Goal: Transaction & Acquisition: Purchase product/service

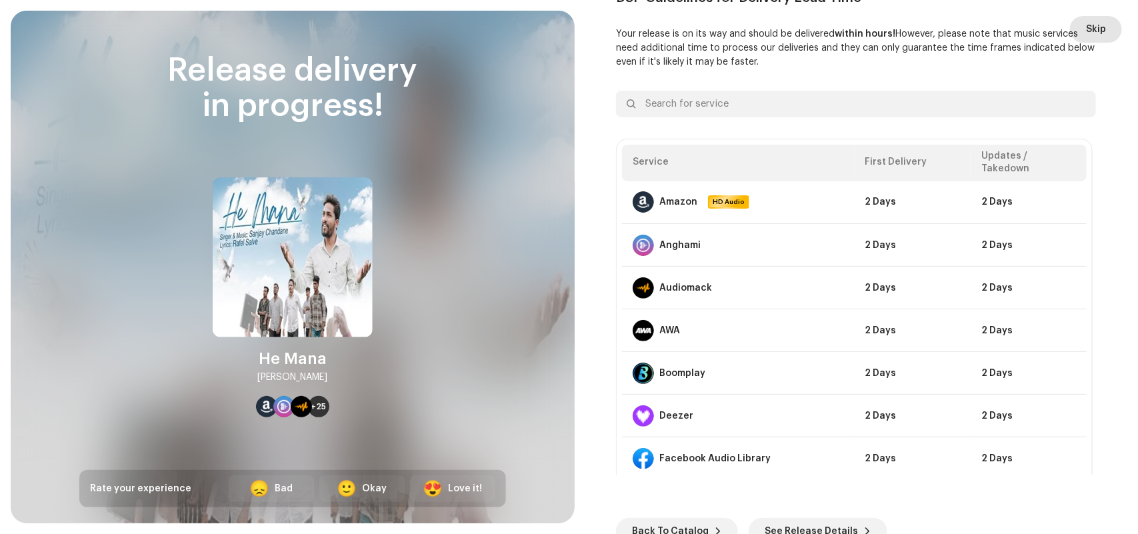
click at [1096, 27] on span "Skip" at bounding box center [1096, 29] width 20 height 27
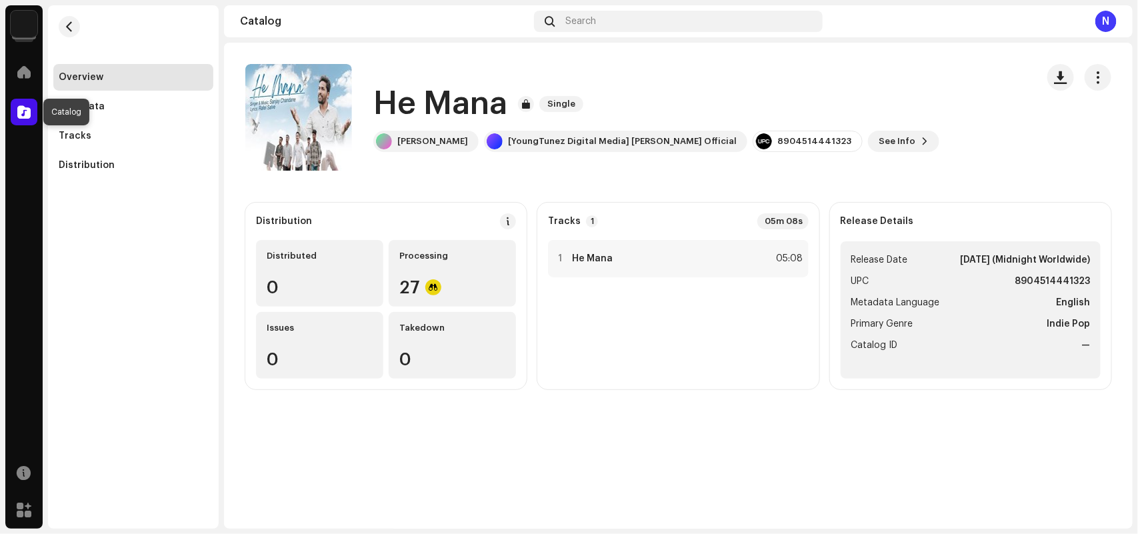
click at [21, 111] on span at bounding box center [23, 112] width 13 height 11
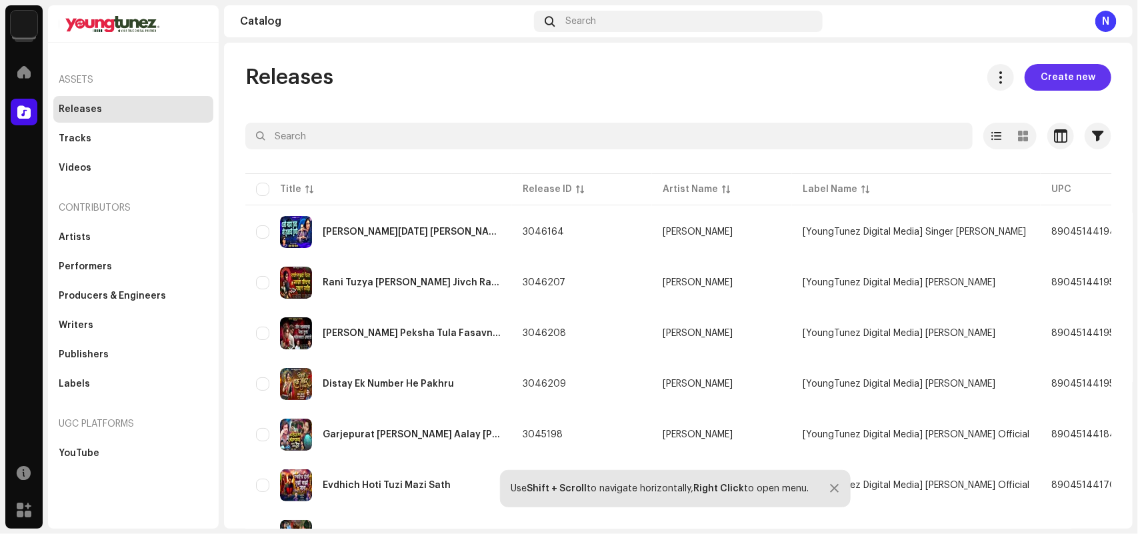
click at [1067, 75] on span "Create new" at bounding box center [1067, 77] width 55 height 27
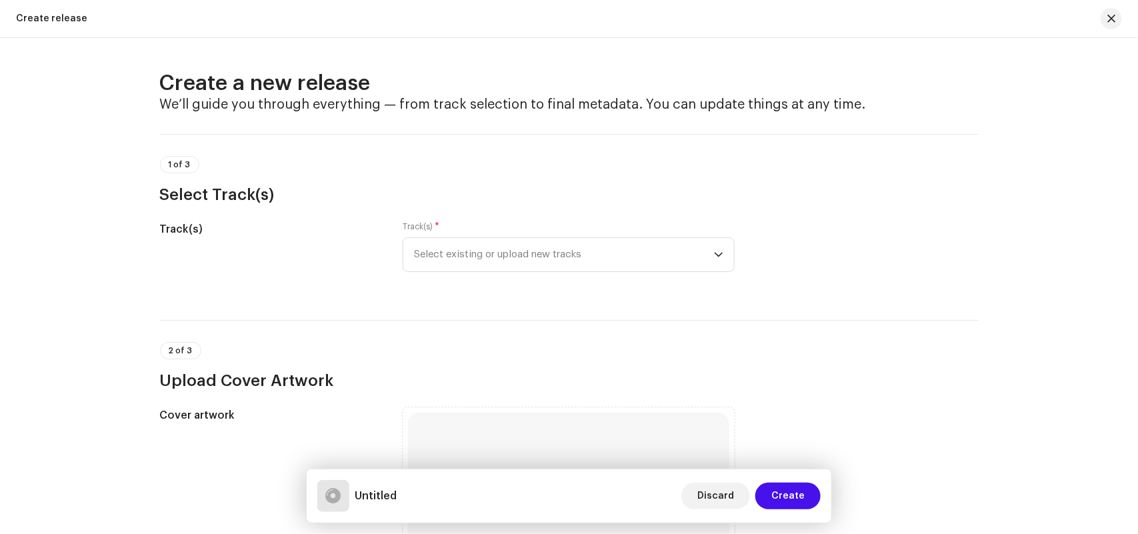
click at [454, 187] on h3 "Select Track(s)" at bounding box center [569, 194] width 818 height 21
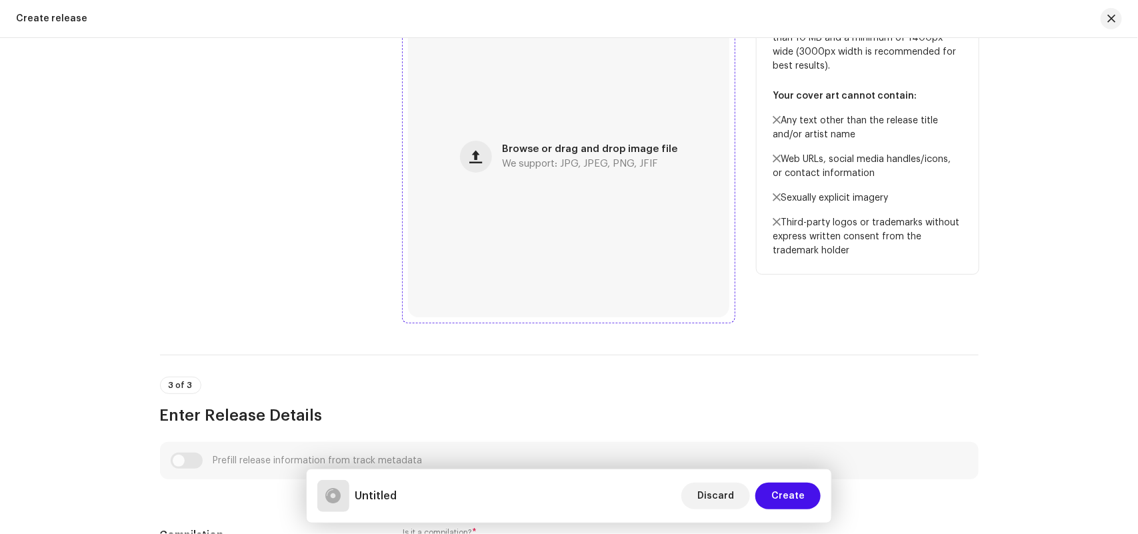
scroll to position [833, 0]
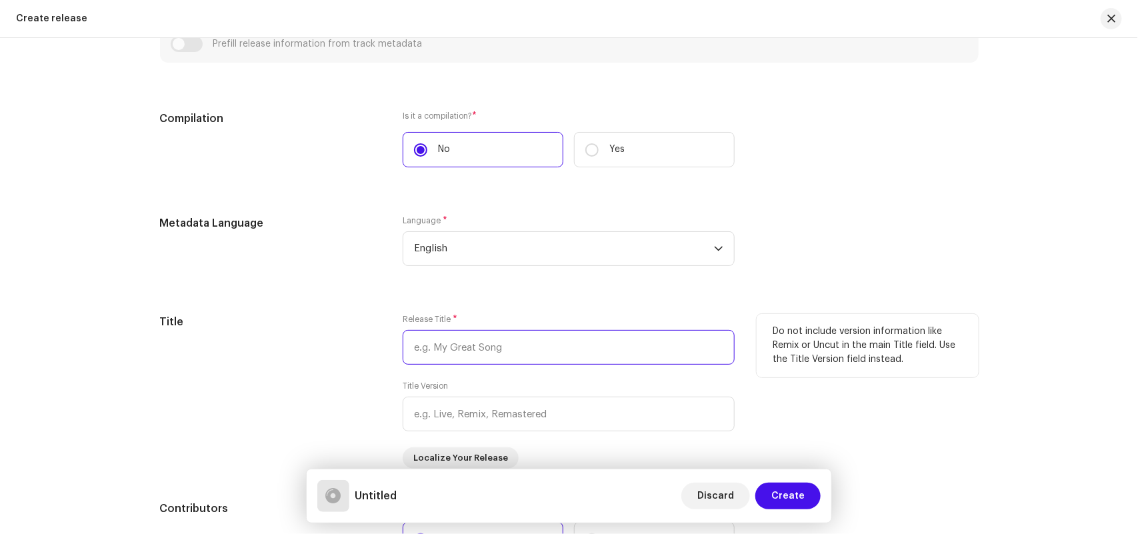
click at [444, 341] on input "text" at bounding box center [569, 347] width 332 height 35
paste input "Appa Mhanal Tas"
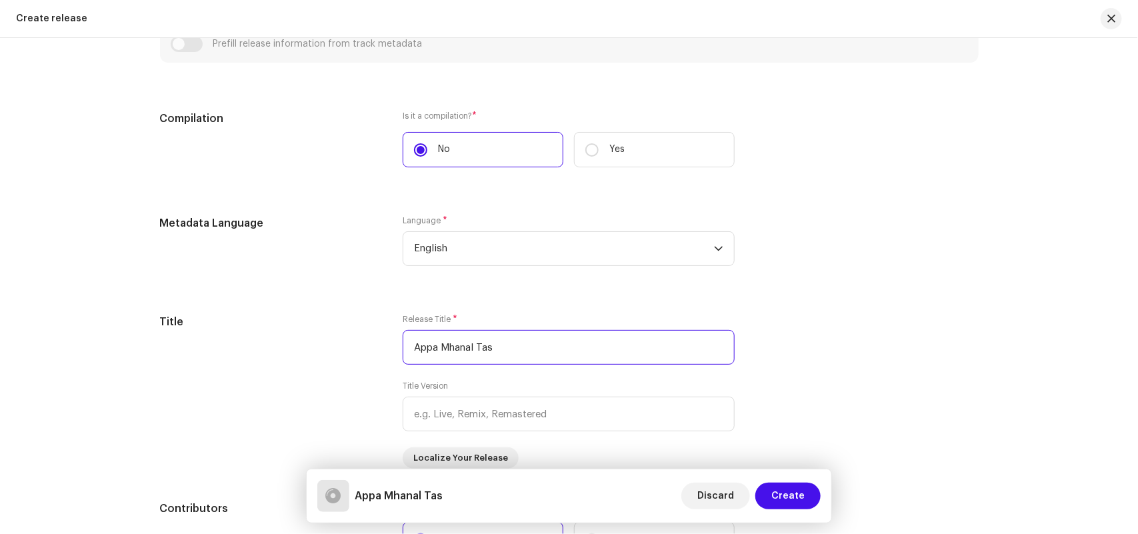
type input "Appa Mhanal Tas"
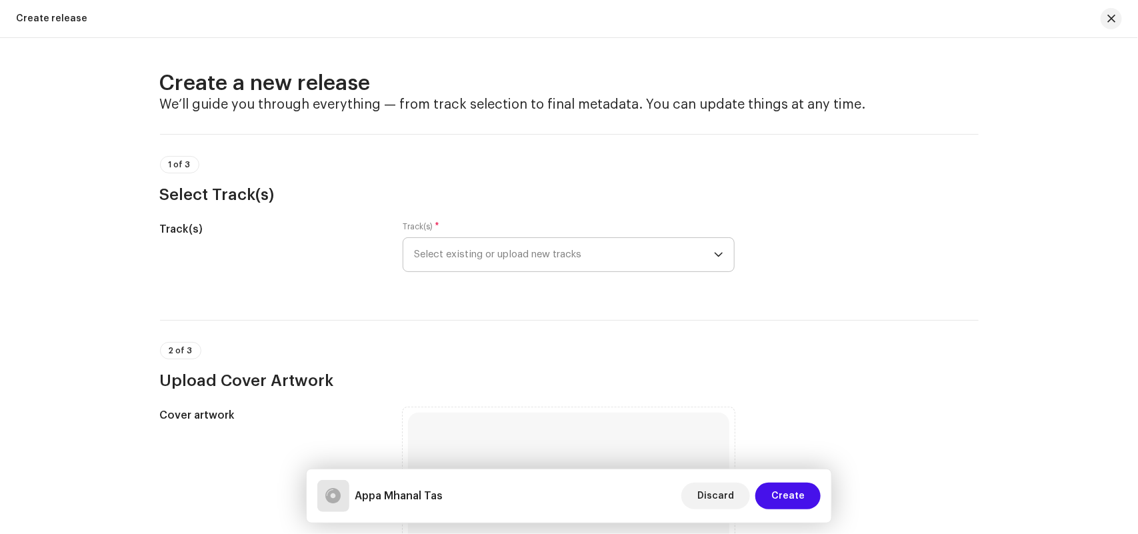
click at [423, 261] on span "Select existing or upload new tracks" at bounding box center [564, 254] width 300 height 33
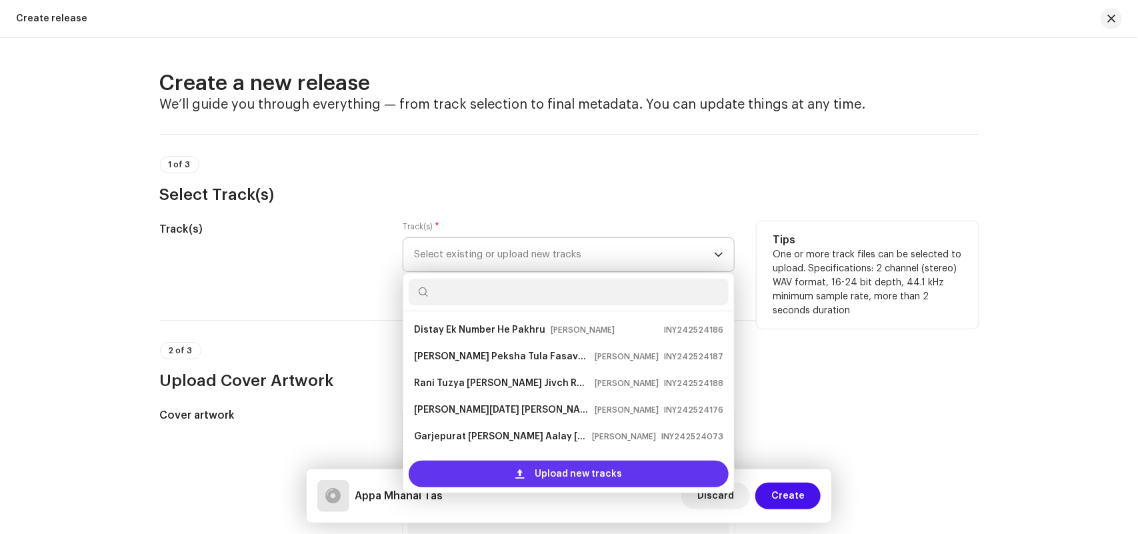
scroll to position [75, 0]
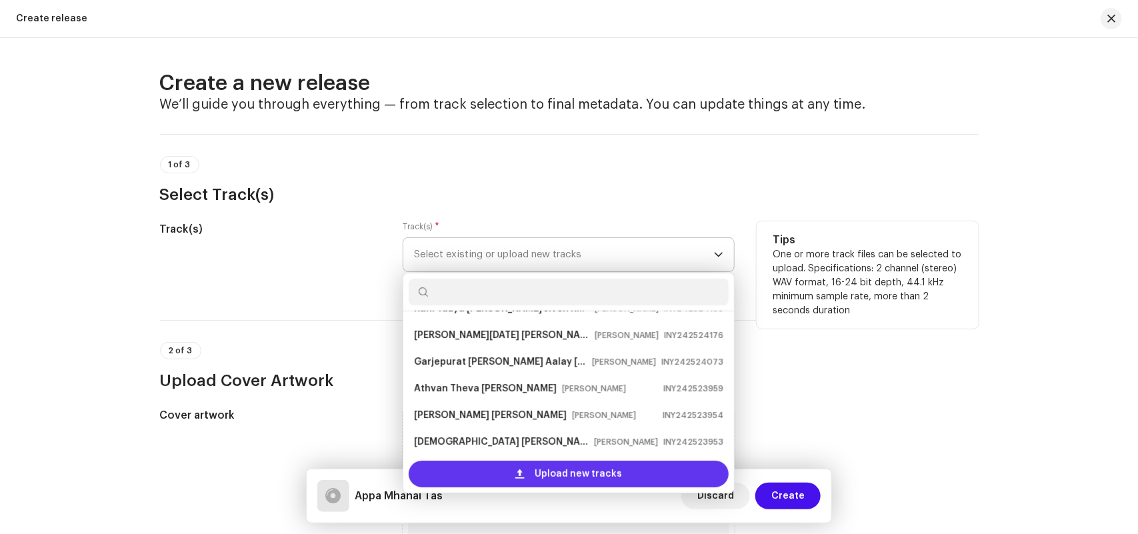
click at [451, 473] on div "Upload new tracks" at bounding box center [569, 474] width 320 height 27
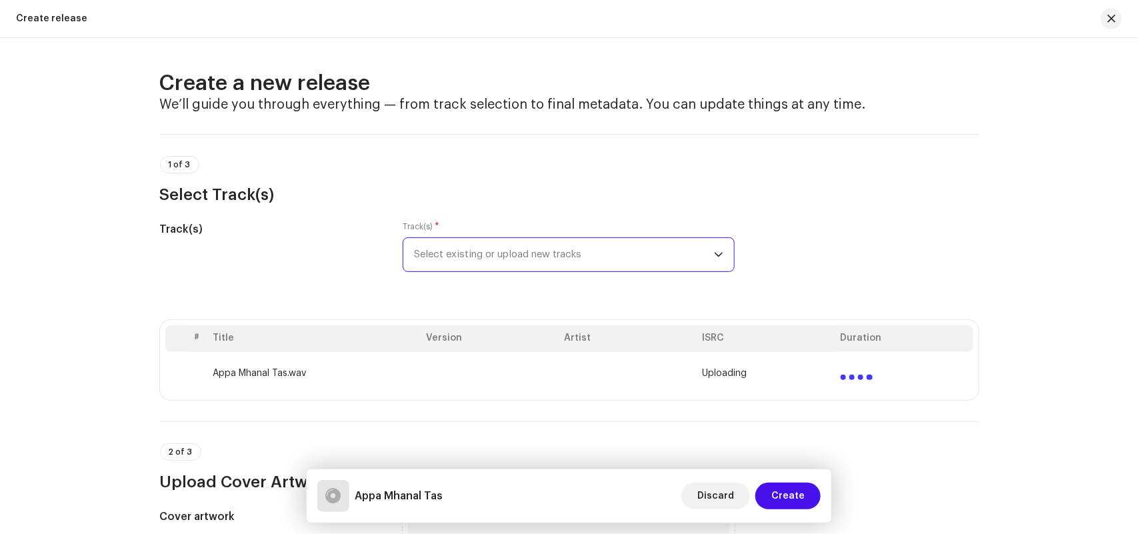
scroll to position [417, 0]
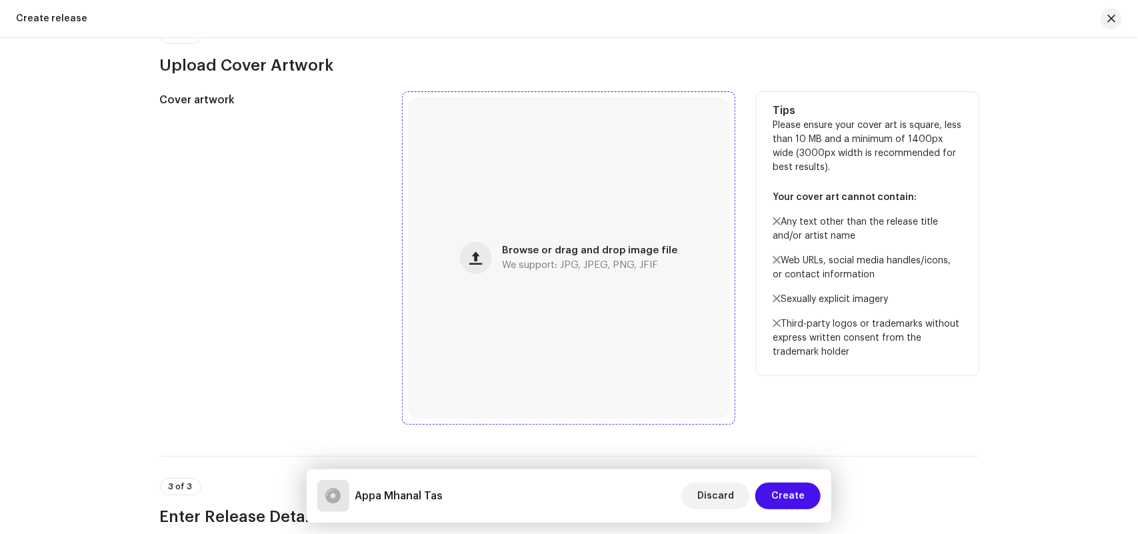
click at [565, 267] on span "We support: JPG, JPEG, PNG, JFIF" at bounding box center [581, 265] width 156 height 9
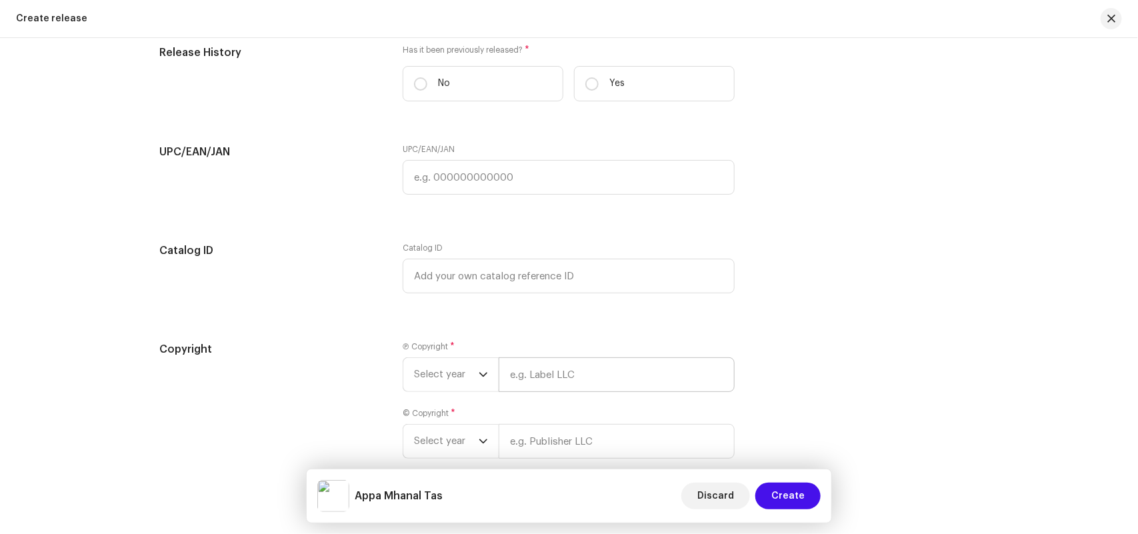
scroll to position [1981, 0]
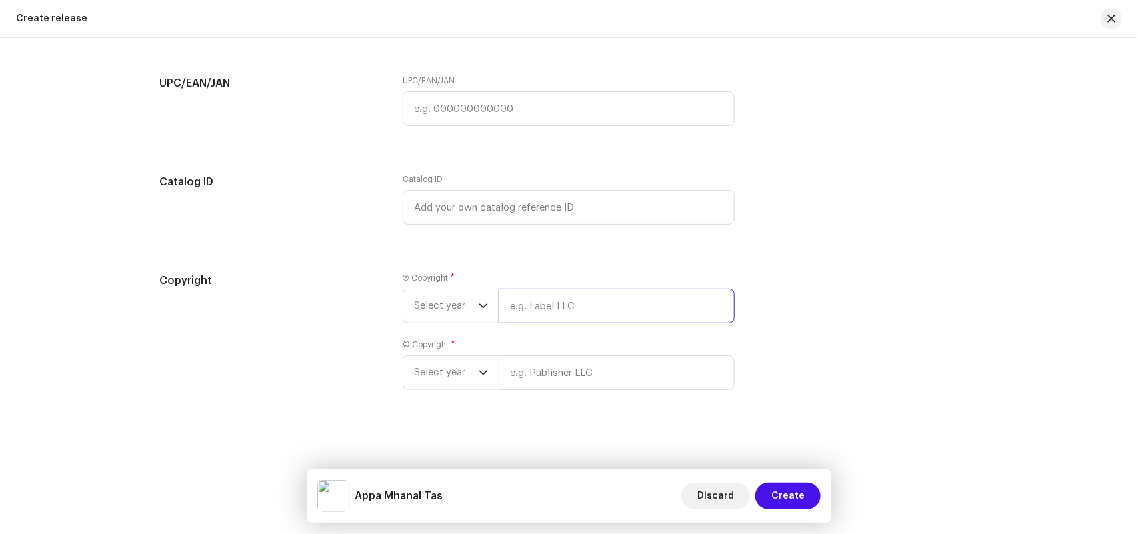
click at [517, 305] on input "text" at bounding box center [617, 306] width 236 height 35
paste input "[PERSON_NAME] SM Music Production"
type input "[PERSON_NAME] SM Music Production"
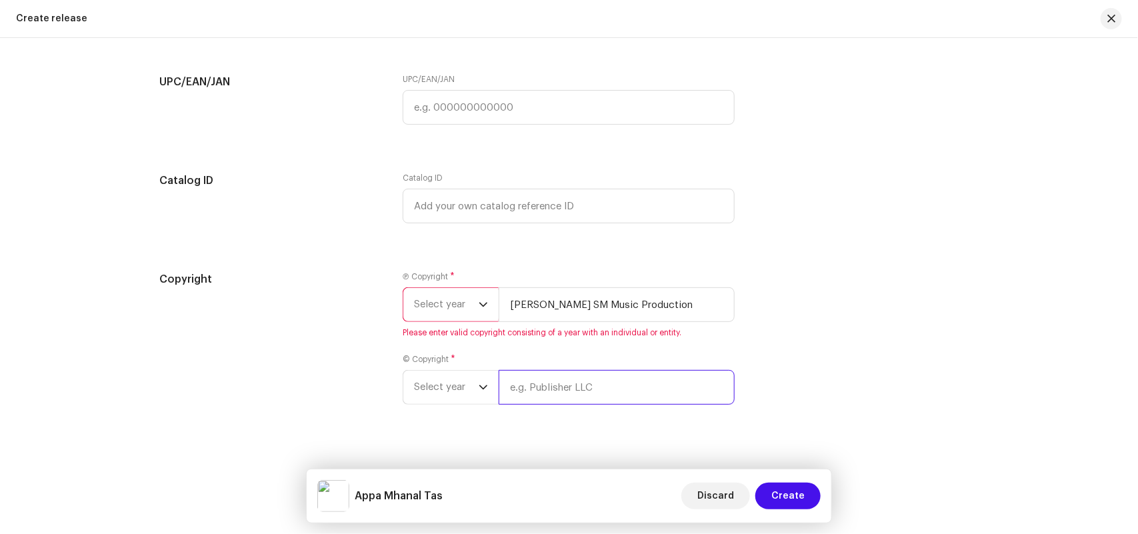
click at [532, 379] on input "text" at bounding box center [617, 387] width 236 height 35
paste input "[PERSON_NAME] SM Music Production"
type input "[PERSON_NAME] SM Music Production"
click at [465, 311] on span "Select year" at bounding box center [446, 304] width 65 height 33
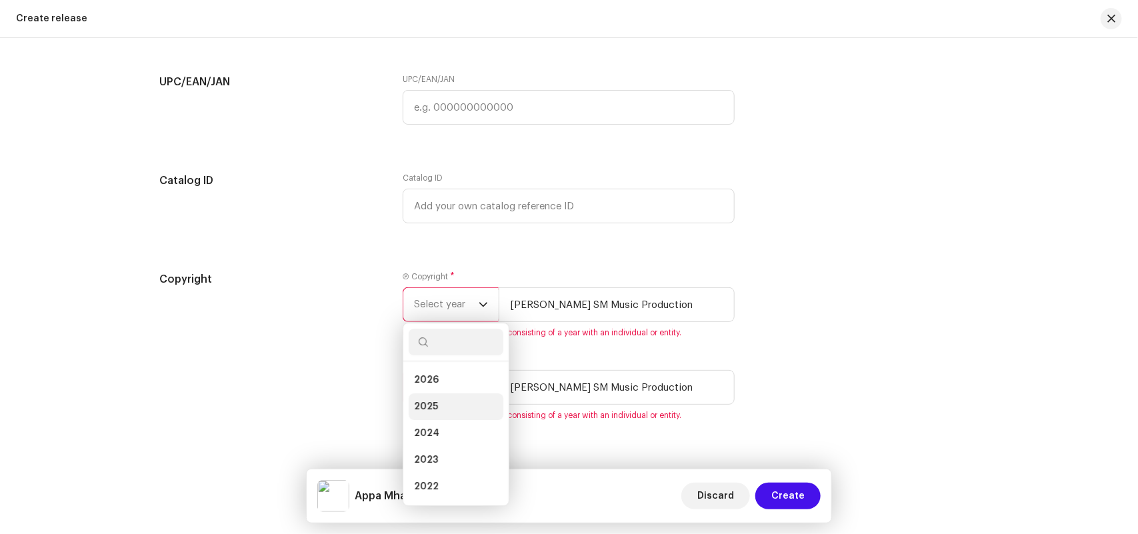
click at [440, 397] on li "2025" at bounding box center [456, 406] width 95 height 27
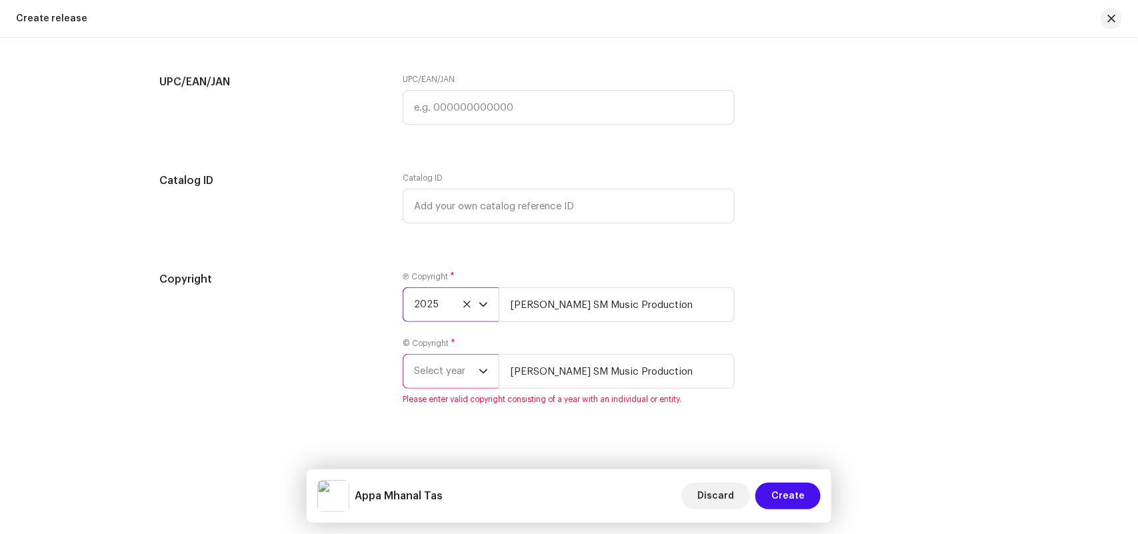
click at [433, 371] on span "Select year" at bounding box center [446, 371] width 65 height 33
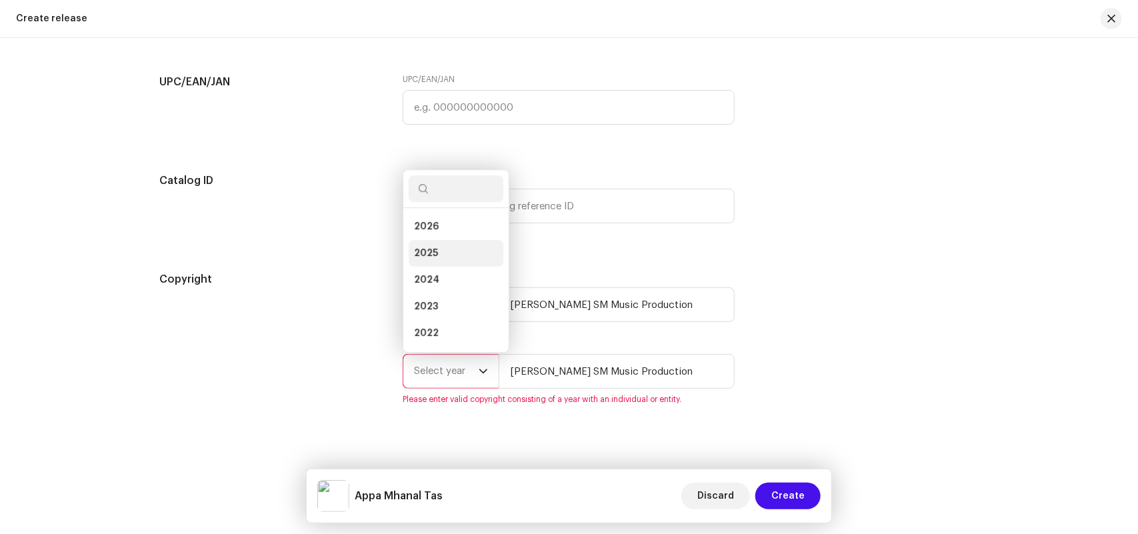
click at [422, 253] on span "2025" at bounding box center [426, 253] width 24 height 13
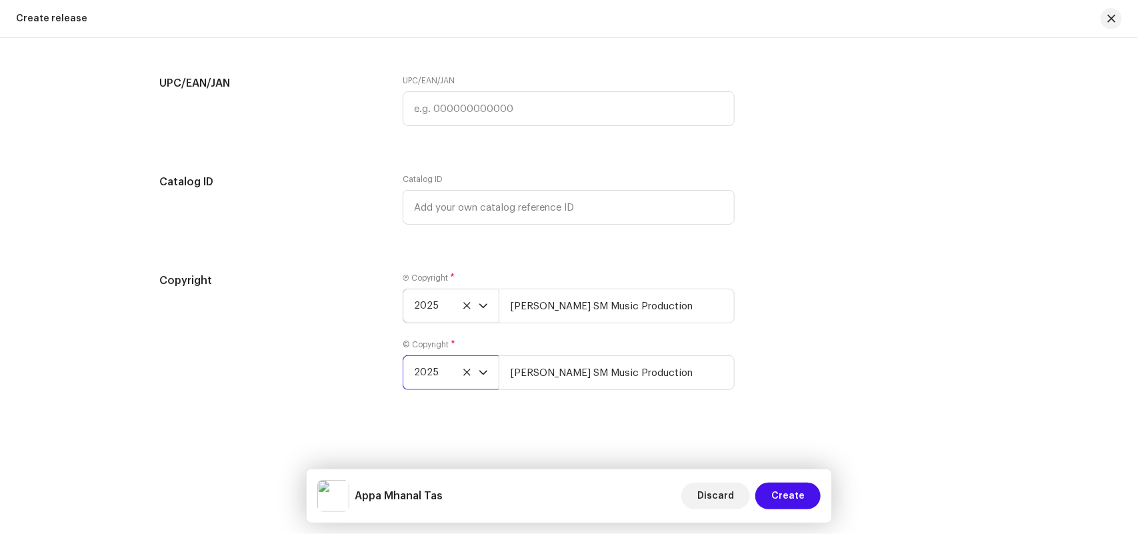
scroll to position [1565, 0]
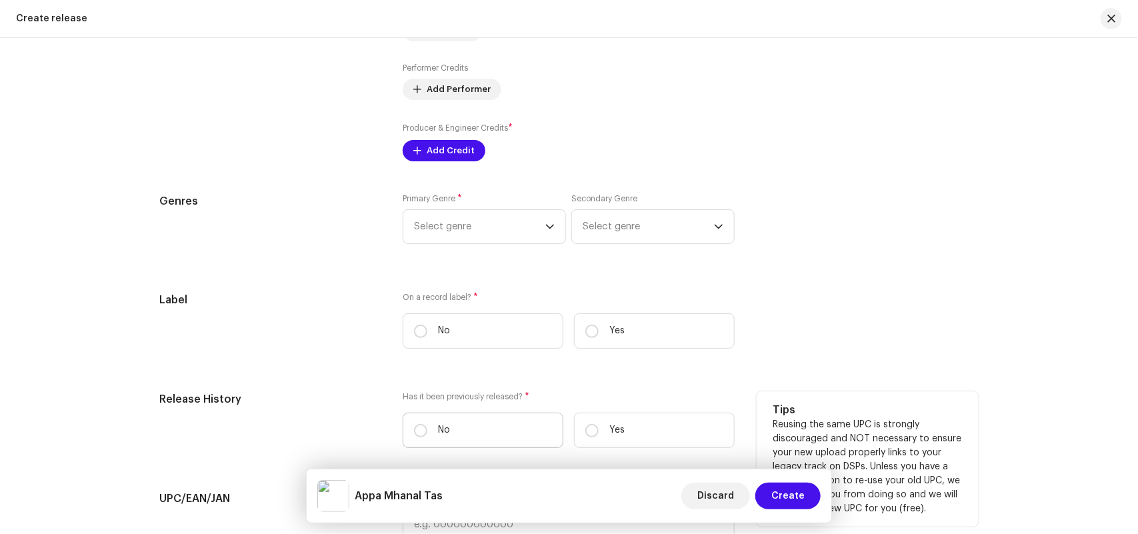
click at [453, 425] on label "No" at bounding box center [483, 430] width 161 height 35
click at [427, 425] on input "No" at bounding box center [420, 430] width 13 height 13
radio input "true"
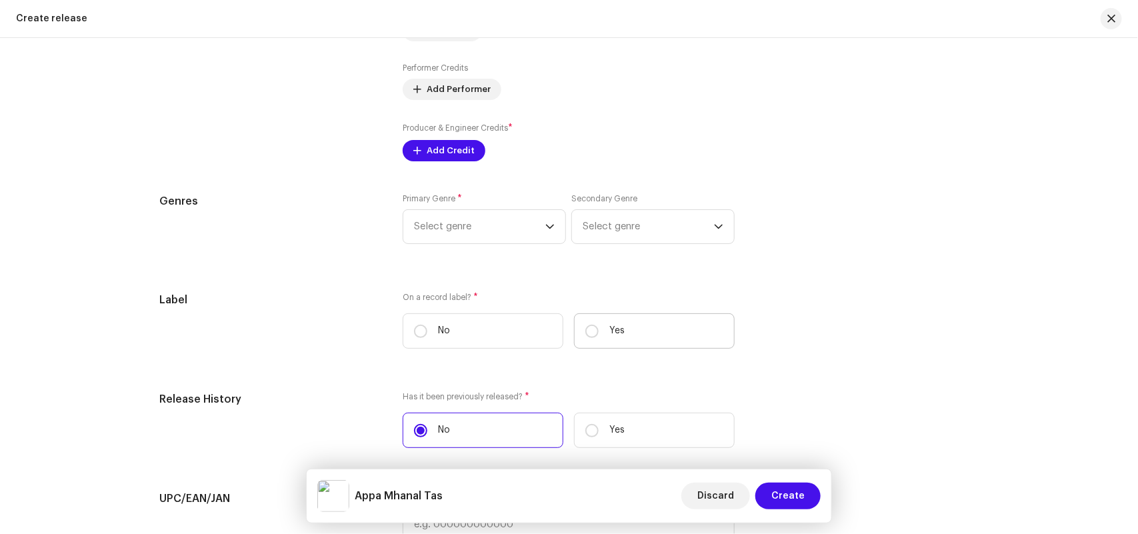
click at [614, 332] on p "Yes" at bounding box center [616, 331] width 15 height 14
click at [599, 332] on input "Yes" at bounding box center [591, 331] width 13 height 13
radio input "true"
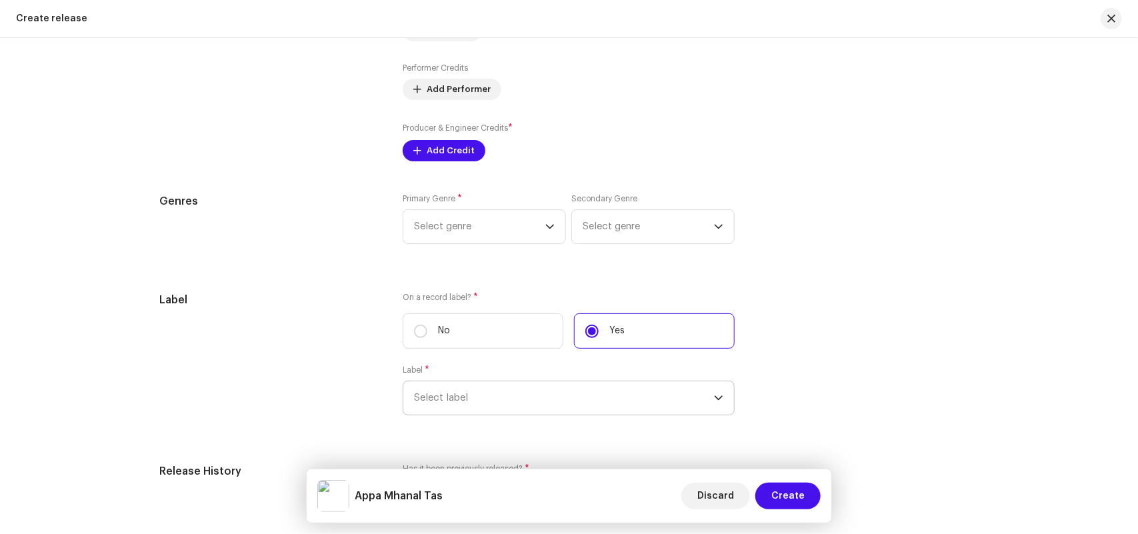
click at [501, 395] on span "Select label" at bounding box center [564, 397] width 300 height 33
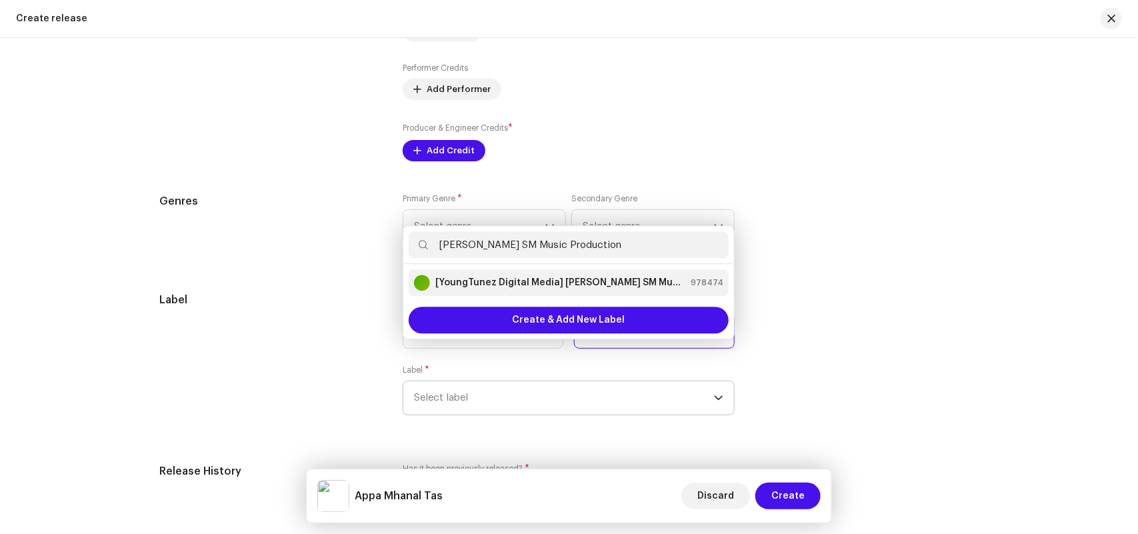
type input "[PERSON_NAME] SM Music Production"
click at [553, 287] on strong "[YoungTunez Digital Media] [PERSON_NAME] SM Music Production" at bounding box center [560, 282] width 250 height 13
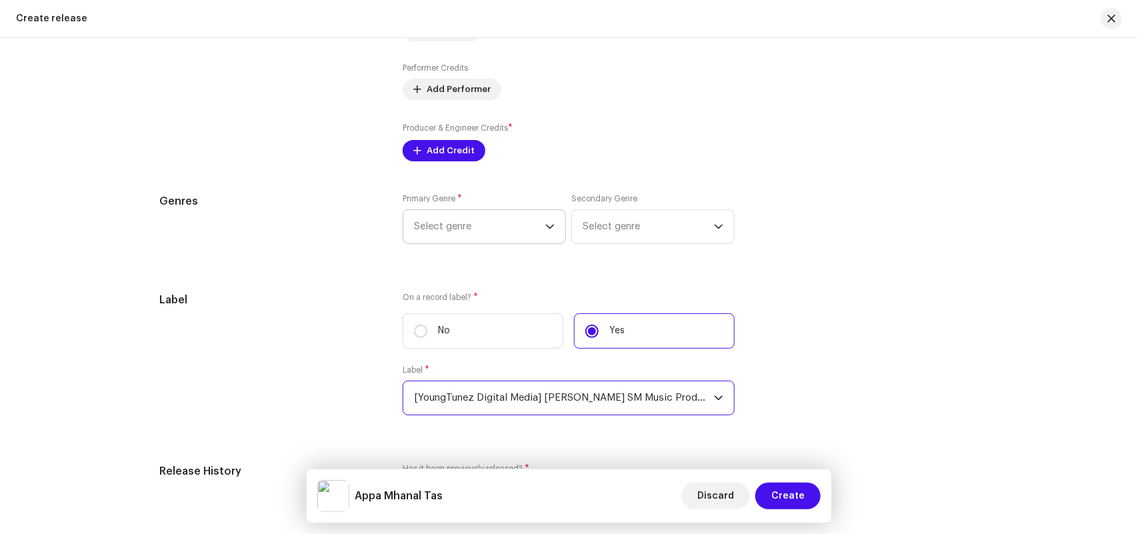
click at [497, 225] on span "Select genre" at bounding box center [479, 226] width 131 height 33
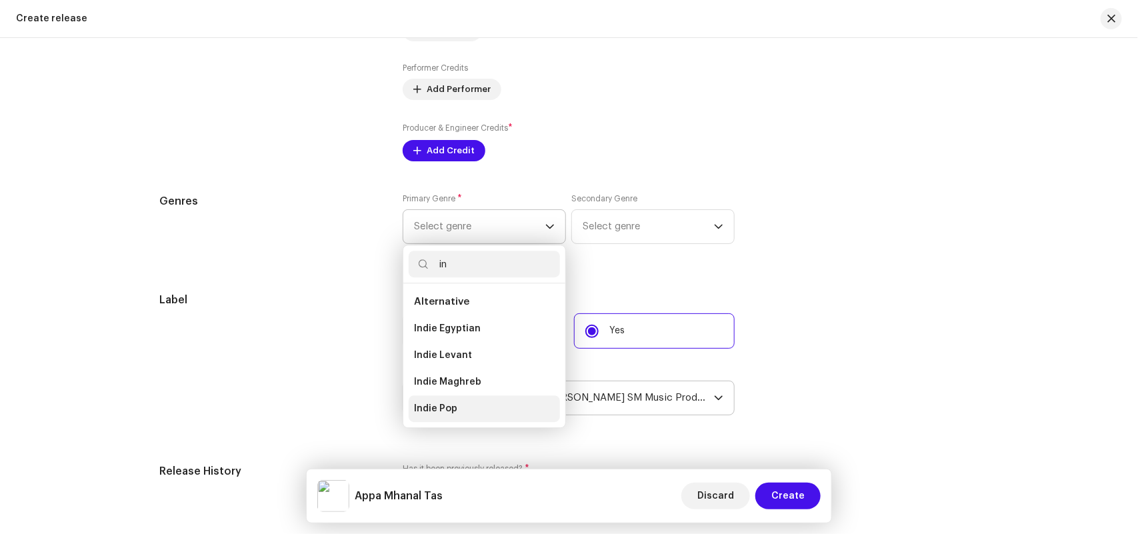
type input "in"
click at [455, 405] on li "Indie Pop" at bounding box center [484, 408] width 151 height 27
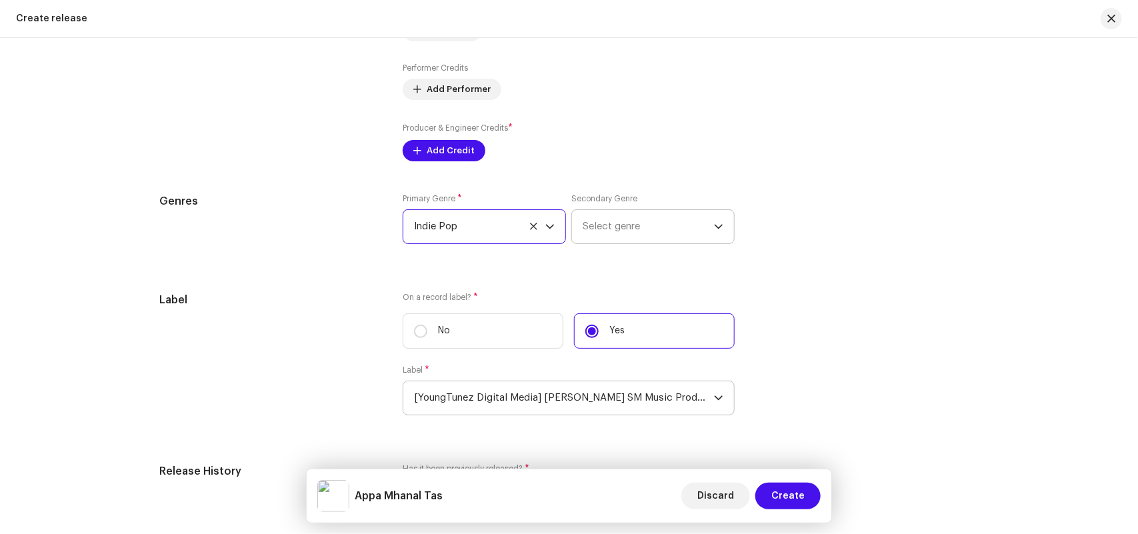
click at [629, 220] on span "Select genre" at bounding box center [648, 226] width 131 height 33
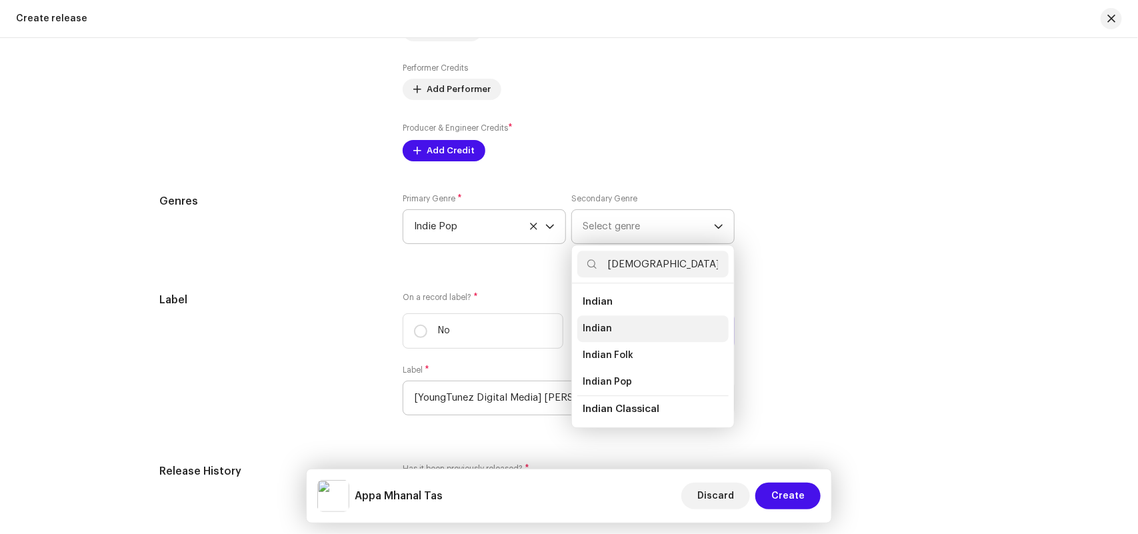
type input "[DEMOGRAPHIC_DATA]"
click at [617, 331] on li "Indian" at bounding box center [652, 328] width 151 height 27
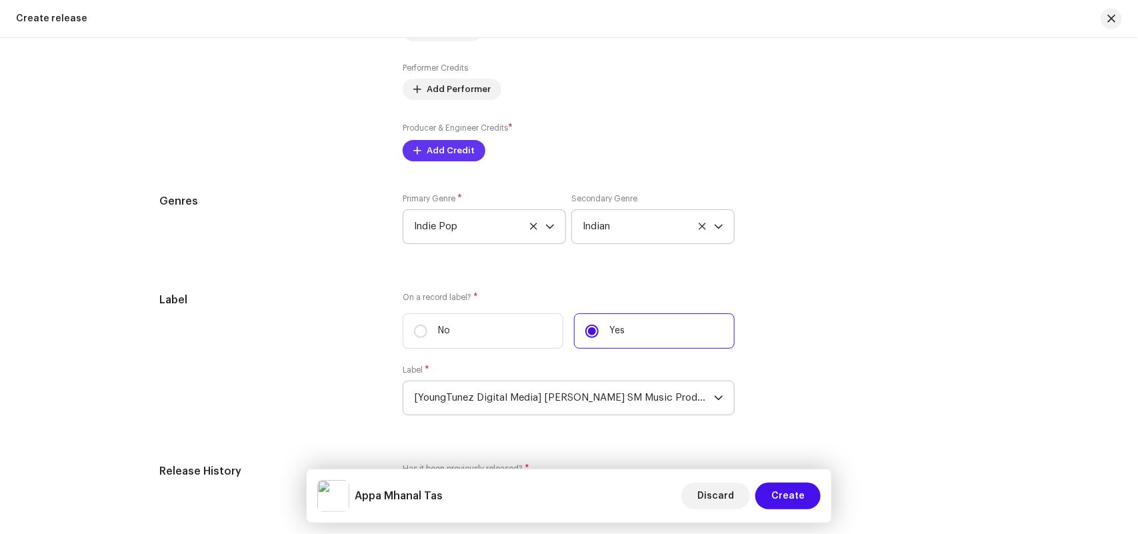
click at [444, 145] on span "Add Credit" at bounding box center [451, 150] width 48 height 27
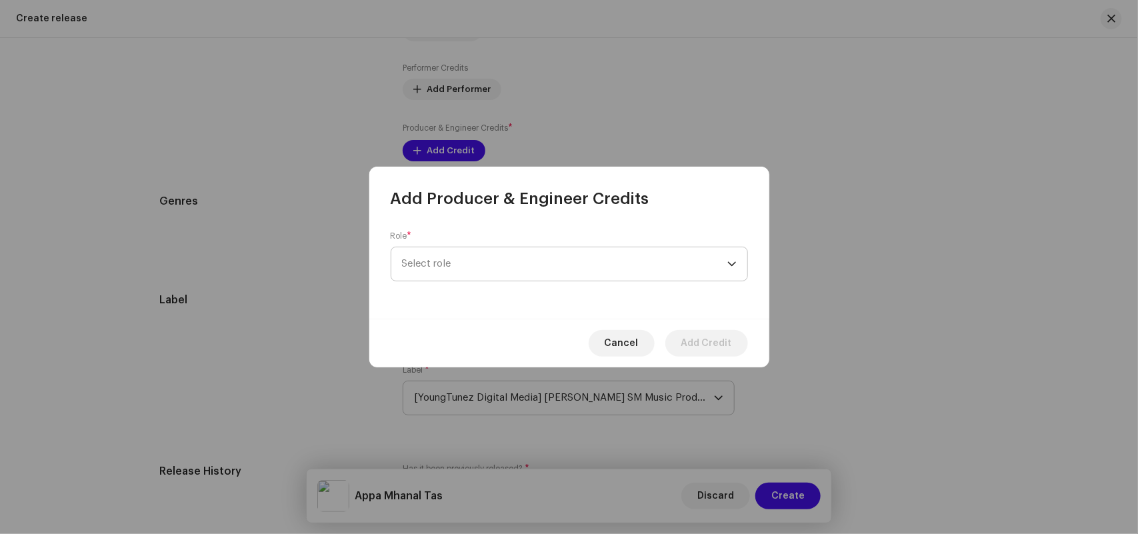
click at [457, 265] on span "Select role" at bounding box center [564, 263] width 325 height 33
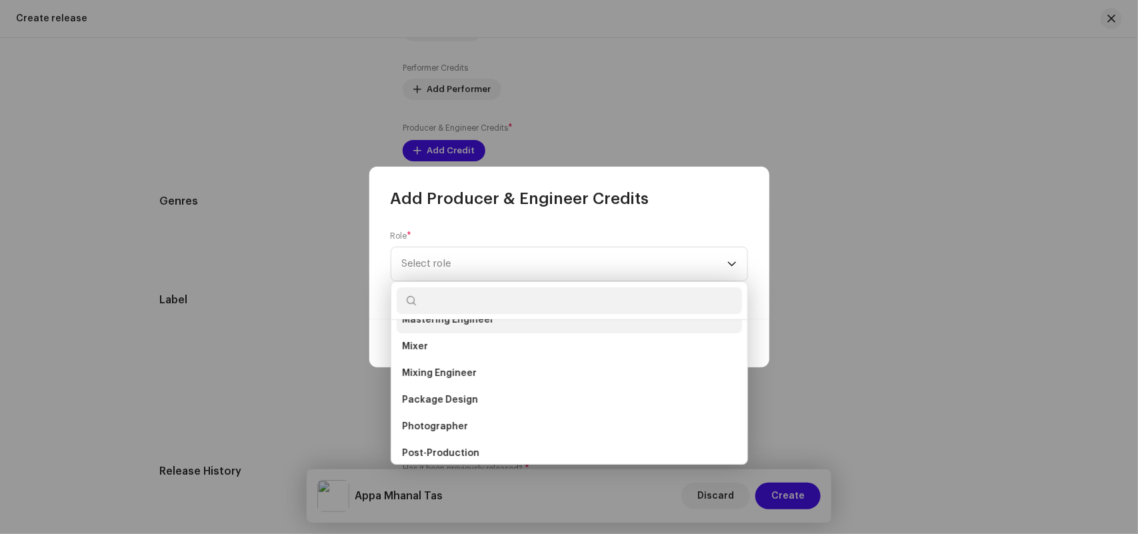
scroll to position [432, 0]
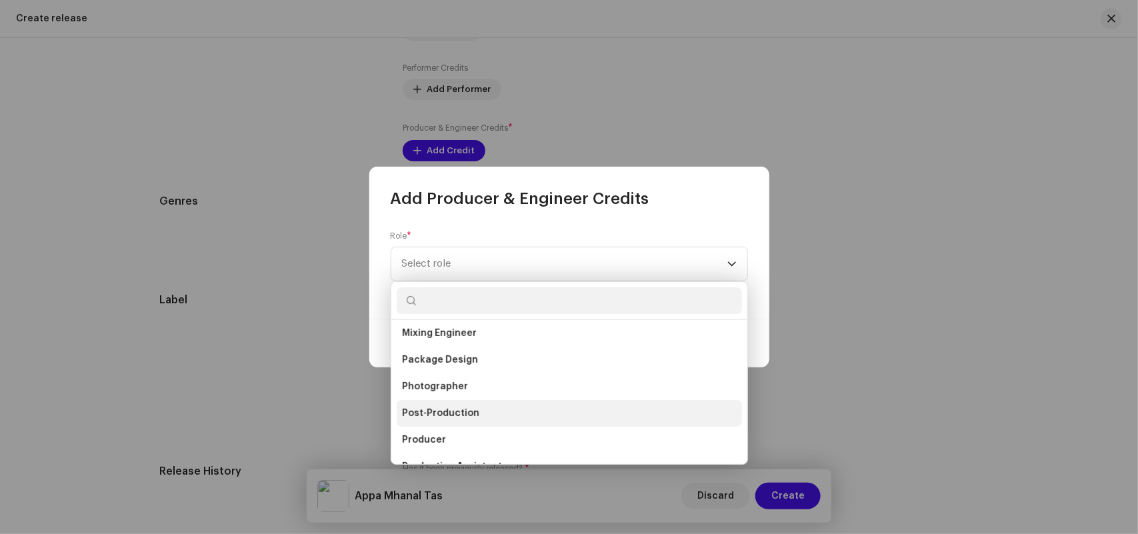
click at [427, 430] on li "Producer" at bounding box center [569, 440] width 345 height 27
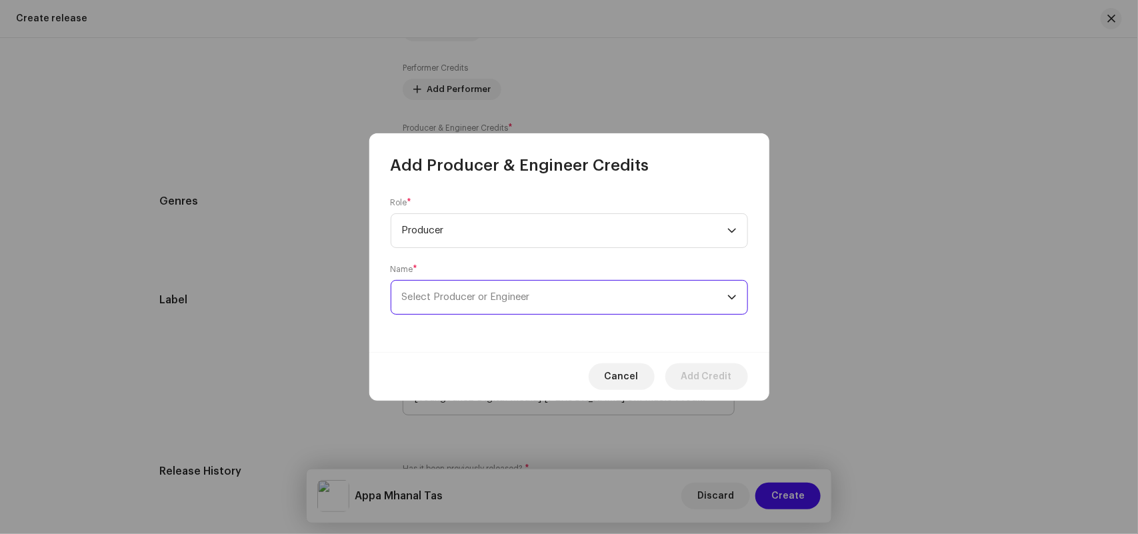
click at [441, 288] on span "Select Producer or Engineer" at bounding box center [564, 297] width 325 height 33
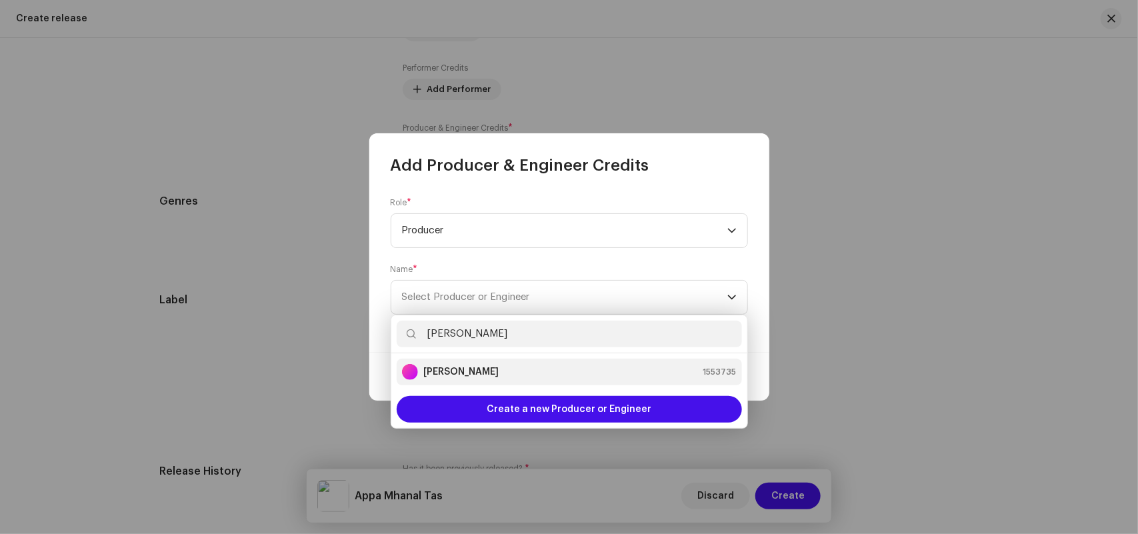
type input "[PERSON_NAME]"
click at [464, 375] on strong "[PERSON_NAME]" at bounding box center [460, 371] width 75 height 13
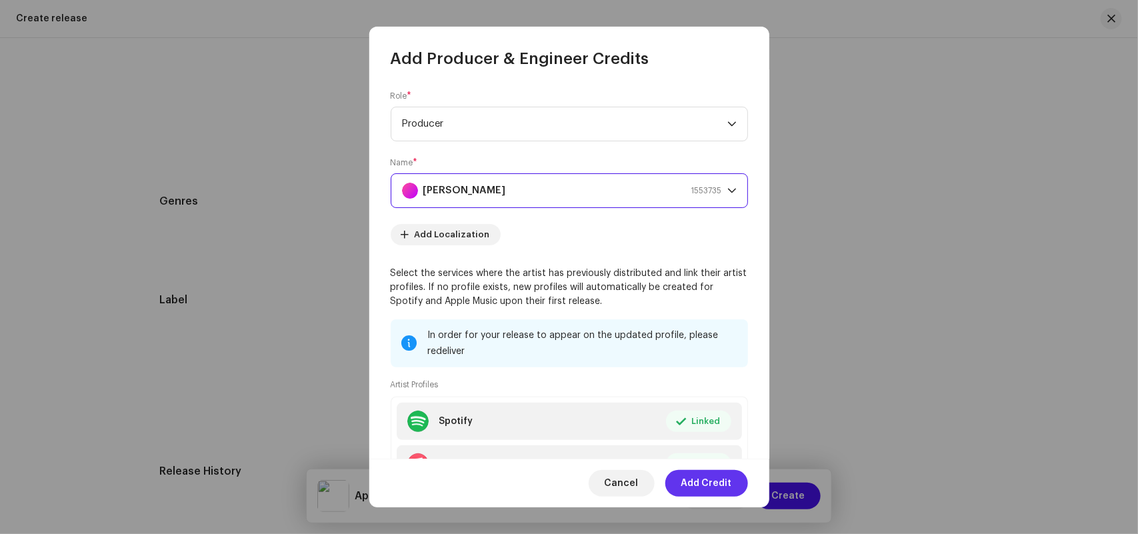
click at [704, 478] on span "Add Credit" at bounding box center [706, 483] width 51 height 27
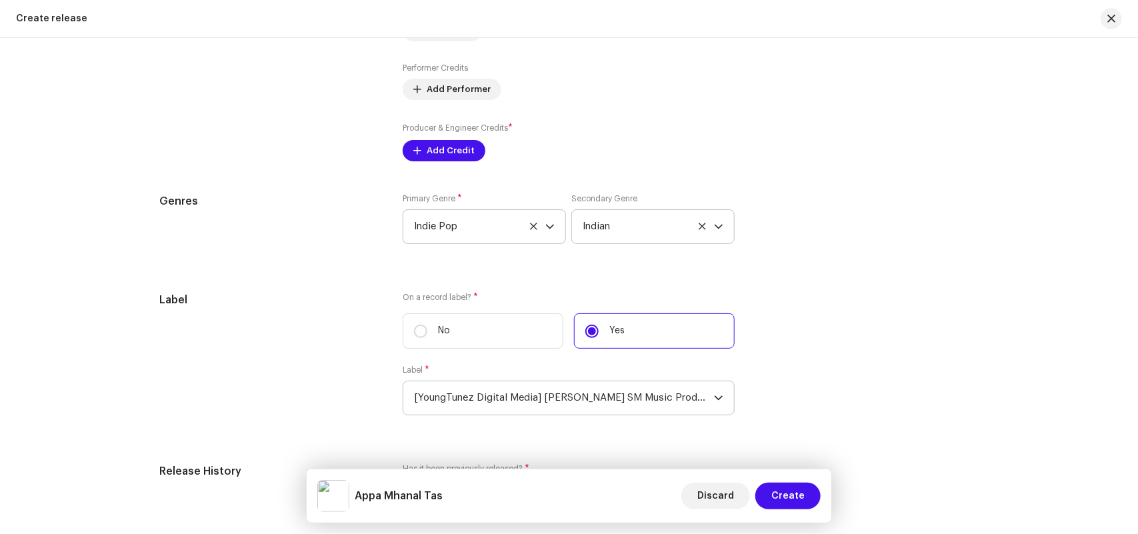
scroll to position [1148, 0]
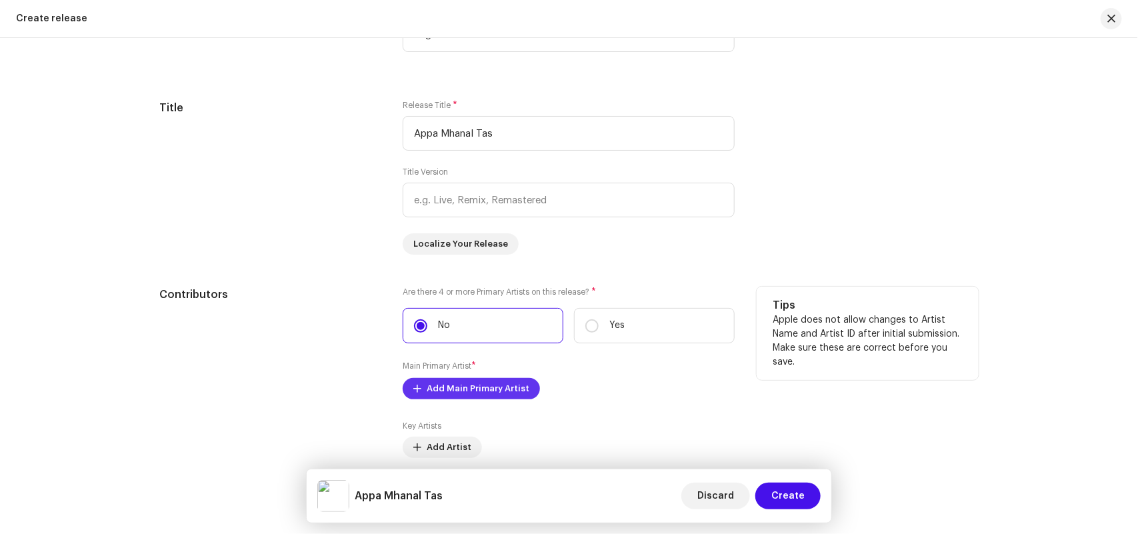
click at [457, 388] on span "Add Main Primary Artist" at bounding box center [478, 388] width 103 height 27
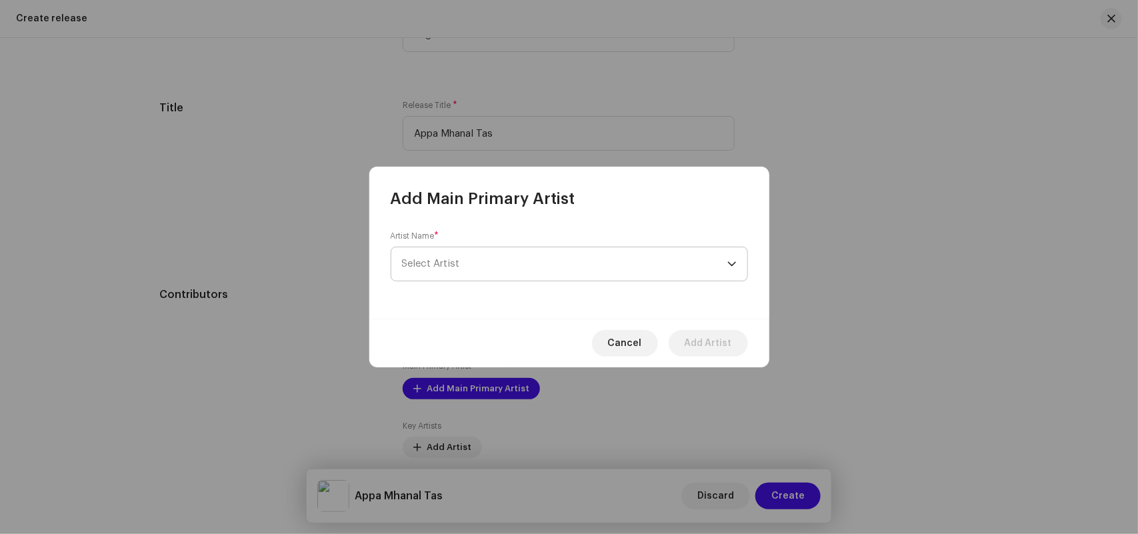
click at [434, 260] on span "Select Artist" at bounding box center [431, 264] width 58 height 10
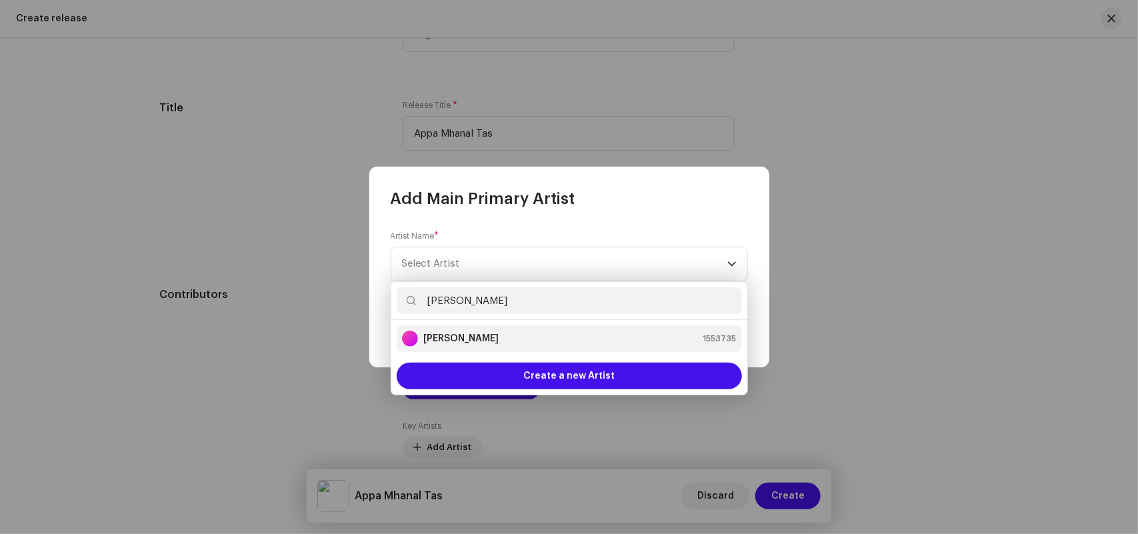
type input "[PERSON_NAME]"
click at [461, 341] on strong "[PERSON_NAME]" at bounding box center [460, 338] width 75 height 13
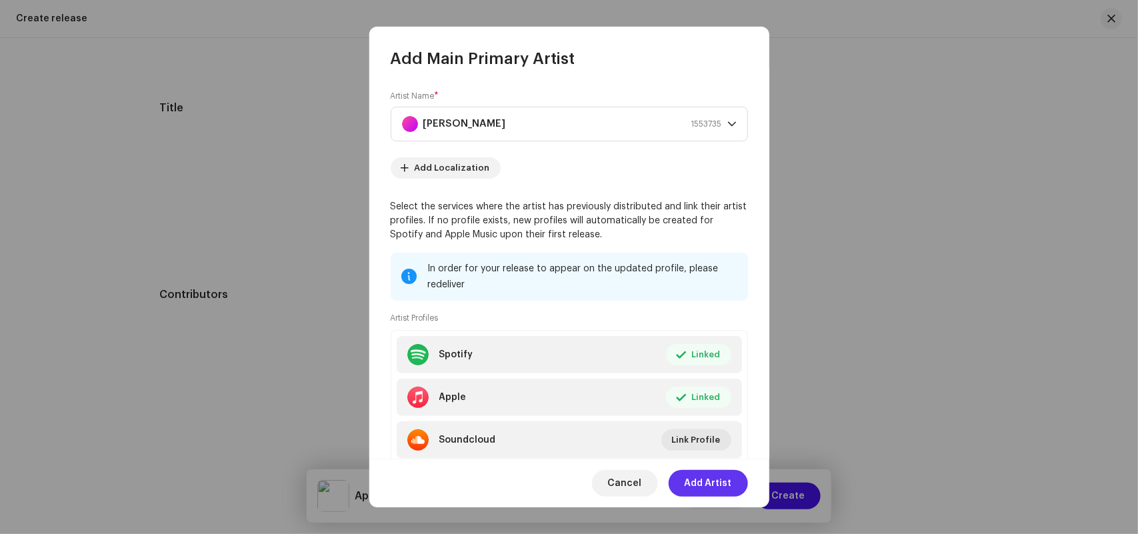
click at [700, 477] on span "Add Artist" at bounding box center [707, 483] width 47 height 27
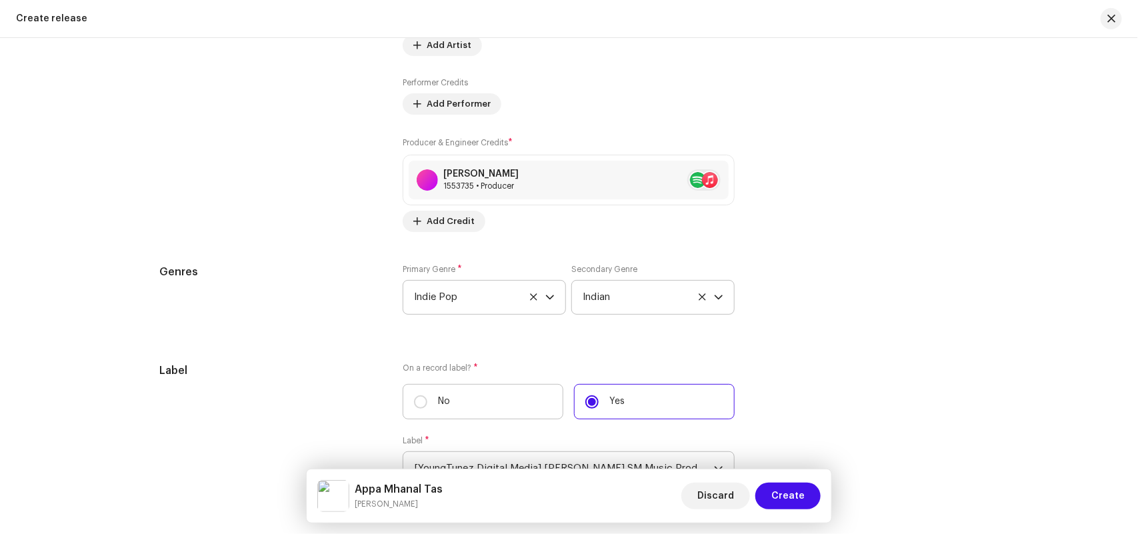
scroll to position [1981, 0]
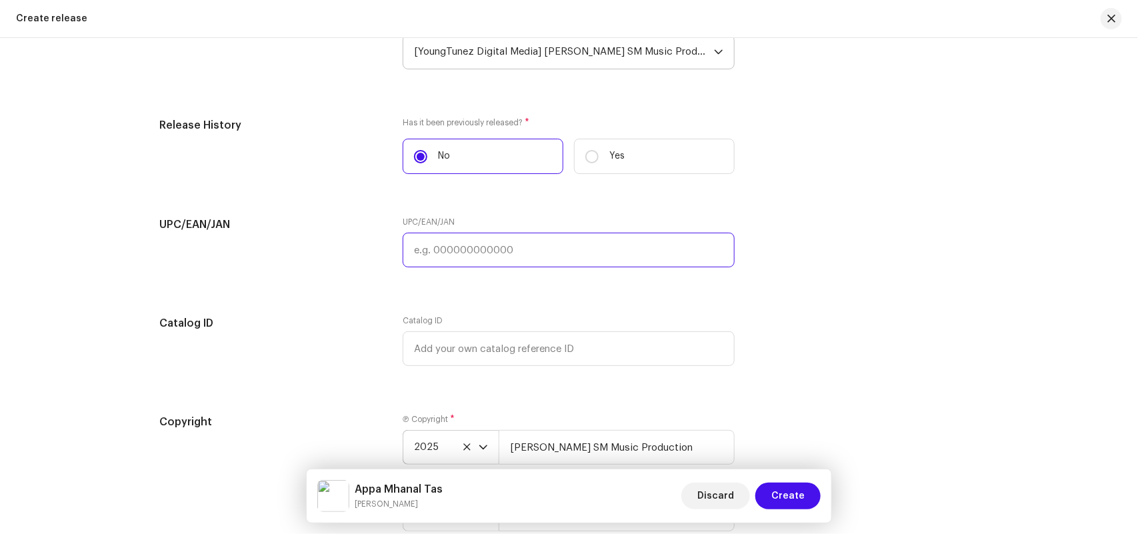
click at [420, 255] on input "text" at bounding box center [569, 250] width 332 height 35
paste input "8904514441804"
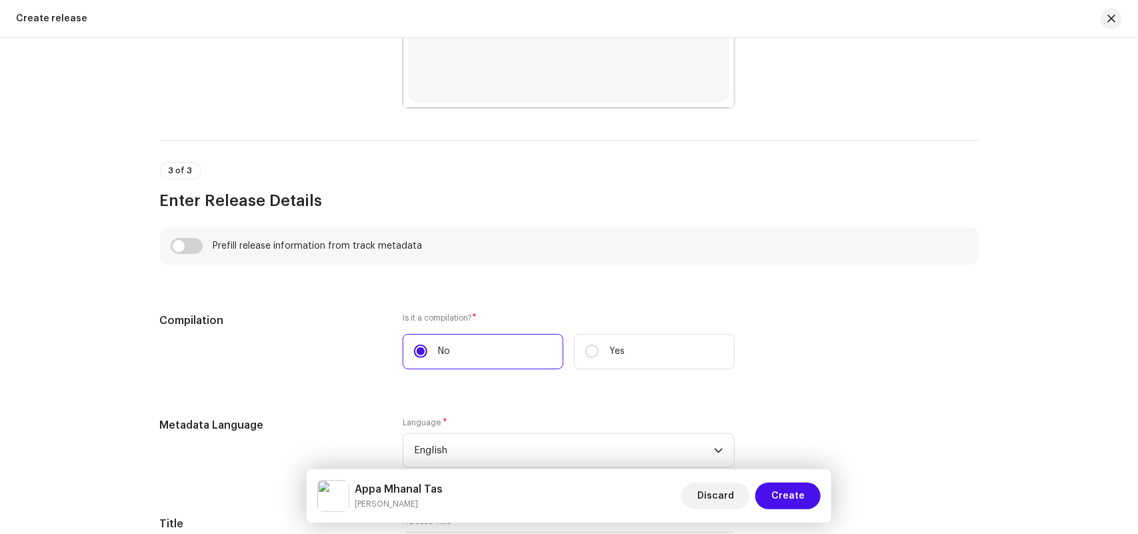
type input "8904514441804"
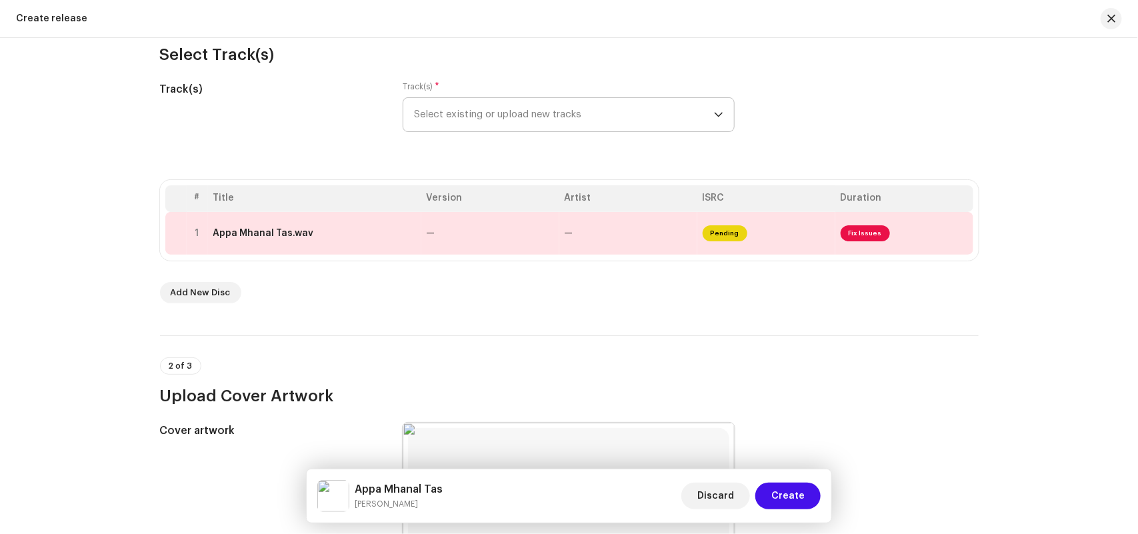
scroll to position [0, 0]
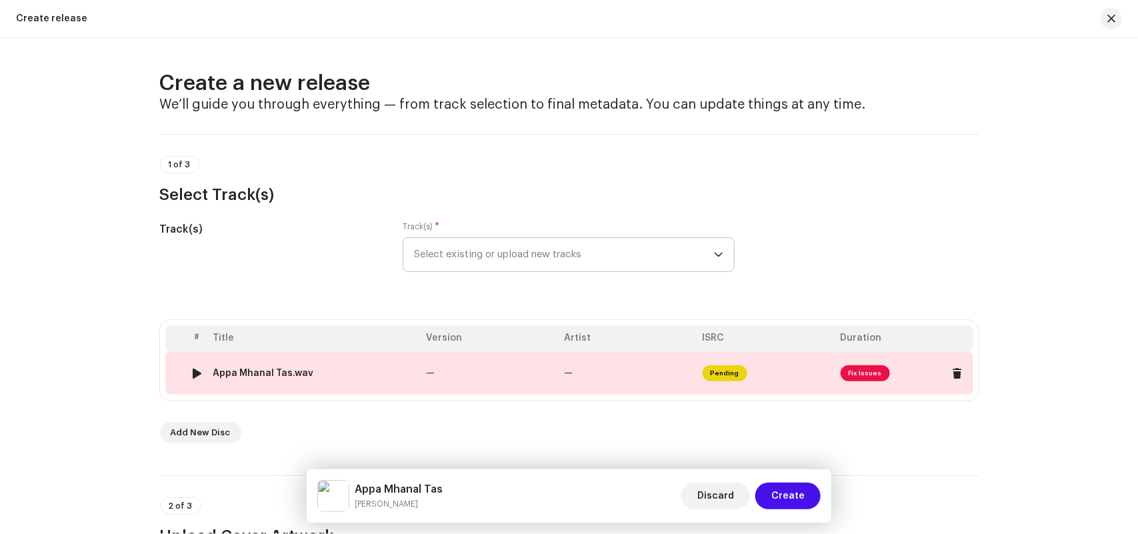
click at [268, 368] on div "Appa Mhanal Tas.wav" at bounding box center [263, 373] width 101 height 11
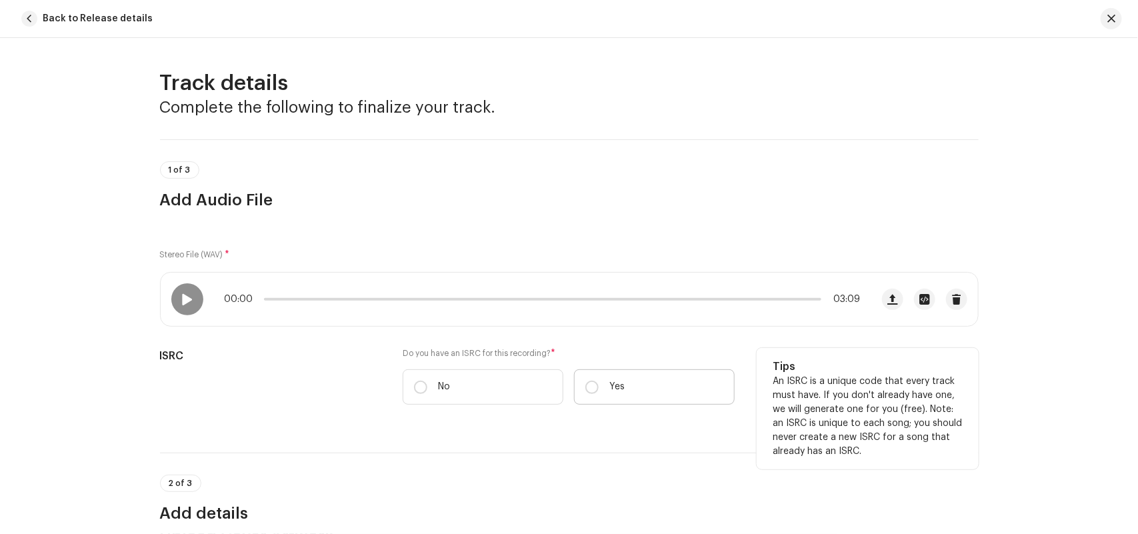
click at [658, 374] on label "Yes" at bounding box center [654, 386] width 161 height 35
click at [599, 381] on input "Yes" at bounding box center [591, 387] width 13 height 13
radio input "true"
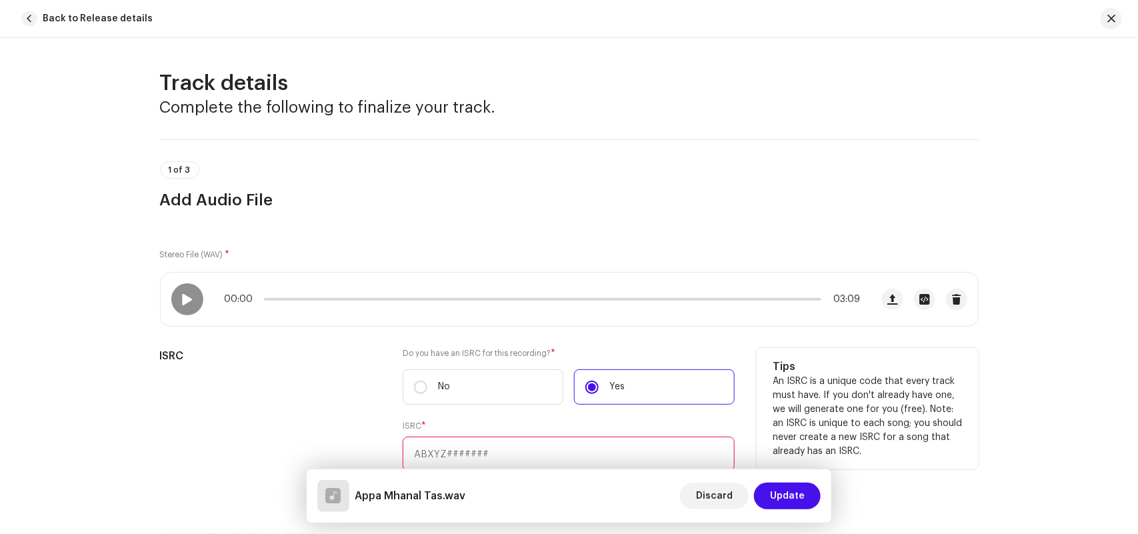
click at [433, 447] on input "text" at bounding box center [569, 454] width 332 height 35
paste input "INY242524413"
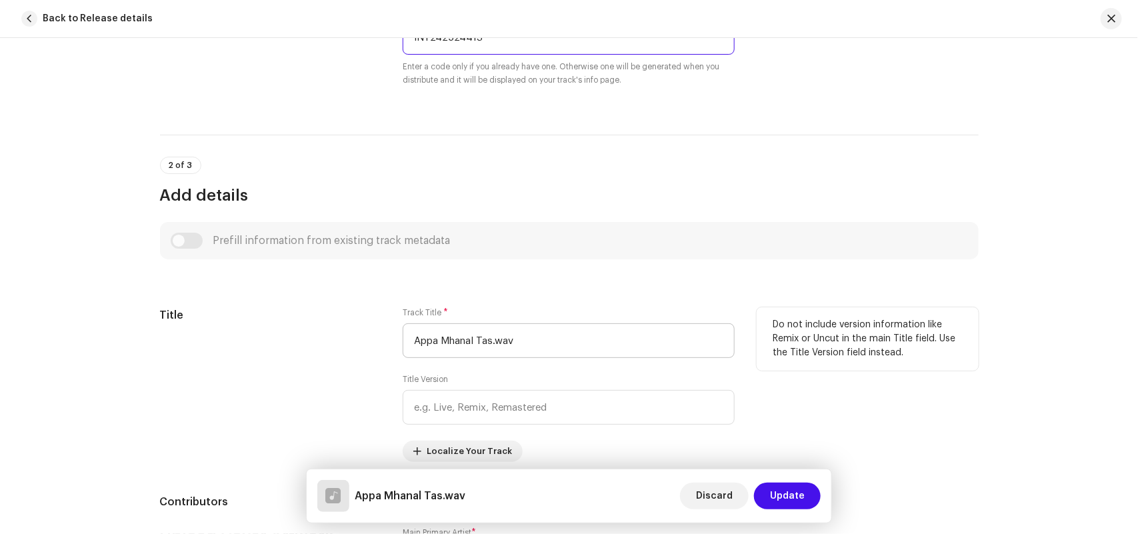
type input "INY242524413"
click at [571, 337] on input "Appa Mhanal Tas.wav" at bounding box center [569, 340] width 332 height 35
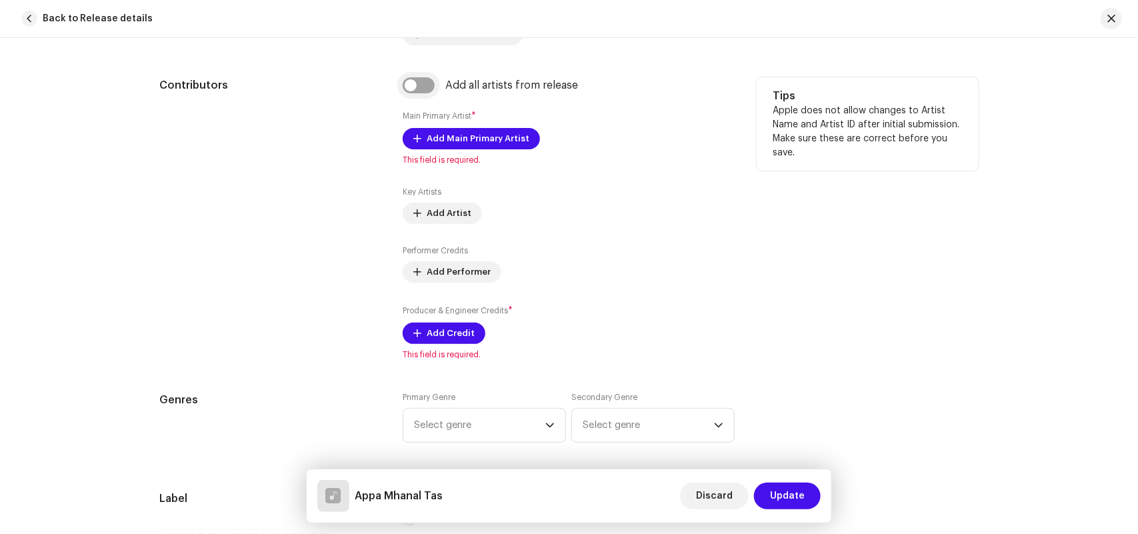
type input "Appa Mhanal Tas"
click at [414, 81] on input "checkbox" at bounding box center [419, 85] width 32 height 16
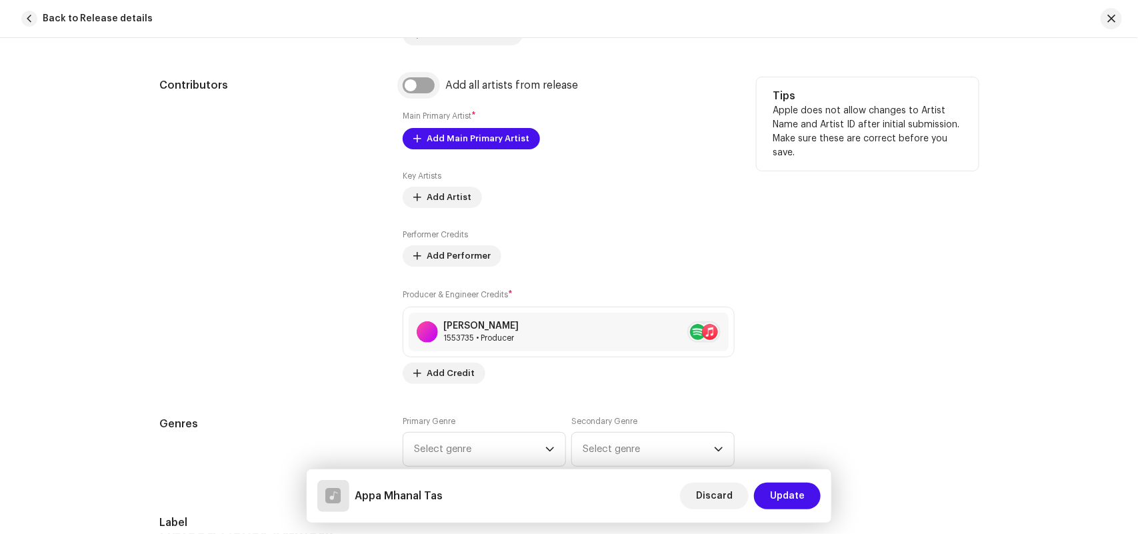
click at [423, 82] on input "checkbox" at bounding box center [419, 85] width 32 height 16
checkbox input "true"
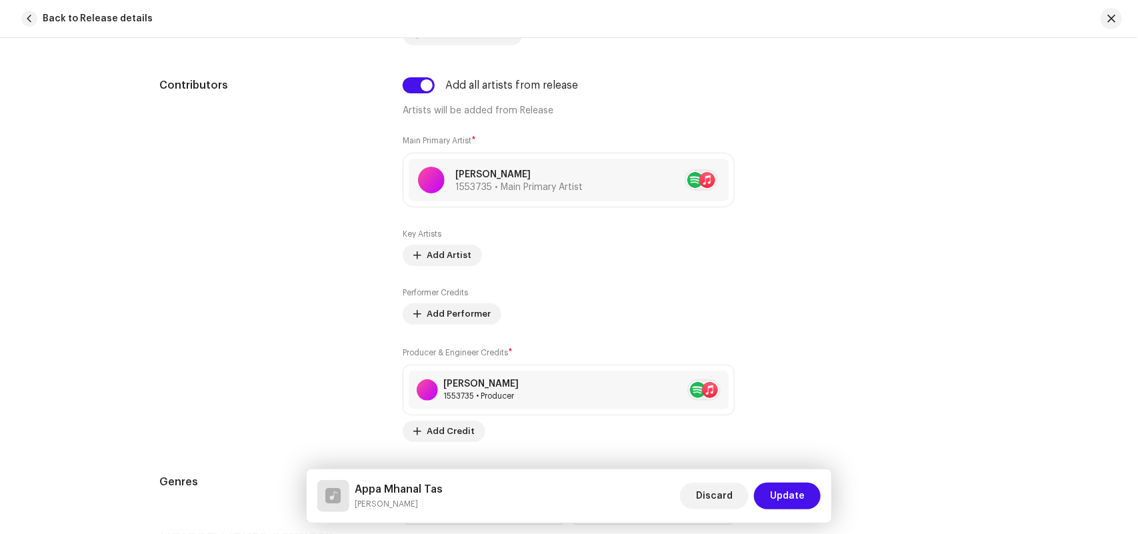
scroll to position [1250, 0]
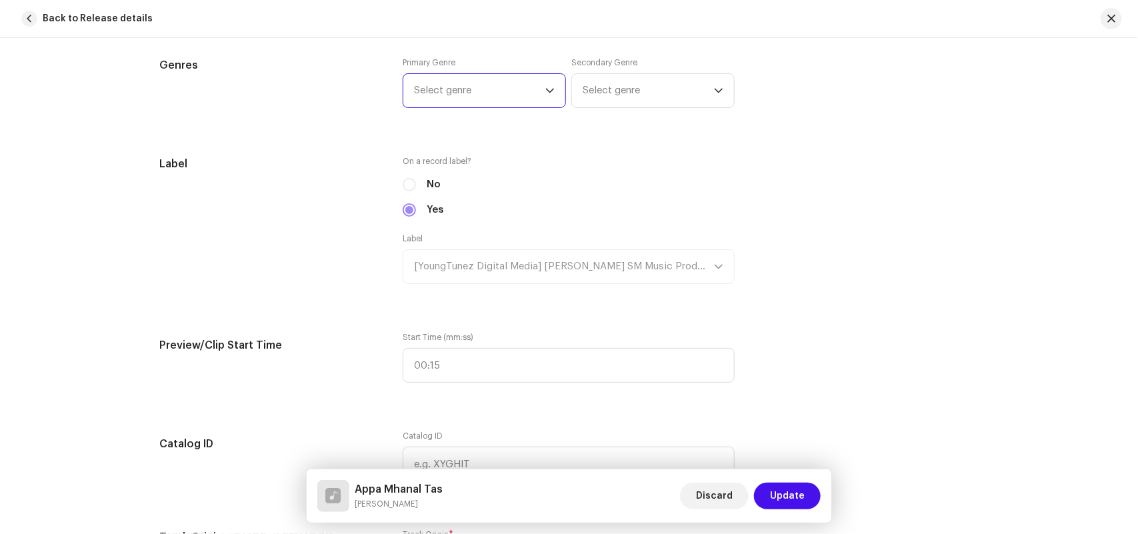
click at [471, 87] on span "Select genre" at bounding box center [479, 90] width 131 height 33
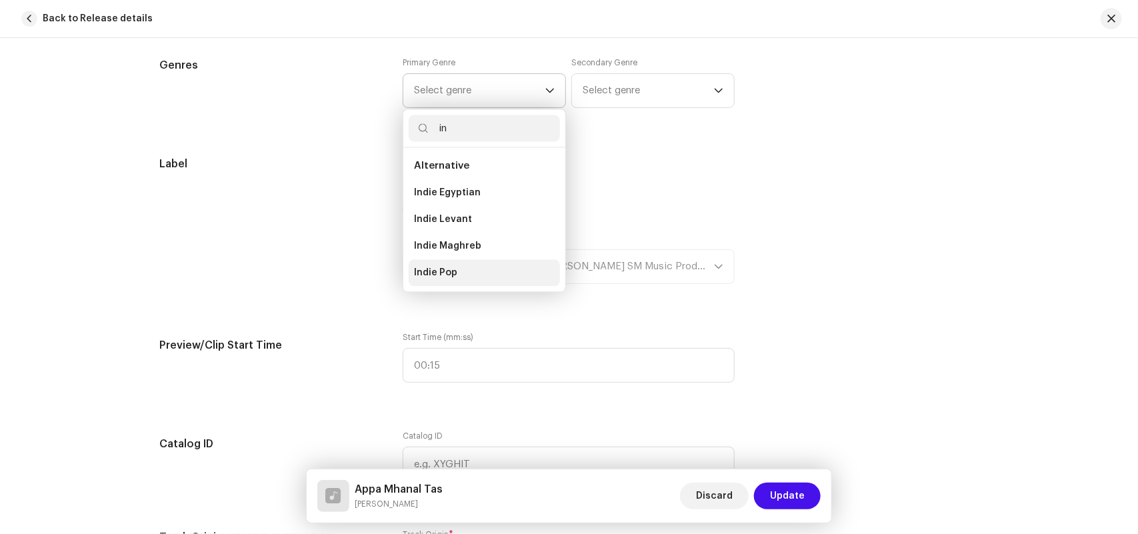
type input "in"
click at [454, 277] on li "Indie Pop" at bounding box center [484, 272] width 151 height 27
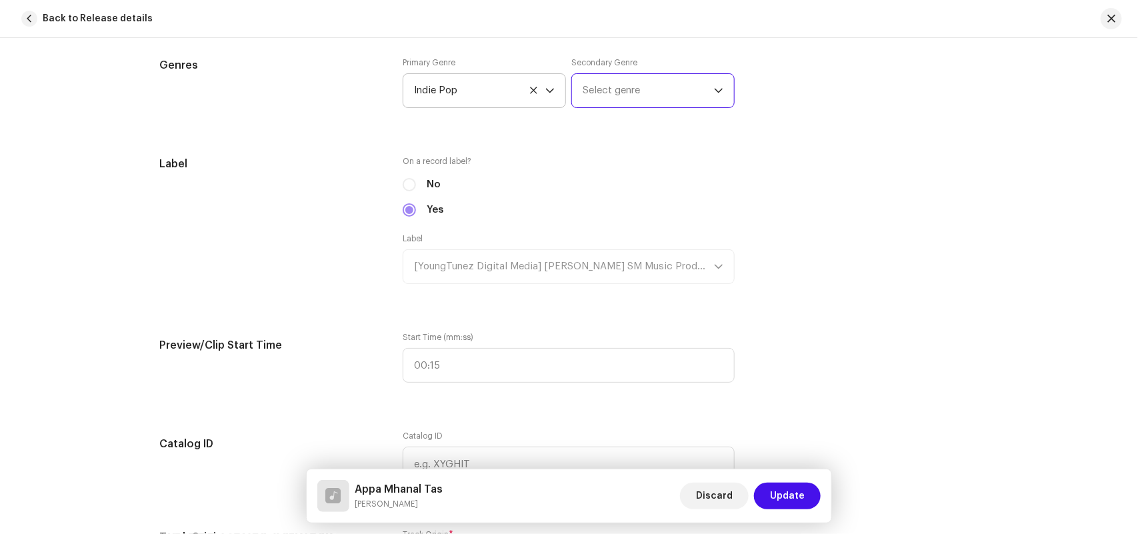
click at [629, 98] on span "Select genre" at bounding box center [648, 90] width 131 height 33
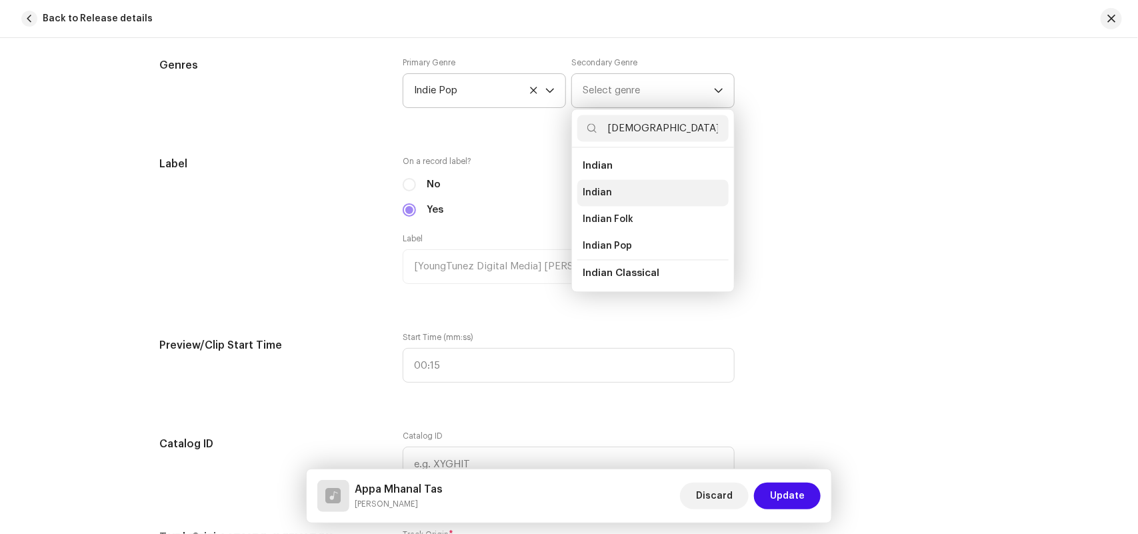
type input "[DEMOGRAPHIC_DATA]"
click at [605, 194] on span "Indian" at bounding box center [597, 192] width 29 height 13
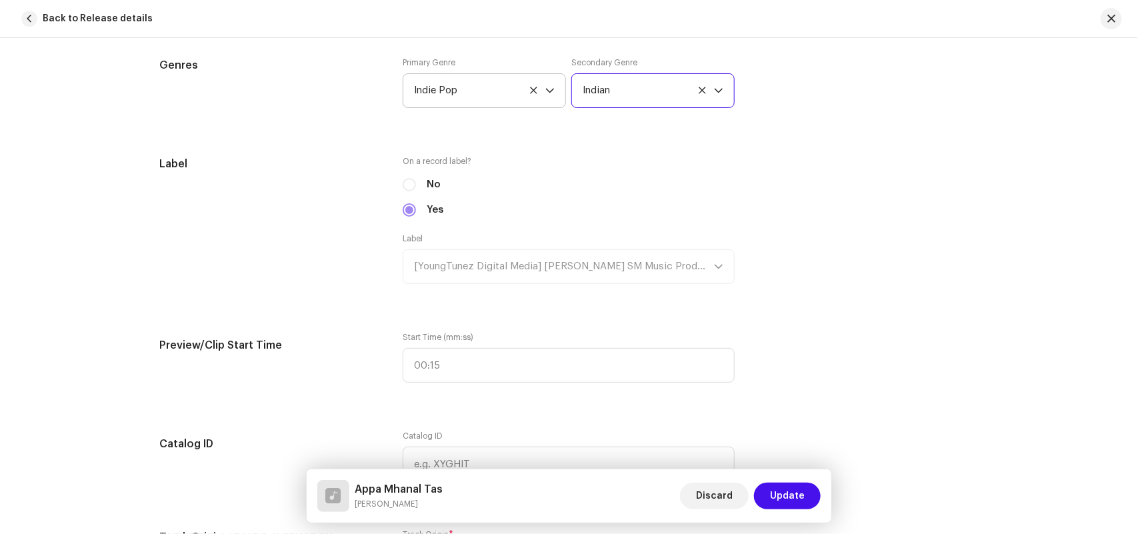
scroll to position [1666, 0]
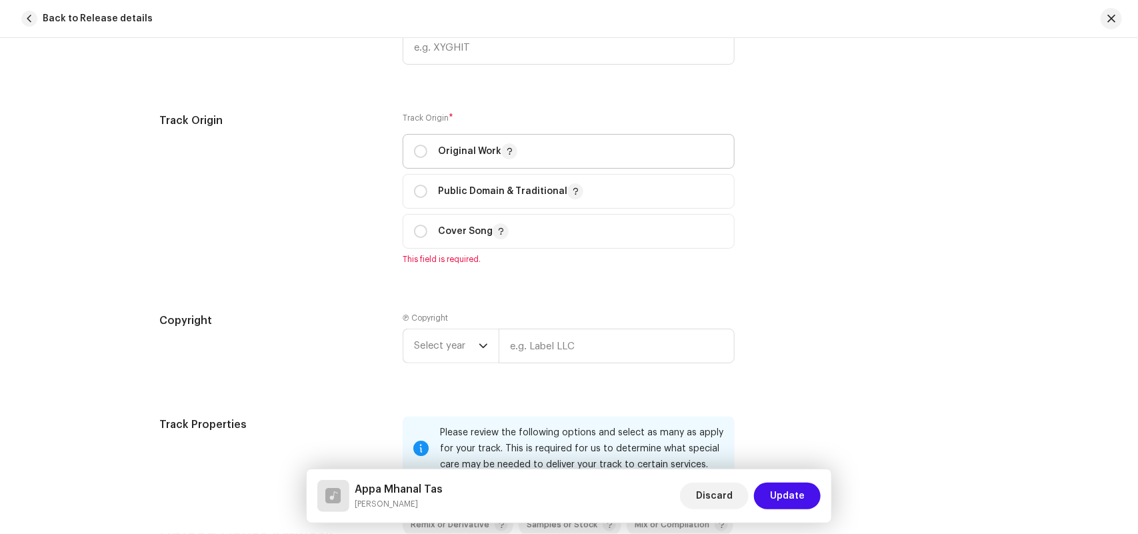
click at [451, 150] on p "Original Work" at bounding box center [477, 151] width 79 height 16
radio input "true"
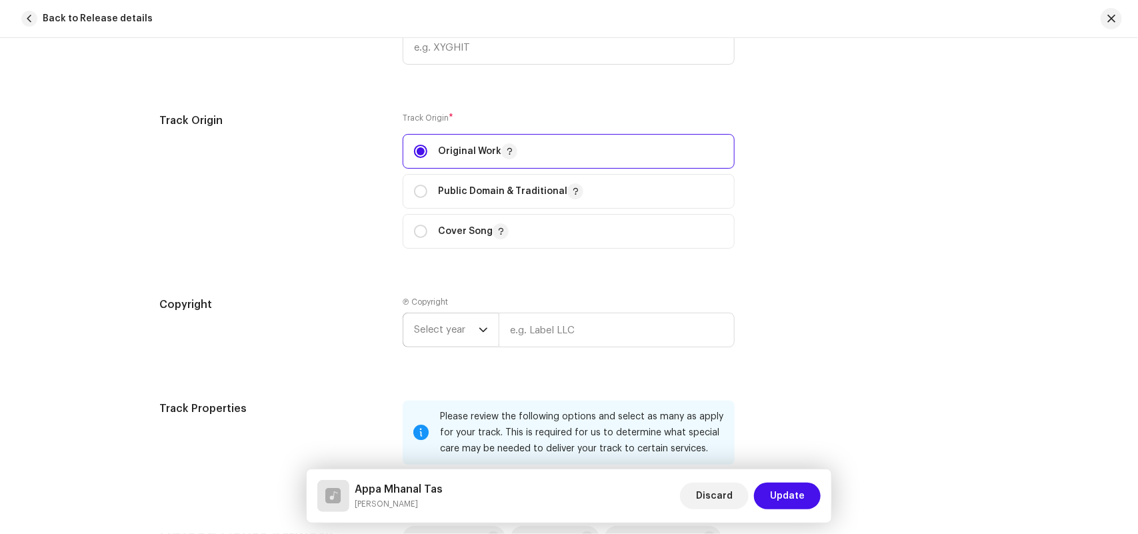
click at [437, 335] on span "Select year" at bounding box center [446, 329] width 65 height 33
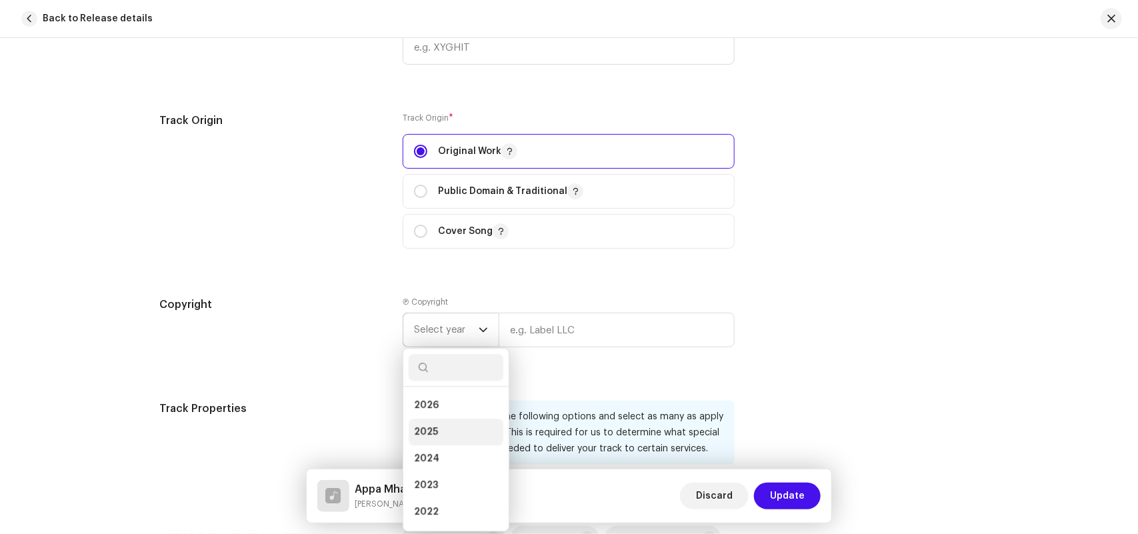
drag, startPoint x: 431, startPoint y: 435, endPoint x: 437, endPoint y: 430, distance: 7.6
click at [431, 435] on span "2025" at bounding box center [426, 431] width 24 height 13
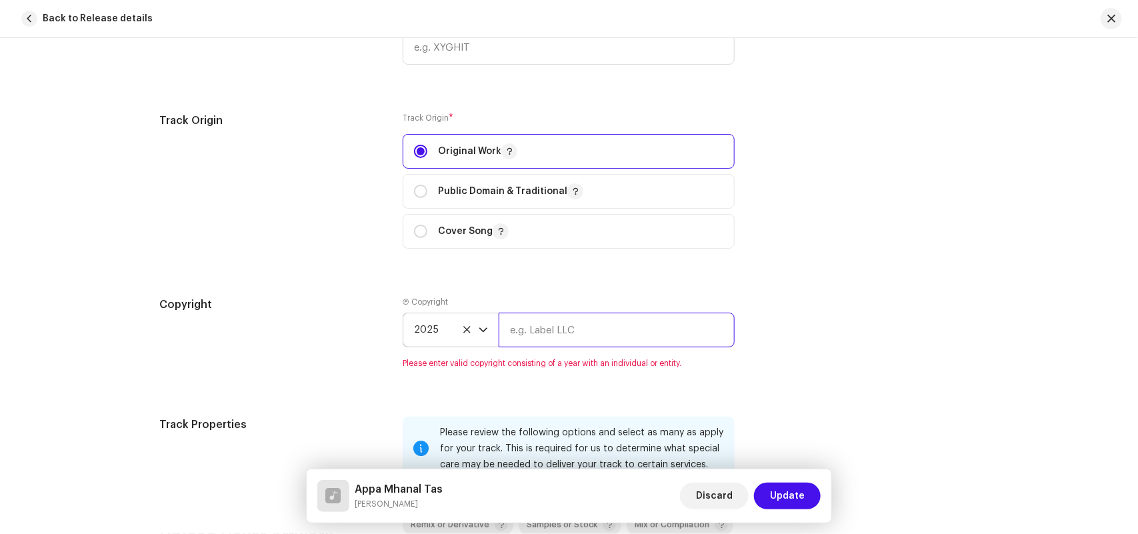
click at [530, 334] on input "text" at bounding box center [617, 330] width 236 height 35
paste input "[PERSON_NAME] SM Music Production"
type input "[PERSON_NAME] SM Music Production"
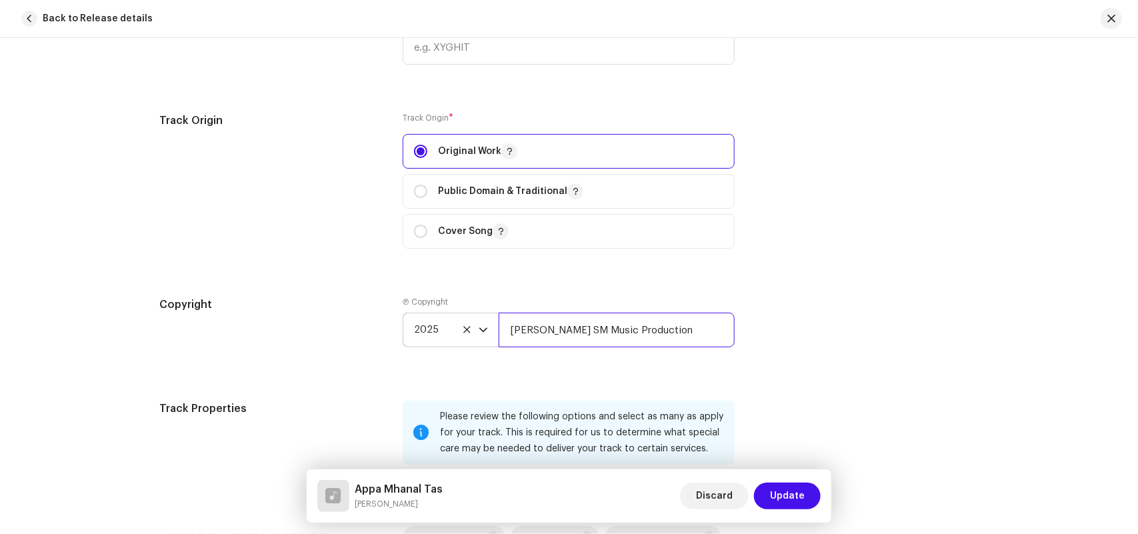
scroll to position [2083, 0]
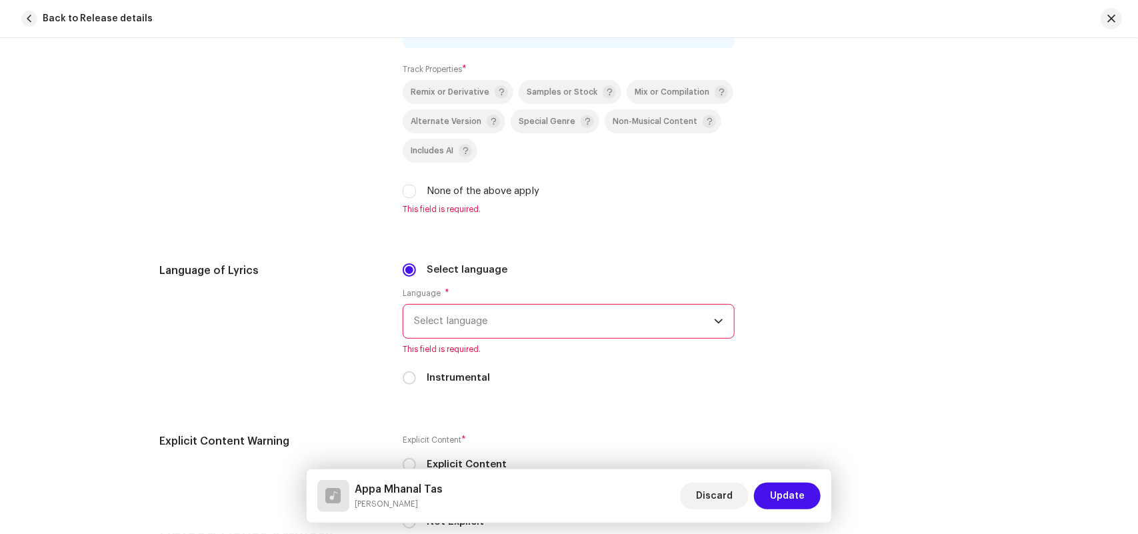
click at [455, 178] on div "Remix or Derivative Samples or Stock Mix or Compilation Alternate Version Speci…" at bounding box center [569, 139] width 332 height 119
click at [448, 188] on label "None of the above apply" at bounding box center [483, 191] width 113 height 15
click at [416, 188] on input "None of the above apply" at bounding box center [409, 191] width 13 height 13
checkbox input "true"
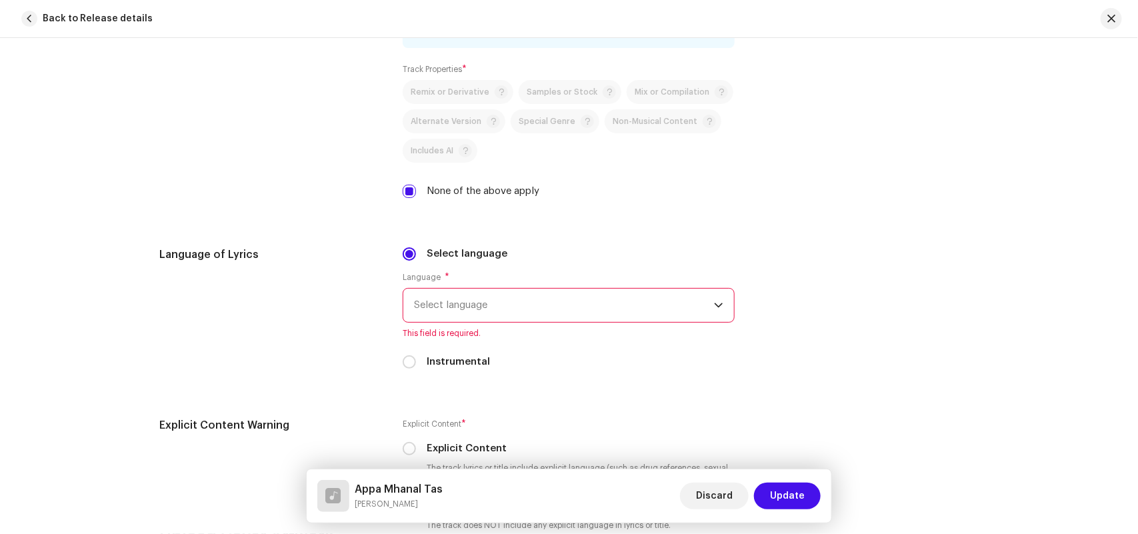
click at [447, 302] on span "Select language" at bounding box center [564, 305] width 300 height 33
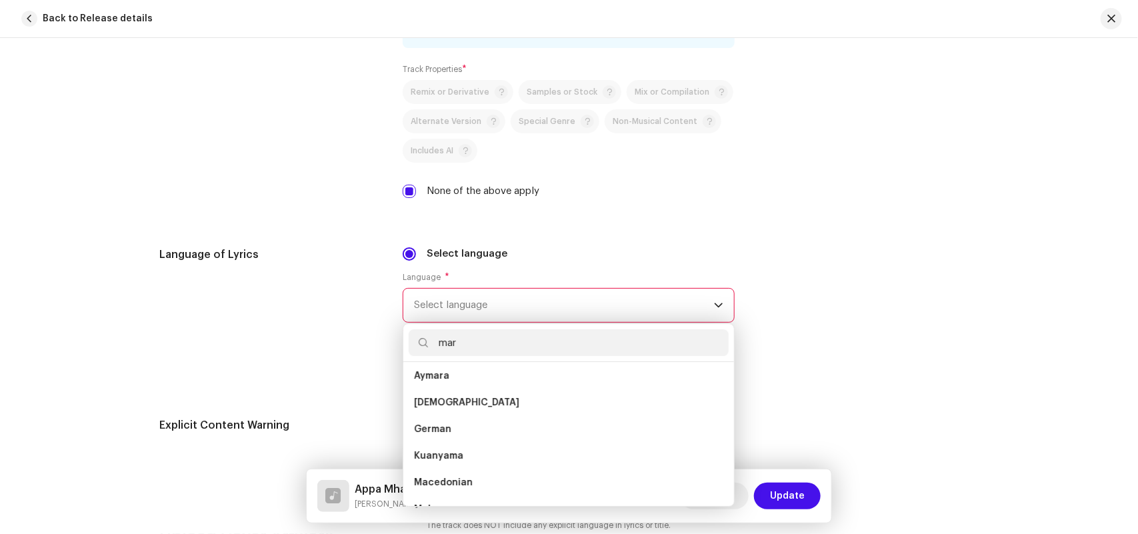
scroll to position [0, 0]
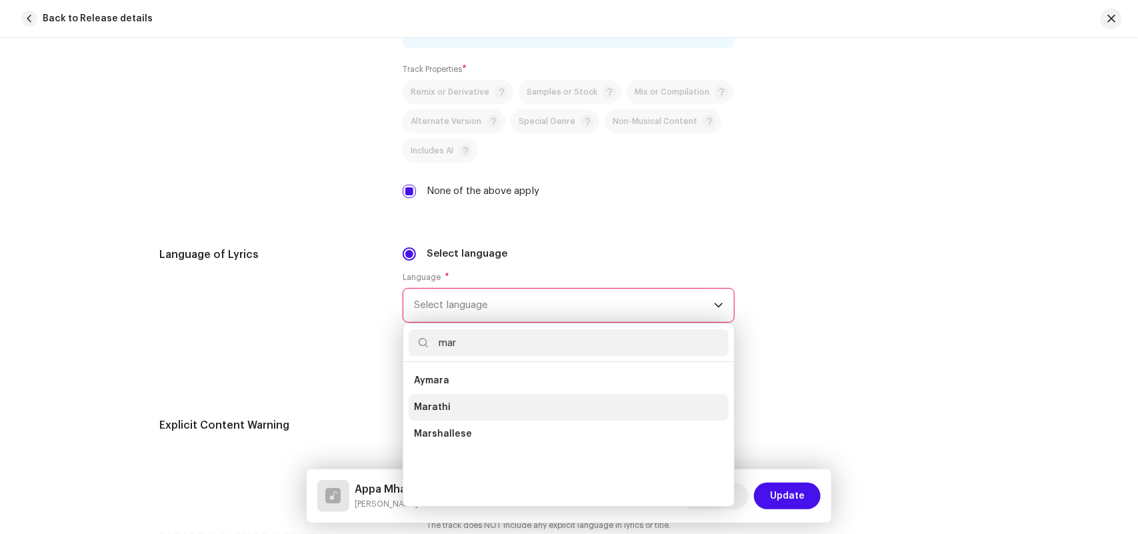
type input "mar"
click at [444, 409] on span "Marathi" at bounding box center [432, 407] width 37 height 13
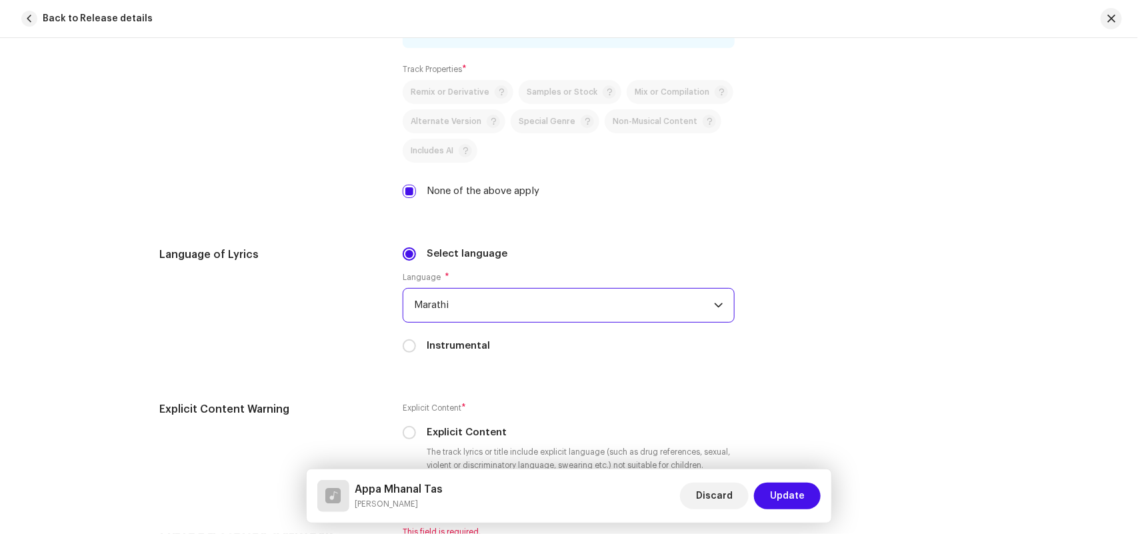
scroll to position [2499, 0]
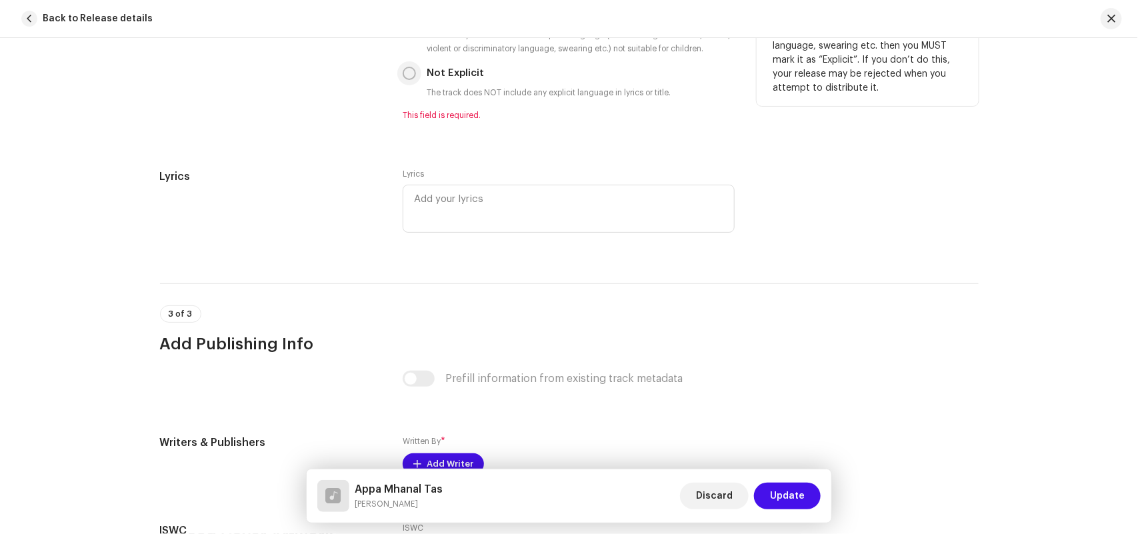
click at [405, 71] on input "Not Explicit" at bounding box center [409, 73] width 13 height 13
radio input "true"
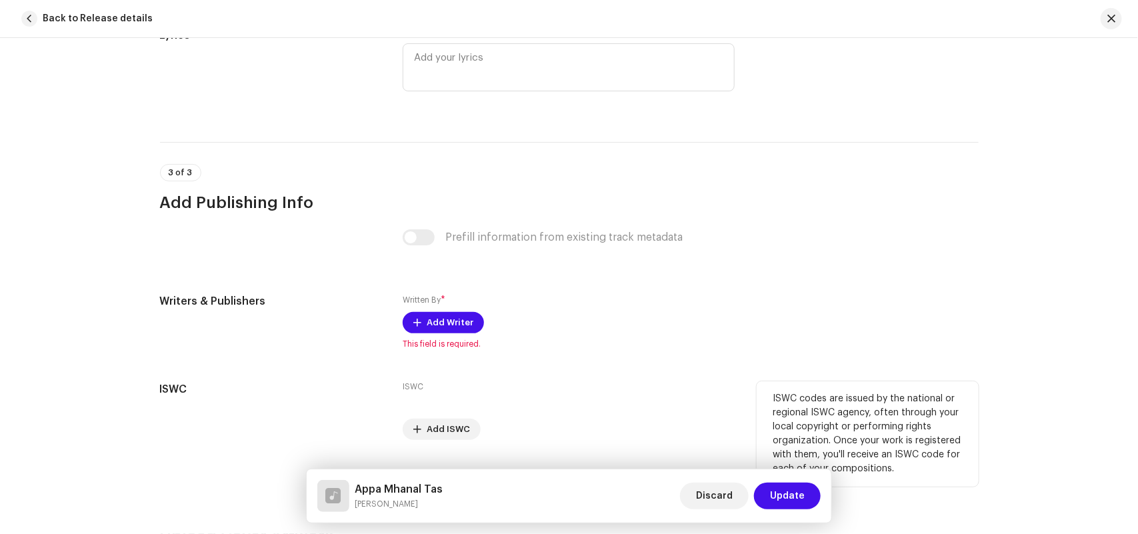
scroll to position [2660, 0]
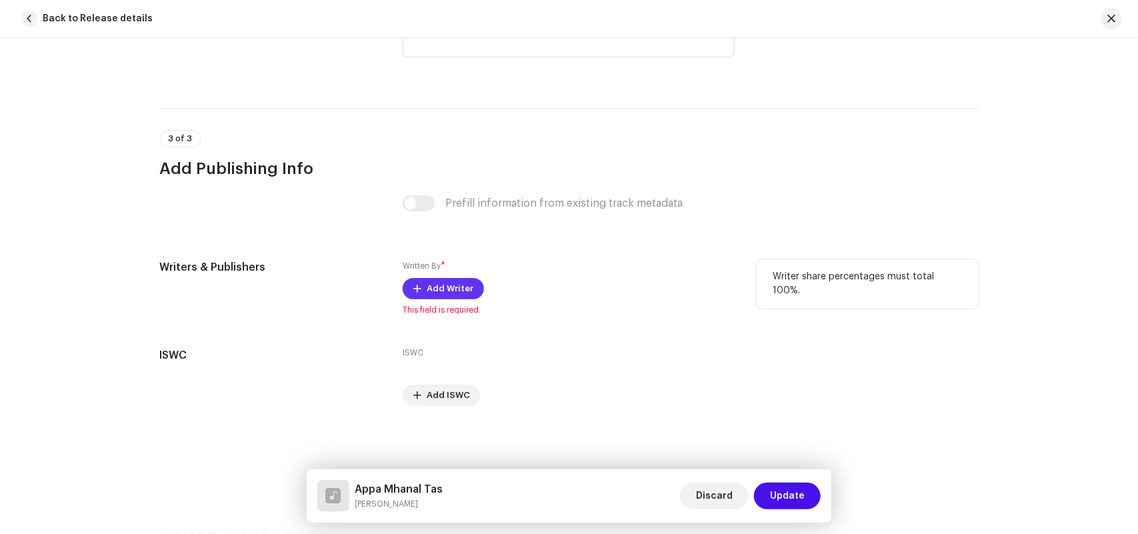
click at [427, 281] on span "Add Writer" at bounding box center [450, 288] width 47 height 27
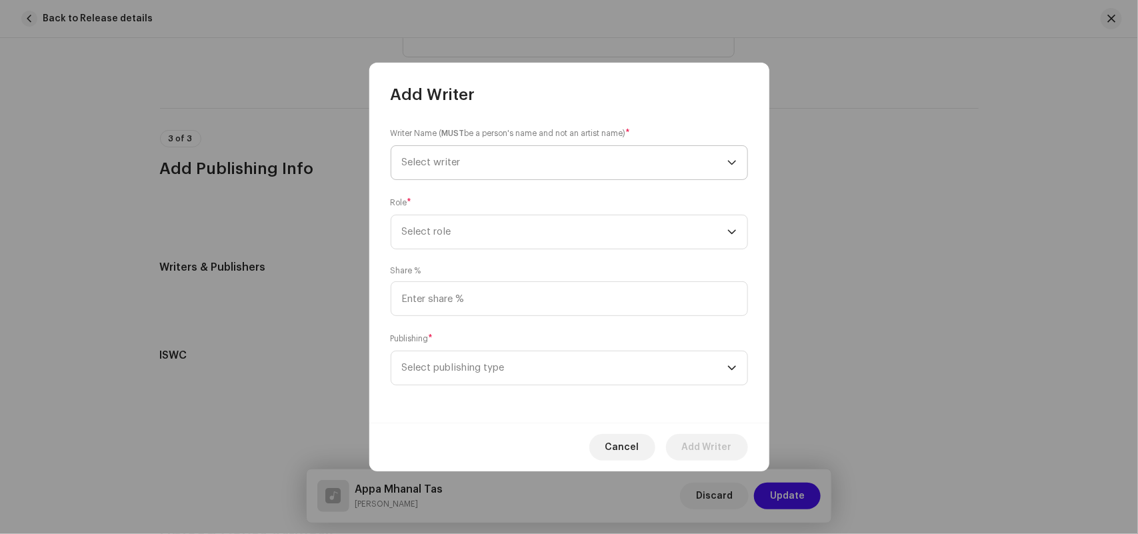
click at [445, 163] on span "Select writer" at bounding box center [431, 162] width 59 height 10
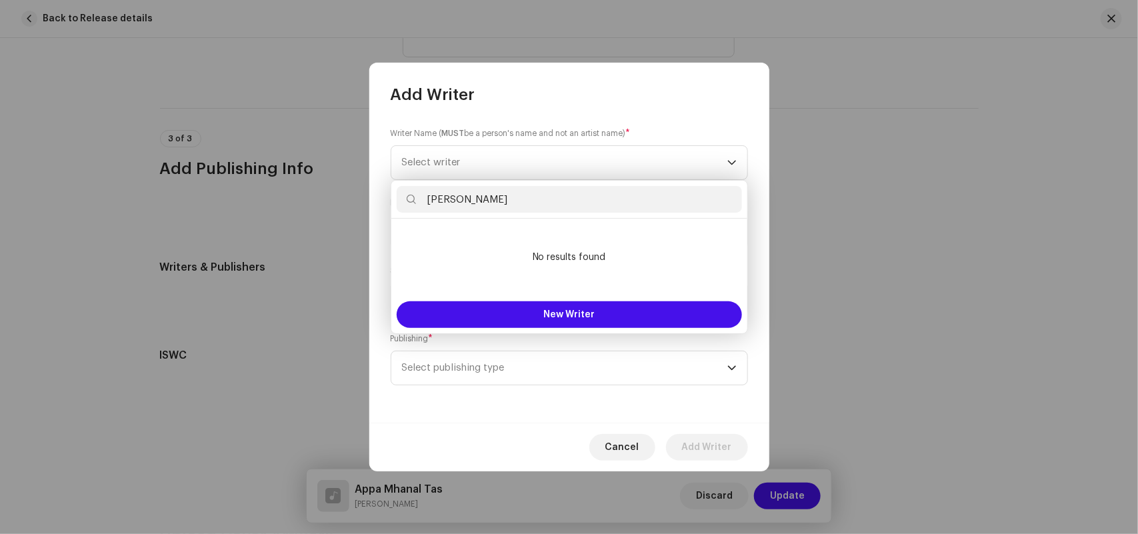
click at [427, 200] on input "[PERSON_NAME]" at bounding box center [569, 199] width 345 height 27
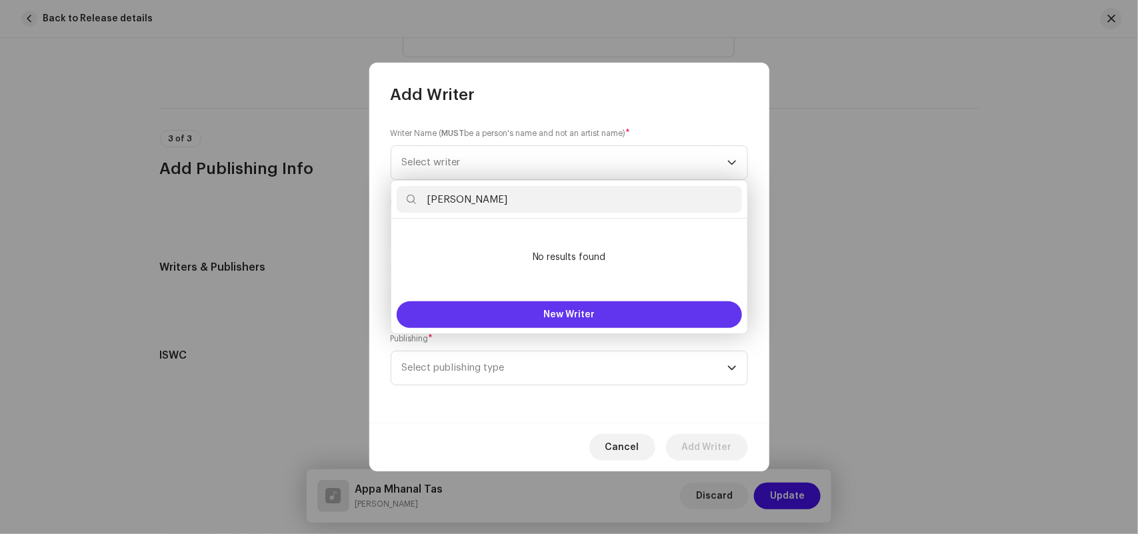
type input "[PERSON_NAME]"
click at [515, 307] on button "New Writer" at bounding box center [569, 314] width 345 height 27
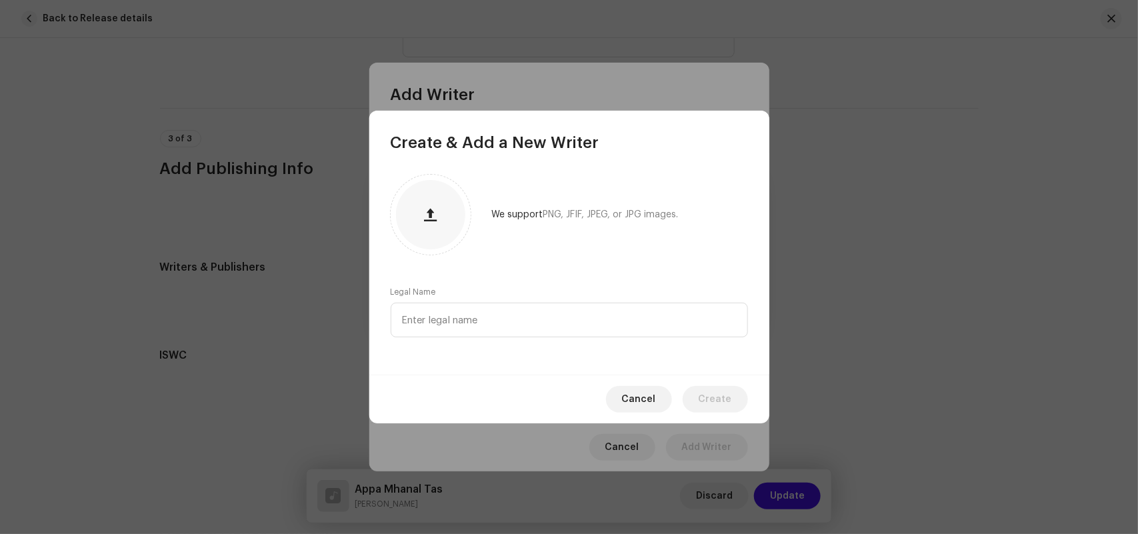
click at [479, 271] on div "We support PNG, JFIF, JPEG, or JPG images. Legal Name" at bounding box center [569, 263] width 400 height 221
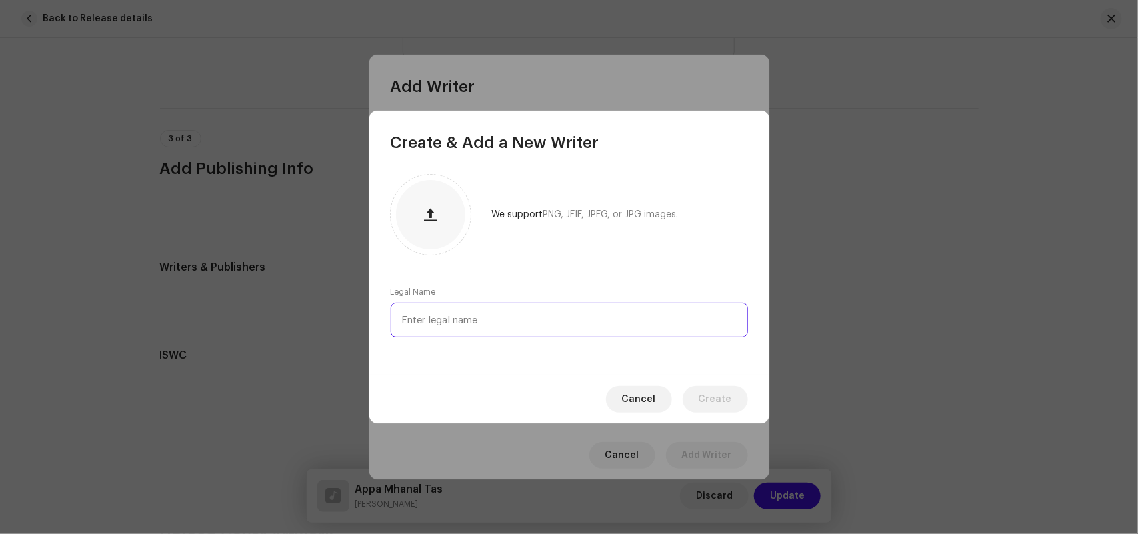
click at [448, 321] on input "text" at bounding box center [569, 320] width 357 height 35
paste input "[PERSON_NAME]"
type input "[PERSON_NAME]"
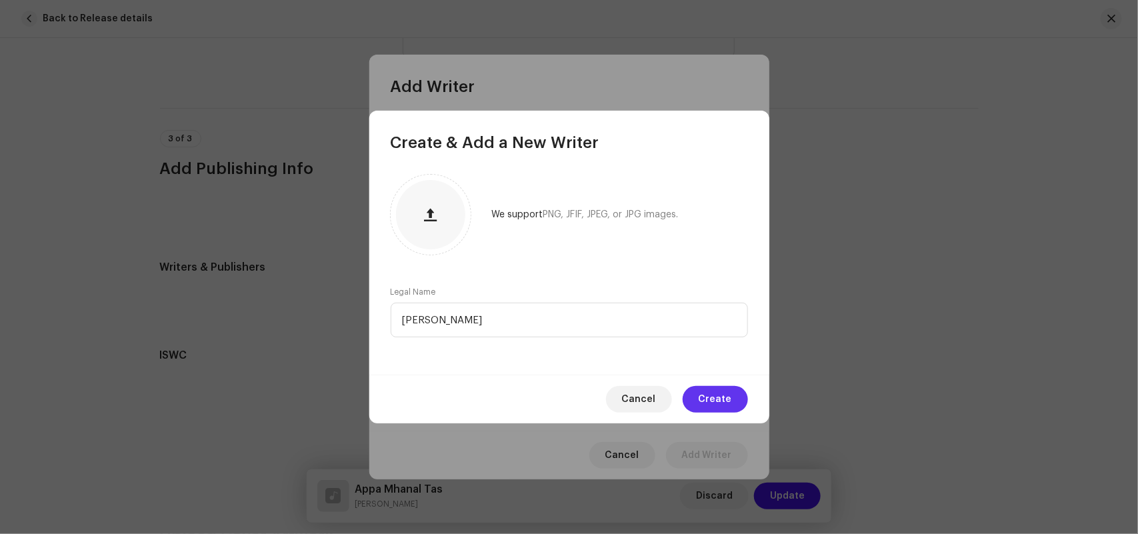
click at [707, 392] on span "Create" at bounding box center [714, 399] width 33 height 27
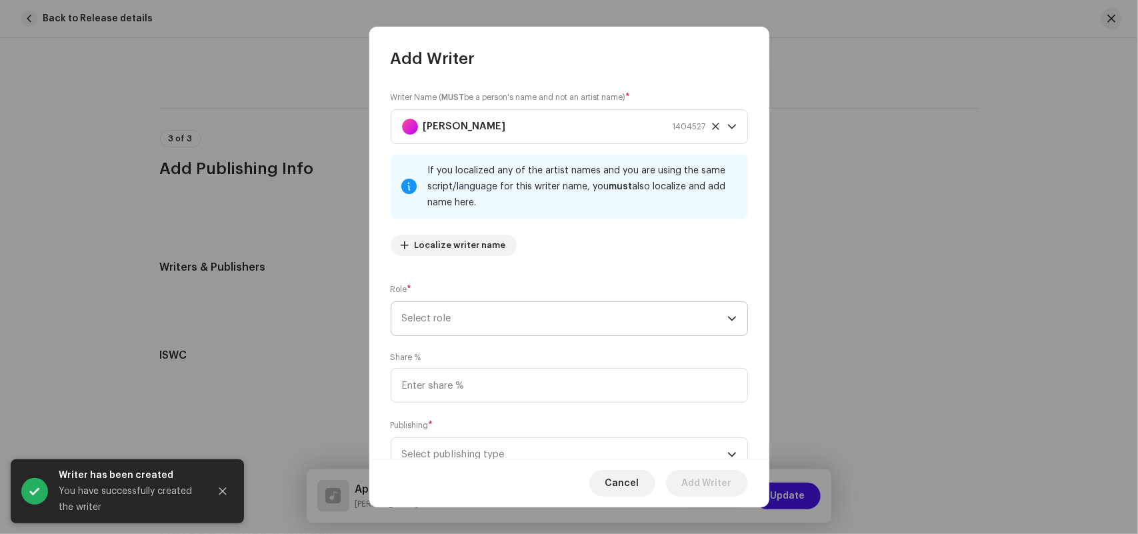
click at [414, 322] on span "Select role" at bounding box center [564, 318] width 325 height 33
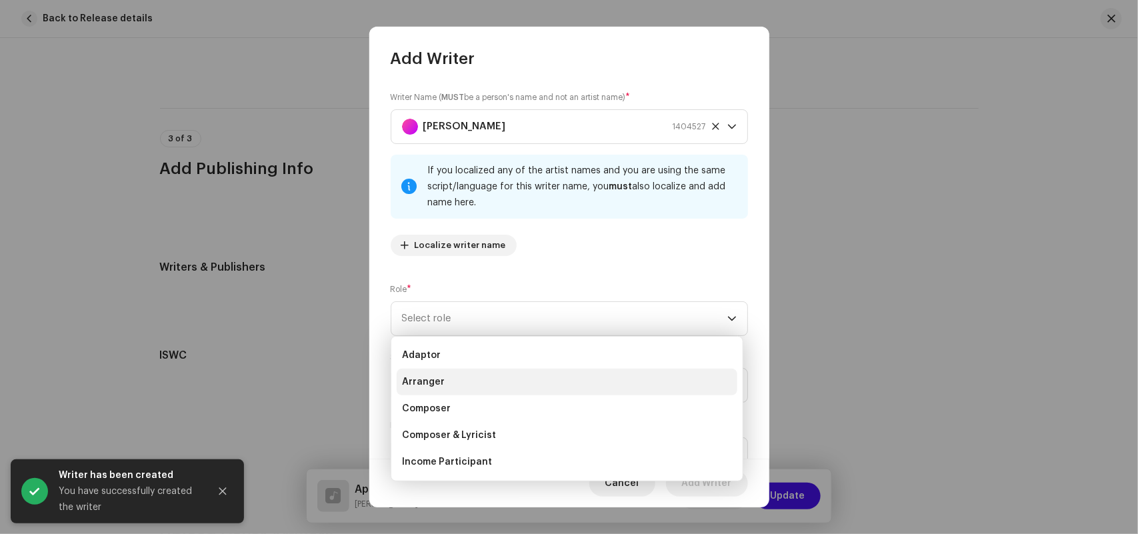
scroll to position [133, 0]
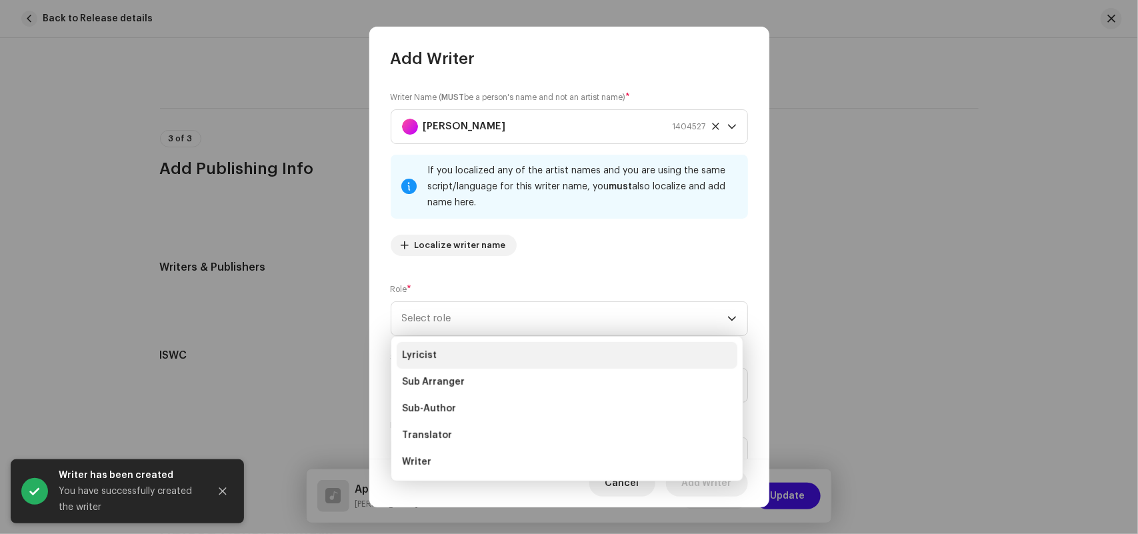
click at [430, 354] on span "Lyricist" at bounding box center [419, 355] width 35 height 13
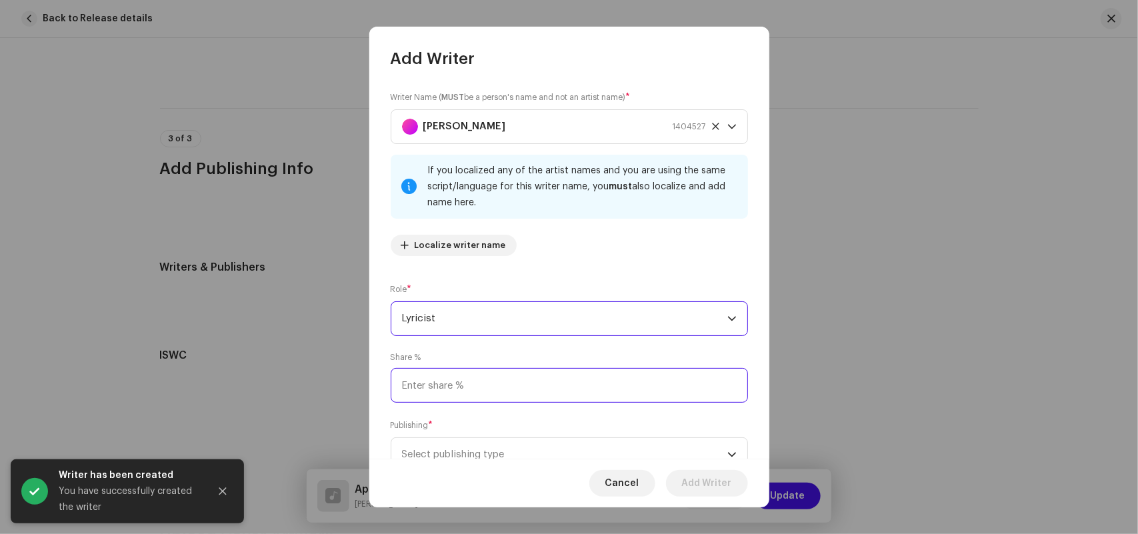
click at [433, 382] on input at bounding box center [569, 385] width 357 height 35
type input "50.00"
click at [444, 455] on span "Select publishing type" at bounding box center [564, 454] width 325 height 33
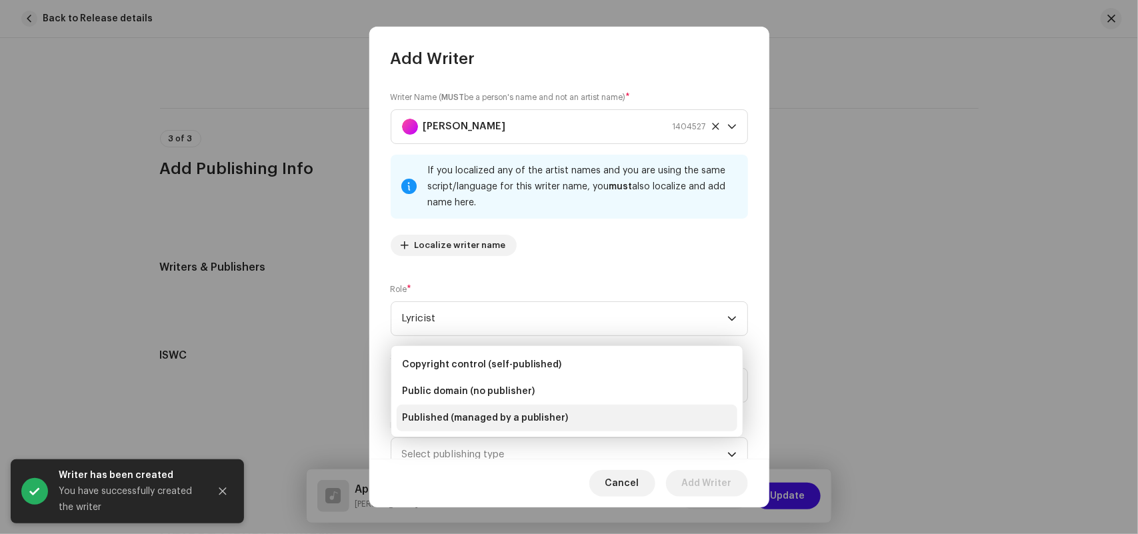
click at [452, 415] on span "Published (managed by a publisher)" at bounding box center [485, 417] width 167 height 13
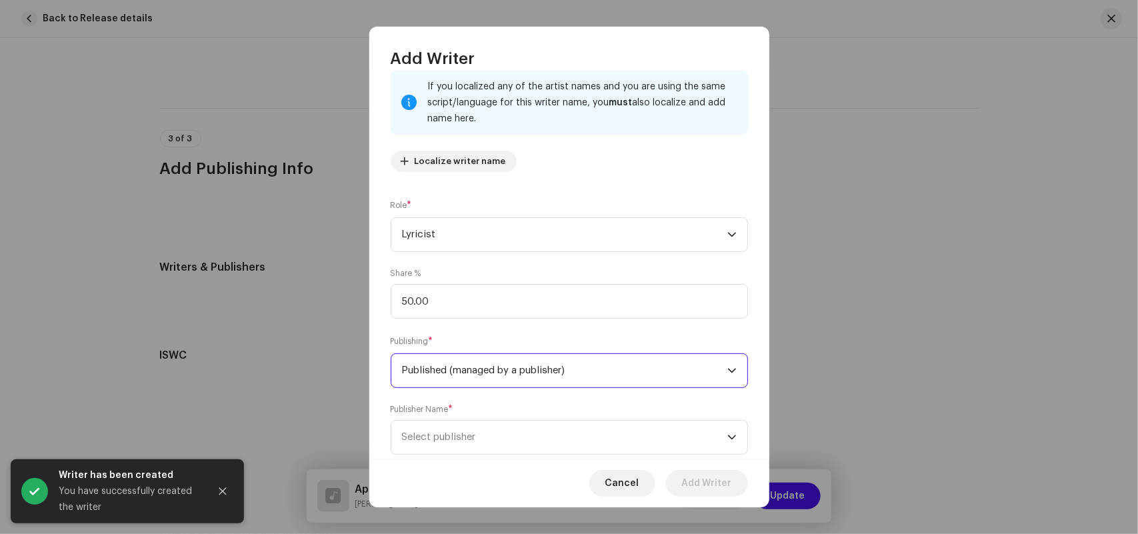
scroll to position [117, 0]
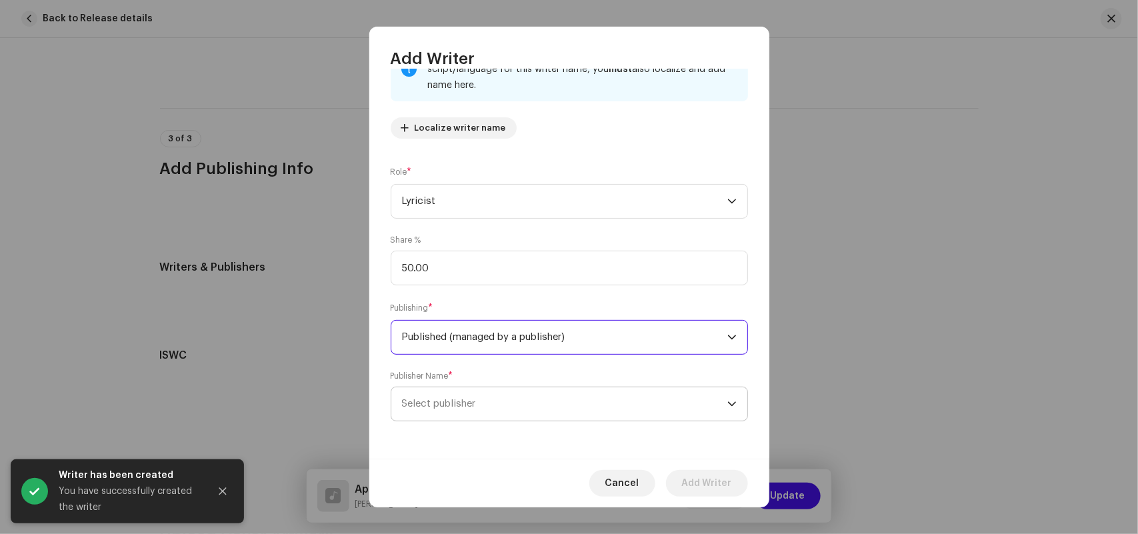
click at [465, 401] on span "Select publisher" at bounding box center [439, 404] width 74 height 10
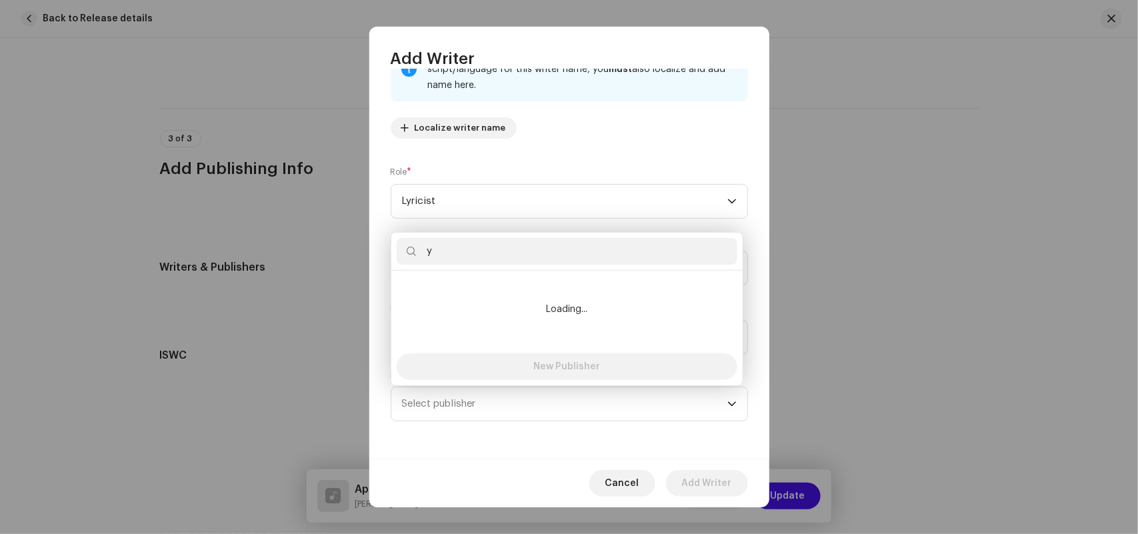
type input "y"
click at [458, 297] on li "Loading..." at bounding box center [567, 309] width 341 height 67
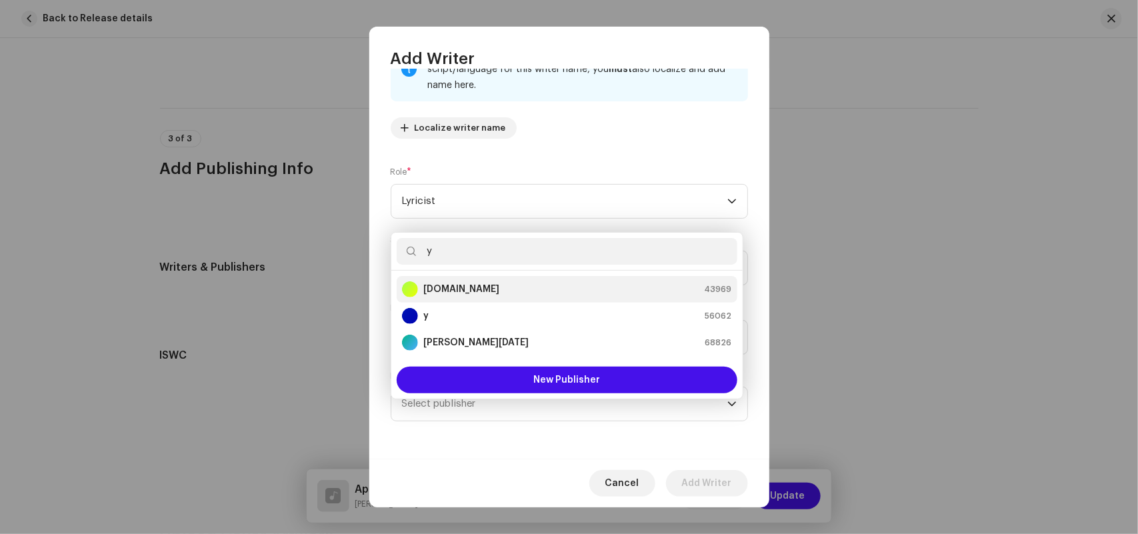
click at [439, 293] on strong "[DOMAIN_NAME]" at bounding box center [461, 289] width 76 height 13
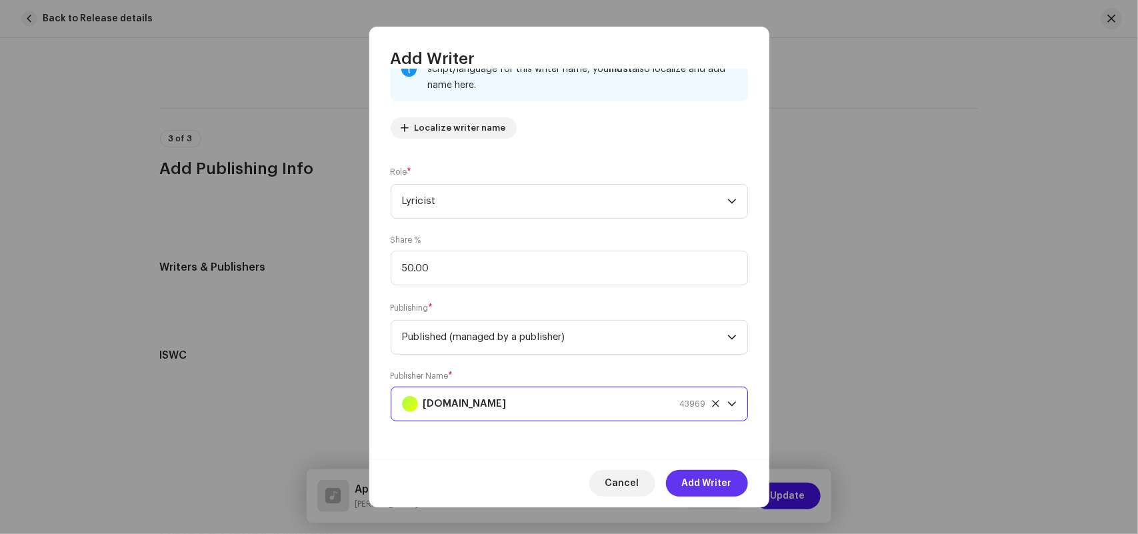
click at [715, 485] on span "Add Writer" at bounding box center [707, 483] width 50 height 27
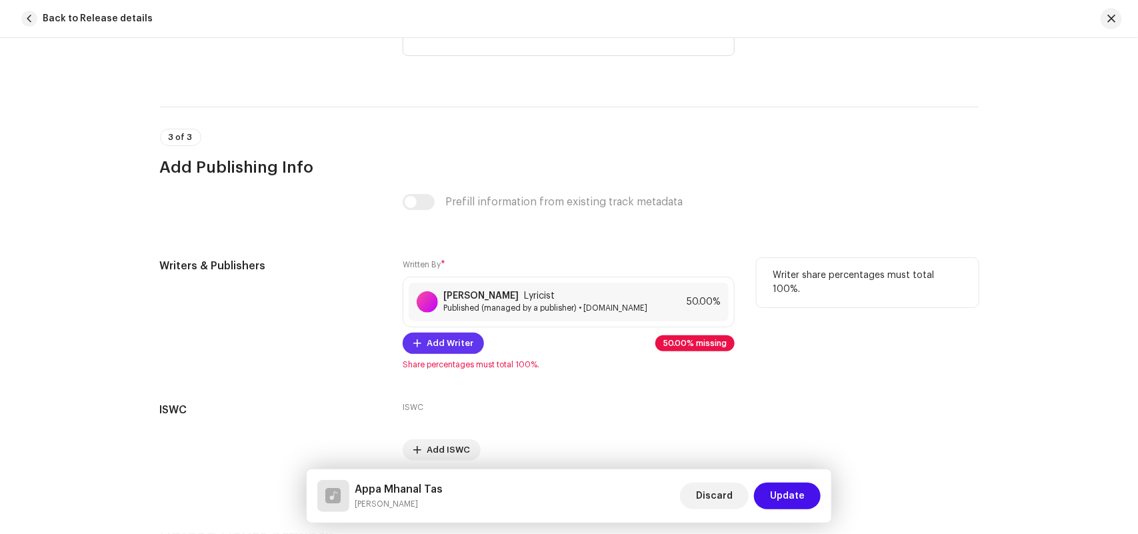
click at [442, 341] on span "Add Writer" at bounding box center [450, 343] width 47 height 27
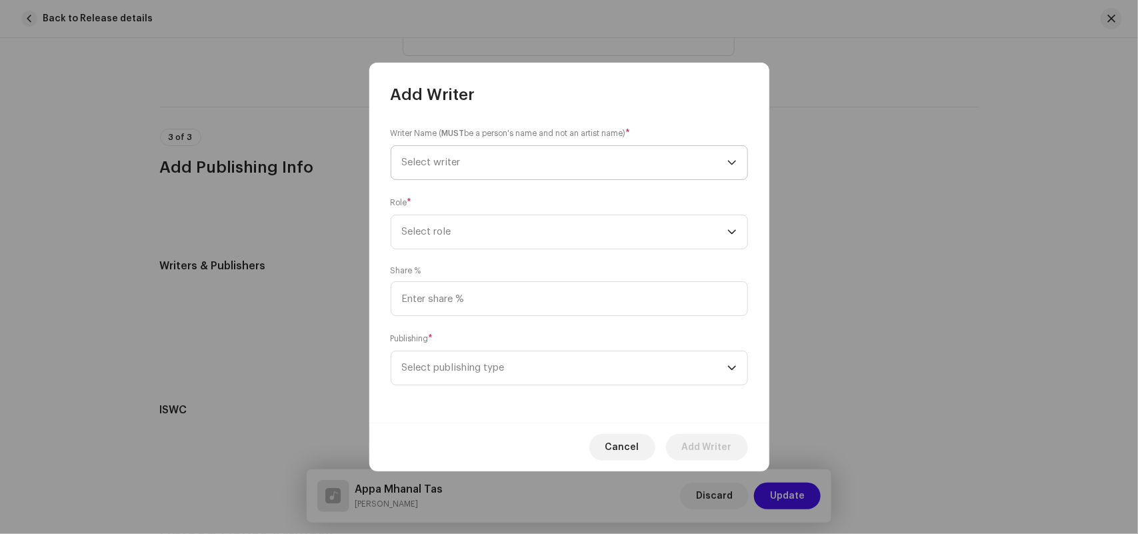
click at [445, 154] on span "Select writer" at bounding box center [564, 162] width 325 height 33
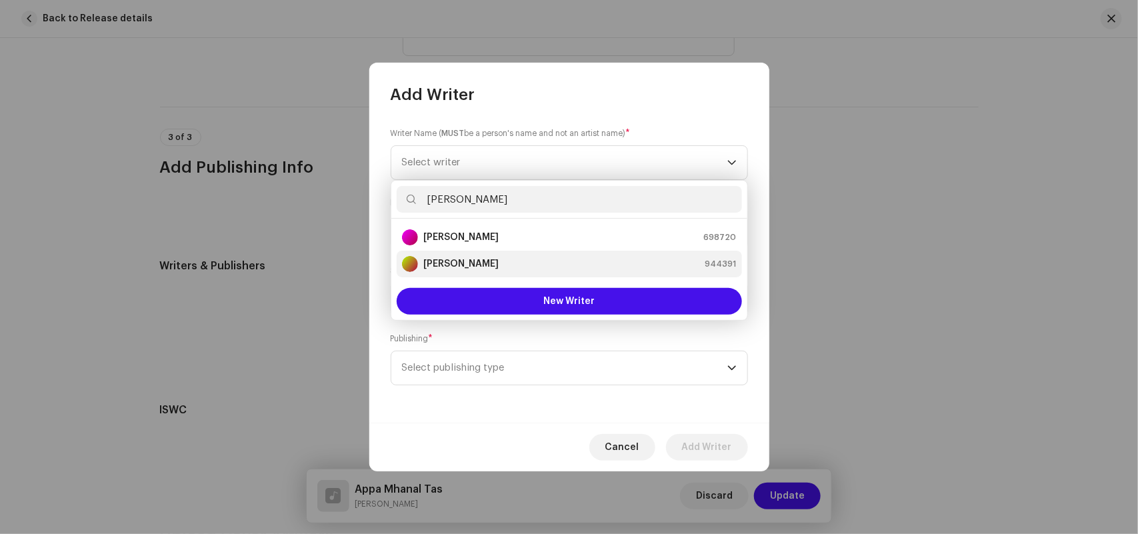
type input "[PERSON_NAME]"
click at [455, 261] on strong "[PERSON_NAME]" at bounding box center [460, 263] width 75 height 13
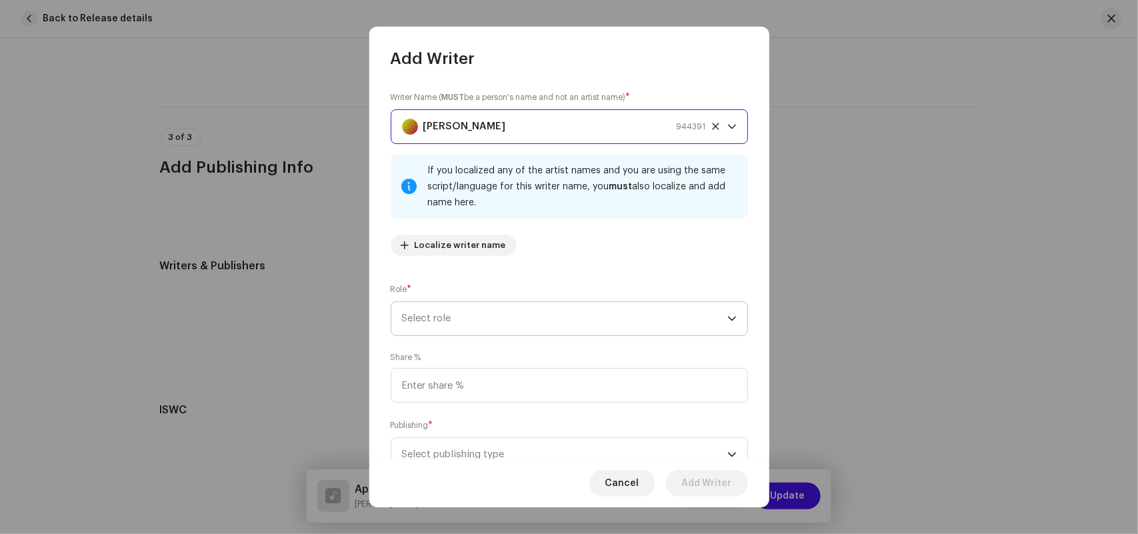
click at [443, 311] on span "Select role" at bounding box center [564, 318] width 325 height 33
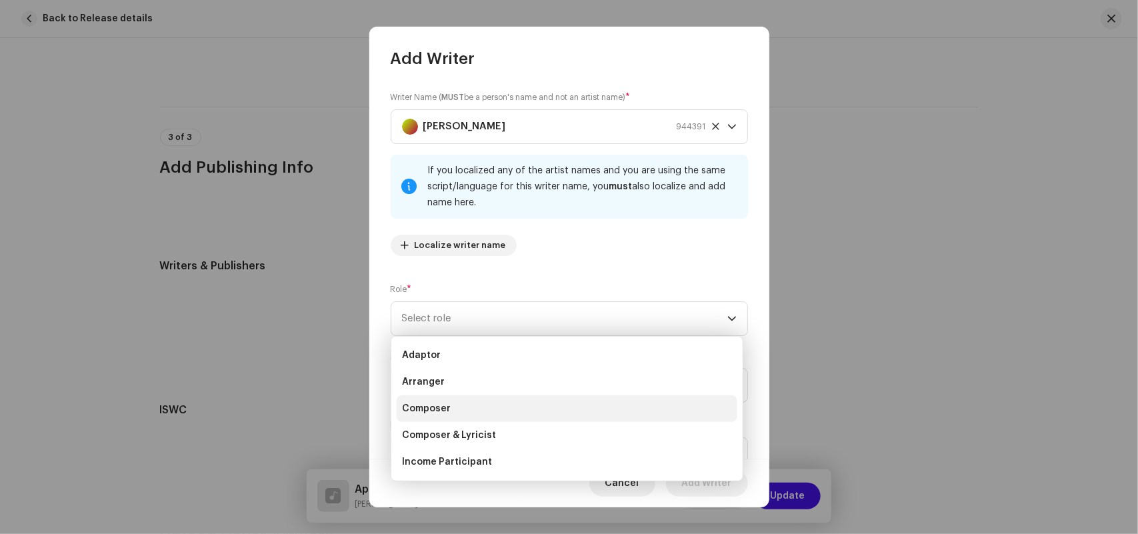
click at [425, 402] on span "Composer" at bounding box center [426, 408] width 49 height 13
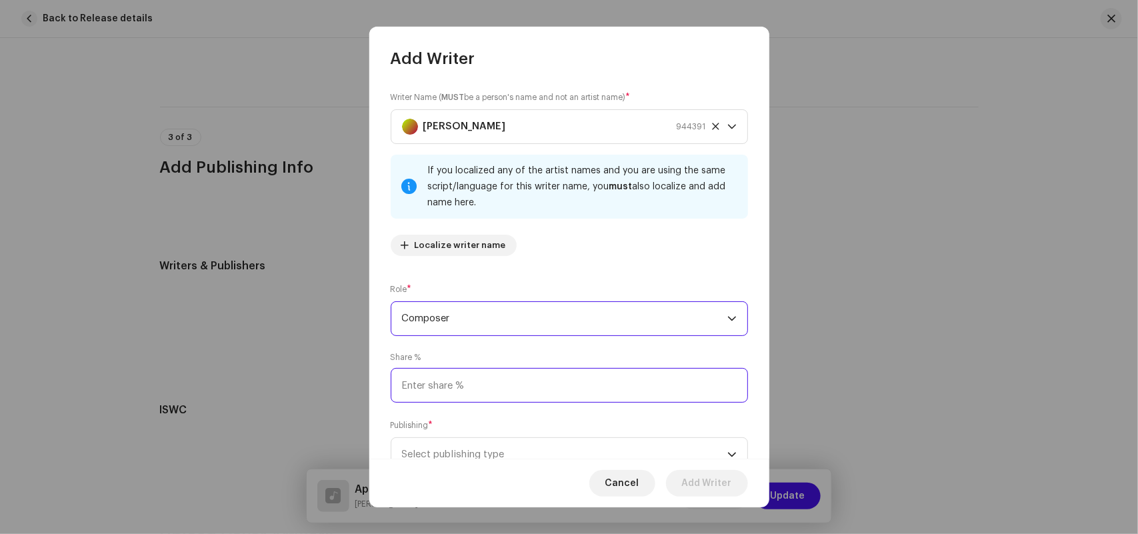
click at [425, 385] on input at bounding box center [569, 385] width 357 height 35
type input "50.00"
click at [444, 453] on span "Select publishing type" at bounding box center [564, 454] width 325 height 33
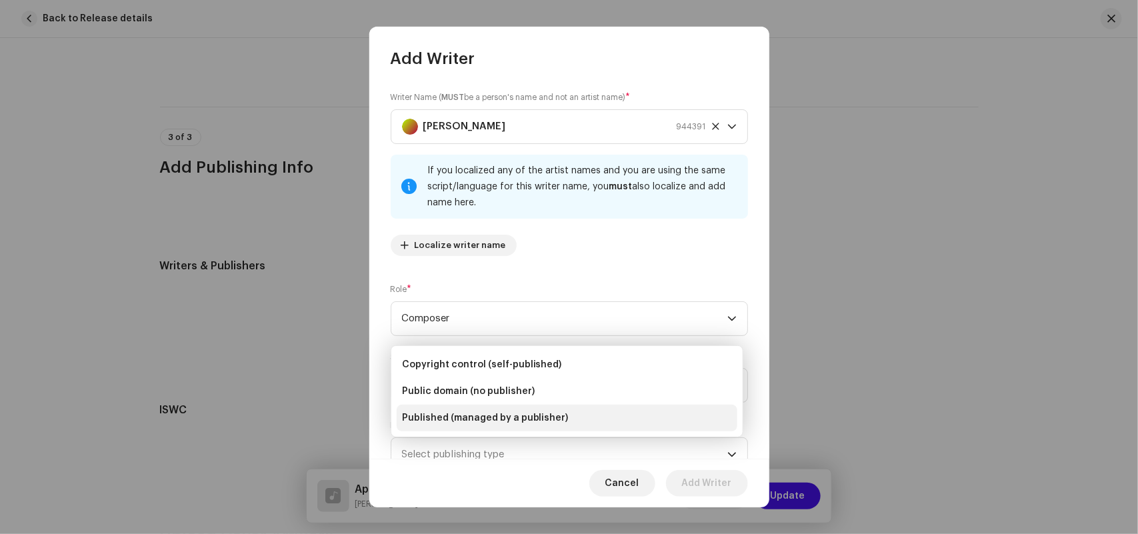
click at [447, 419] on span "Published (managed by a publisher)" at bounding box center [485, 417] width 167 height 13
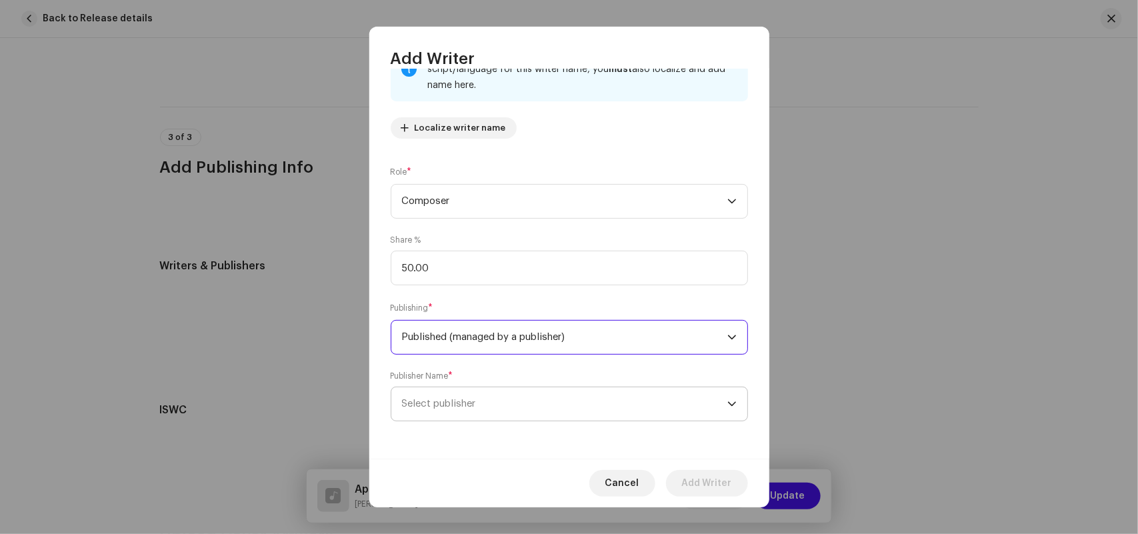
click at [465, 415] on span "Select publisher" at bounding box center [564, 403] width 325 height 33
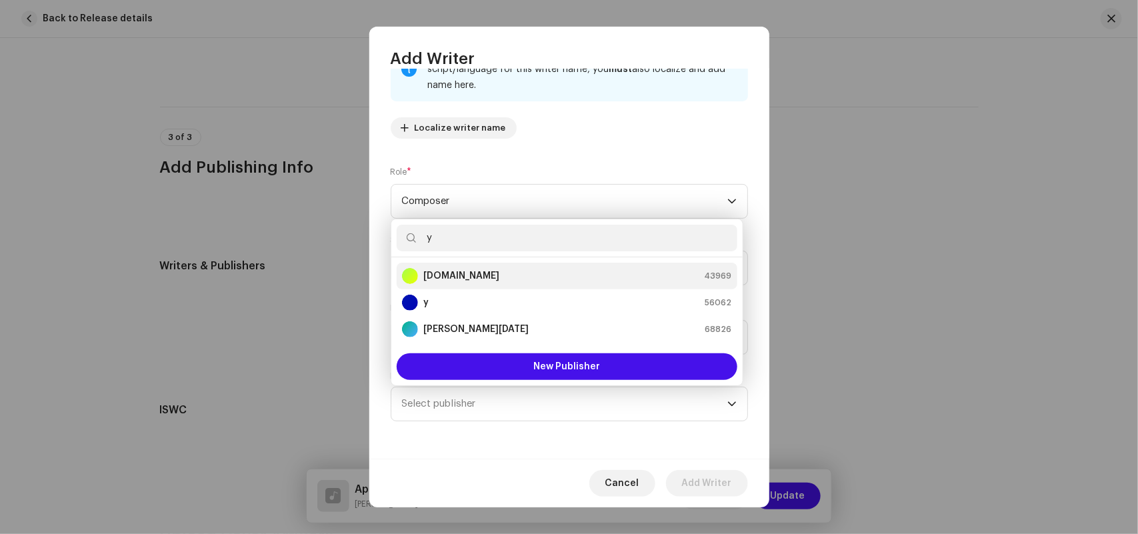
type input "y"
click at [461, 283] on div "[DOMAIN_NAME]" at bounding box center [450, 276] width 97 height 16
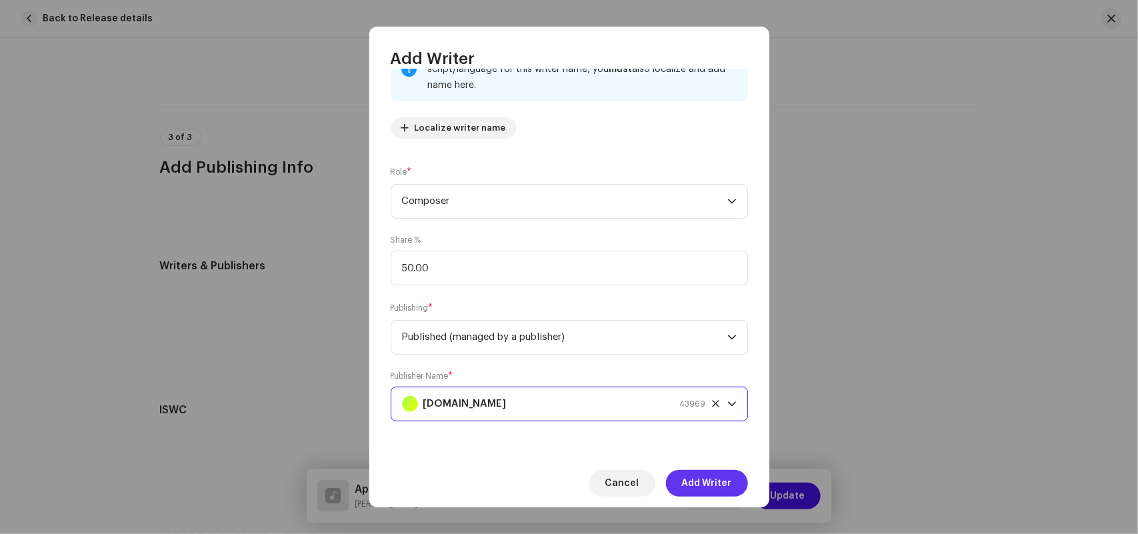
click at [707, 474] on span "Add Writer" at bounding box center [707, 483] width 50 height 27
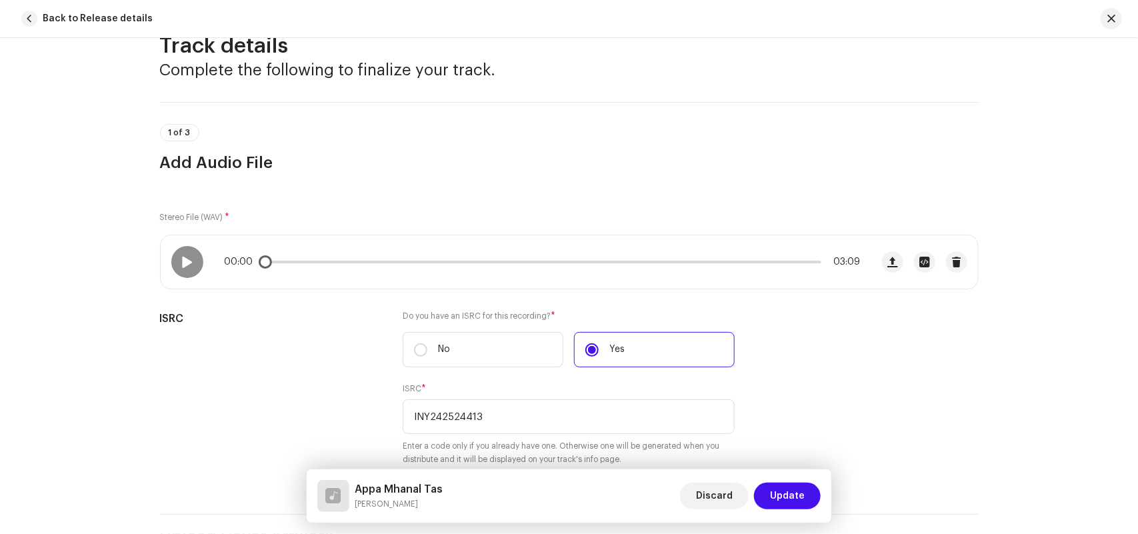
scroll to position [0, 0]
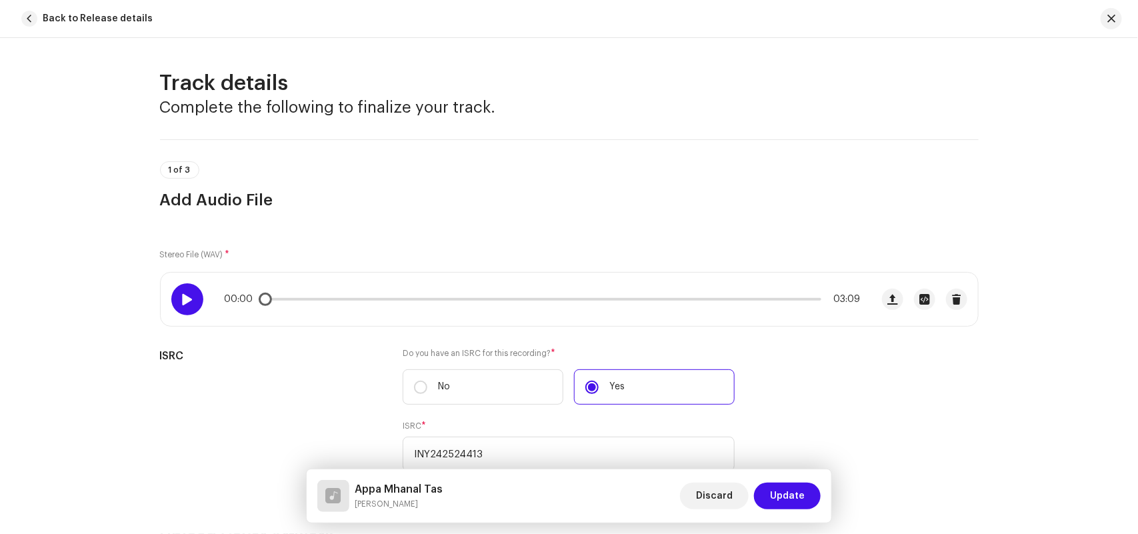
click at [188, 291] on div at bounding box center [187, 299] width 32 height 32
click at [177, 305] on div at bounding box center [187, 299] width 32 height 32
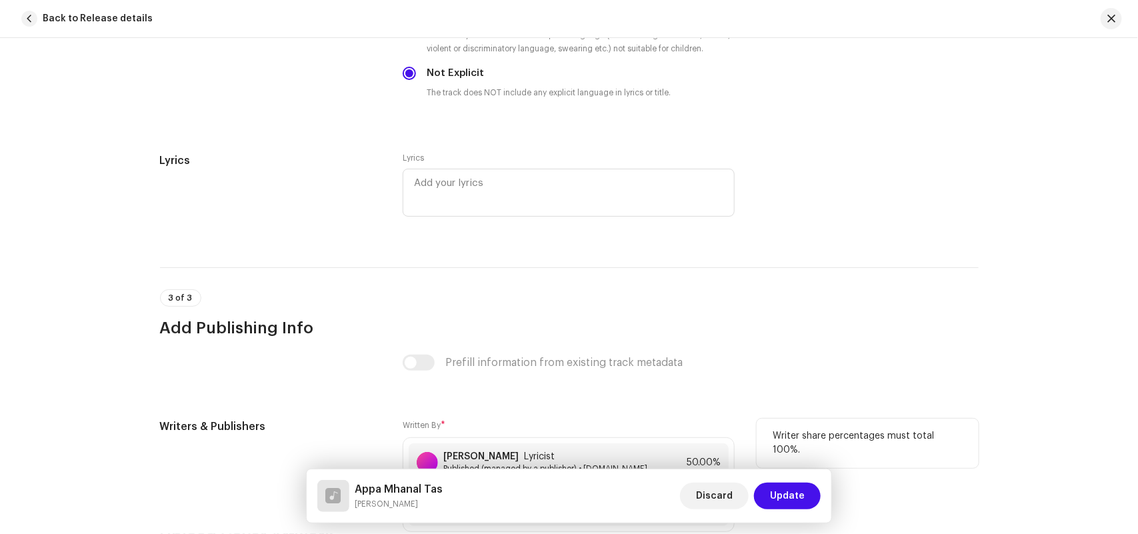
scroll to position [2744, 0]
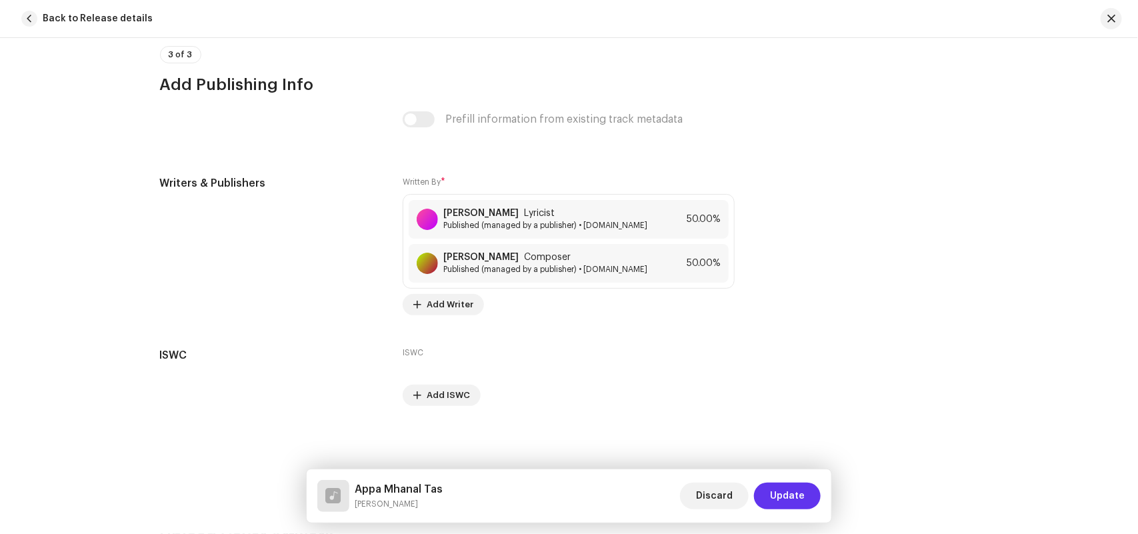
click at [791, 494] on span "Update" at bounding box center [787, 496] width 35 height 27
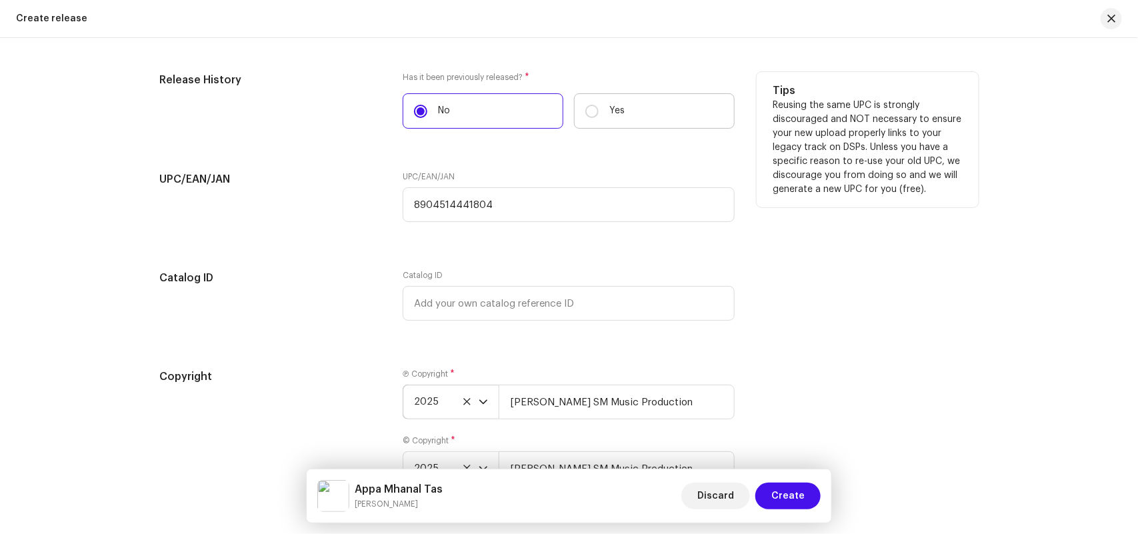
scroll to position [2177, 0]
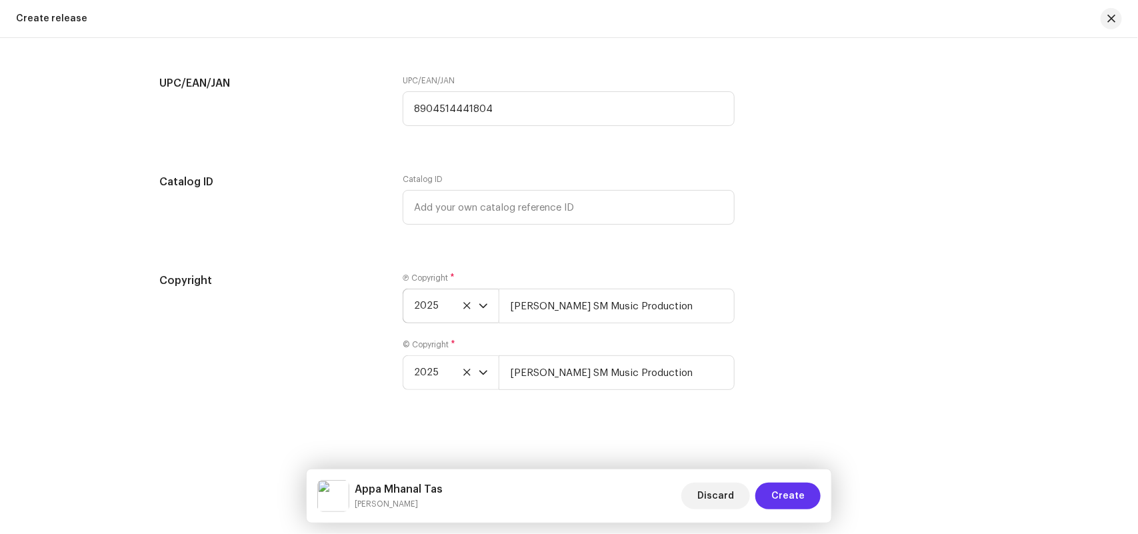
click at [791, 495] on span "Create" at bounding box center [787, 496] width 33 height 27
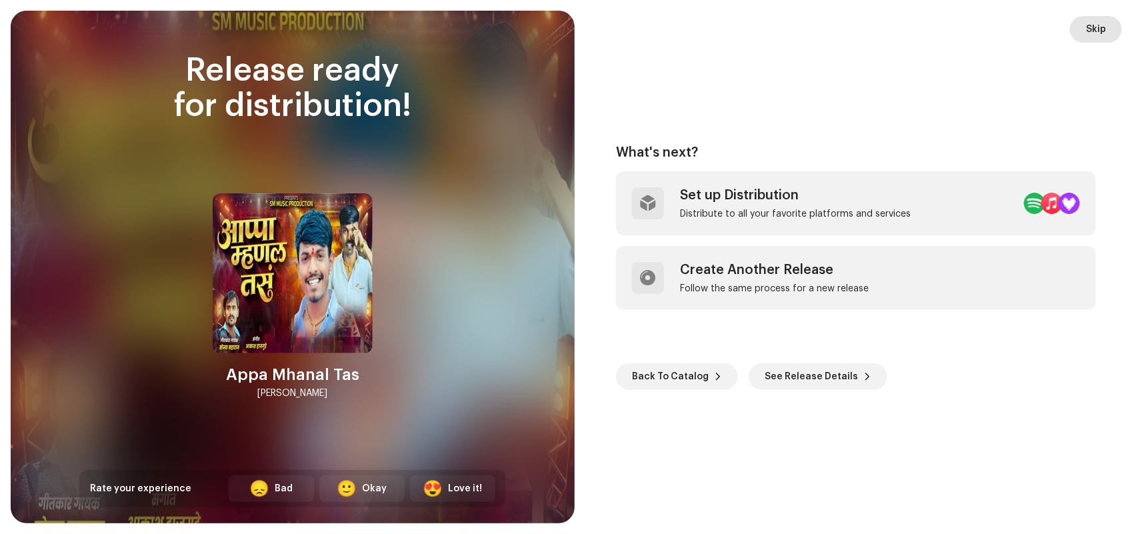
click at [1092, 30] on span "Skip" at bounding box center [1096, 29] width 20 height 27
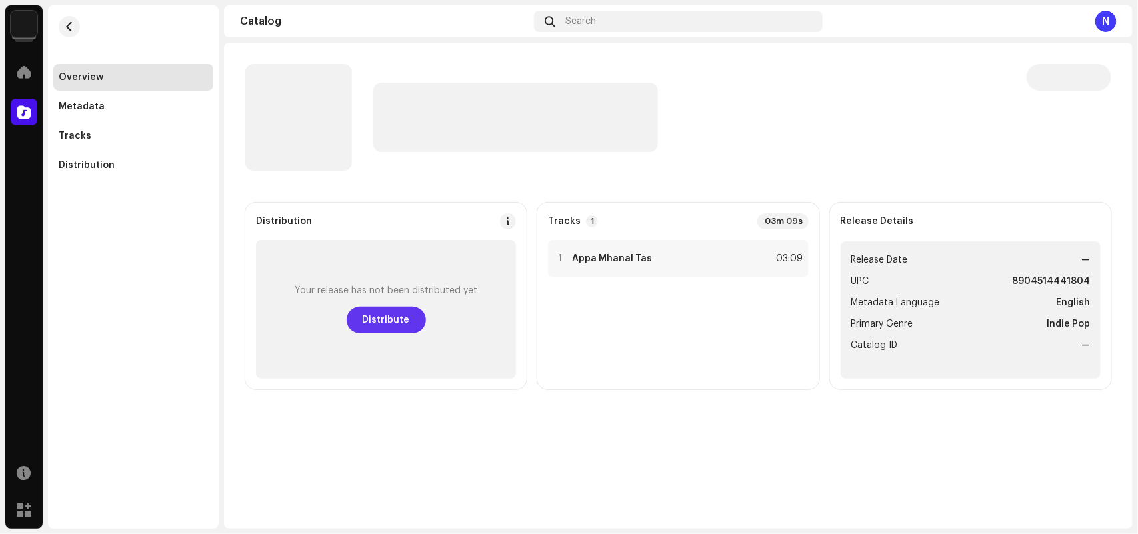
click at [392, 310] on span "Distribute" at bounding box center [386, 320] width 47 height 27
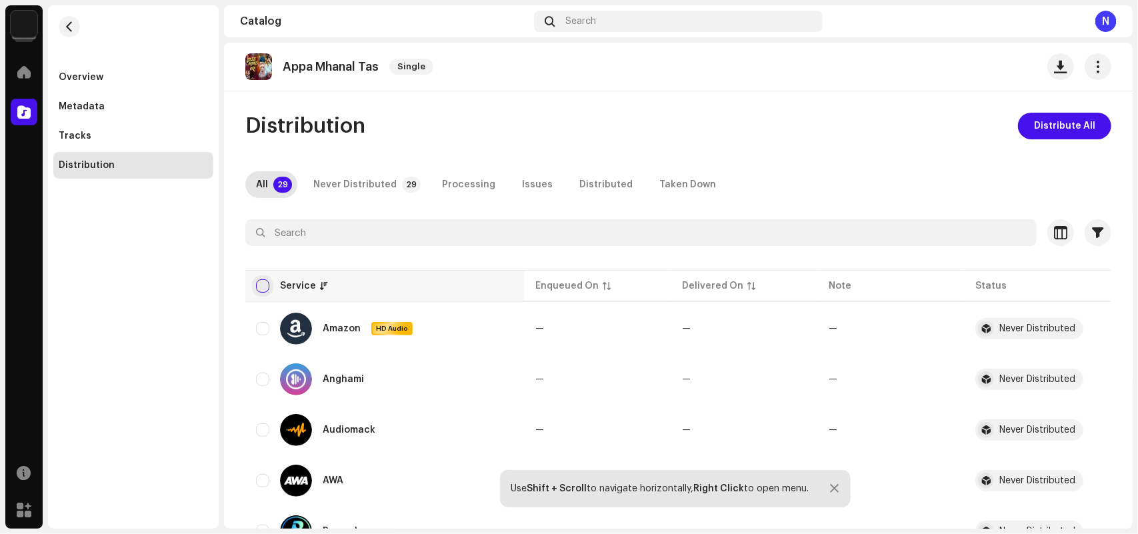
click at [261, 285] on input "checkbox" at bounding box center [262, 285] width 13 height 13
checkbox input "true"
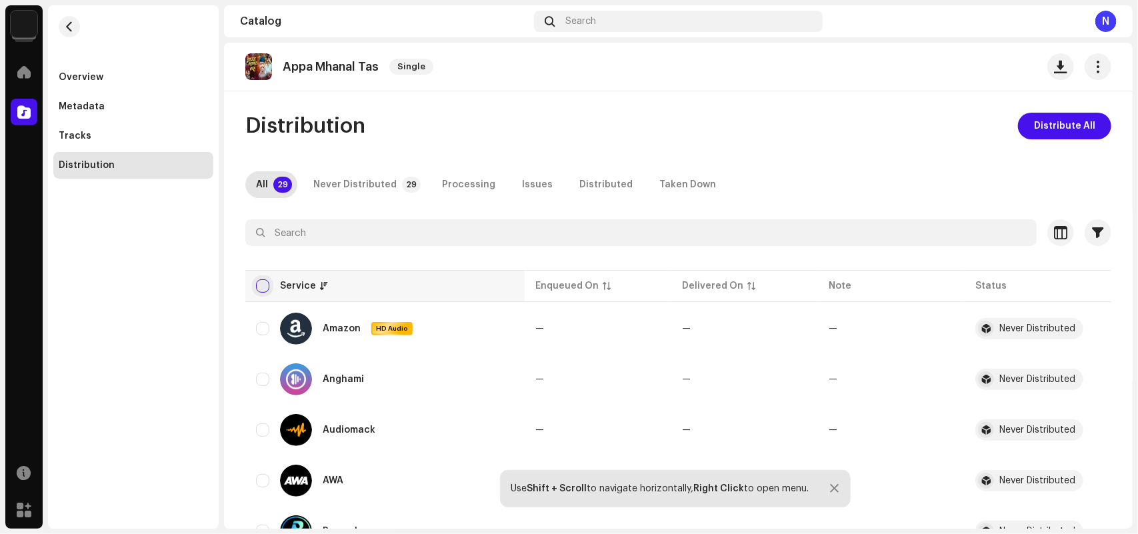
checkbox input "true"
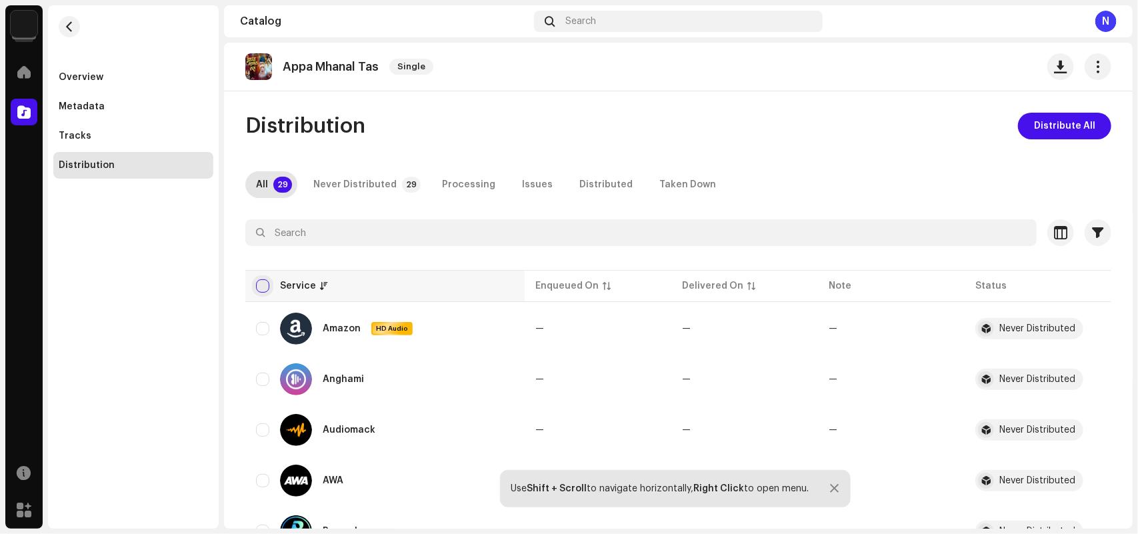
checkbox input "true"
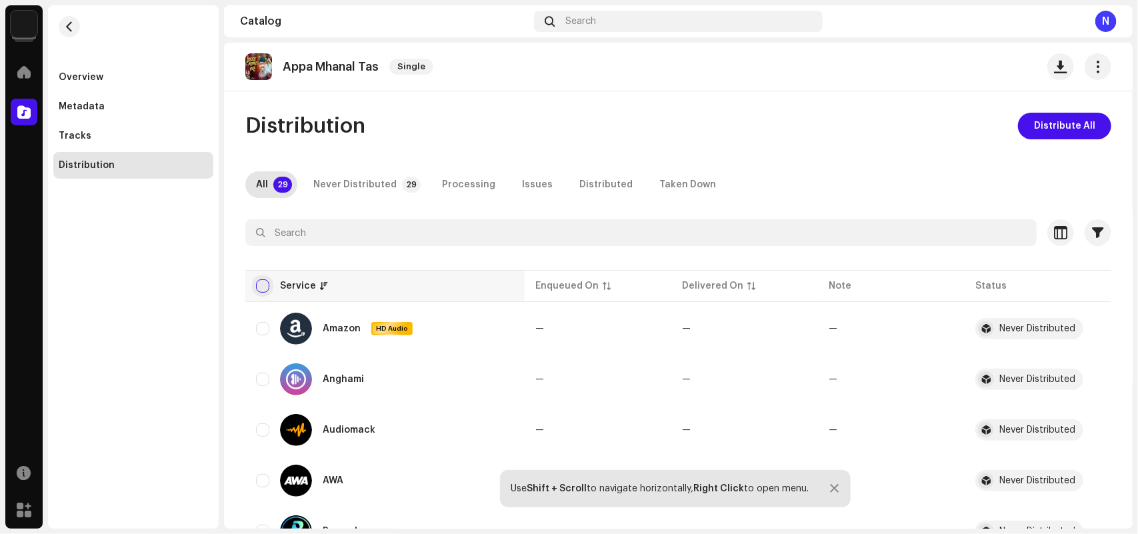
checkbox input "true"
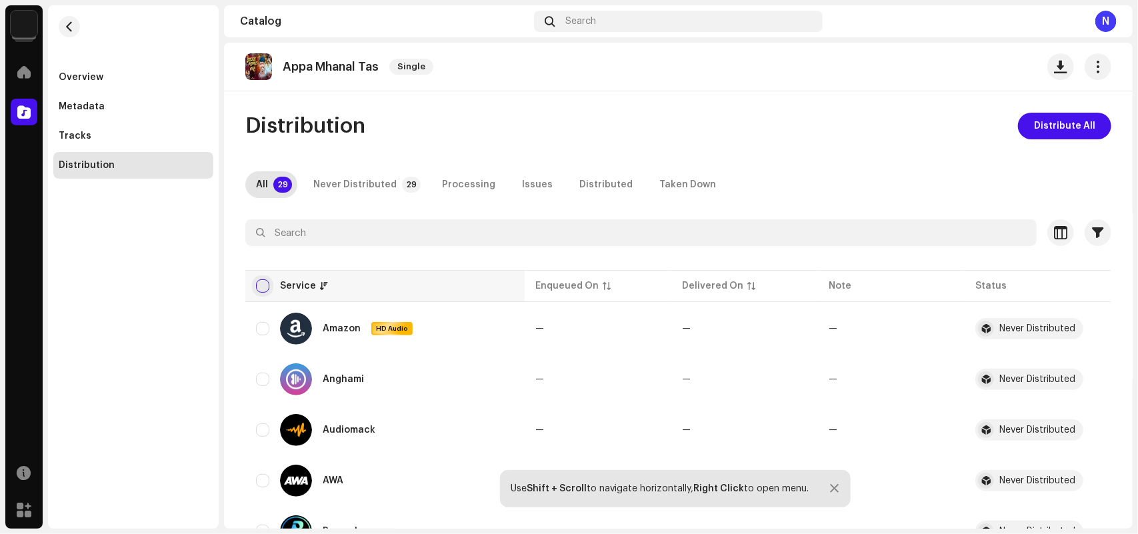
checkbox input "true"
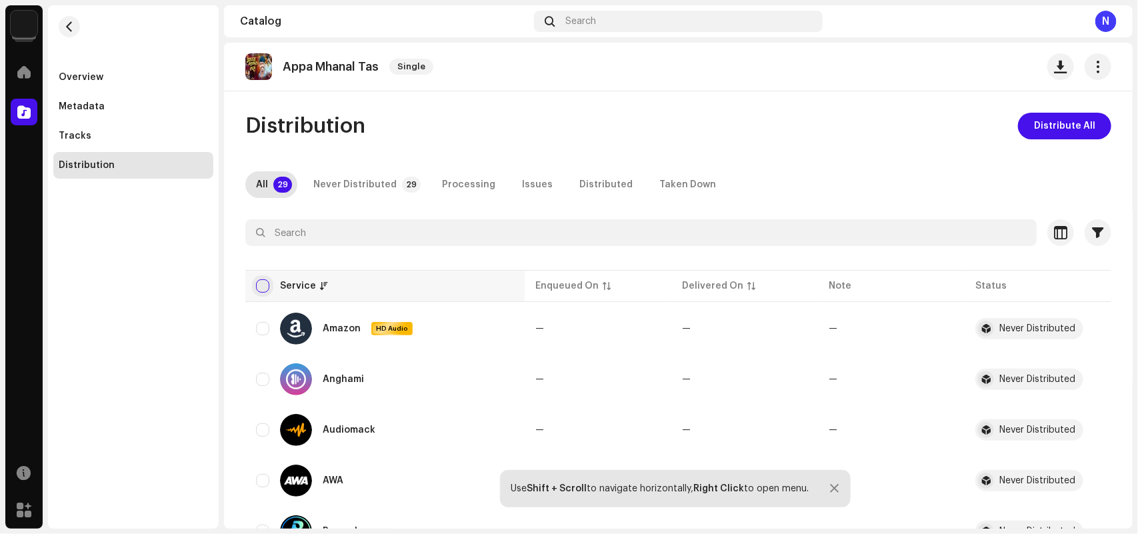
checkbox input "true"
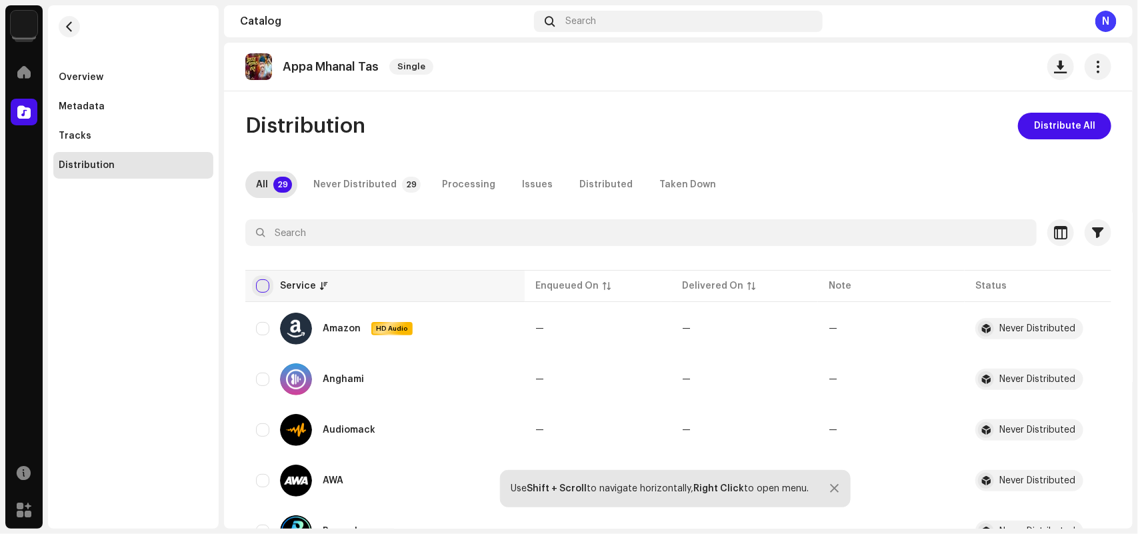
checkbox input "true"
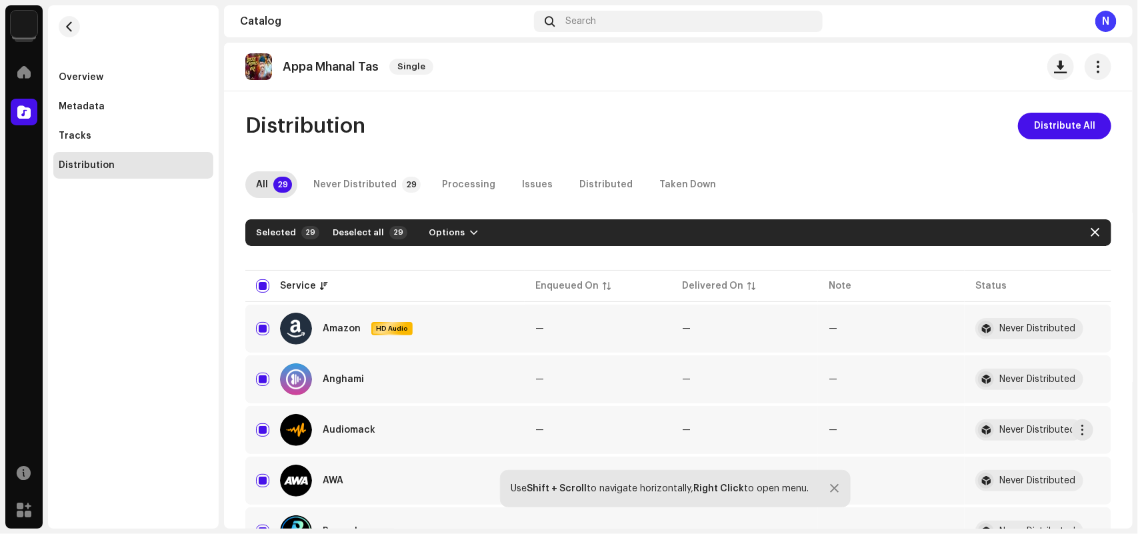
scroll to position [417, 0]
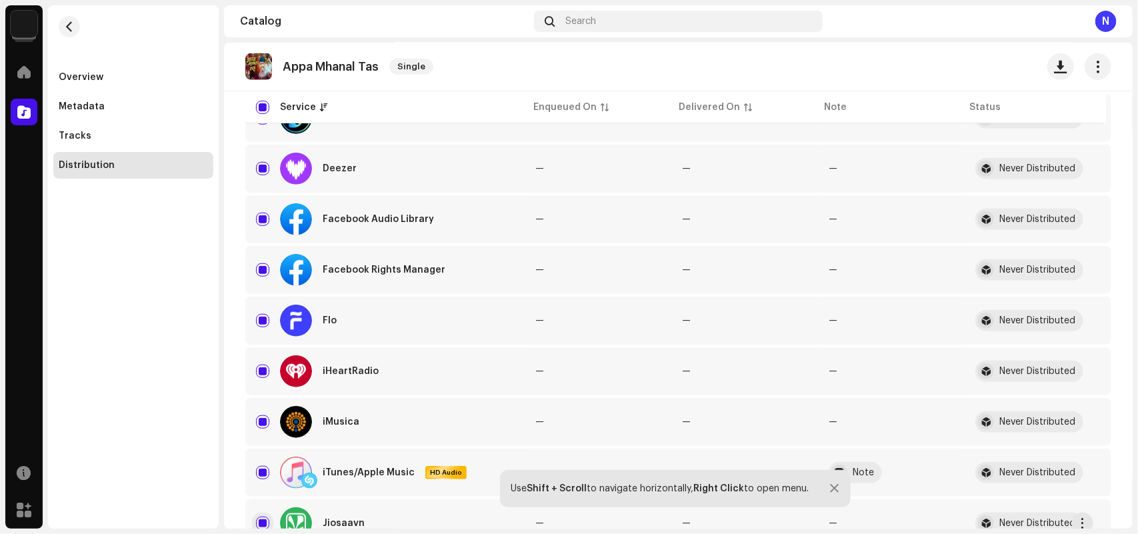
click at [264, 521] on input "Row Selected" at bounding box center [262, 523] width 13 height 13
checkbox input "false"
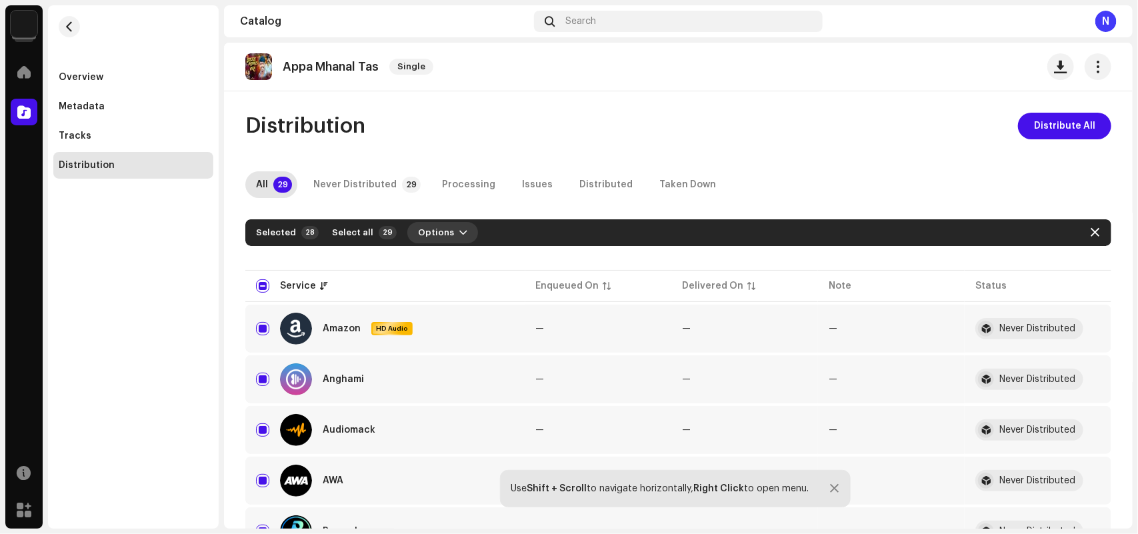
click at [435, 230] on span "Options" at bounding box center [436, 232] width 36 height 27
click at [435, 261] on span "Distribute" at bounding box center [433, 262] width 47 height 11
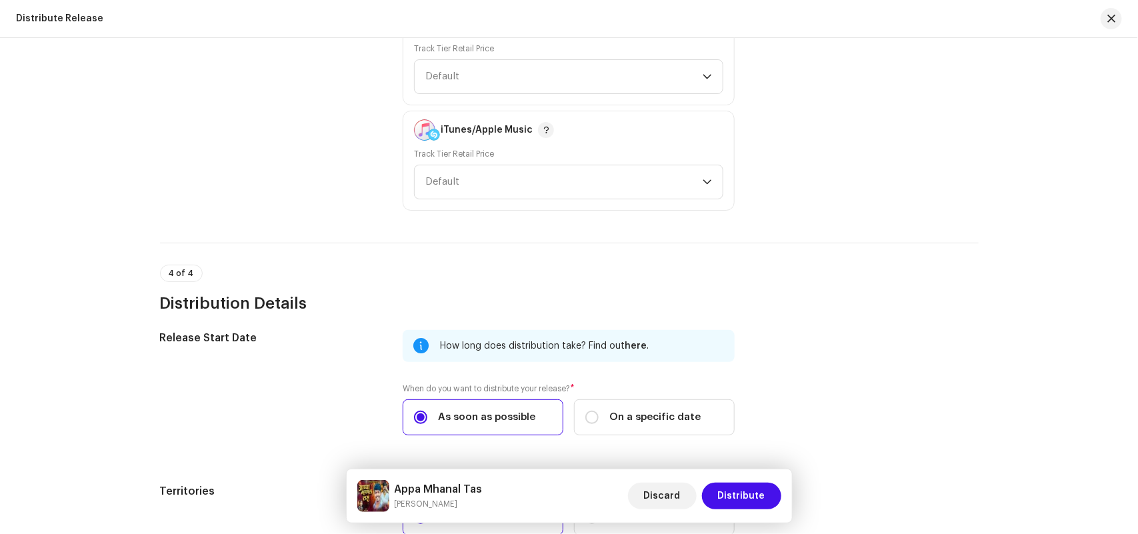
scroll to position [2063, 0]
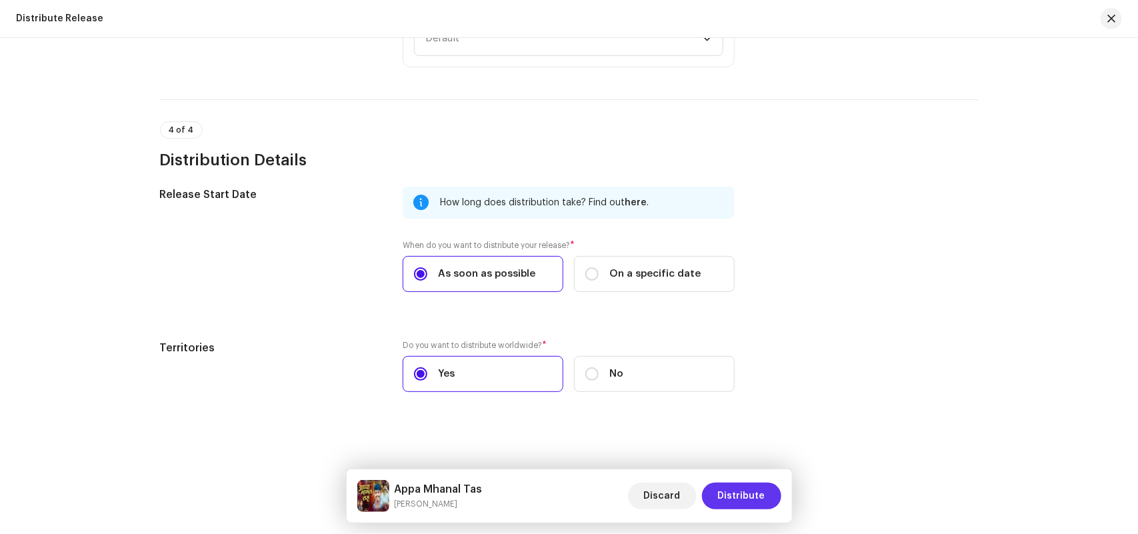
click at [733, 492] on span "Distribute" at bounding box center [741, 496] width 47 height 27
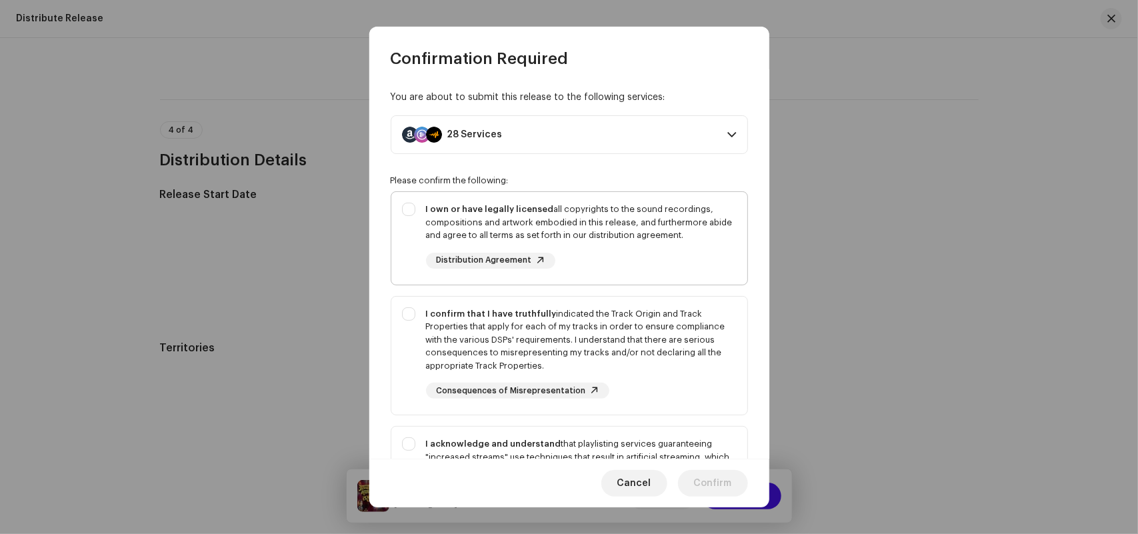
click at [518, 221] on div "I own or have legally licensed all copyrights to the sound recordings, composit…" at bounding box center [581, 222] width 311 height 39
checkbox input "true"
click at [478, 319] on div "I confirm that I have truthfully indicated the Track Origin and Track Propertie…" at bounding box center [581, 339] width 311 height 65
checkbox input "true"
click at [462, 435] on div "I acknowledge and understand that playlisting services guaranteeing "increased …" at bounding box center [569, 487] width 356 height 121
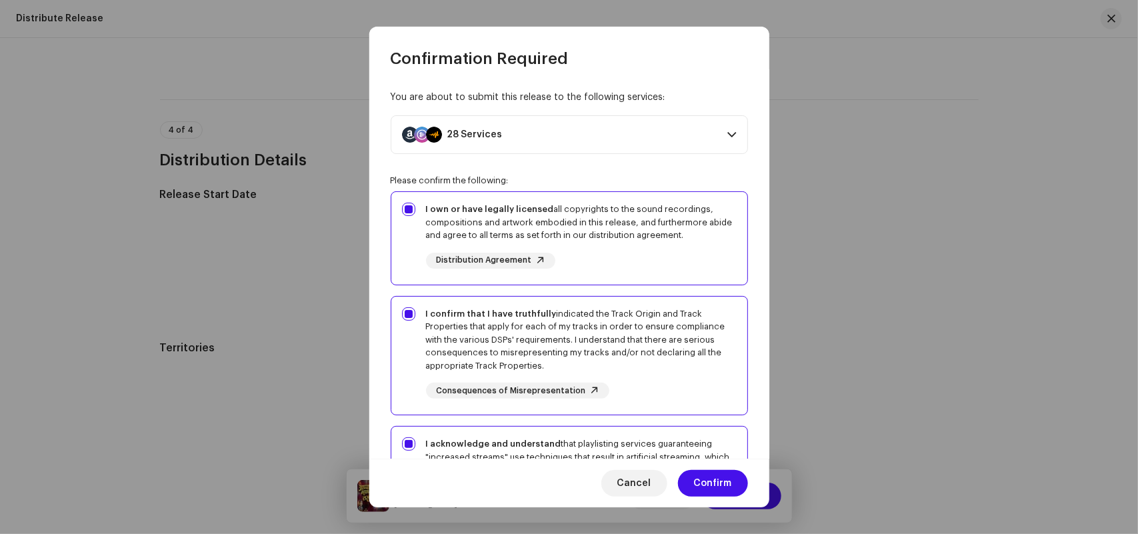
checkbox input "true"
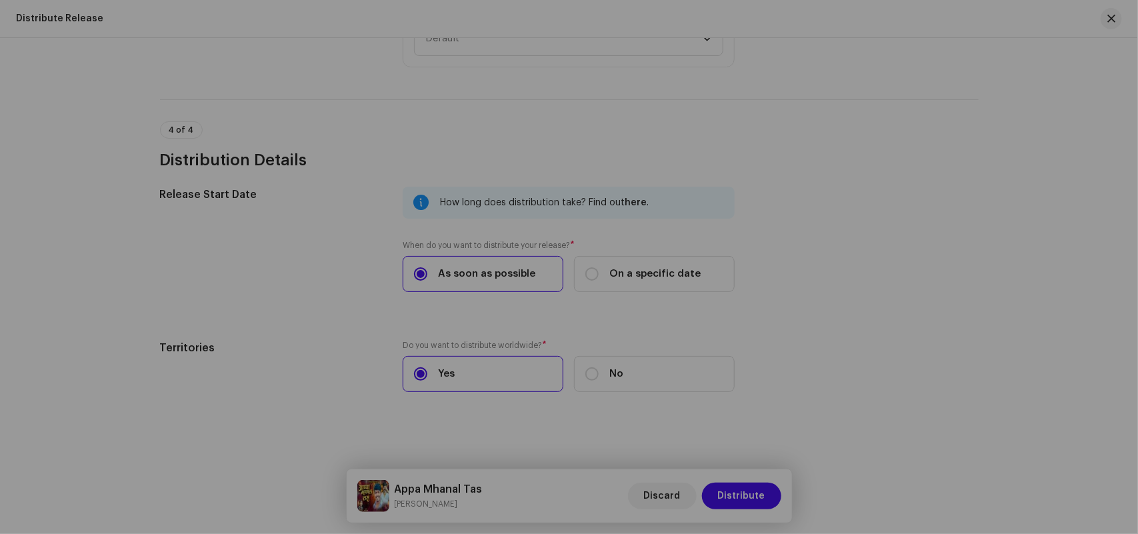
click at [159, 57] on div "Confirmation Required You are about to submit this release to the following ser…" at bounding box center [569, 267] width 1138 height 534
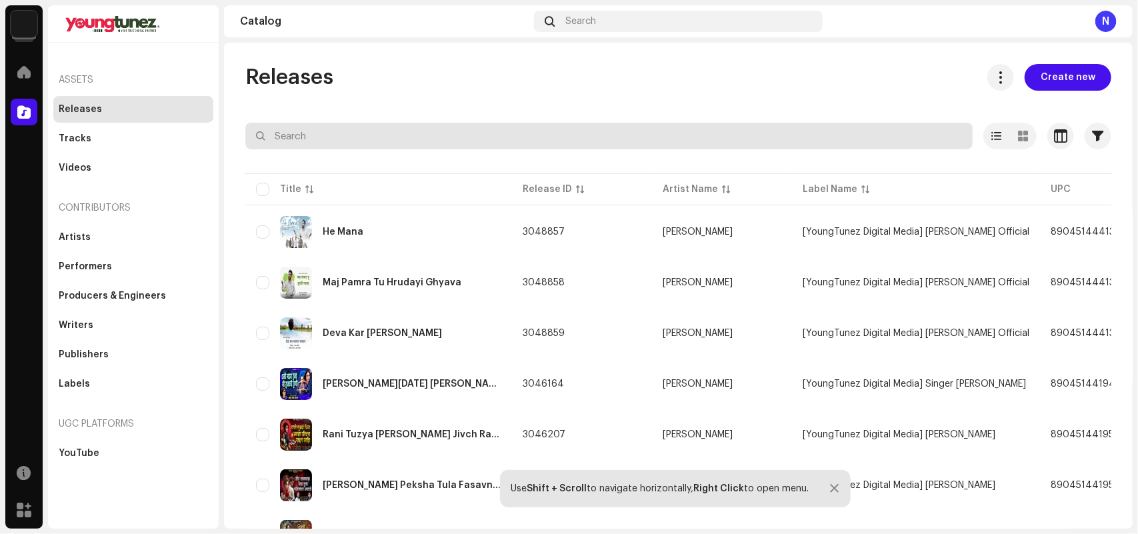
click at [298, 134] on input "text" at bounding box center [608, 136] width 727 height 27
paste input "INY242524413"
type input "INY242524413"
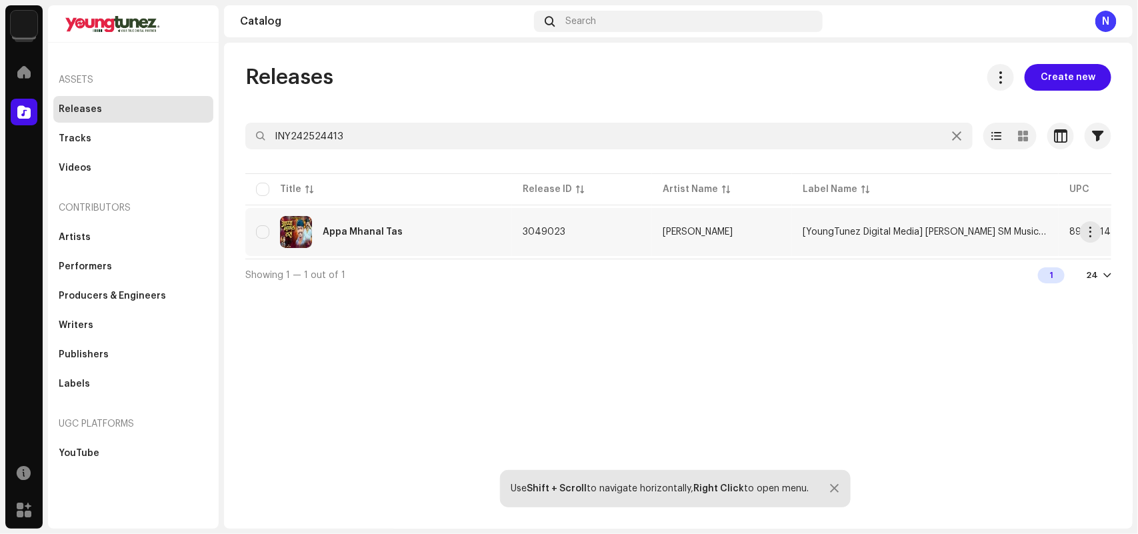
click at [361, 240] on div "Appa Mhanal Tas" at bounding box center [378, 232] width 245 height 32
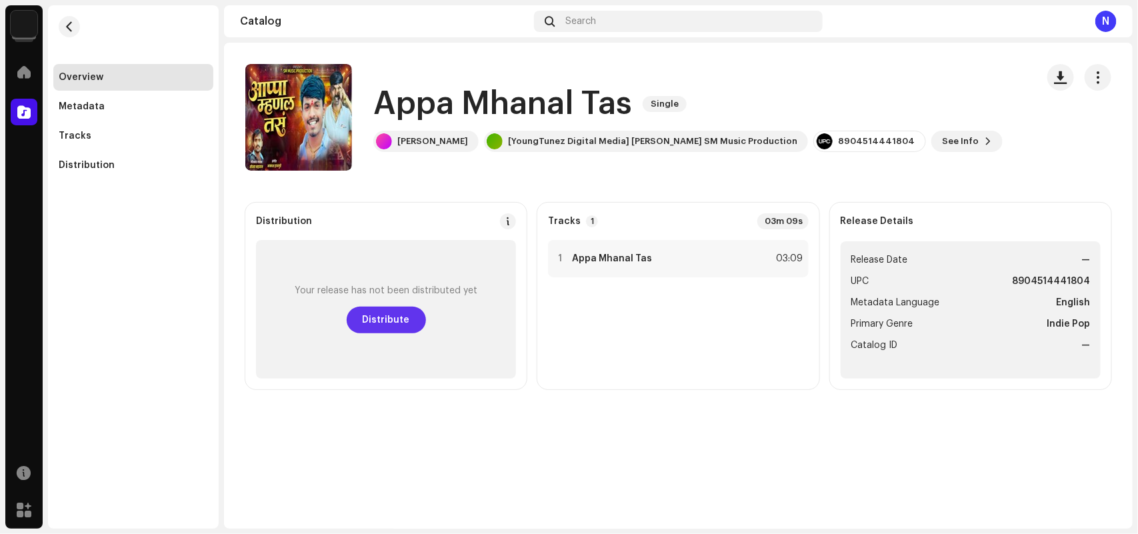
click at [375, 321] on span "Distribute" at bounding box center [386, 320] width 47 height 27
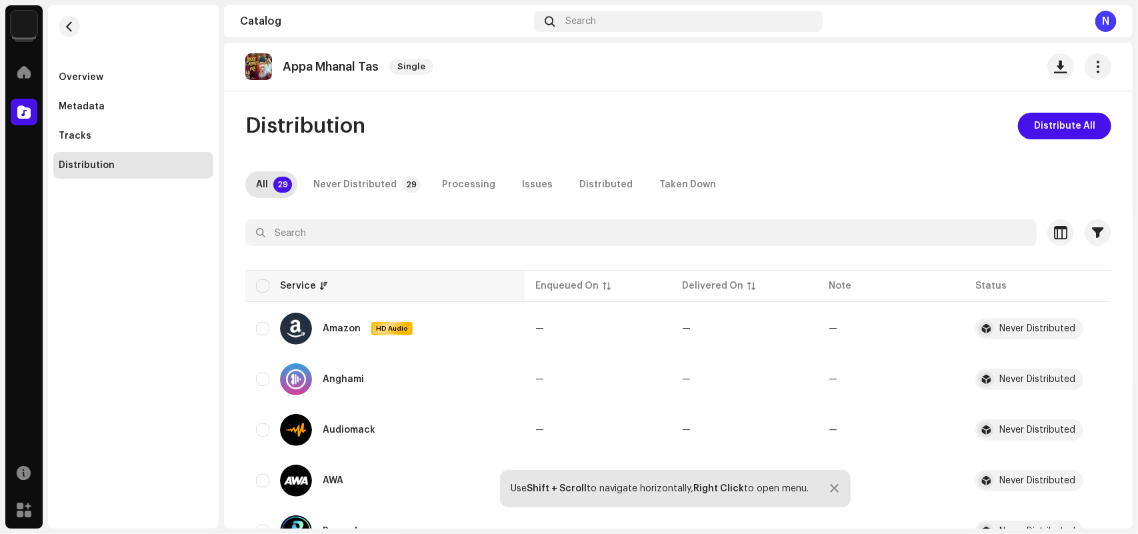
drag, startPoint x: 262, startPoint y: 285, endPoint x: 272, endPoint y: 292, distance: 12.0
click at [262, 285] on input "checkbox" at bounding box center [262, 285] width 13 height 13
checkbox input "true"
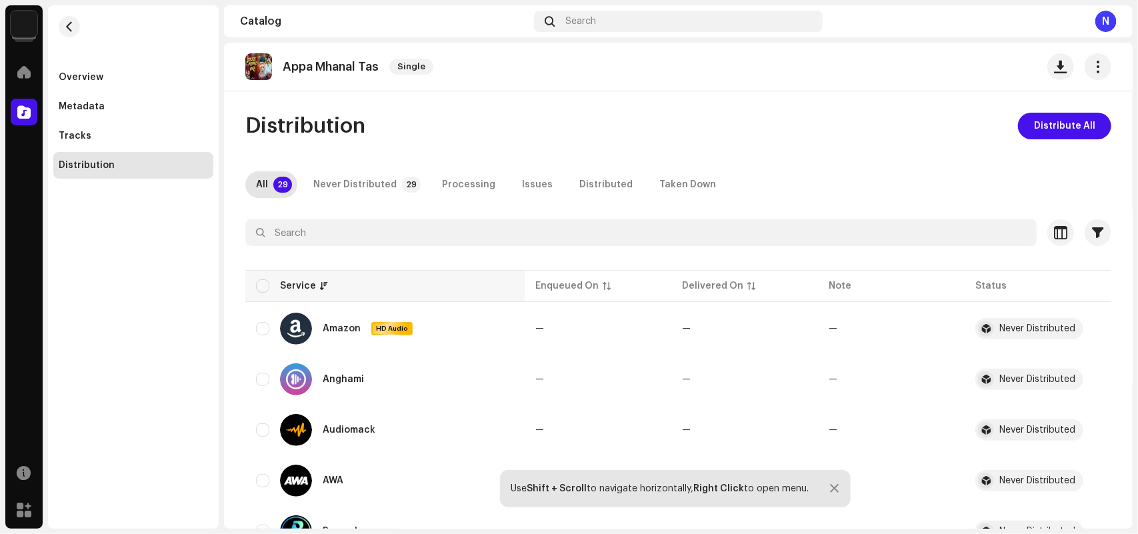
checkbox input "true"
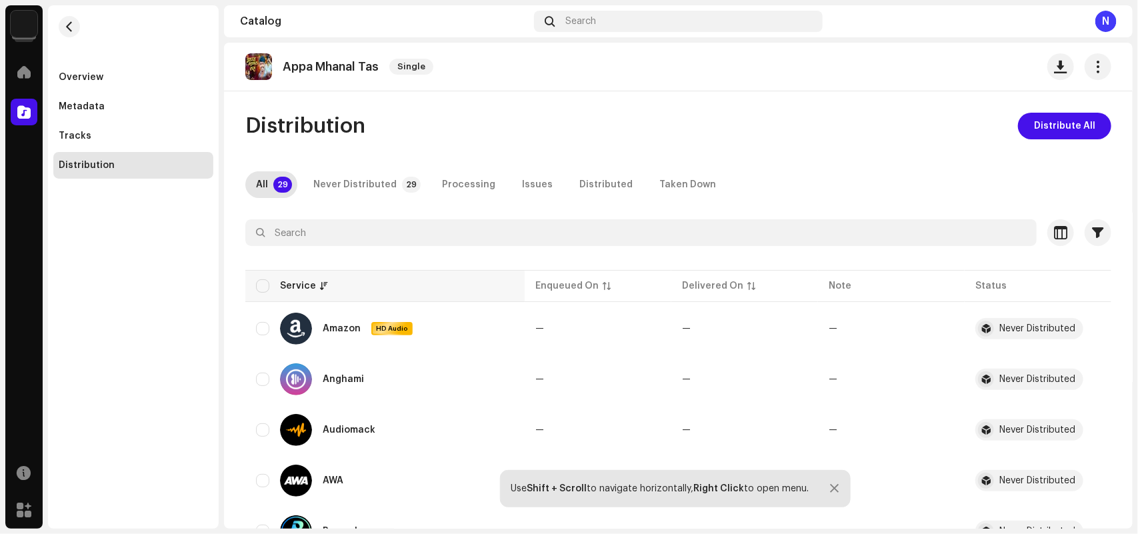
checkbox input "true"
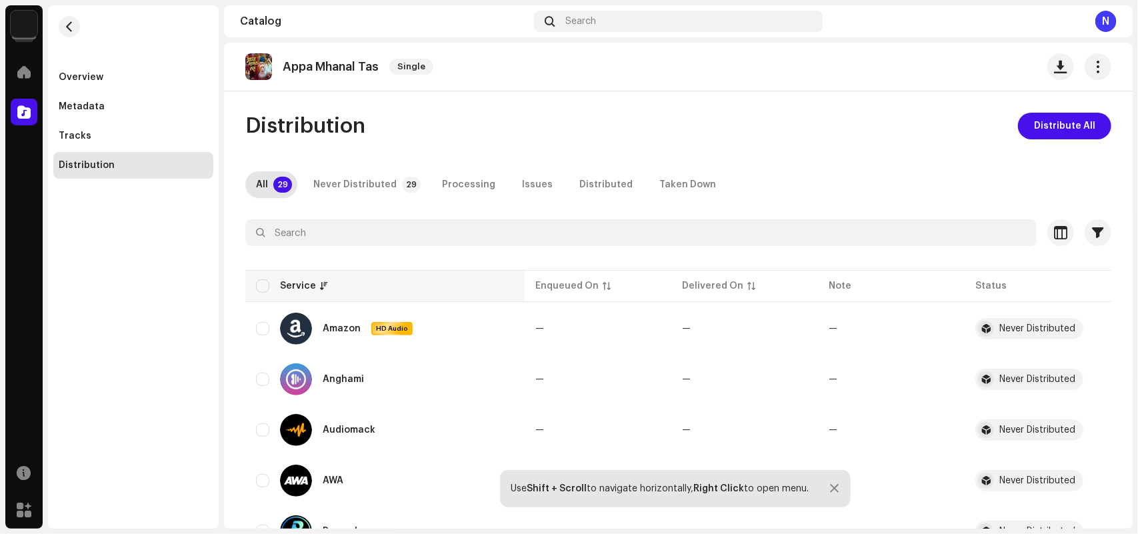
checkbox input "true"
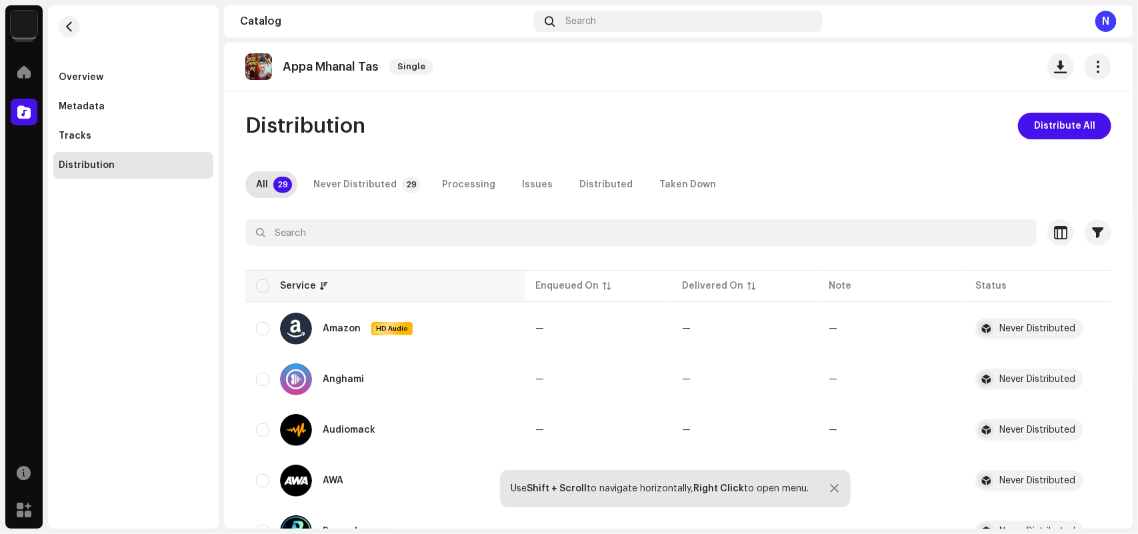
checkbox input "true"
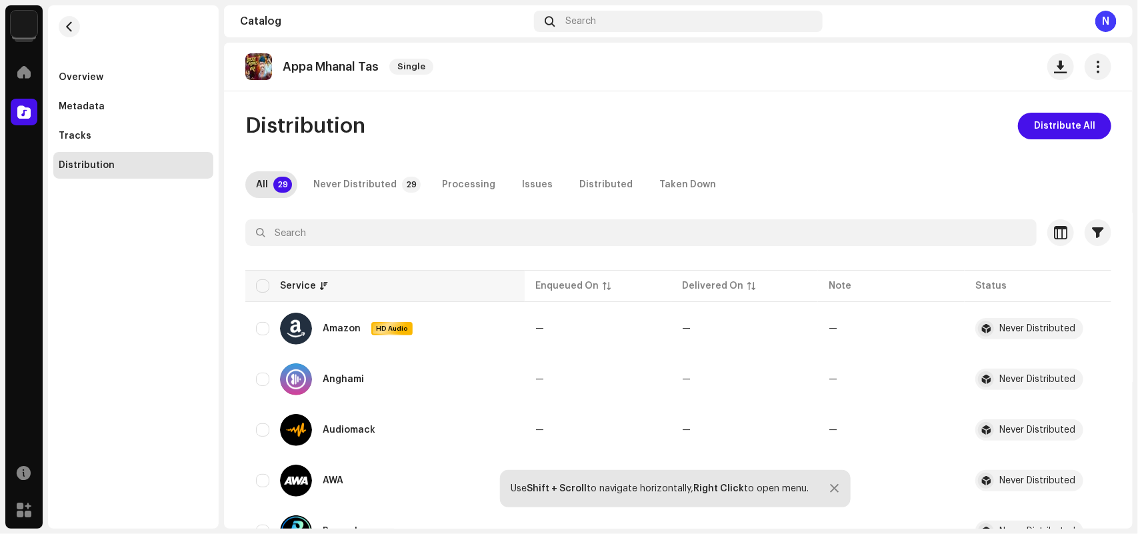
checkbox input "true"
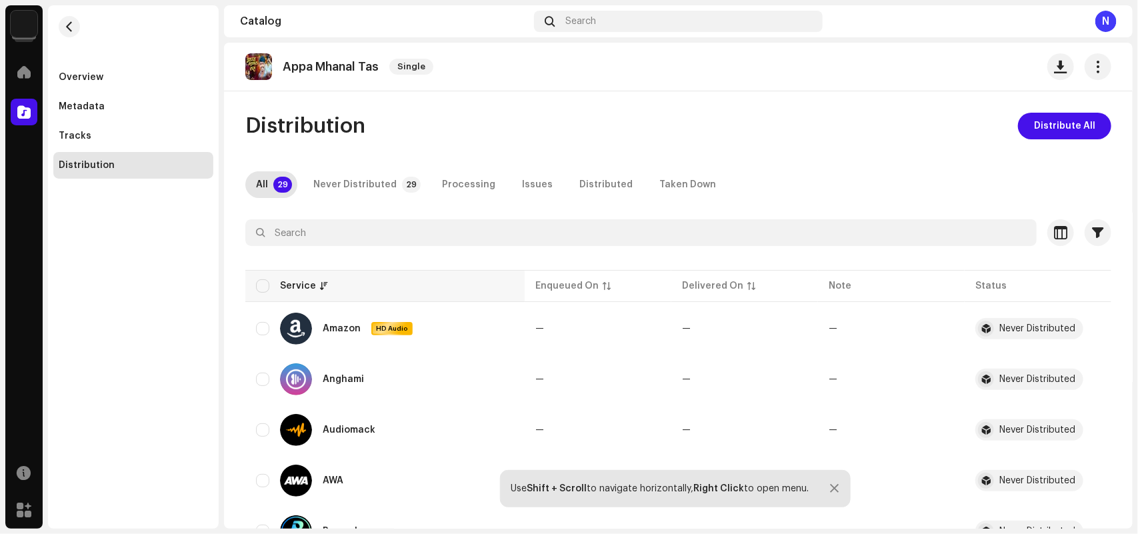
checkbox input "true"
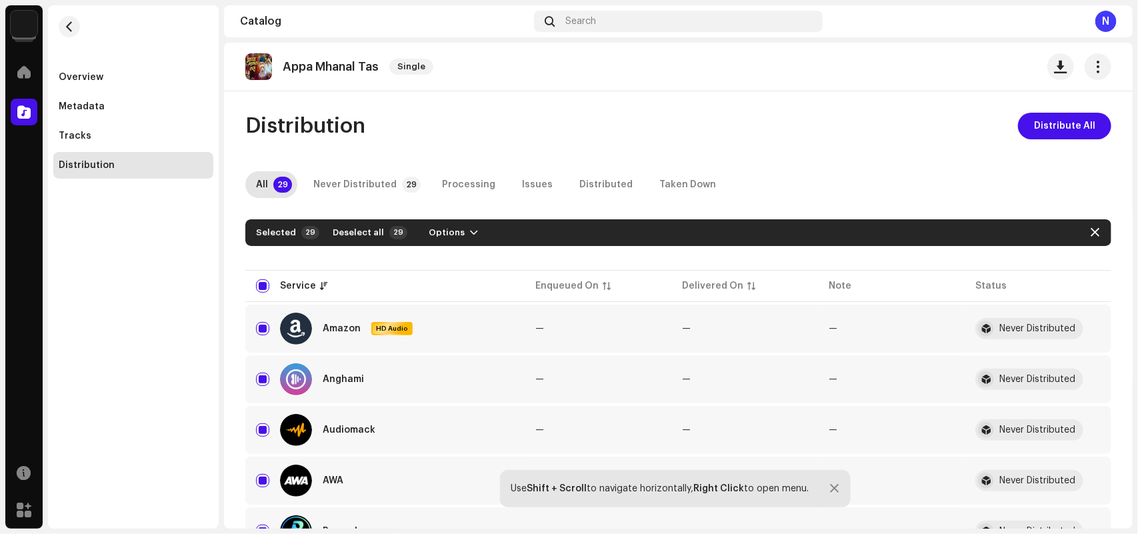
scroll to position [417, 0]
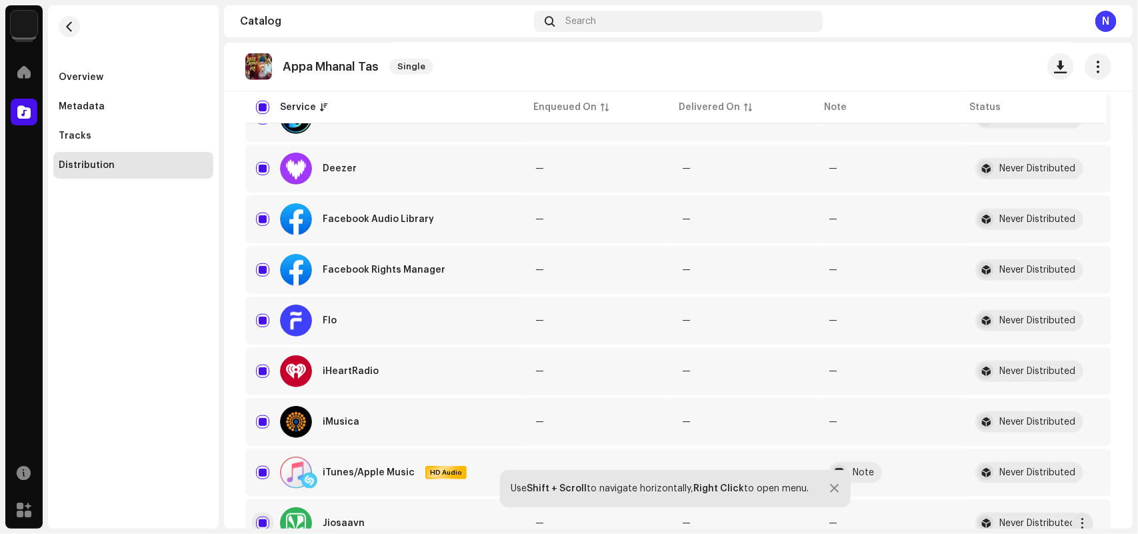
click at [262, 521] on input "Row Selected" at bounding box center [262, 523] width 13 height 13
checkbox input "false"
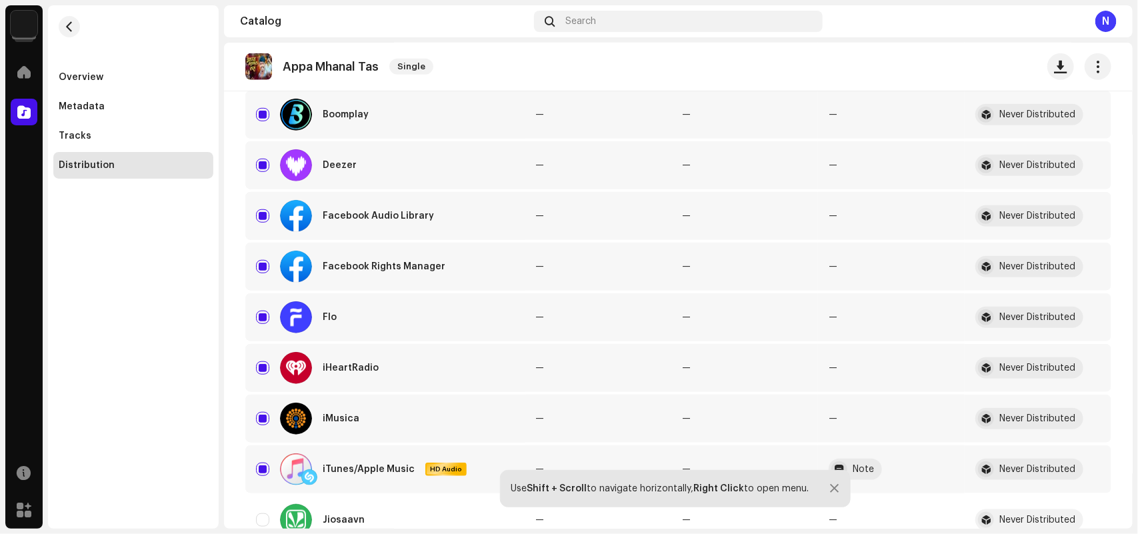
scroll to position [0, 0]
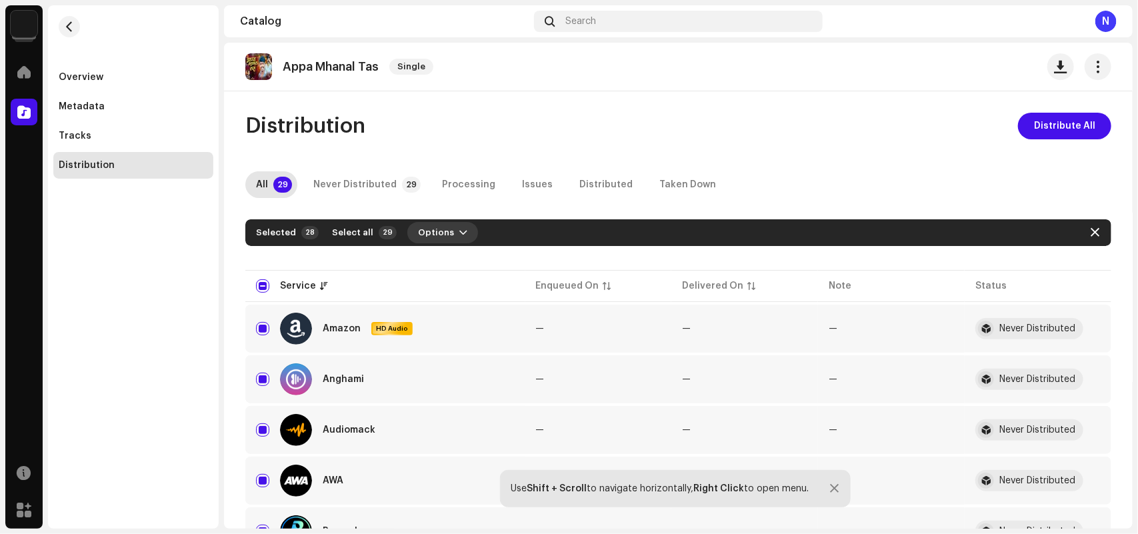
click at [421, 225] on span "Options" at bounding box center [436, 232] width 36 height 27
click at [427, 261] on span "Distribute" at bounding box center [433, 262] width 47 height 11
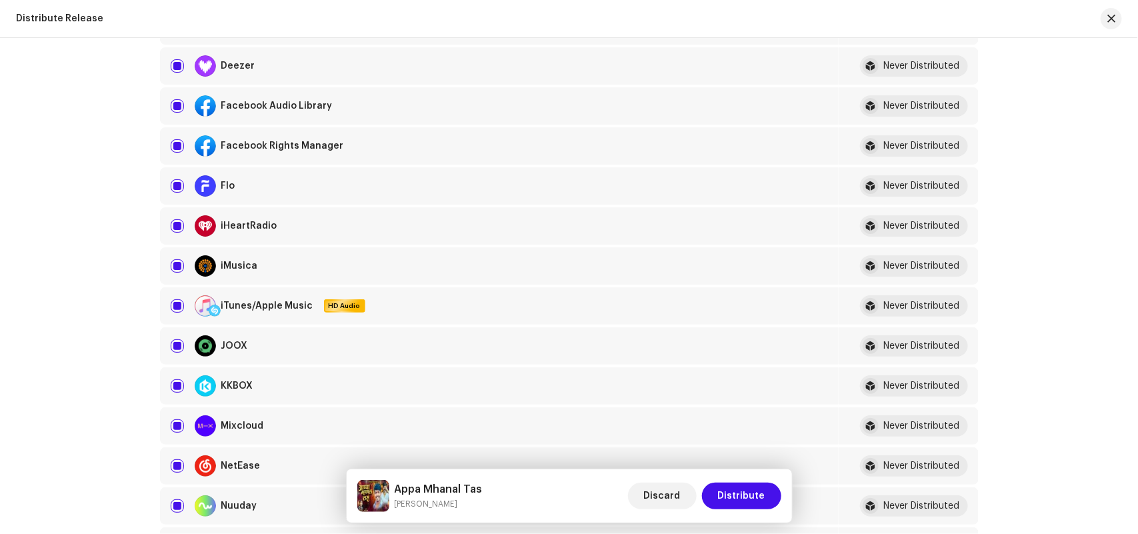
scroll to position [1250, 0]
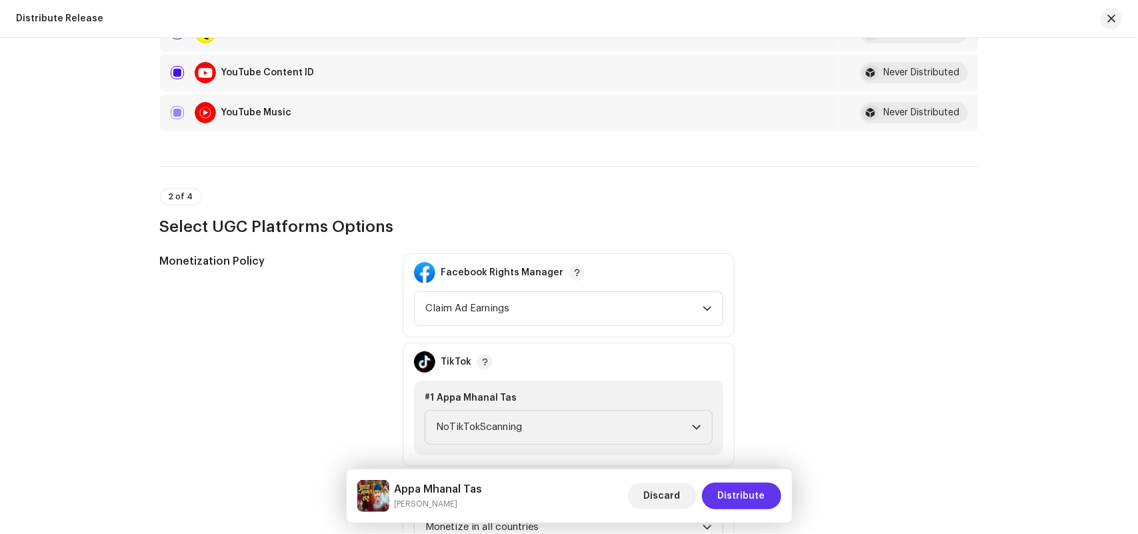
click at [754, 494] on span "Distribute" at bounding box center [741, 496] width 47 height 27
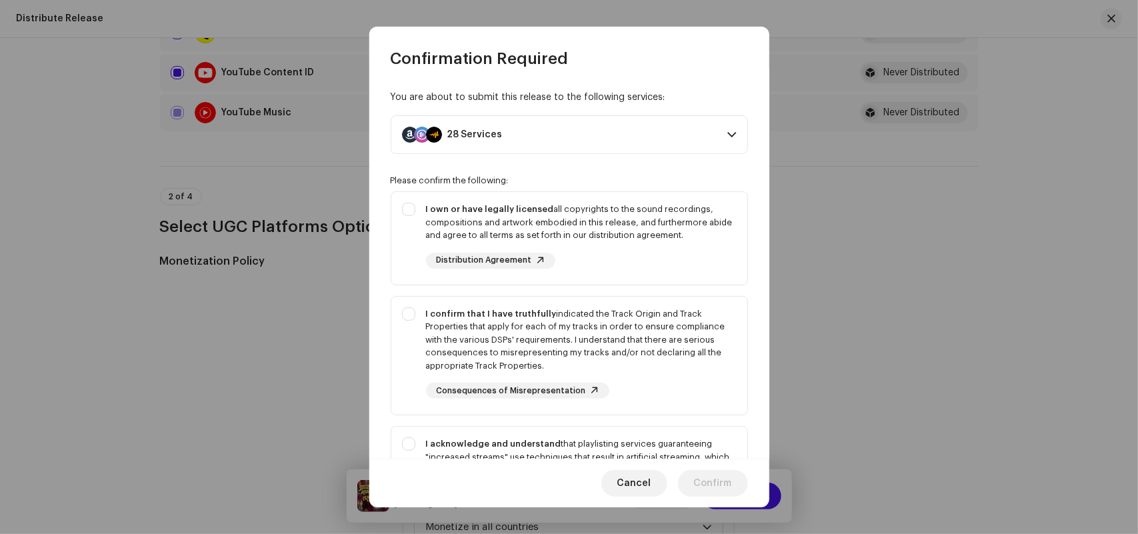
click at [532, 190] on div "Please confirm the following: I own or have legally licensed all copyrights to …" at bounding box center [569, 399] width 357 height 448
click at [503, 321] on div "I confirm that I have truthfully indicated the Track Origin and Track Propertie…" at bounding box center [581, 339] width 311 height 65
checkbox input "true"
click at [470, 237] on div "I own or have legally licensed all copyrights to the sound recordings, composit…" at bounding box center [581, 222] width 311 height 39
checkbox input "true"
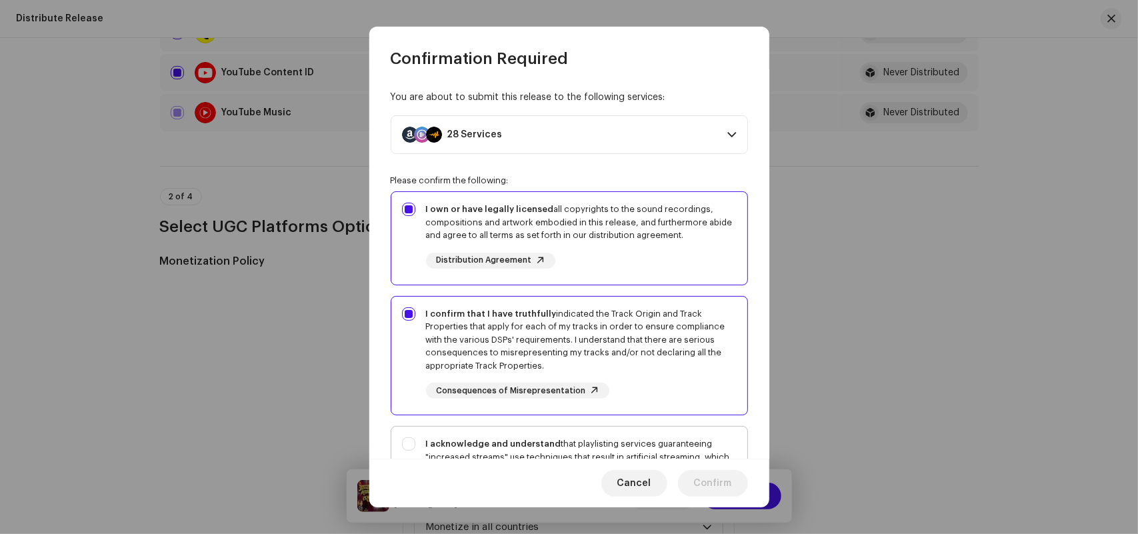
click at [457, 435] on div "I acknowledge and understand that playlisting services guaranteeing "increased …" at bounding box center [569, 487] width 356 height 121
checkbox input "true"
click at [723, 475] on span "Confirm" at bounding box center [713, 483] width 38 height 27
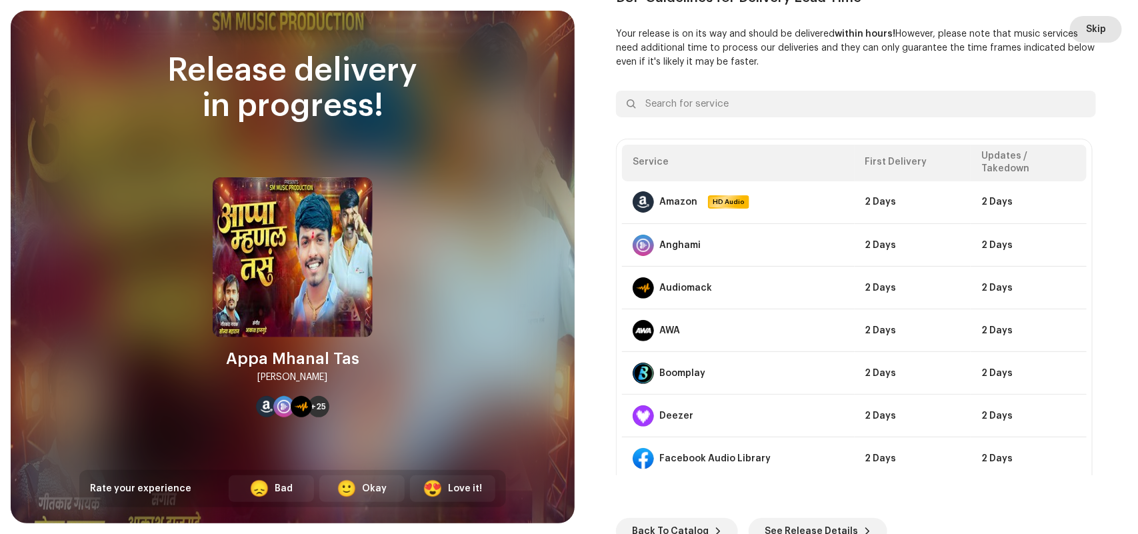
click at [1095, 25] on span "Skip" at bounding box center [1096, 29] width 20 height 27
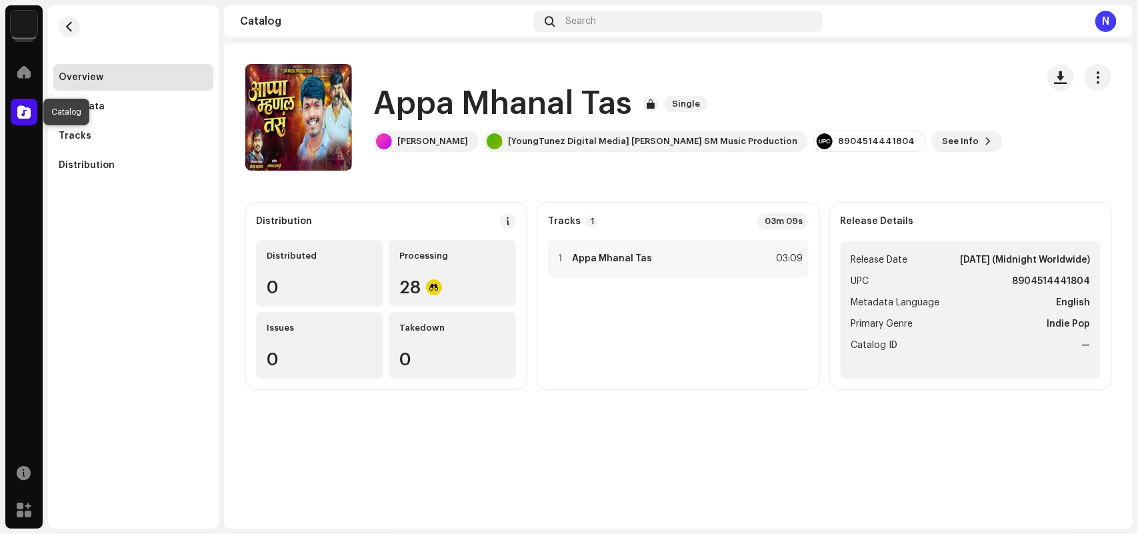
click at [22, 117] on span at bounding box center [23, 112] width 13 height 11
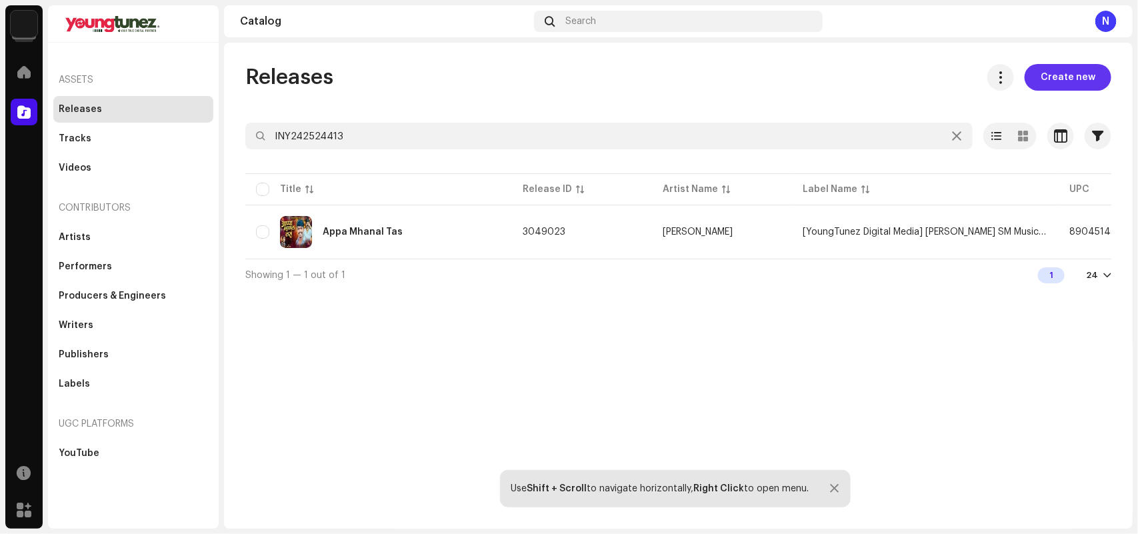
click at [1073, 78] on span "Create new" at bounding box center [1067, 77] width 55 height 27
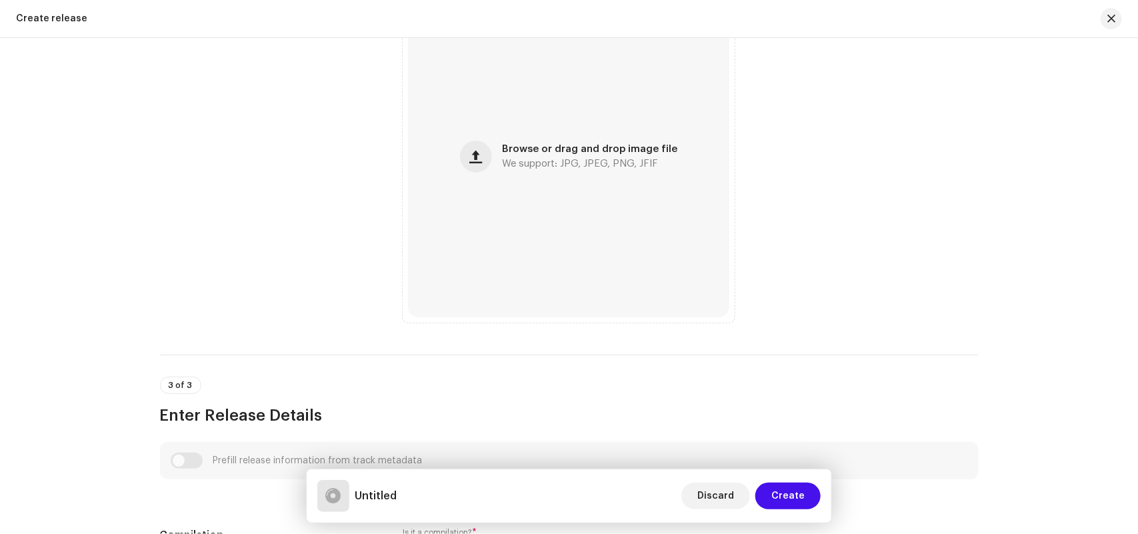
scroll to position [833, 0]
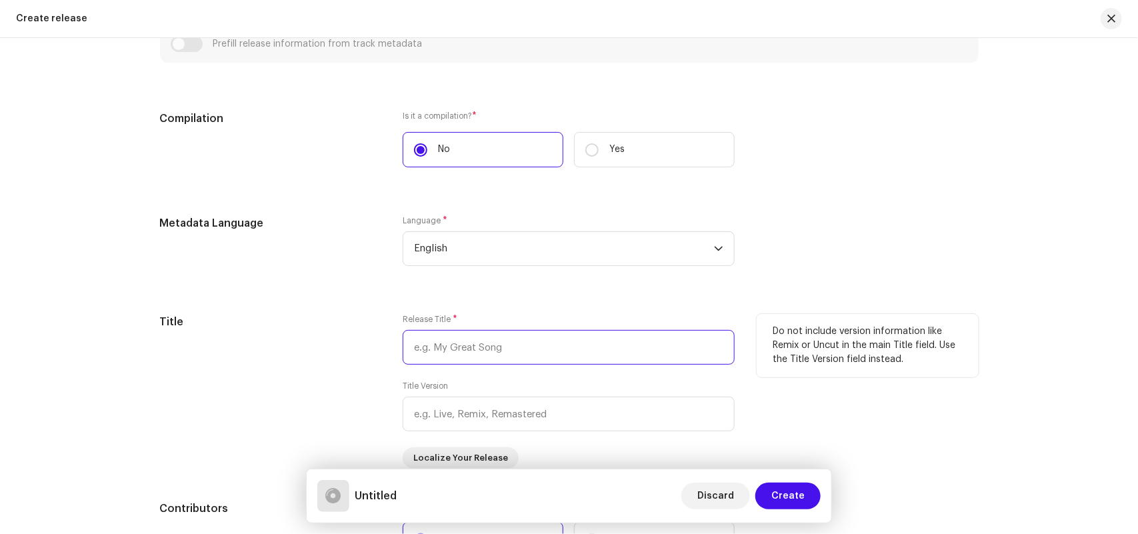
click at [439, 353] on input "text" at bounding box center [569, 347] width 332 height 35
paste input "Jivni Sukh Roj Yedula Pahaych"
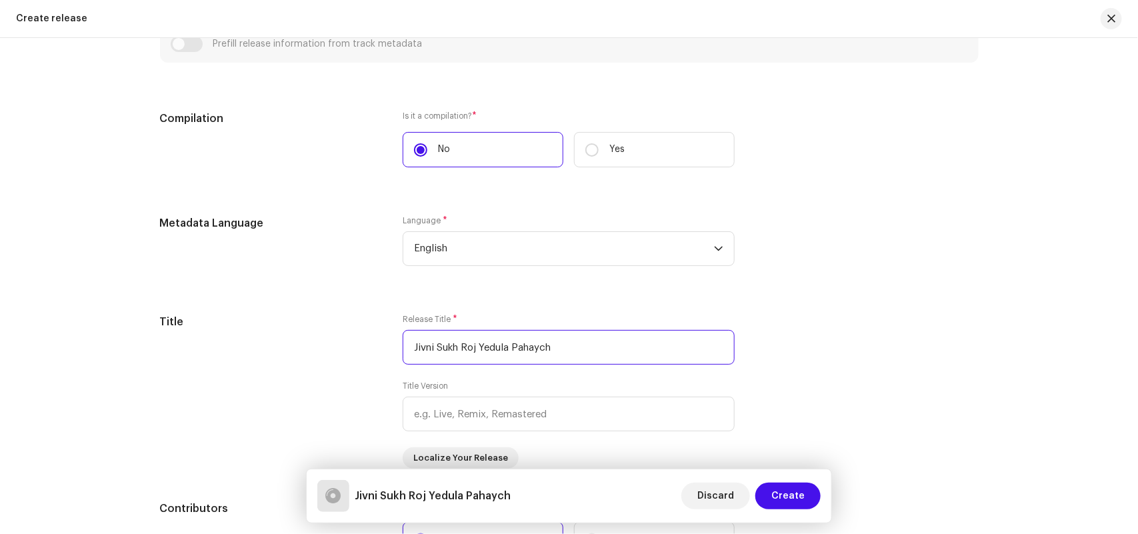
type input "Jivni Sukh Roj Yedula Pahaych"
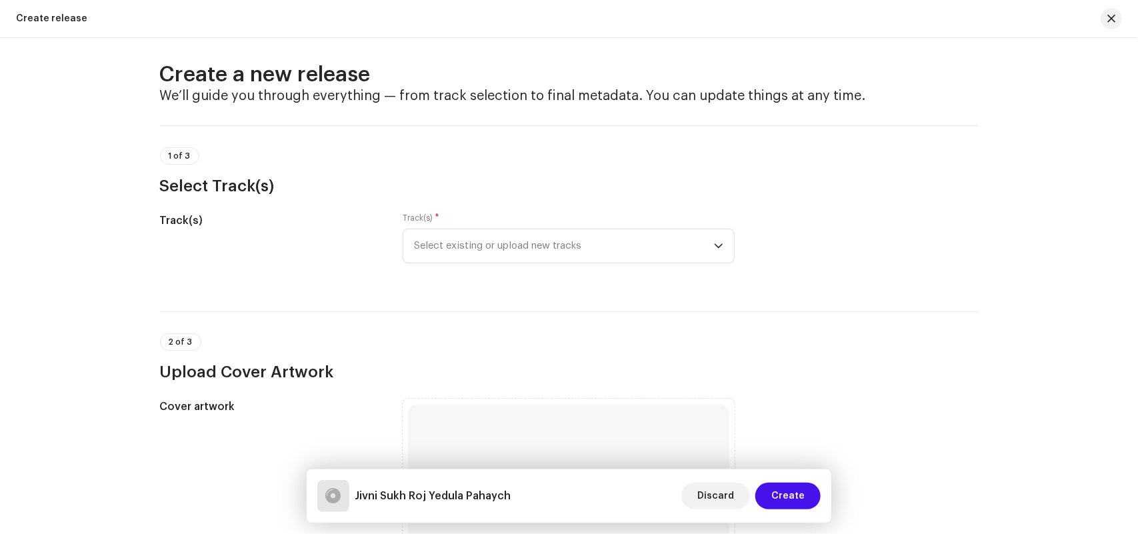
scroll to position [0, 0]
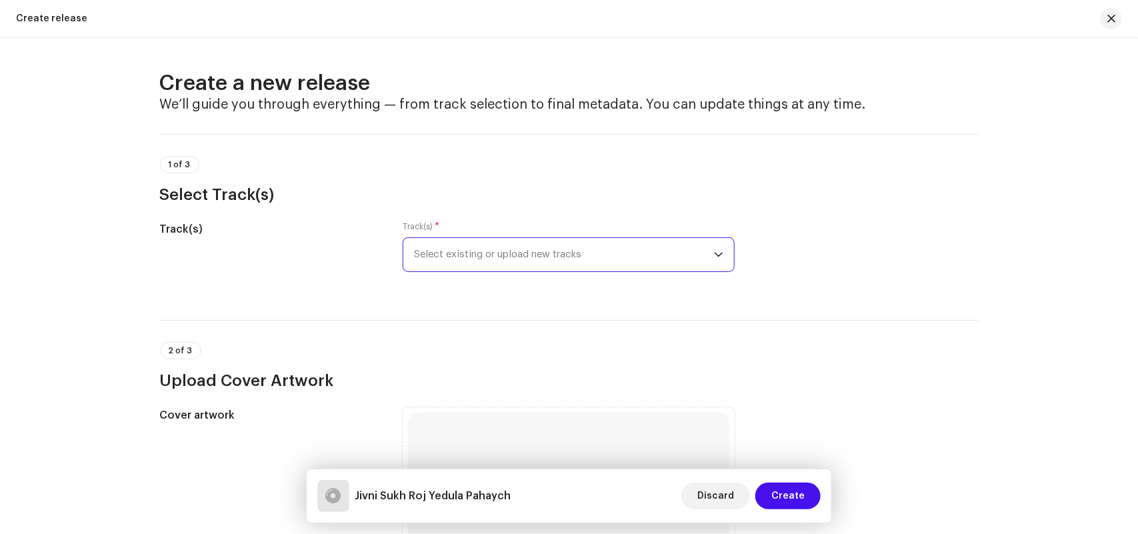
click at [425, 253] on span "Select existing or upload new tracks" at bounding box center [564, 254] width 300 height 33
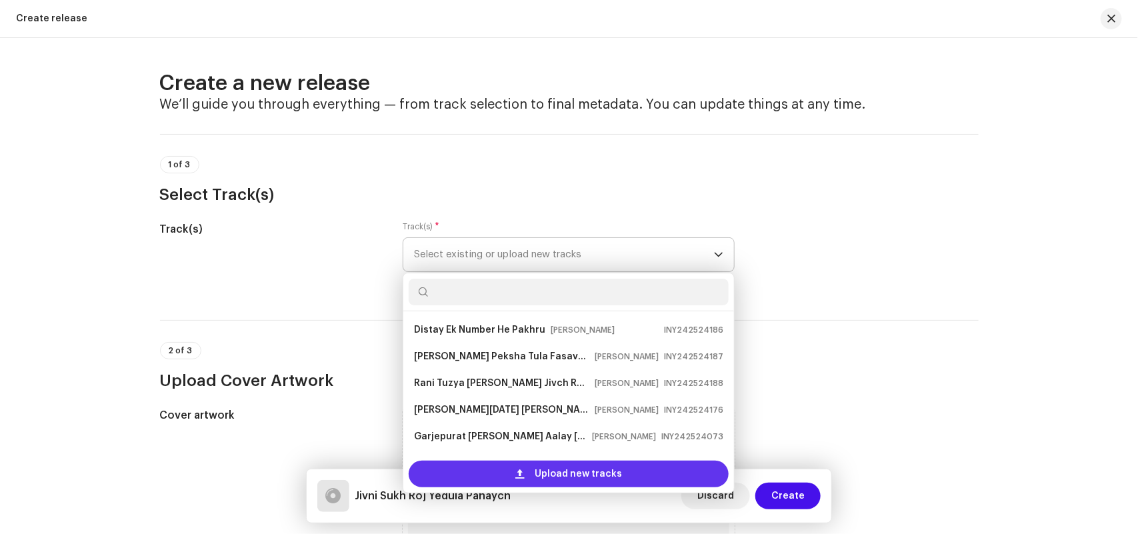
scroll to position [75, 0]
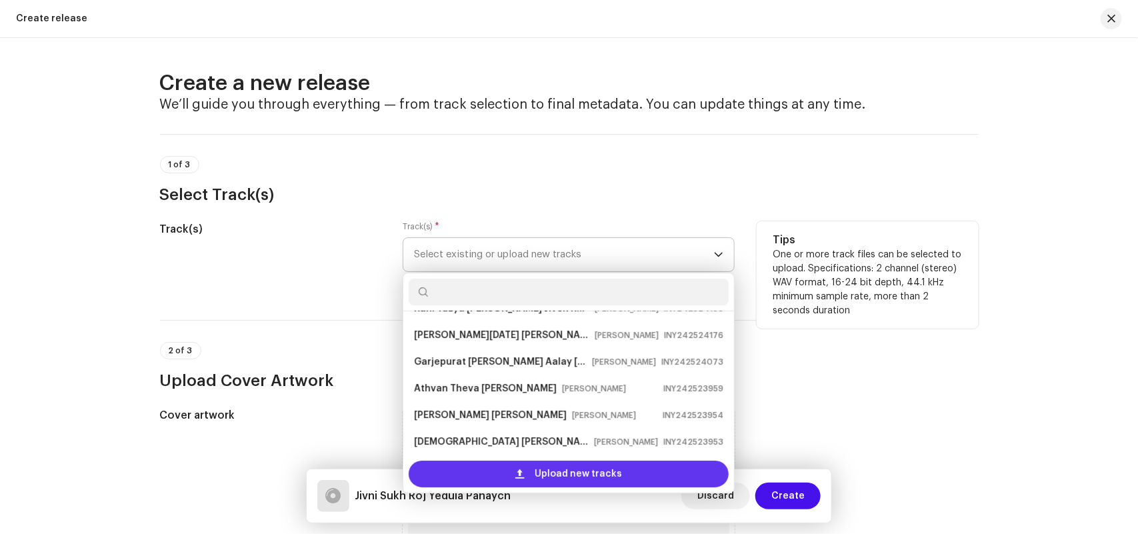
click at [472, 467] on div "Upload new tracks" at bounding box center [569, 474] width 320 height 27
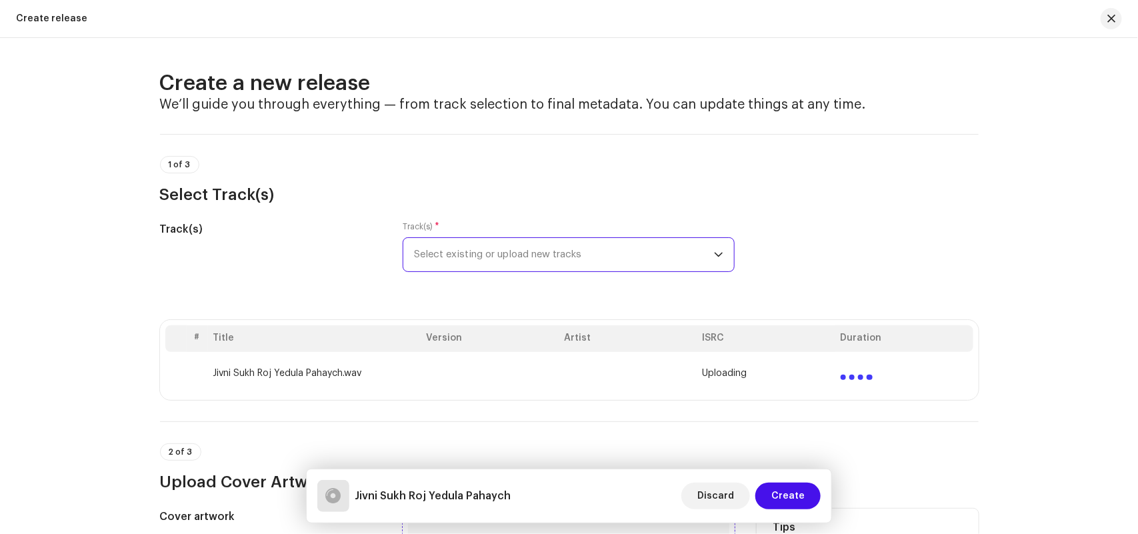
scroll to position [417, 0]
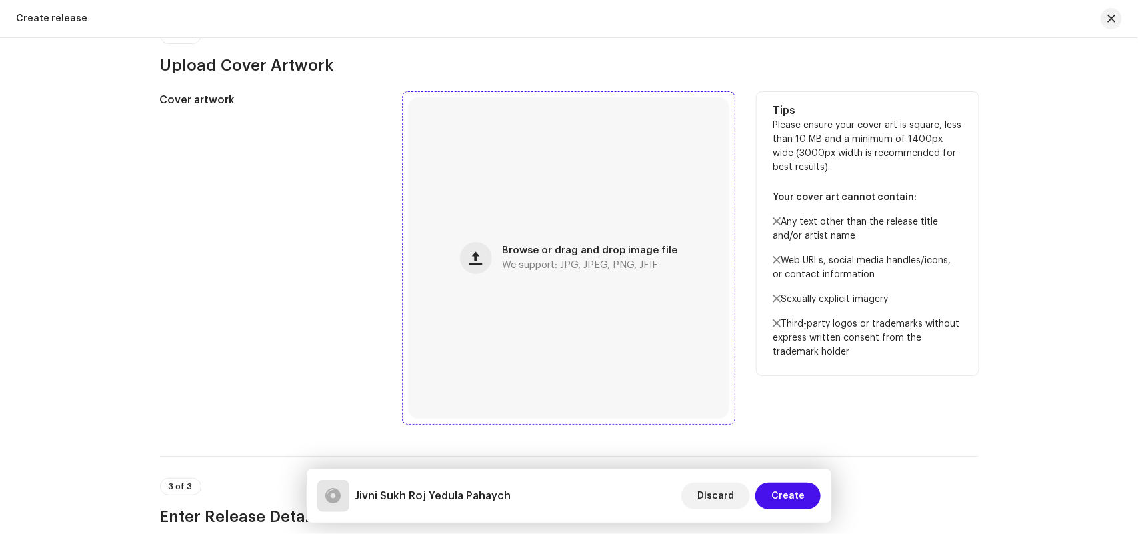
click at [555, 246] on span "Browse or drag and drop image file" at bounding box center [590, 250] width 175 height 9
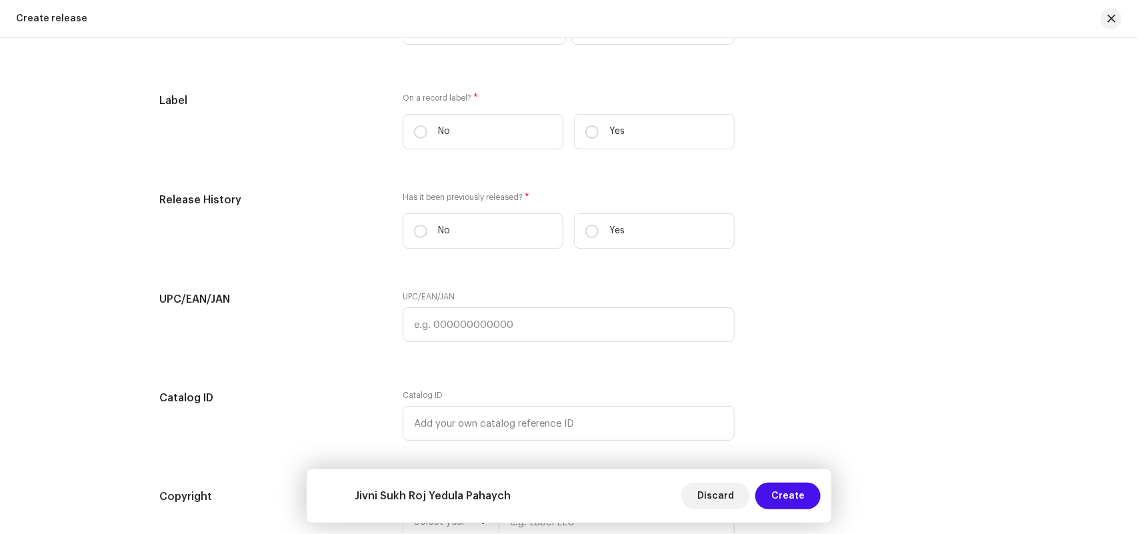
scroll to position [1981, 0]
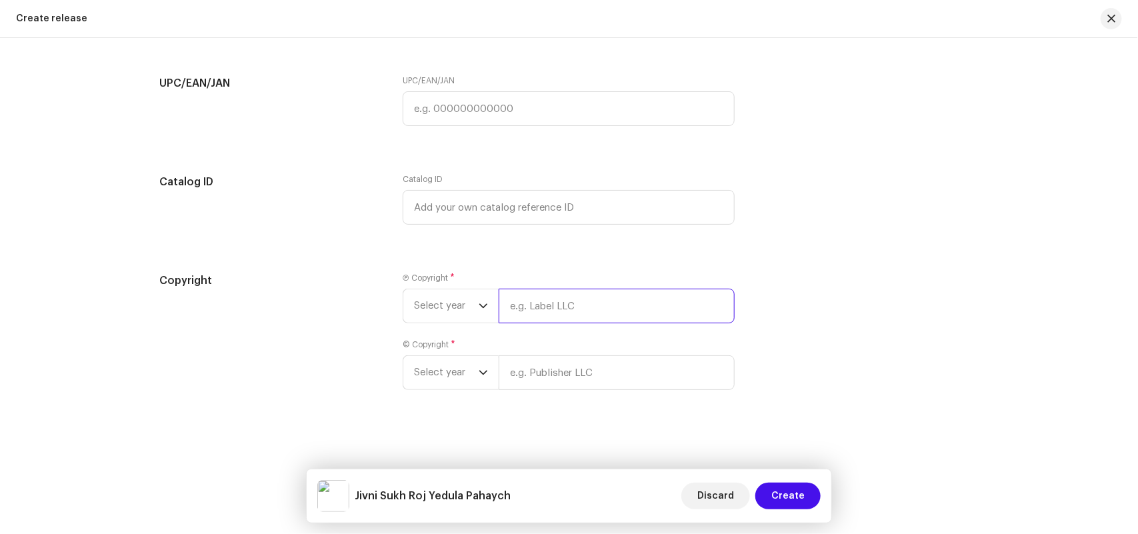
click at [547, 305] on input "text" at bounding box center [617, 306] width 236 height 35
paste input "Radheshyam Music Studio"
type input "Radheshyam Music Studio"
click at [531, 375] on input "text" at bounding box center [617, 372] width 236 height 35
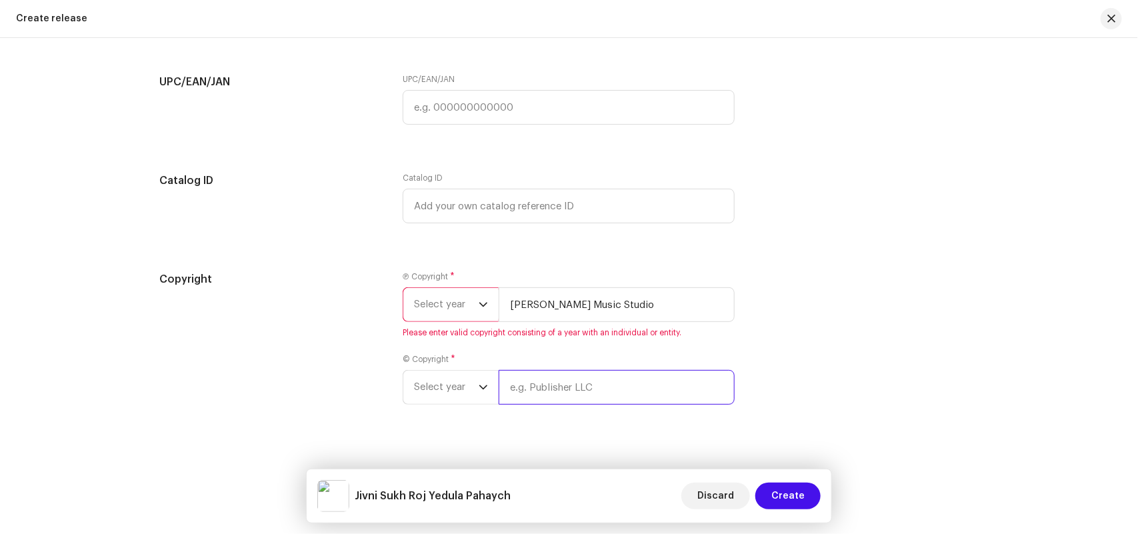
paste input "Radheshyam Music Studio"
type input "Radheshyam Music Studio"
click at [452, 305] on span "Select year" at bounding box center [446, 304] width 65 height 33
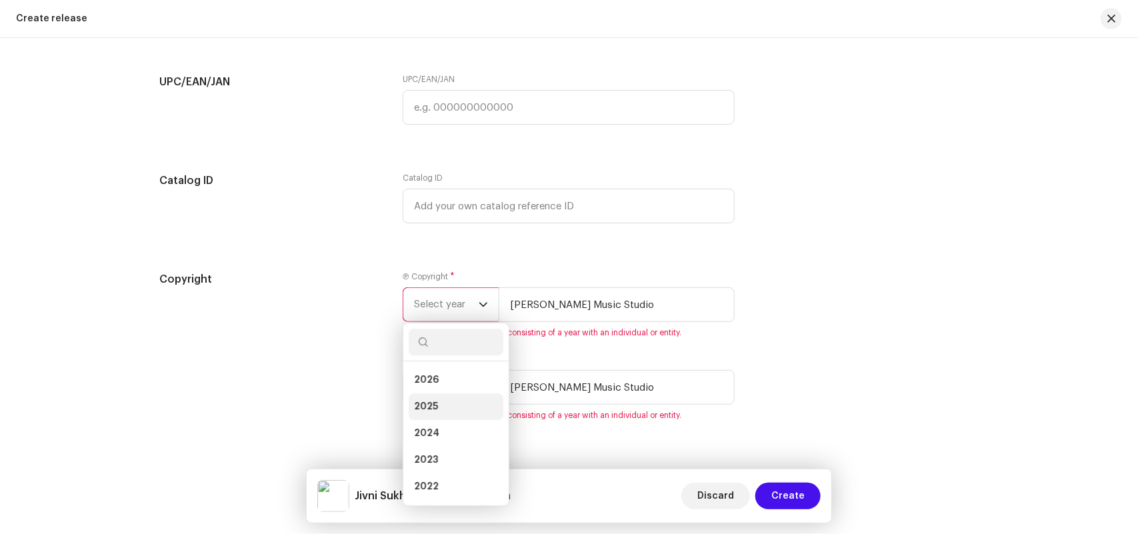
click at [431, 399] on li "2025" at bounding box center [456, 406] width 95 height 27
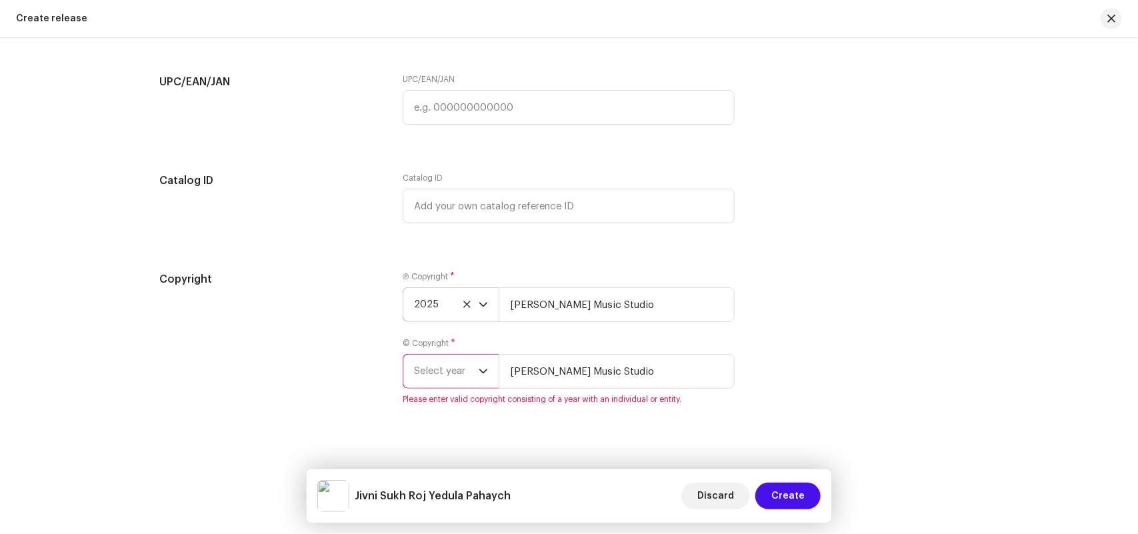
click at [439, 377] on span "Select year" at bounding box center [446, 371] width 65 height 33
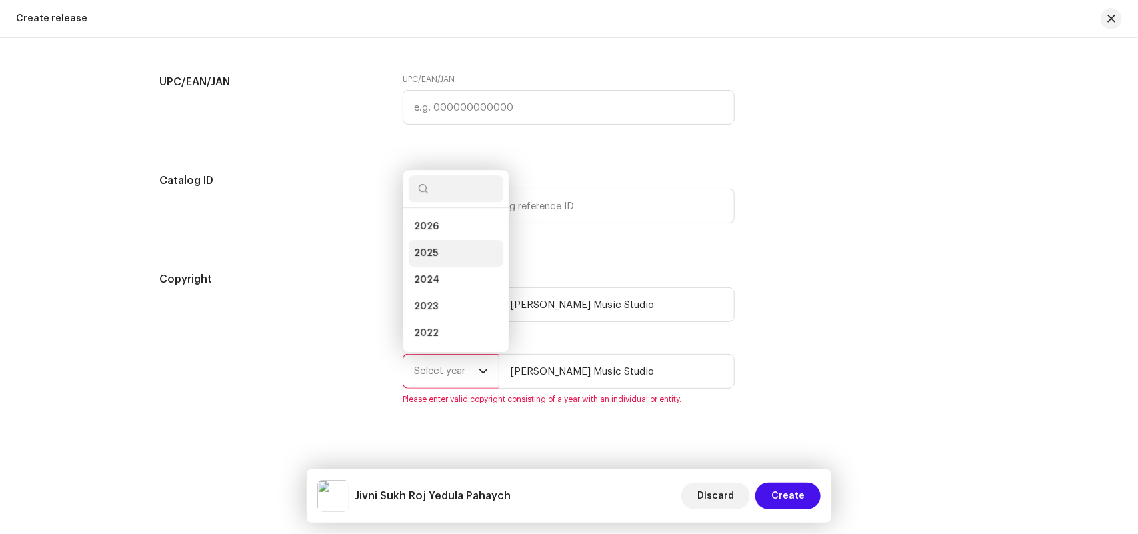
click at [427, 245] on li "2025" at bounding box center [456, 253] width 95 height 27
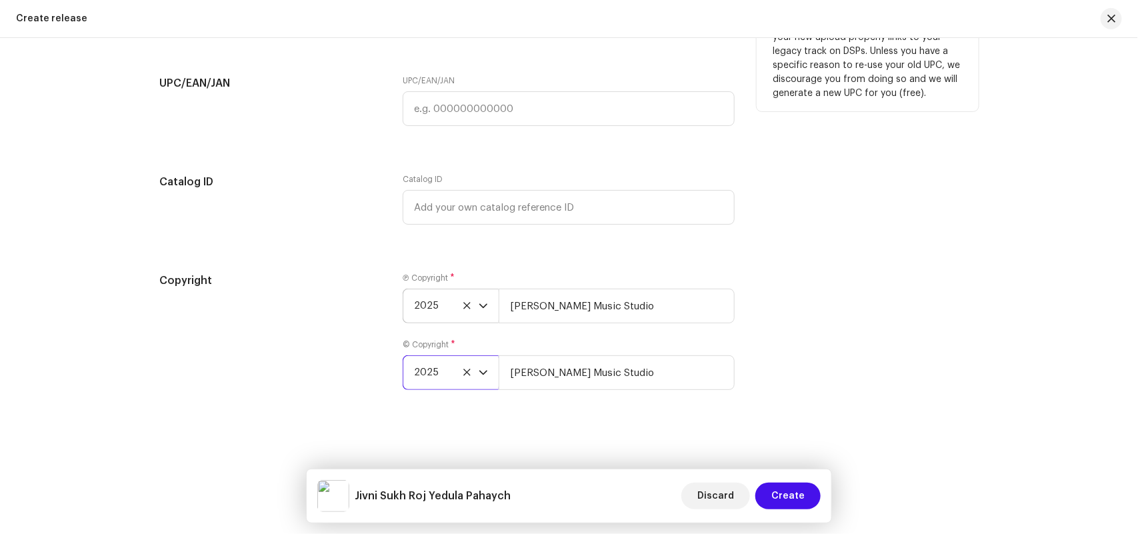
scroll to position [1565, 0]
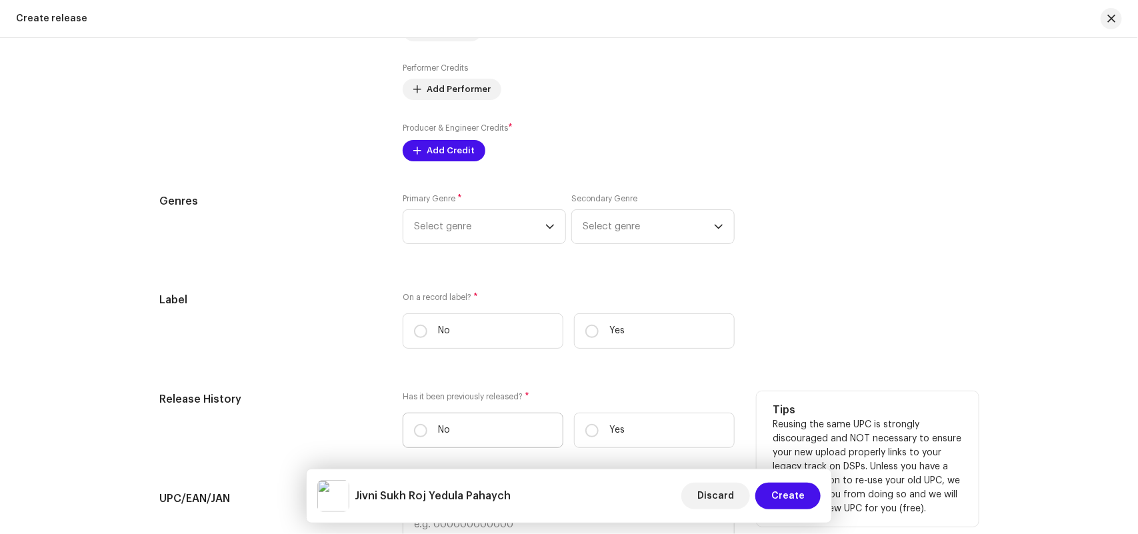
click at [451, 432] on label "No" at bounding box center [483, 430] width 161 height 35
click at [427, 432] on input "No" at bounding box center [420, 430] width 13 height 13
radio input "true"
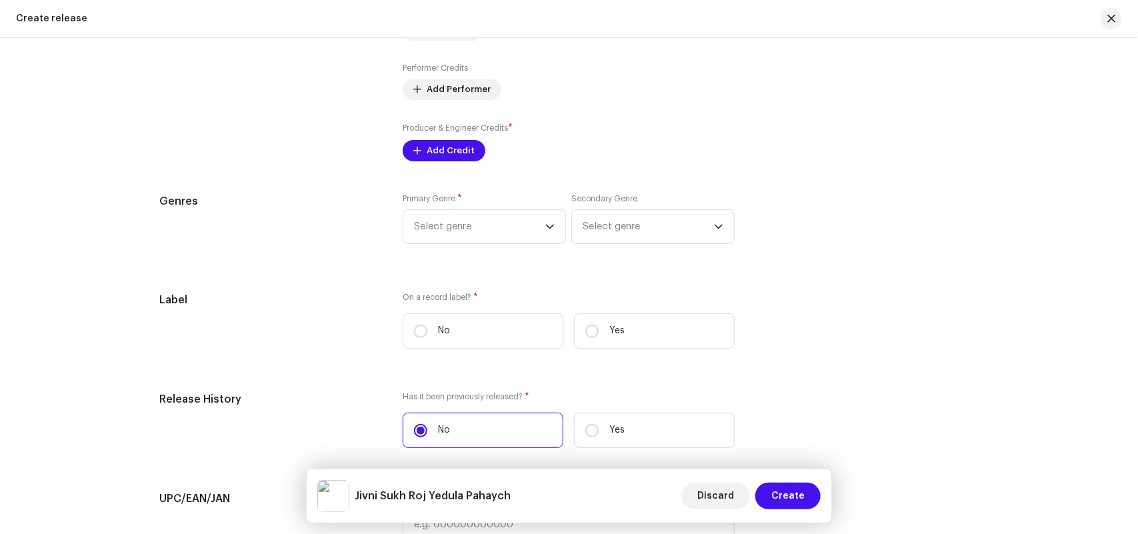
drag, startPoint x: 636, startPoint y: 331, endPoint x: 610, endPoint y: 358, distance: 37.7
click at [636, 331] on label "Yes" at bounding box center [654, 330] width 161 height 35
click at [599, 331] on input "Yes" at bounding box center [591, 331] width 13 height 13
radio input "true"
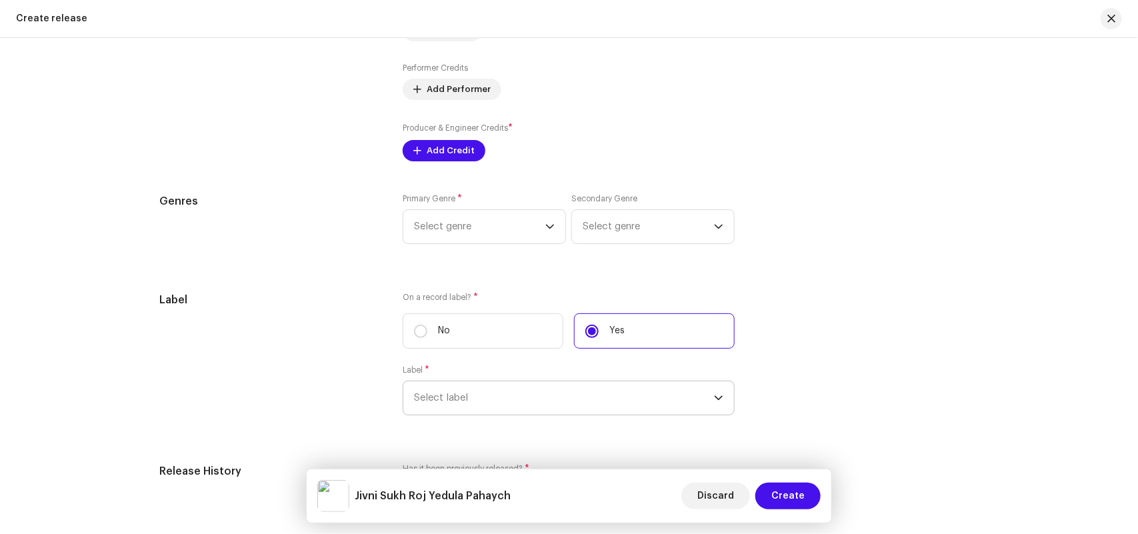
click at [504, 397] on span "Select label" at bounding box center [564, 397] width 300 height 33
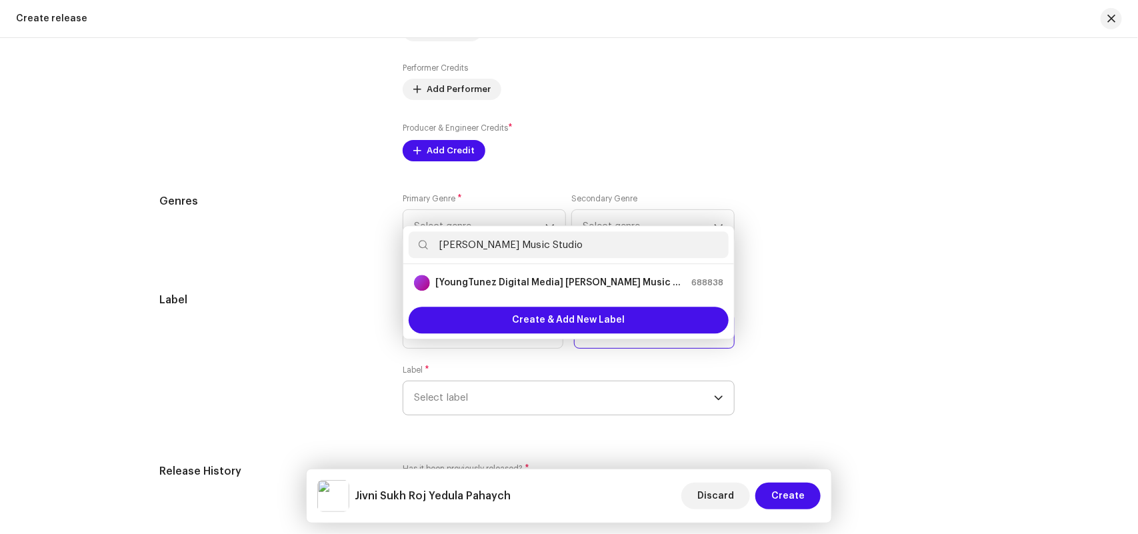
type input "Radheshyam Music Studio"
click at [561, 285] on strong "[YoungTunez Digital Media] [PERSON_NAME] Music Studio" at bounding box center [560, 282] width 251 height 13
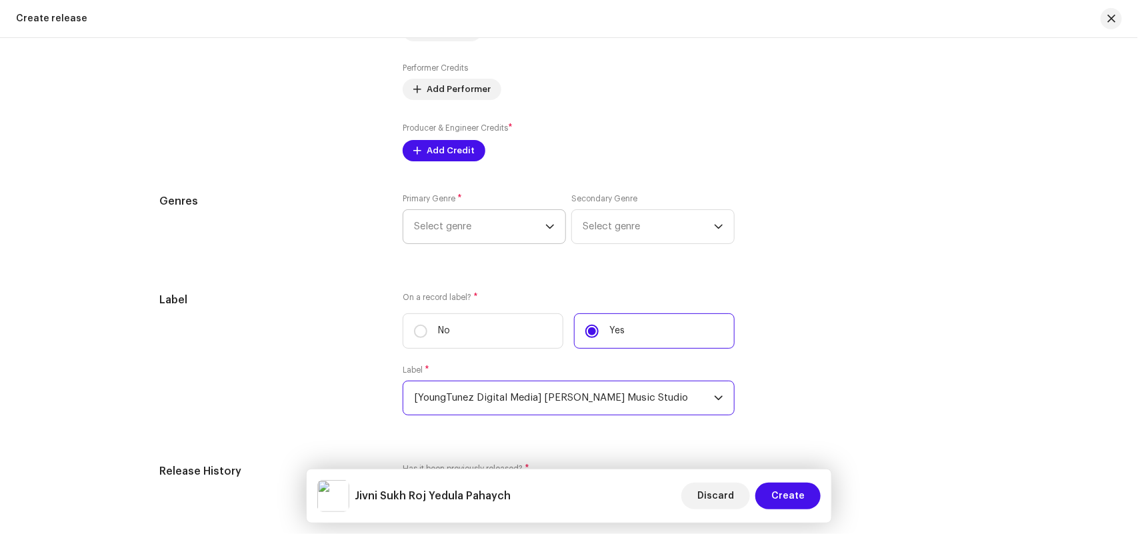
click at [459, 224] on span "Select genre" at bounding box center [479, 226] width 131 height 33
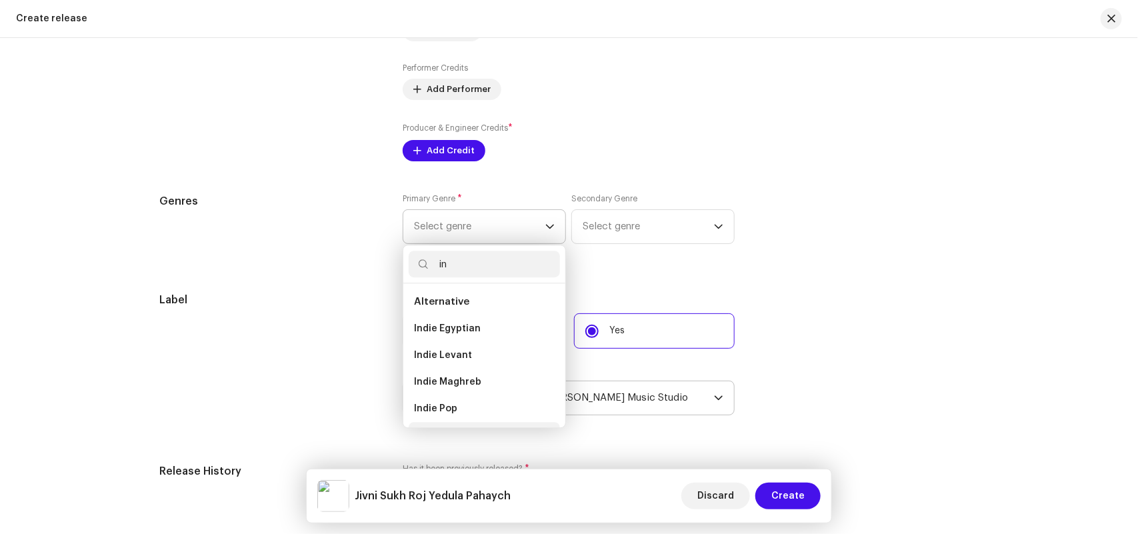
scroll to position [21, 0]
type input "in"
click at [442, 388] on span "Indie Pop" at bounding box center [435, 387] width 43 height 13
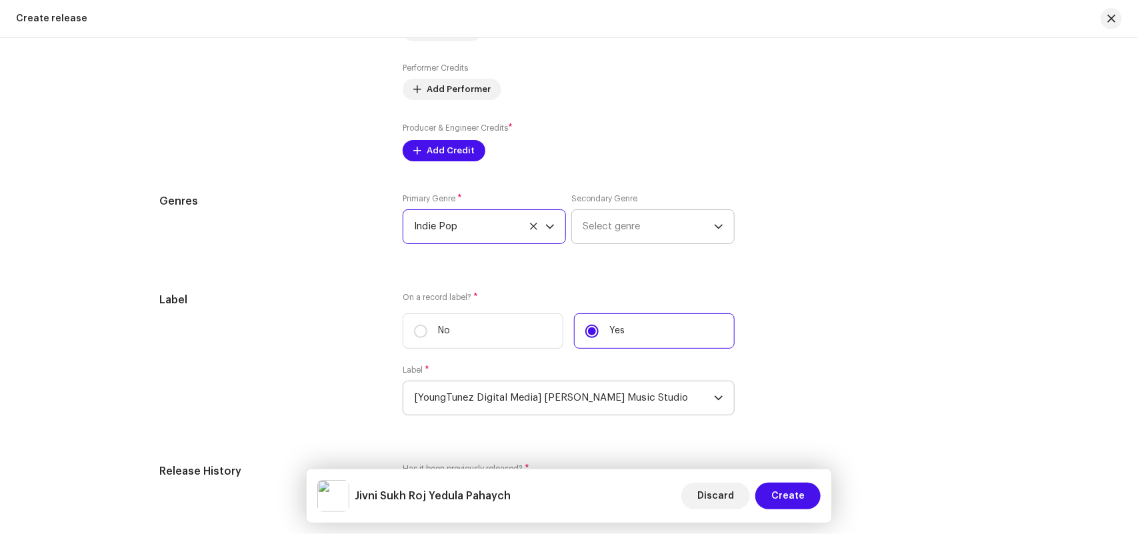
click at [591, 217] on span "Select genre" at bounding box center [648, 226] width 131 height 33
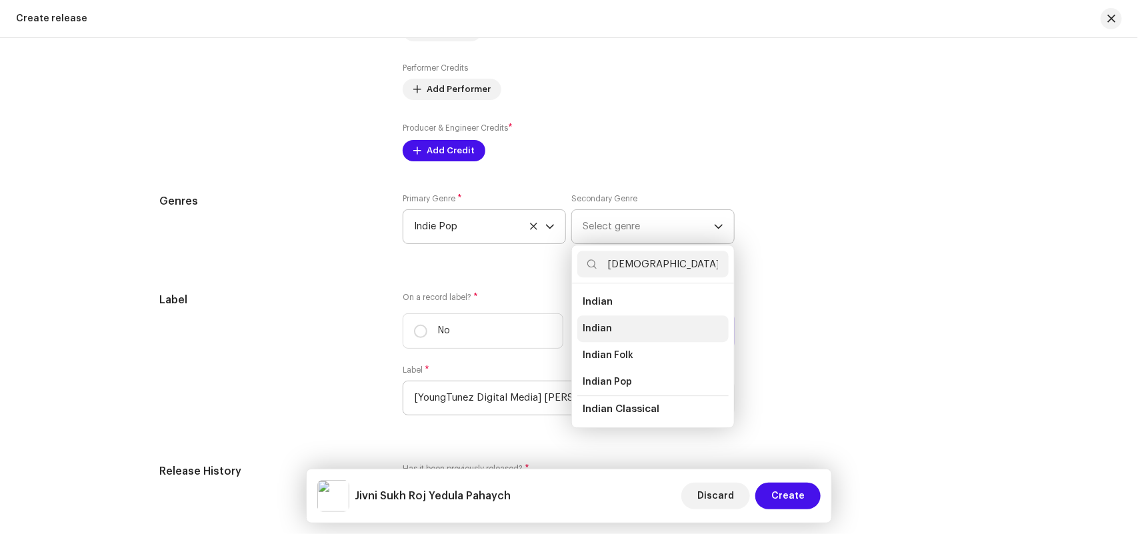
type input "indian"
click at [602, 331] on span "Indian" at bounding box center [597, 328] width 29 height 13
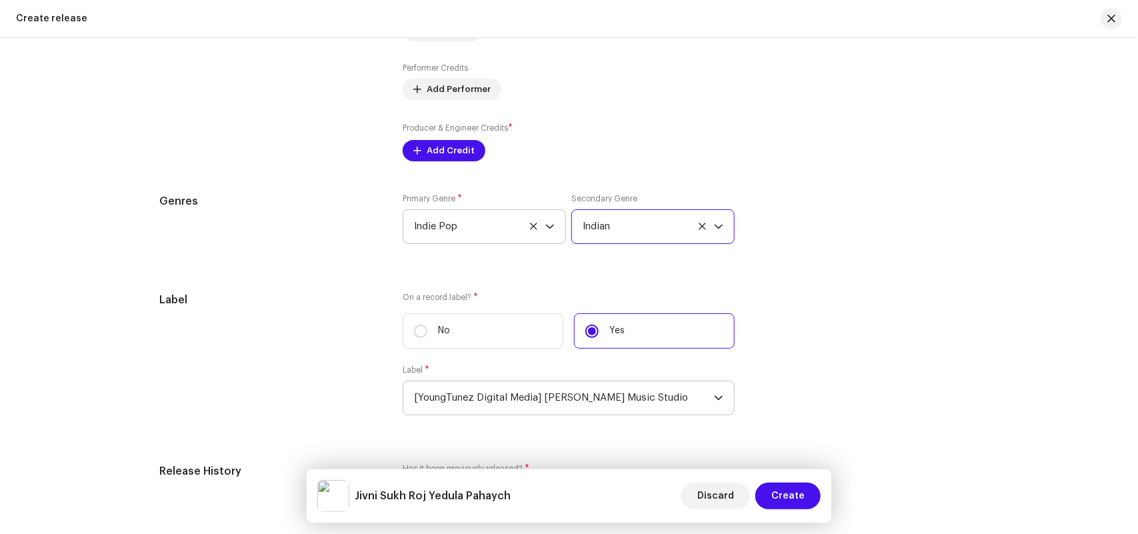
scroll to position [1981, 0]
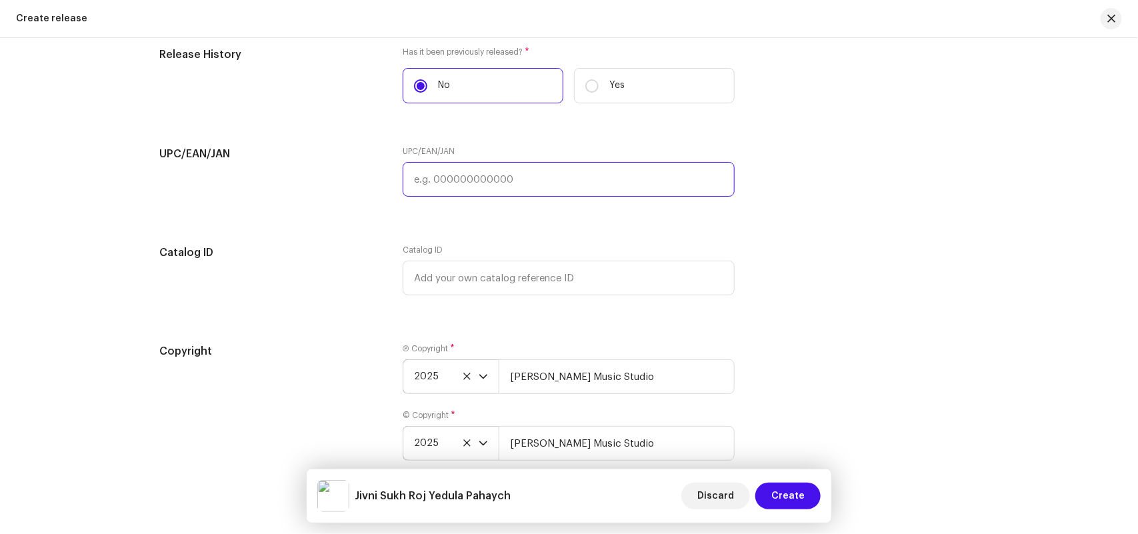
click at [433, 185] on input "text" at bounding box center [569, 179] width 332 height 35
paste input "8904514441835"
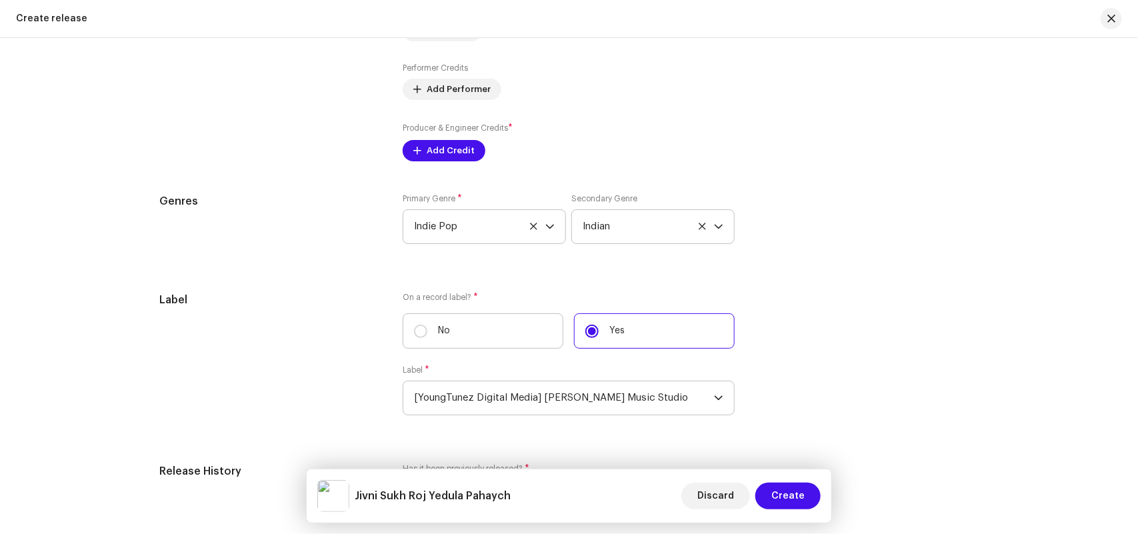
type input "8904514441835"
click at [489, 307] on div "On a record label? * No Yes Label * [YoungTunez Digital Media] Radheshyam Music…" at bounding box center [569, 361] width 332 height 139
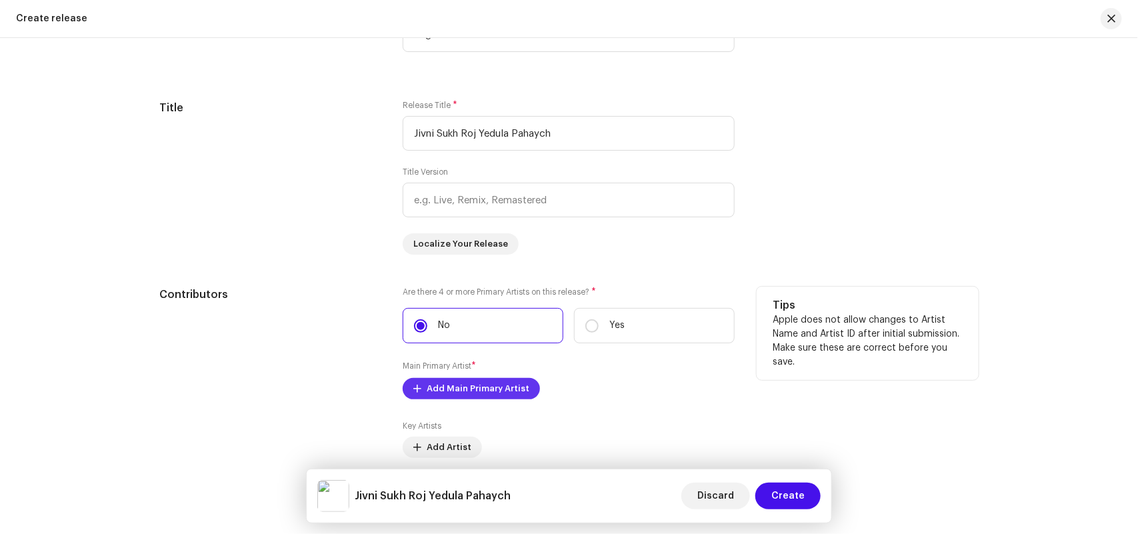
click at [445, 389] on span "Add Main Primary Artist" at bounding box center [478, 388] width 103 height 27
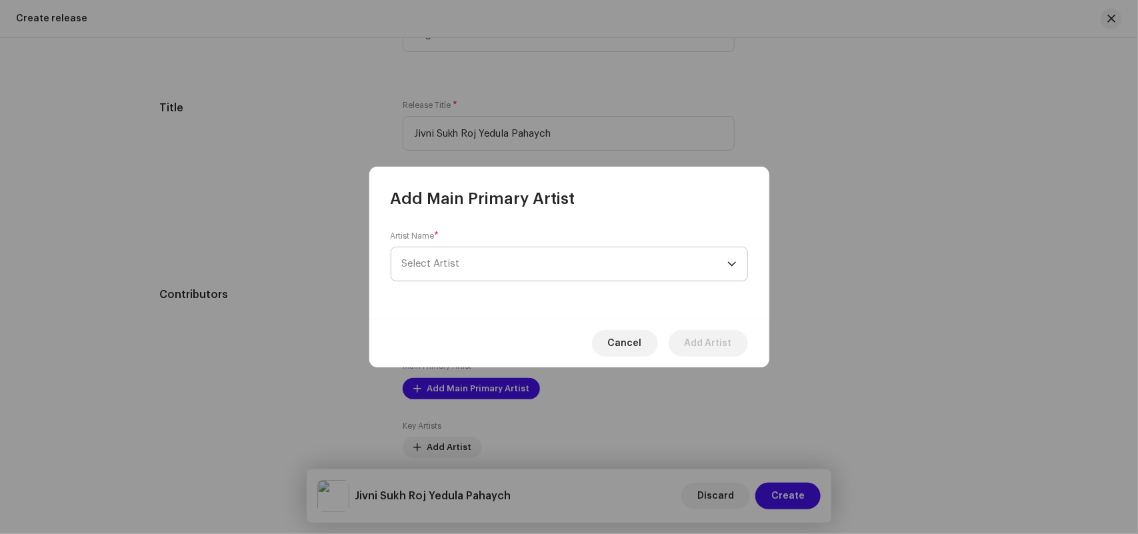
click at [439, 261] on span "Select Artist" at bounding box center [431, 264] width 58 height 10
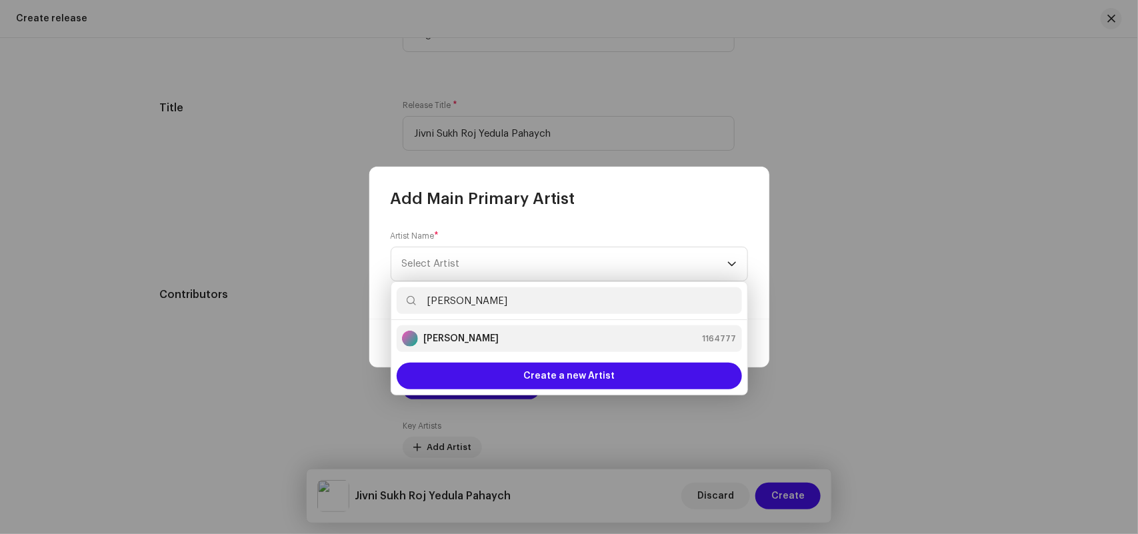
type input "[PERSON_NAME]"
click at [465, 335] on strong "[PERSON_NAME]" at bounding box center [460, 338] width 75 height 13
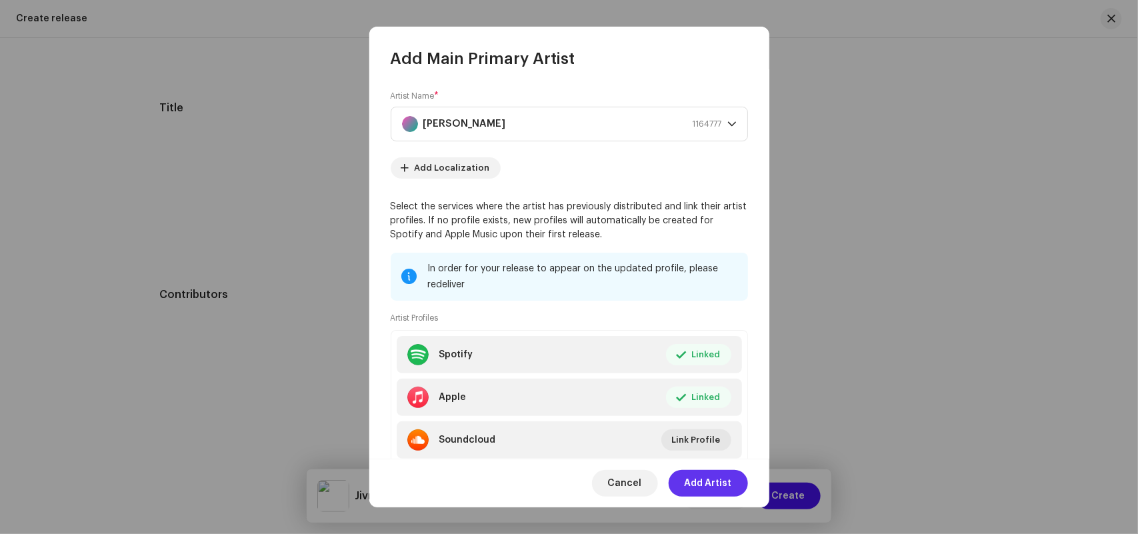
click at [710, 485] on span "Add Artist" at bounding box center [707, 483] width 47 height 27
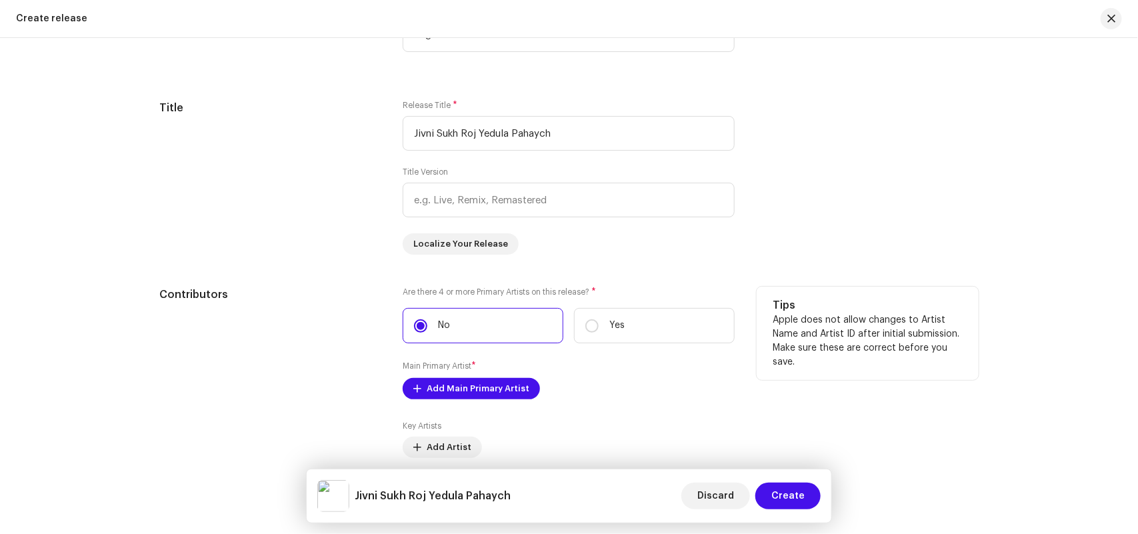
scroll to position [1565, 0]
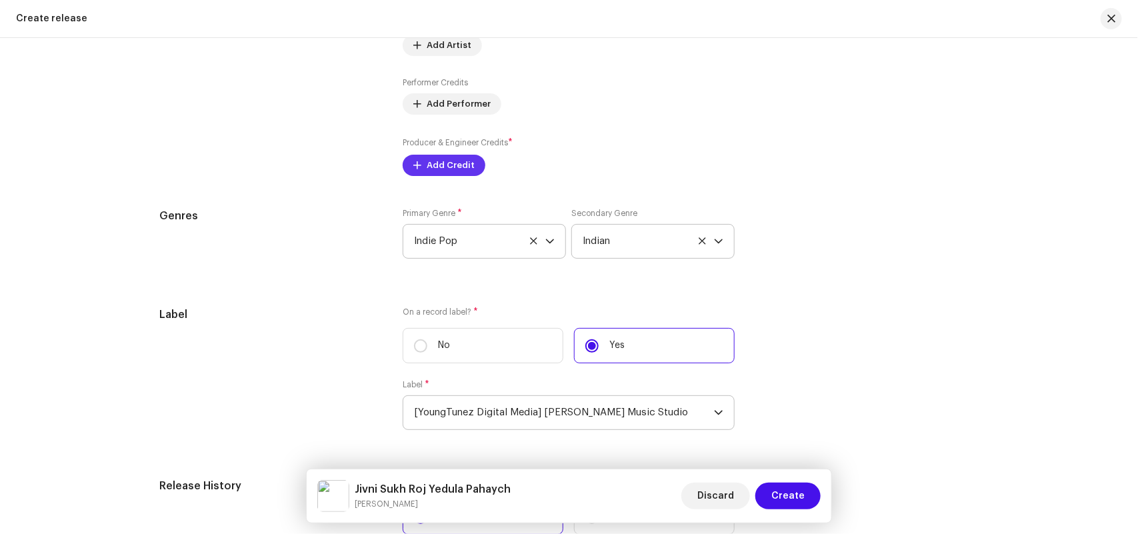
click at [457, 161] on span "Add Credit" at bounding box center [451, 165] width 48 height 27
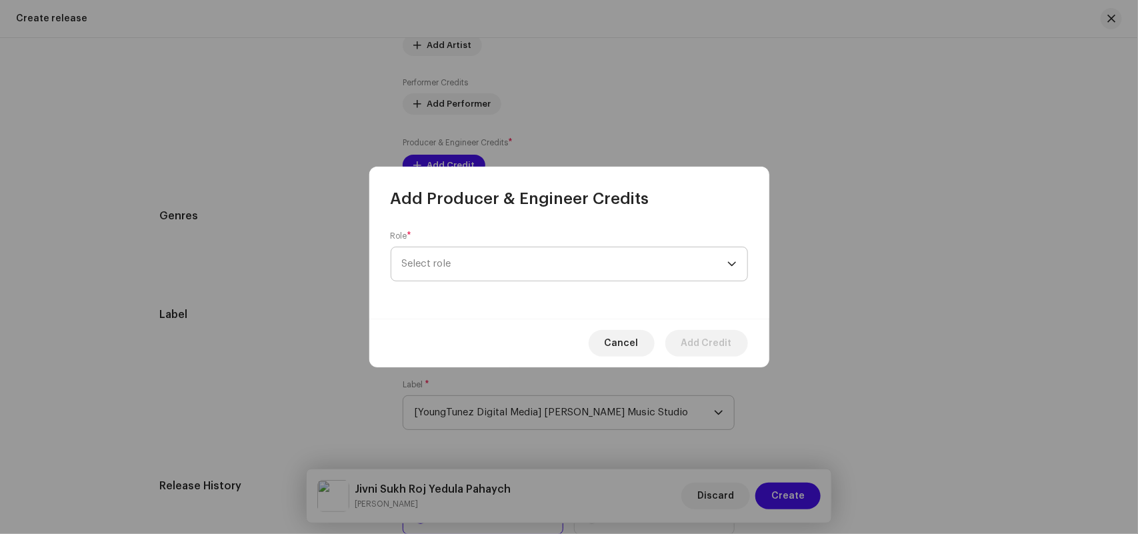
click at [432, 267] on span "Select role" at bounding box center [564, 263] width 325 height 33
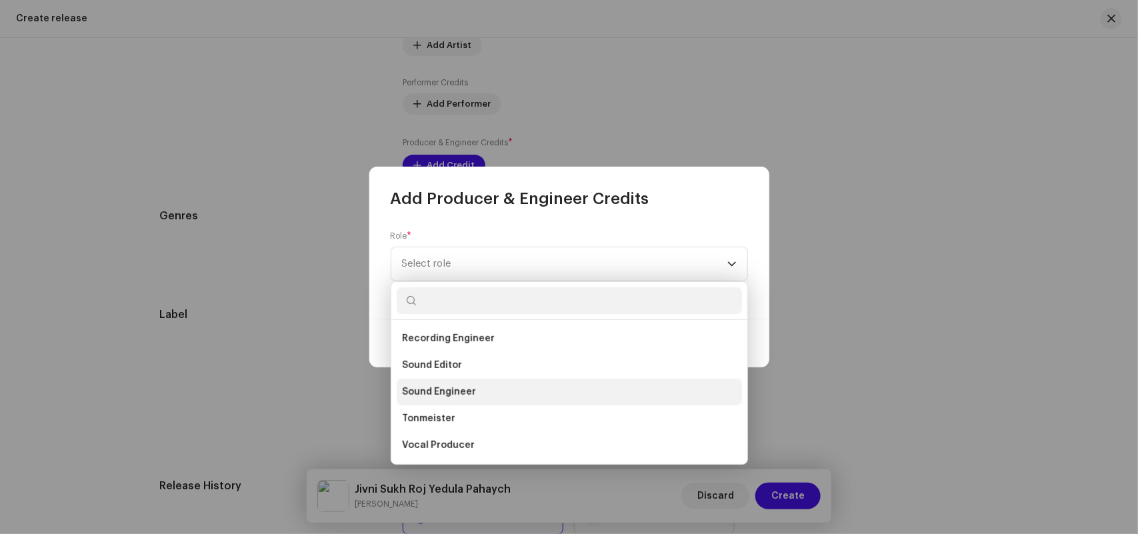
scroll to position [442, 0]
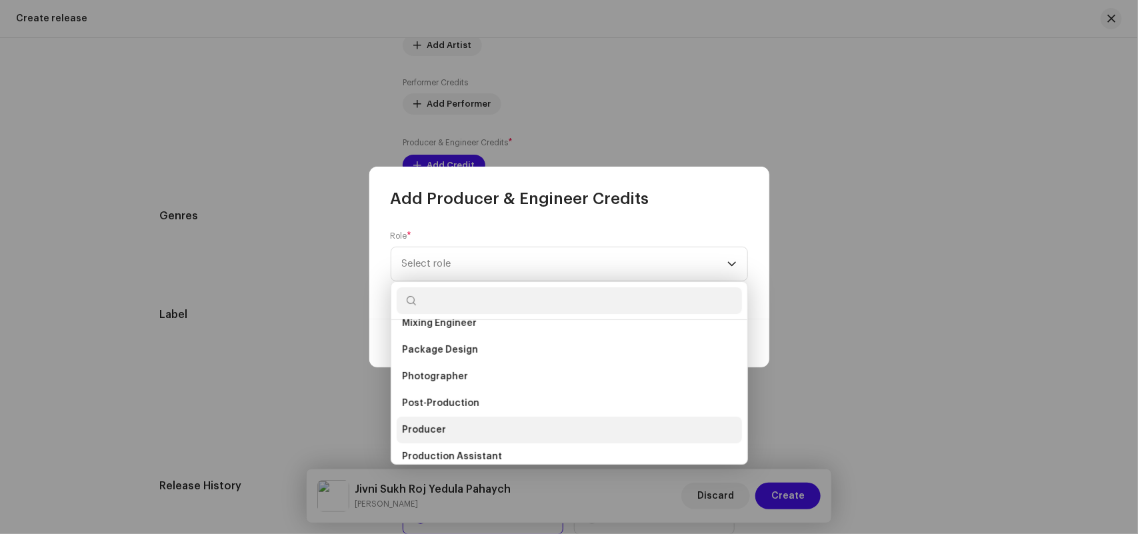
click at [435, 425] on span "Producer" at bounding box center [424, 429] width 44 height 13
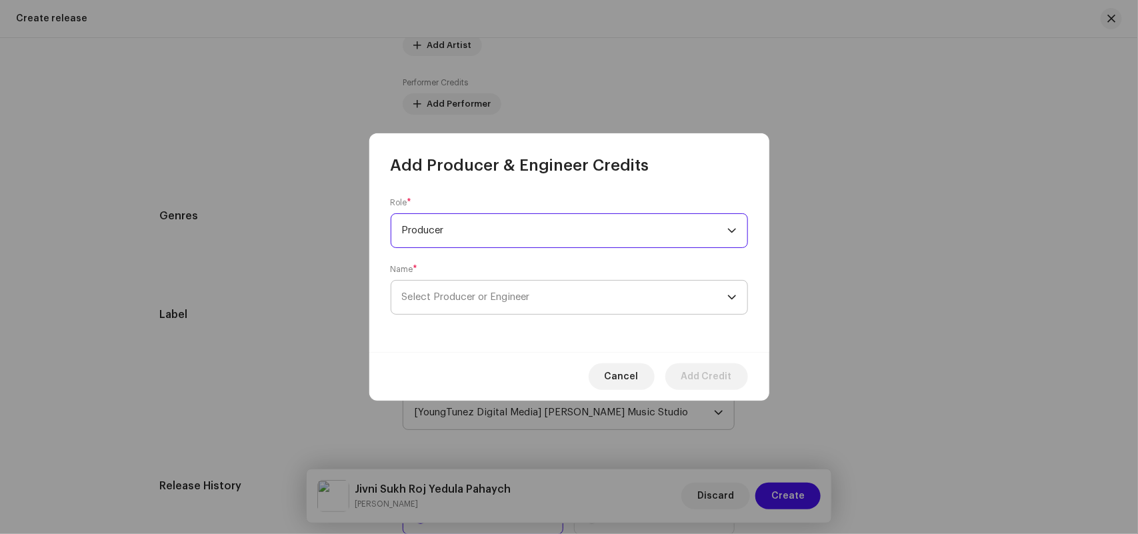
click at [437, 297] on span "Select Producer or Engineer" at bounding box center [466, 297] width 128 height 10
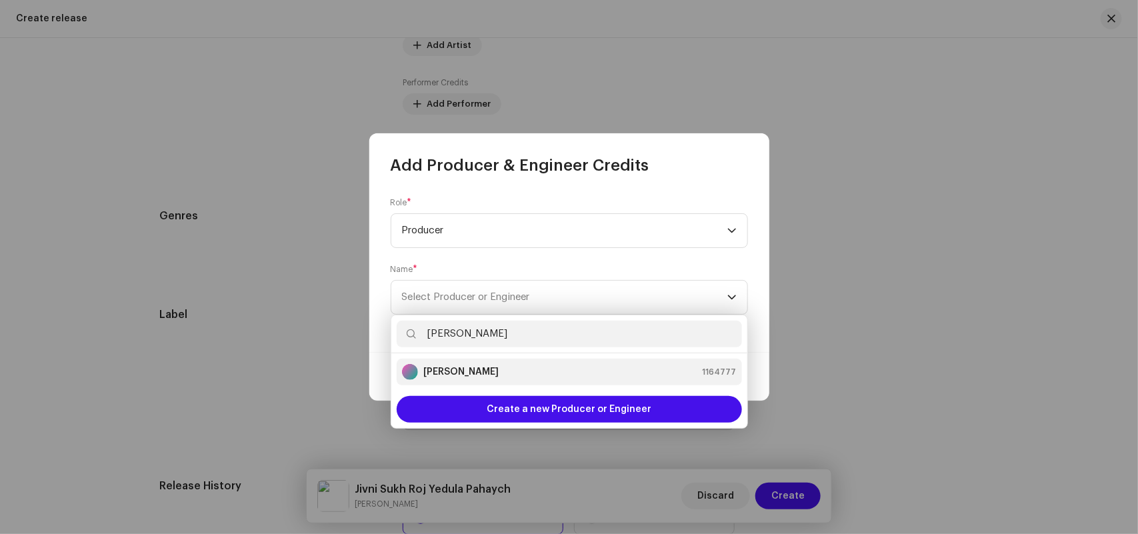
type input "[PERSON_NAME]"
click at [450, 370] on strong "[PERSON_NAME]" at bounding box center [460, 371] width 75 height 13
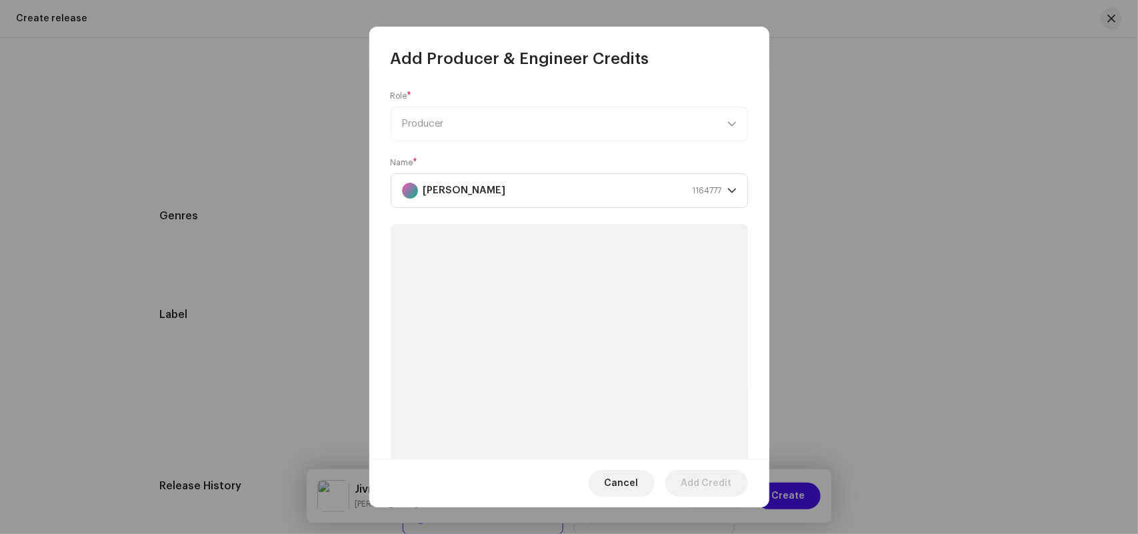
scroll to position [1618, 0]
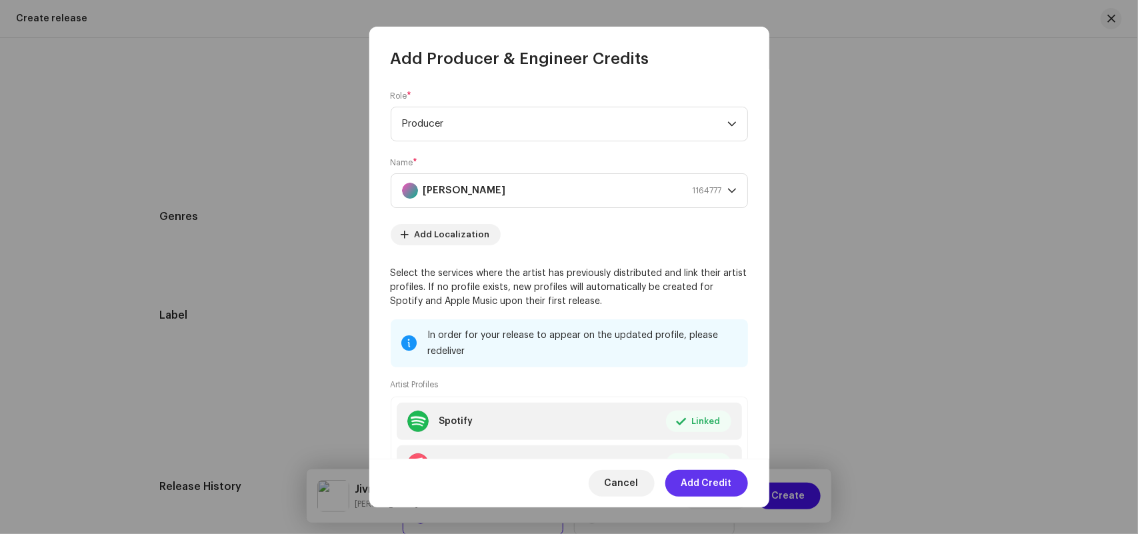
click at [702, 481] on span "Add Credit" at bounding box center [706, 483] width 51 height 27
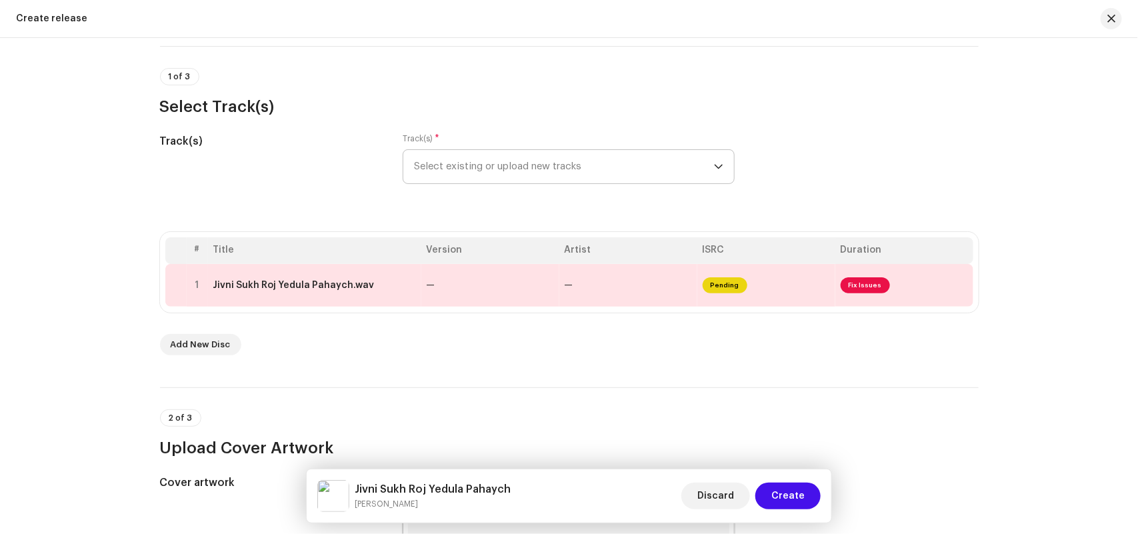
scroll to position [0, 0]
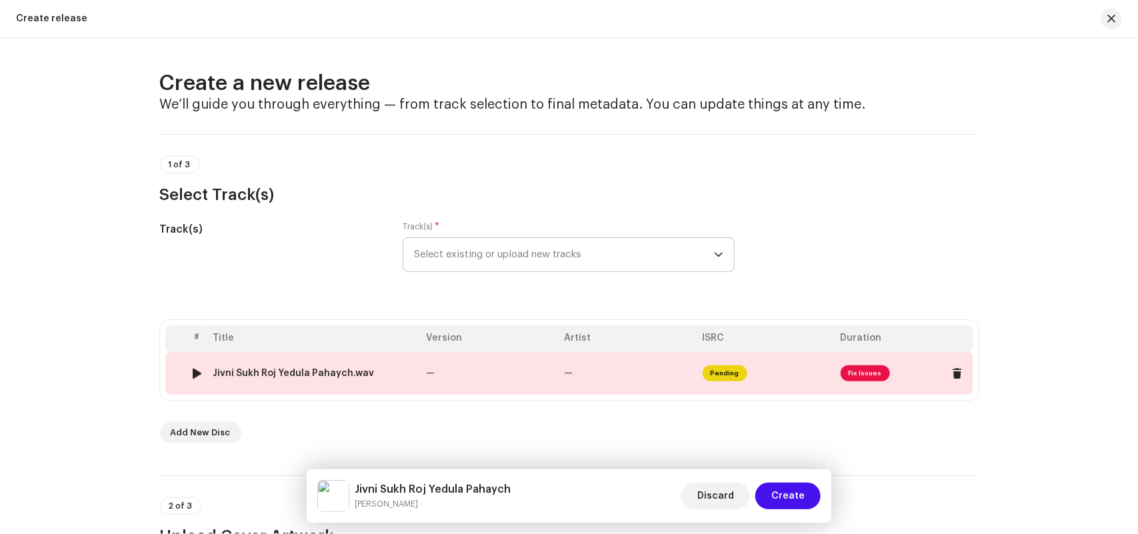
click at [337, 369] on div "Jivni Sukh Roj Yedula Pahaych.wav" at bounding box center [293, 373] width 161 height 11
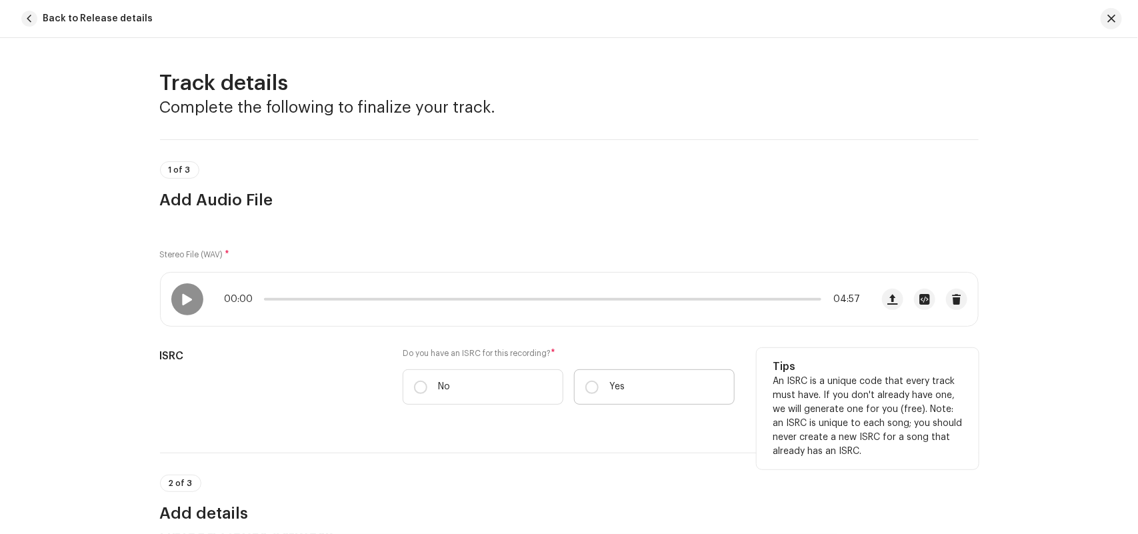
click at [621, 387] on p "Yes" at bounding box center [616, 387] width 15 height 14
click at [599, 387] on input "Yes" at bounding box center [591, 387] width 13 height 13
radio input "true"
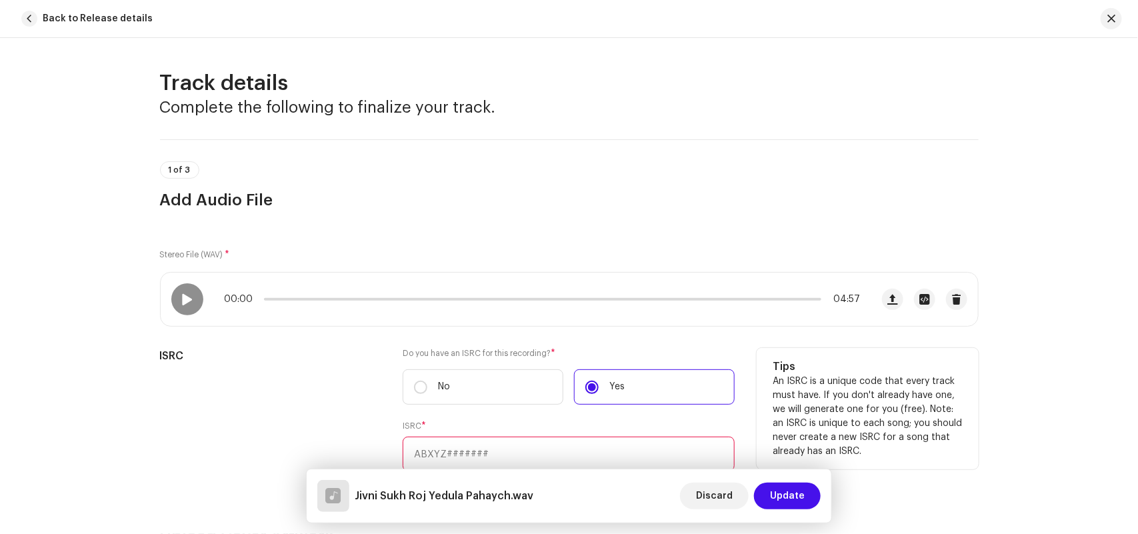
click at [434, 450] on input "text" at bounding box center [569, 454] width 332 height 35
paste input "INY242524416"
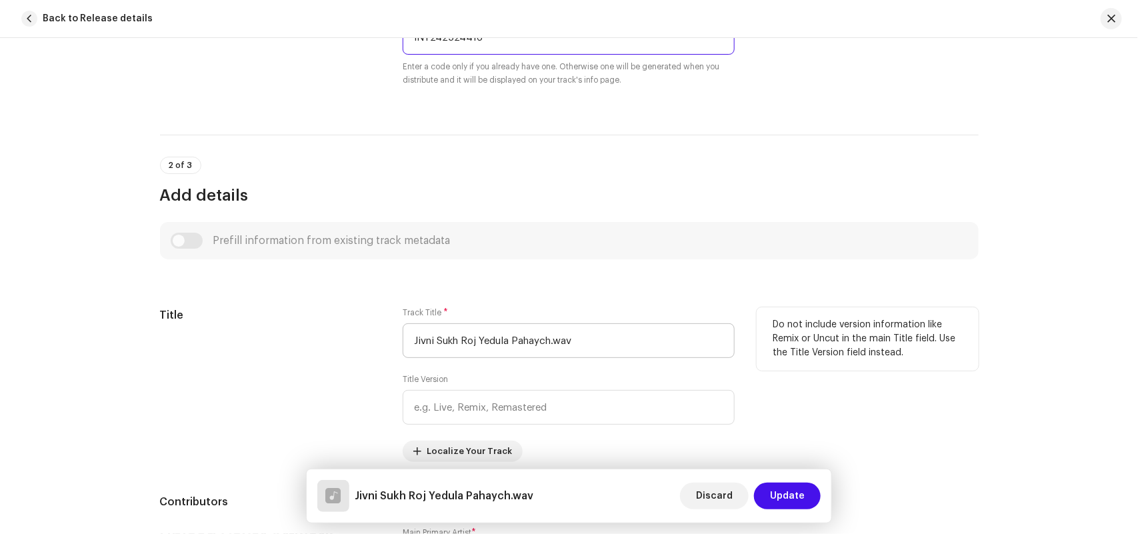
type input "INY242524416"
click at [611, 340] on input "Jivni Sukh Roj Yedula Pahaych.wav" at bounding box center [569, 340] width 332 height 35
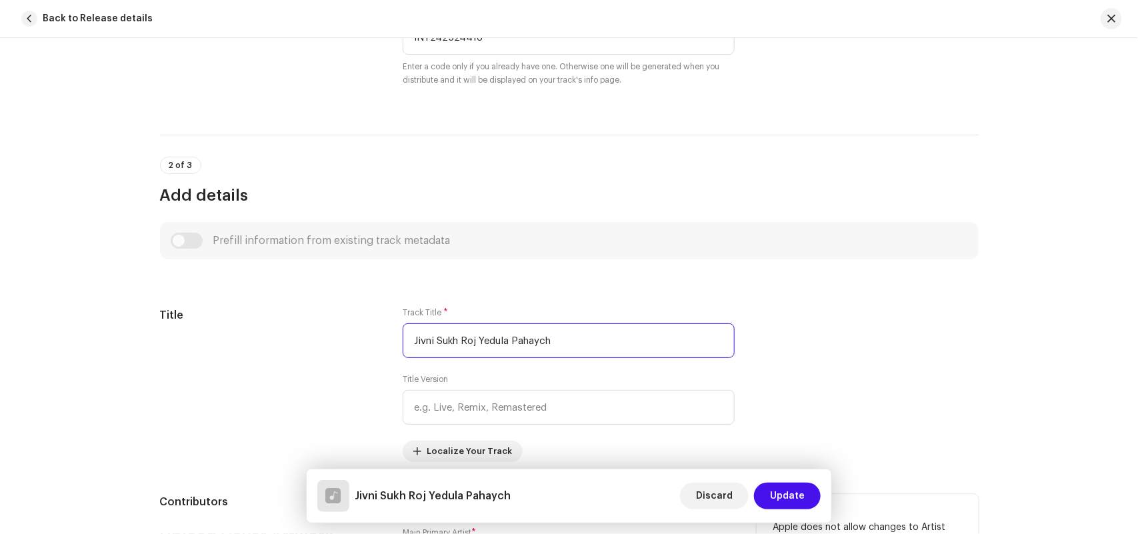
scroll to position [833, 0]
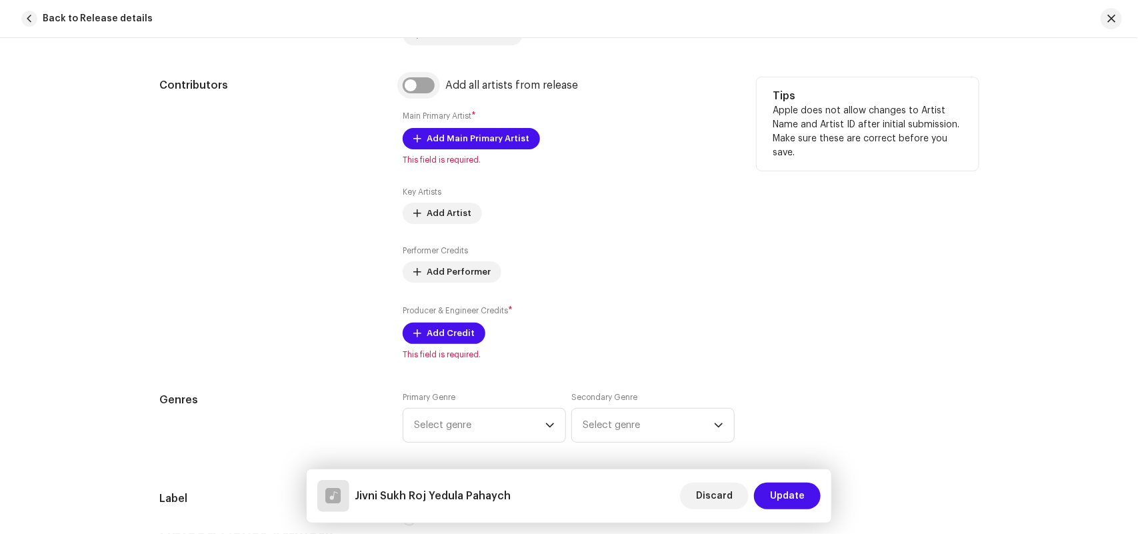
type input "Jivni Sukh Roj Yedula Pahaych"
click at [427, 89] on input "checkbox" at bounding box center [419, 85] width 32 height 16
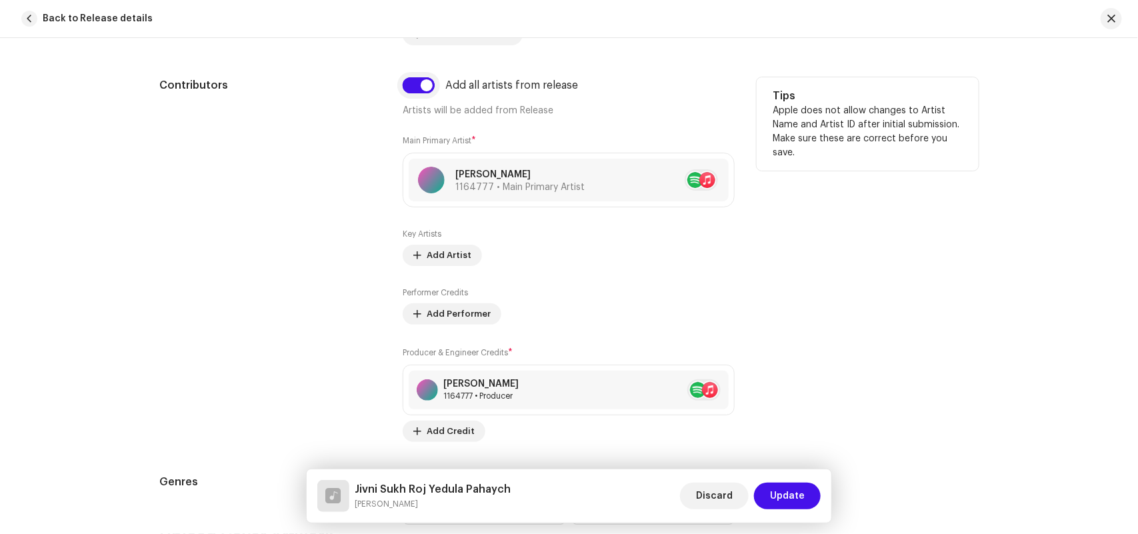
click at [425, 85] on input "checkbox" at bounding box center [419, 85] width 32 height 16
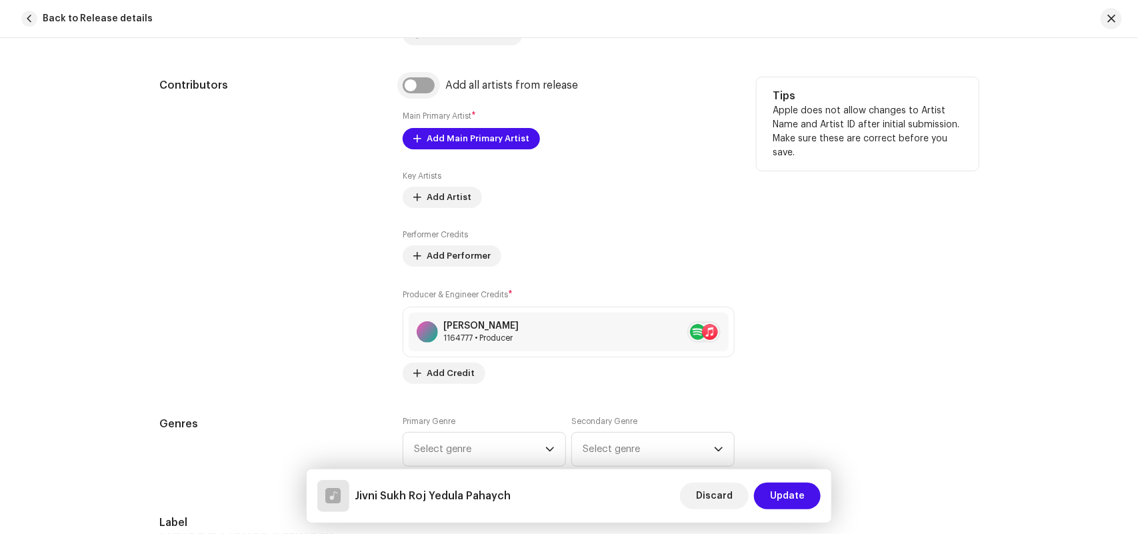
click at [425, 82] on input "checkbox" at bounding box center [419, 85] width 32 height 16
checkbox input "true"
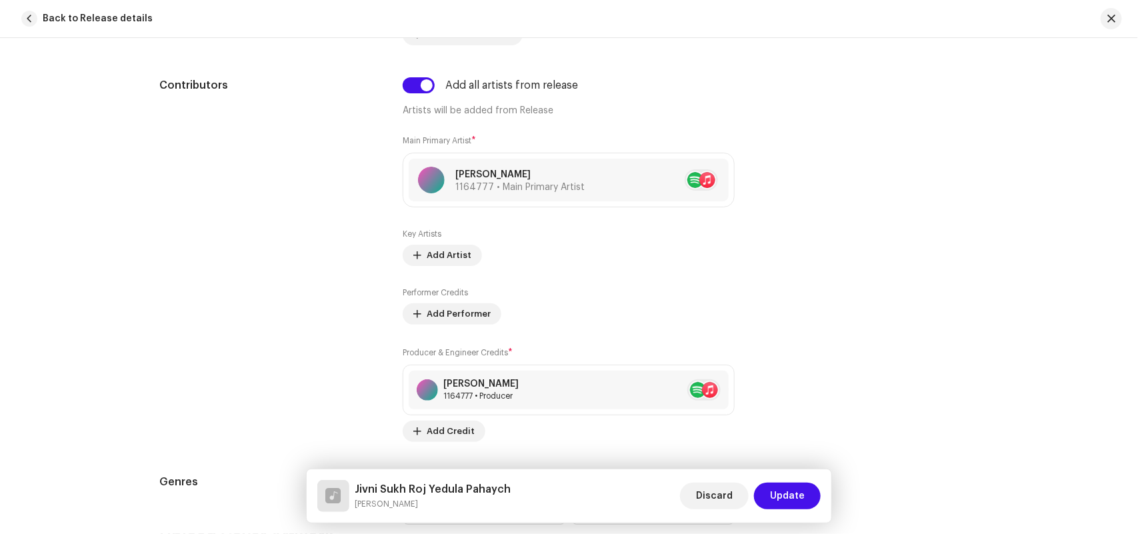
scroll to position [1250, 0]
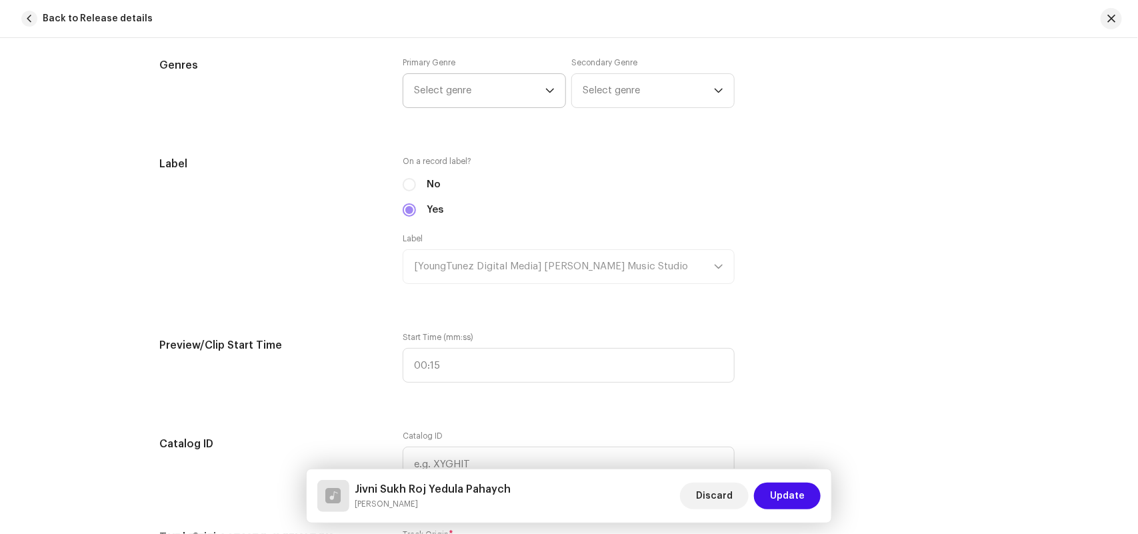
click at [481, 87] on span "Select genre" at bounding box center [479, 90] width 131 height 33
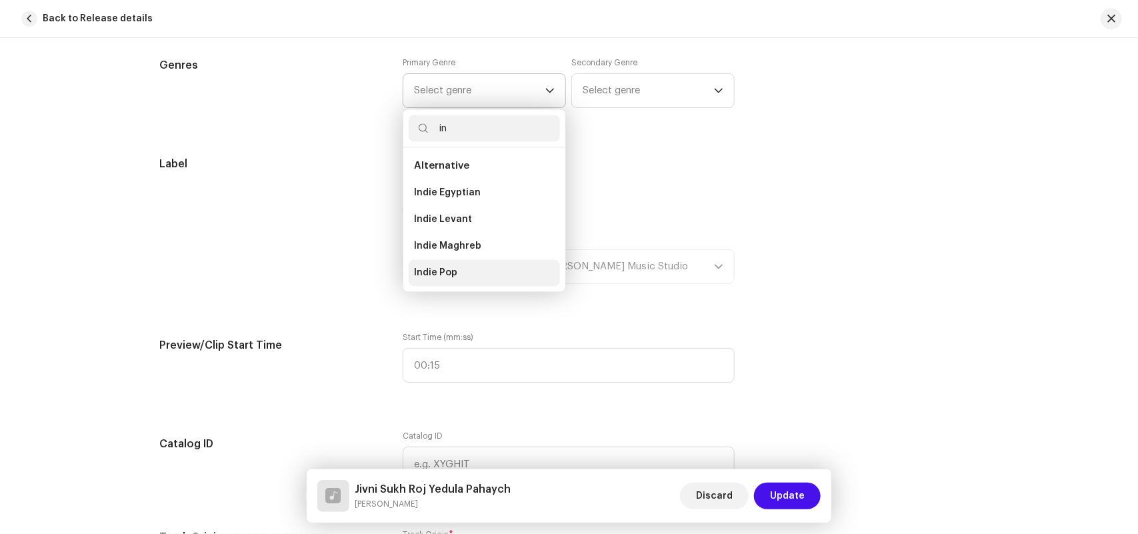
type input "in"
drag, startPoint x: 467, startPoint y: 272, endPoint x: 591, endPoint y: 185, distance: 151.6
click at [467, 271] on li "Indie Pop" at bounding box center [484, 272] width 151 height 27
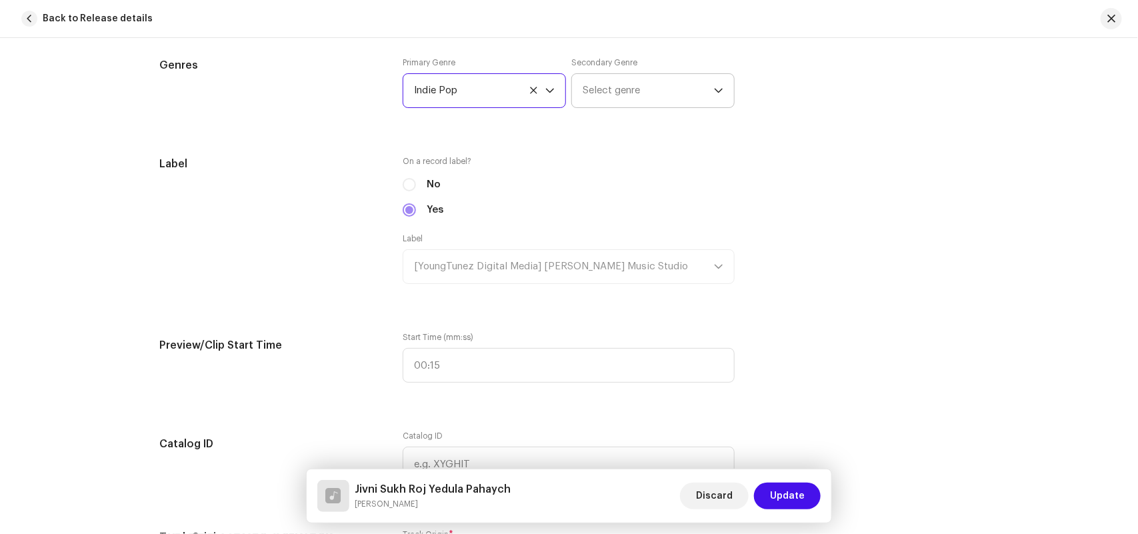
click at [618, 82] on span "Select genre" at bounding box center [648, 90] width 131 height 33
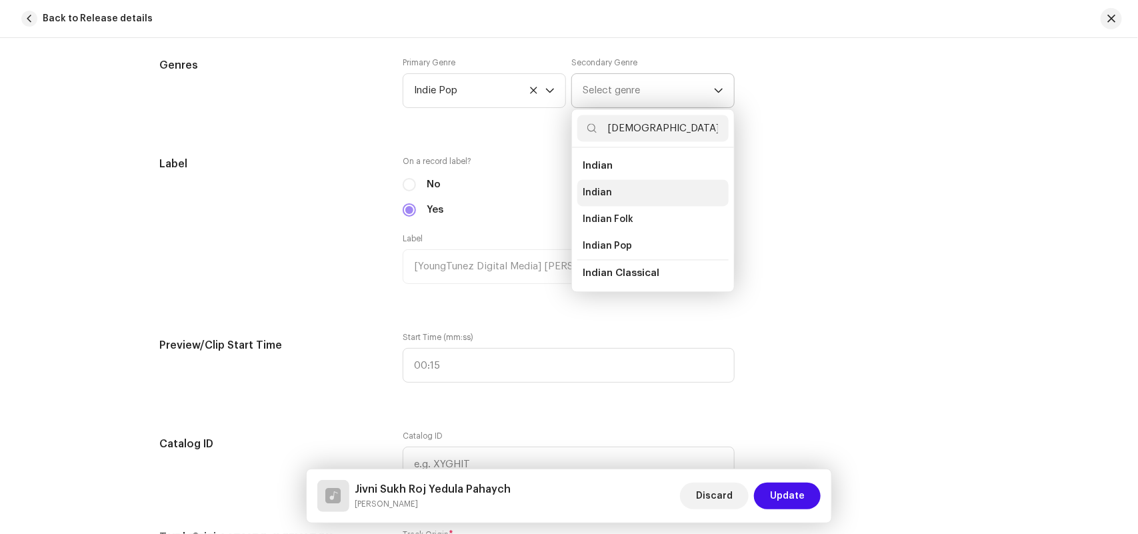
type input "indian"
click at [594, 190] on span "Indian" at bounding box center [597, 192] width 29 height 13
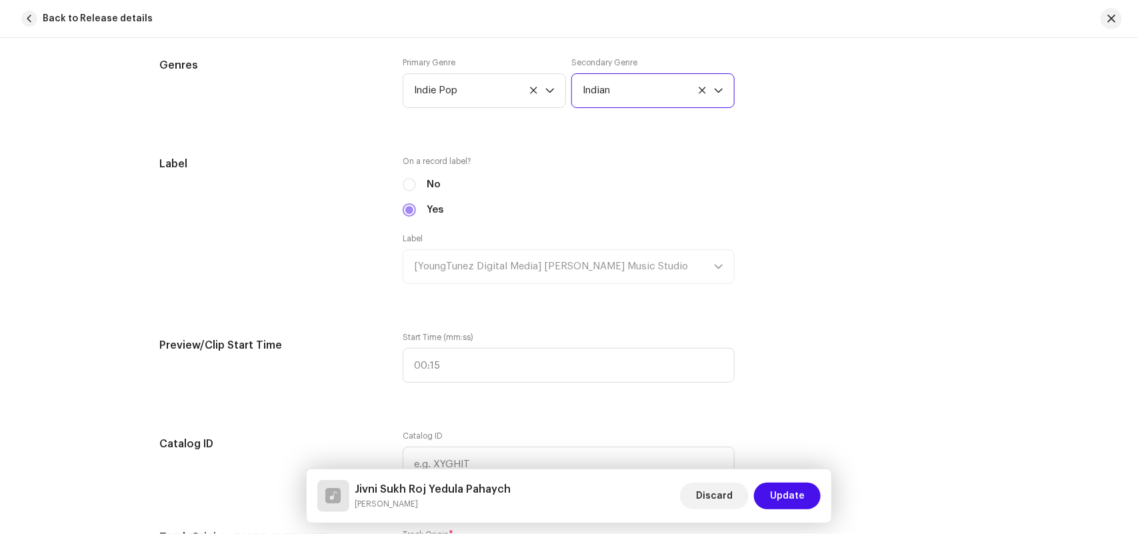
scroll to position [1666, 0]
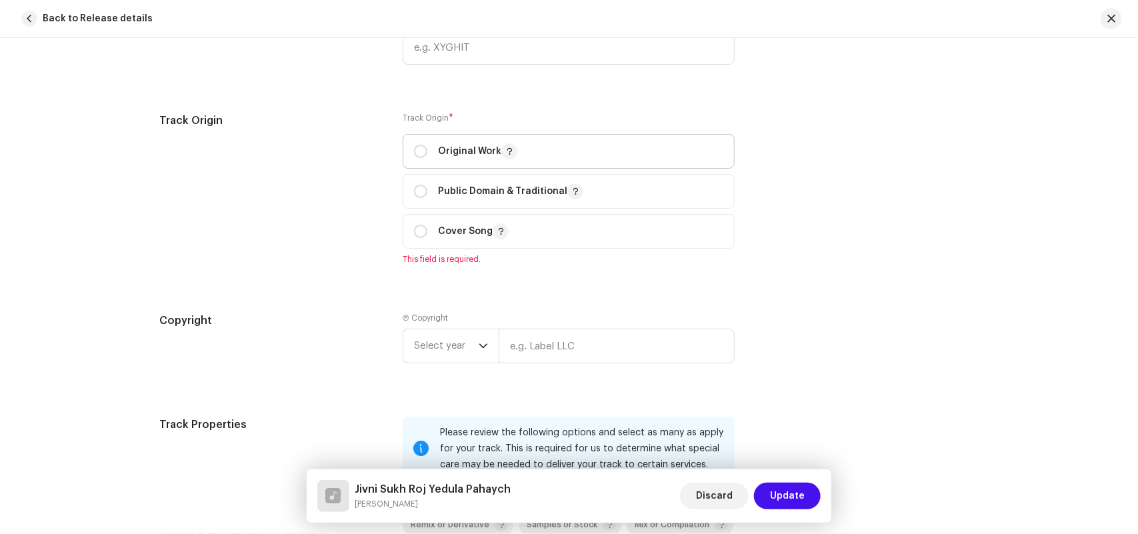
click at [492, 153] on p "Original Work" at bounding box center [477, 151] width 79 height 16
radio input "true"
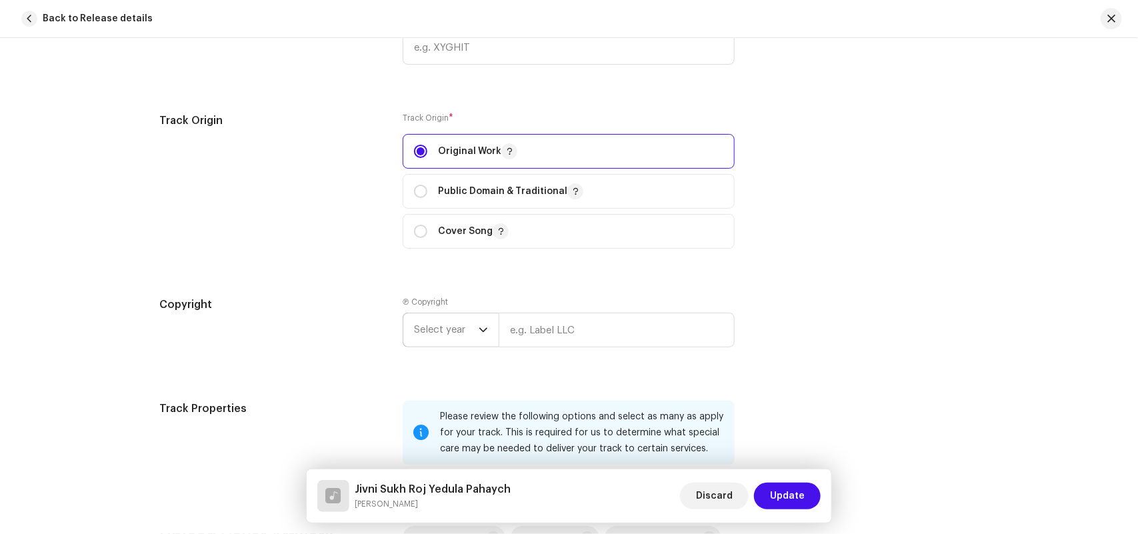
click at [441, 327] on span "Select year" at bounding box center [446, 329] width 65 height 33
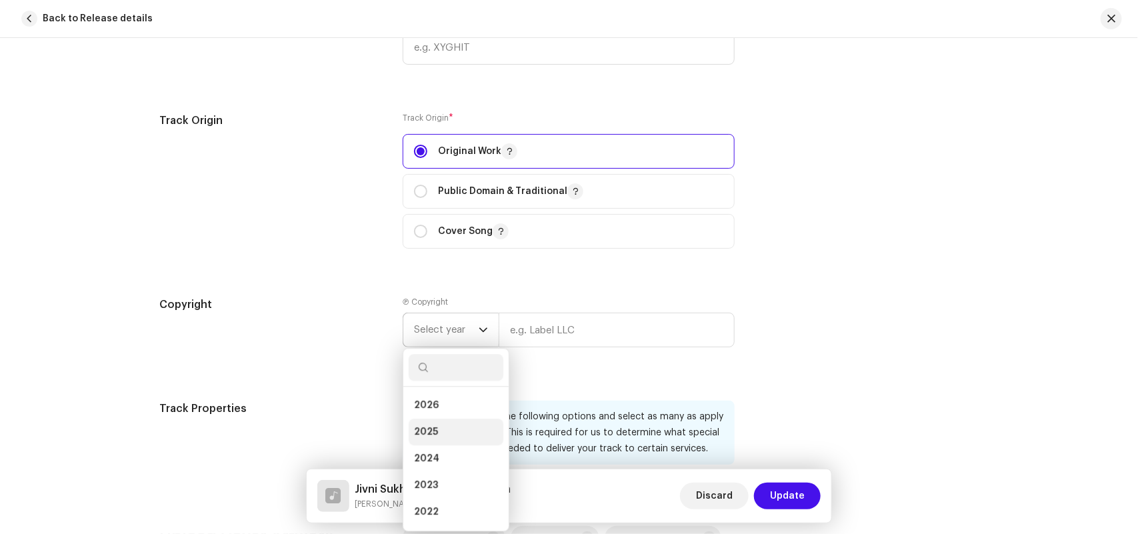
click at [447, 430] on li "2025" at bounding box center [456, 432] width 95 height 27
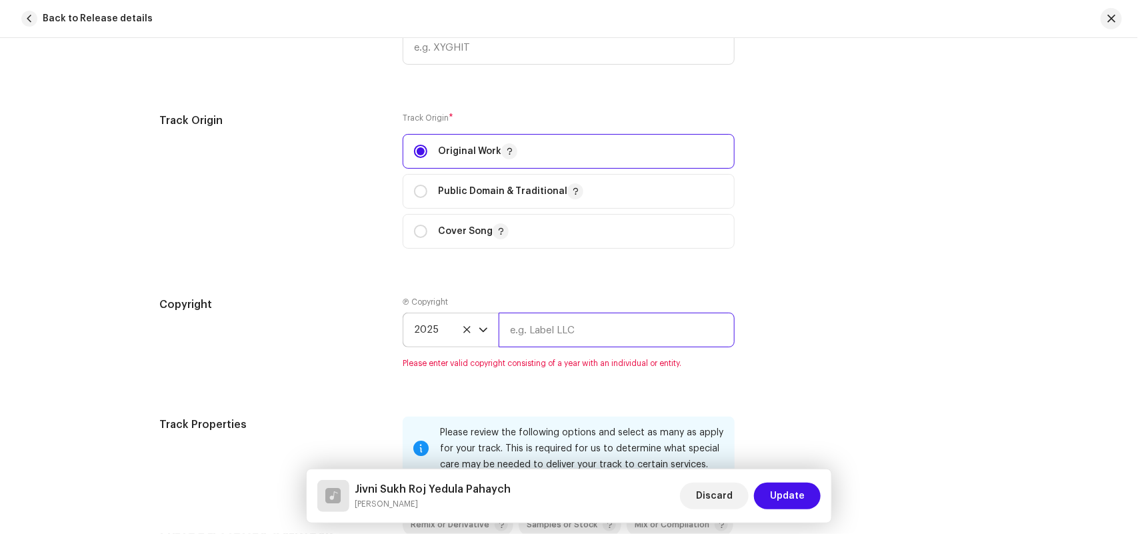
click at [545, 330] on input "text" at bounding box center [617, 330] width 236 height 35
paste input "Radheshyam Music Studio"
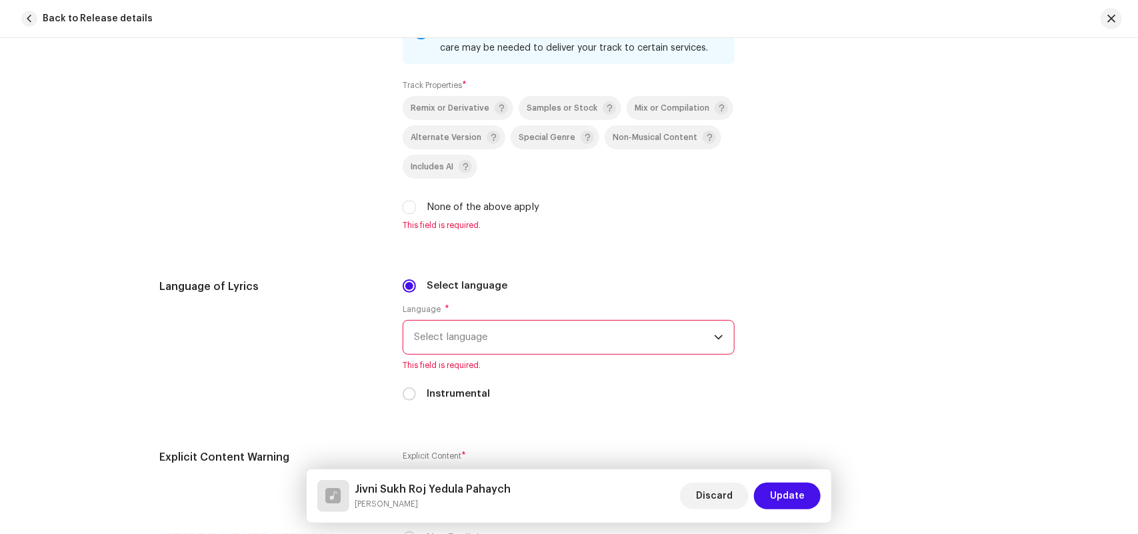
type input "Radheshyam Music Studio"
click at [469, 210] on label "None of the above apply" at bounding box center [483, 207] width 113 height 15
click at [416, 210] on input "None of the above apply" at bounding box center [409, 207] width 13 height 13
checkbox input "true"
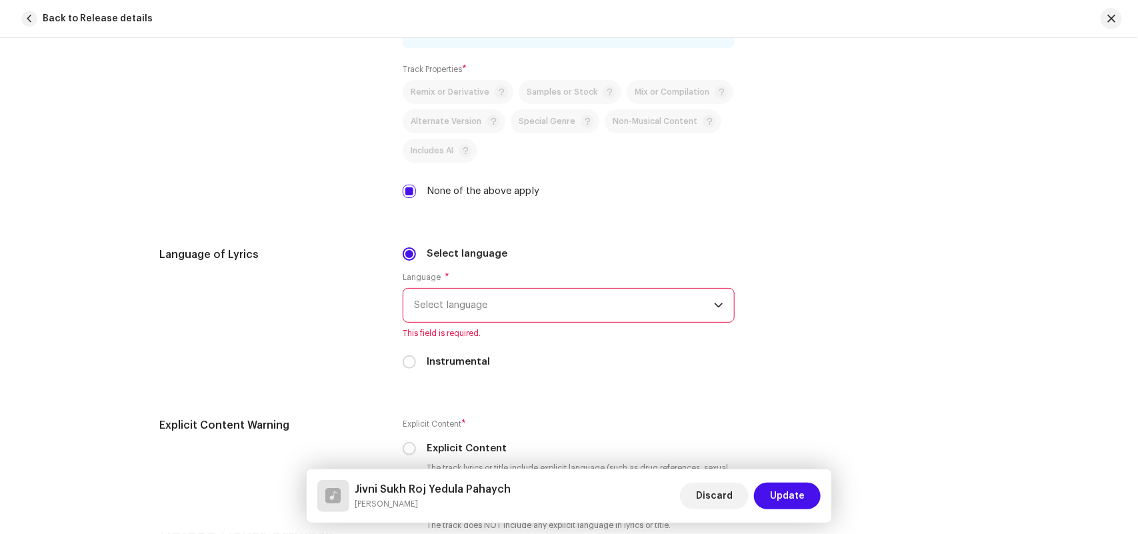
scroll to position [2067, 0]
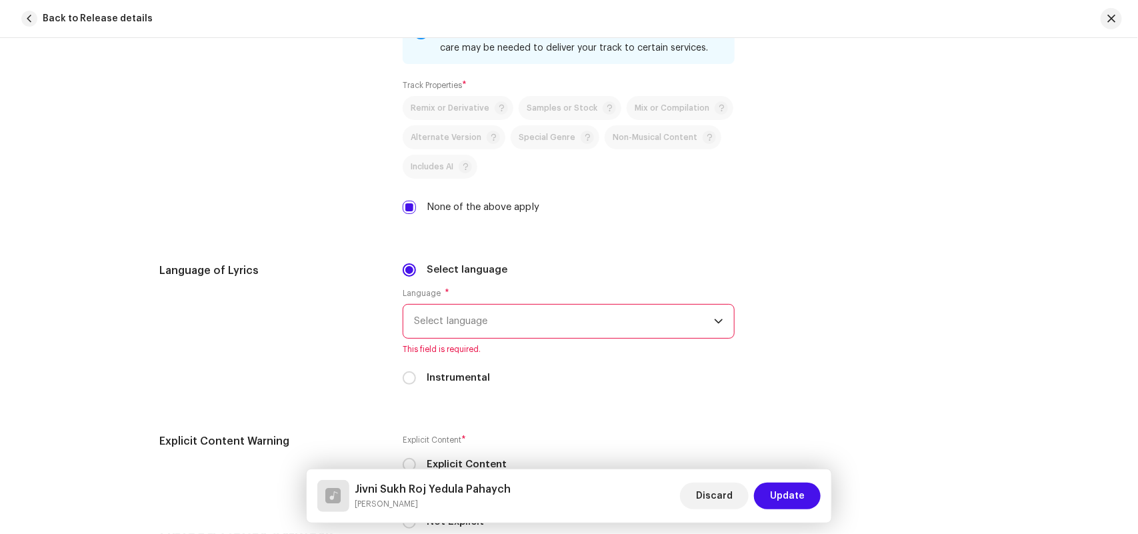
click at [443, 311] on span "Select language" at bounding box center [564, 321] width 300 height 33
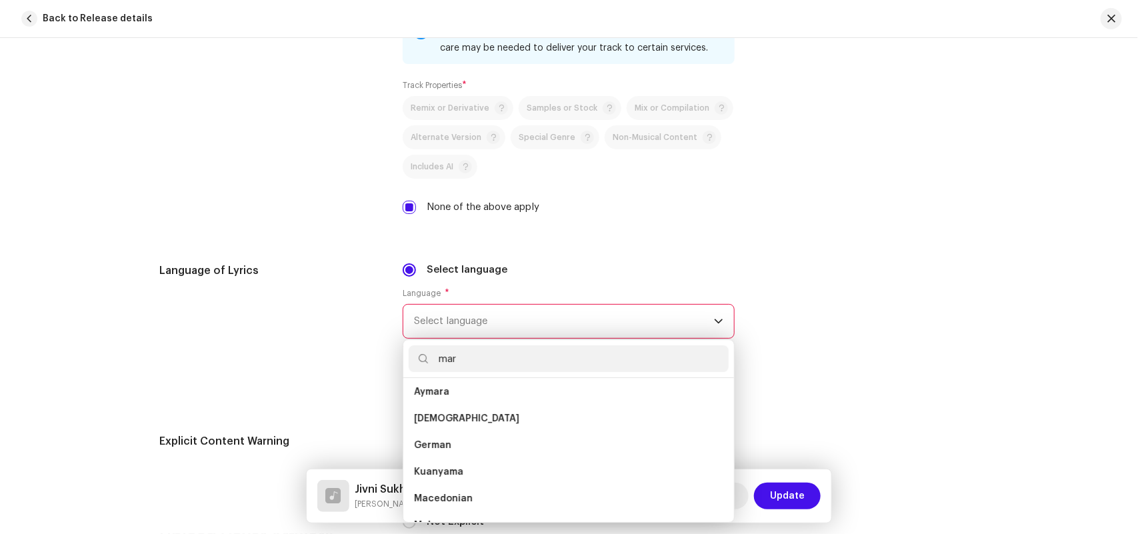
scroll to position [0, 0]
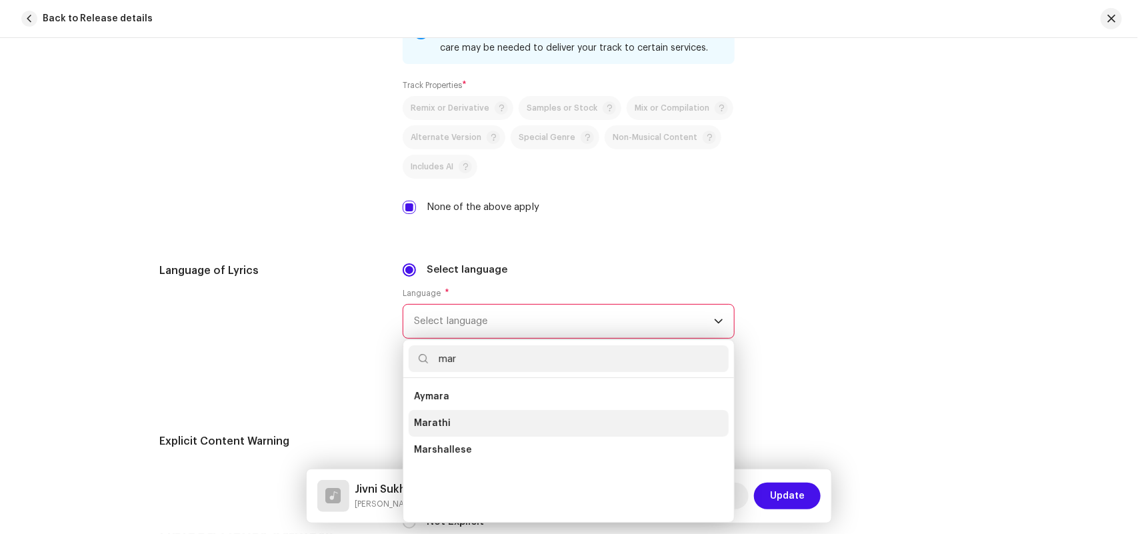
type input "mar"
click at [452, 420] on li "Marathi" at bounding box center [569, 423] width 320 height 27
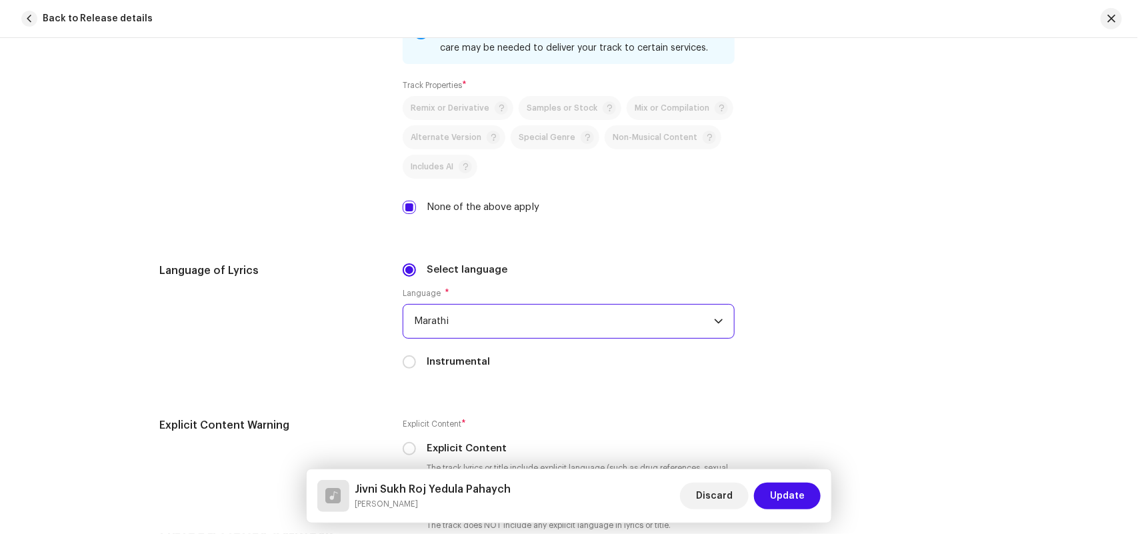
scroll to position [2483, 0]
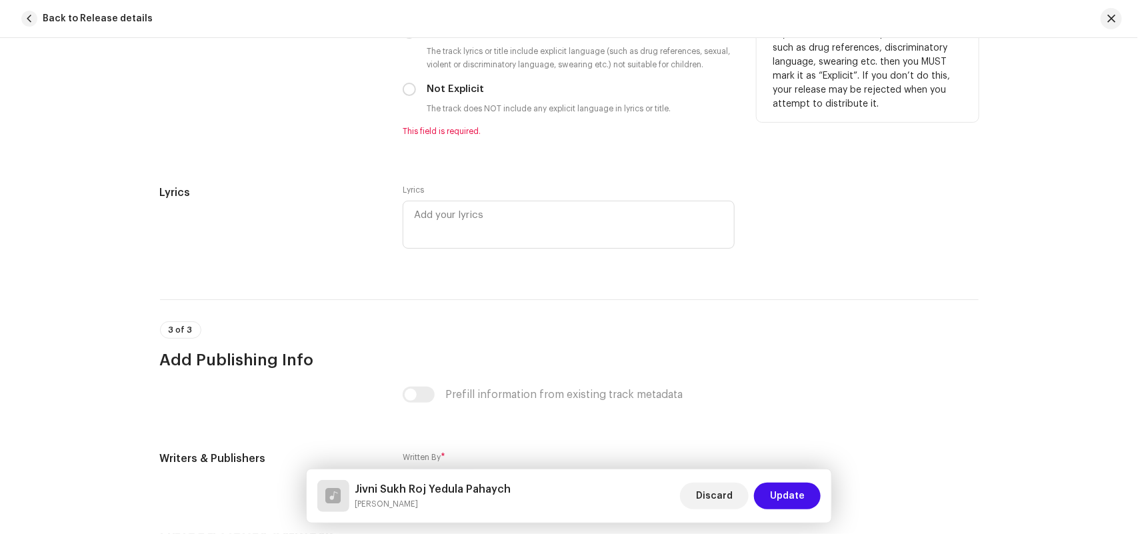
click at [414, 87] on div "Not Explicit" at bounding box center [569, 89] width 332 height 15
click at [411, 87] on input "Not Explicit" at bounding box center [409, 89] width 13 height 13
radio input "true"
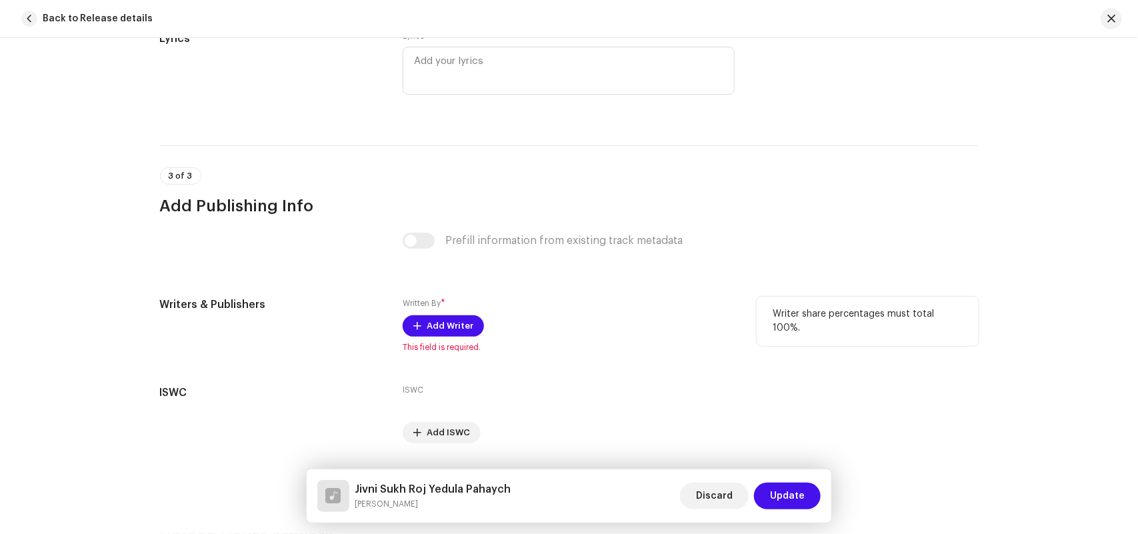
scroll to position [2660, 0]
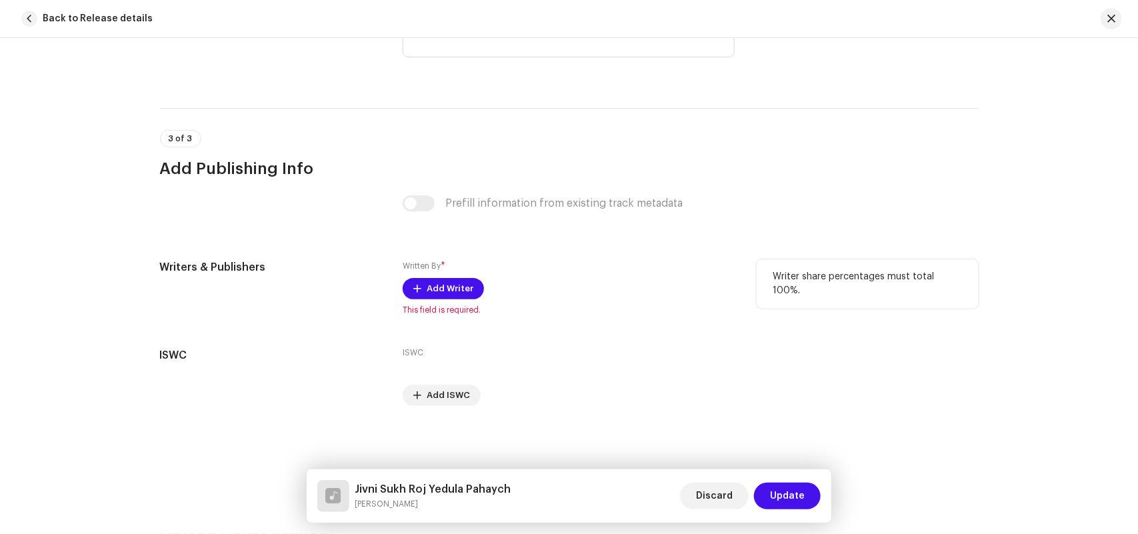
click at [427, 275] on div "Written By * Add Writer This field is required." at bounding box center [569, 287] width 332 height 56
click at [427, 285] on span "Add Writer" at bounding box center [450, 288] width 47 height 27
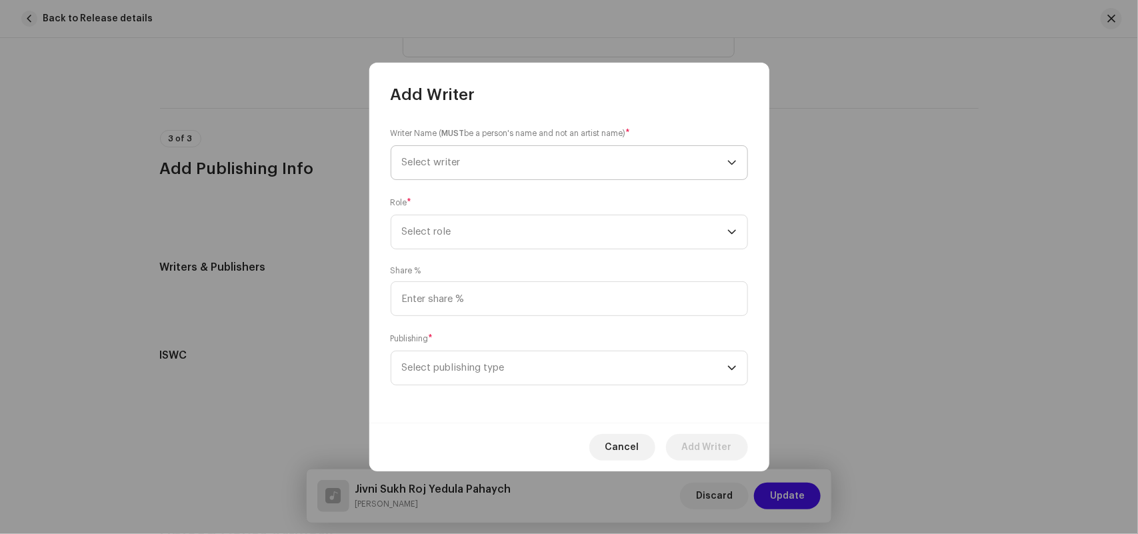
click at [441, 161] on span "Select writer" at bounding box center [431, 162] width 59 height 10
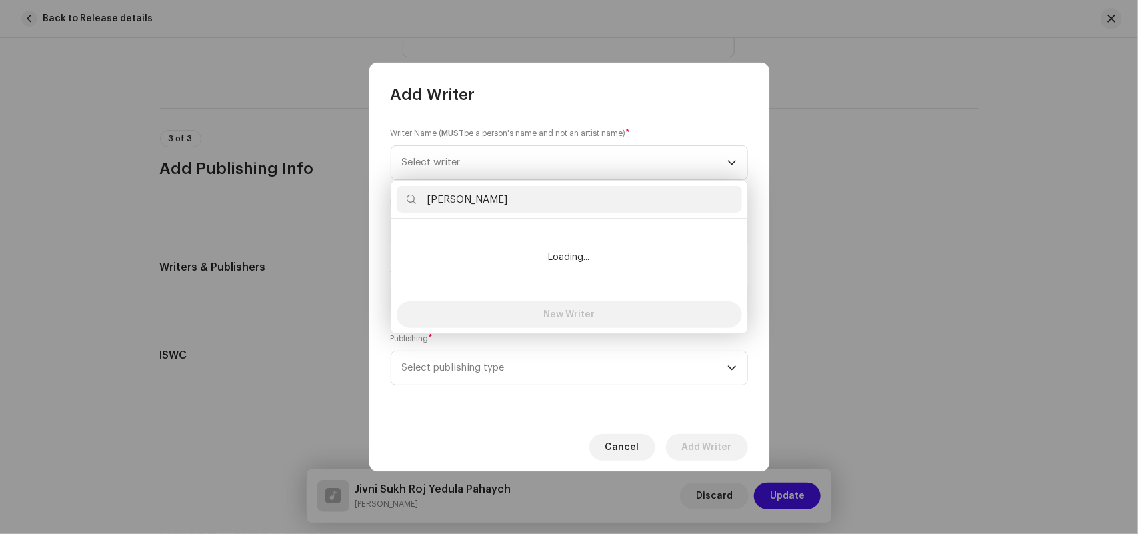
type input "Krushna Pawar"
click at [461, 239] on li "Loading..." at bounding box center [569, 257] width 345 height 67
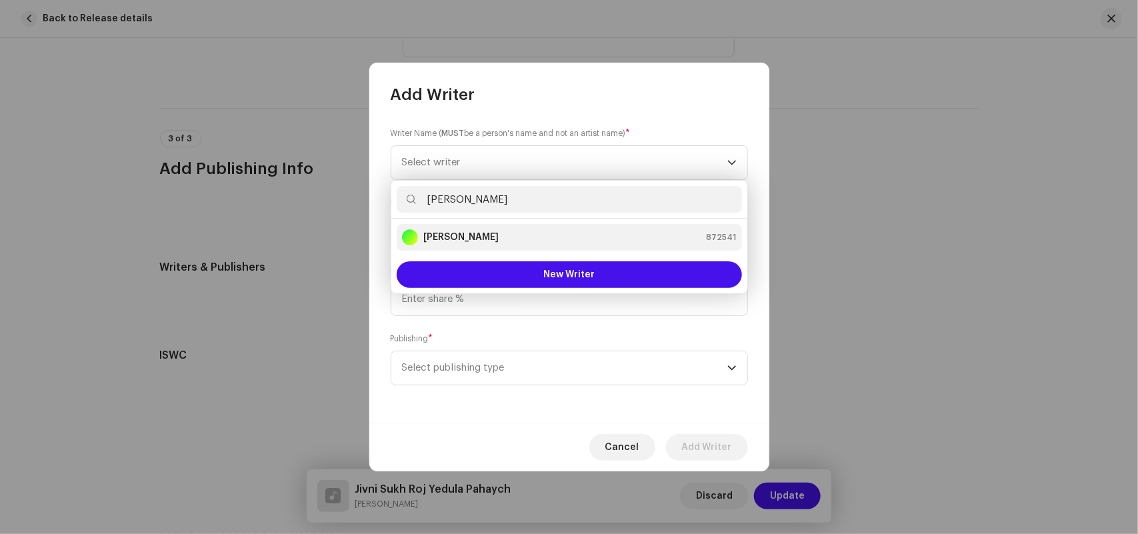
click at [459, 237] on strong "Krushna Pawar" at bounding box center [460, 237] width 75 height 13
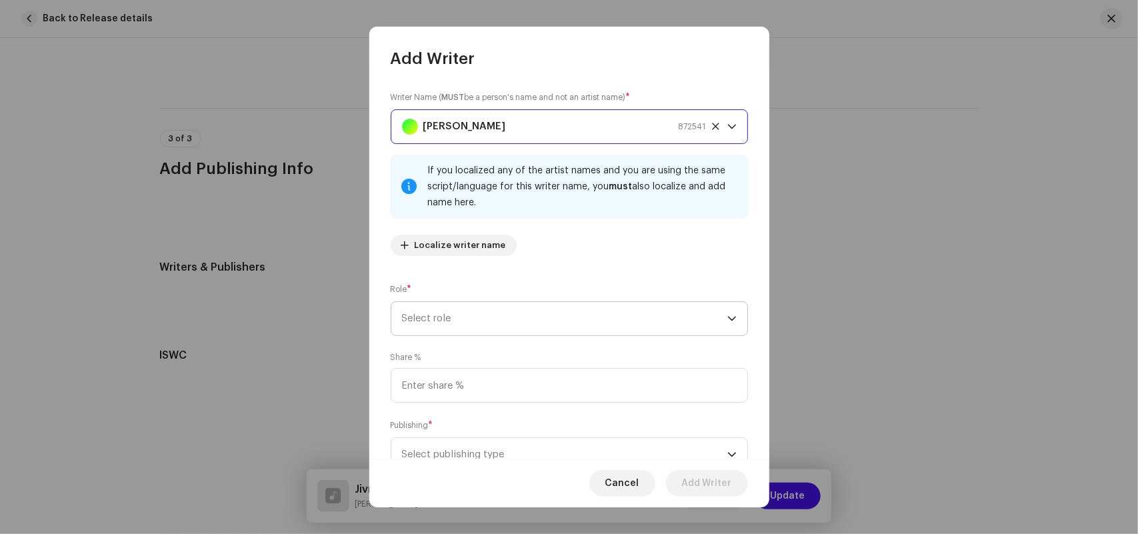
click at [448, 319] on span "Select role" at bounding box center [564, 318] width 325 height 33
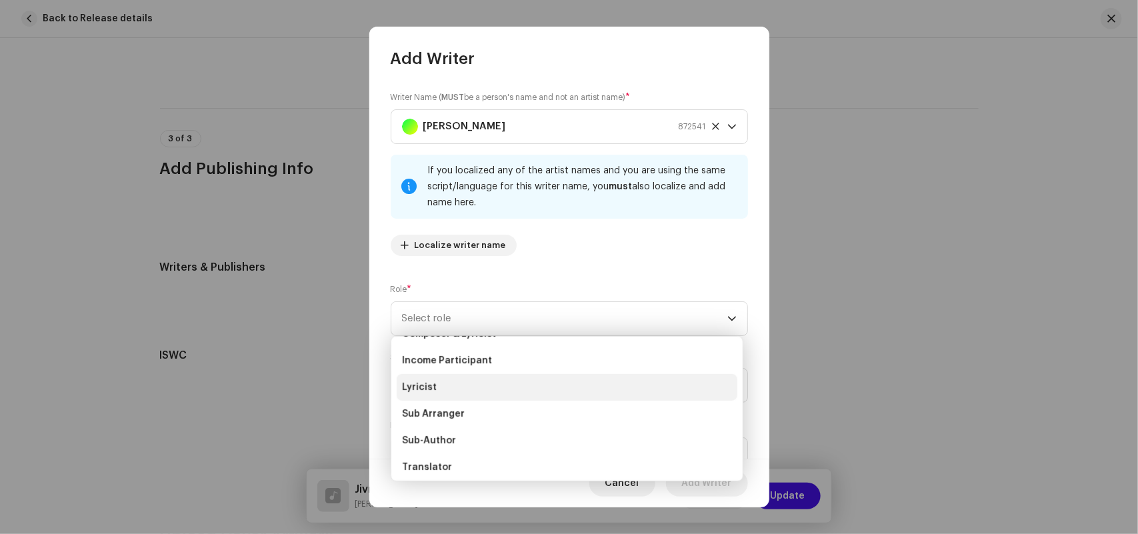
scroll to position [133, 0]
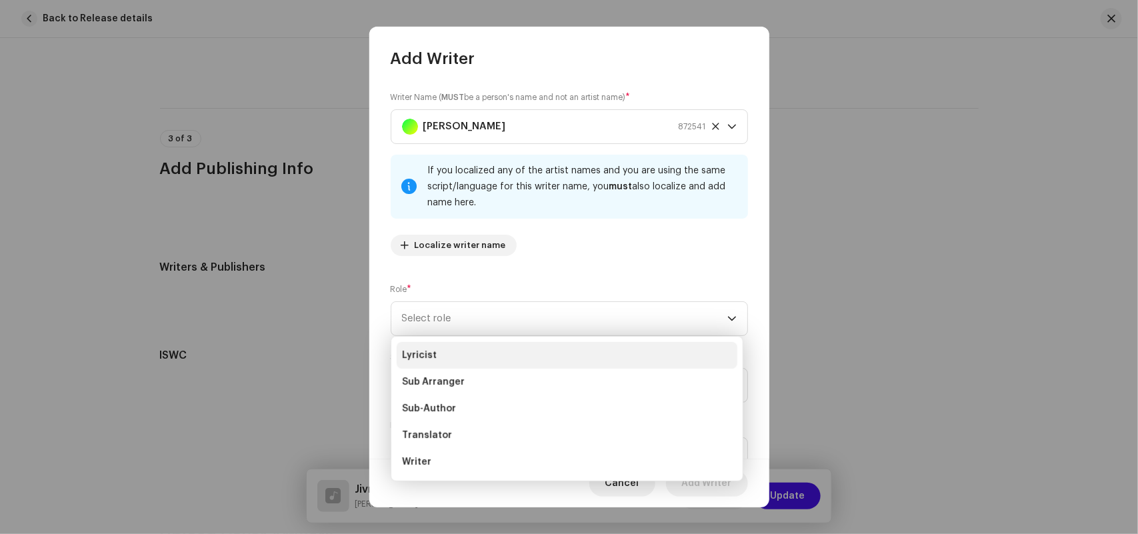
click at [425, 351] on span "Lyricist" at bounding box center [419, 355] width 35 height 13
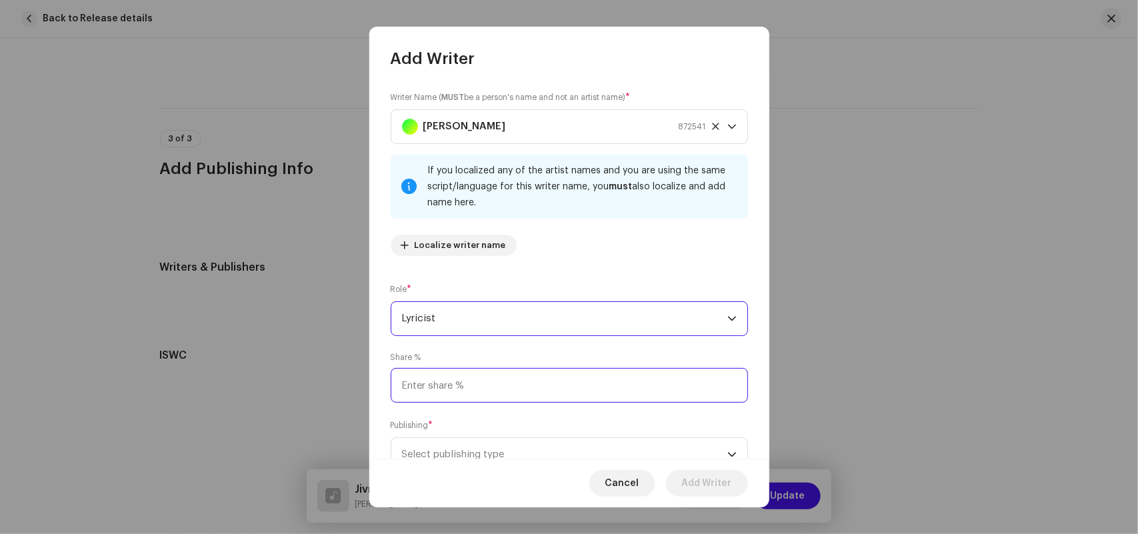
click at [428, 380] on input at bounding box center [569, 385] width 357 height 35
type input "33.00"
click at [455, 457] on span "Select publishing type" at bounding box center [564, 454] width 325 height 33
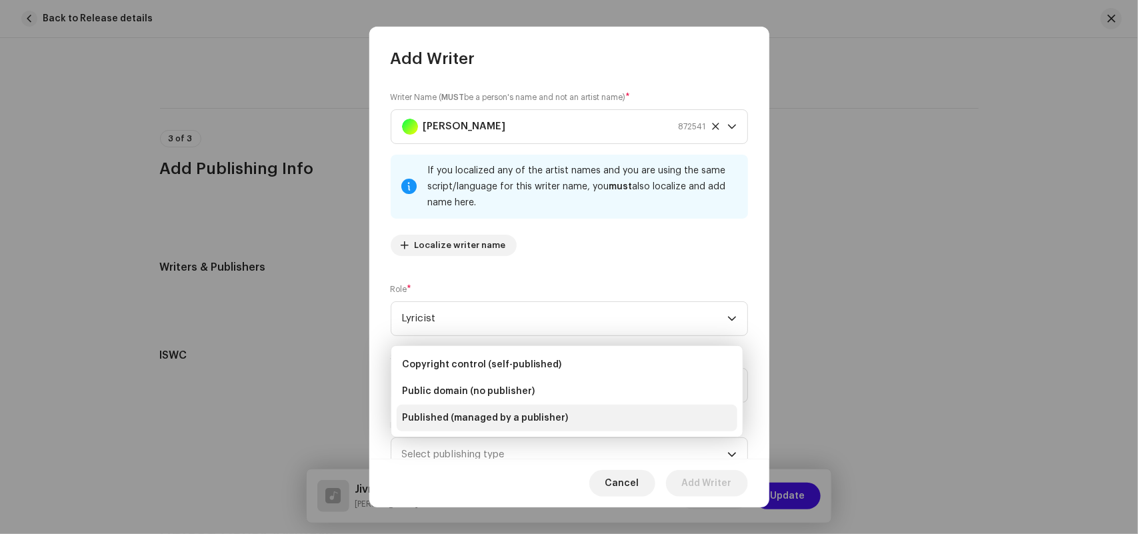
click at [449, 430] on li "Published (managed by a publisher)" at bounding box center [567, 418] width 341 height 27
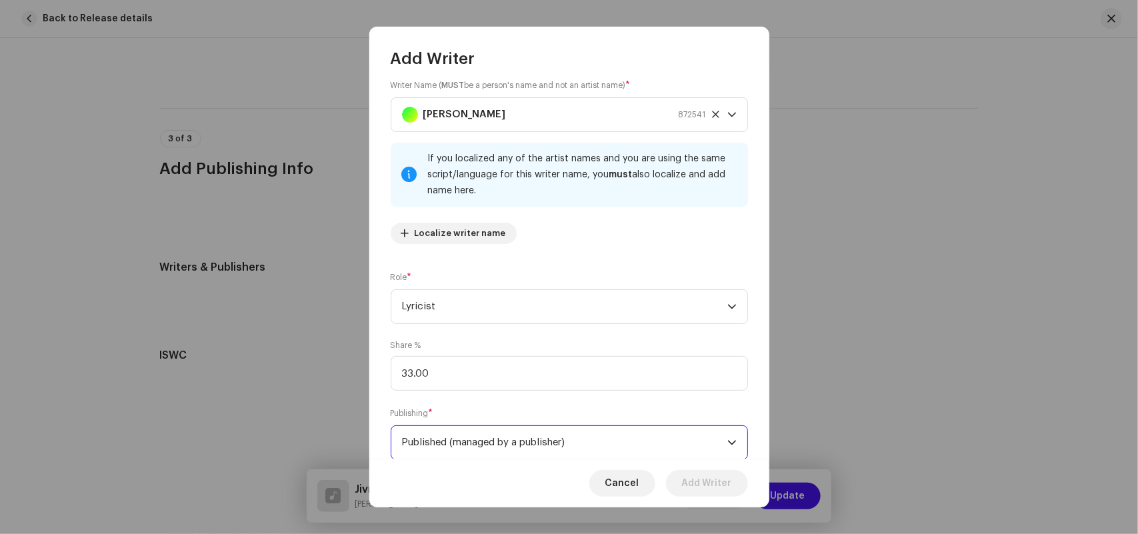
scroll to position [117, 0]
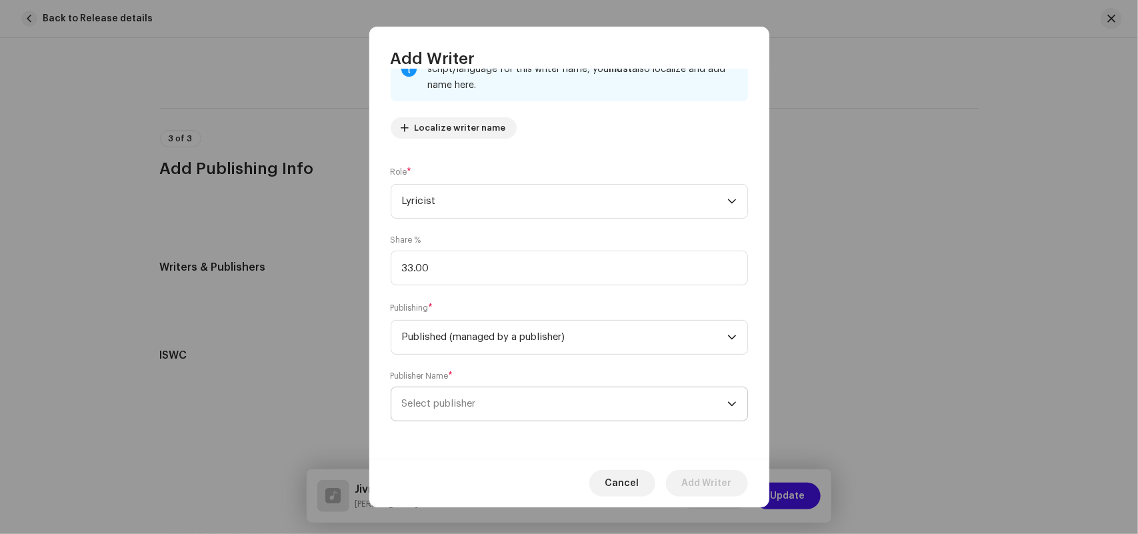
click at [458, 405] on span "Select publisher" at bounding box center [439, 404] width 74 height 10
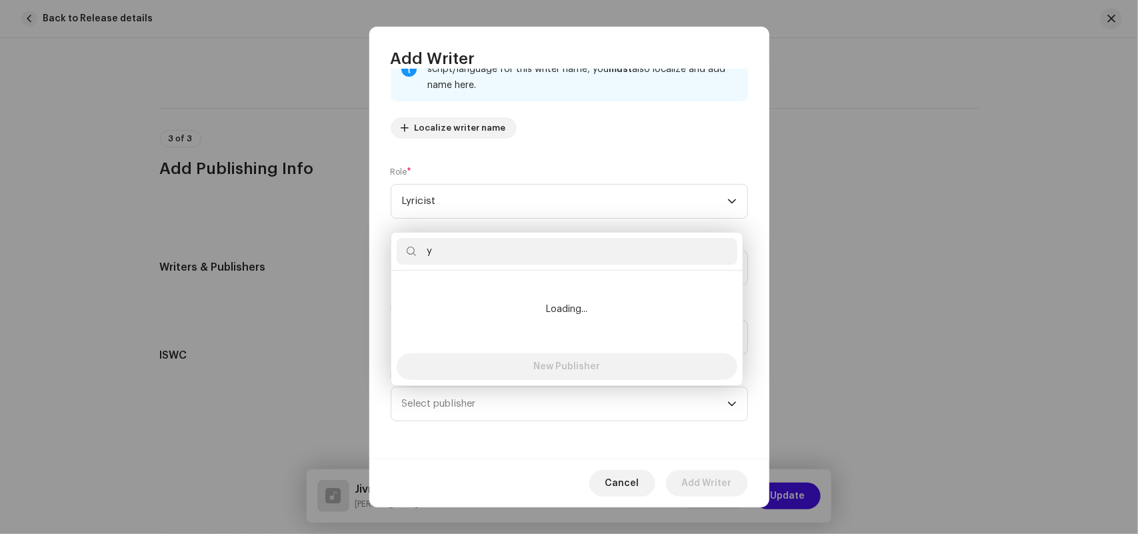
type input "y"
click at [461, 288] on li "Loading..." at bounding box center [567, 309] width 341 height 67
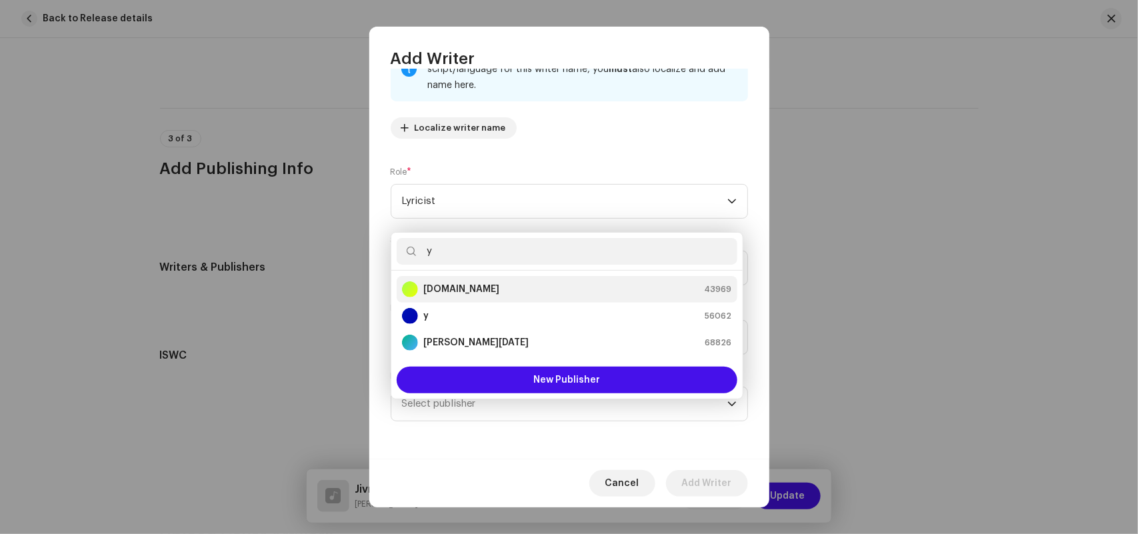
click at [442, 285] on strong "YoungTunez.in" at bounding box center [461, 289] width 76 height 13
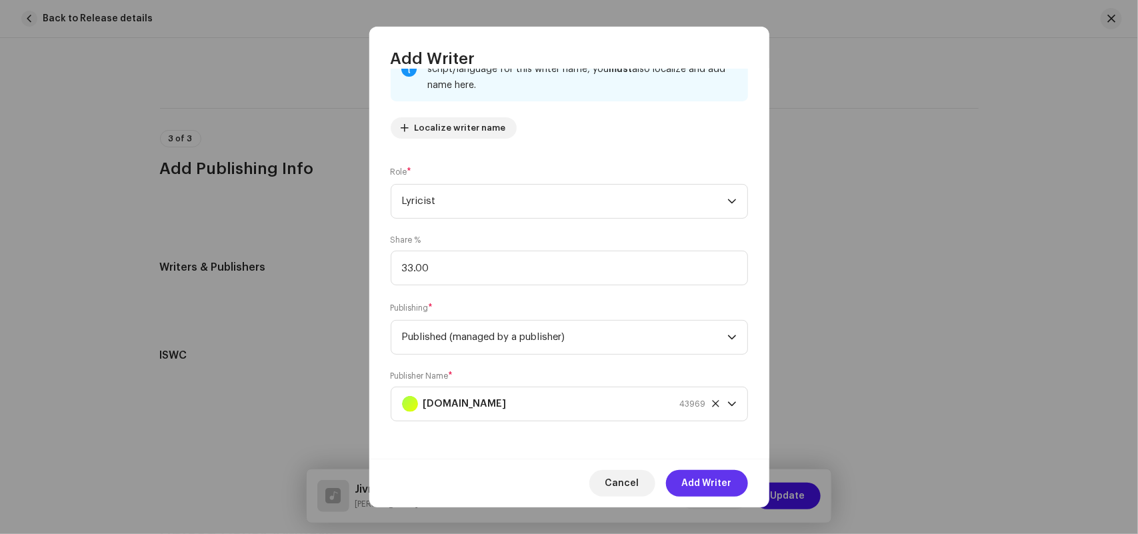
click at [708, 481] on span "Add Writer" at bounding box center [707, 483] width 50 height 27
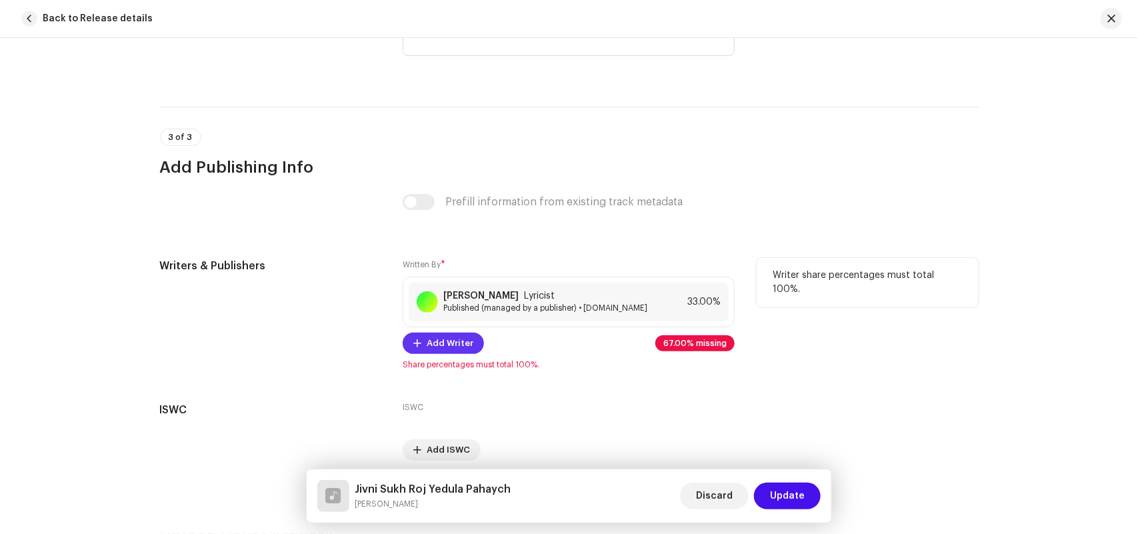
click at [427, 345] on span "Add Writer" at bounding box center [450, 343] width 47 height 27
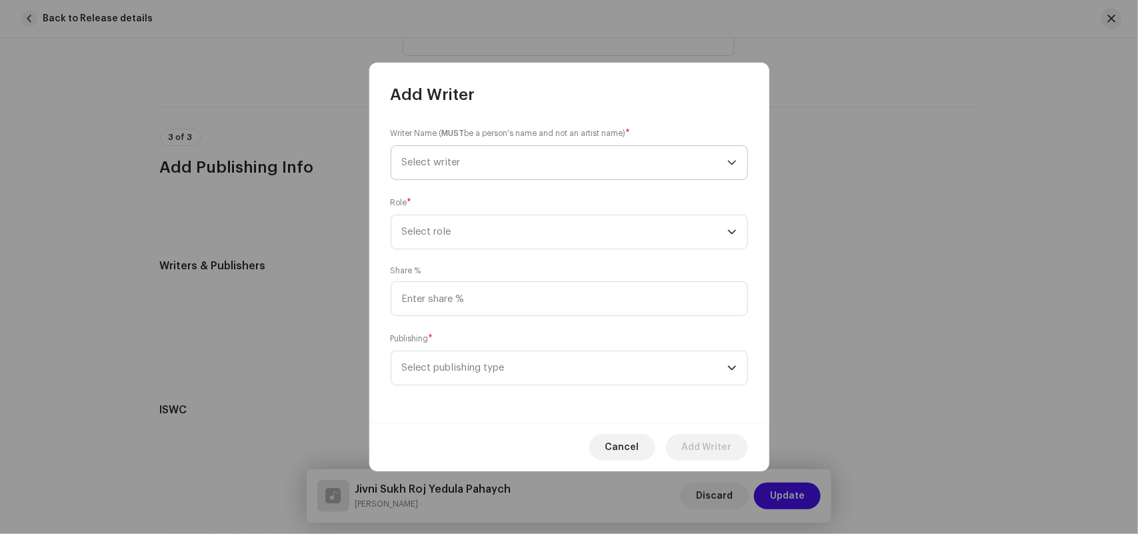
click at [437, 157] on span "Select writer" at bounding box center [564, 162] width 325 height 33
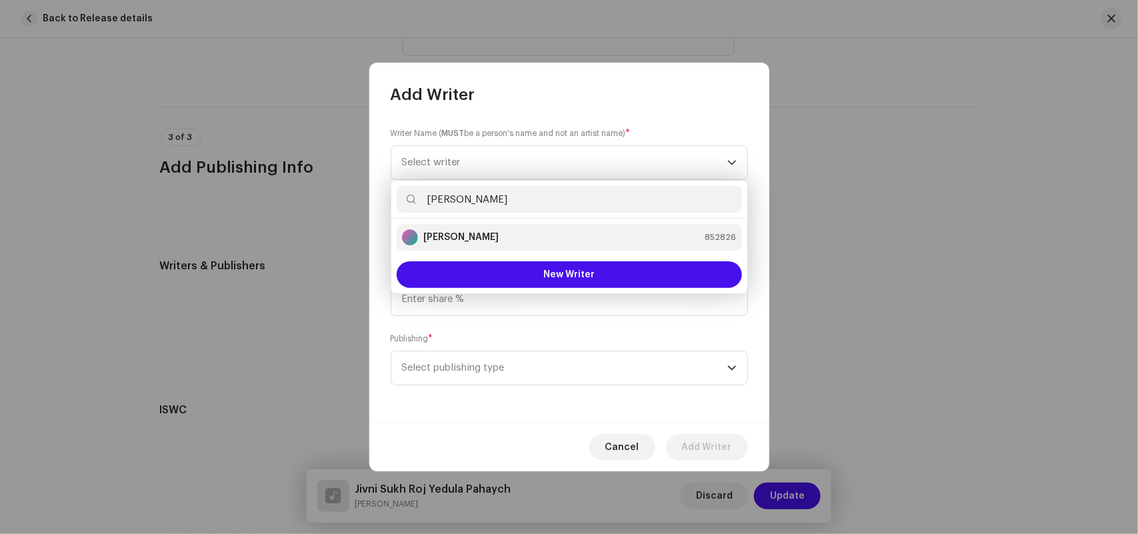
type input "Sanket Patil"
click at [440, 241] on strong "Sanket Patil" at bounding box center [460, 237] width 75 height 13
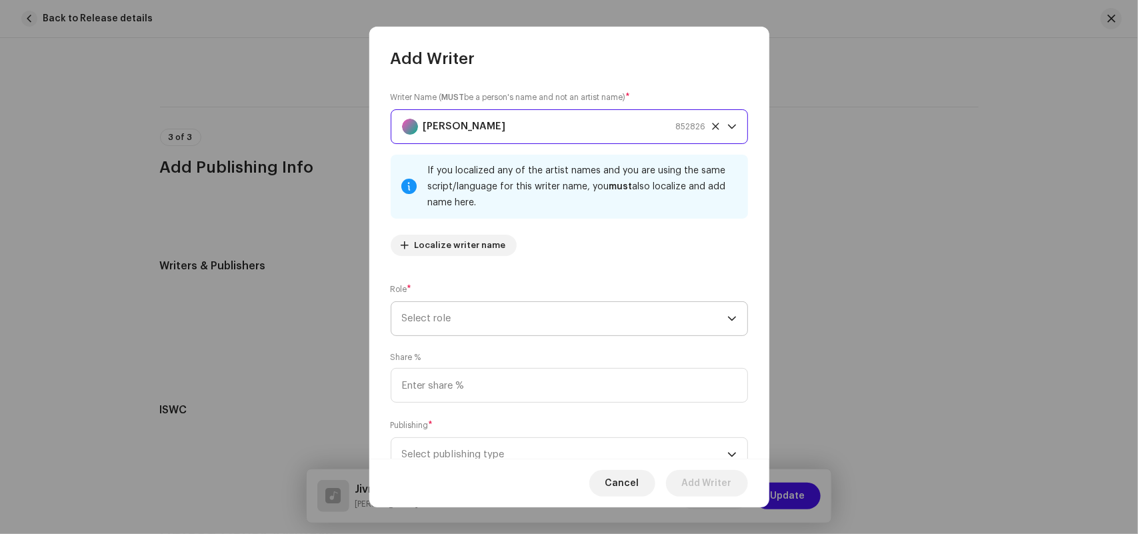
click at [437, 317] on span "Select role" at bounding box center [564, 318] width 325 height 33
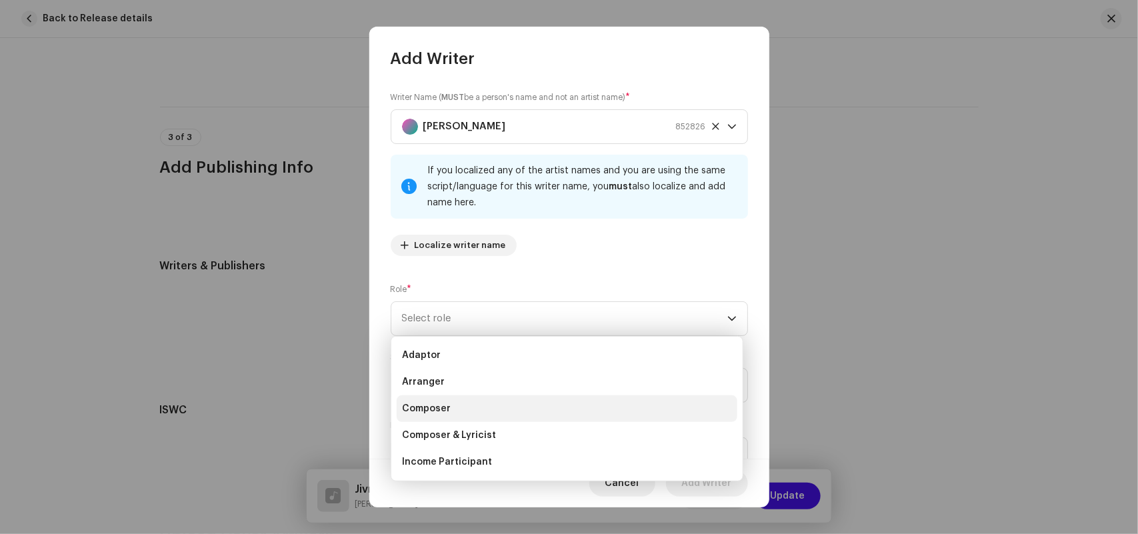
click at [438, 407] on span "Composer" at bounding box center [426, 408] width 49 height 13
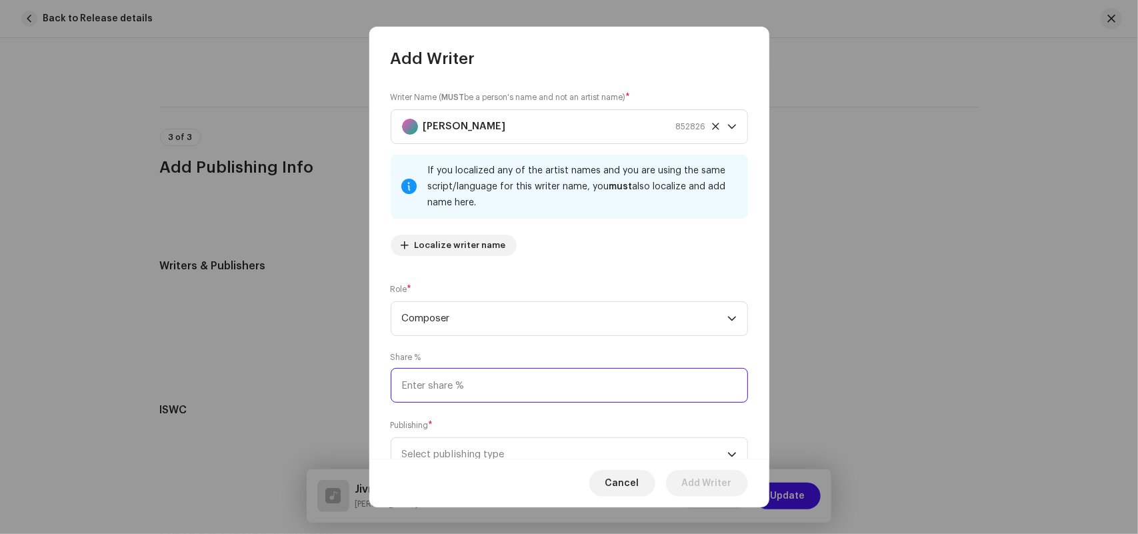
click at [432, 384] on input at bounding box center [569, 385] width 357 height 35
type input "33.00"
click at [449, 453] on span "Select publishing type" at bounding box center [564, 454] width 325 height 33
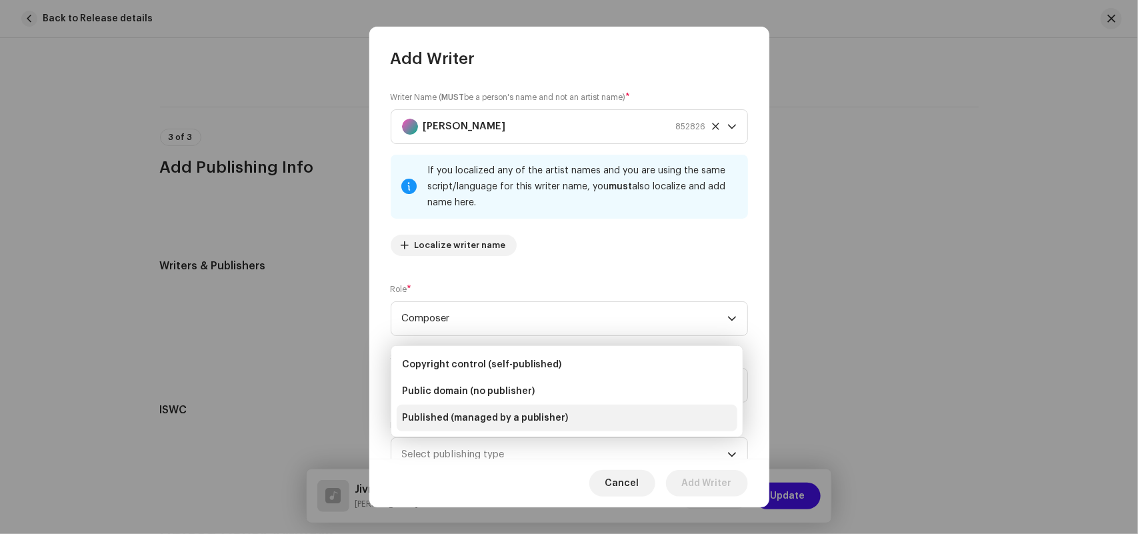
click at [445, 437] on ul "Copyright control (self-published) Public domain (no publisher) Published (mana…" at bounding box center [566, 391] width 351 height 91
click at [448, 415] on span "Published (managed by a publisher)" at bounding box center [485, 417] width 167 height 13
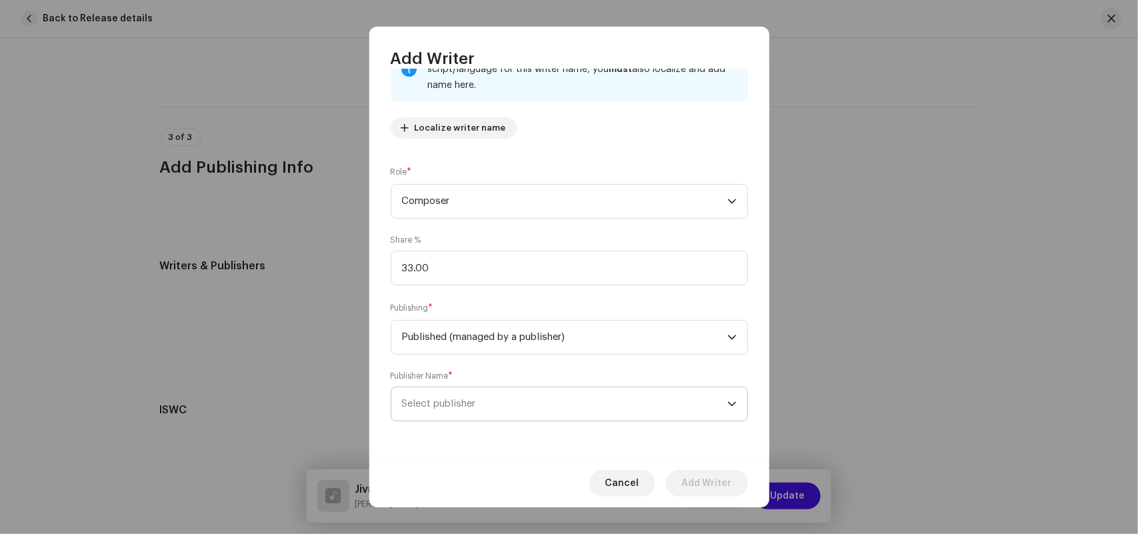
click at [455, 417] on span "Select publisher" at bounding box center [564, 403] width 325 height 33
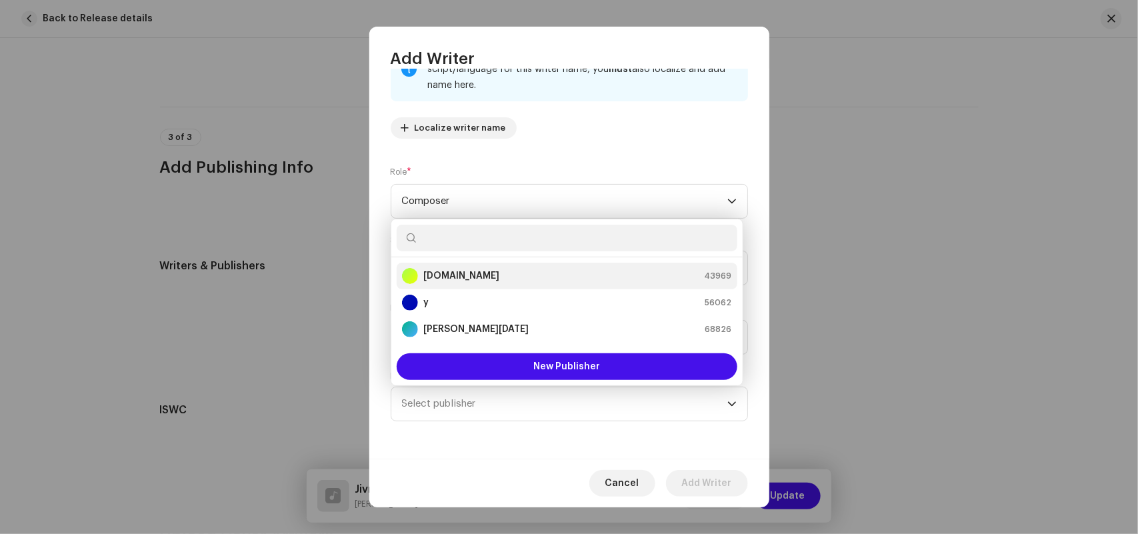
click at [447, 269] on strong "YoungTunez.in" at bounding box center [461, 275] width 76 height 13
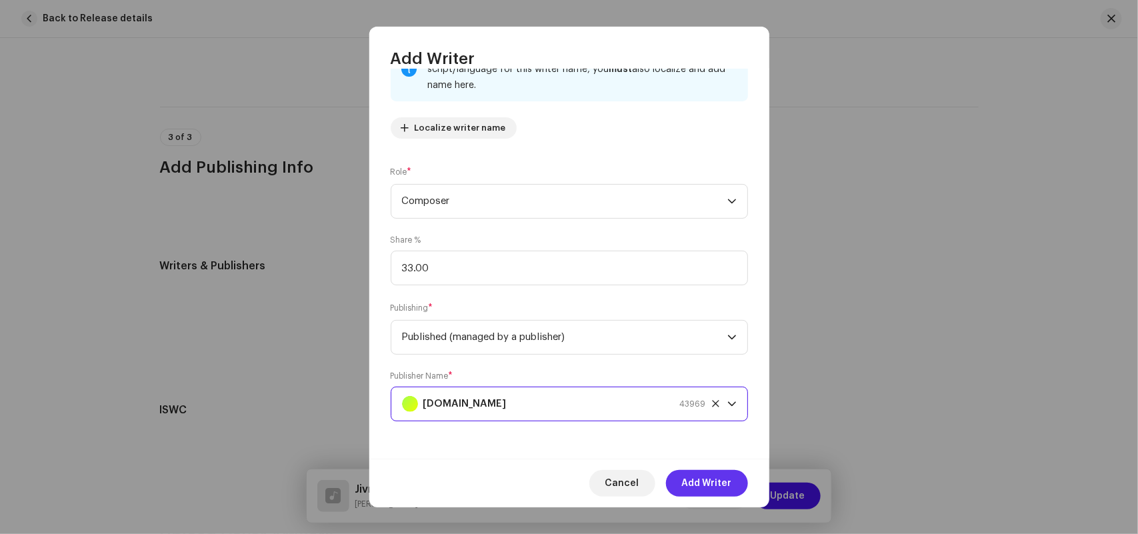
click at [700, 481] on span "Add Writer" at bounding box center [707, 483] width 50 height 27
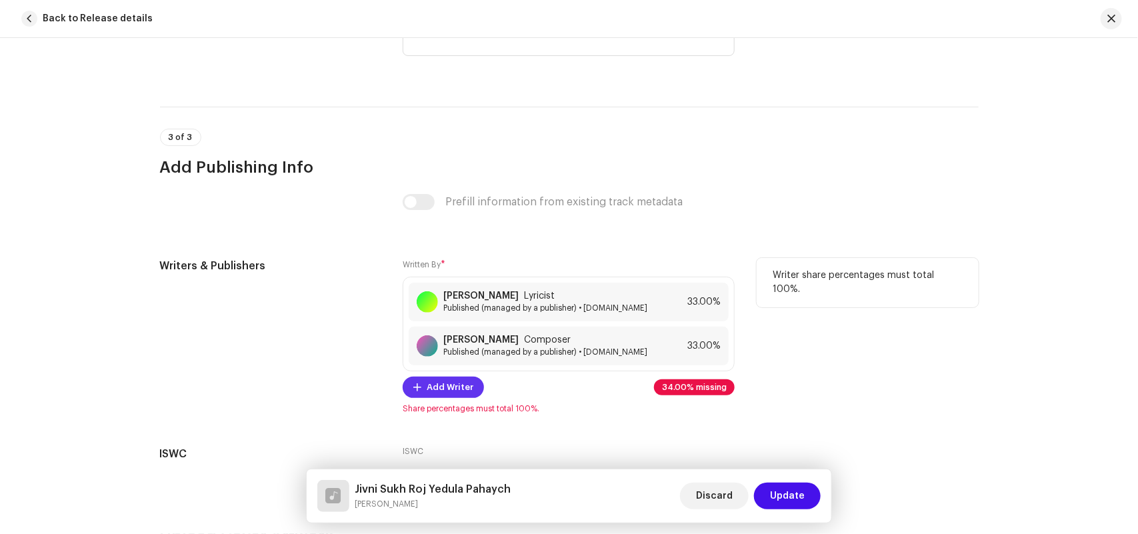
click at [441, 390] on span "Add Writer" at bounding box center [450, 387] width 47 height 27
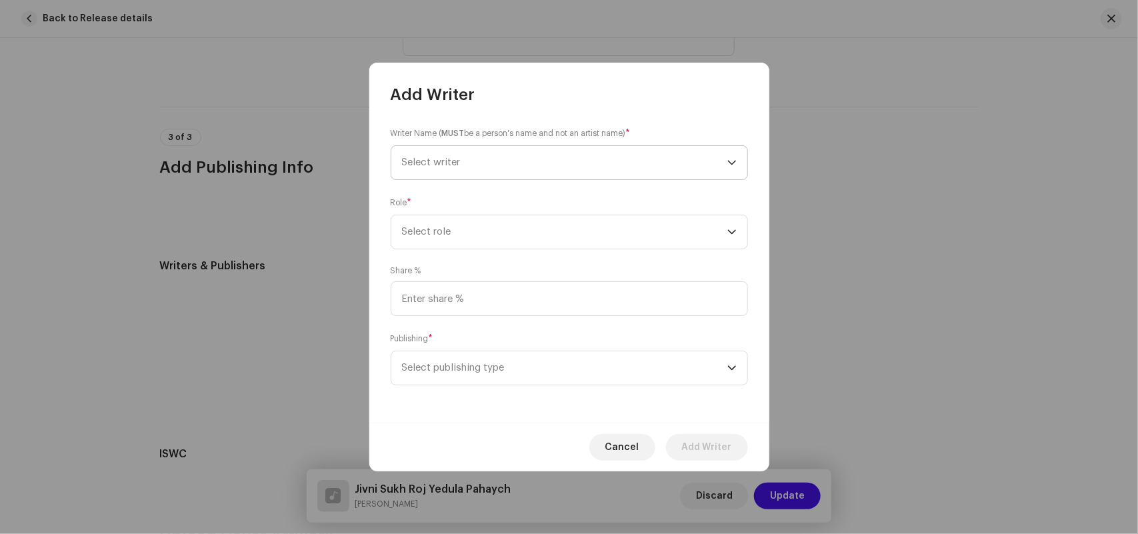
click at [444, 155] on span "Select writer" at bounding box center [564, 162] width 325 height 33
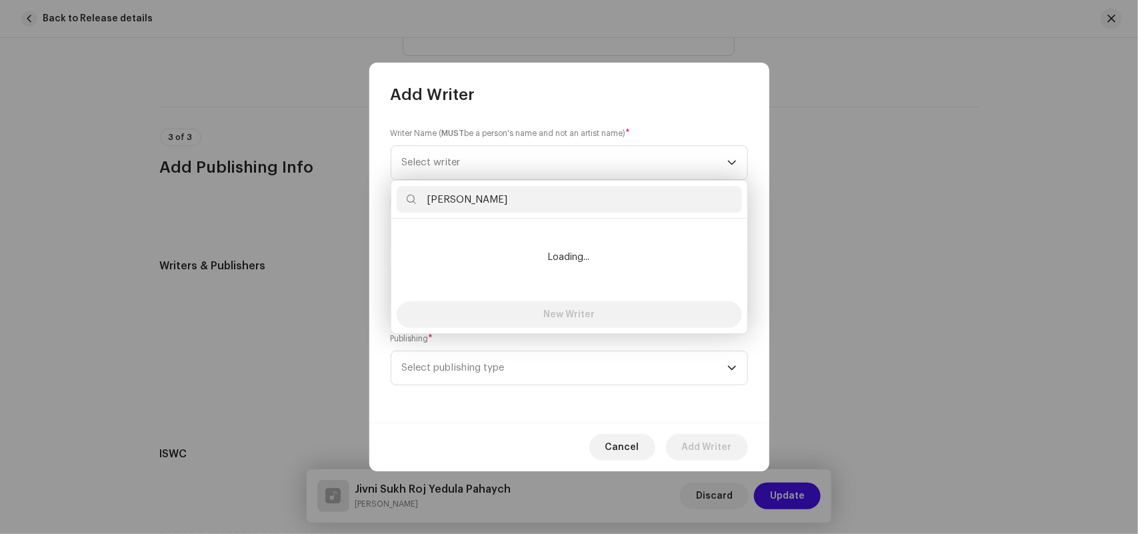
type input "Vijay Dhiwar"
click at [450, 267] on li "Loading..." at bounding box center [569, 257] width 345 height 67
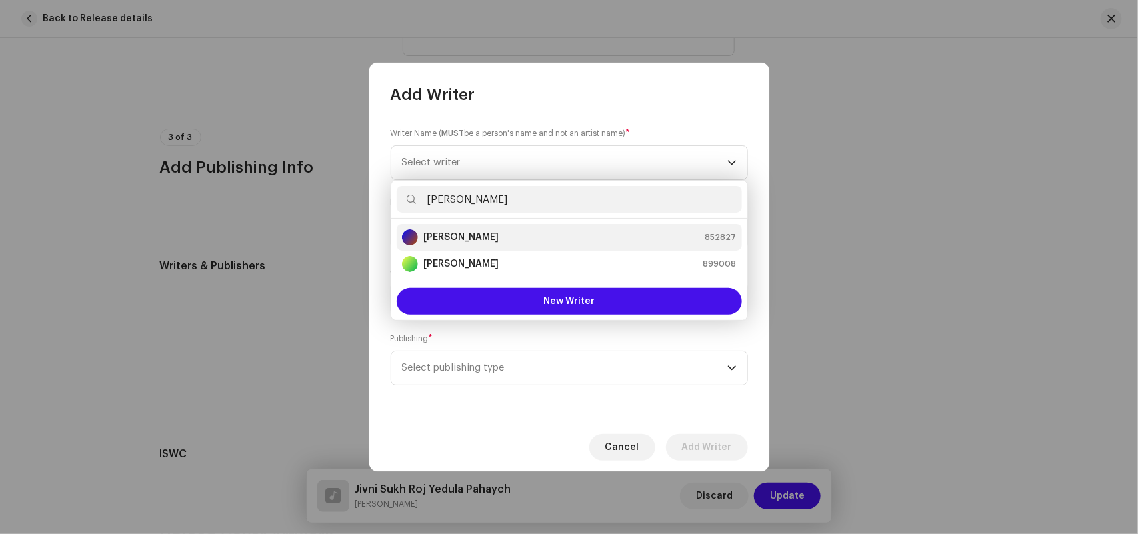
click at [447, 241] on strong "Vijay Dhiwar" at bounding box center [460, 237] width 75 height 13
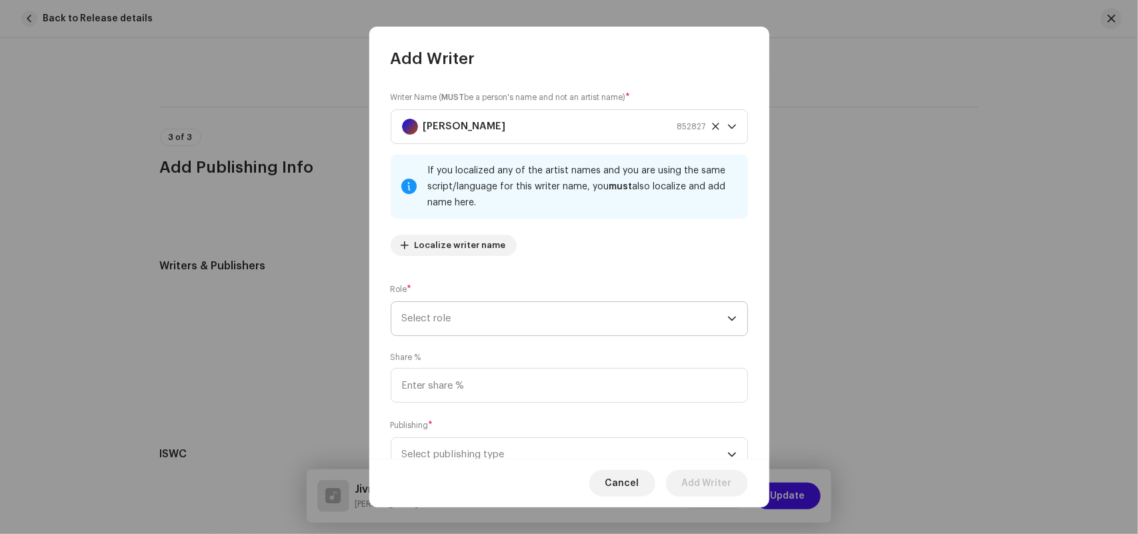
click at [448, 314] on span "Select role" at bounding box center [564, 318] width 325 height 33
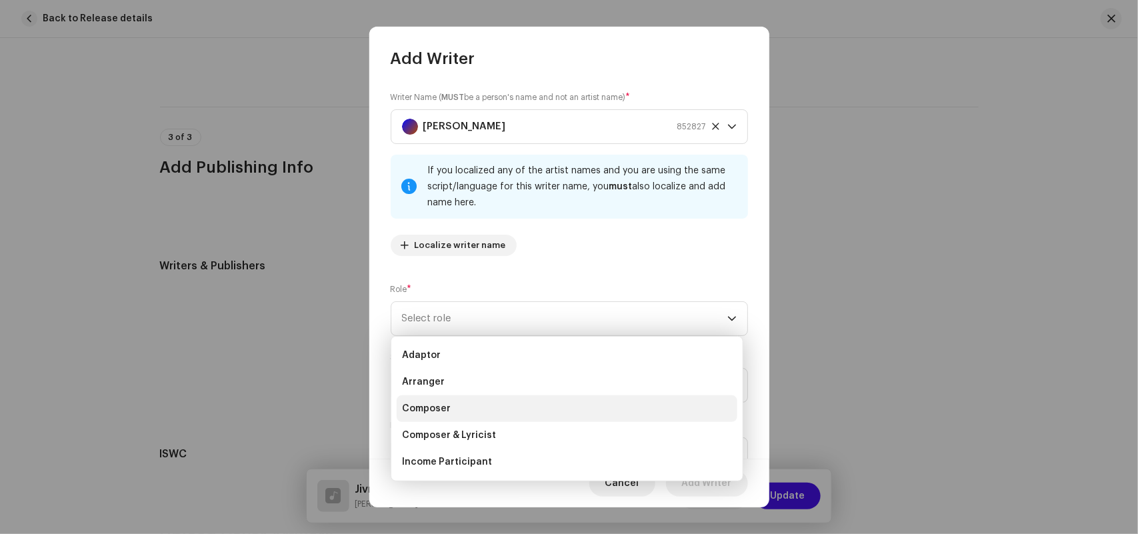
click at [444, 405] on span "Composer" at bounding box center [426, 408] width 49 height 13
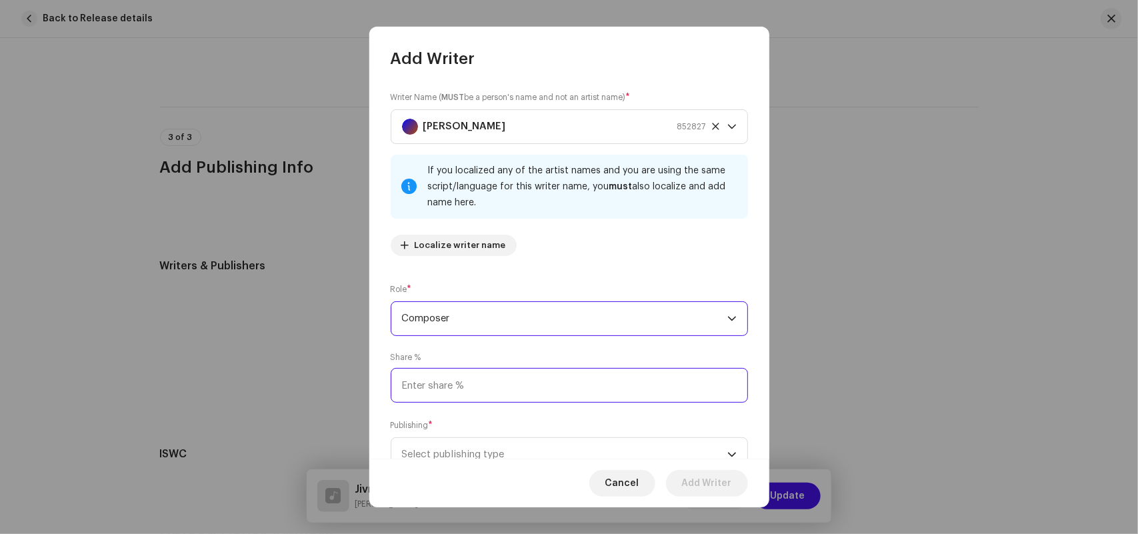
click at [443, 387] on input at bounding box center [569, 385] width 357 height 35
type input "34.00"
click at [448, 461] on div "Cancel Add Writer" at bounding box center [569, 483] width 400 height 49
click at [477, 450] on span "Select publishing type" at bounding box center [564, 454] width 325 height 33
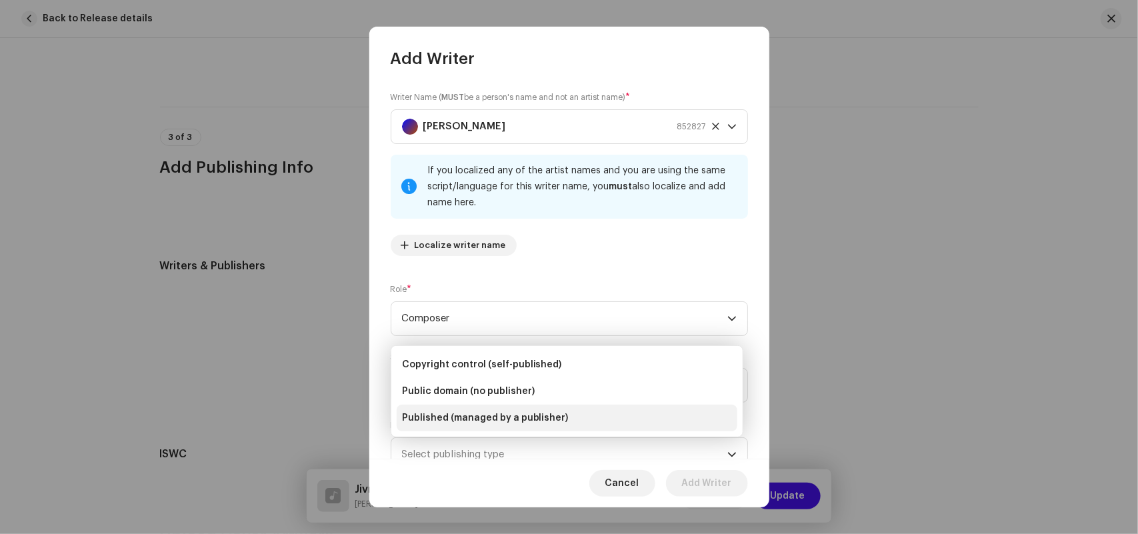
click at [481, 417] on span "Published (managed by a publisher)" at bounding box center [485, 417] width 167 height 13
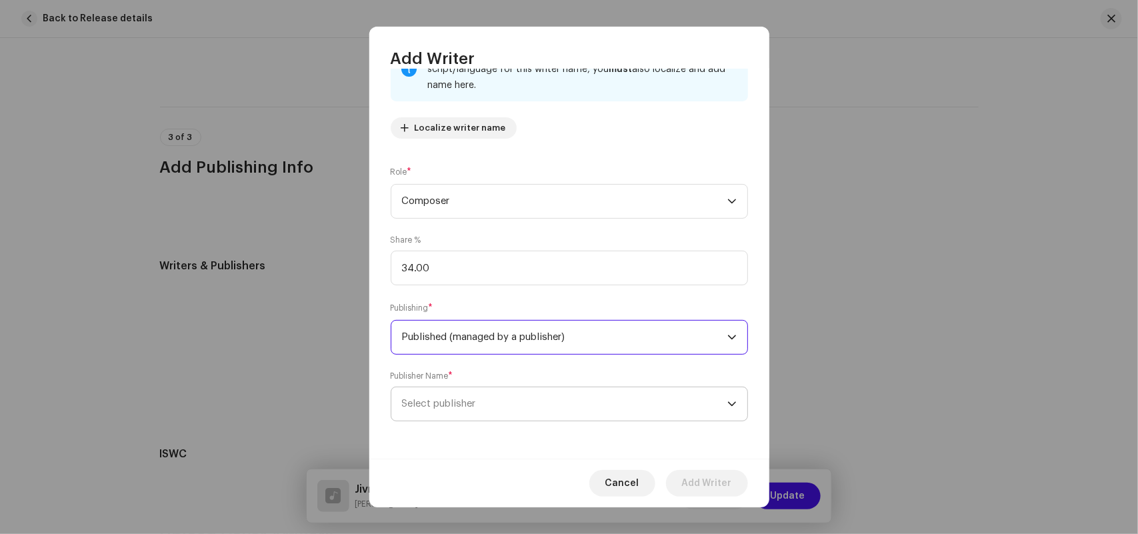
click at [488, 414] on span "Select publisher" at bounding box center [564, 403] width 325 height 33
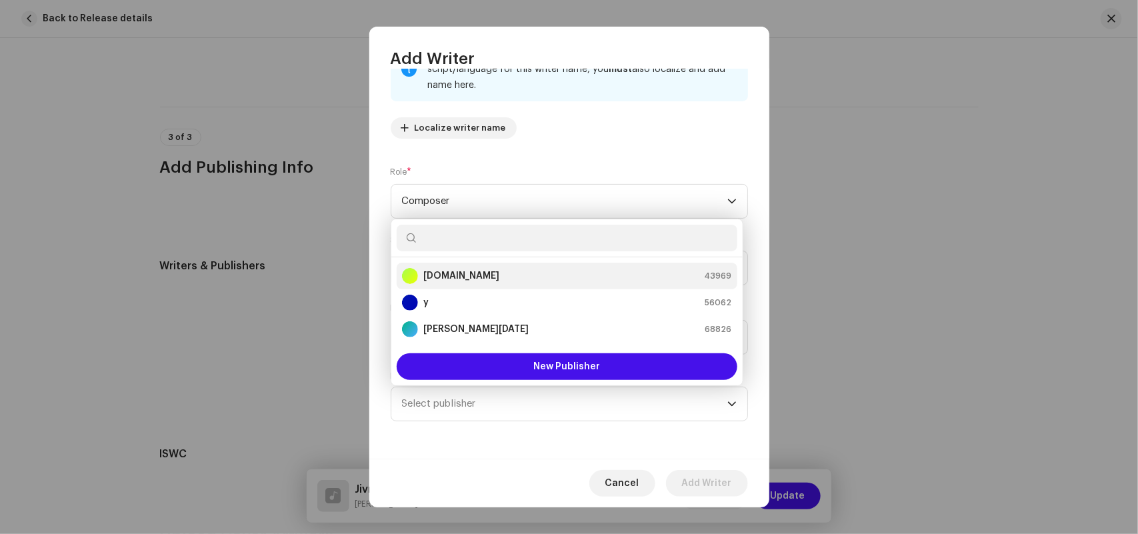
click at [473, 274] on strong "YoungTunez.in" at bounding box center [461, 275] width 76 height 13
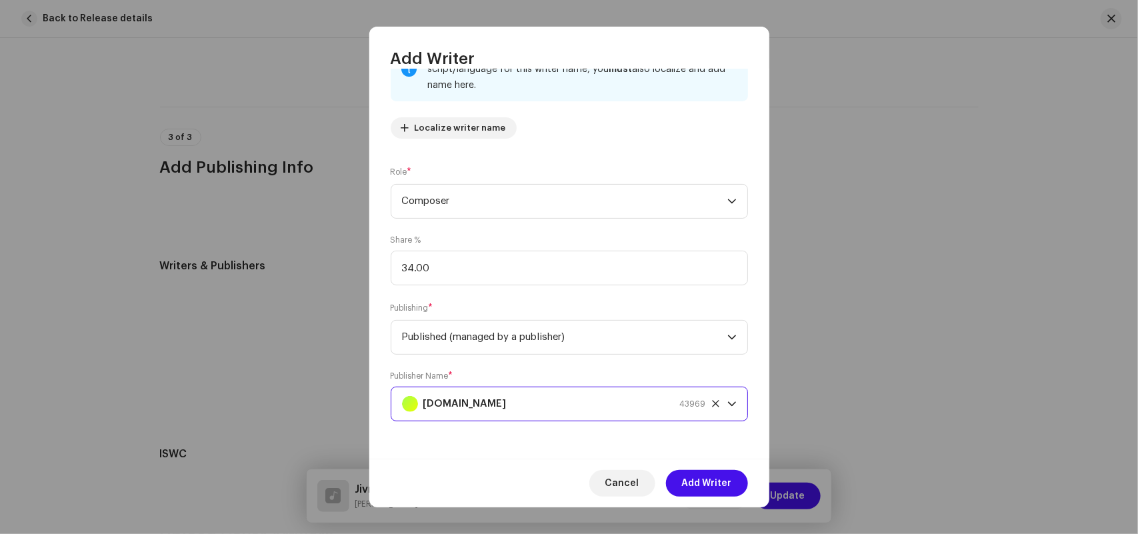
click at [724, 477] on span "Add Writer" at bounding box center [707, 483] width 50 height 27
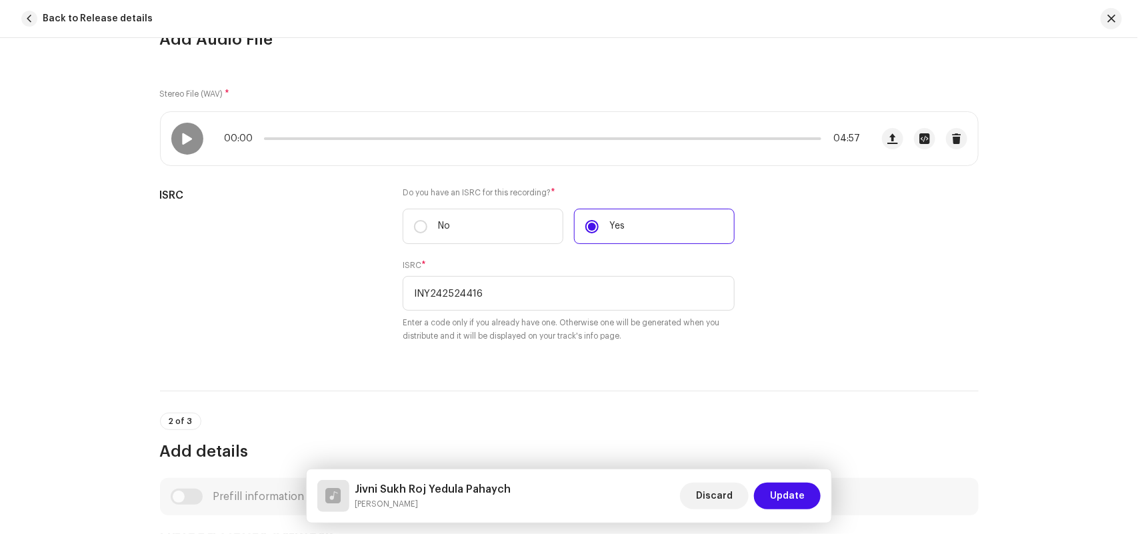
scroll to position [0, 0]
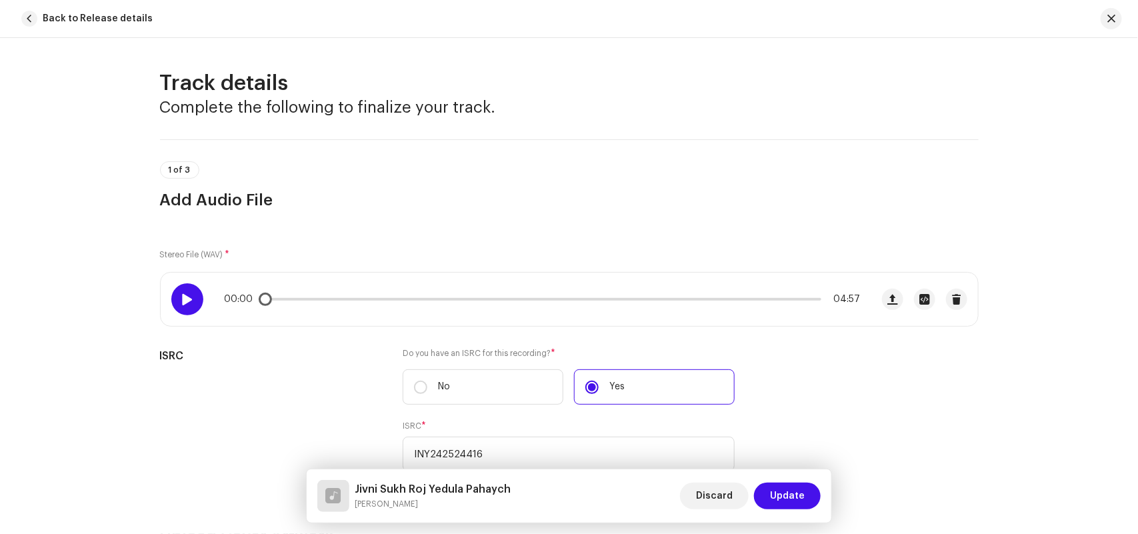
click at [183, 297] on span at bounding box center [186, 299] width 11 height 11
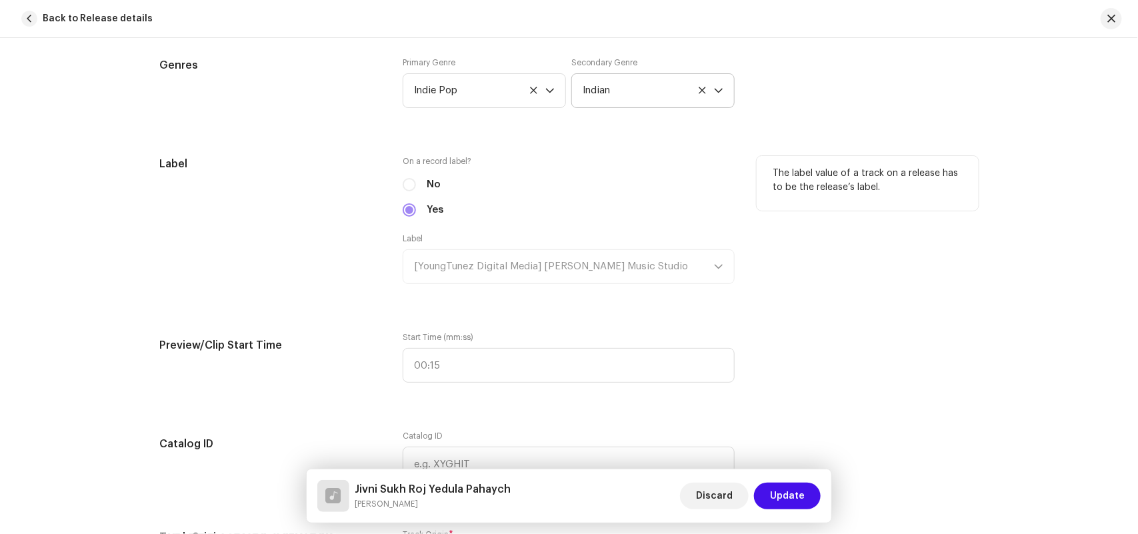
scroll to position [833, 0]
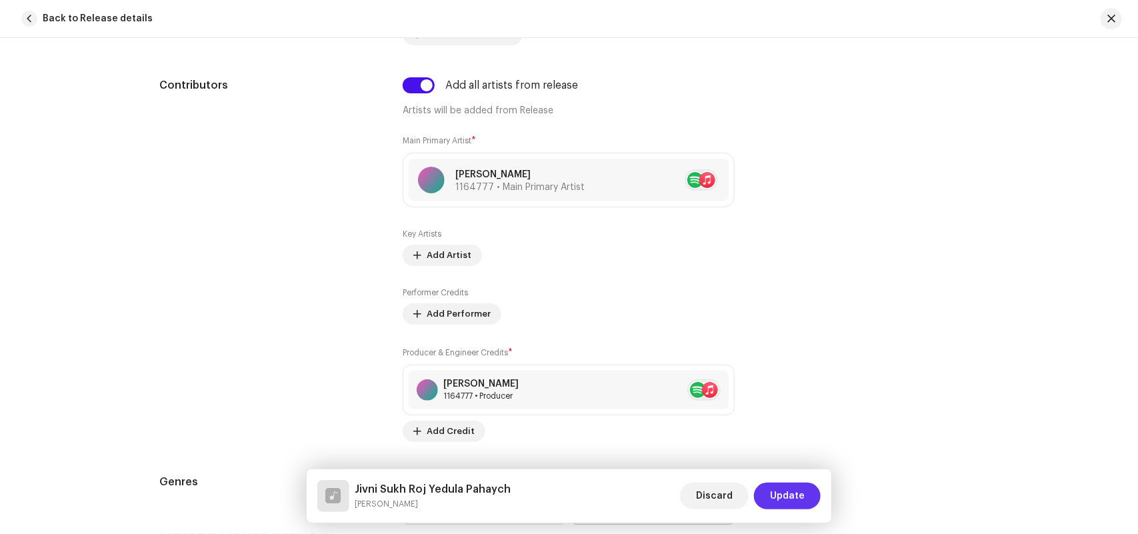
click at [790, 492] on span "Update" at bounding box center [787, 496] width 35 height 27
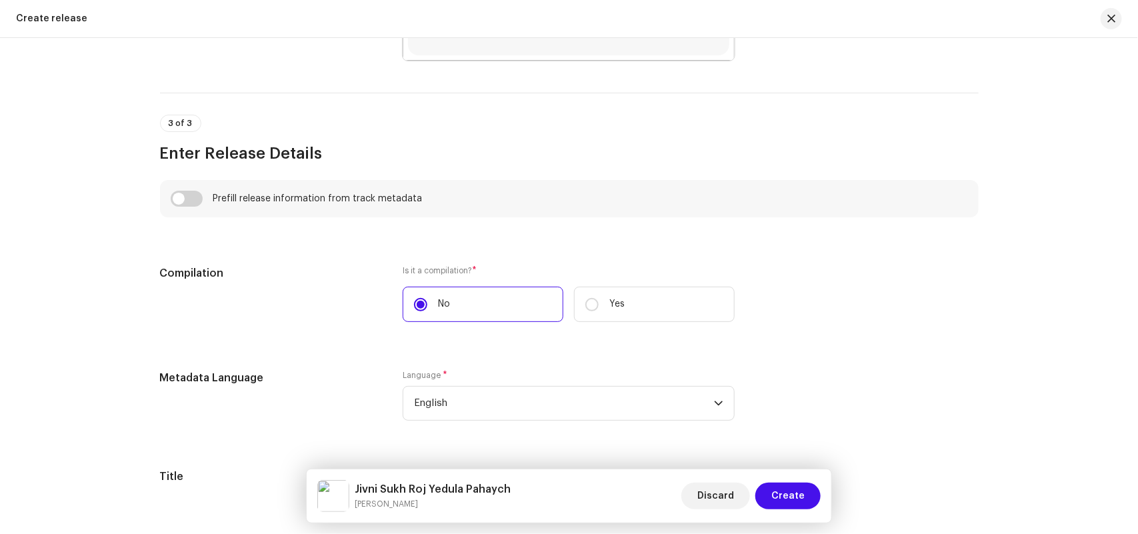
scroll to position [1250, 0]
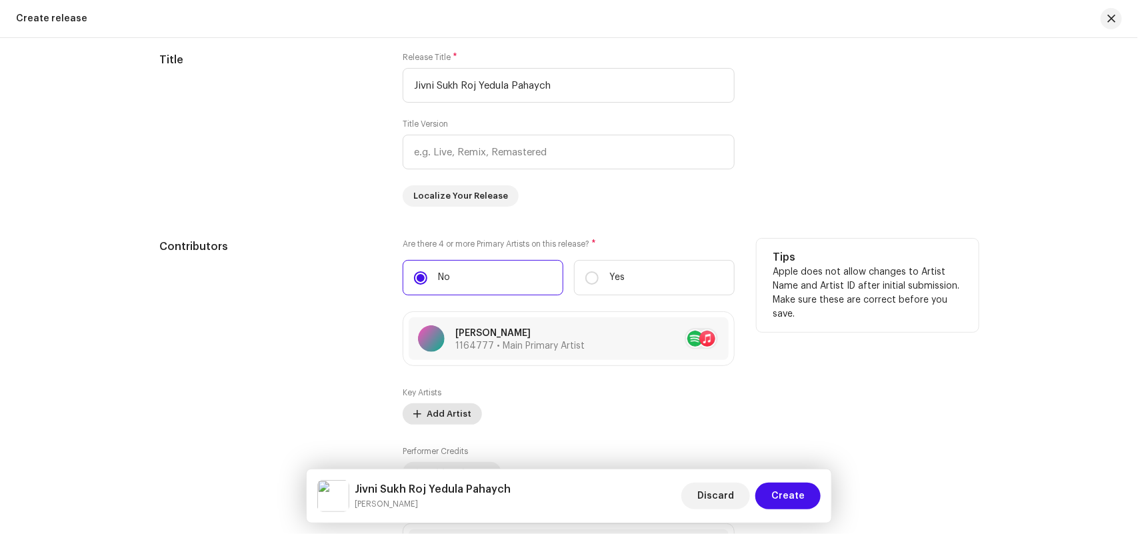
click at [443, 415] on span "Add Artist" at bounding box center [449, 414] width 45 height 27
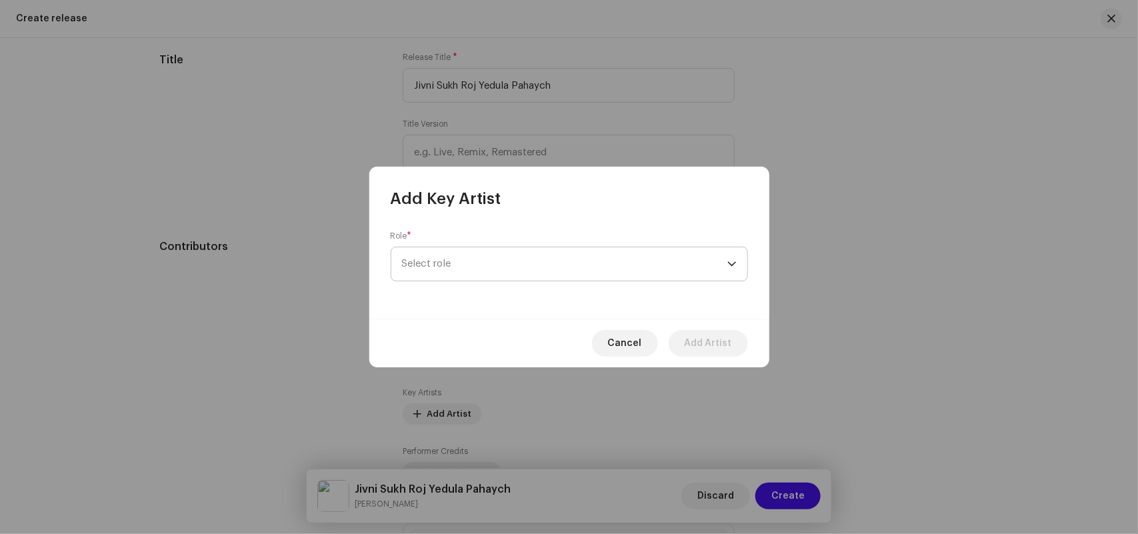
click at [443, 267] on span "Select role" at bounding box center [564, 263] width 325 height 33
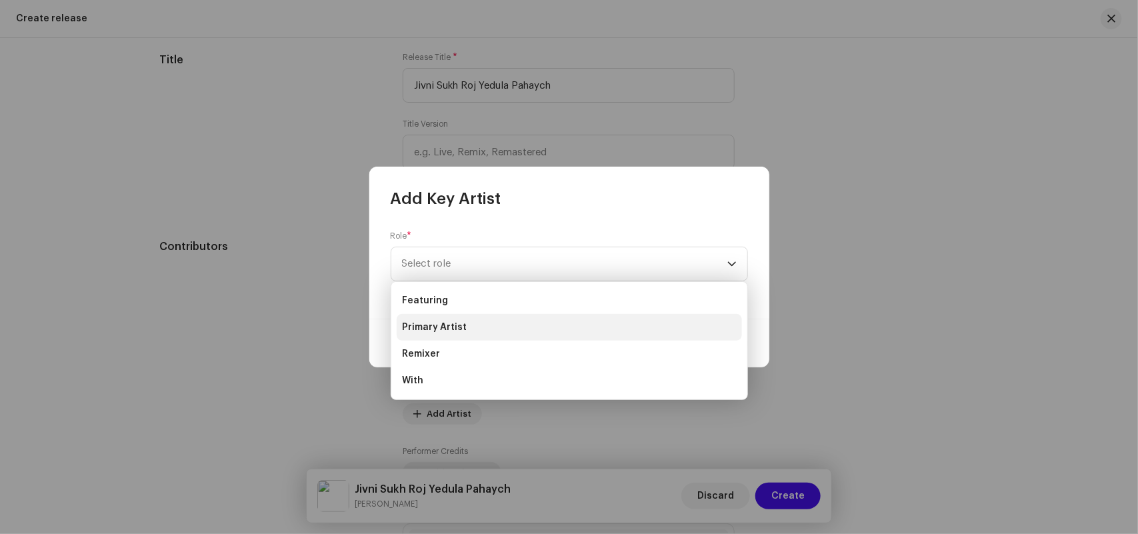
click at [443, 324] on span "Primary Artist" at bounding box center [434, 327] width 65 height 13
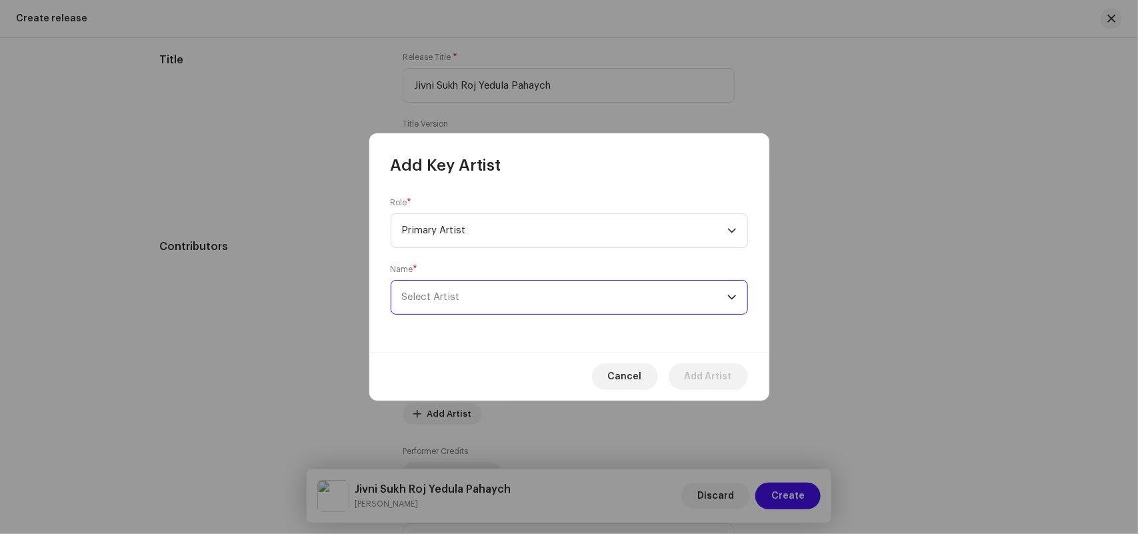
click at [437, 297] on span "Select Artist" at bounding box center [431, 297] width 58 height 10
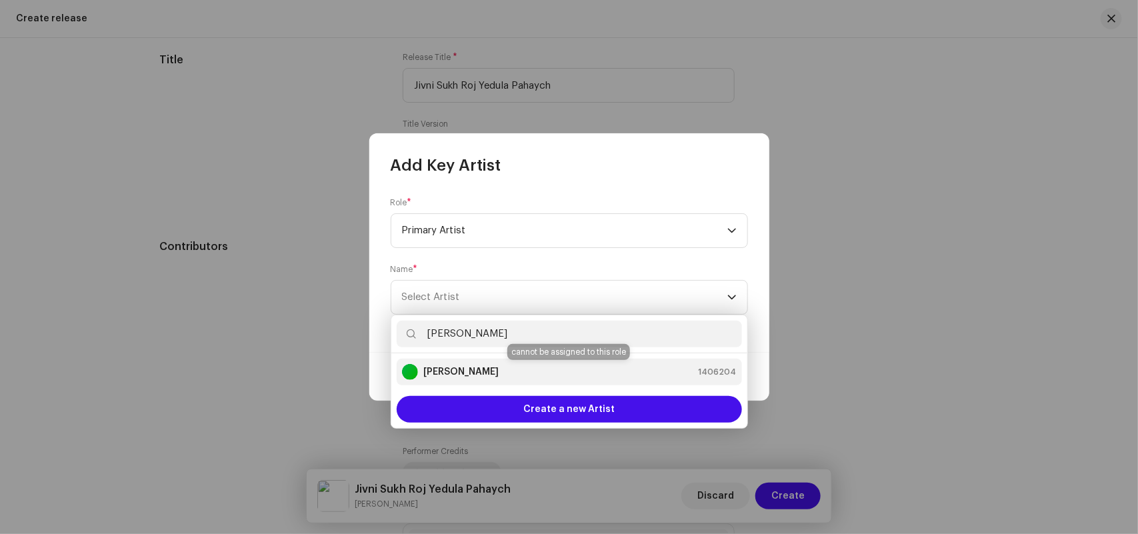
type input "Raviraj Bhadre"
click at [463, 365] on strong "Raviraj Bhadre" at bounding box center [460, 371] width 75 height 13
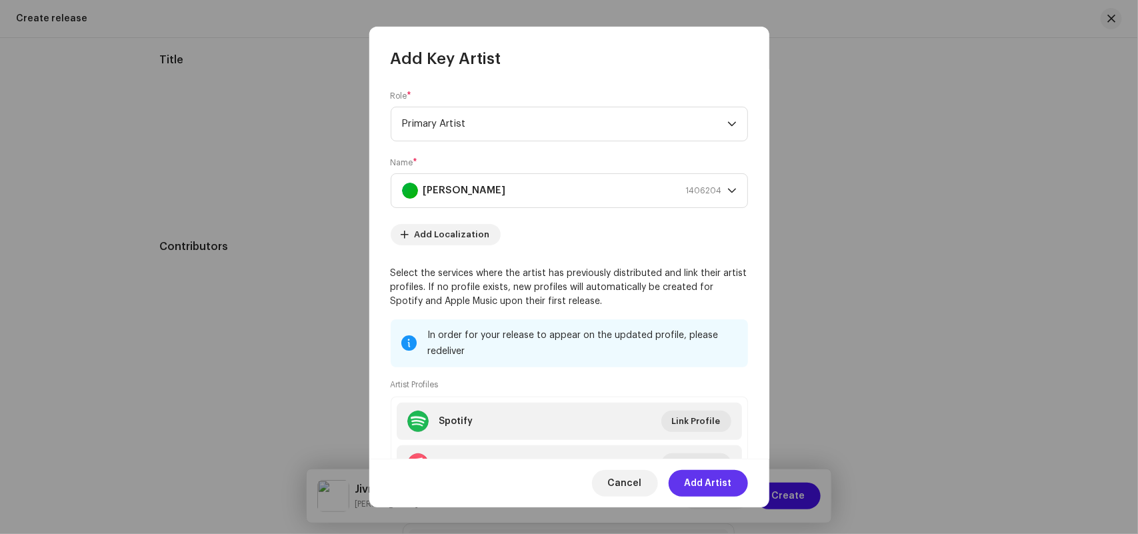
click at [694, 477] on span "Add Artist" at bounding box center [707, 483] width 47 height 27
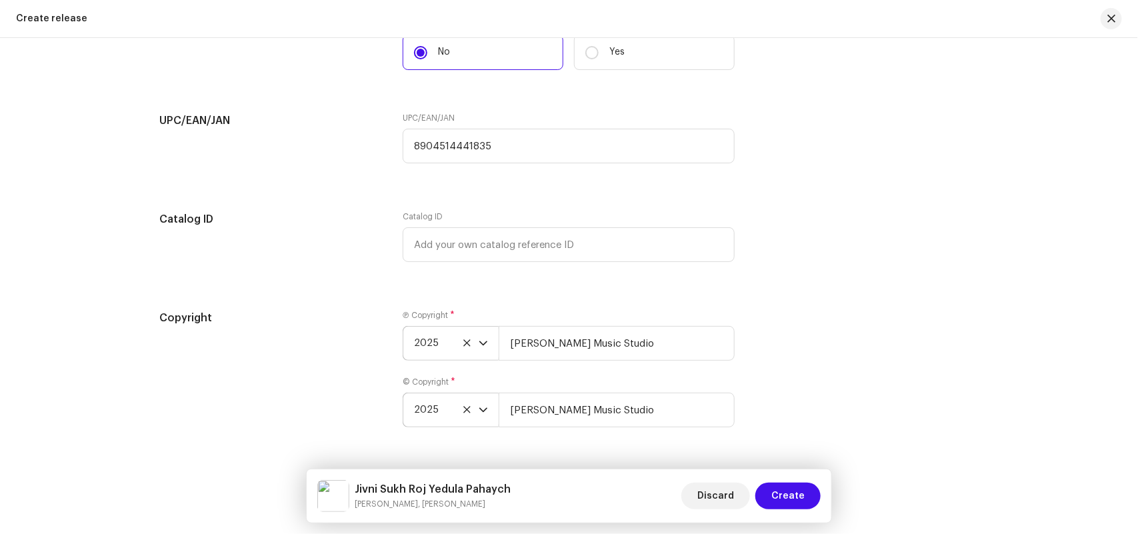
scroll to position [2234, 0]
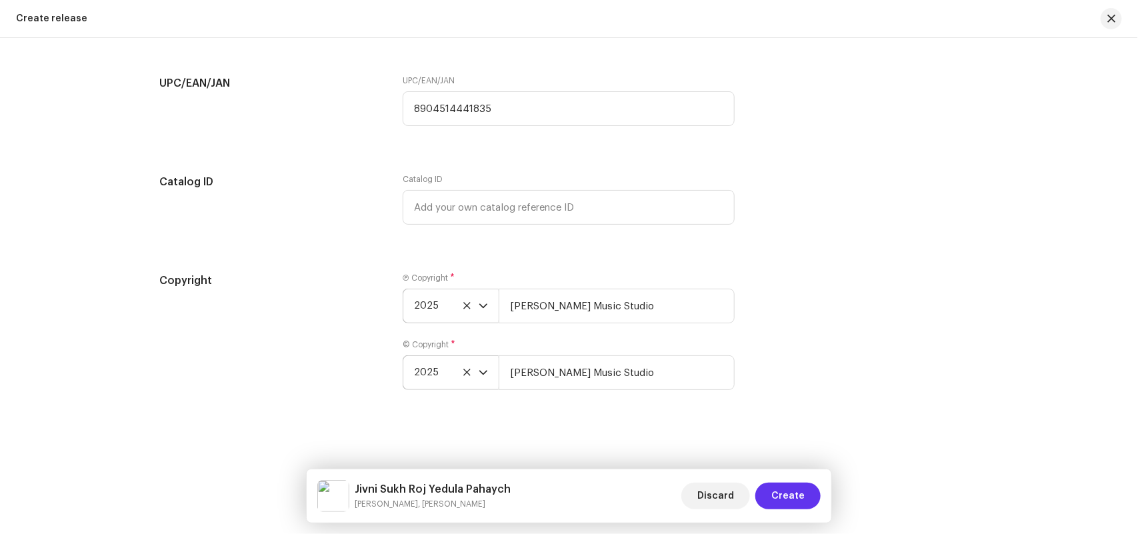
click at [804, 492] on button "Create" at bounding box center [787, 496] width 65 height 27
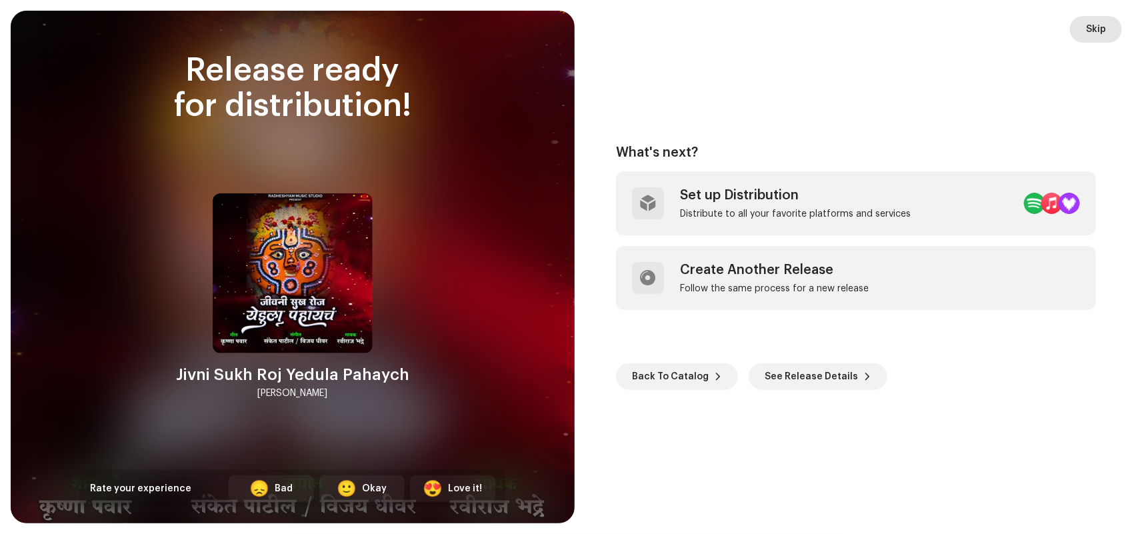
click at [1098, 27] on span "Skip" at bounding box center [1096, 29] width 20 height 27
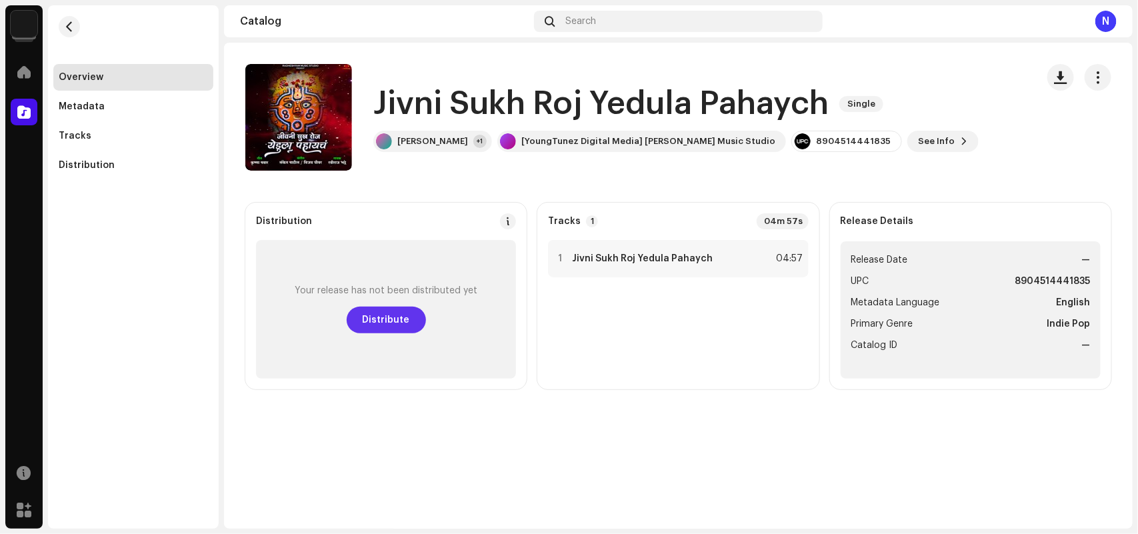
click at [387, 329] on span "Distribute" at bounding box center [386, 320] width 47 height 27
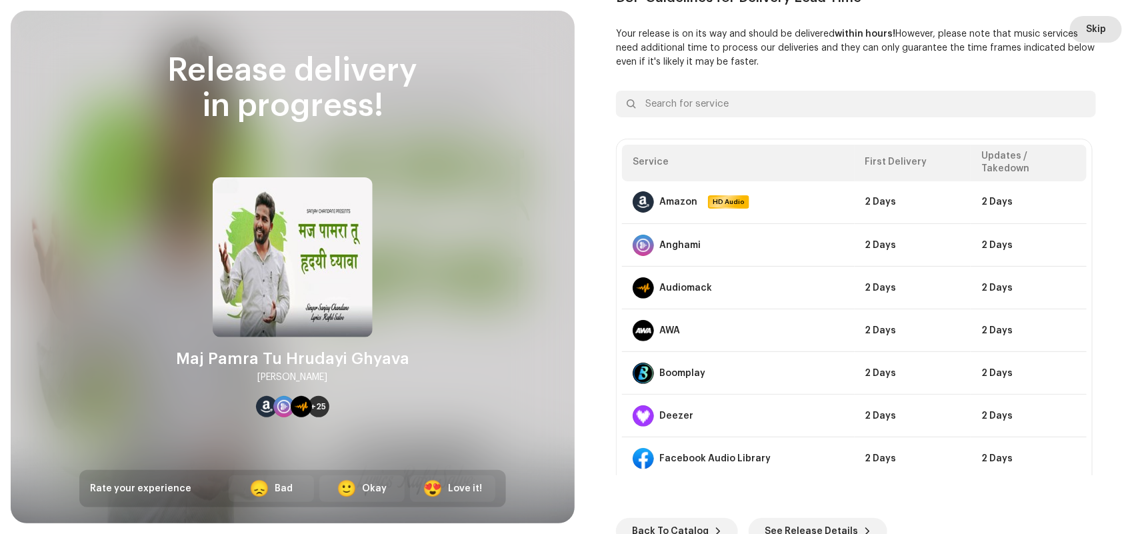
click at [1088, 24] on span "Skip" at bounding box center [1096, 29] width 20 height 27
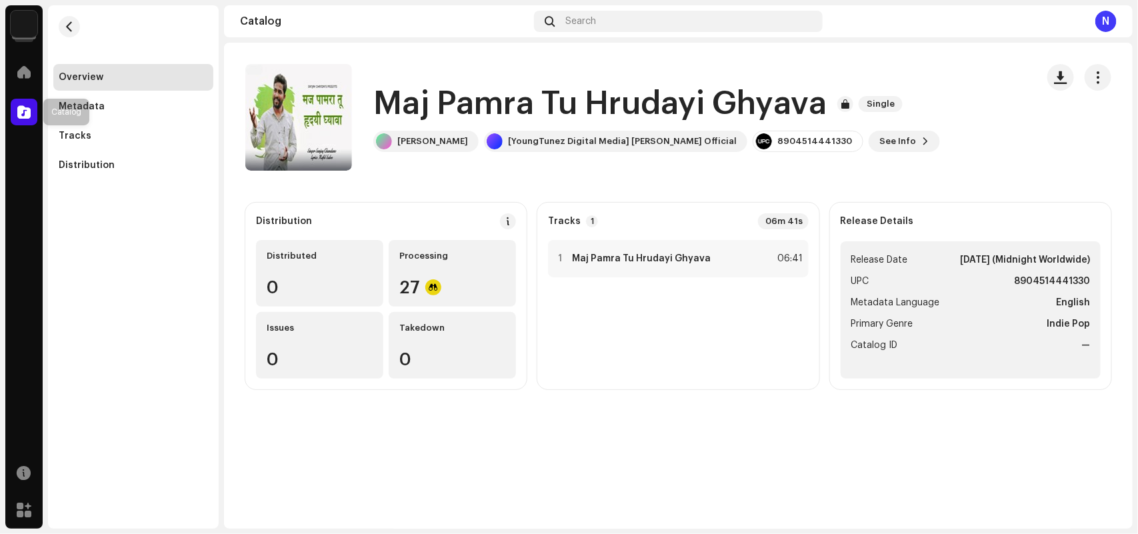
click at [22, 115] on span at bounding box center [23, 112] width 13 height 11
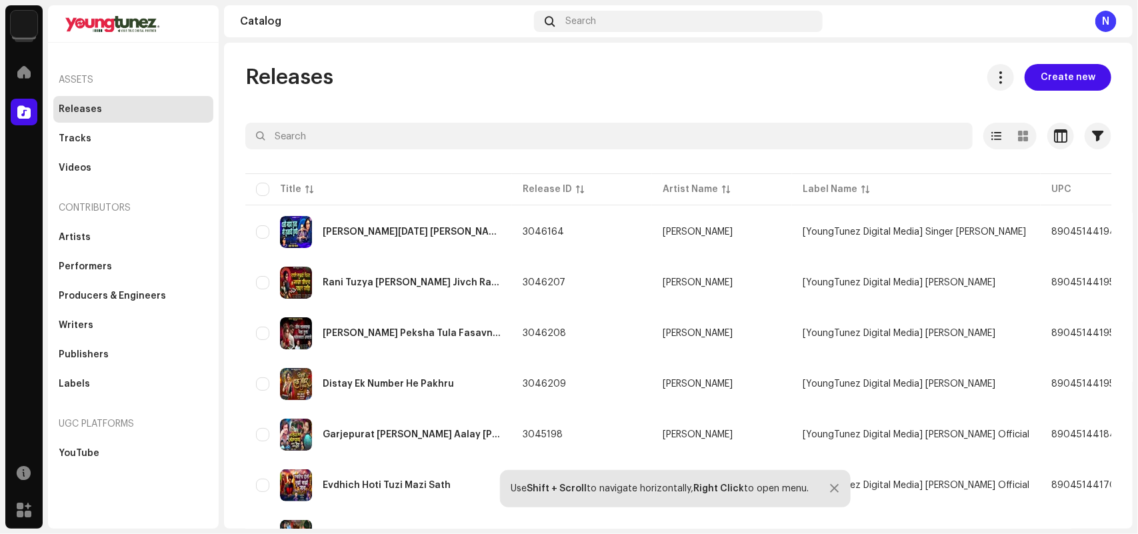
click at [1064, 78] on span "Create new" at bounding box center [1067, 77] width 55 height 27
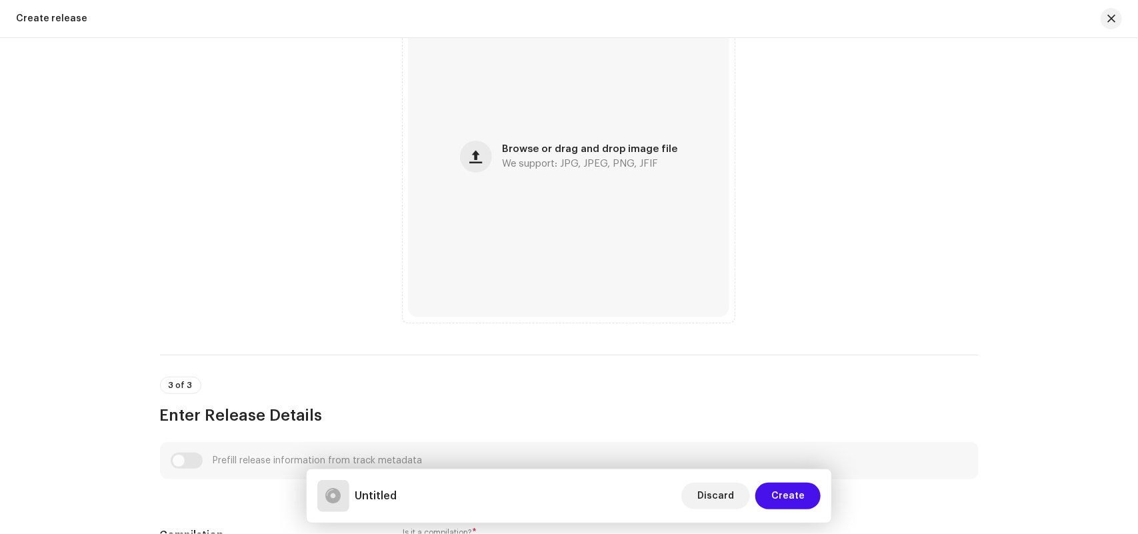
scroll to position [833, 0]
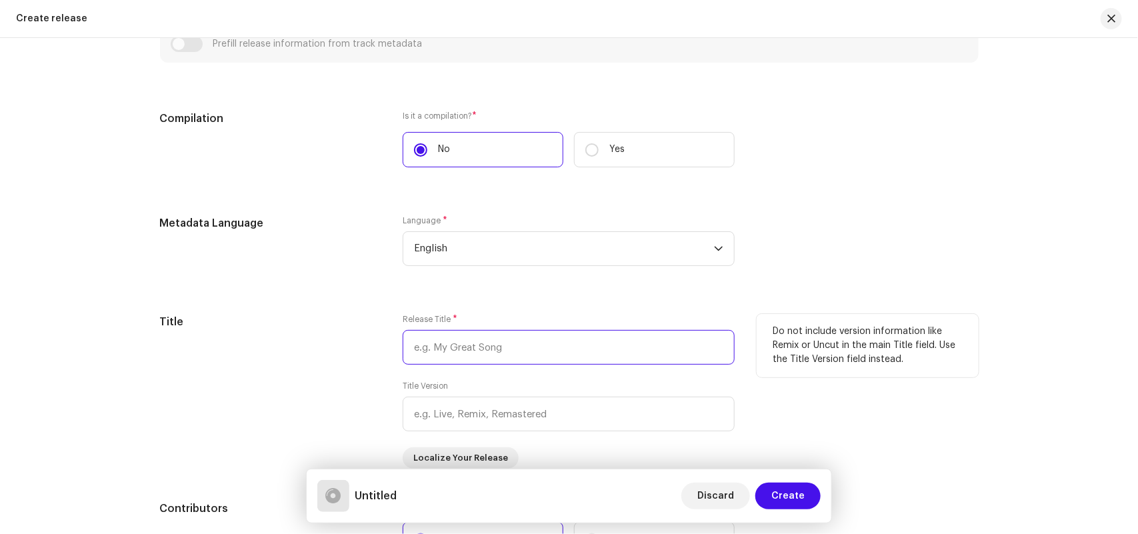
click at [441, 342] on input "text" at bounding box center [569, 347] width 332 height 35
paste input "Yedu Bolali Nahi Kadhi"
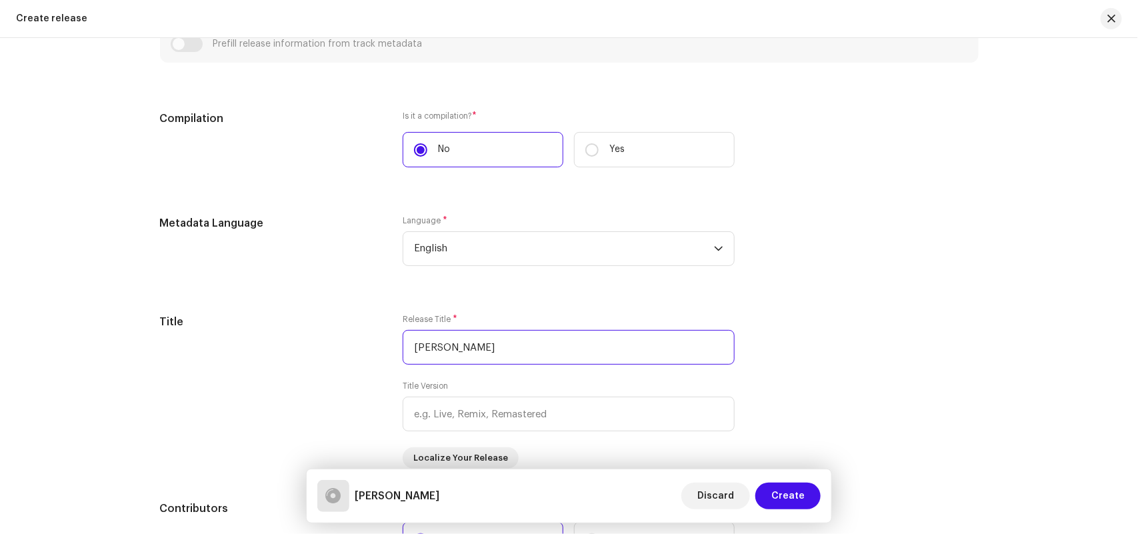
type input "Yedu Bolali Nahi Kadhi"
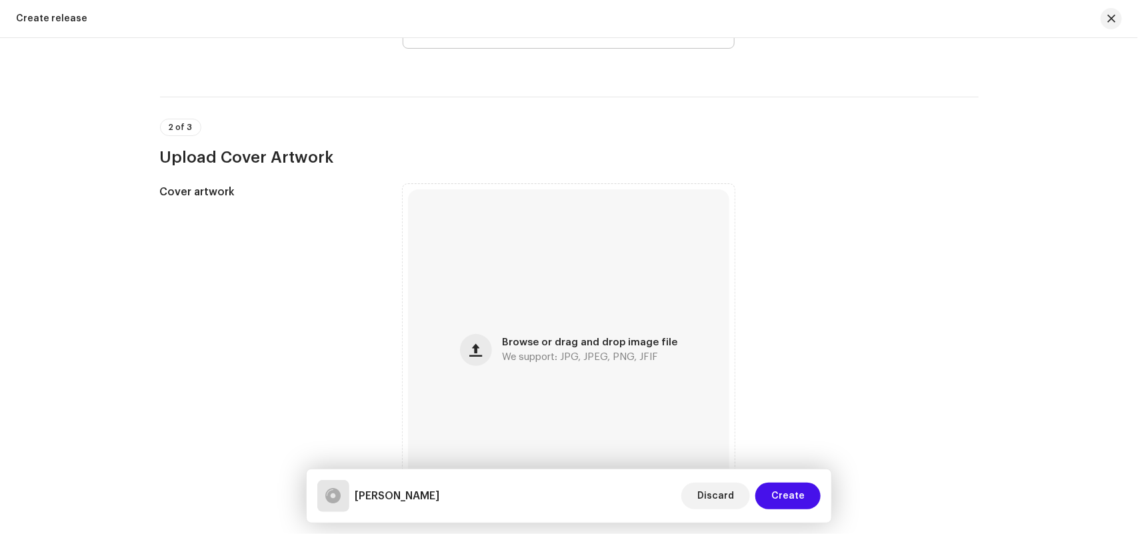
scroll to position [0, 0]
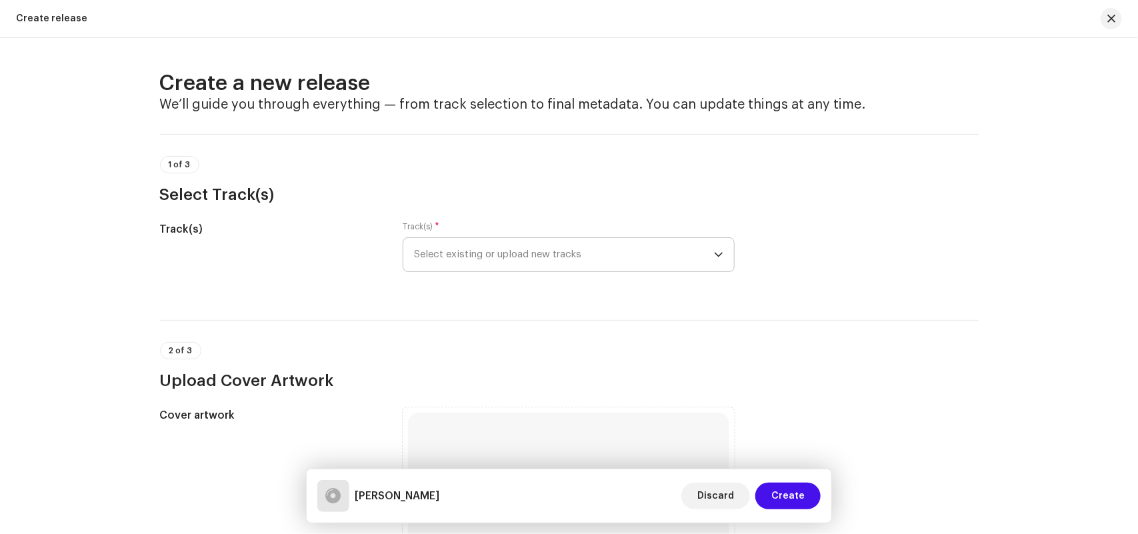
click at [464, 242] on span "Select existing or upload new tracks" at bounding box center [564, 254] width 300 height 33
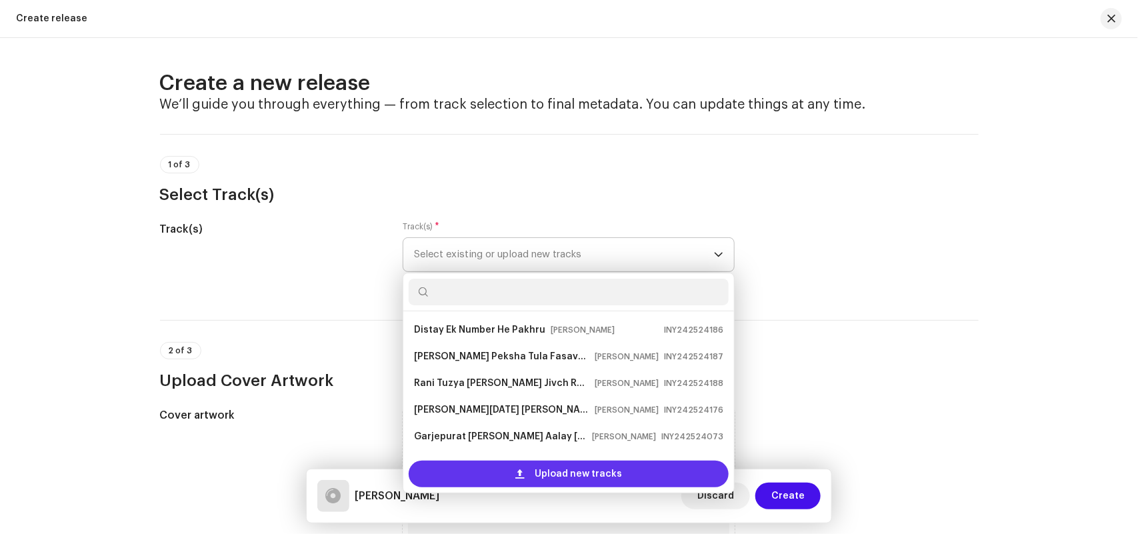
scroll to position [75, 0]
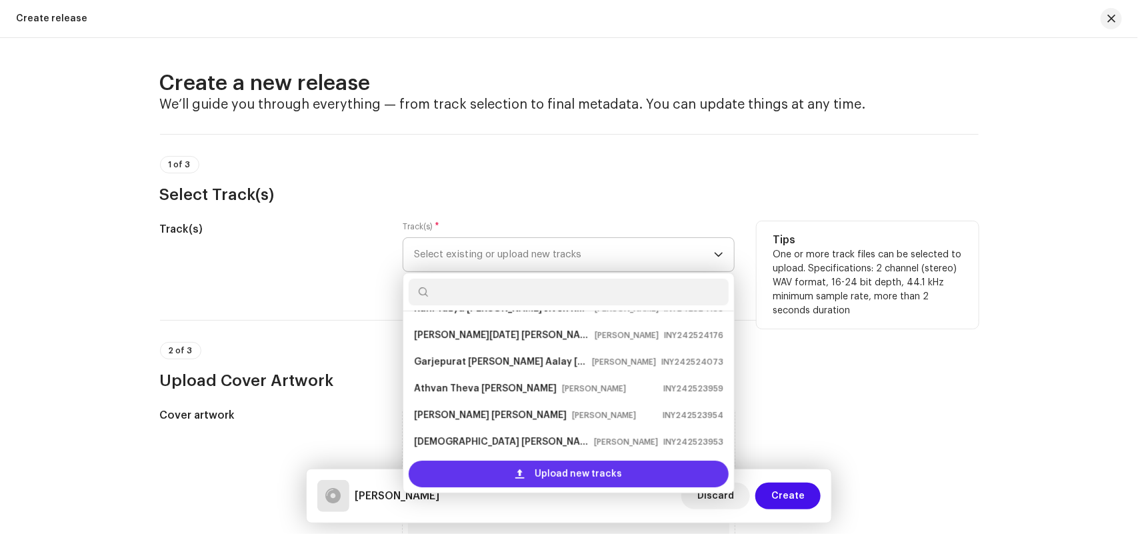
click at [437, 463] on div "Upload new tracks" at bounding box center [569, 474] width 320 height 27
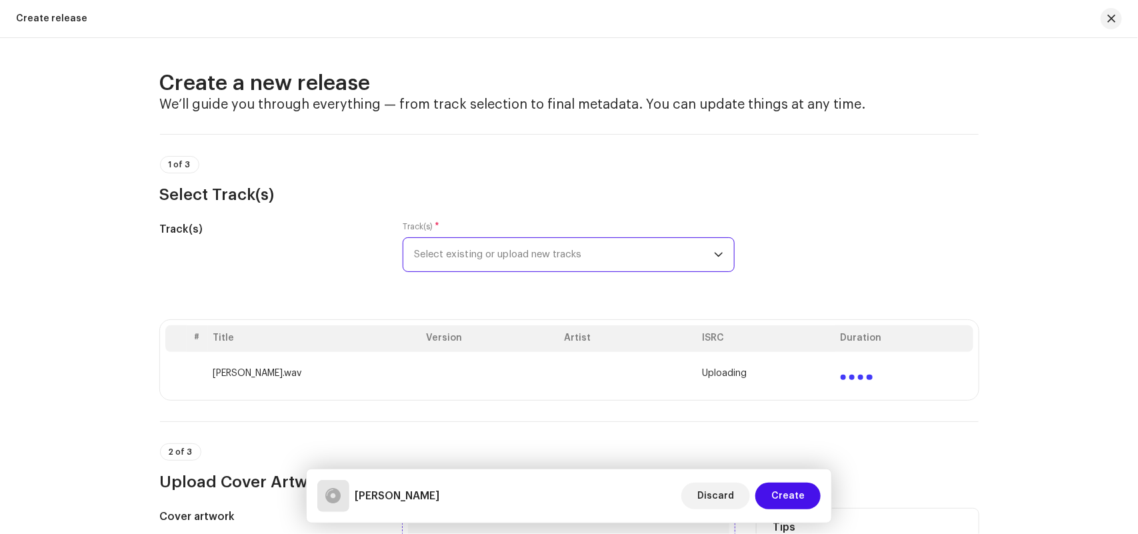
scroll to position [417, 0]
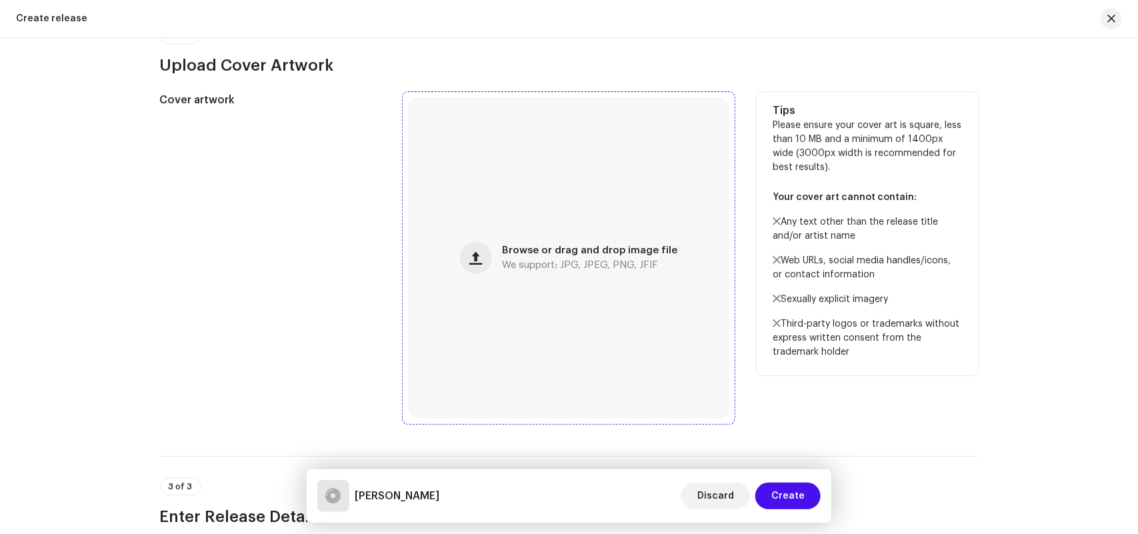
click at [529, 224] on div "Browse or drag and drop image file We support: JPG, JPEG, PNG, JFIF" at bounding box center [568, 257] width 321 height 321
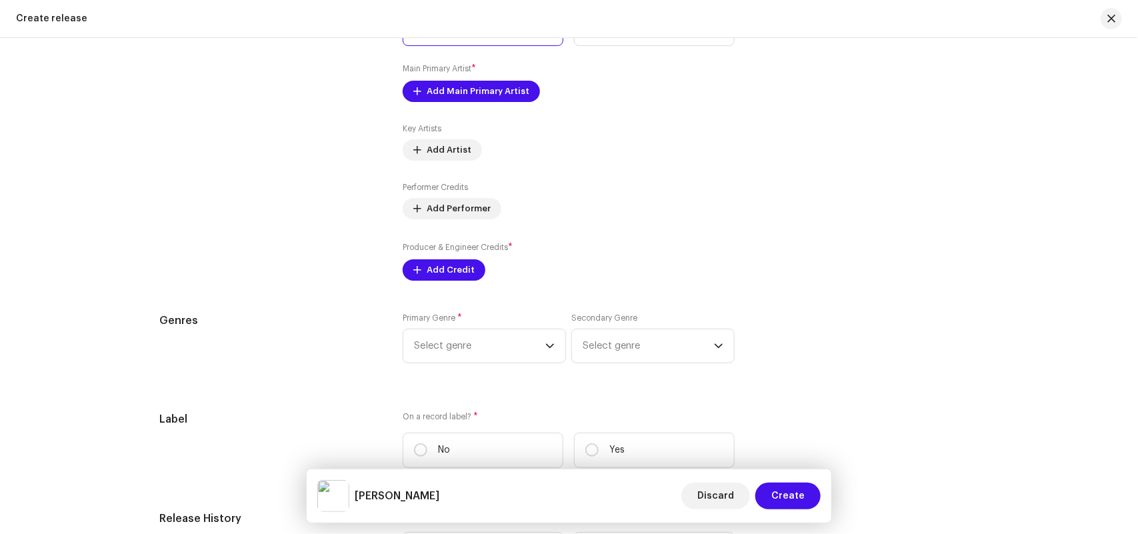
scroll to position [2035, 0]
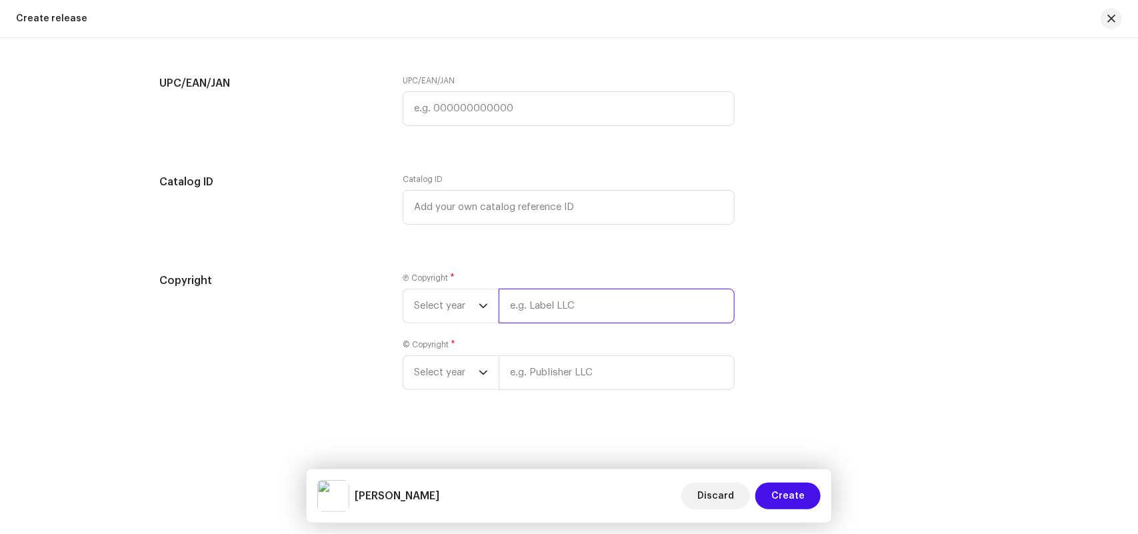
click at [515, 301] on input "text" at bounding box center [617, 306] width 236 height 35
paste input "Monu Music"
type input "Monu Music"
click at [527, 368] on div "© Copyright * Select year" at bounding box center [569, 364] width 332 height 51
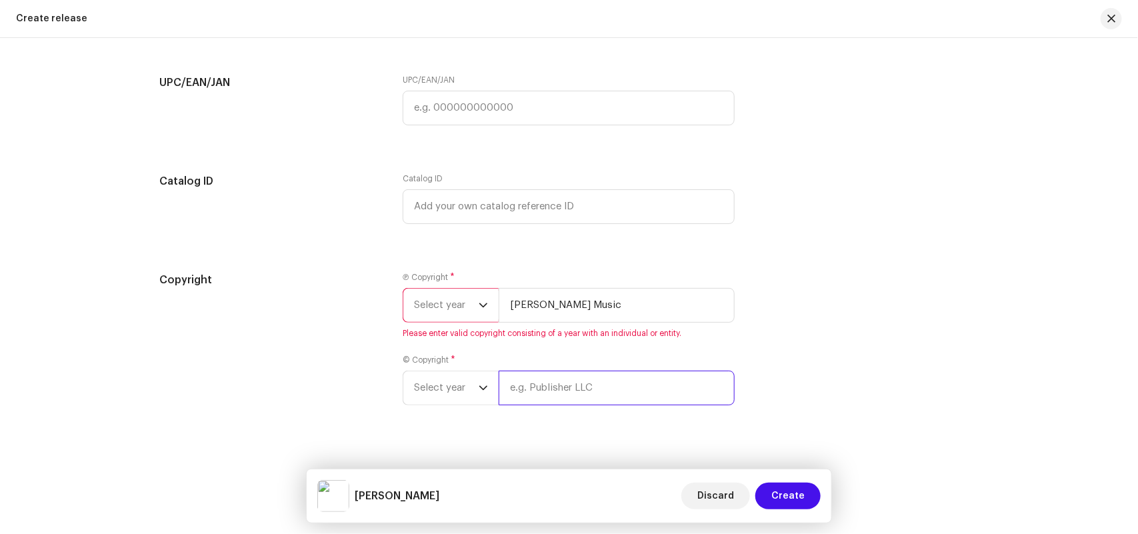
paste input "Monu Music"
type input "Monu Music"
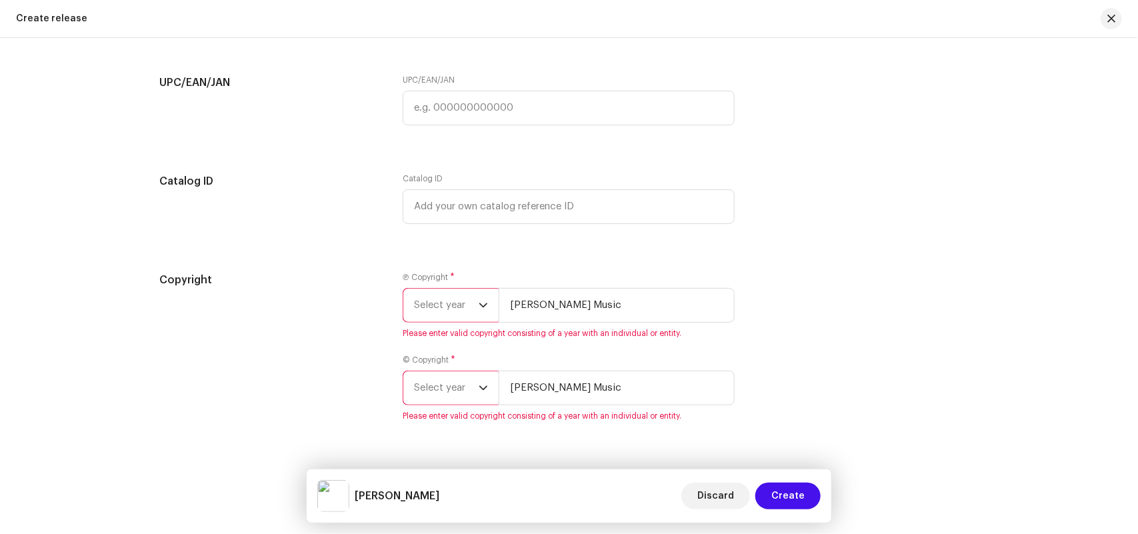
click at [435, 309] on span "Select year" at bounding box center [446, 305] width 65 height 33
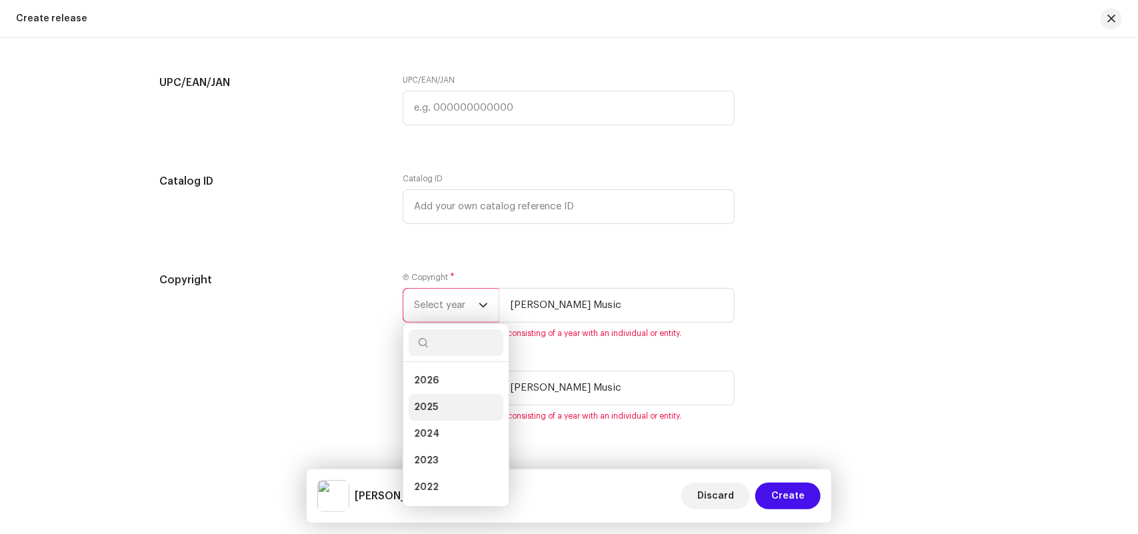
click at [437, 401] on li "2025" at bounding box center [456, 407] width 95 height 27
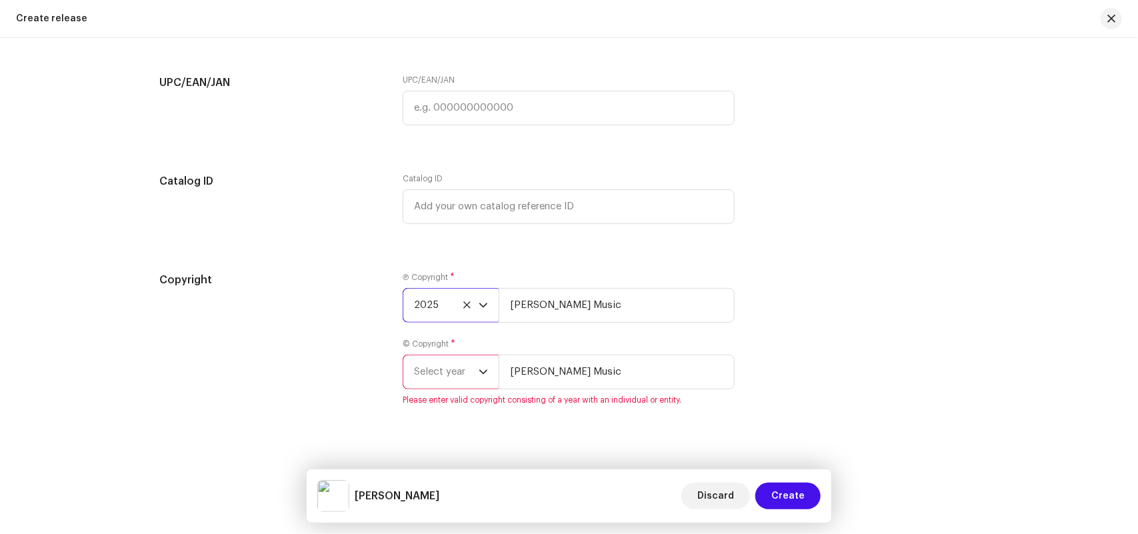
click at [437, 372] on span "Select year" at bounding box center [446, 371] width 65 height 33
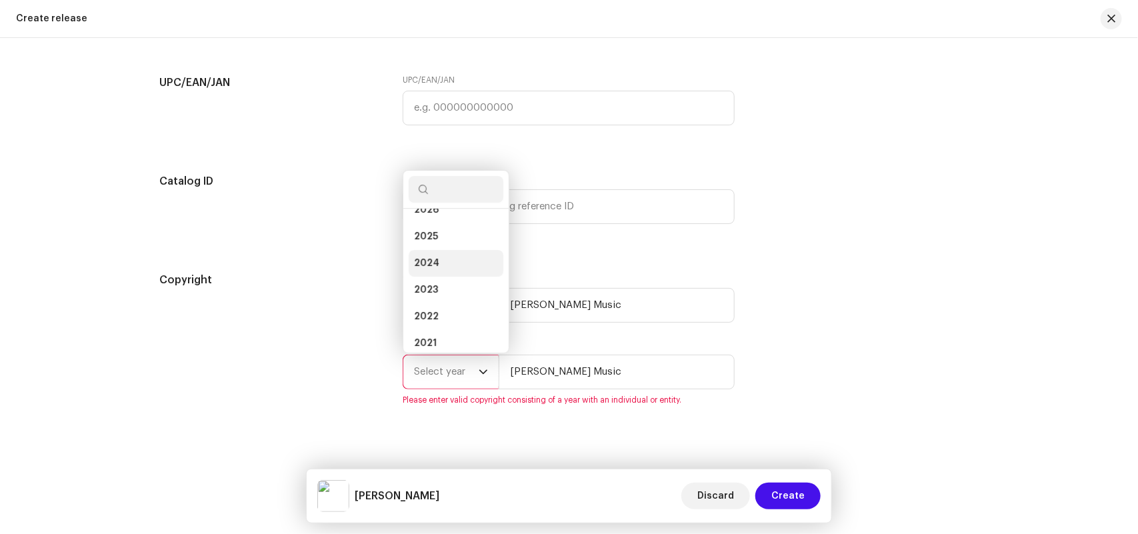
scroll to position [0, 0]
click at [422, 249] on span "2025" at bounding box center [426, 253] width 24 height 13
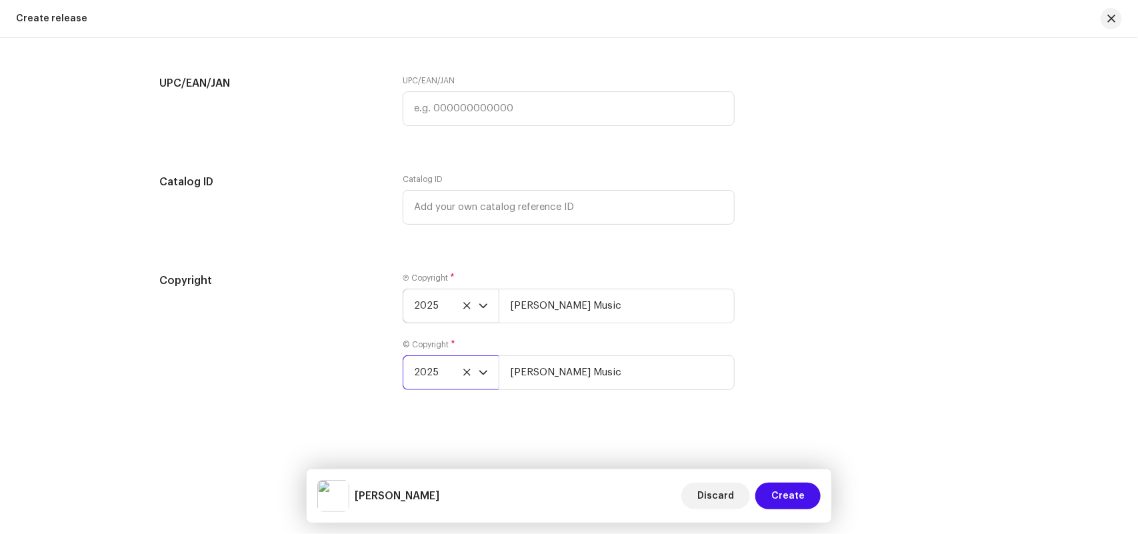
scroll to position [1618, 0]
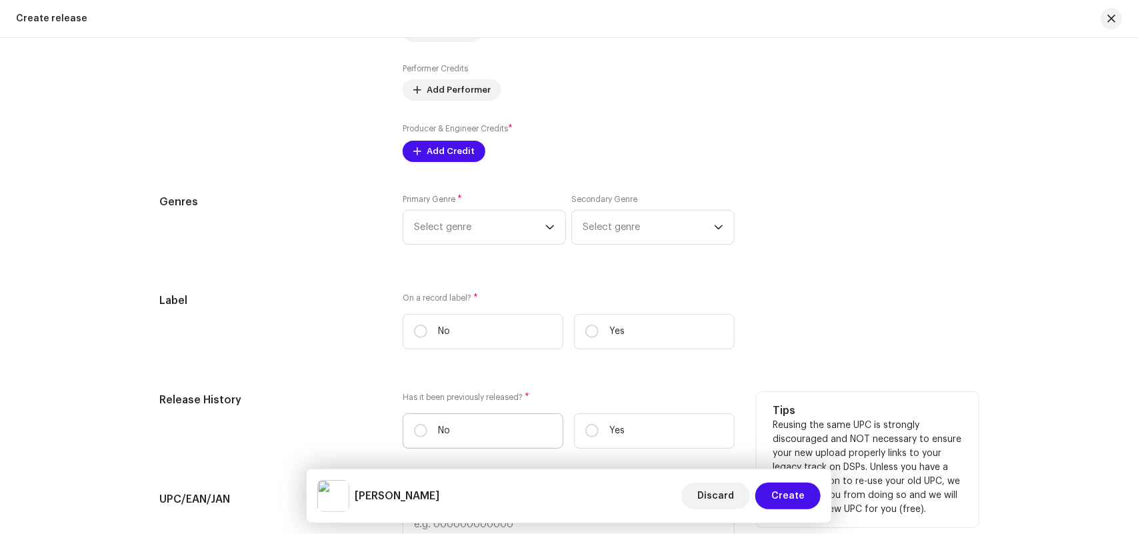
click at [461, 423] on label "No" at bounding box center [483, 430] width 161 height 35
click at [427, 424] on input "No" at bounding box center [420, 430] width 13 height 13
radio input "true"
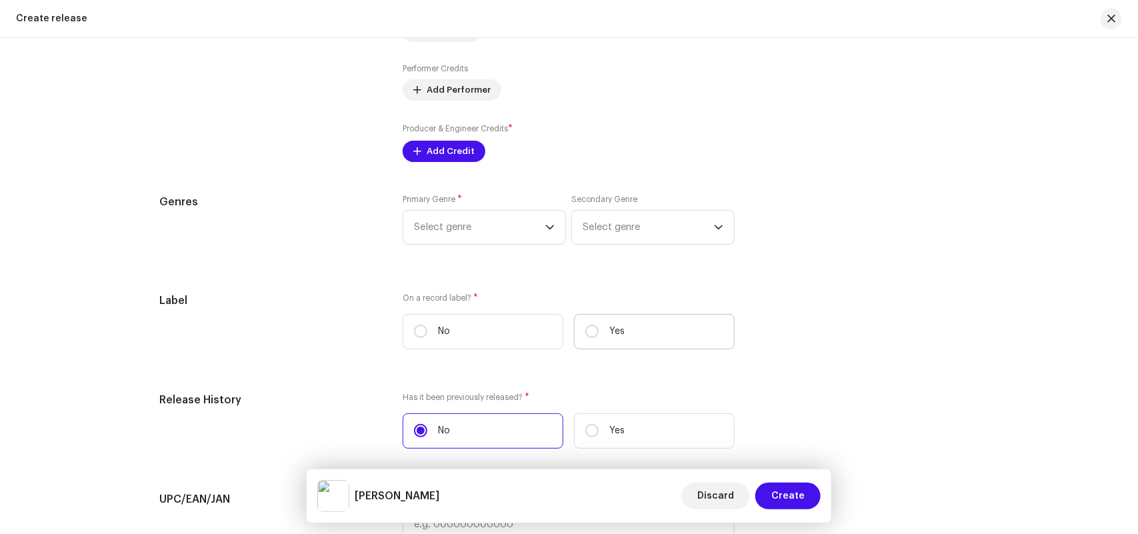
click at [602, 318] on label "Yes" at bounding box center [654, 331] width 161 height 35
click at [599, 325] on input "Yes" at bounding box center [591, 331] width 13 height 13
radio input "true"
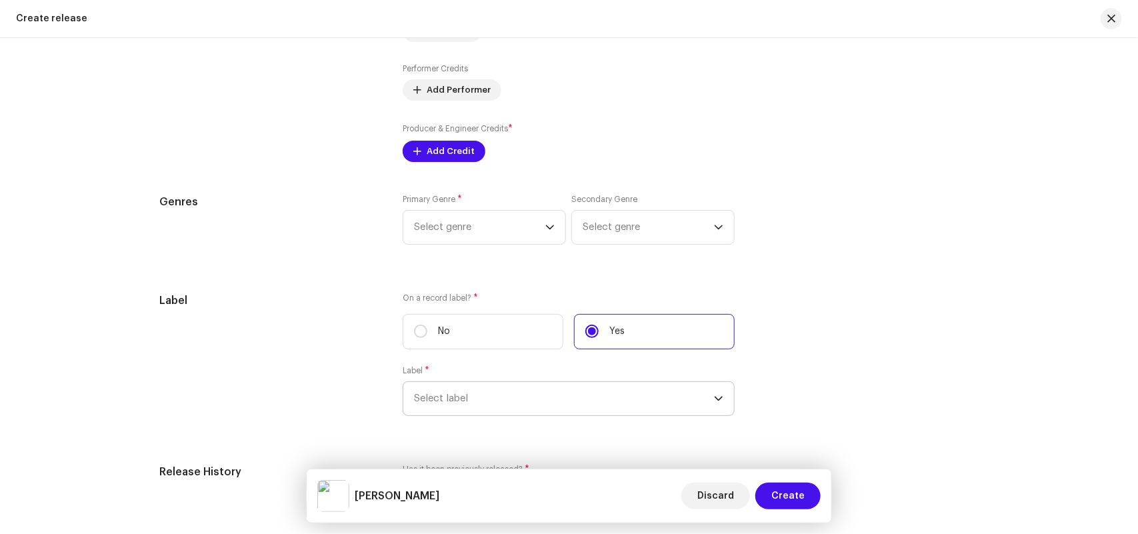
click at [515, 394] on span "Select label" at bounding box center [564, 398] width 300 height 33
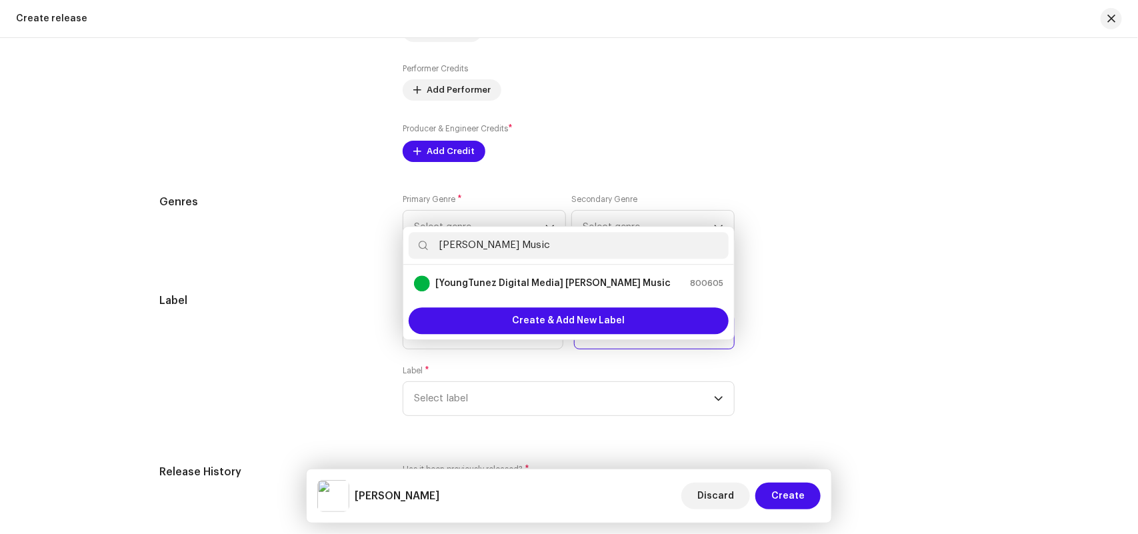
type input "Monu Music"
click at [525, 290] on strong "[YoungTunez Digital Media] Monu Music" at bounding box center [552, 283] width 235 height 13
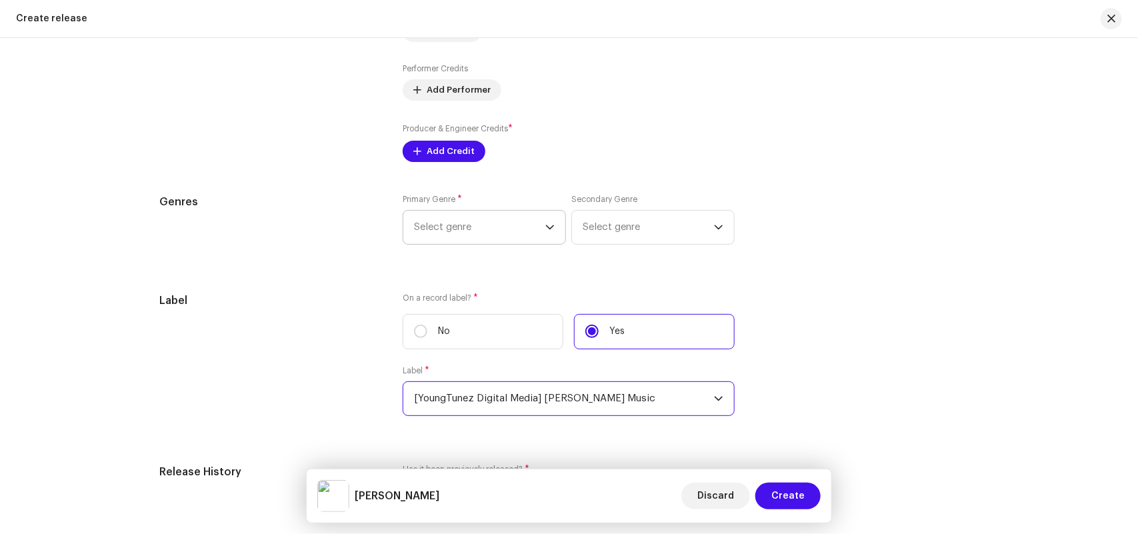
click at [462, 229] on span "Select genre" at bounding box center [479, 227] width 131 height 33
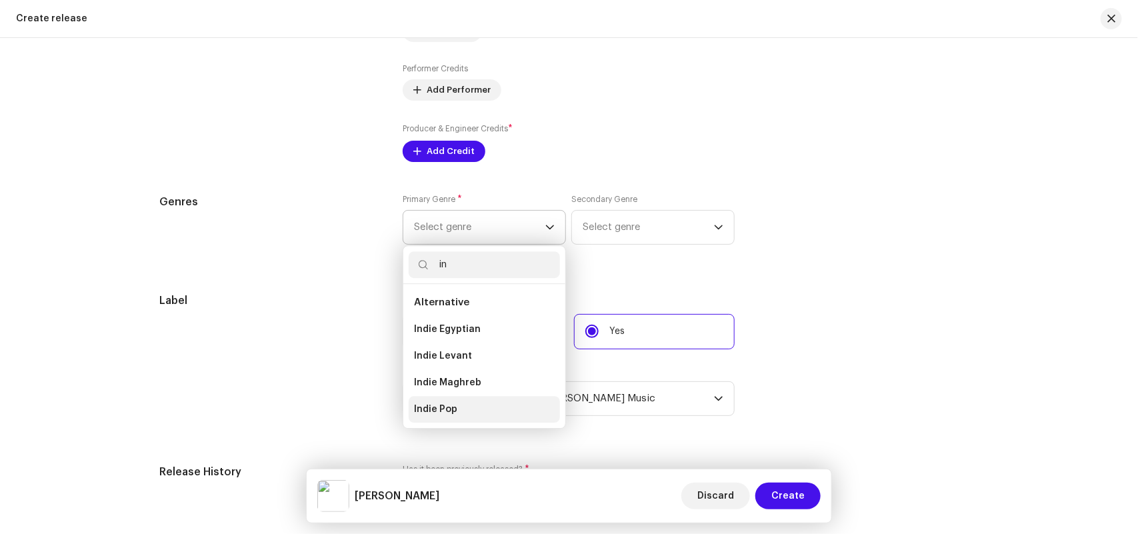
type input "in"
click at [445, 401] on li "Indie Pop" at bounding box center [484, 409] width 151 height 27
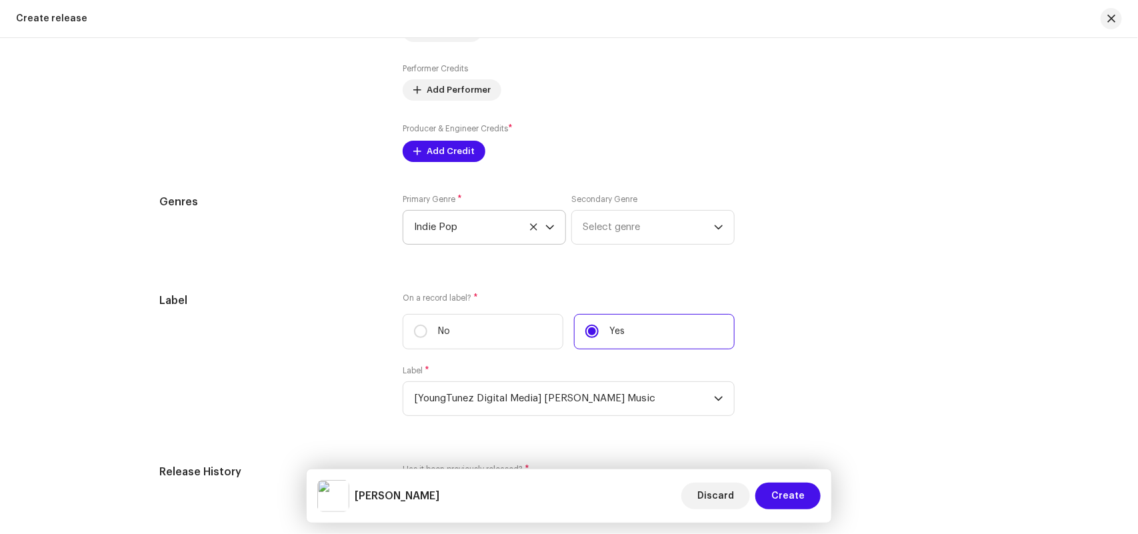
click at [607, 202] on label "Secondary Genre" at bounding box center [604, 199] width 66 height 11
click at [613, 222] on span "Select genre" at bounding box center [648, 227] width 131 height 33
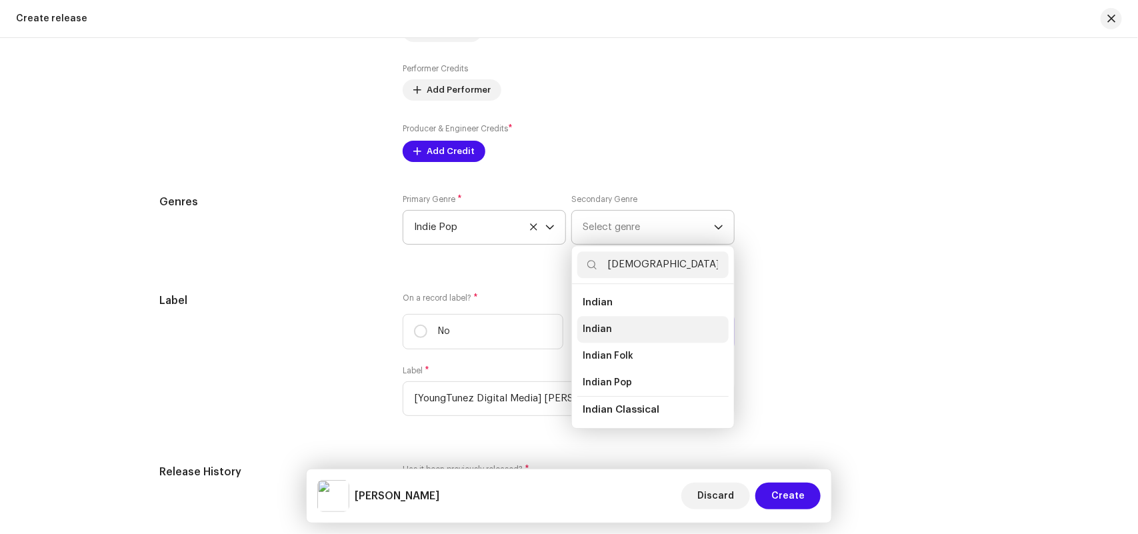
type input "[DEMOGRAPHIC_DATA]"
click at [611, 327] on li "Indian" at bounding box center [652, 329] width 151 height 27
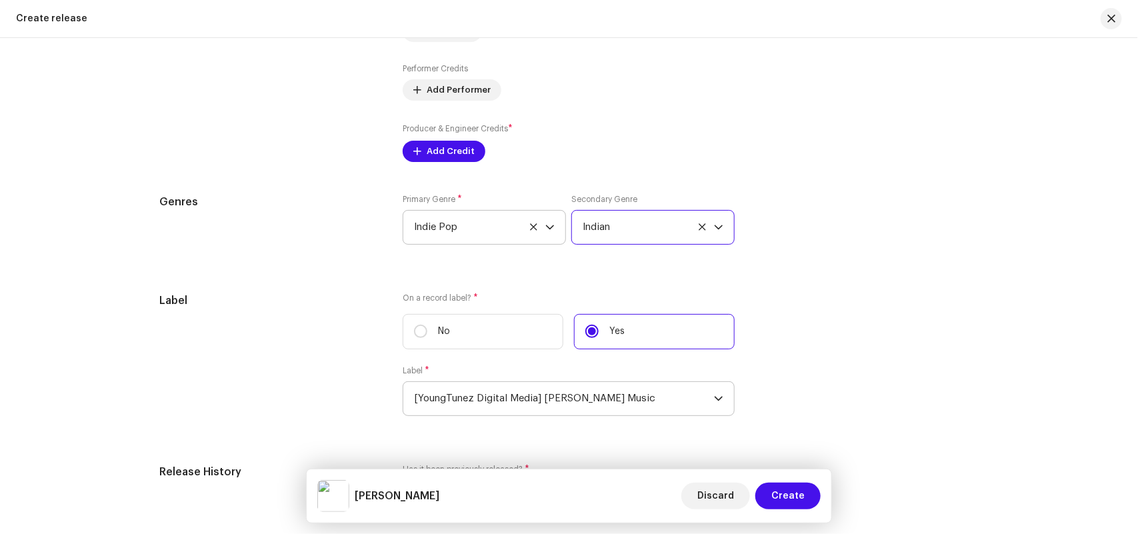
scroll to position [2035, 0]
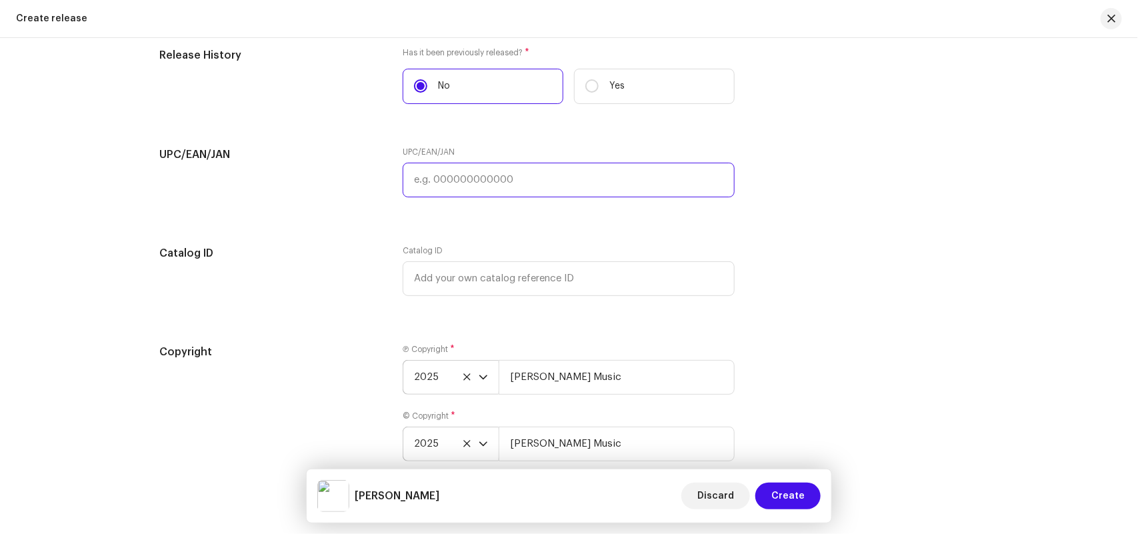
click at [449, 188] on input "text" at bounding box center [569, 180] width 332 height 35
paste input "8904514441811"
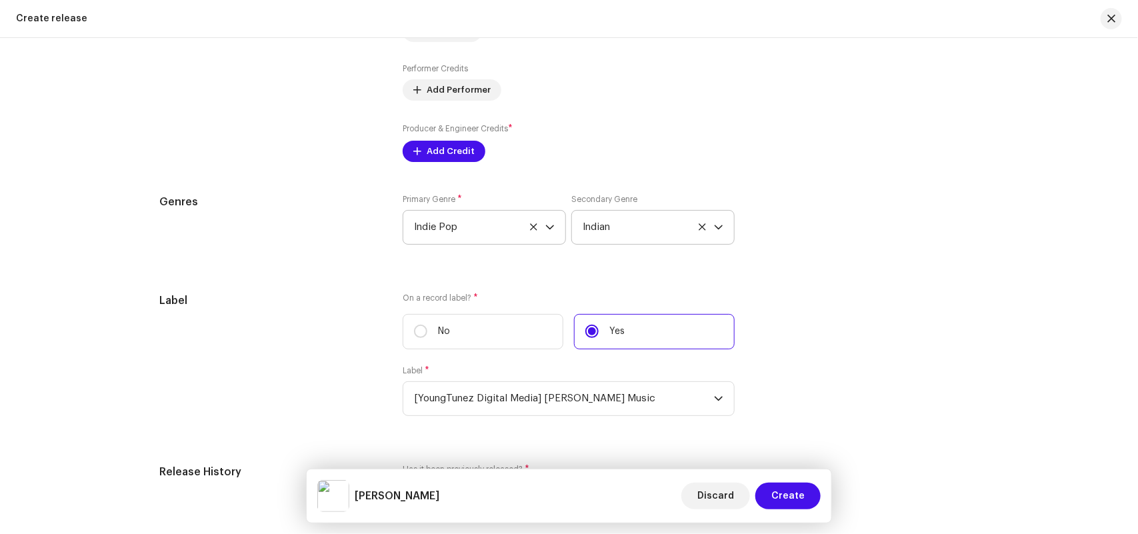
type input "8904514441811"
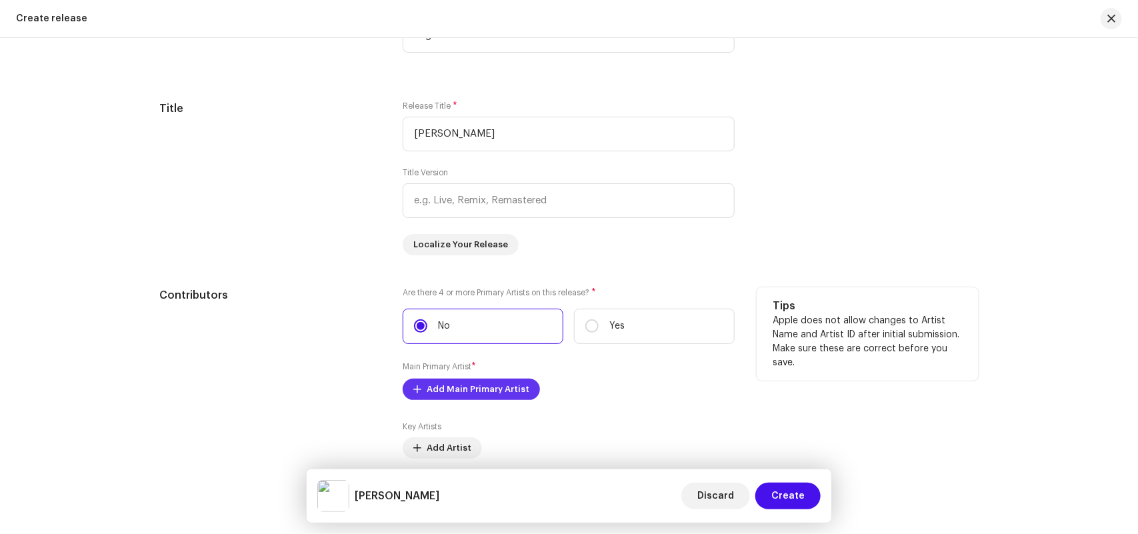
click at [451, 395] on span "Add Main Primary Artist" at bounding box center [478, 389] width 103 height 27
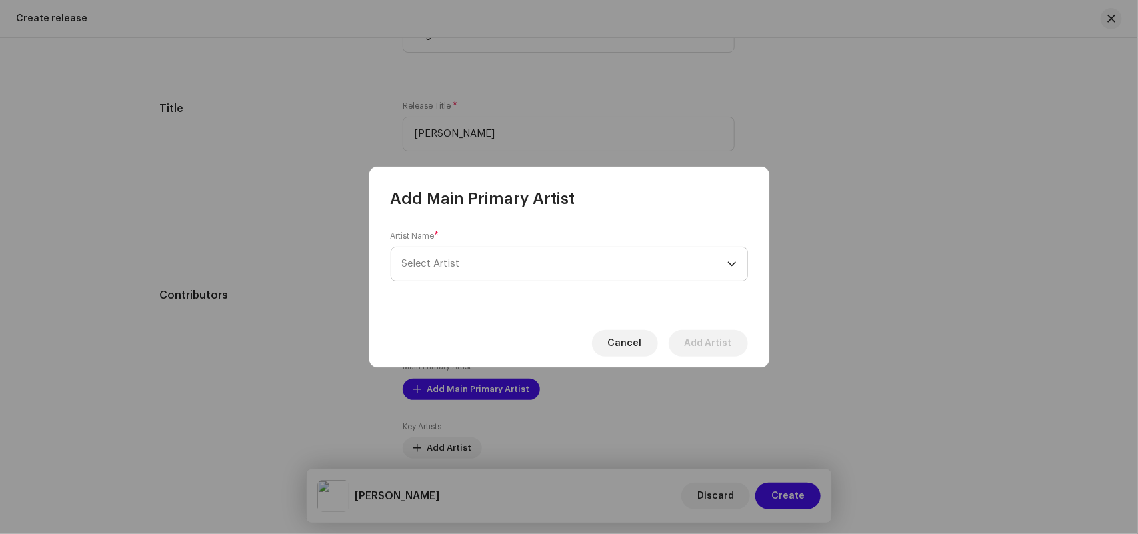
click at [425, 254] on span "Select Artist" at bounding box center [564, 263] width 325 height 33
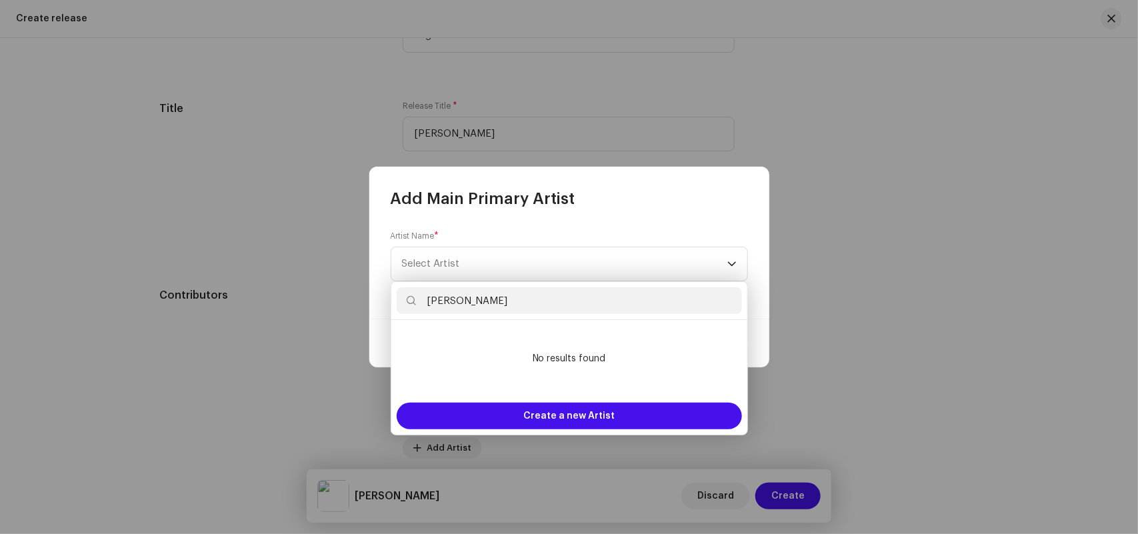
click at [428, 301] on input "Ajay Kshirsagar" at bounding box center [569, 300] width 345 height 27
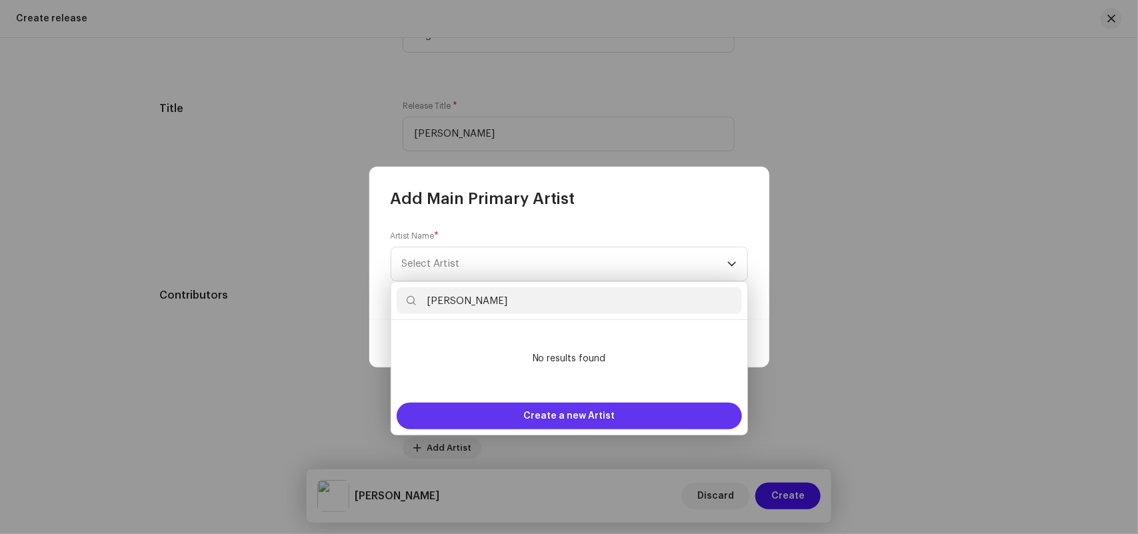
type input "Ajay Kshirsagar"
click at [477, 408] on div "Create a new Artist" at bounding box center [569, 416] width 345 height 27
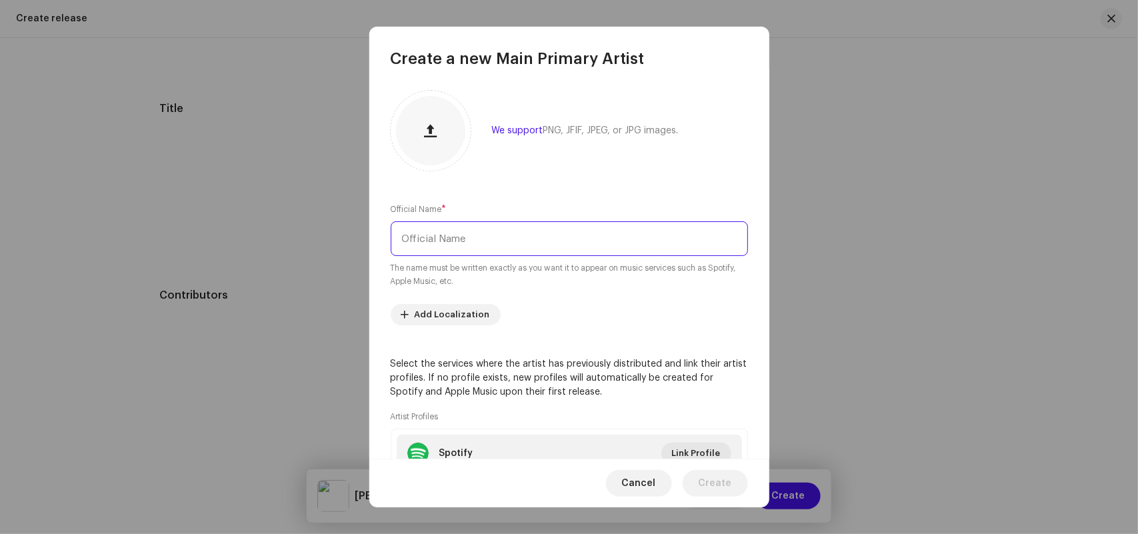
click at [431, 249] on input "text" at bounding box center [569, 238] width 357 height 35
paste input "Ajay Kshirsagar"
type input "Ajay Kshirsagar"
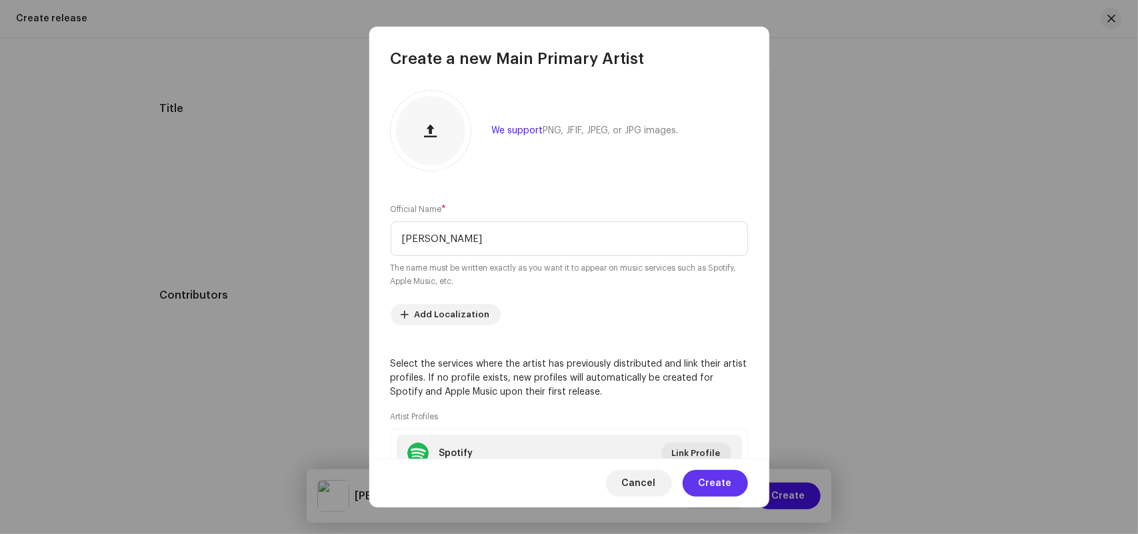
click at [710, 481] on span "Create" at bounding box center [714, 483] width 33 height 27
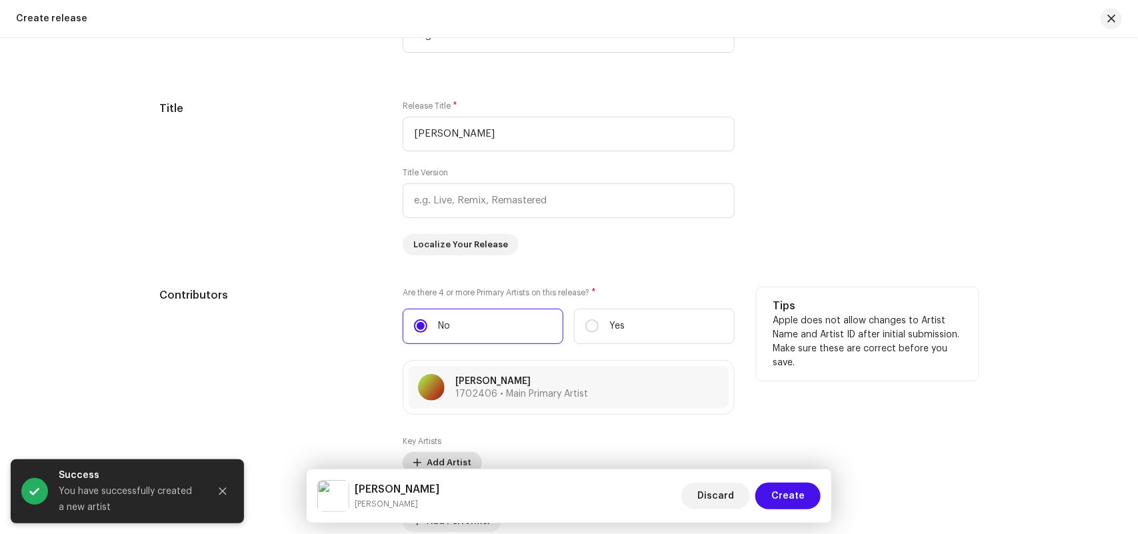
click at [433, 461] on span "Add Artist" at bounding box center [449, 462] width 45 height 27
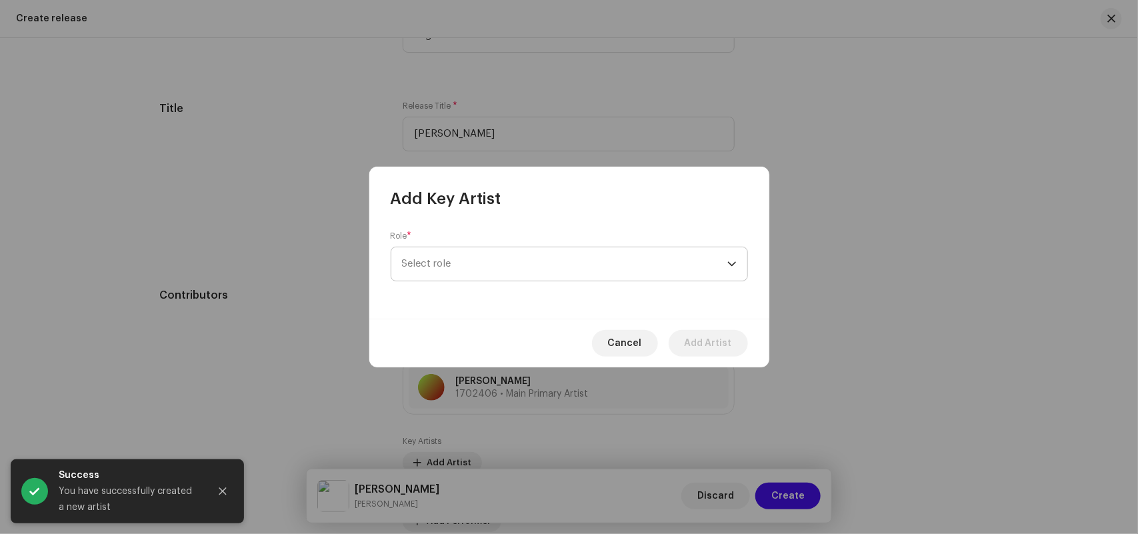
click at [421, 263] on span "Select role" at bounding box center [564, 263] width 325 height 33
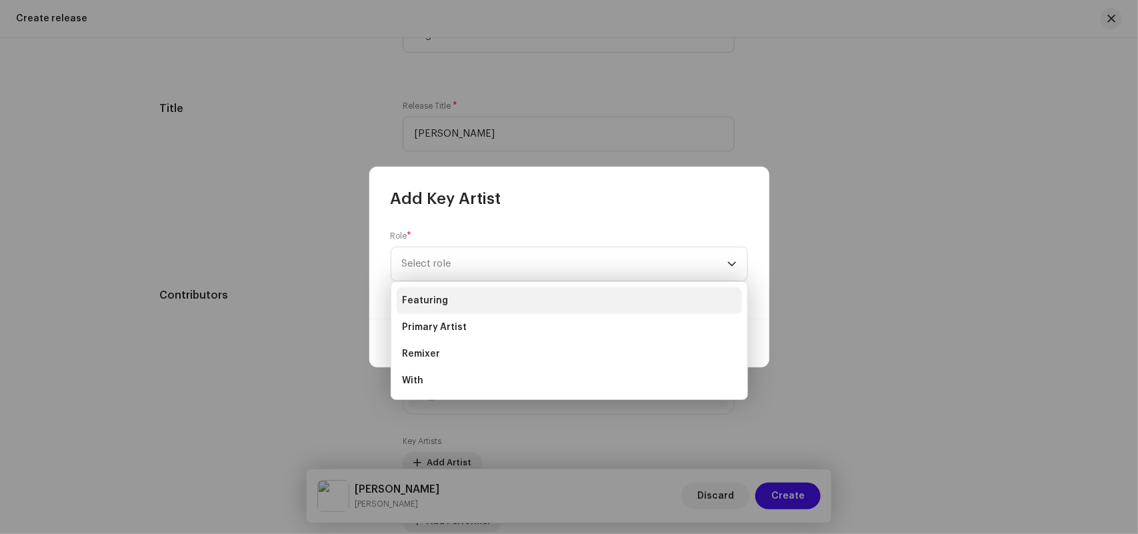
click at [420, 294] on span "Featuring" at bounding box center [425, 300] width 46 height 13
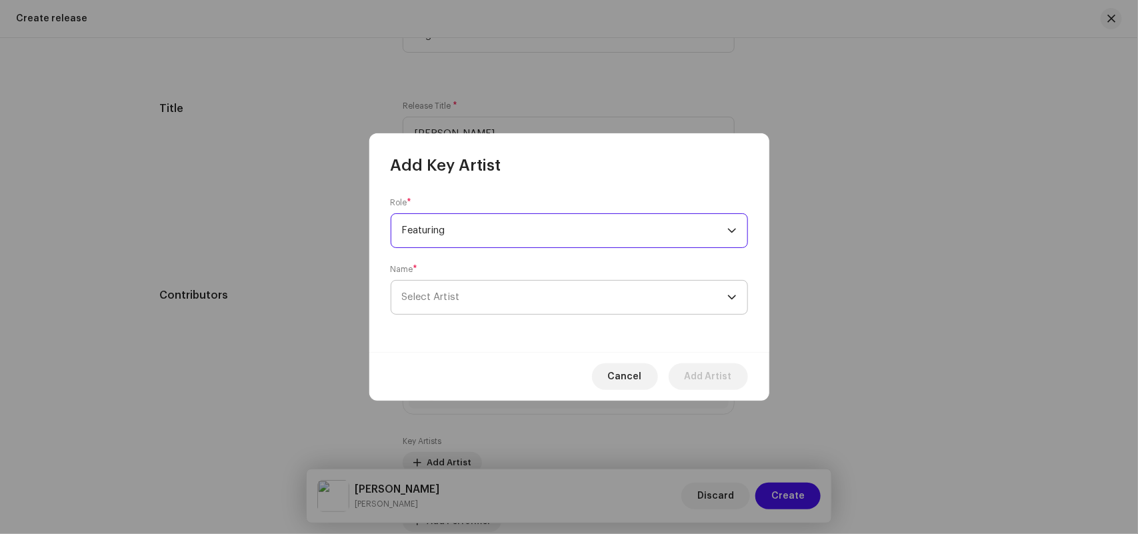
click at [430, 300] on span "Select Artist" at bounding box center [431, 297] width 58 height 10
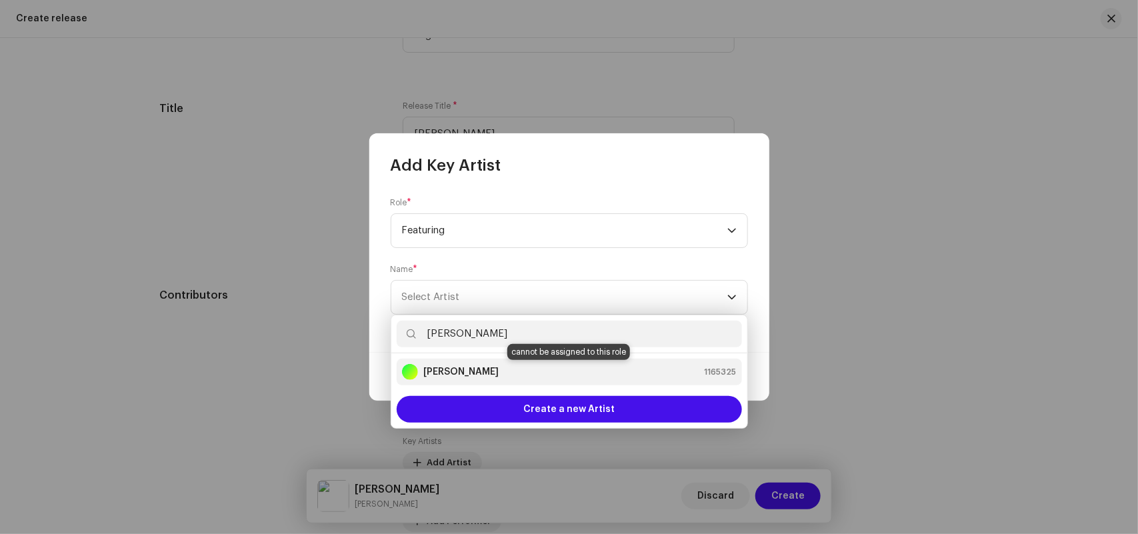
type input "[PERSON_NAME]"
click at [465, 373] on strong "[PERSON_NAME]" at bounding box center [460, 371] width 75 height 13
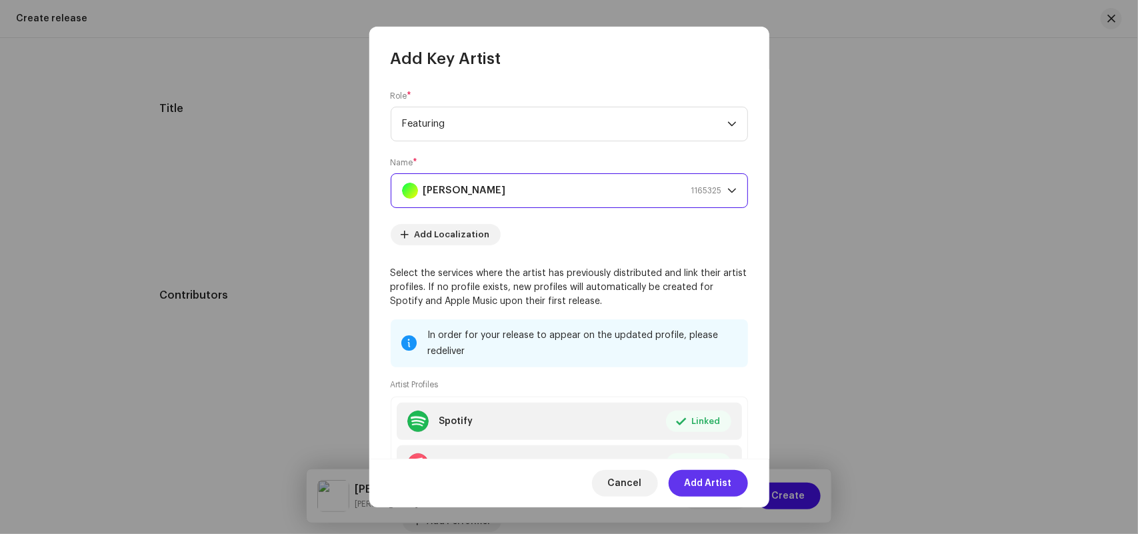
click at [698, 484] on span "Add Artist" at bounding box center [707, 483] width 47 height 27
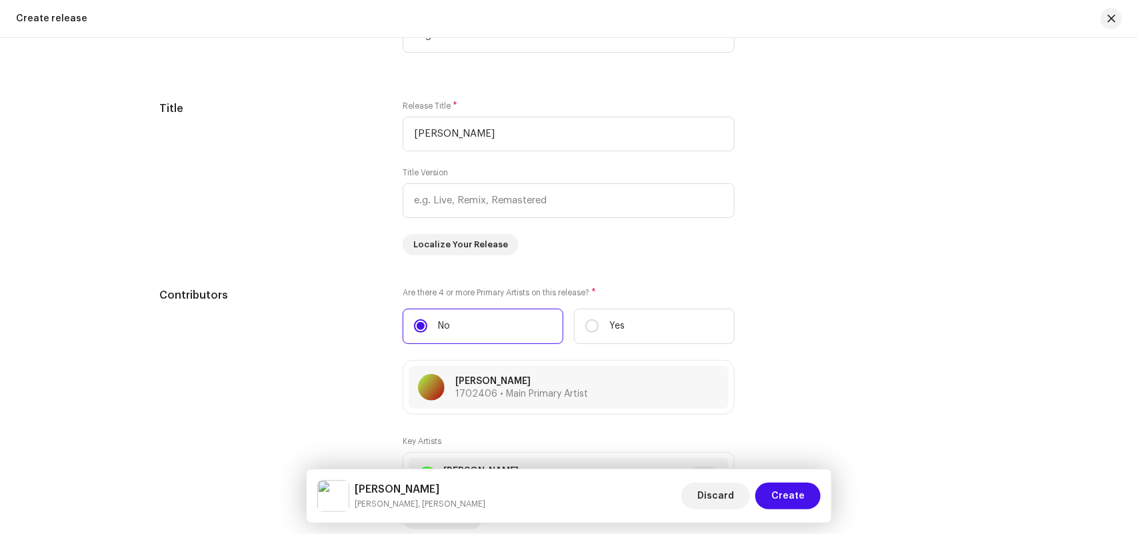
scroll to position [1618, 0]
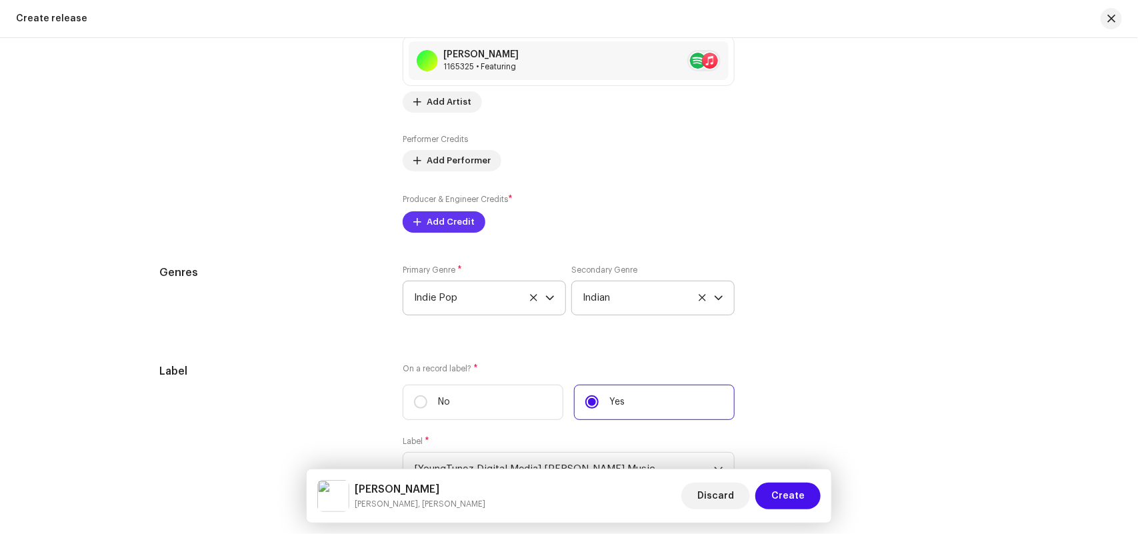
click at [440, 224] on span "Add Credit" at bounding box center [451, 222] width 48 height 27
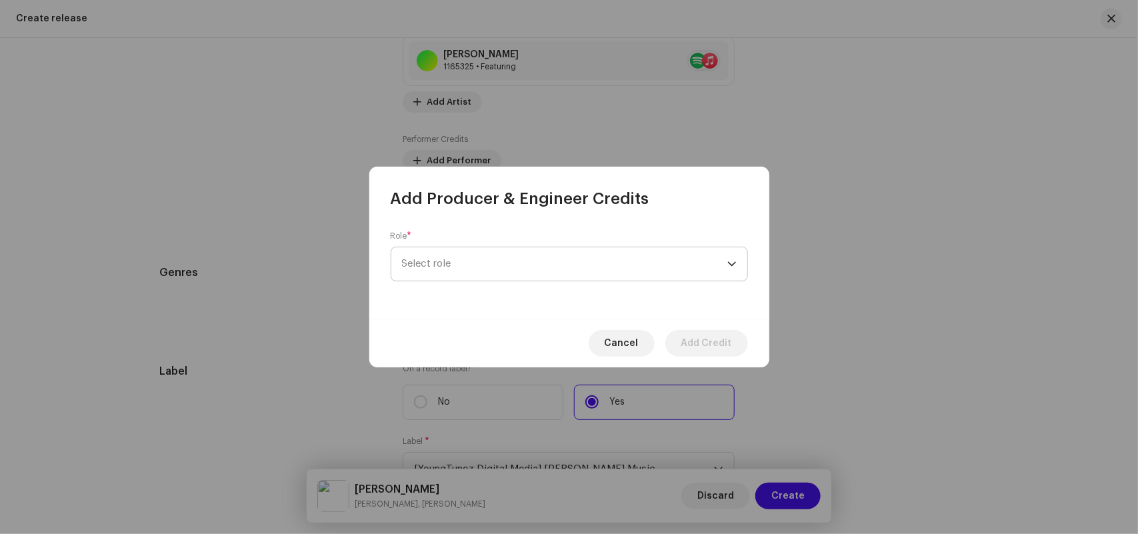
click at [447, 267] on span "Select role" at bounding box center [564, 263] width 325 height 33
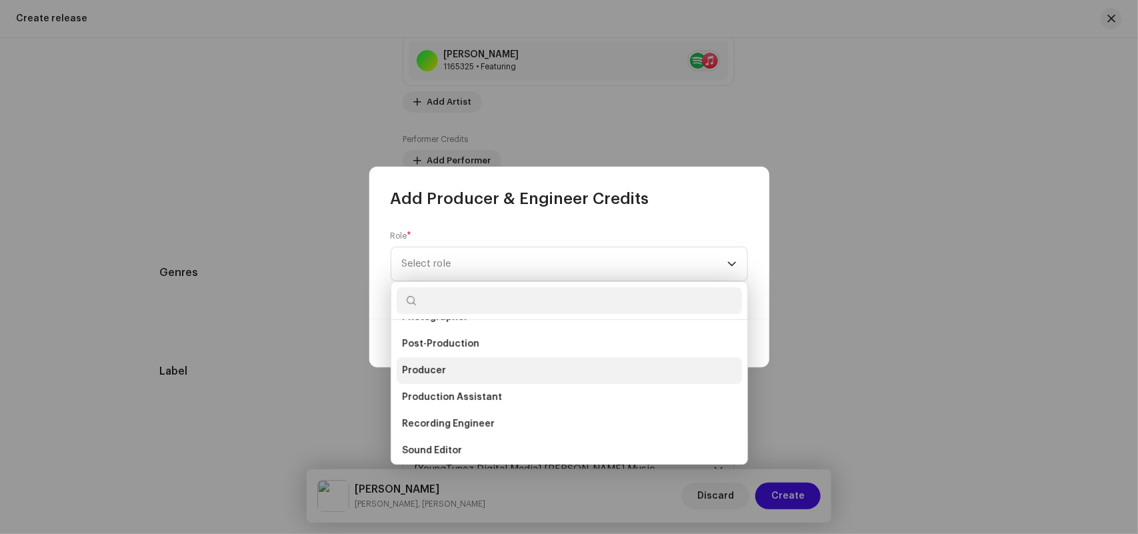
scroll to position [442, 0]
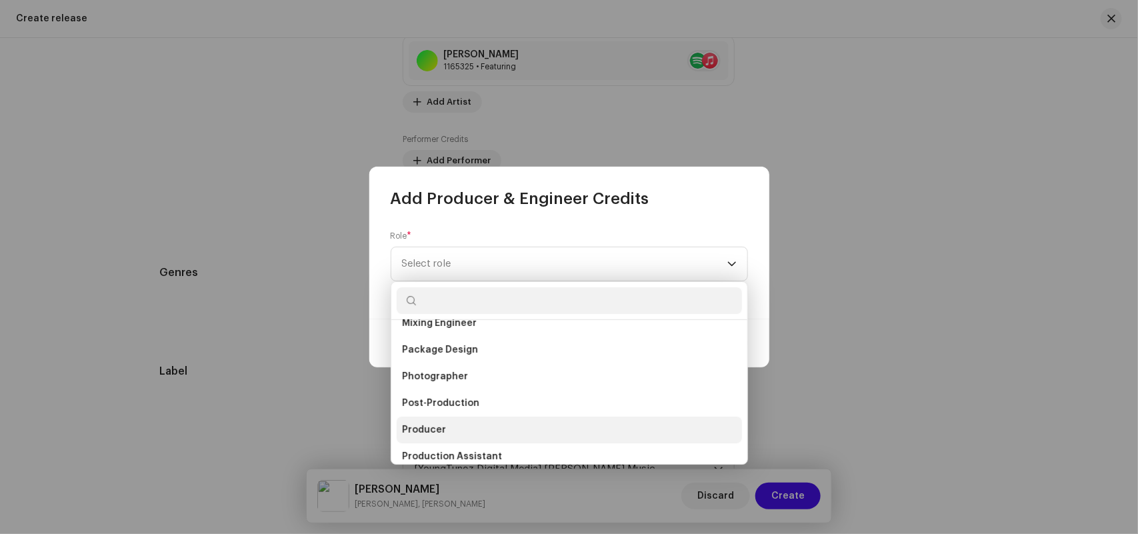
click at [433, 423] on span "Producer" at bounding box center [424, 429] width 44 height 13
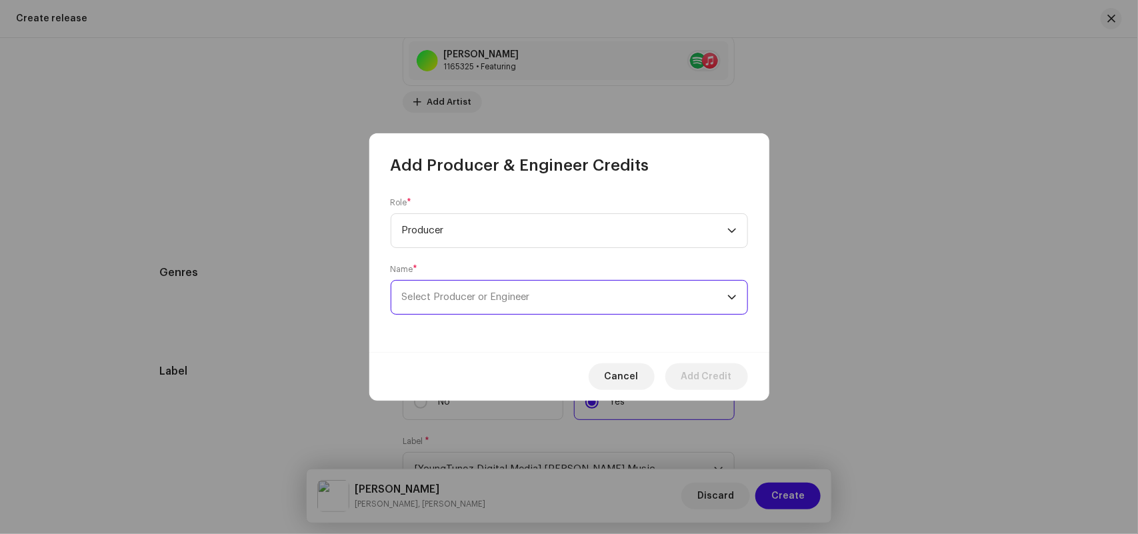
click at [440, 307] on span "Select Producer or Engineer" at bounding box center [564, 297] width 325 height 33
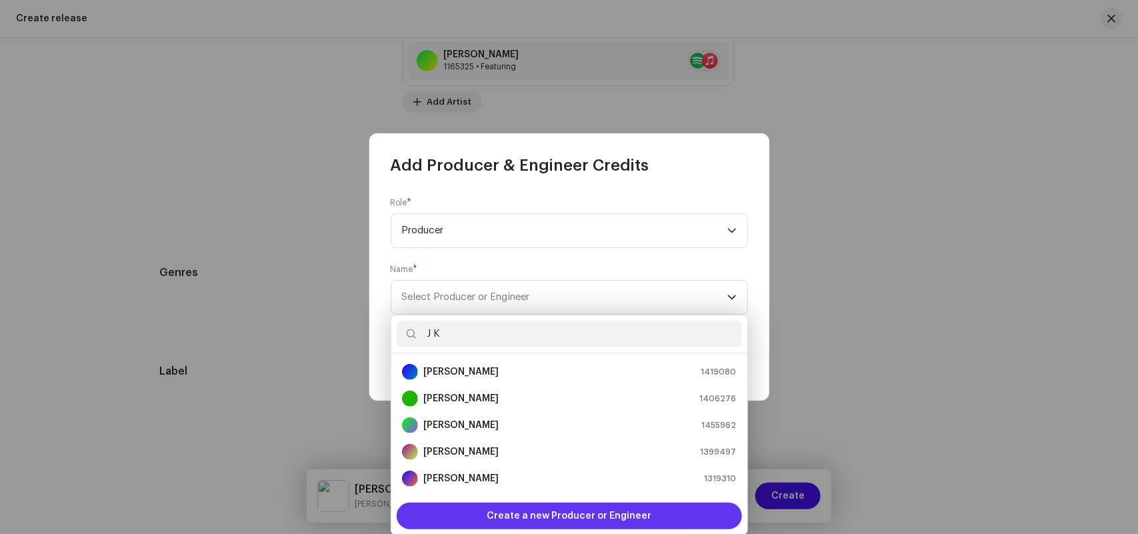
scroll to position [21, 0]
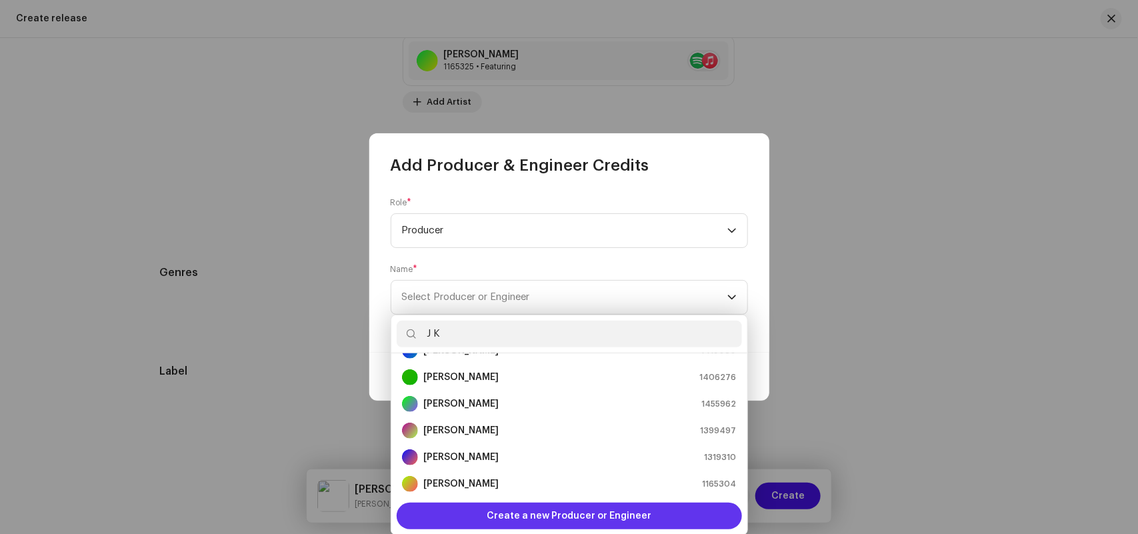
type input "J K"
click at [529, 515] on span "Create a new Producer or Engineer" at bounding box center [569, 516] width 165 height 27
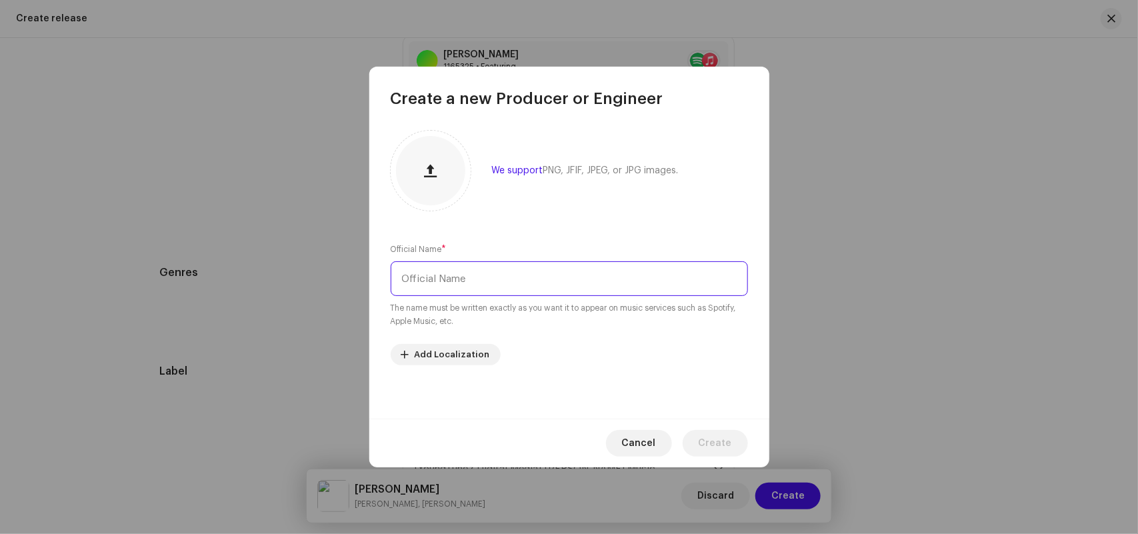
click at [432, 275] on input "text" at bounding box center [569, 278] width 357 height 35
paste input "J K"
type input "J K"
click at [718, 440] on span "Create" at bounding box center [714, 443] width 33 height 27
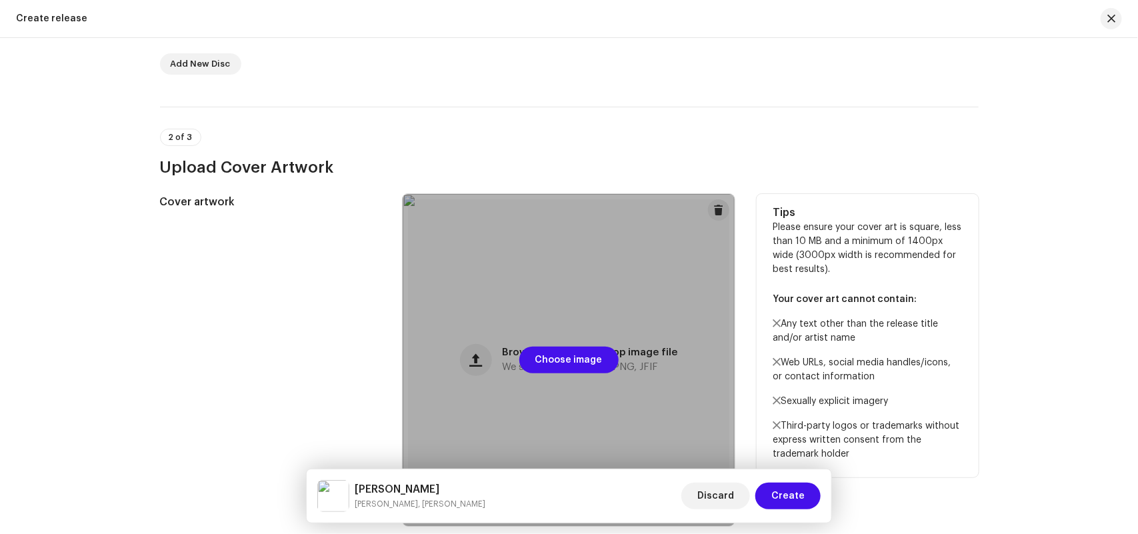
scroll to position [0, 0]
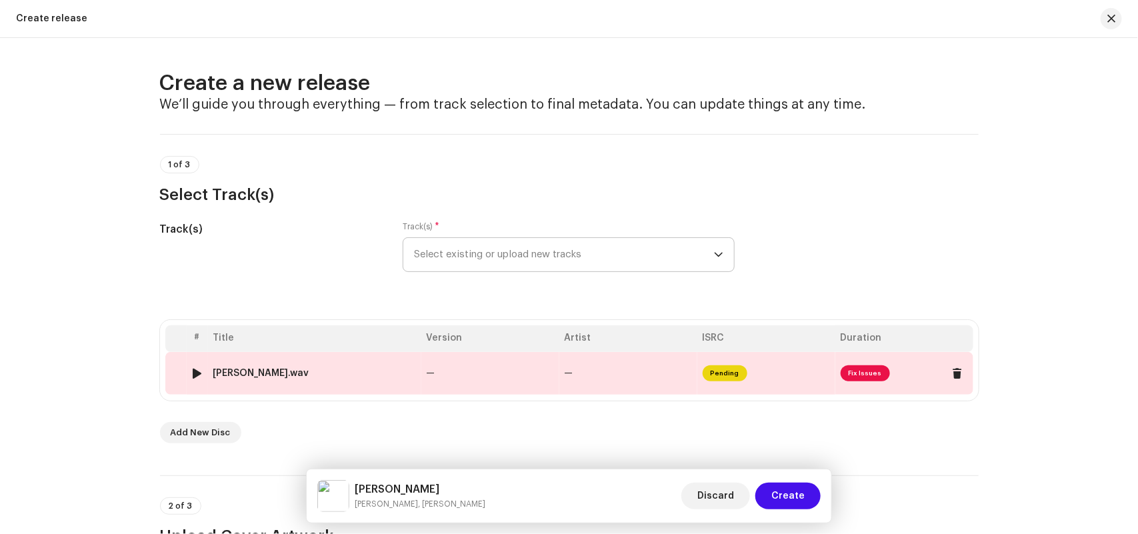
click at [287, 368] on div "Yedu Bolali Nahi Kadhi.wav" at bounding box center [261, 373] width 96 height 11
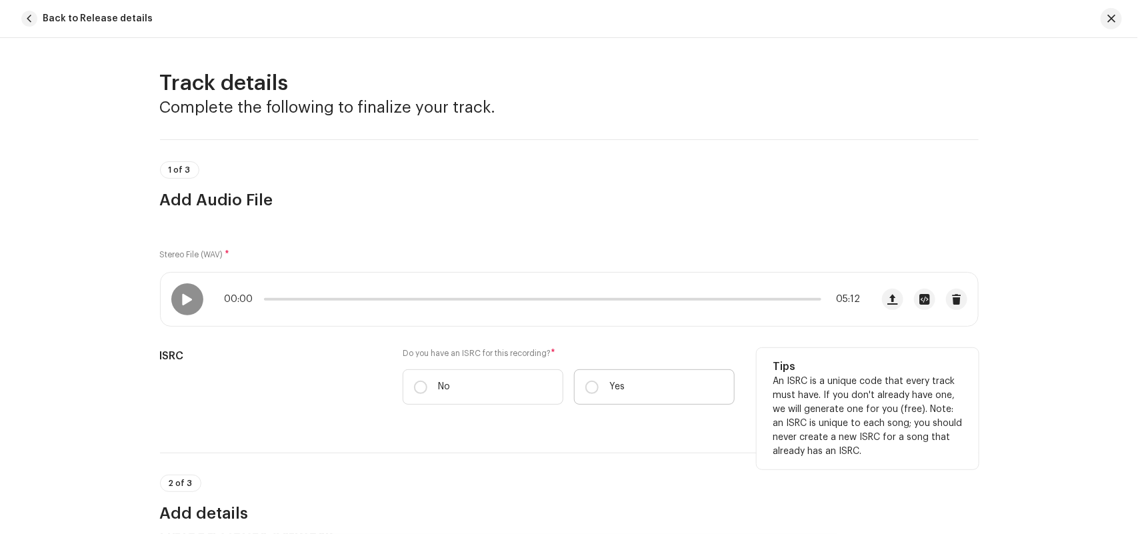
click at [666, 382] on label "Yes" at bounding box center [654, 386] width 161 height 35
click at [599, 382] on input "Yes" at bounding box center [591, 387] width 13 height 13
radio input "true"
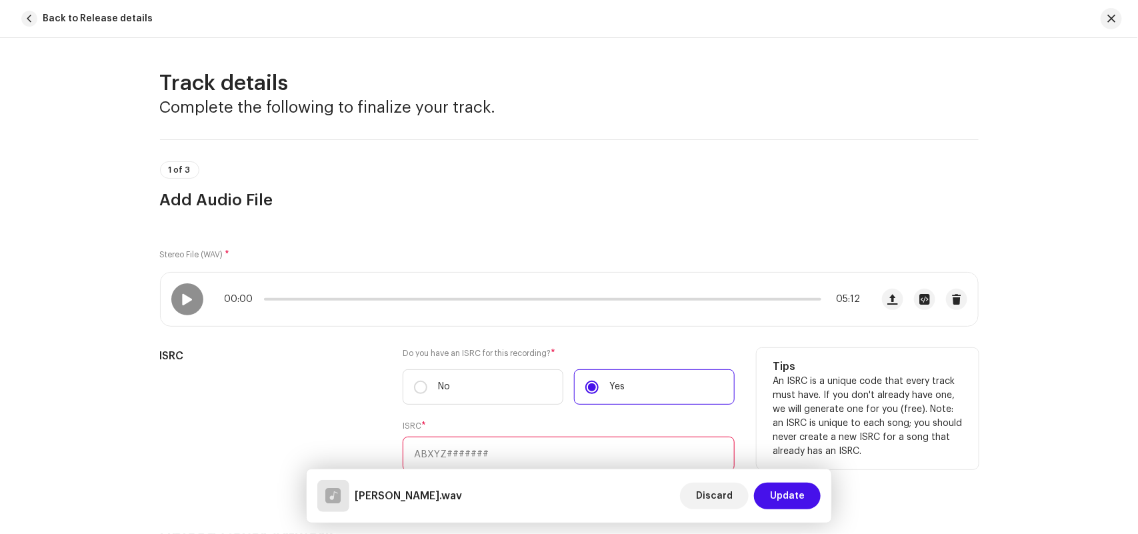
click at [471, 451] on input "text" at bounding box center [569, 454] width 332 height 35
paste input "INY242524414"
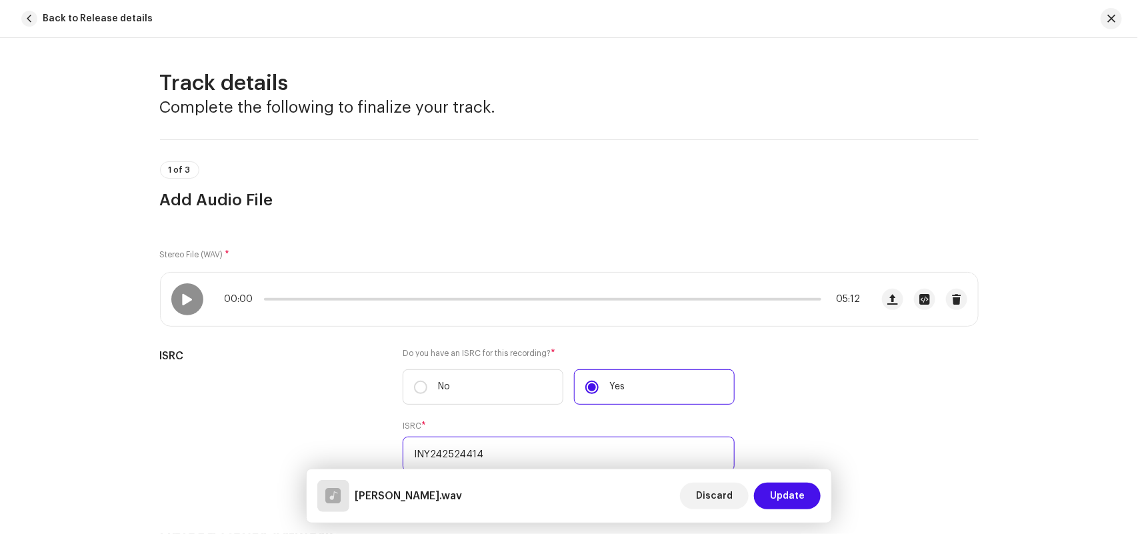
scroll to position [417, 0]
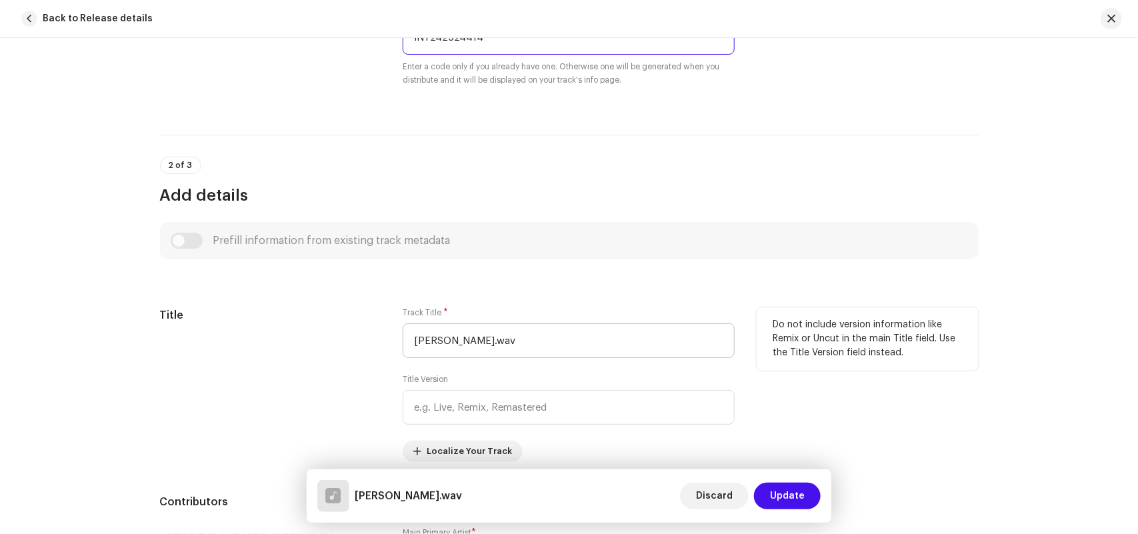
type input "INY242524414"
click at [579, 342] on input "Yedu Bolali Nahi Kadhi.wav" at bounding box center [569, 340] width 332 height 35
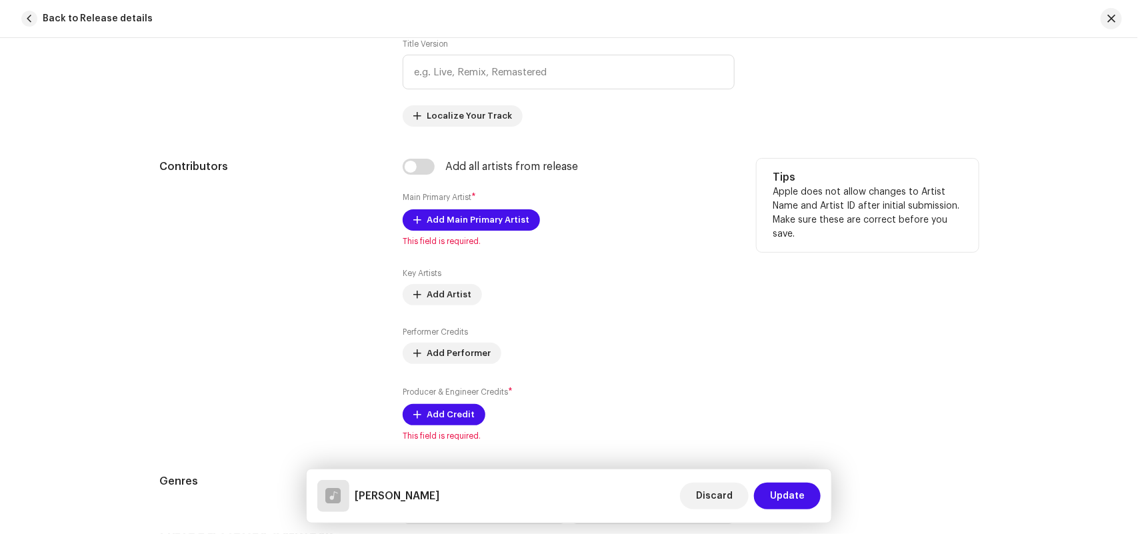
scroll to position [833, 0]
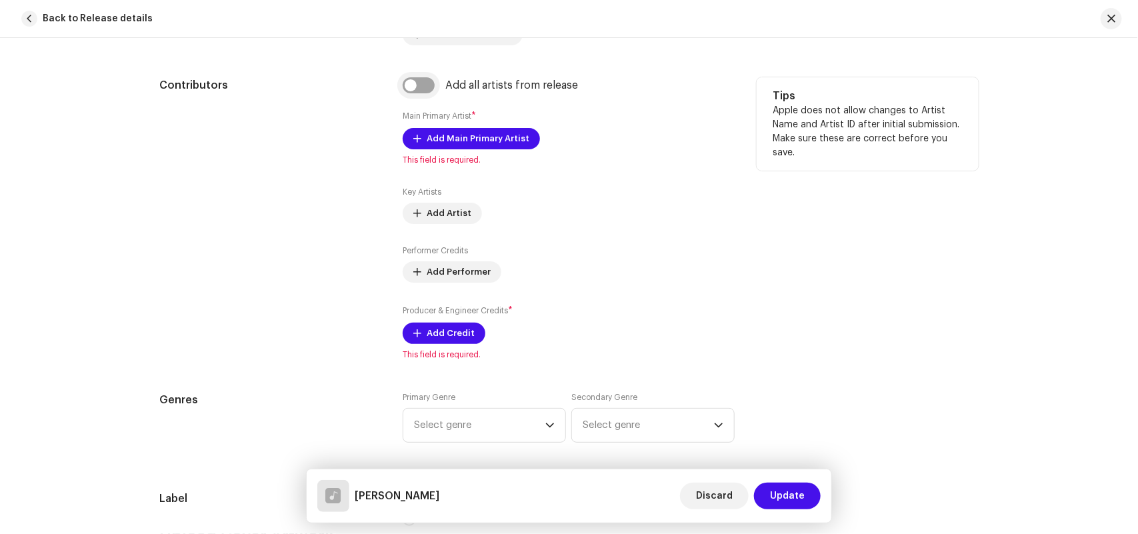
type input "Yedu Bolali Nahi Kadhi"
click at [420, 85] on input "checkbox" at bounding box center [419, 85] width 32 height 16
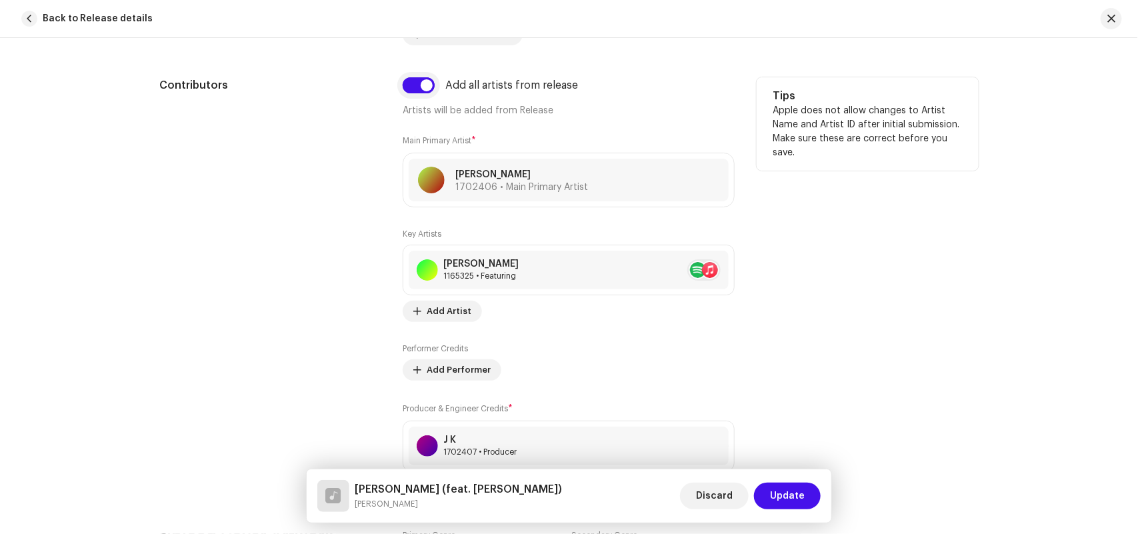
click at [419, 85] on input "checkbox" at bounding box center [419, 85] width 32 height 16
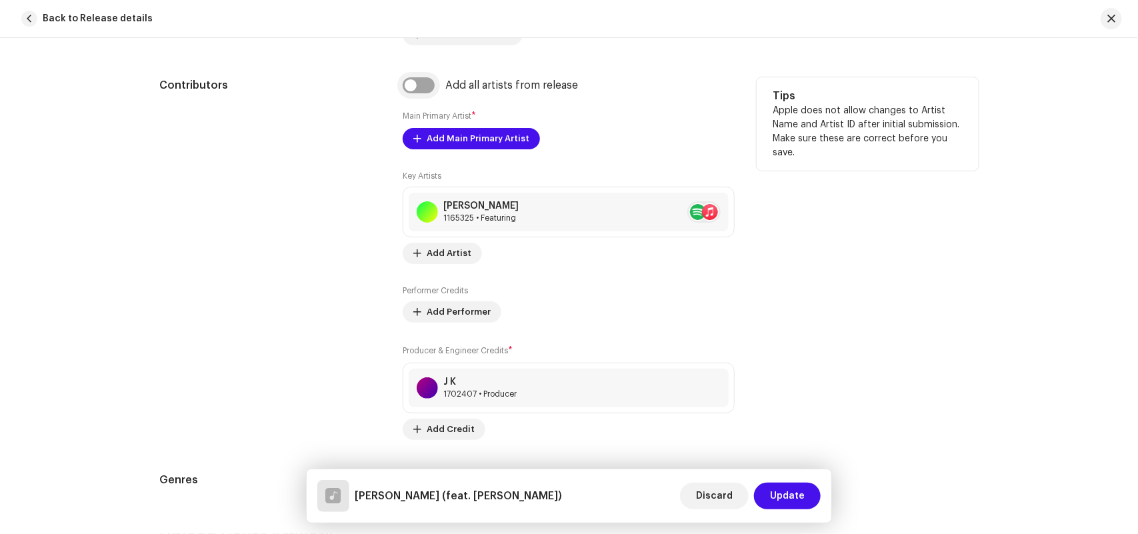
click at [418, 80] on input "checkbox" at bounding box center [419, 85] width 32 height 16
checkbox input "true"
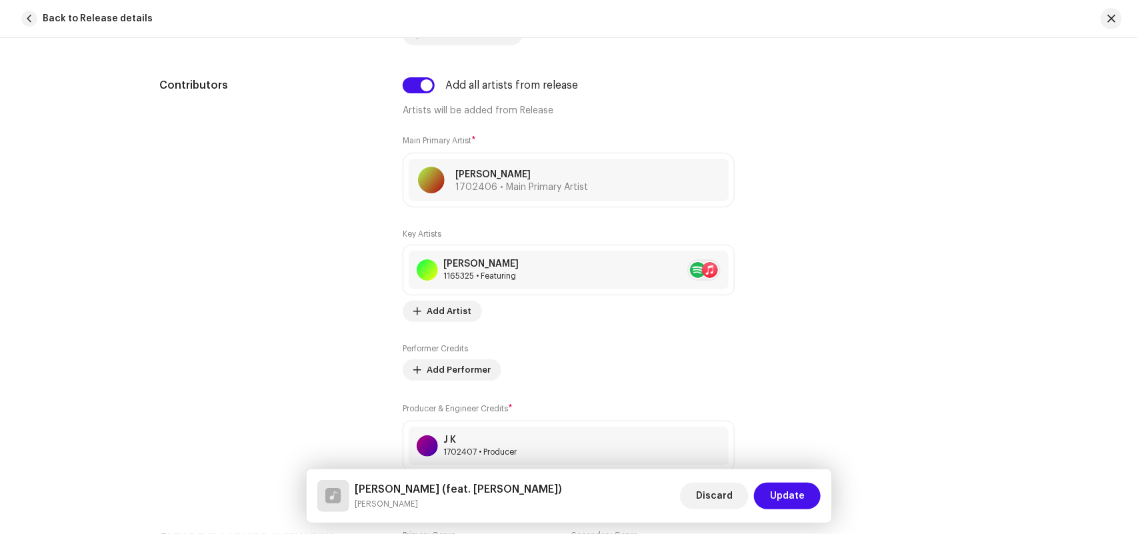
scroll to position [1250, 0]
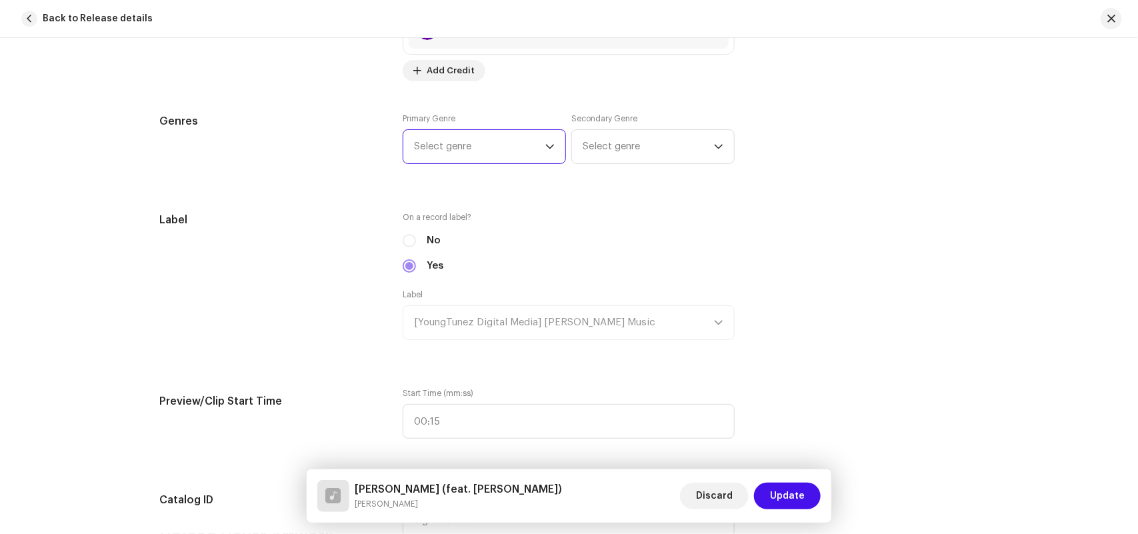
click at [470, 138] on span "Select genre" at bounding box center [479, 146] width 131 height 33
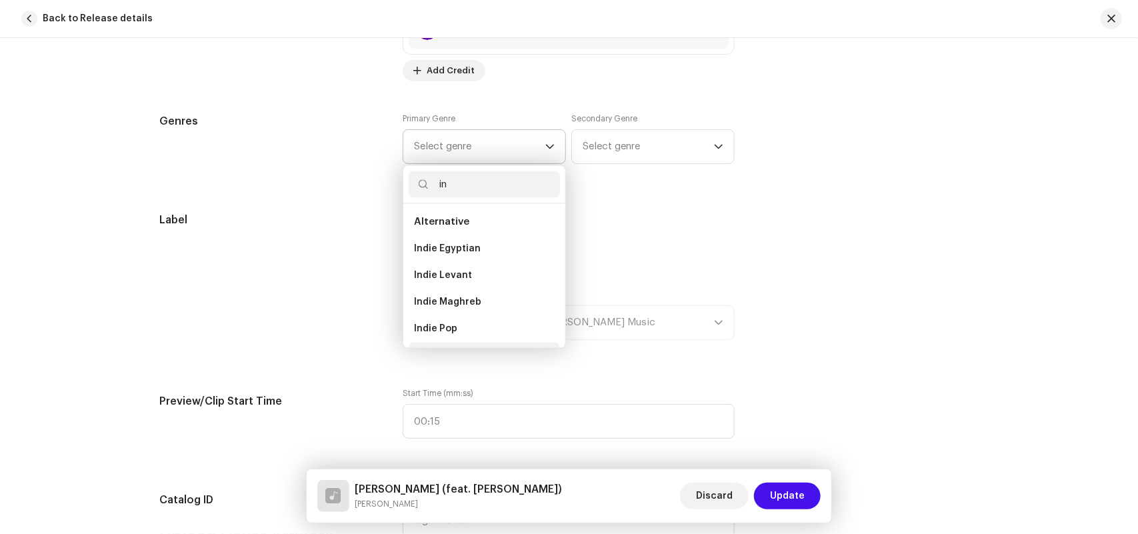
scroll to position [21, 0]
type input "in"
click at [460, 295] on li "Indie Pop" at bounding box center [484, 307] width 151 height 27
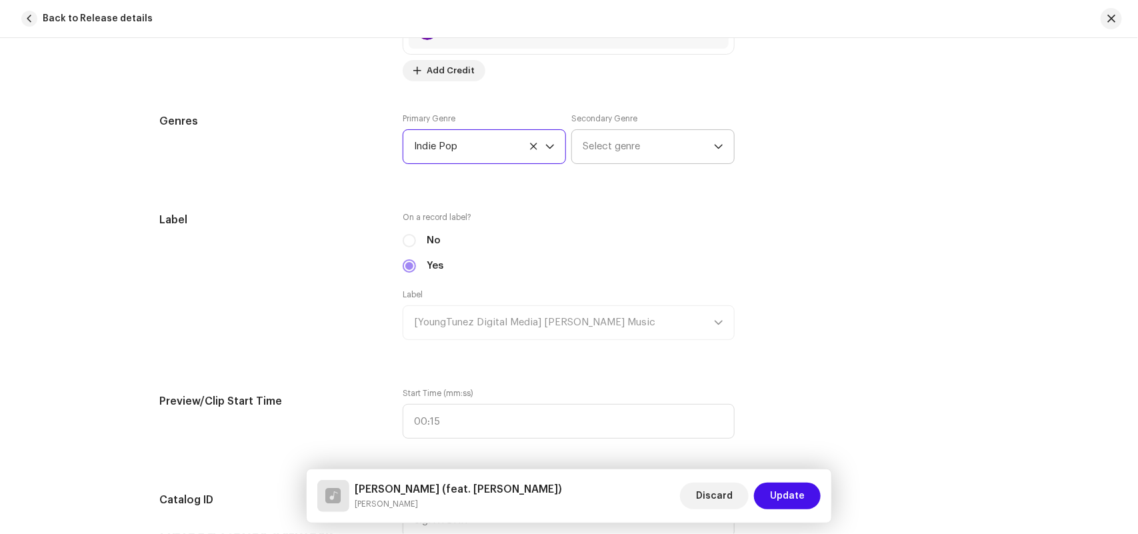
click at [605, 143] on span "Select genre" at bounding box center [648, 146] width 131 height 33
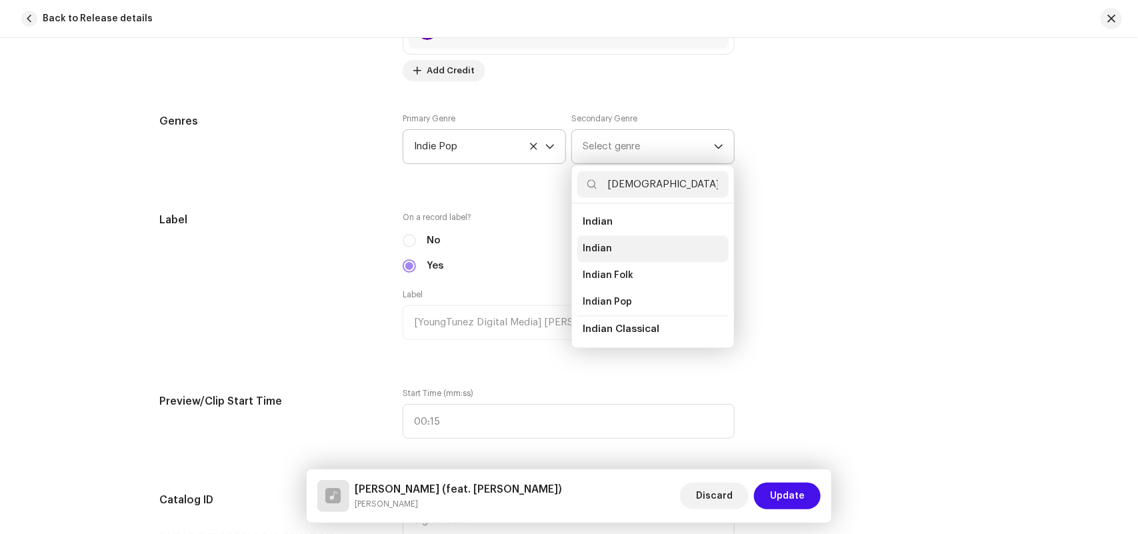
type input "[DEMOGRAPHIC_DATA]"
click at [601, 247] on span "Indian" at bounding box center [597, 248] width 29 height 13
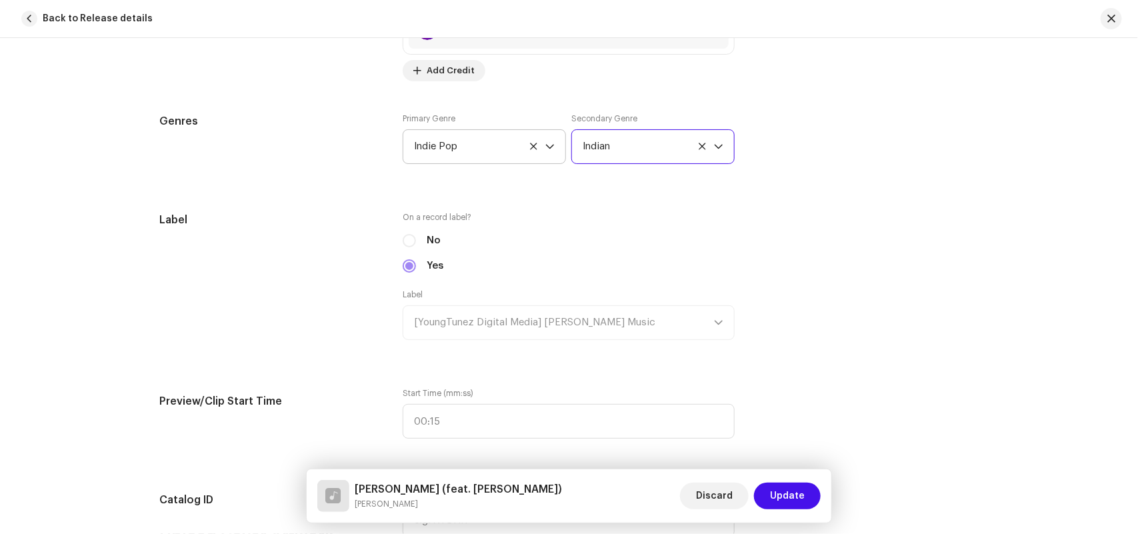
scroll to position [1666, 0]
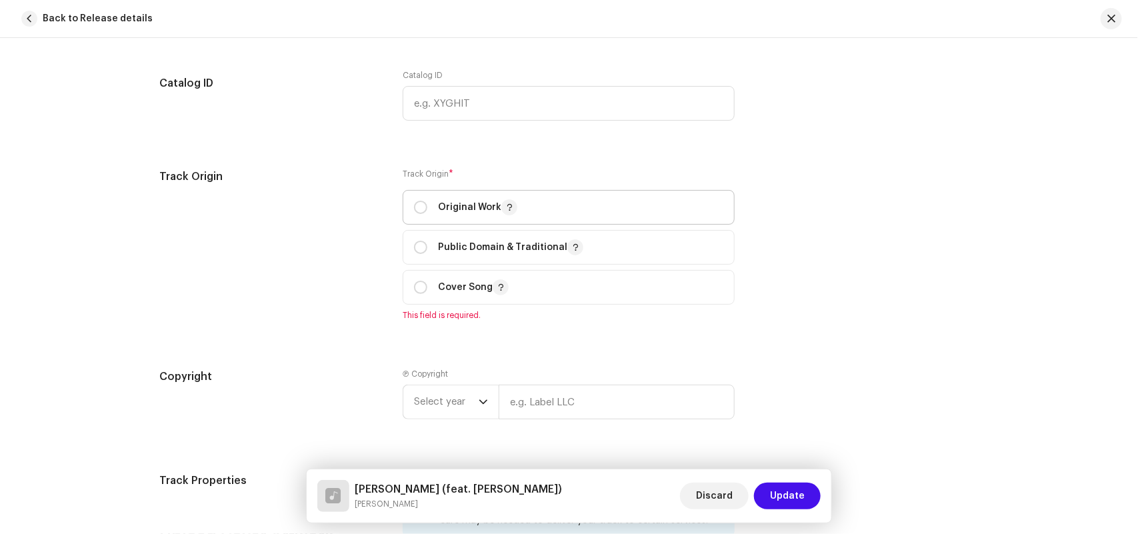
click at [484, 221] on span "Original Work" at bounding box center [568, 207] width 309 height 33
radio input "true"
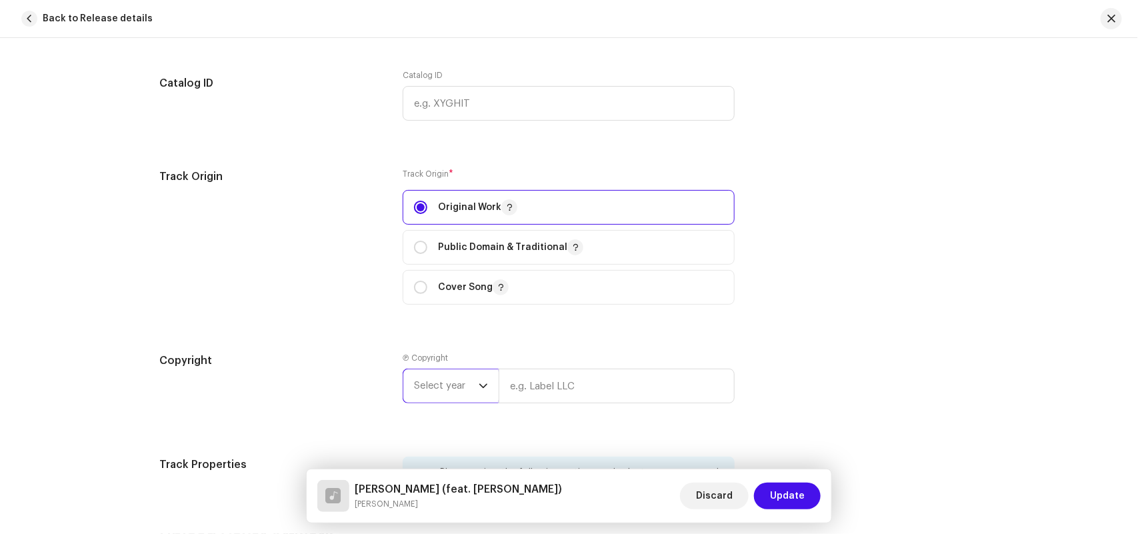
click at [470, 377] on span "Select year" at bounding box center [446, 385] width 65 height 33
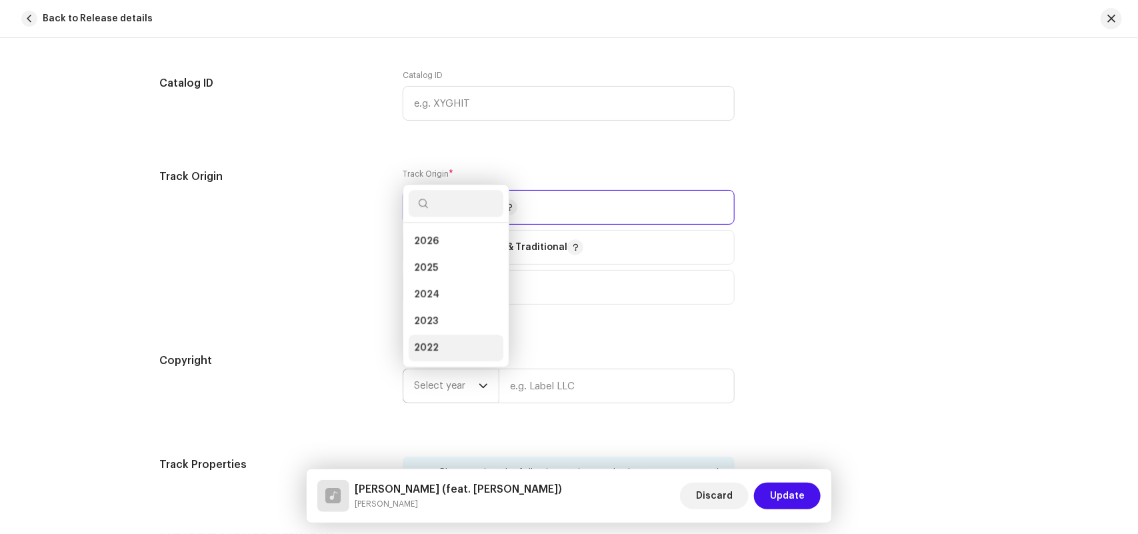
scroll to position [21, 0]
click at [421, 241] on li "2025" at bounding box center [456, 246] width 95 height 27
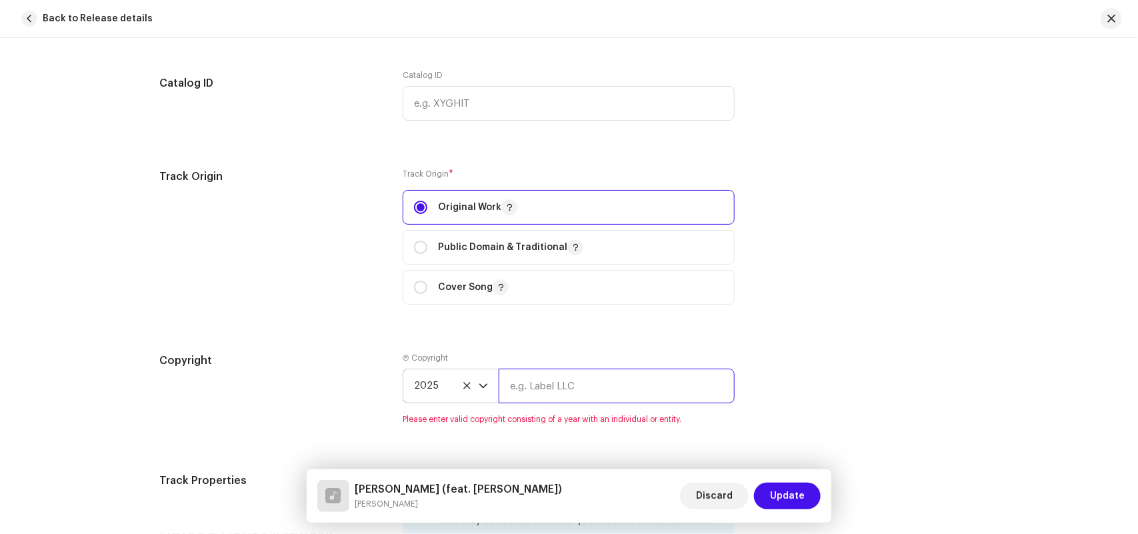
click at [581, 392] on input "text" at bounding box center [617, 386] width 236 height 35
paste input "Monu Music"
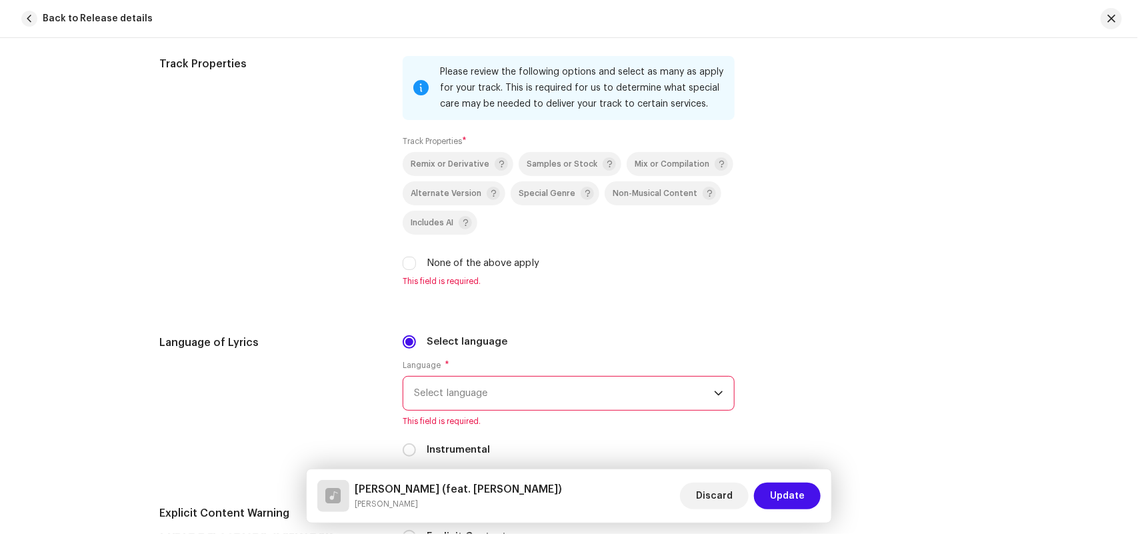
type input "Monu Music"
click at [495, 265] on label "None of the above apply" at bounding box center [483, 263] width 113 height 15
click at [416, 265] on input "None of the above apply" at bounding box center [409, 263] width 13 height 13
checkbox input "true"
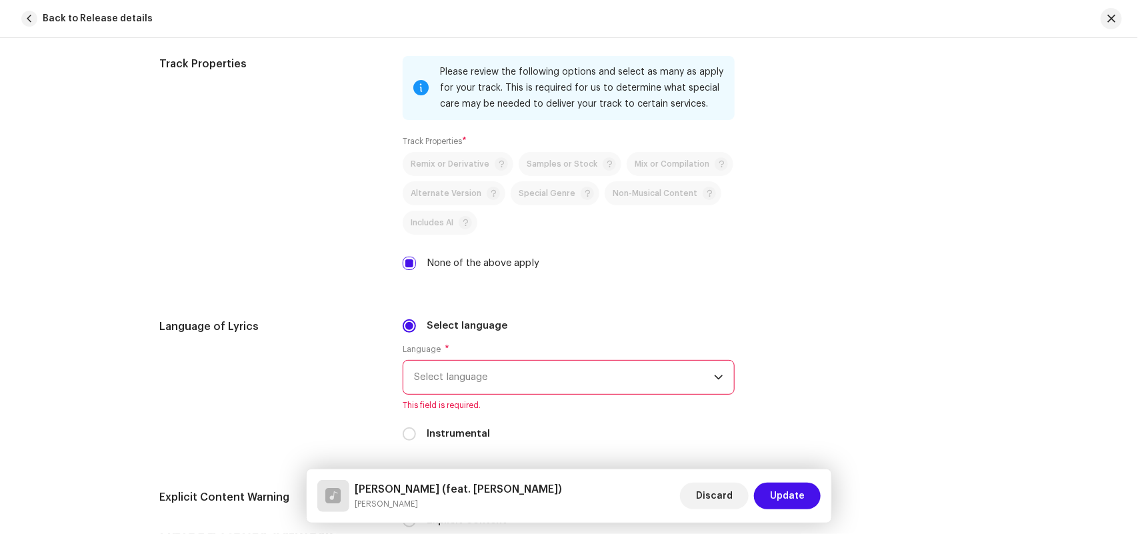
click at [449, 381] on span "Select language" at bounding box center [564, 377] width 300 height 33
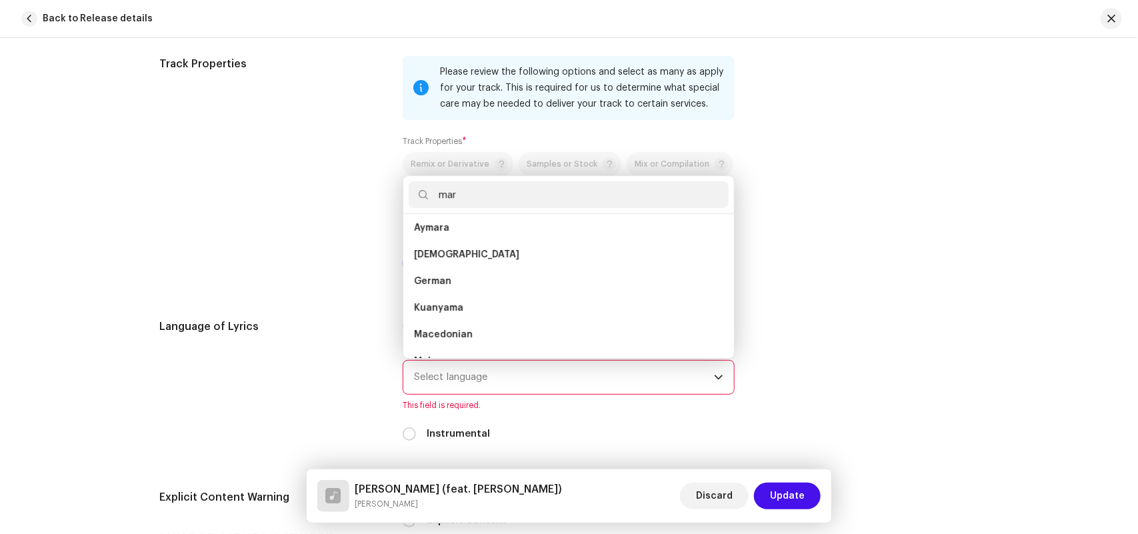
scroll to position [0, 0]
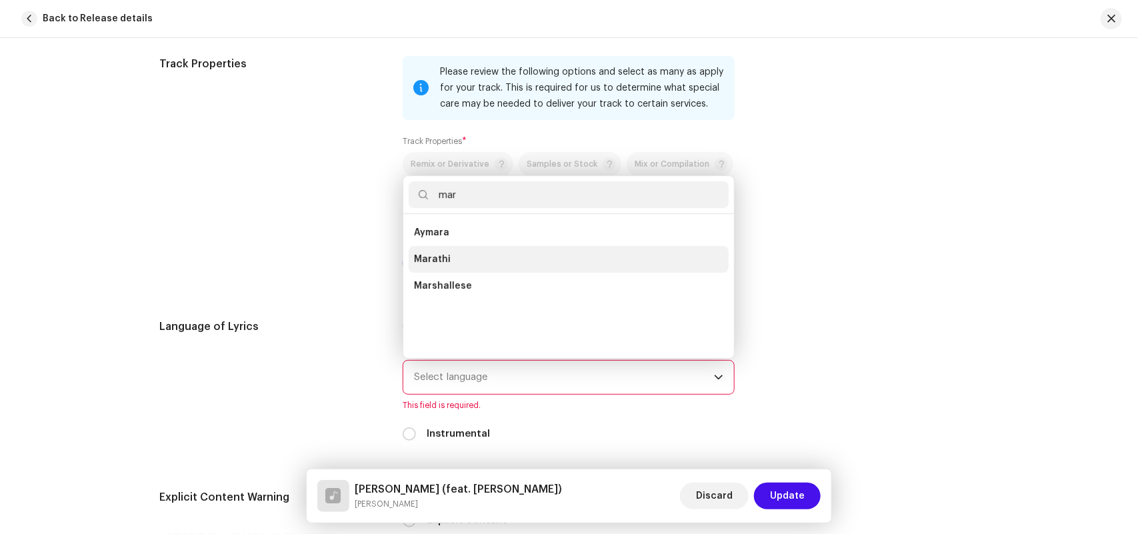
type input "mar"
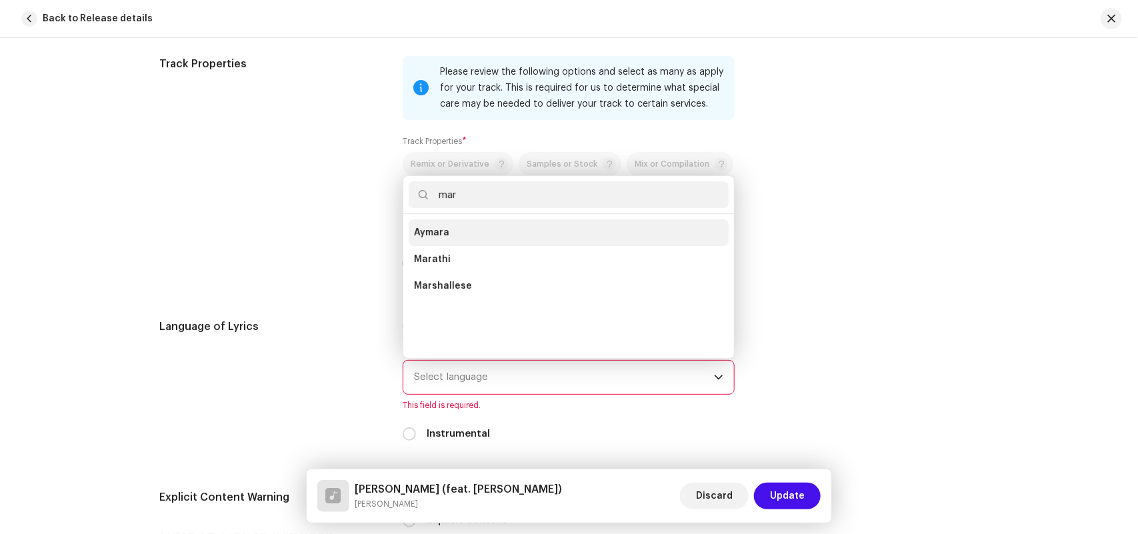
click at [434, 260] on span "Marathi" at bounding box center [432, 259] width 37 height 13
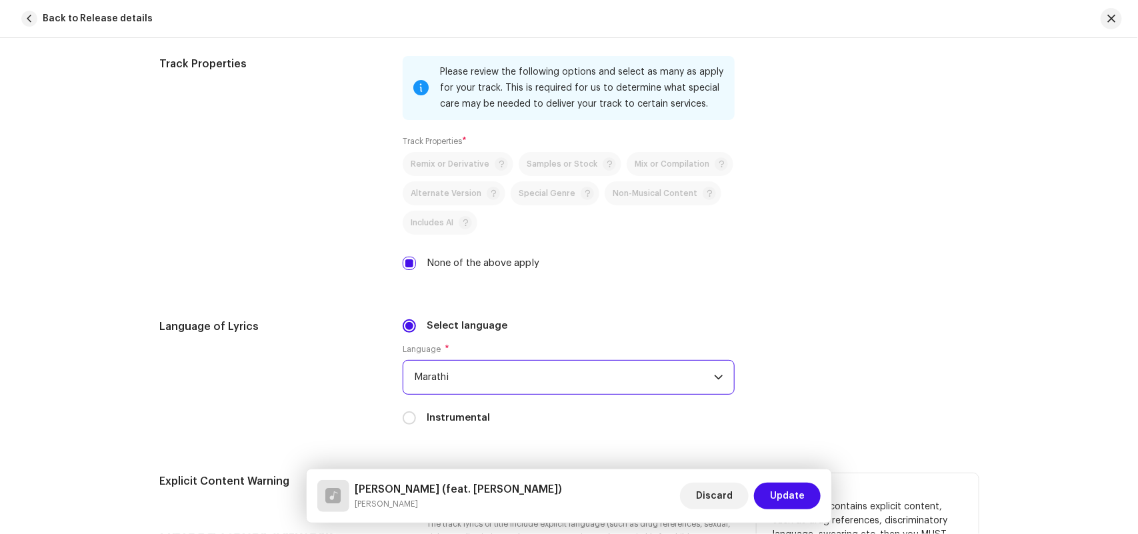
scroll to position [2483, 0]
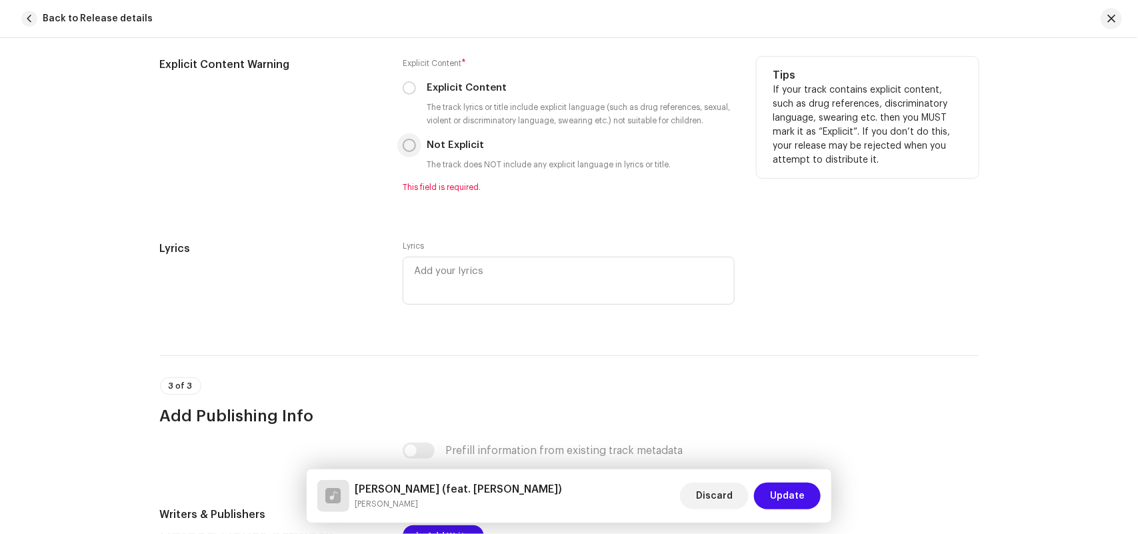
click at [408, 145] on input "Not Explicit" at bounding box center [409, 145] width 13 height 13
radio input "true"
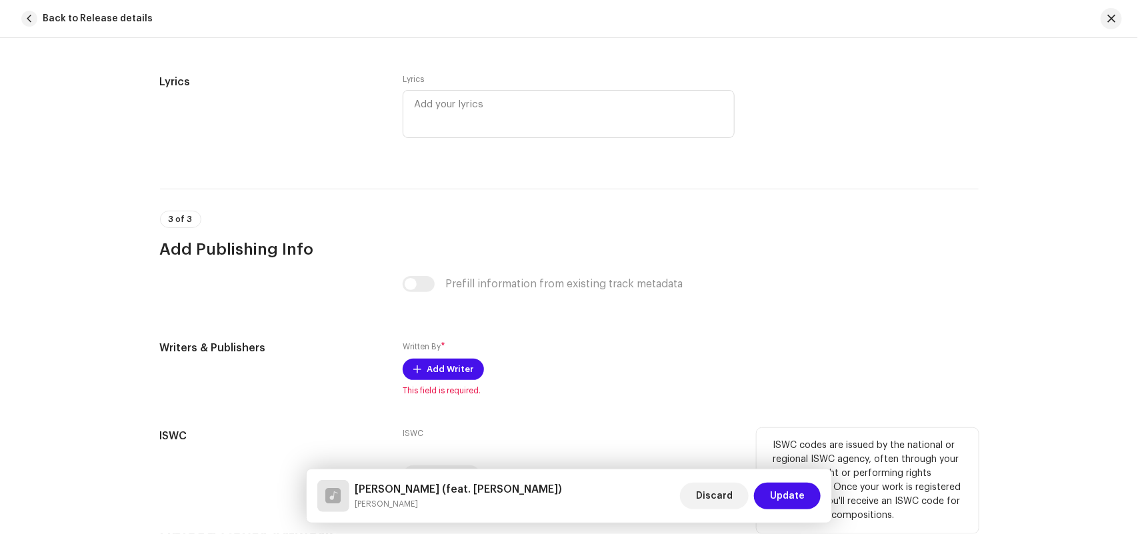
scroll to position [2717, 0]
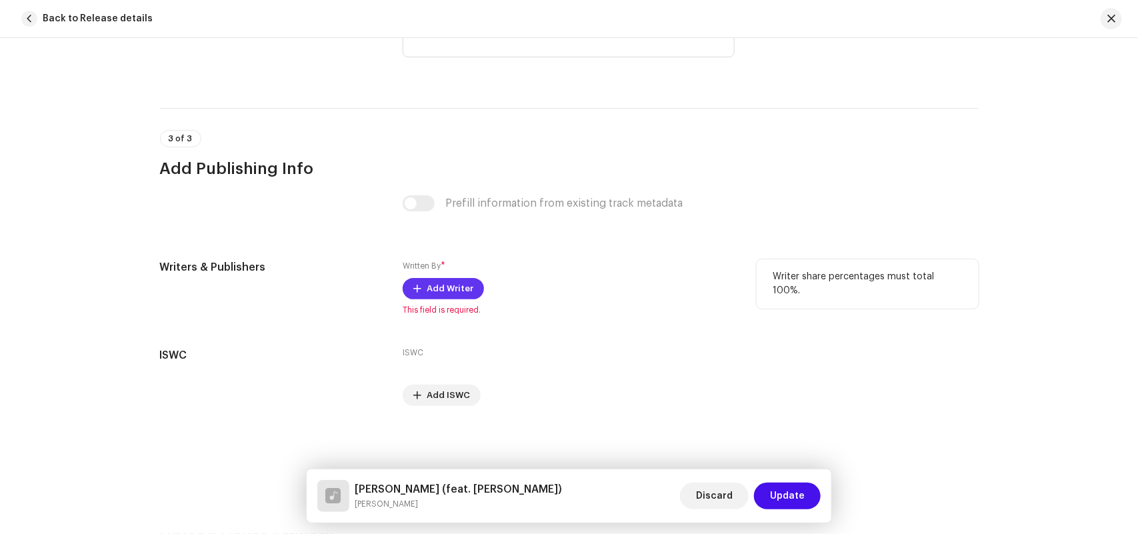
click at [438, 288] on span "Add Writer" at bounding box center [450, 288] width 47 height 27
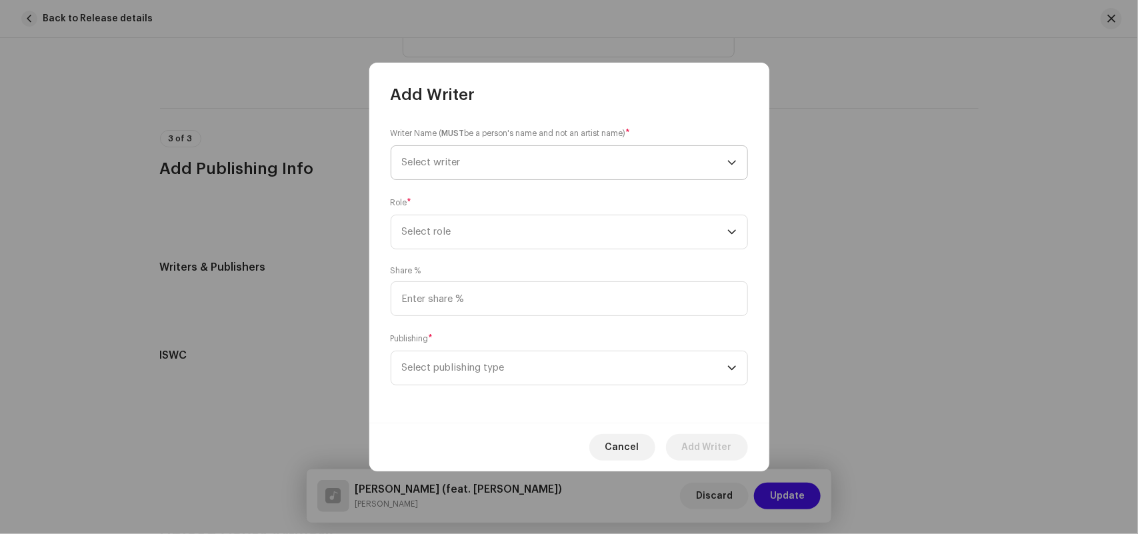
click at [434, 160] on span "Select writer" at bounding box center [431, 162] width 59 height 10
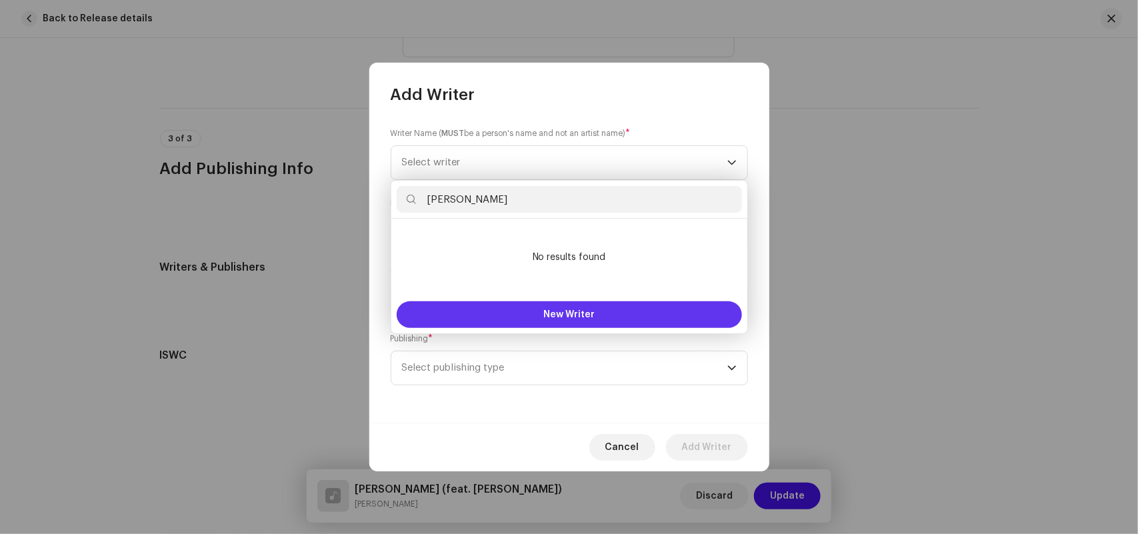
type input "Ajay Kshirsagar"
click at [493, 308] on button "New Writer" at bounding box center [569, 314] width 345 height 27
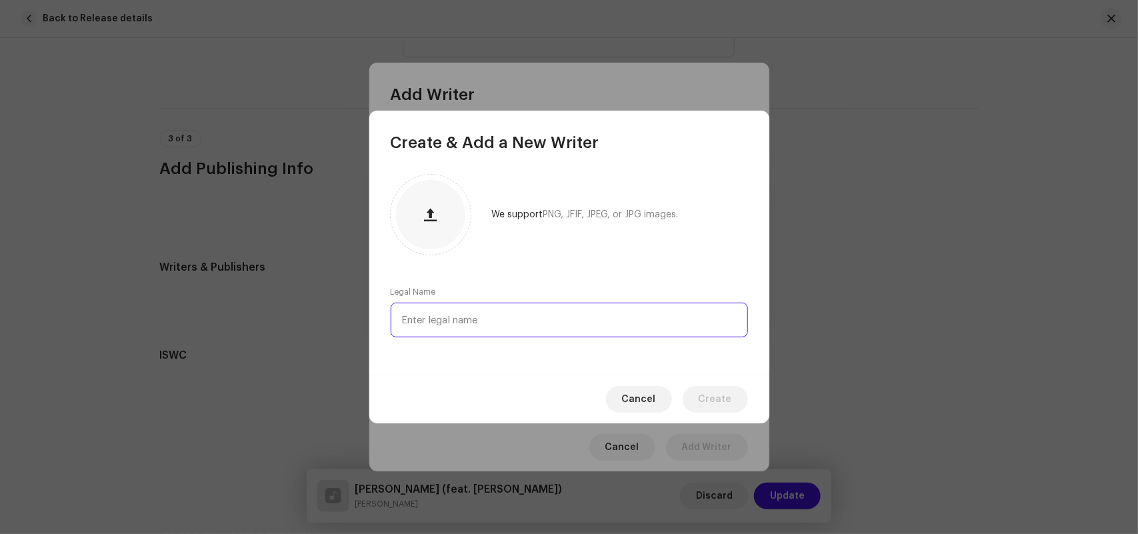
click at [459, 322] on input "text" at bounding box center [569, 320] width 357 height 35
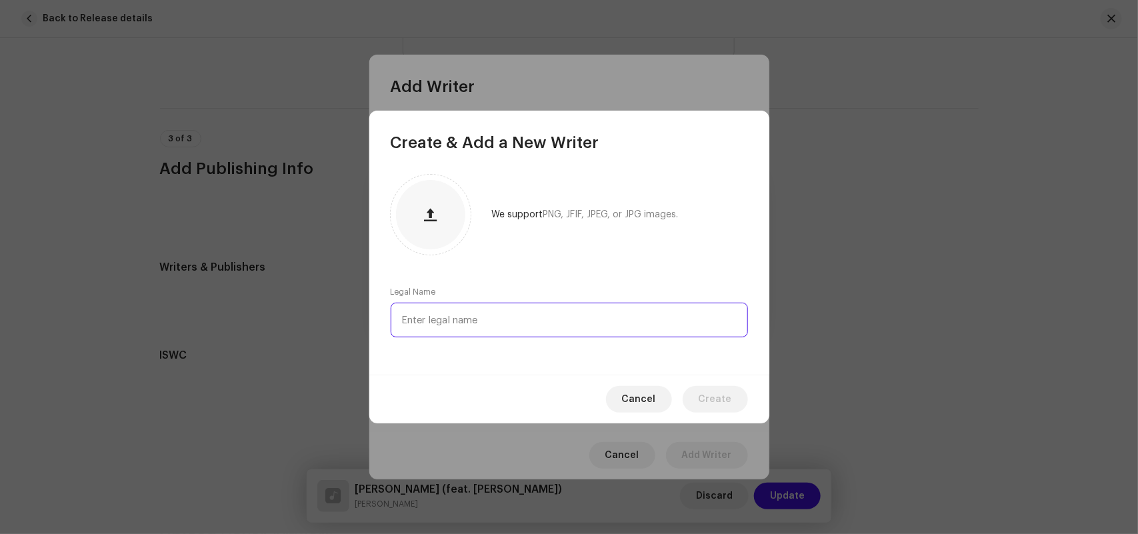
paste input "Ajay Kshirsagar"
type input "Ajay Kshirsagar"
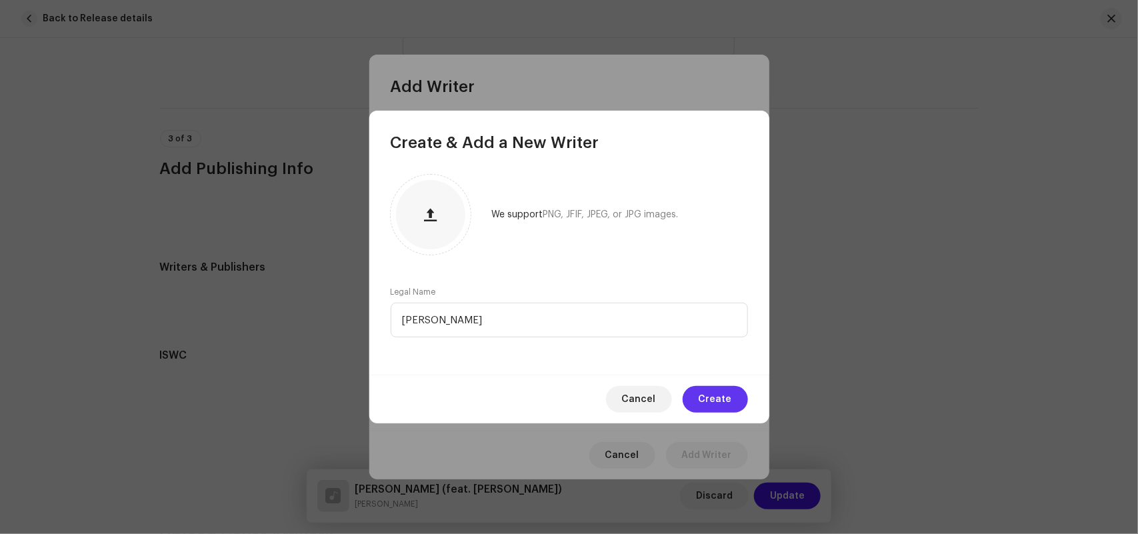
click at [708, 391] on span "Create" at bounding box center [714, 399] width 33 height 27
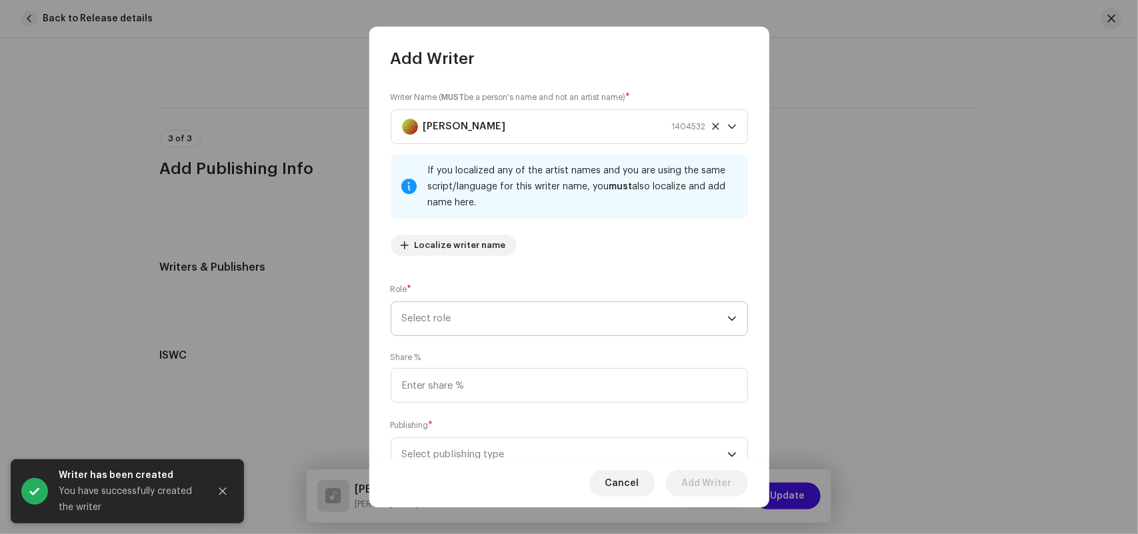
click at [429, 304] on span "Select role" at bounding box center [564, 318] width 325 height 33
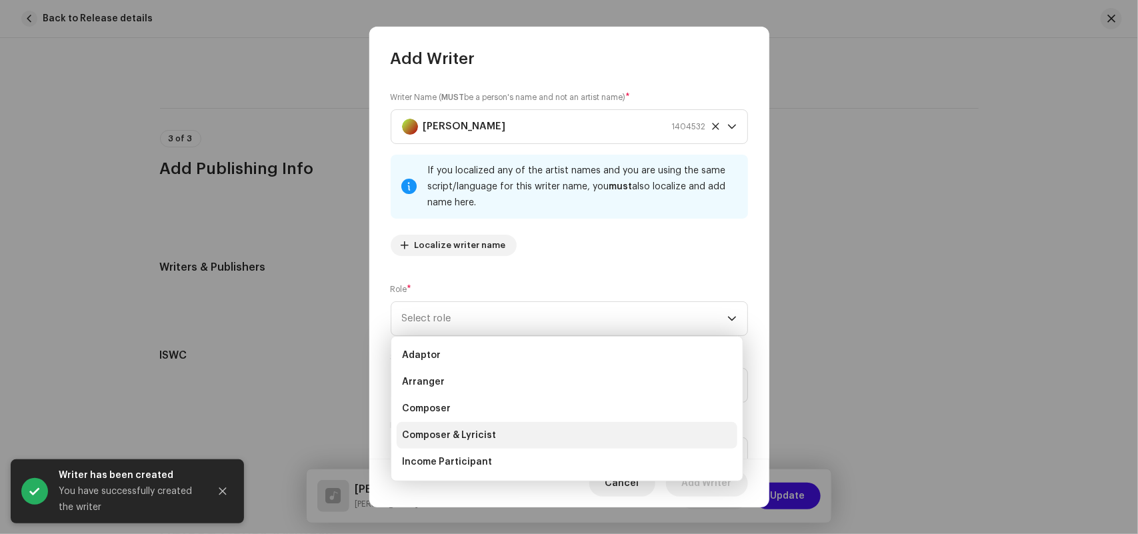
click at [431, 431] on span "Composer & Lyricist" at bounding box center [449, 435] width 94 height 13
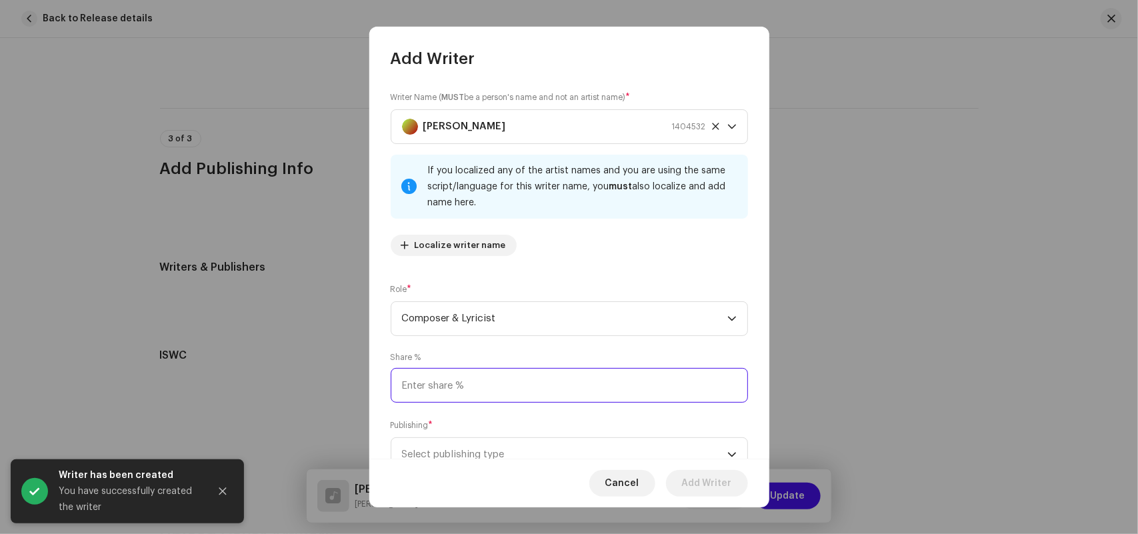
click at [427, 397] on input at bounding box center [569, 385] width 357 height 35
type input "100.00"
click at [422, 461] on div "Cancel Add Writer" at bounding box center [569, 483] width 400 height 49
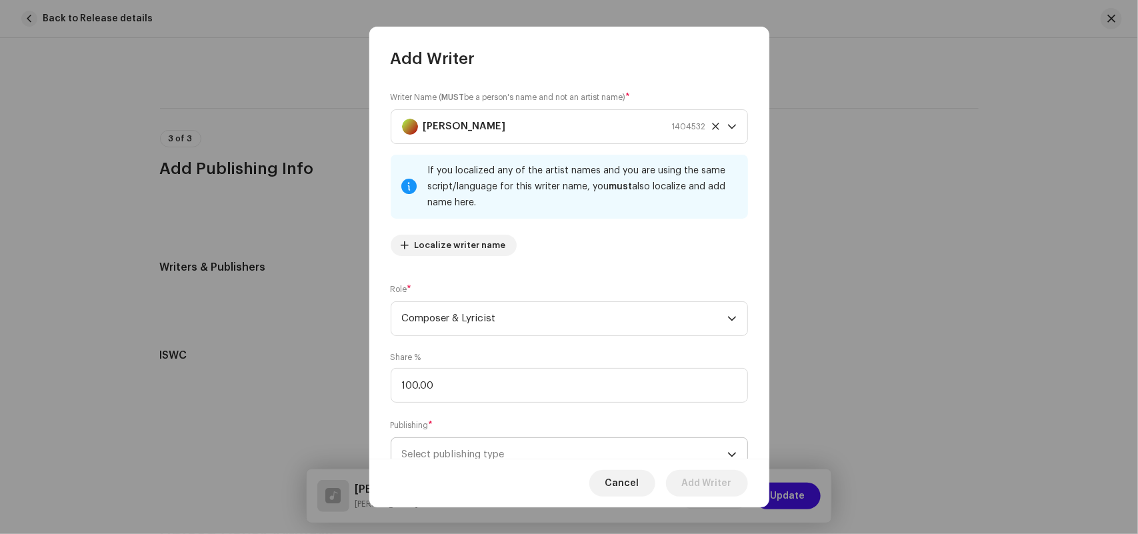
click at [449, 451] on span "Select publishing type" at bounding box center [564, 454] width 325 height 33
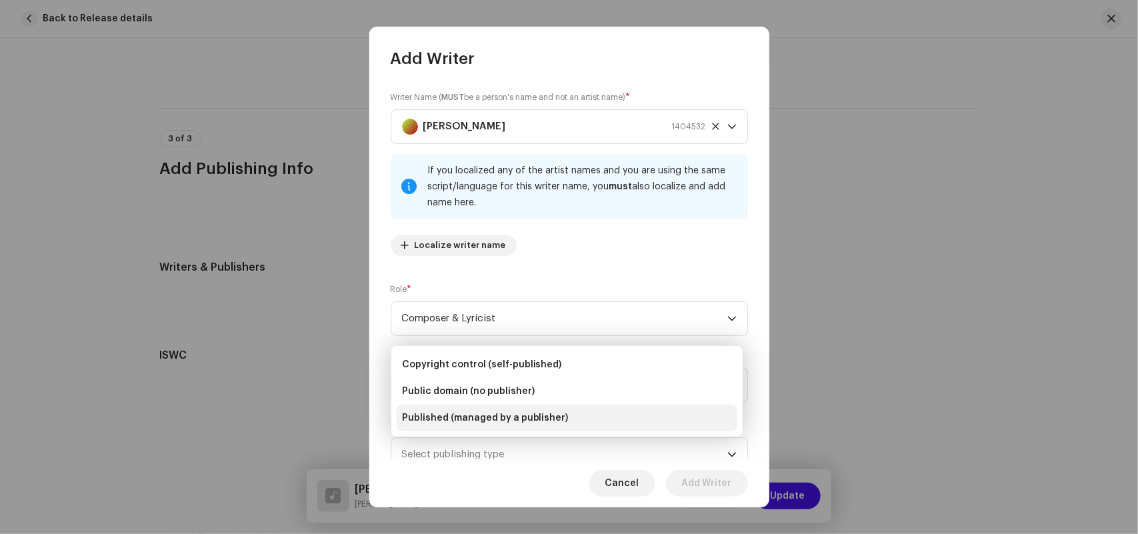
click at [477, 423] on span "Published (managed by a publisher)" at bounding box center [485, 417] width 167 height 13
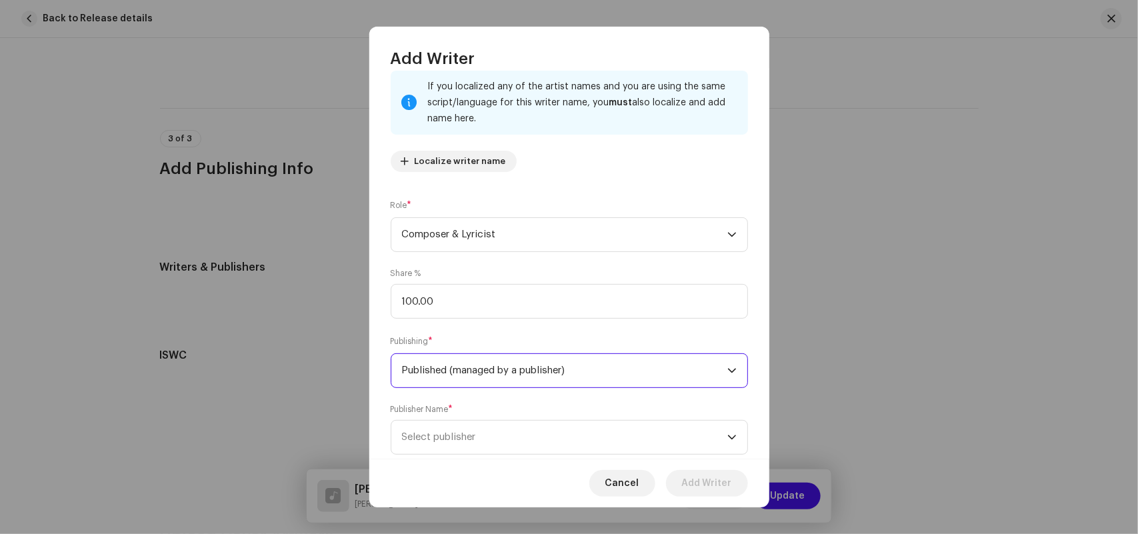
scroll to position [117, 0]
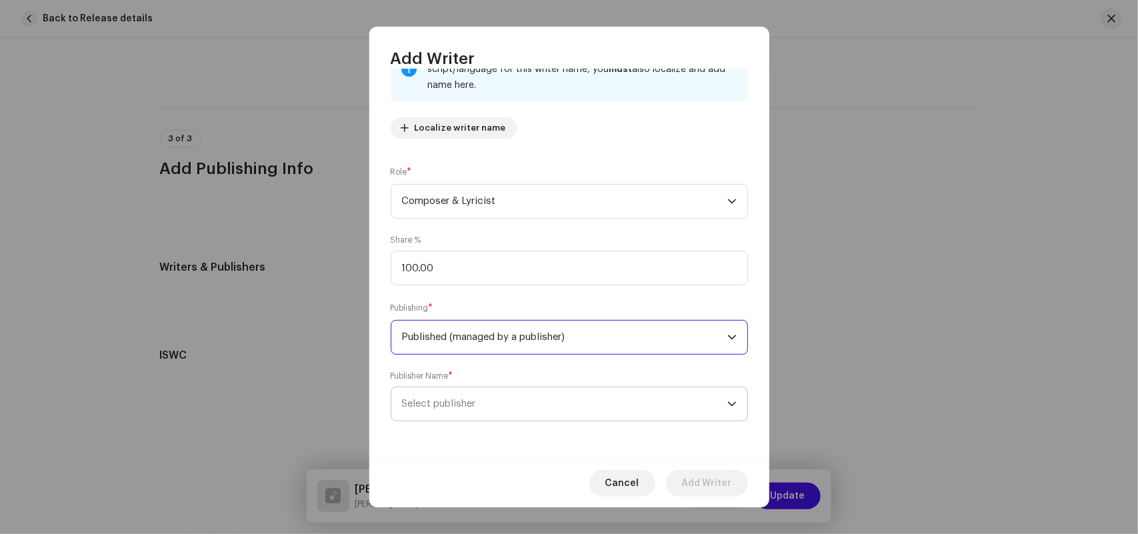
click at [473, 413] on span "Select publisher" at bounding box center [564, 403] width 325 height 33
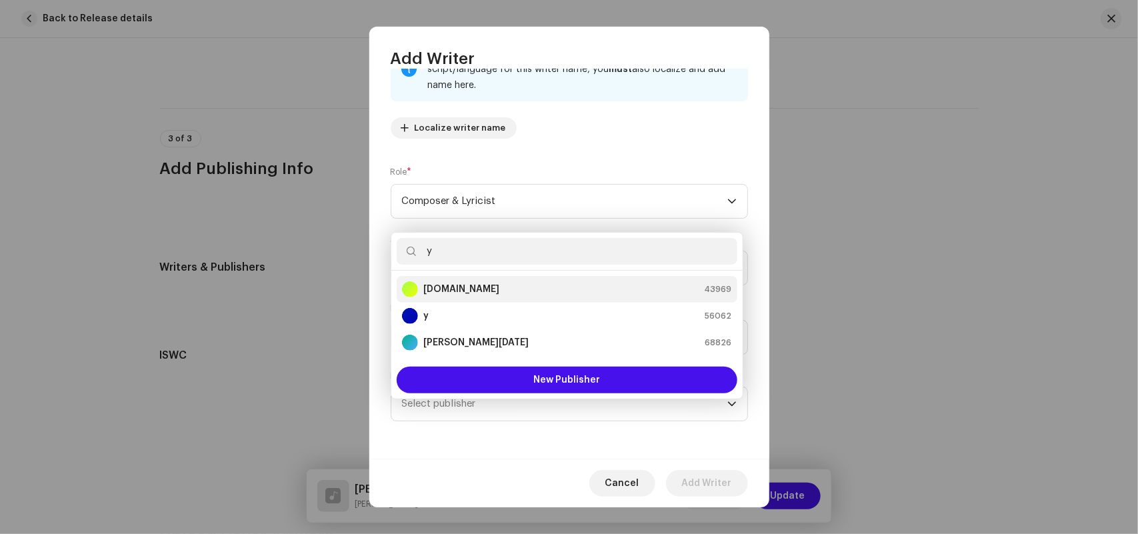
type input "y"
click at [439, 290] on strong "[DOMAIN_NAME]" at bounding box center [461, 289] width 76 height 13
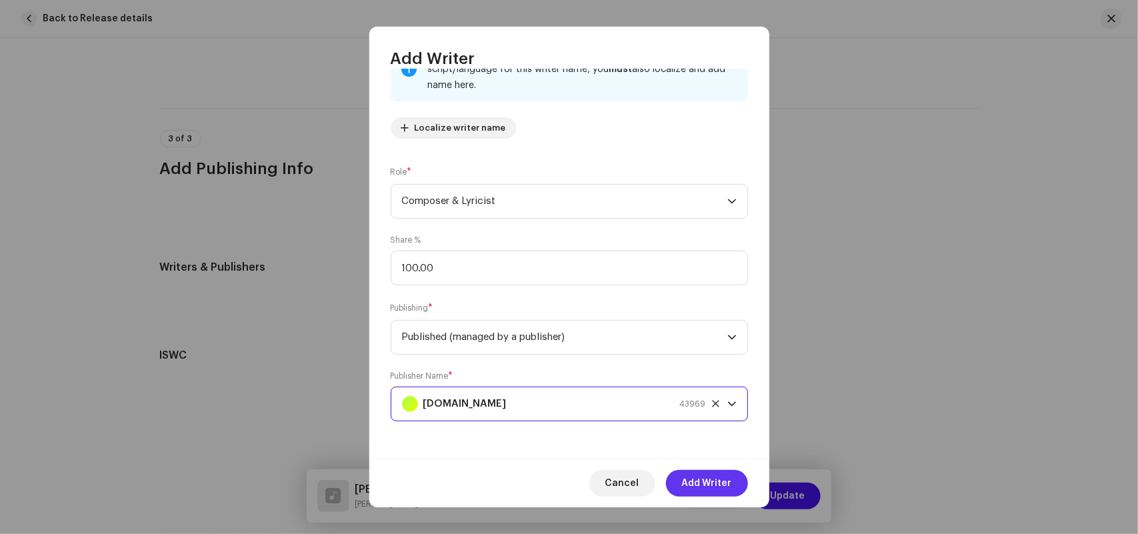
click at [687, 479] on span "Add Writer" at bounding box center [707, 483] width 50 height 27
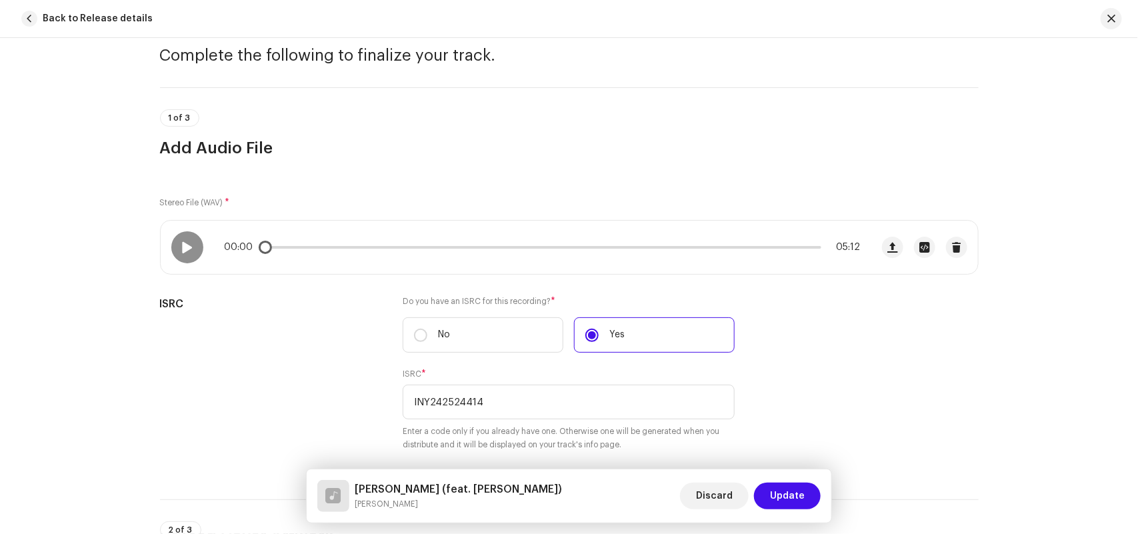
scroll to position [0, 0]
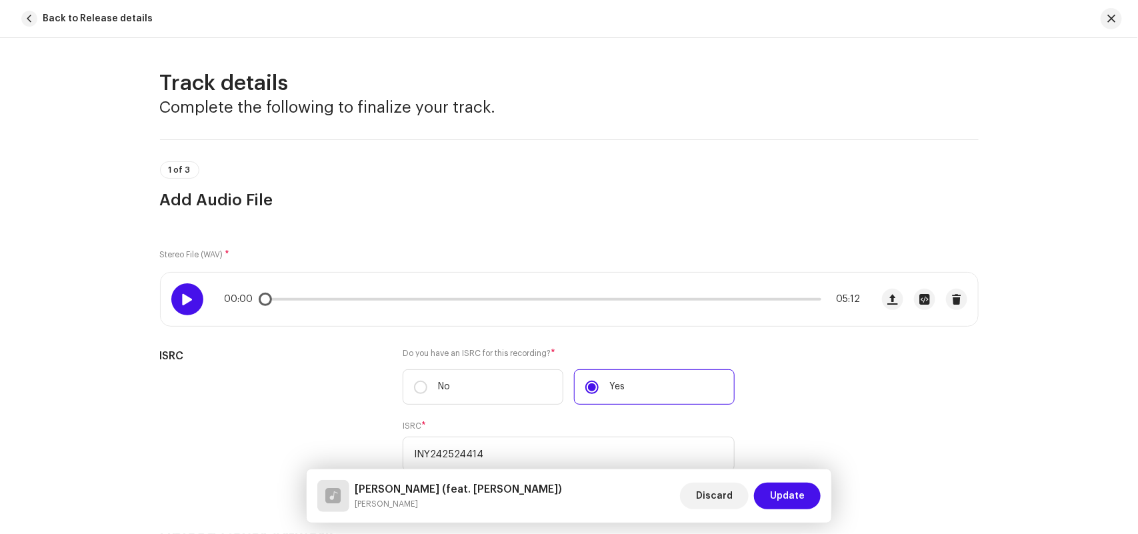
click at [188, 298] on span at bounding box center [186, 299] width 11 height 11
click at [181, 295] on span at bounding box center [186, 299] width 11 height 11
click at [181, 301] on span at bounding box center [186, 299] width 11 height 11
drag, startPoint x: 378, startPoint y: 299, endPoint x: 247, endPoint y: 302, distance: 131.3
click at [247, 302] on div "00:01 05:12" at bounding box center [543, 299] width 636 height 11
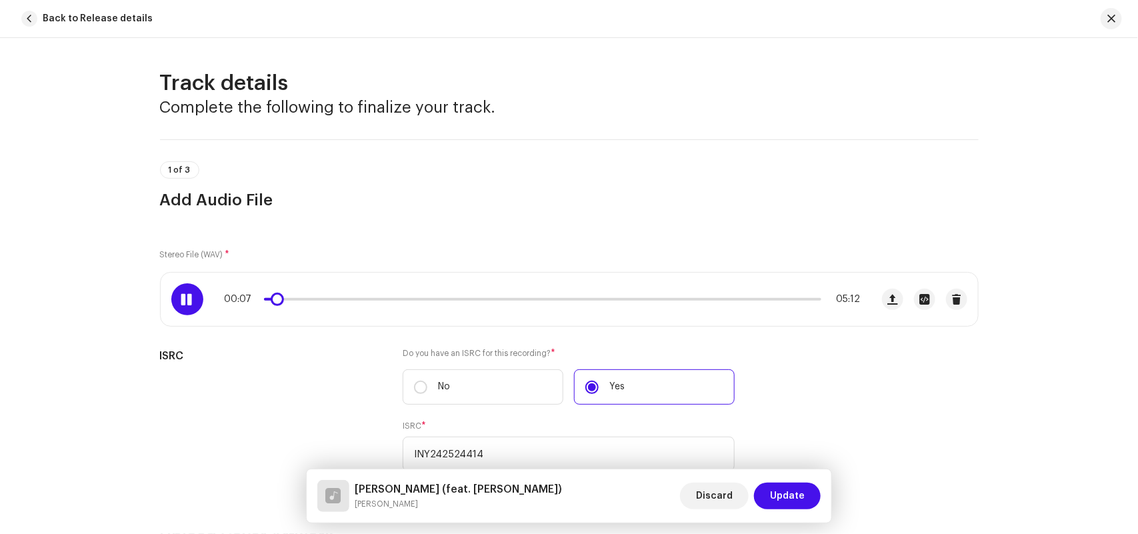
click at [187, 299] on span at bounding box center [186, 299] width 11 height 11
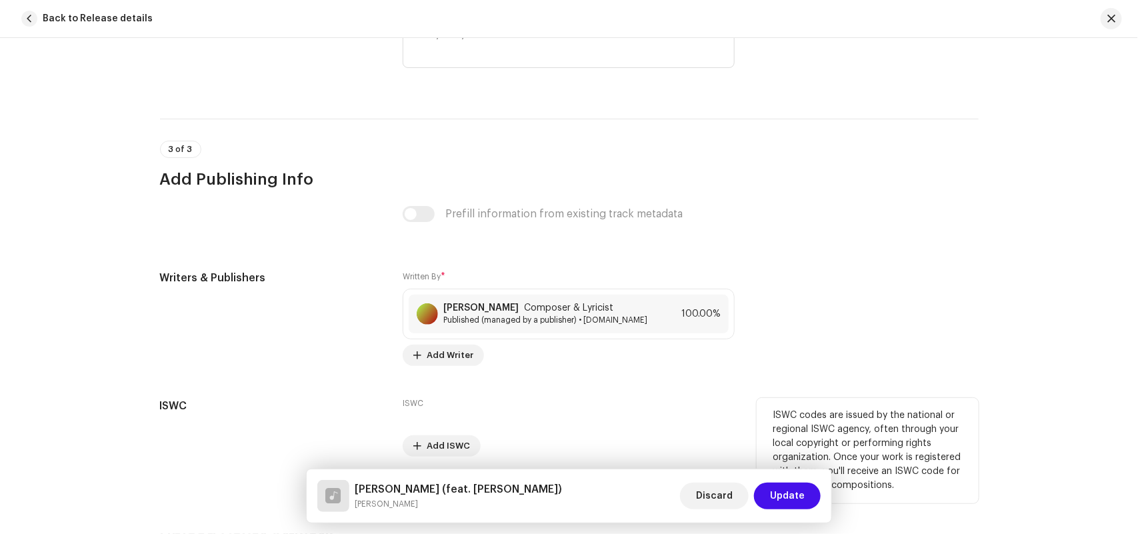
scroll to position [2757, 0]
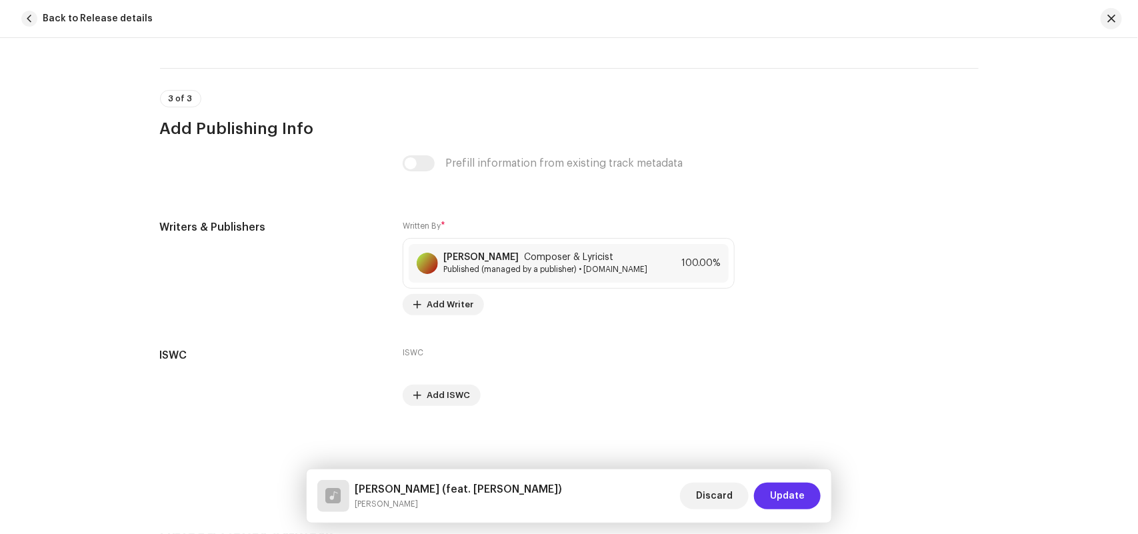
click at [784, 497] on span "Update" at bounding box center [787, 496] width 35 height 27
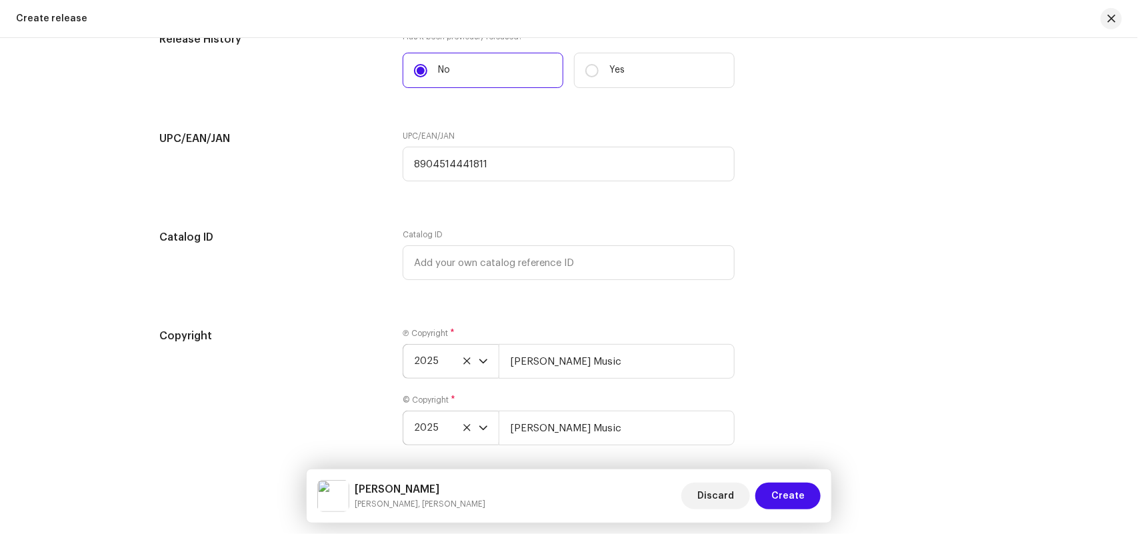
scroll to position [2234, 0]
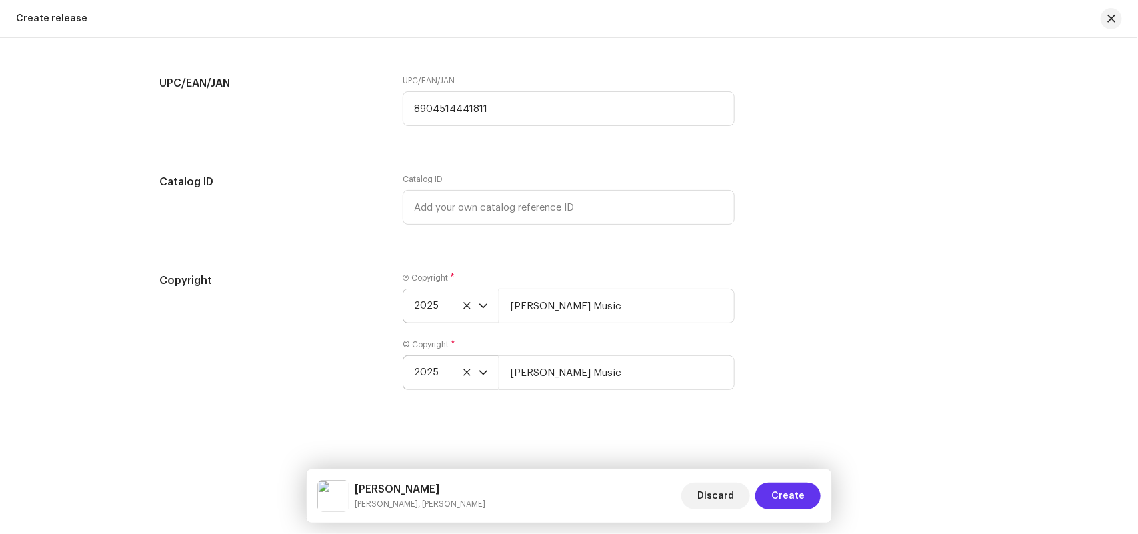
click at [796, 487] on span "Create" at bounding box center [787, 496] width 33 height 27
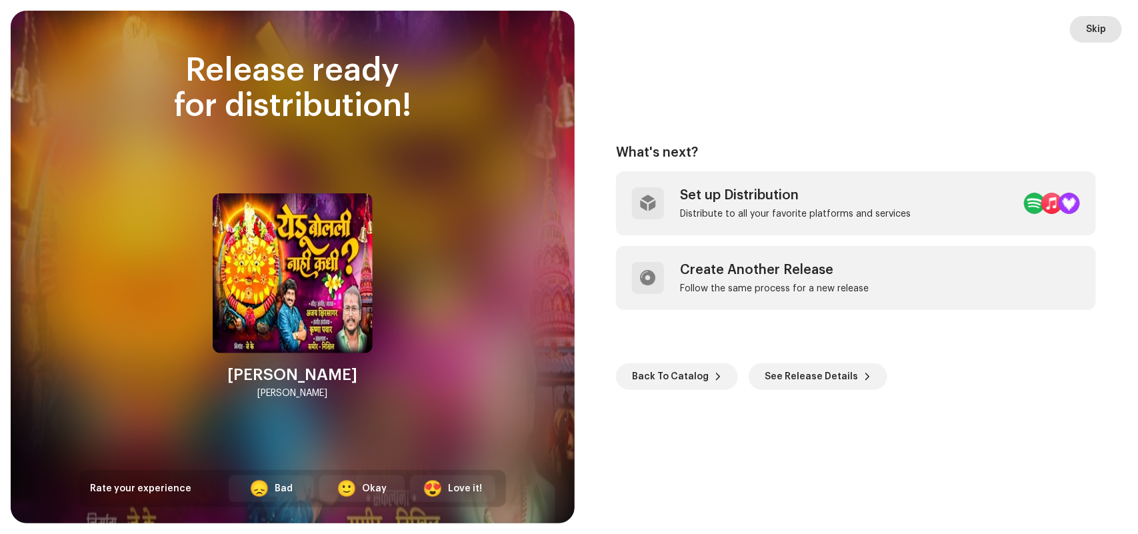
click at [1096, 27] on span "Skip" at bounding box center [1096, 29] width 20 height 27
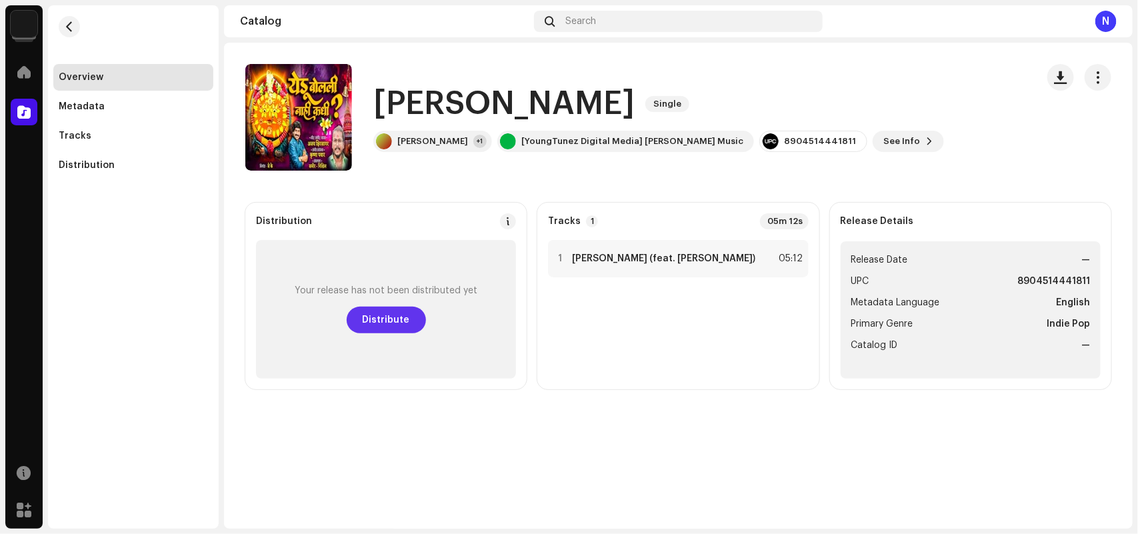
click at [368, 320] on span "Distribute" at bounding box center [386, 320] width 47 height 27
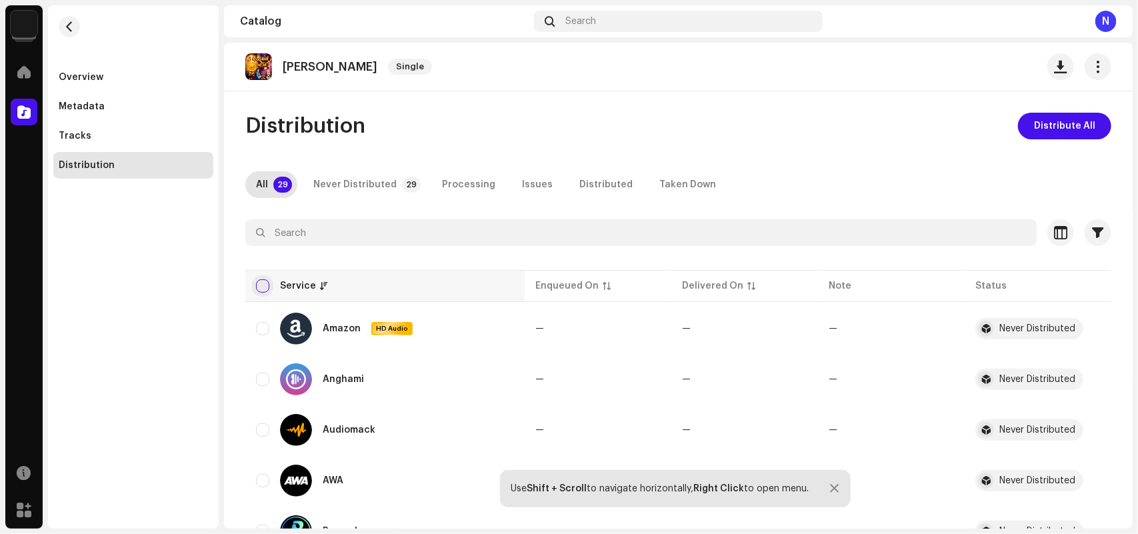
click at [262, 282] on input "checkbox" at bounding box center [262, 285] width 13 height 13
checkbox input "true"
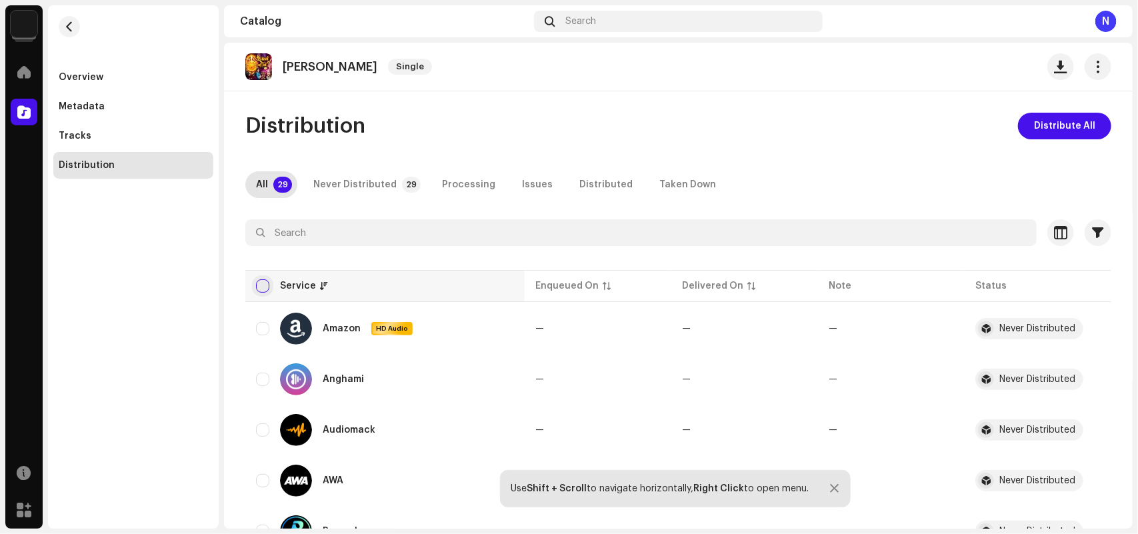
checkbox input "true"
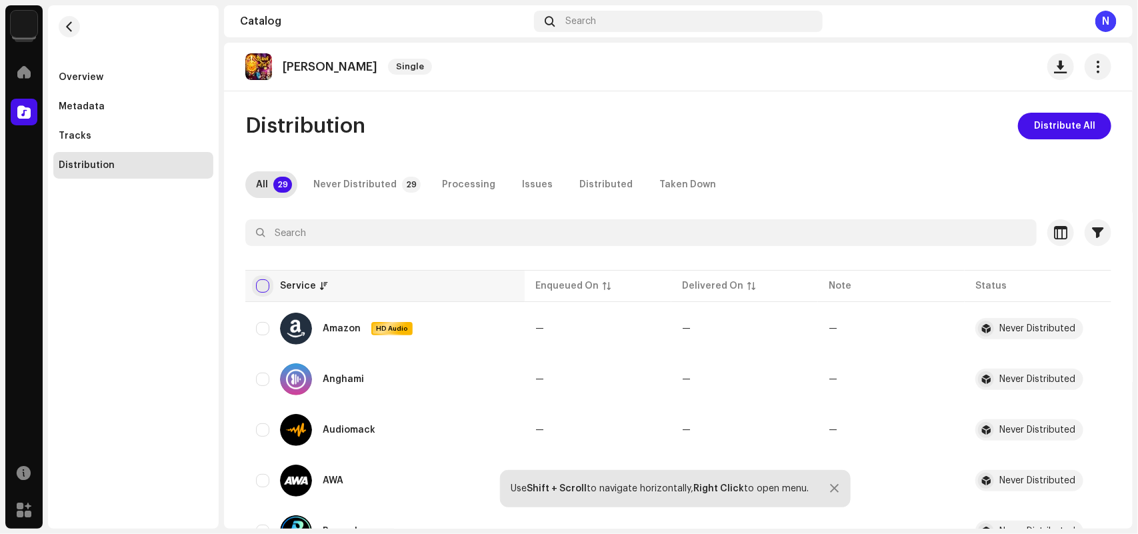
checkbox input "true"
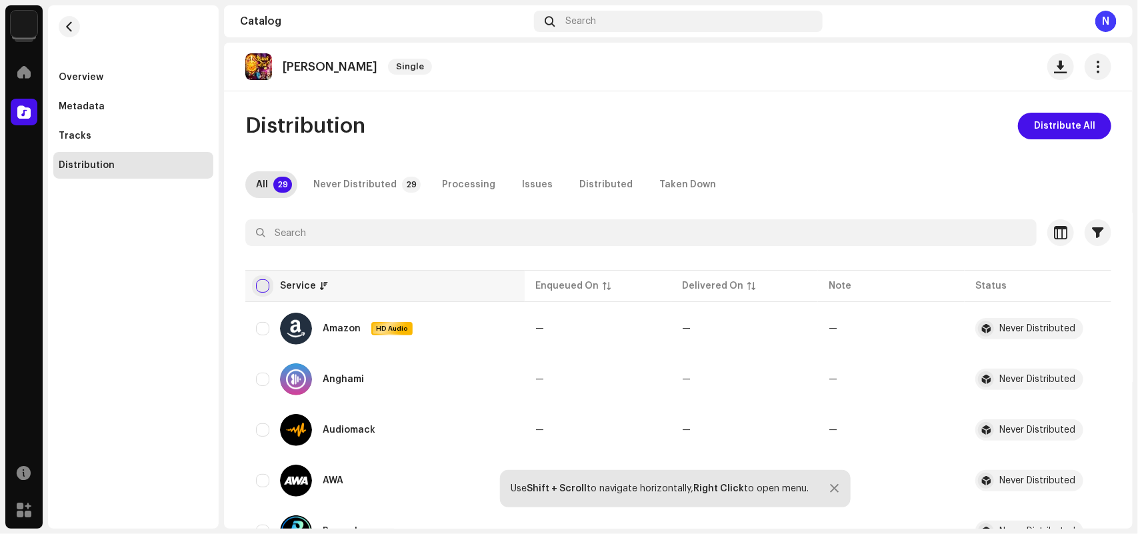
checkbox input "true"
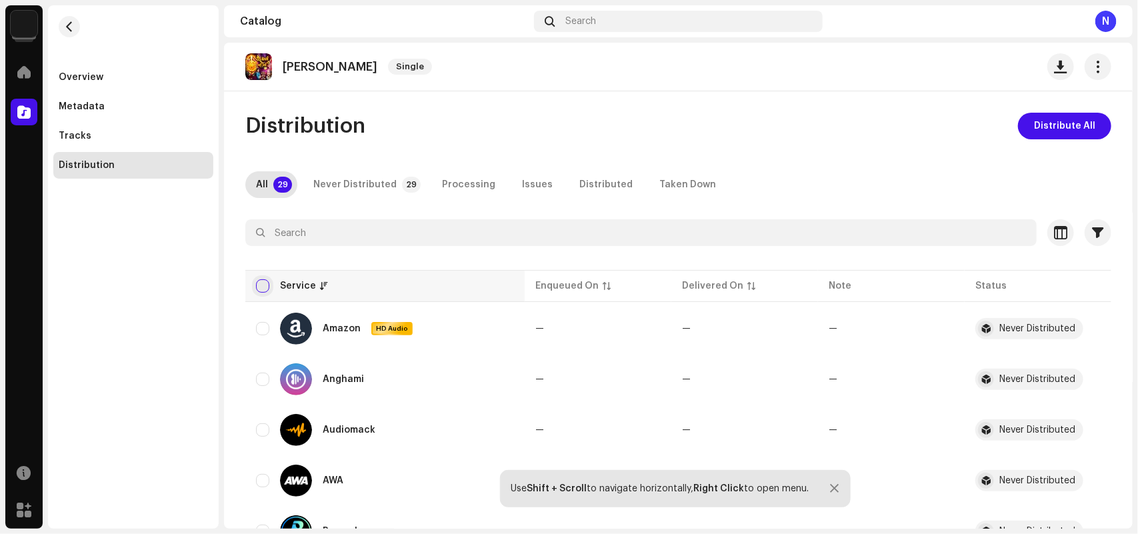
checkbox input "true"
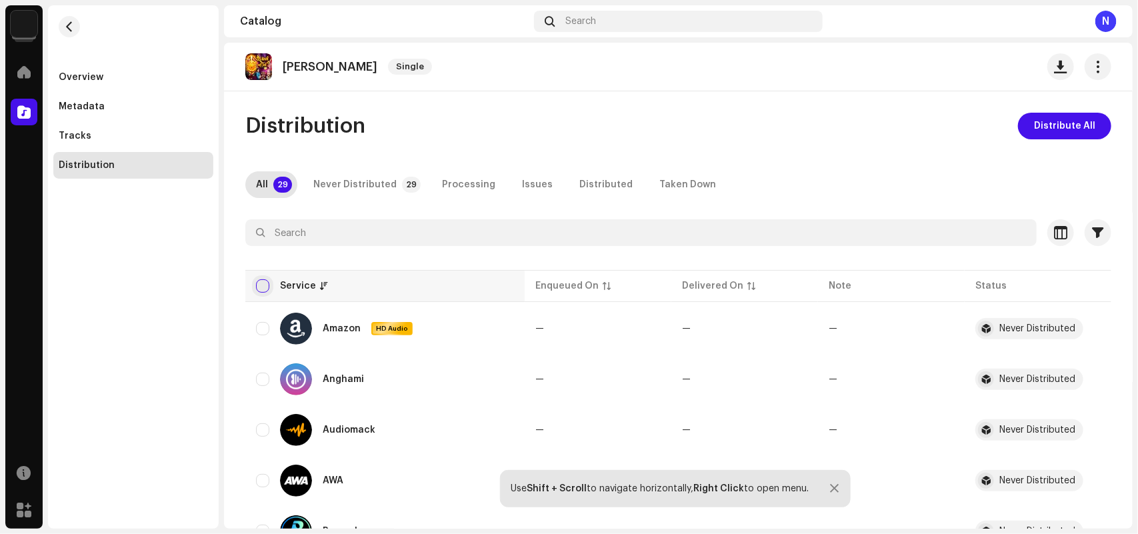
checkbox input "true"
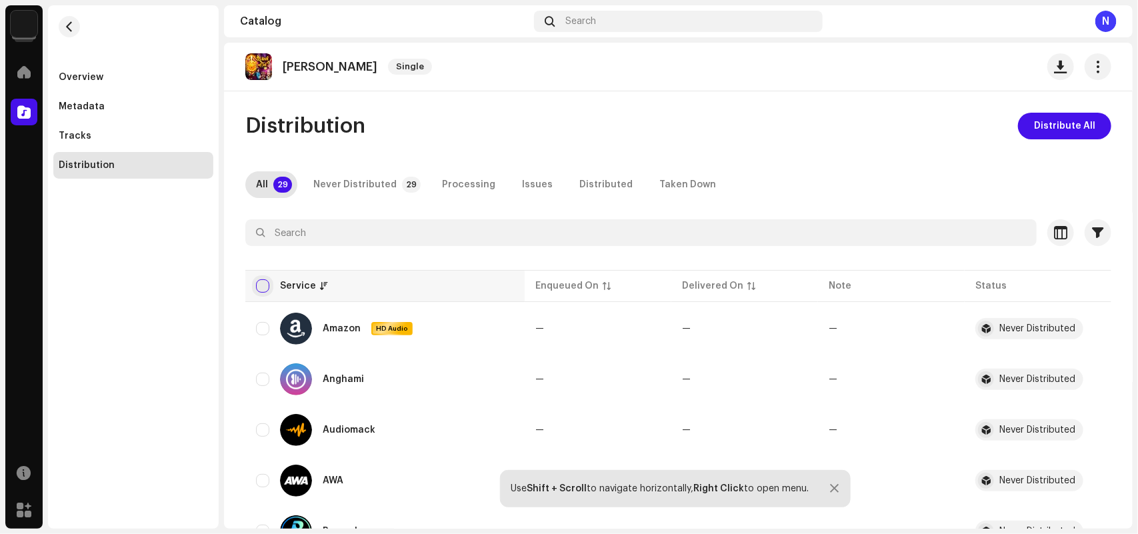
checkbox input "true"
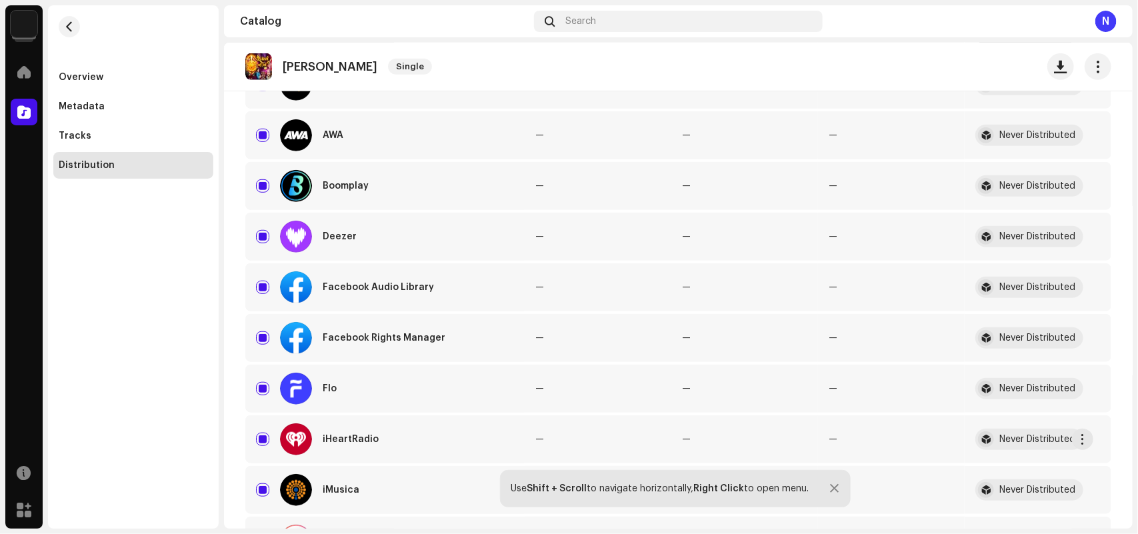
scroll to position [417, 0]
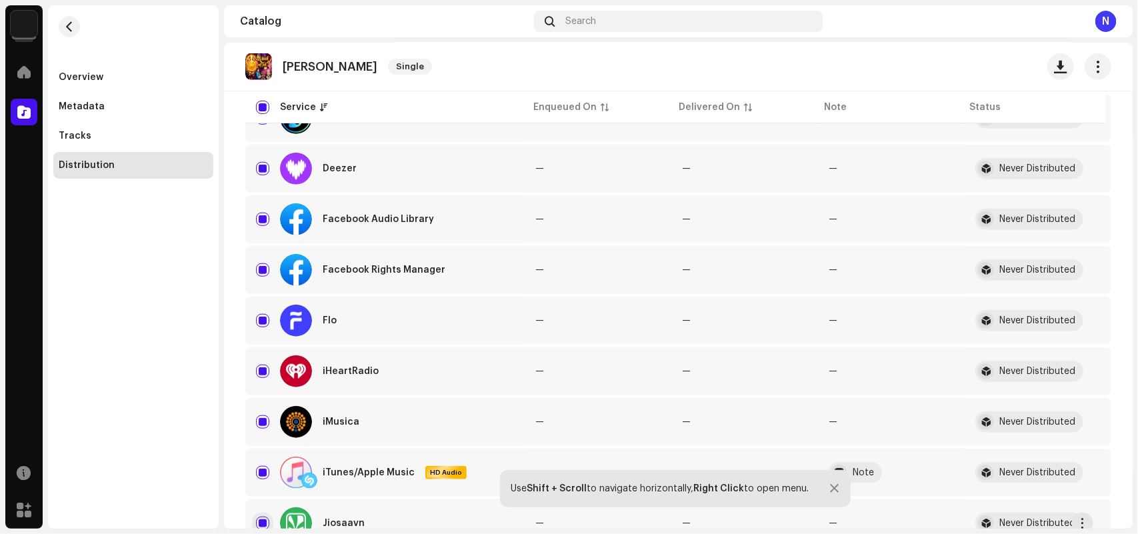
click at [264, 517] on input "Row Selected" at bounding box center [262, 523] width 13 height 13
checkbox input "false"
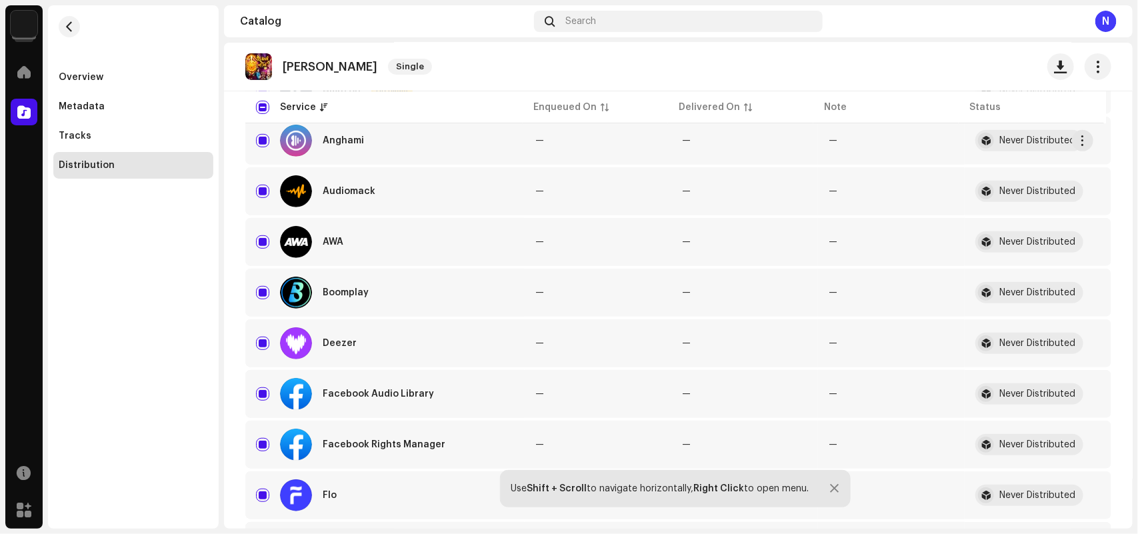
scroll to position [24, 0]
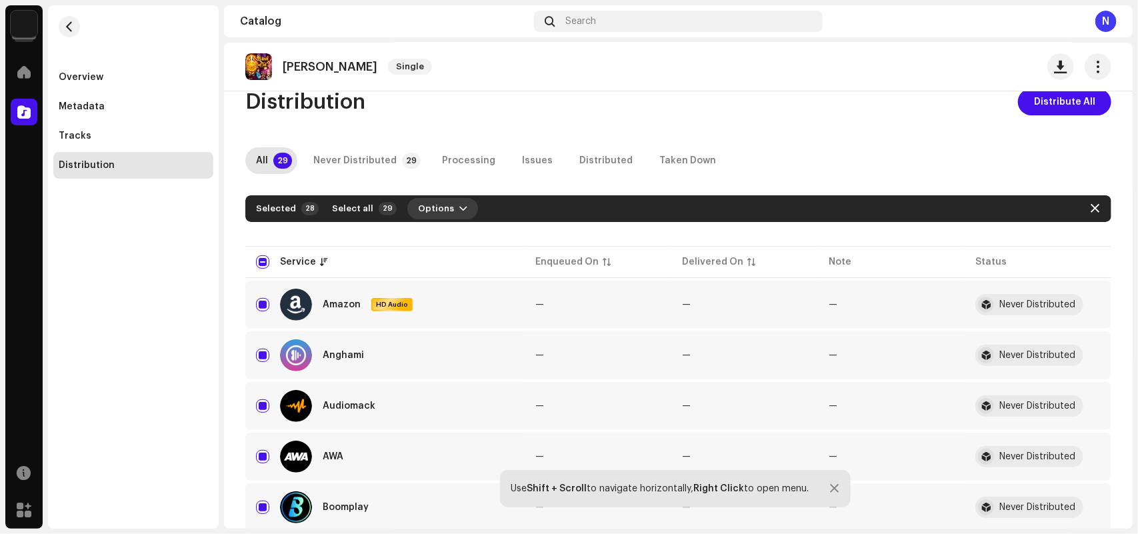
click at [437, 215] on span "Options" at bounding box center [436, 208] width 36 height 27
click at [431, 242] on span "Distribute" at bounding box center [433, 238] width 47 height 11
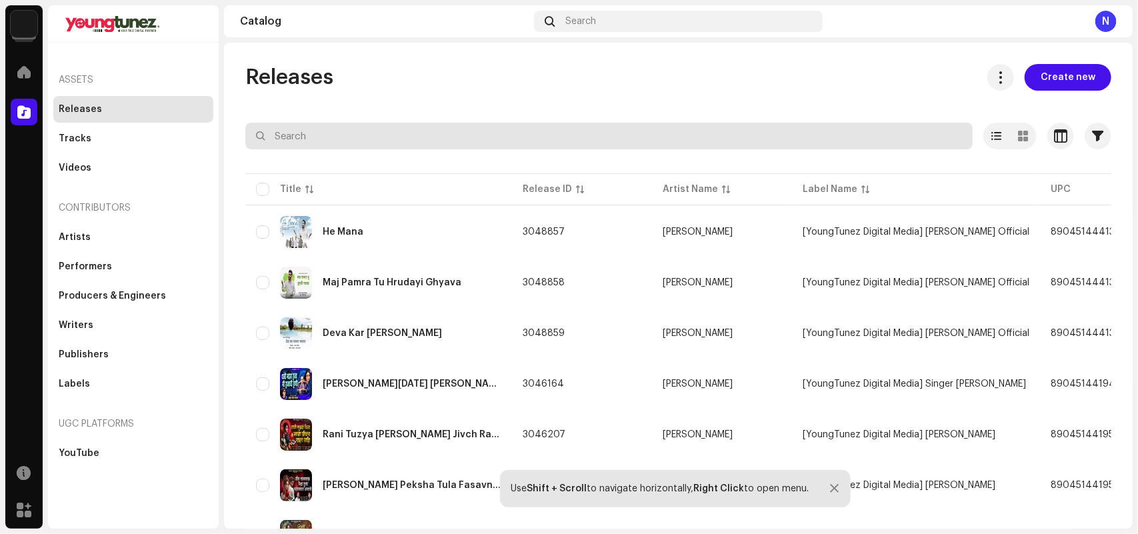
click at [325, 135] on input "text" at bounding box center [608, 136] width 727 height 27
paste input "INY242524414"
type input "INY242524414"
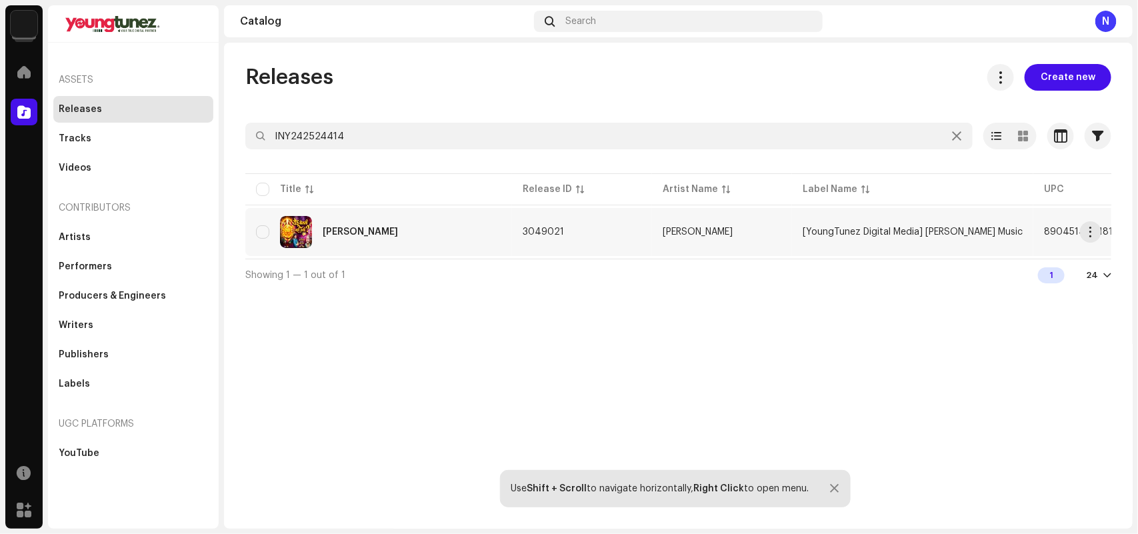
click at [387, 241] on div "Yedu Bolali Nahi Kadhi" at bounding box center [378, 232] width 245 height 32
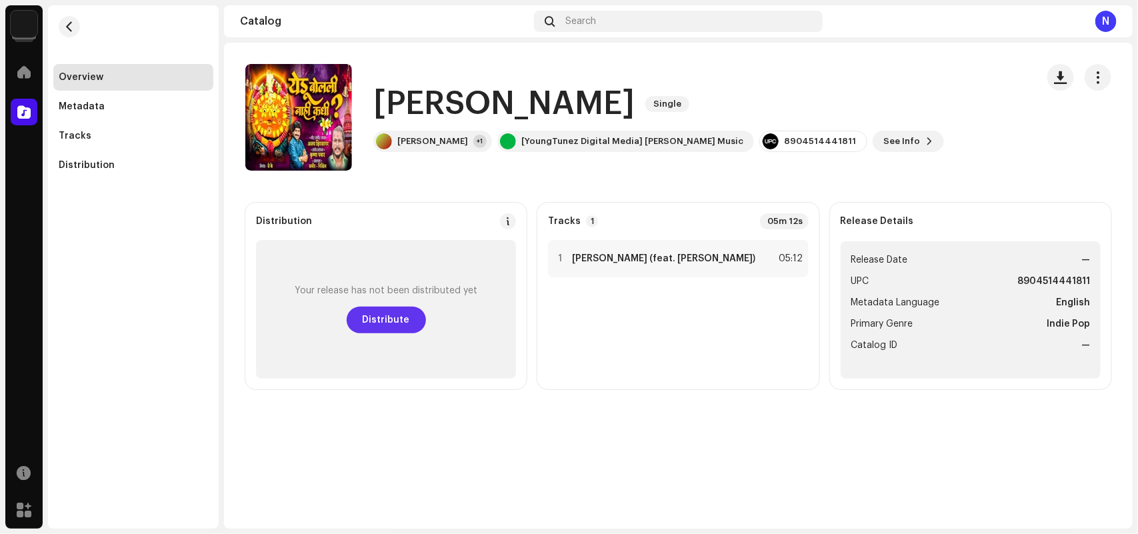
click at [375, 312] on span "Distribute" at bounding box center [386, 320] width 47 height 27
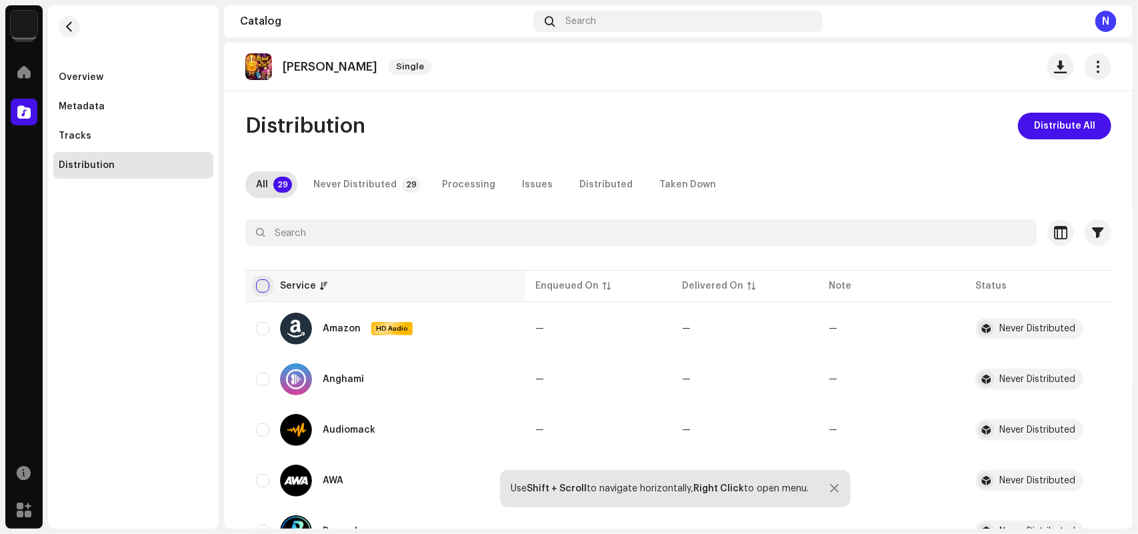
click at [258, 291] on input "checkbox" at bounding box center [262, 285] width 13 height 13
checkbox input "true"
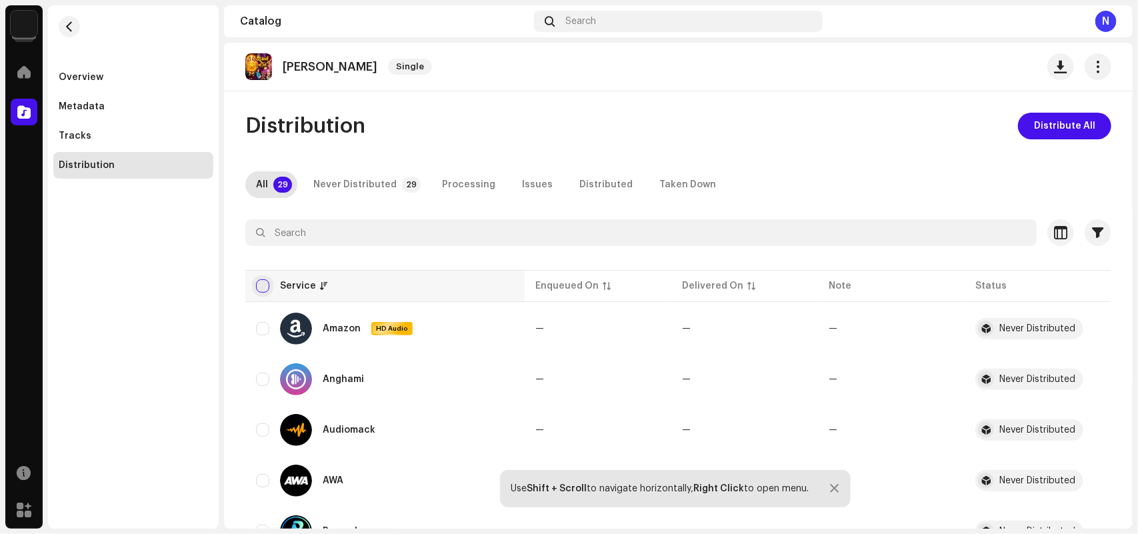
checkbox input "true"
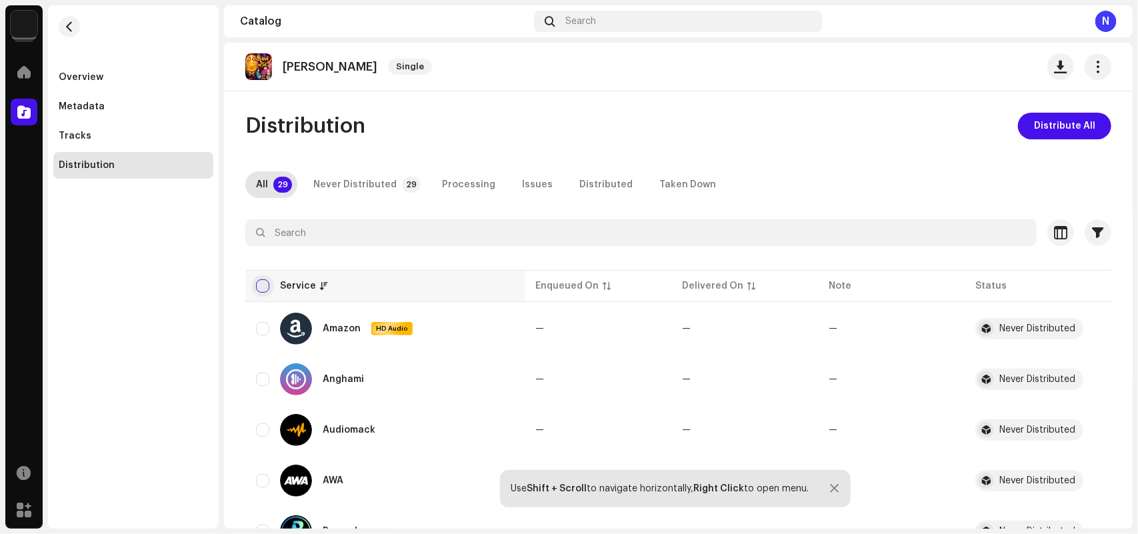
checkbox input "true"
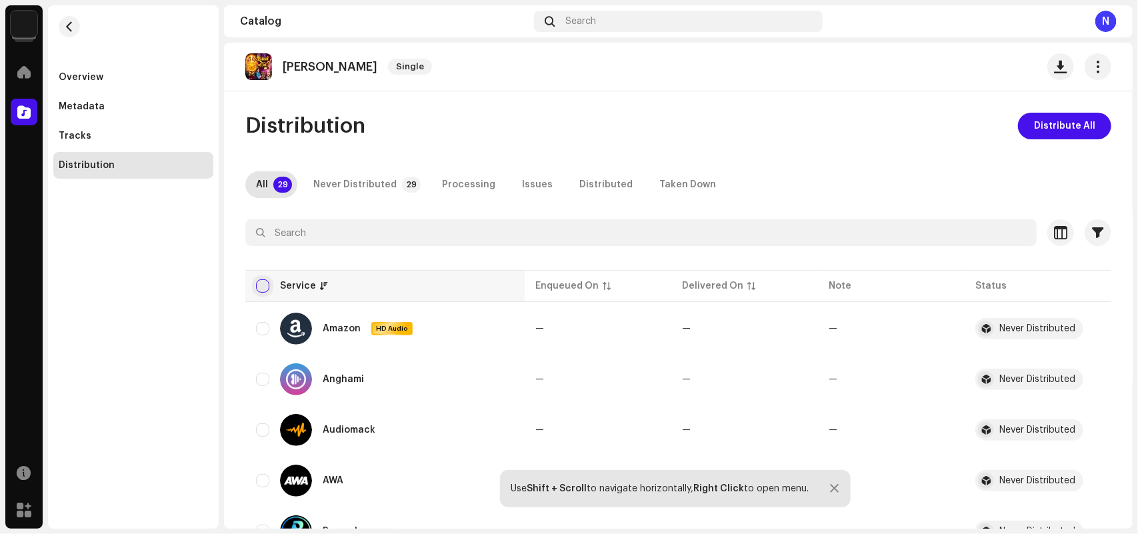
checkbox input "true"
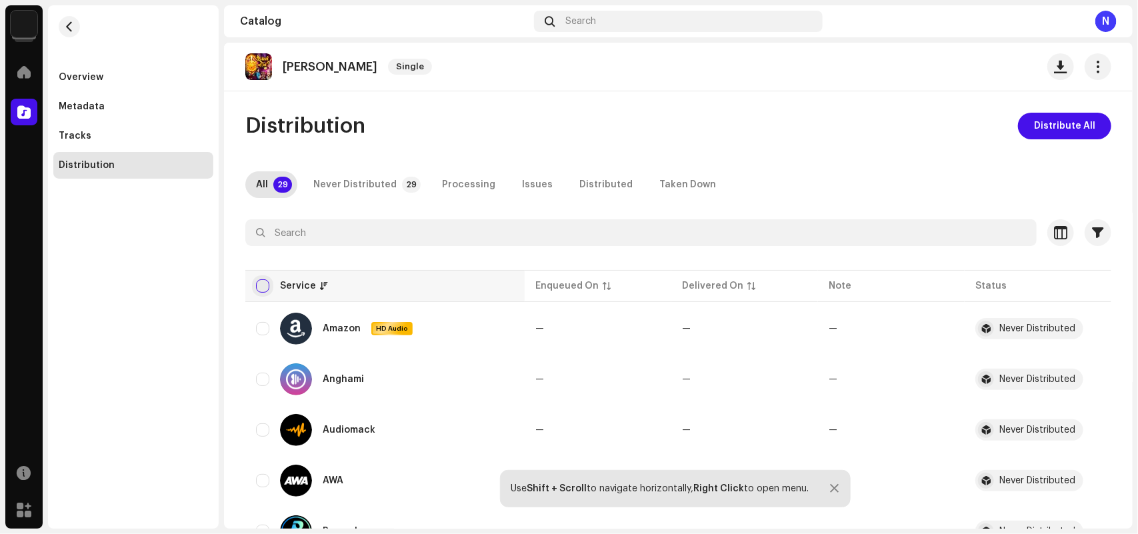
checkbox input "true"
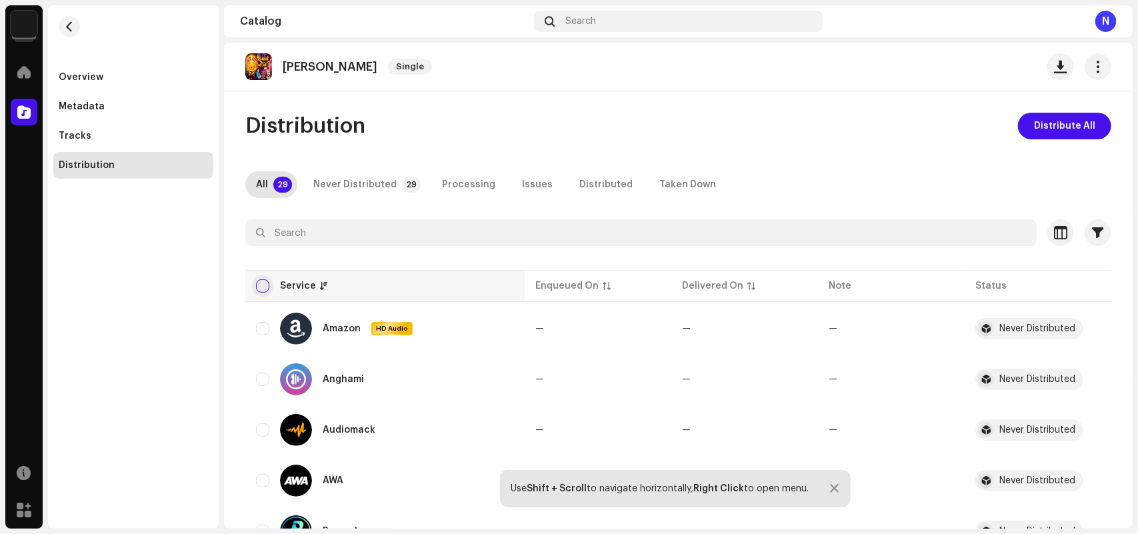
checkbox input "true"
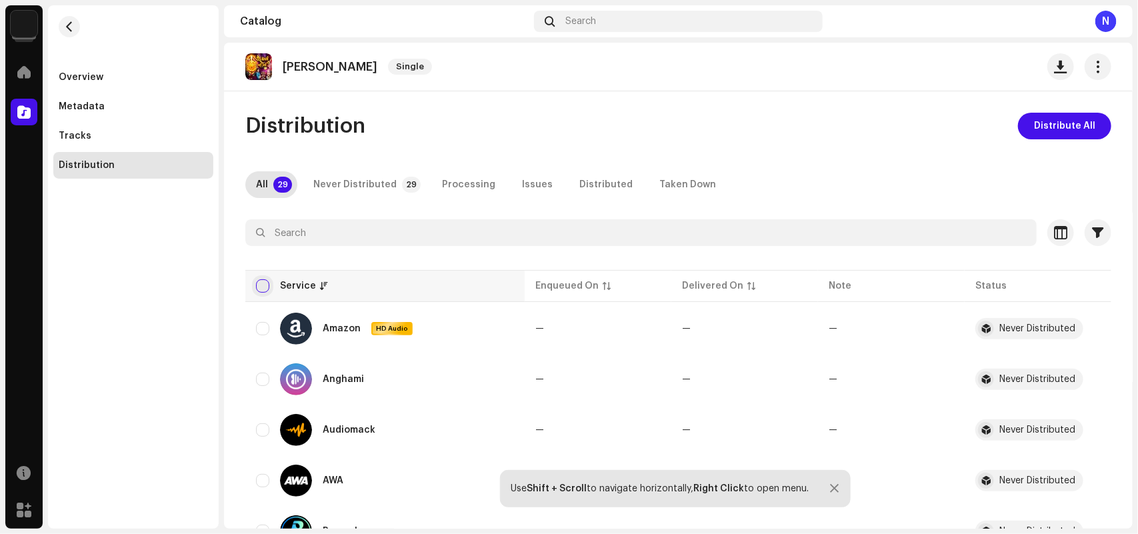
checkbox input "true"
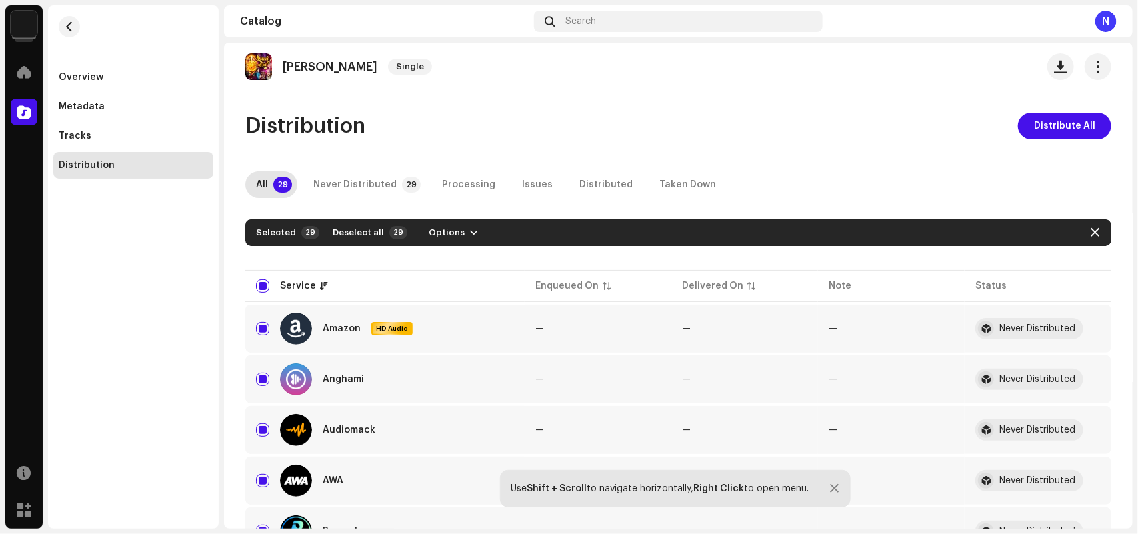
scroll to position [417, 0]
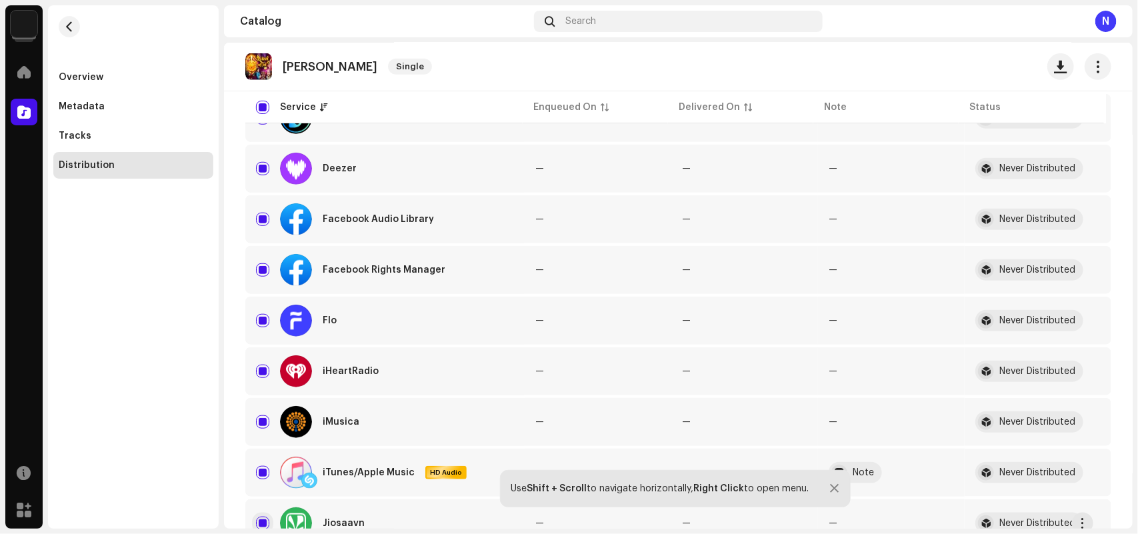
click at [261, 518] on input "Row Selected" at bounding box center [262, 523] width 13 height 13
checkbox input "false"
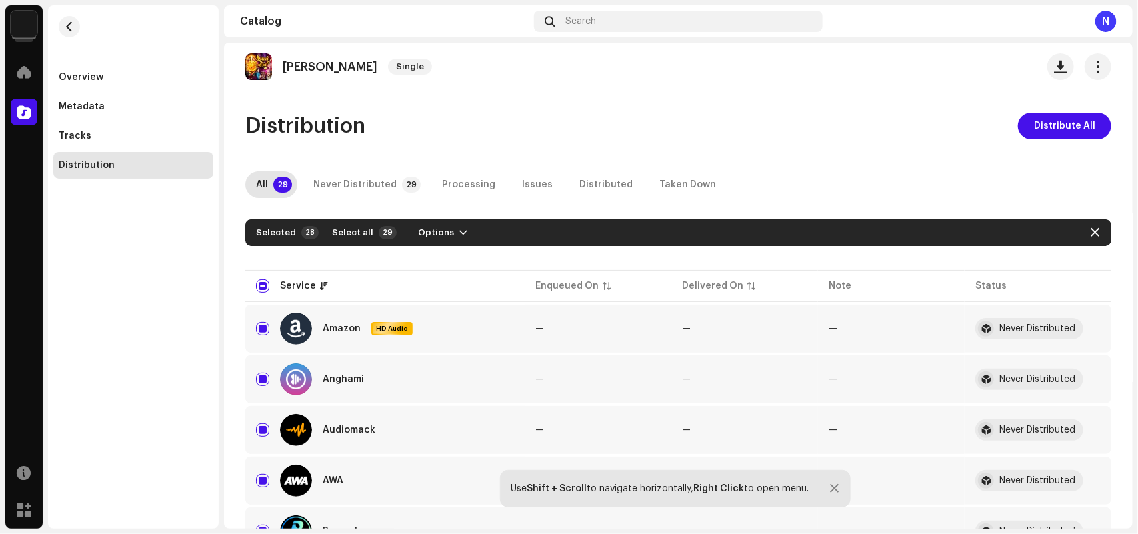
drag, startPoint x: 427, startPoint y: 227, endPoint x: 431, endPoint y: 247, distance: 20.5
click at [427, 227] on span "Options" at bounding box center [436, 232] width 36 height 27
click at [435, 260] on span "Distribute" at bounding box center [433, 262] width 47 height 11
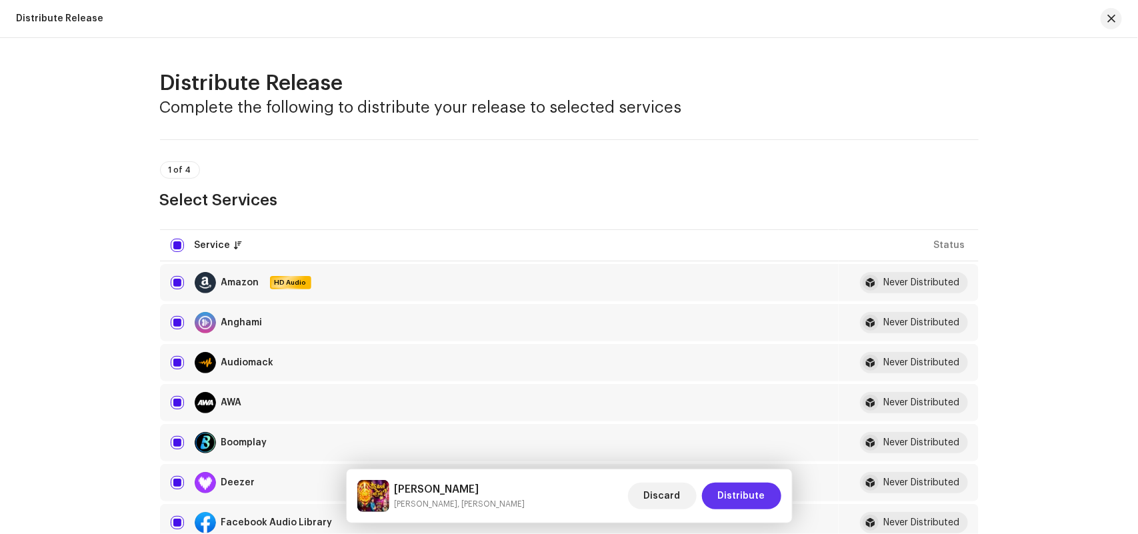
click at [732, 488] on span "Distribute" at bounding box center [741, 496] width 47 height 27
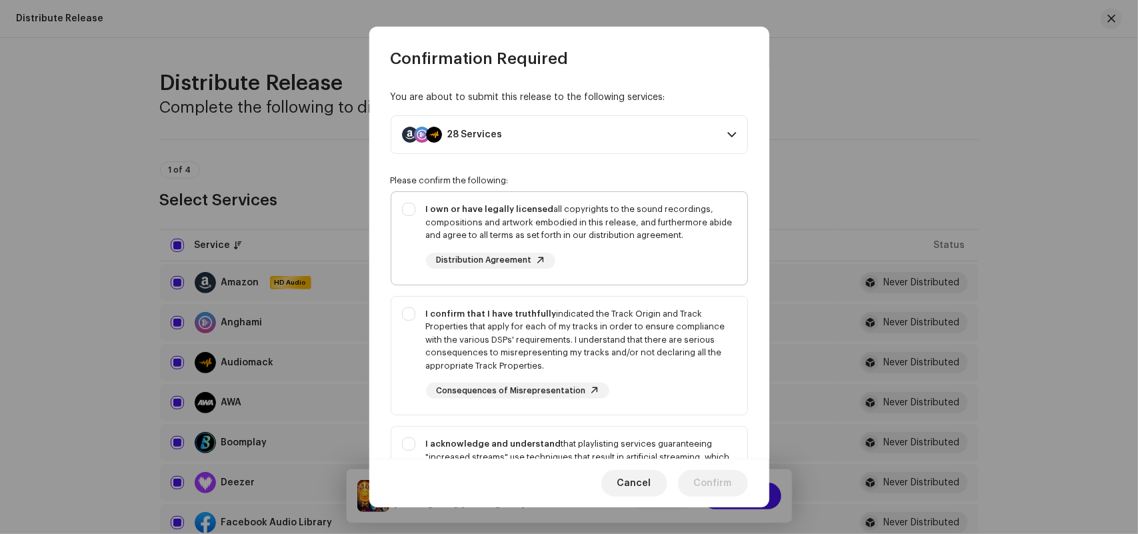
click at [557, 200] on div "I own or have legally licensed all copyrights to the sound recordings, composit…" at bounding box center [569, 235] width 356 height 87
checkbox input "true"
click at [511, 330] on div "I confirm that I have truthfully indicated the Track Origin and Track Propertie…" at bounding box center [581, 339] width 311 height 65
checkbox input "true"
click at [485, 441] on strong "I acknowledge and understand" at bounding box center [493, 443] width 135 height 9
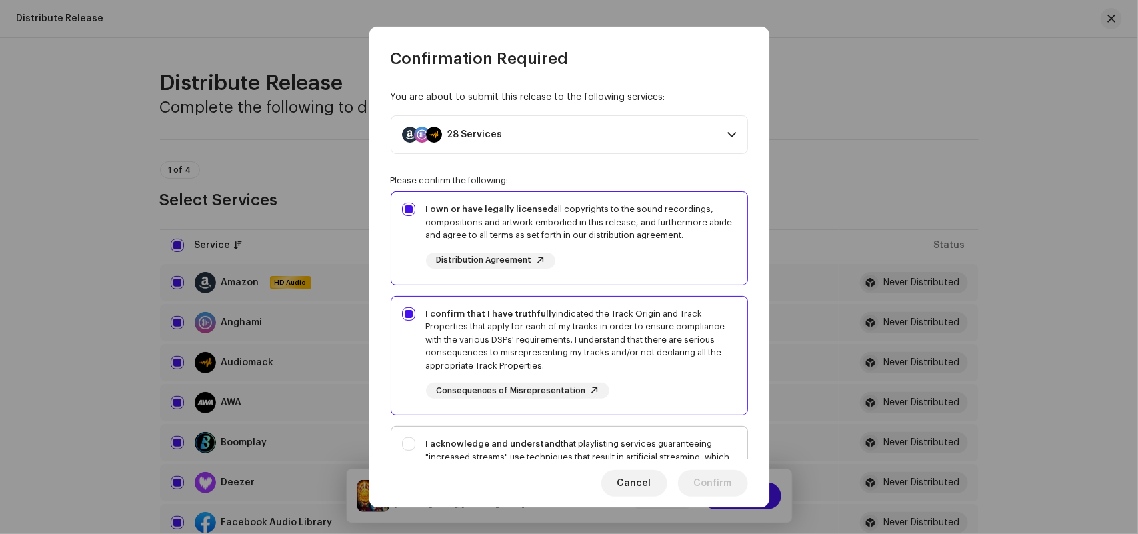
checkbox input "true"
click at [704, 485] on span "Confirm" at bounding box center [713, 483] width 38 height 27
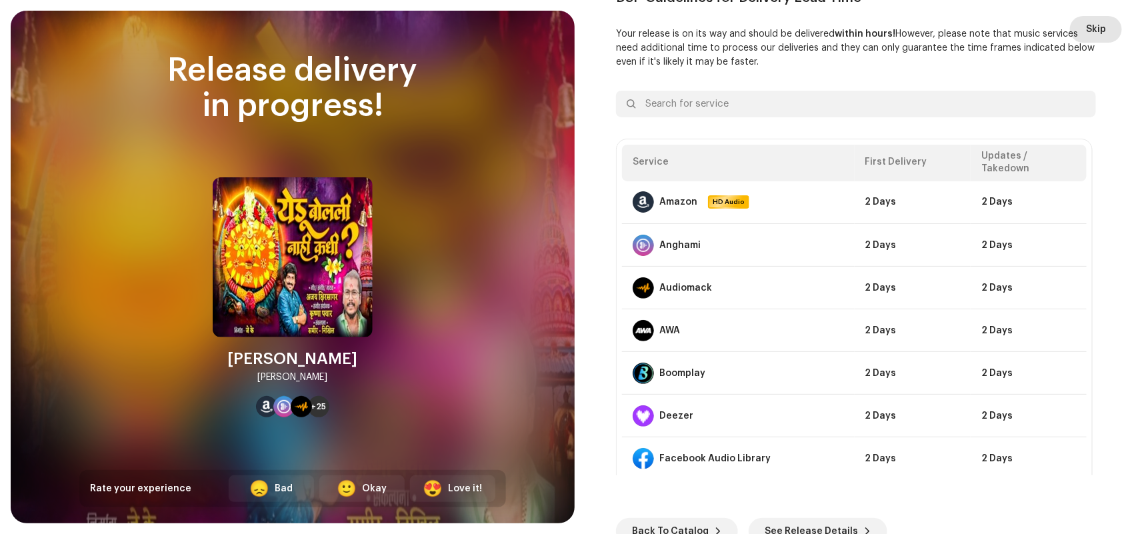
click at [1100, 29] on span "Skip" at bounding box center [1096, 29] width 20 height 27
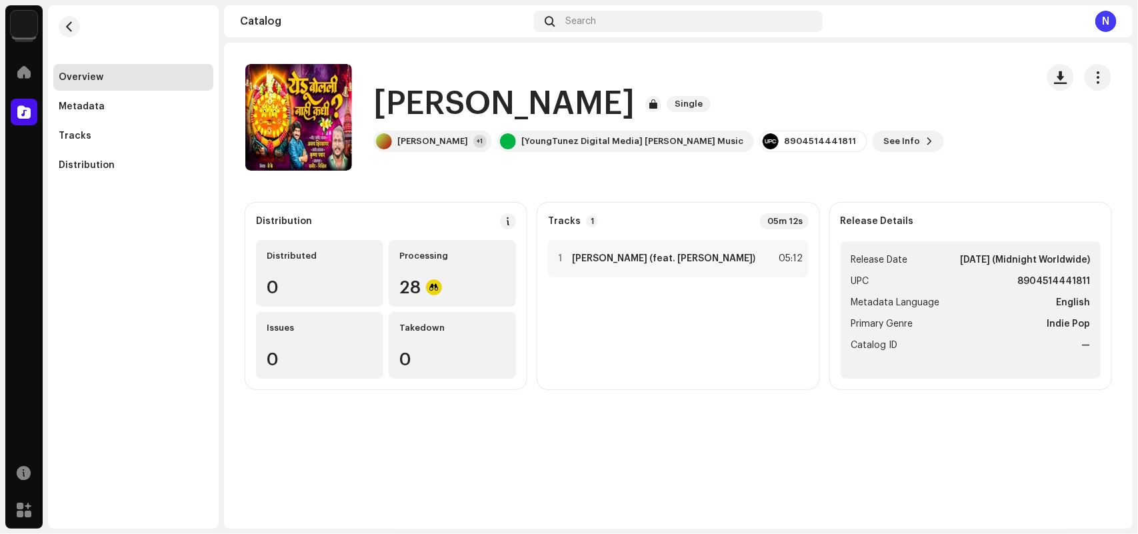
click at [5, 117] on div "Catalog" at bounding box center [23, 111] width 37 height 37
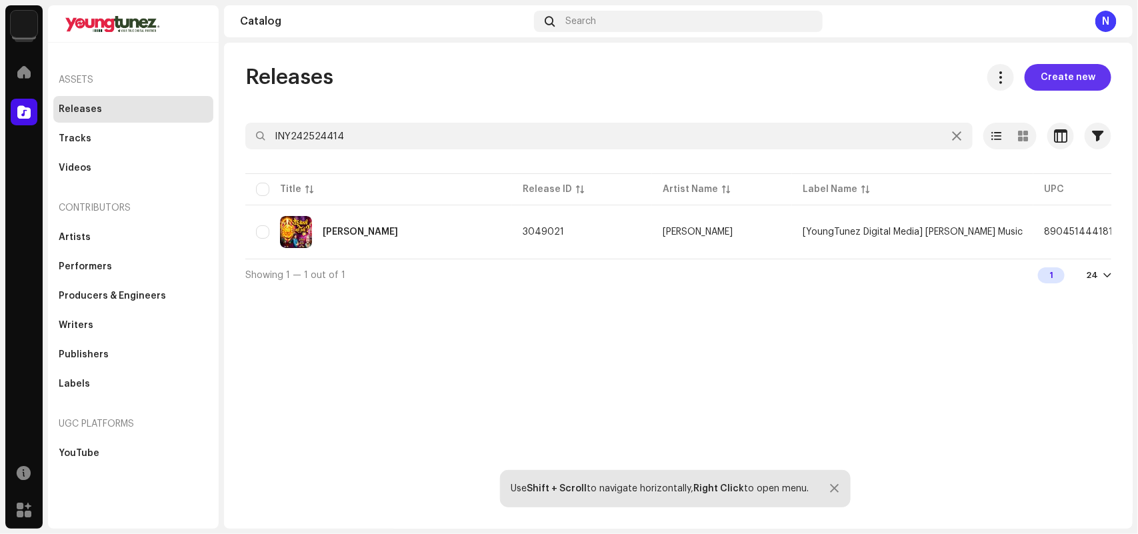
click at [1054, 75] on span "Create new" at bounding box center [1067, 77] width 55 height 27
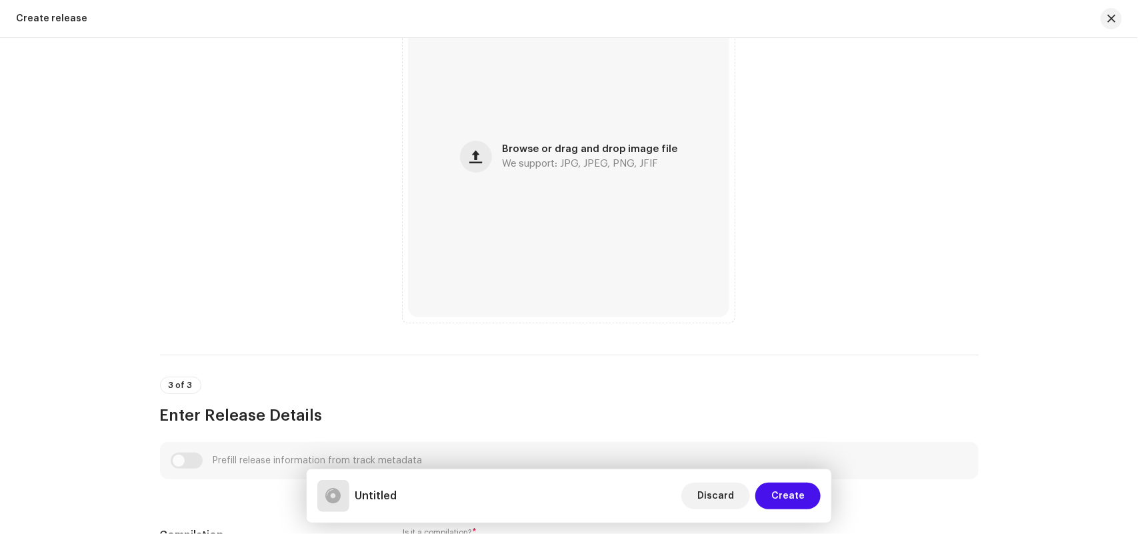
scroll to position [833, 0]
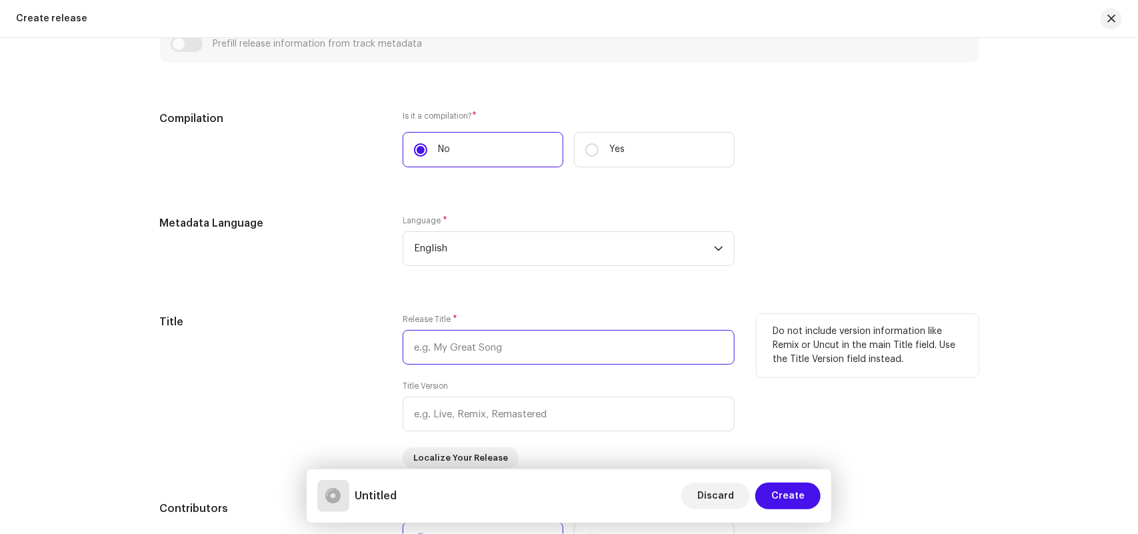
click at [441, 345] on input "text" at bounding box center [569, 347] width 332 height 35
paste input "Tula Pahilyapasun Zal Maz Kalij Chori Chori"
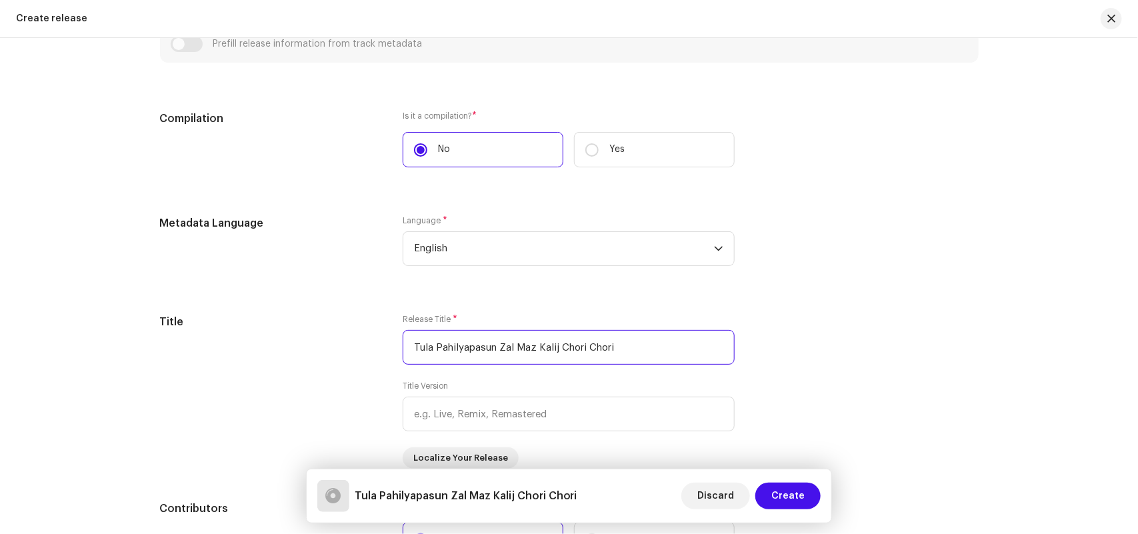
type input "Tula Pahilyapasun Zal Maz Kalij Chori Chori"
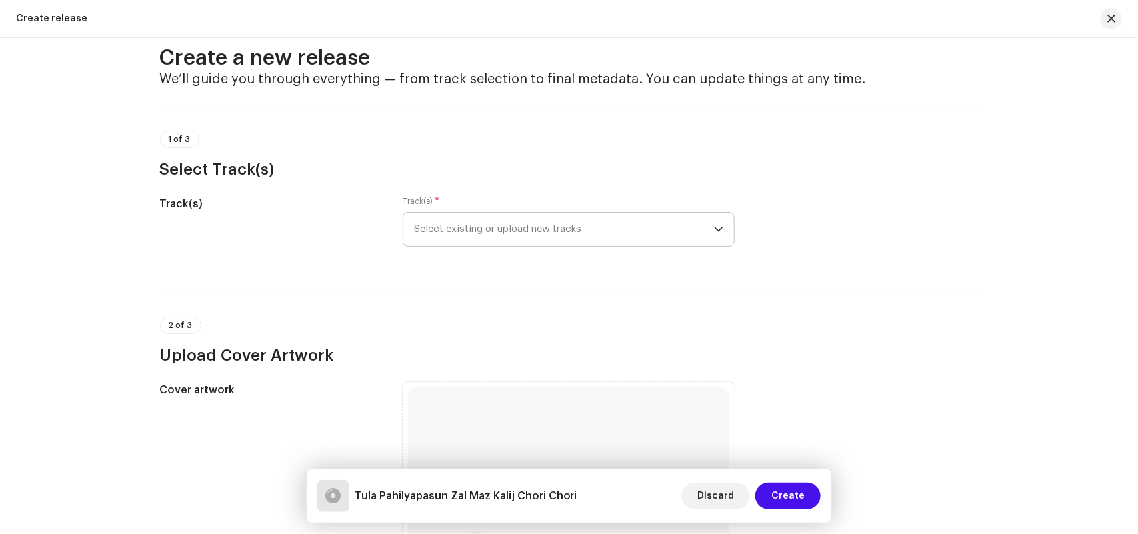
scroll to position [0, 0]
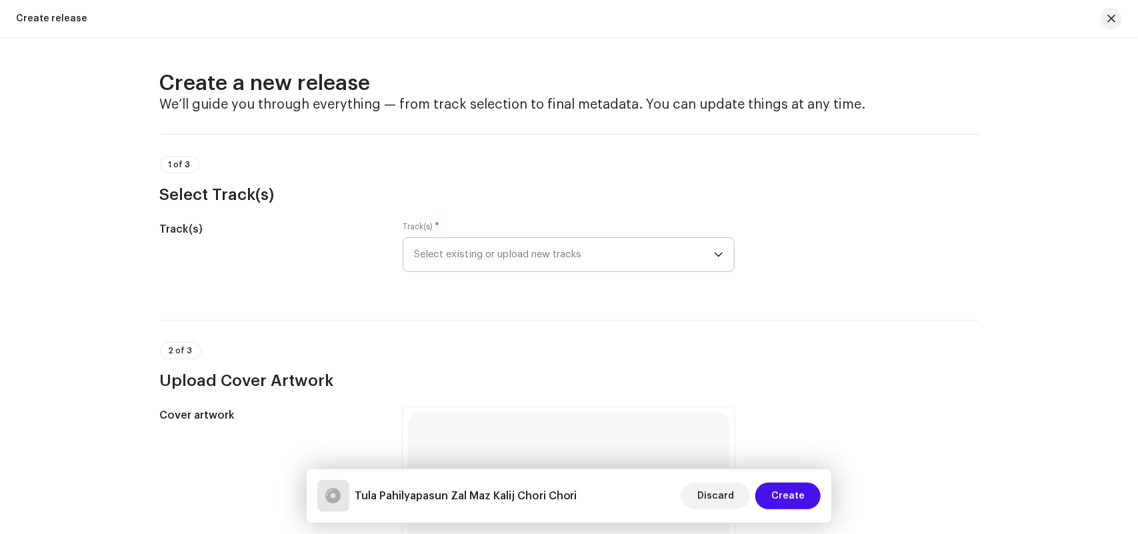
drag, startPoint x: 420, startPoint y: 247, endPoint x: 420, endPoint y: 264, distance: 16.7
click at [421, 247] on span "Select existing or upload new tracks" at bounding box center [564, 254] width 300 height 33
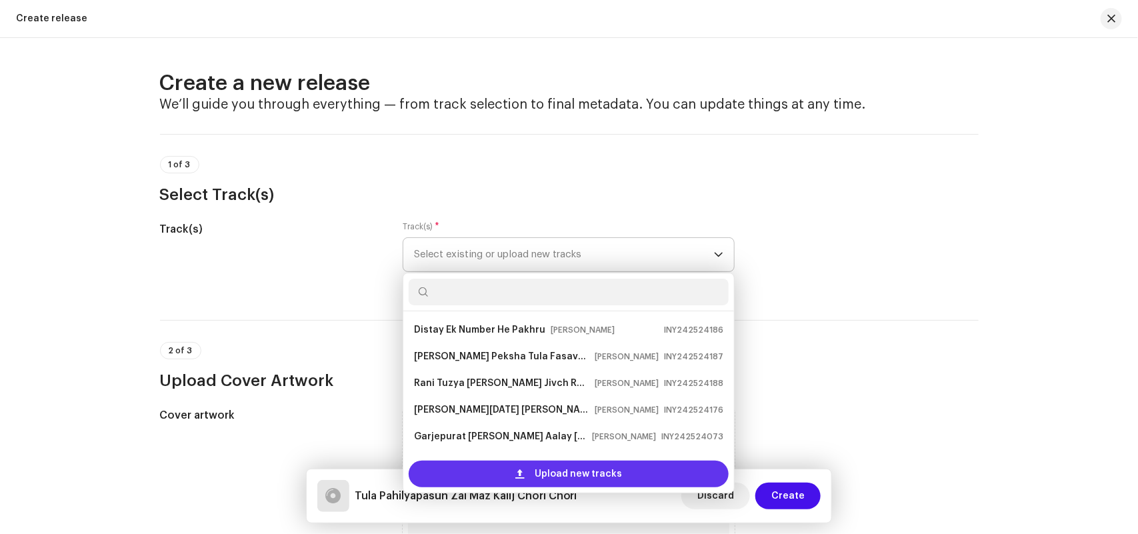
scroll to position [75, 0]
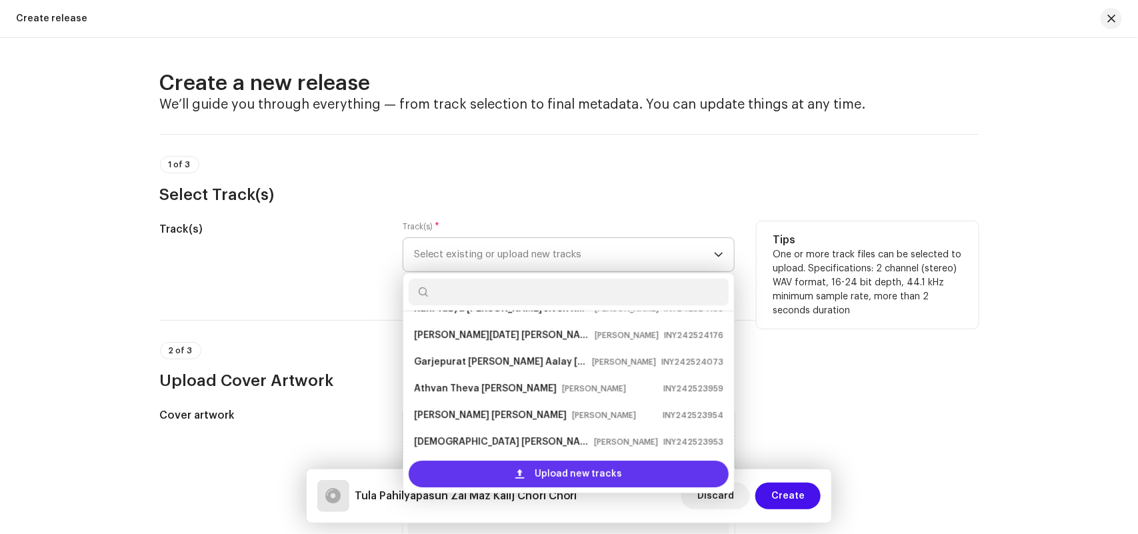
click at [457, 471] on div "Upload new tracks" at bounding box center [569, 474] width 320 height 27
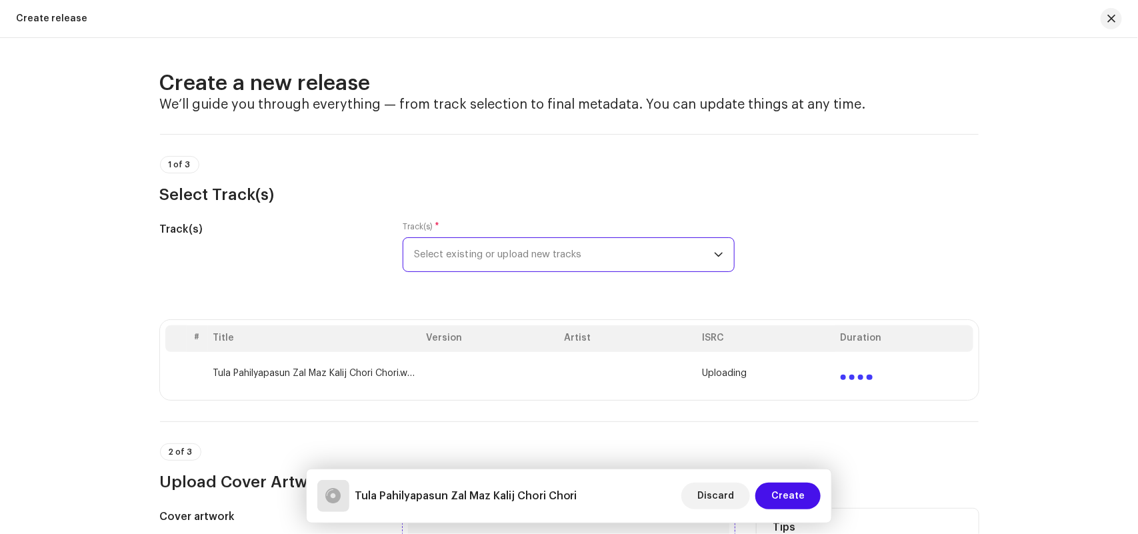
scroll to position [417, 0]
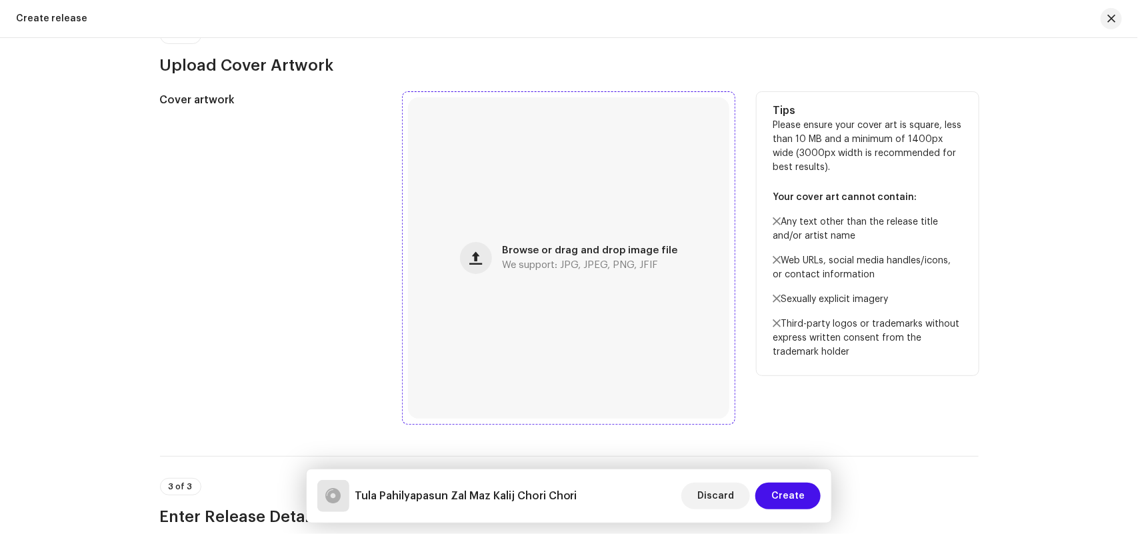
click at [531, 237] on div "Browse or drag and drop image file We support: JPG, JPEG, PNG, JFIF" at bounding box center [568, 257] width 321 height 321
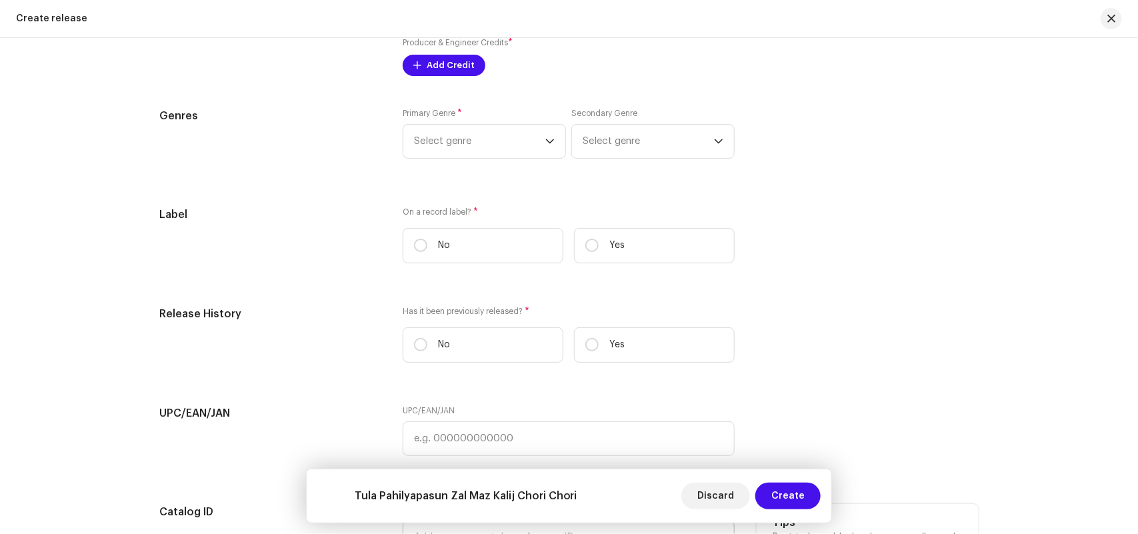
scroll to position [2035, 0]
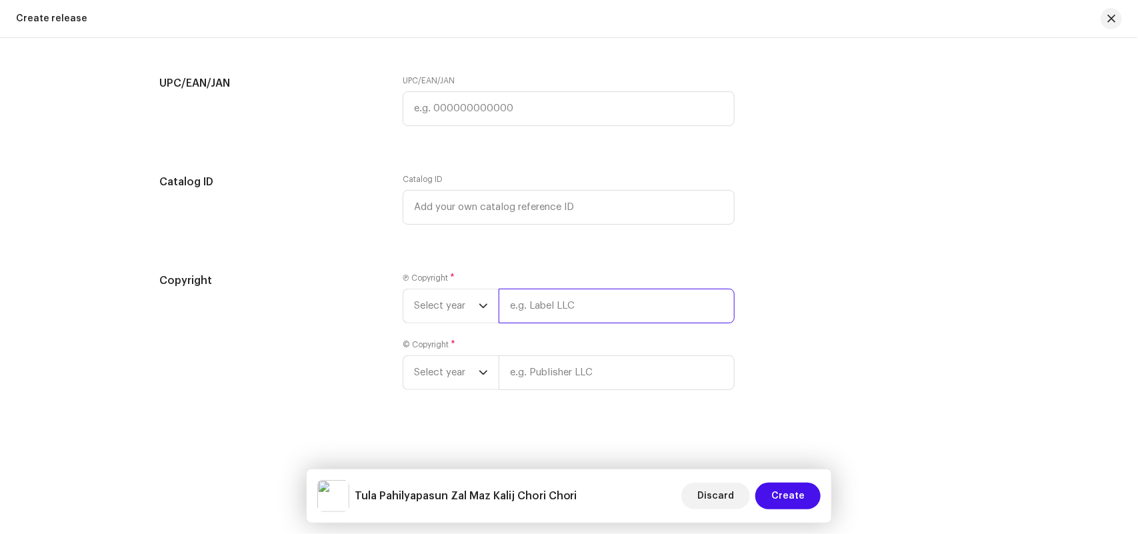
click at [561, 307] on input "text" at bounding box center [617, 306] width 236 height 35
paste input "Akshay Kanthe"
type input "Akshay Kanthe"
click at [544, 385] on input "text" at bounding box center [617, 372] width 236 height 35
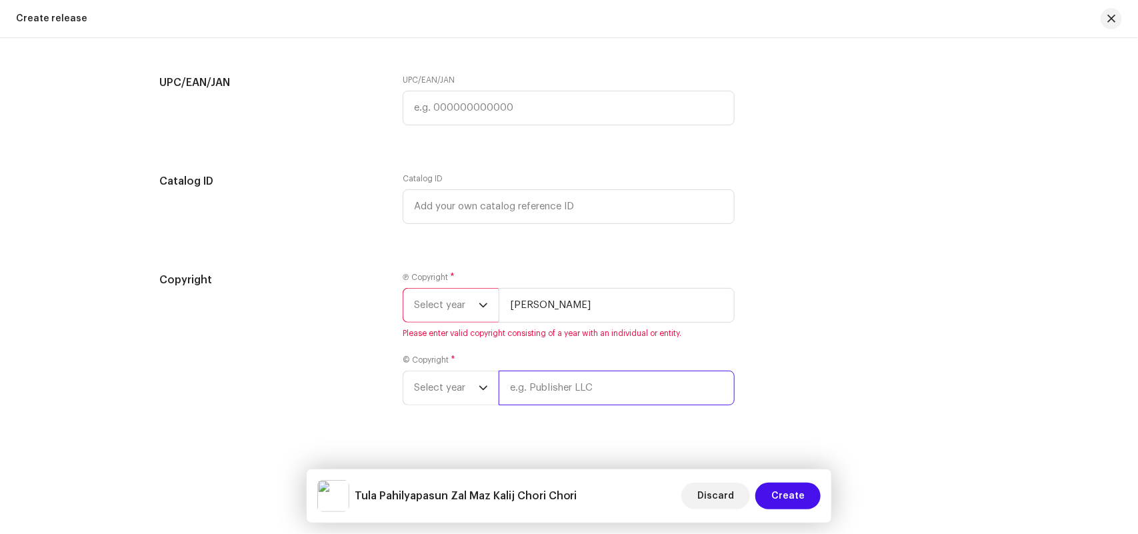
paste input "Akshay Kanthe"
type input "Akshay Kanthe"
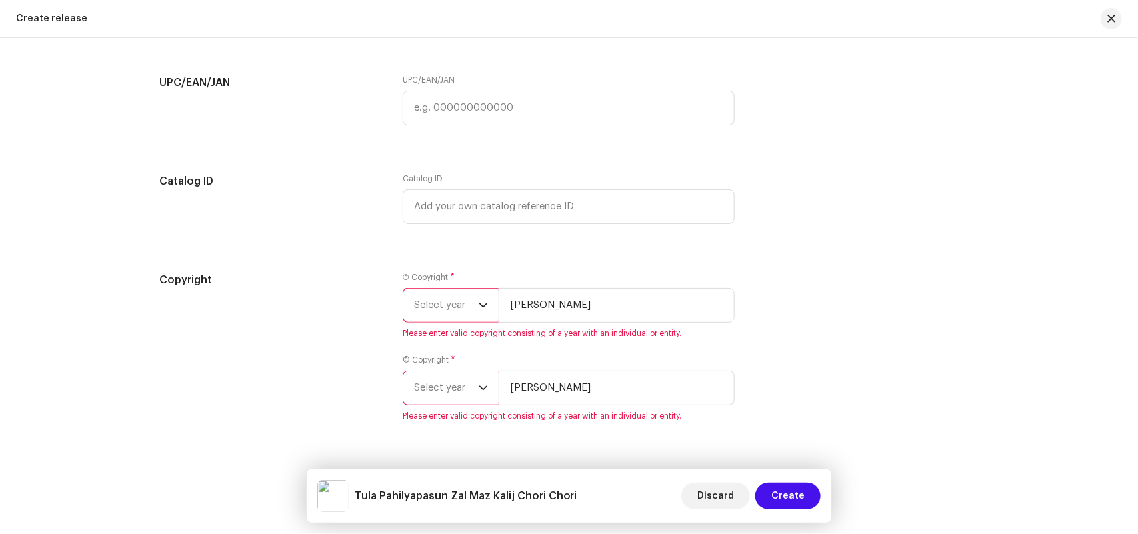
click at [457, 311] on span "Select year" at bounding box center [446, 305] width 65 height 33
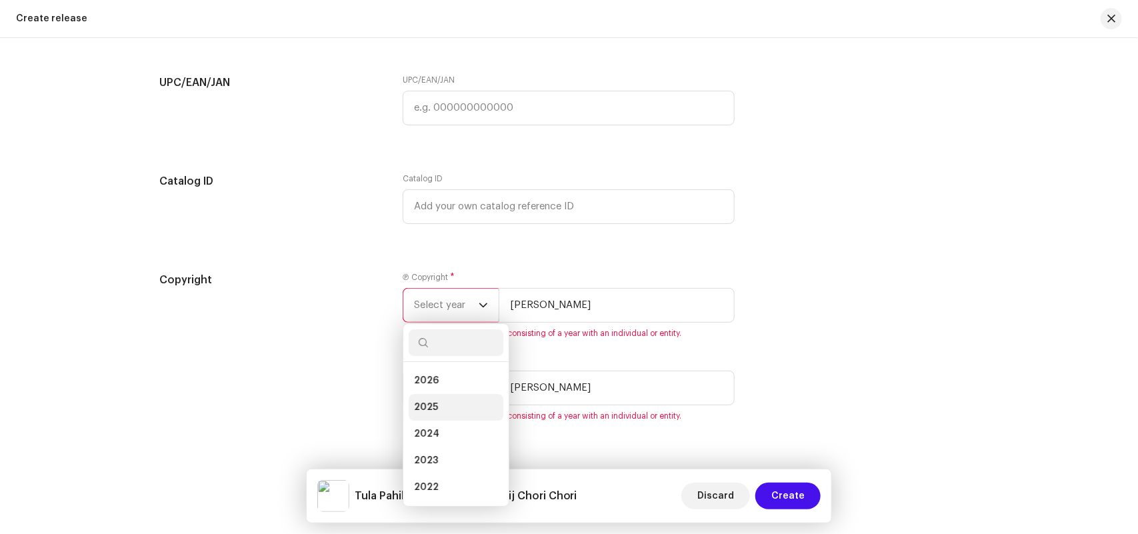
click at [439, 401] on li "2025" at bounding box center [456, 407] width 95 height 27
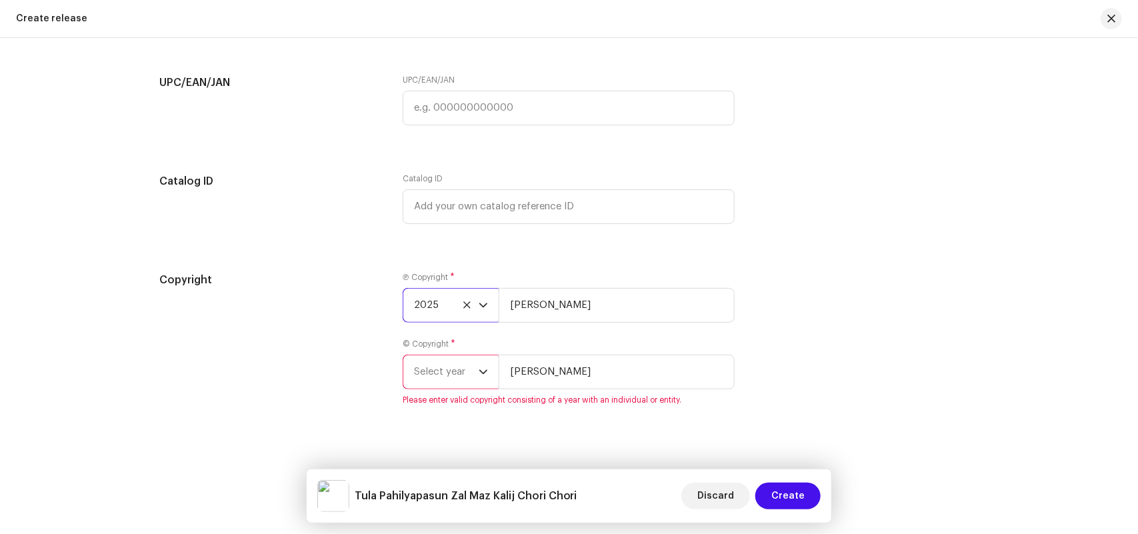
click at [432, 374] on span "Select year" at bounding box center [446, 371] width 65 height 33
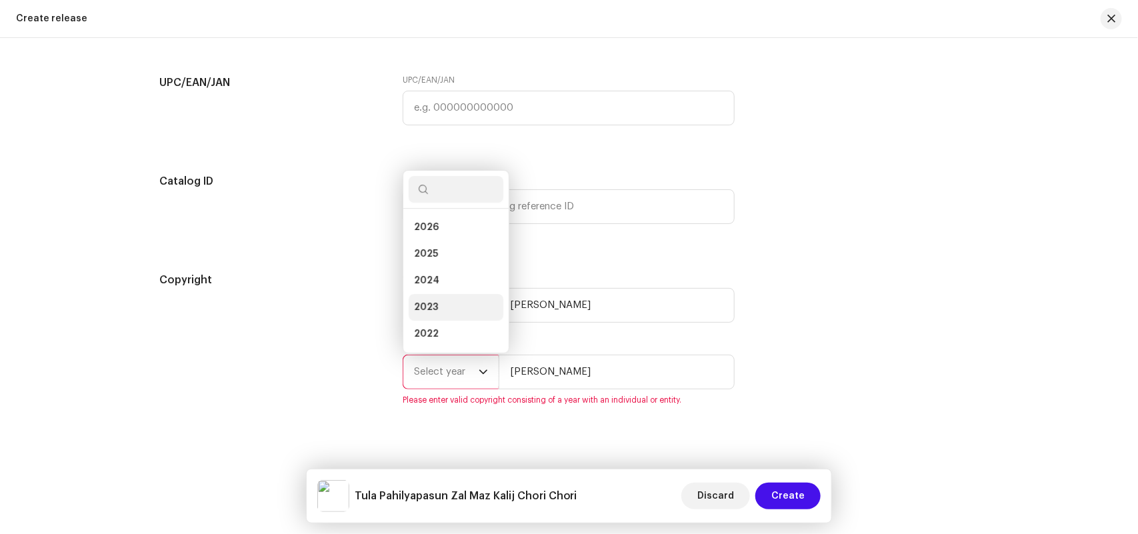
scroll to position [21, 0]
click at [425, 229] on span "2025" at bounding box center [426, 232] width 24 height 13
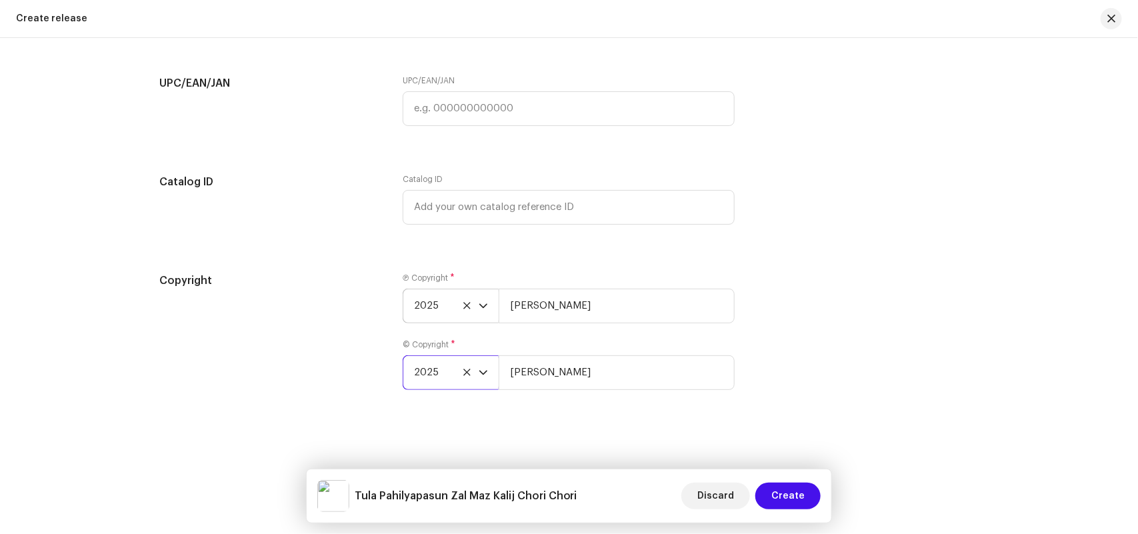
scroll to position [1618, 0]
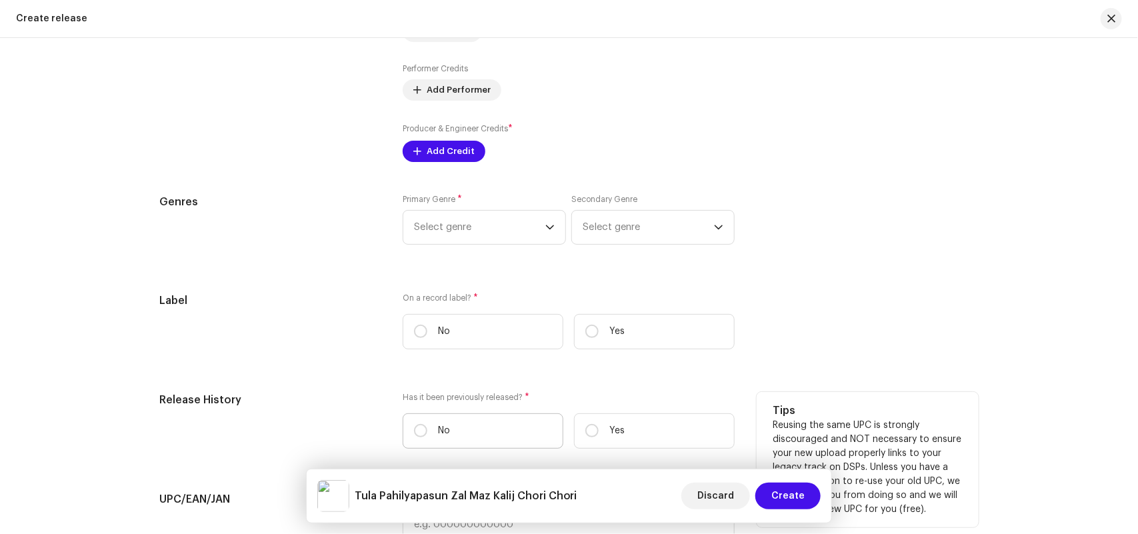
click at [451, 435] on label "No" at bounding box center [483, 430] width 161 height 35
click at [427, 435] on input "No" at bounding box center [420, 430] width 13 height 13
radio input "true"
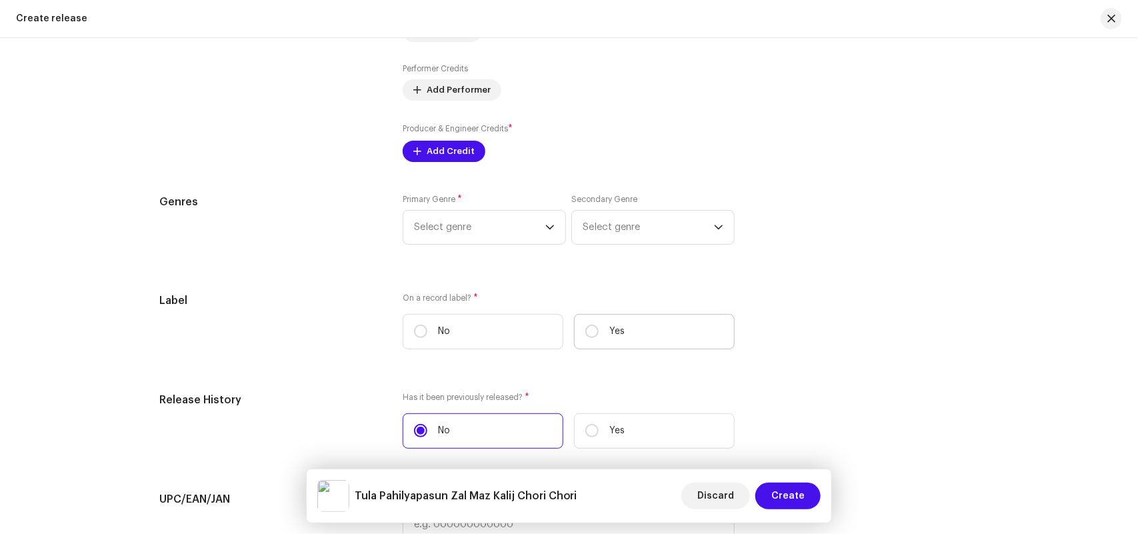
drag, startPoint x: 611, startPoint y: 333, endPoint x: 597, endPoint y: 339, distance: 15.0
click at [612, 333] on p "Yes" at bounding box center [616, 332] width 15 height 14
click at [599, 333] on input "Yes" at bounding box center [591, 331] width 13 height 13
radio input "true"
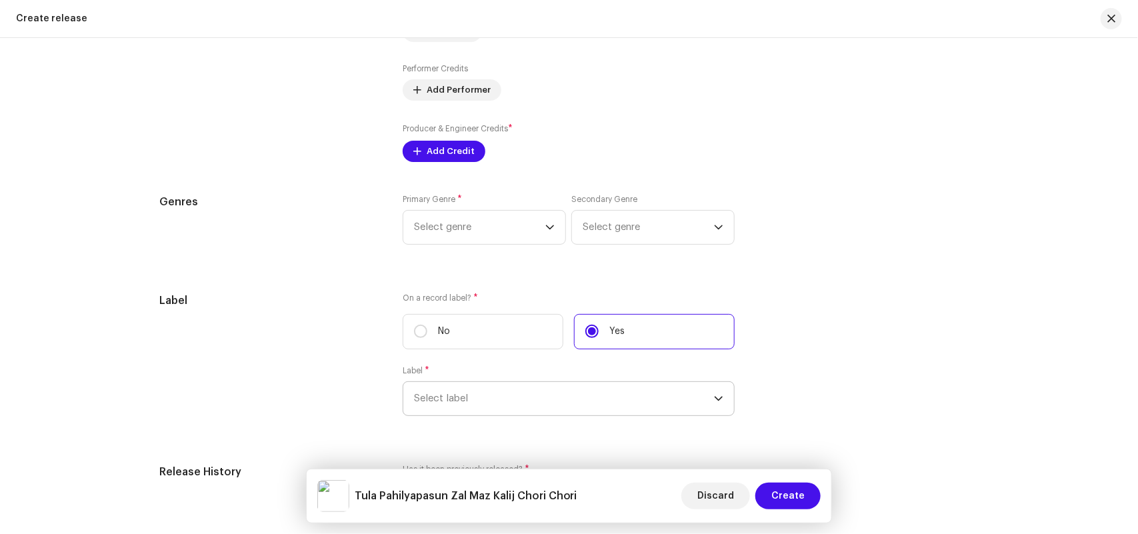
click at [497, 403] on span "Select label" at bounding box center [564, 398] width 300 height 33
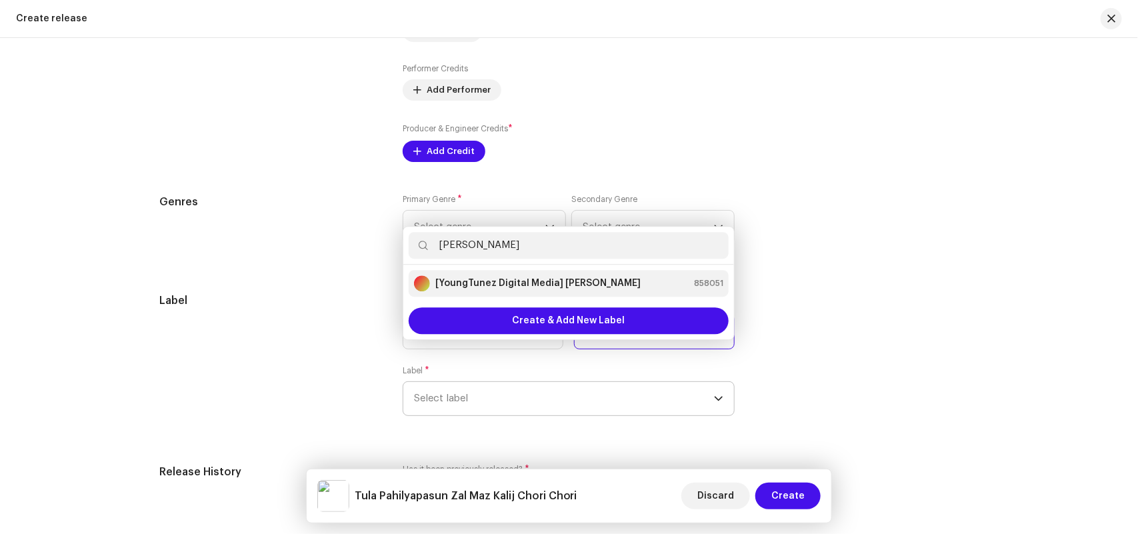
type input "Akshay Kanthe"
click at [551, 285] on strong "[YoungTunez Digital Media] Akshay Kanthe" at bounding box center [537, 283] width 205 height 13
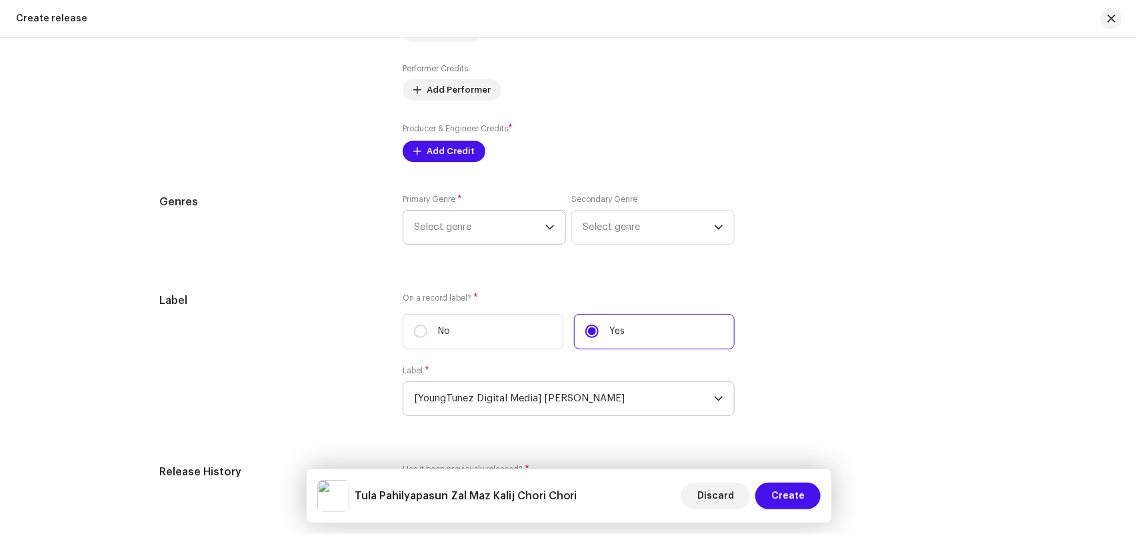
click at [485, 231] on span "Select genre" at bounding box center [479, 227] width 131 height 33
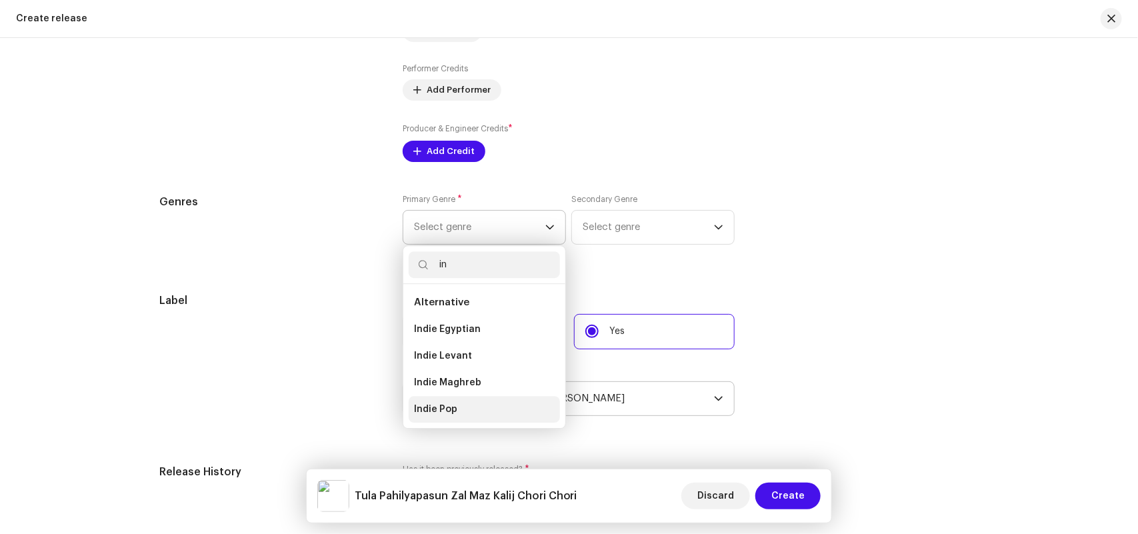
type input "in"
click at [461, 408] on li "Indie Pop" at bounding box center [484, 409] width 151 height 27
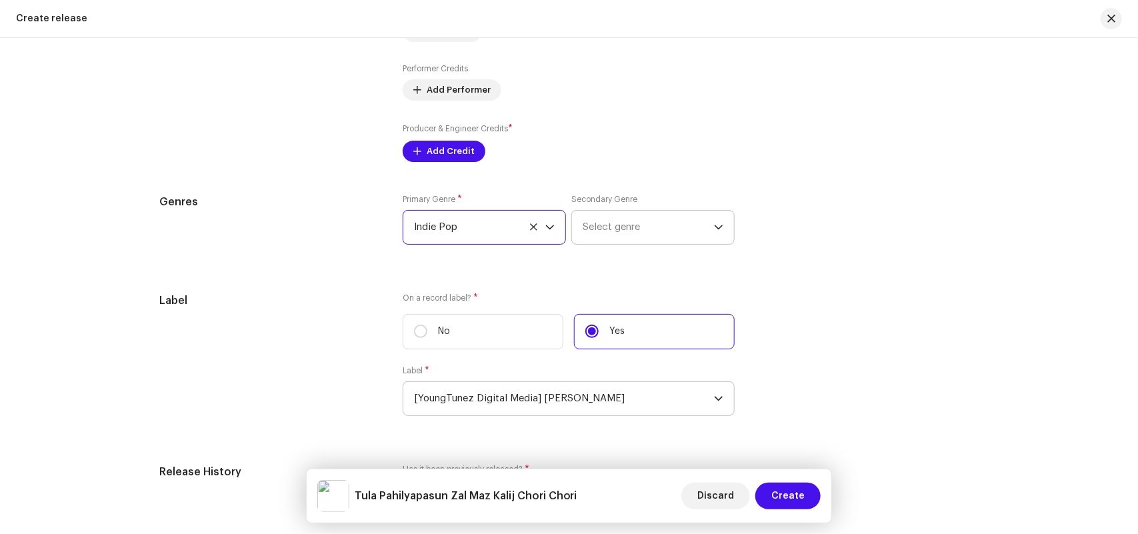
click at [638, 225] on span "Select genre" at bounding box center [648, 227] width 131 height 33
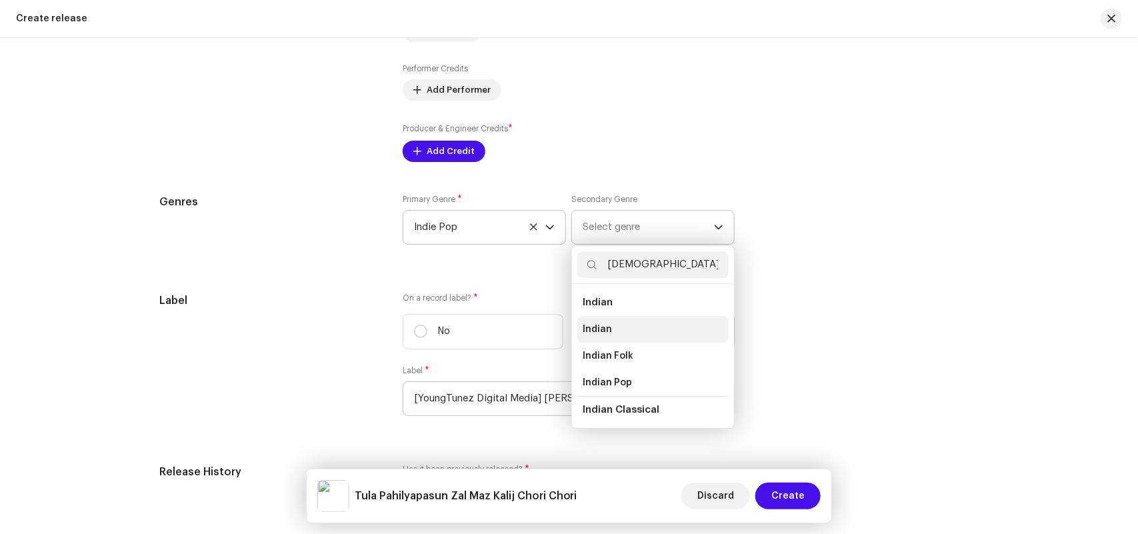
type input "indian"
click at [619, 329] on li "Indian" at bounding box center [652, 329] width 151 height 27
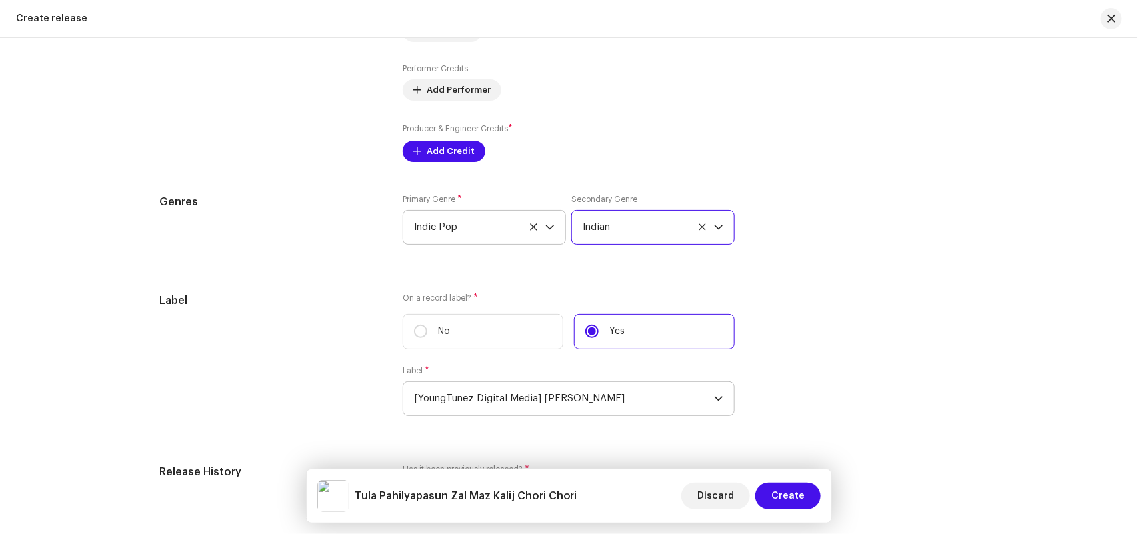
click at [404, 1] on div "Create release" at bounding box center [569, 19] width 1138 height 38
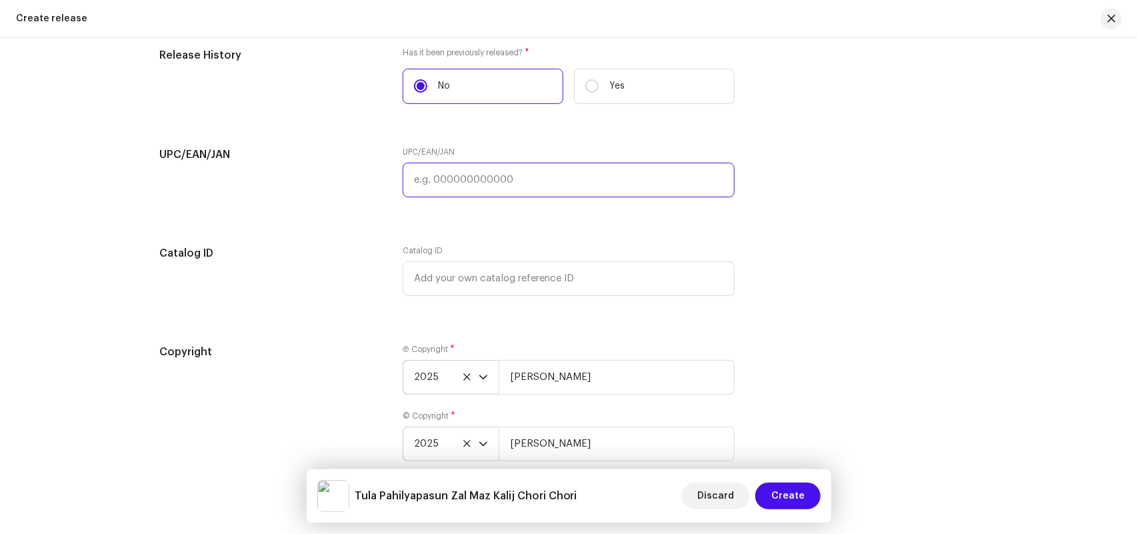
click at [457, 179] on input "text" at bounding box center [569, 180] width 332 height 35
paste input "8904514441842"
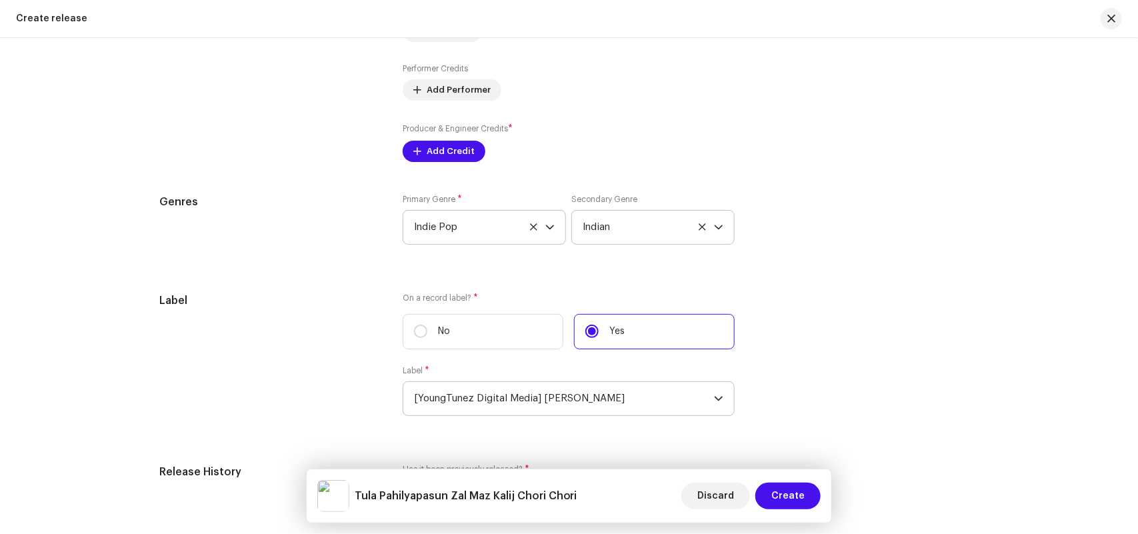
type input "8904514441842"
click at [443, 151] on span "Add Credit" at bounding box center [451, 151] width 48 height 27
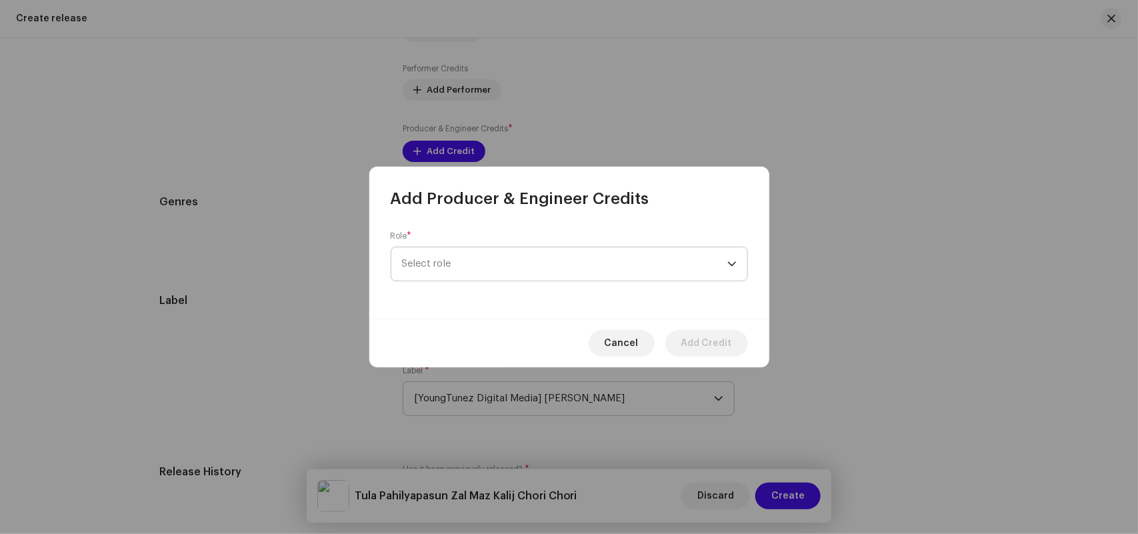
click at [450, 259] on span "Select role" at bounding box center [564, 263] width 325 height 33
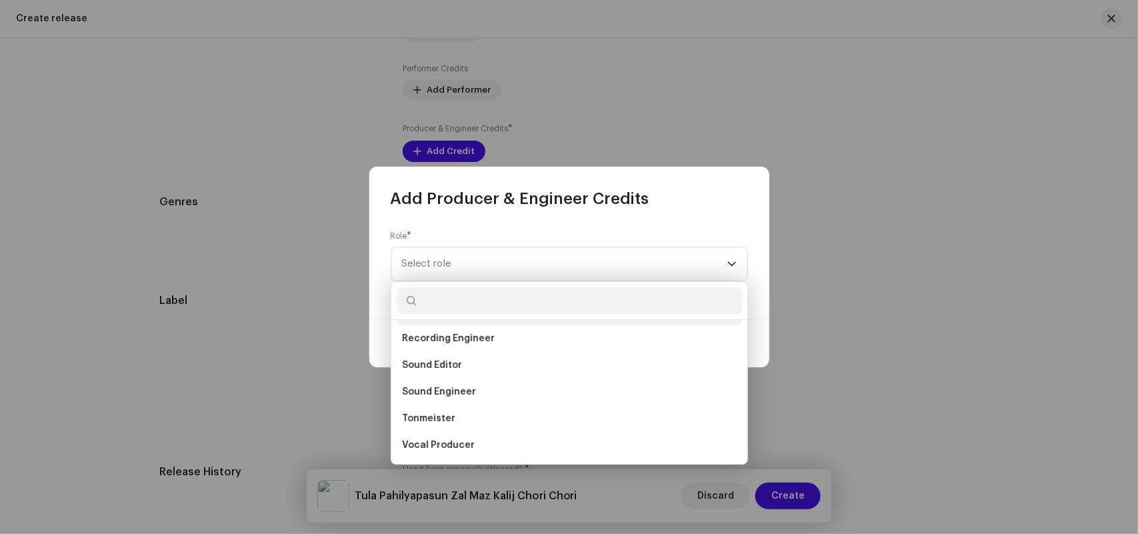
scroll to position [442, 0]
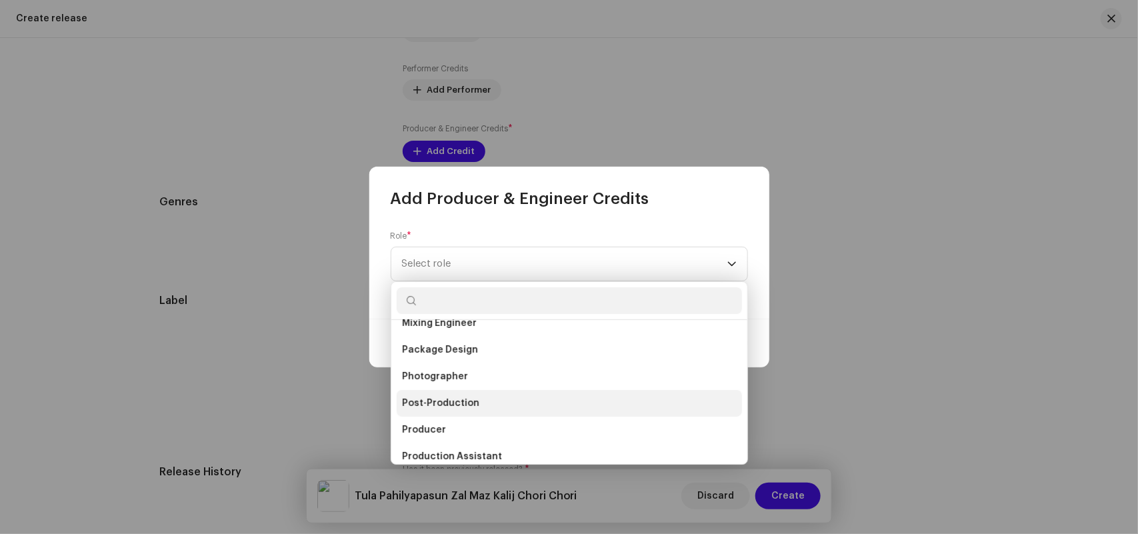
click at [431, 415] on li "Post-Production" at bounding box center [569, 403] width 345 height 27
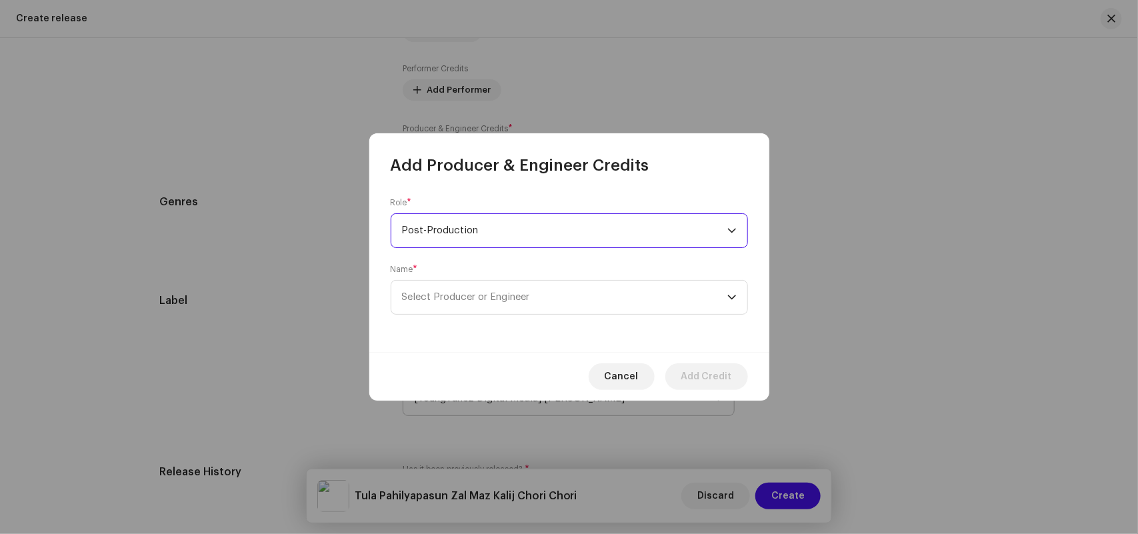
click at [444, 213] on p-select "Post-Production" at bounding box center [569, 230] width 357 height 35
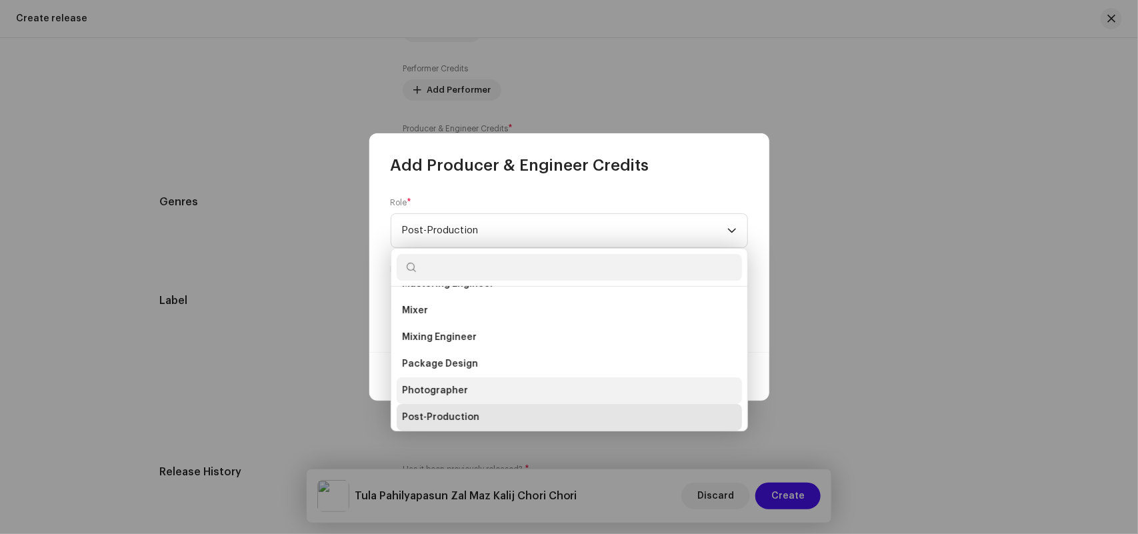
scroll to position [539, 0]
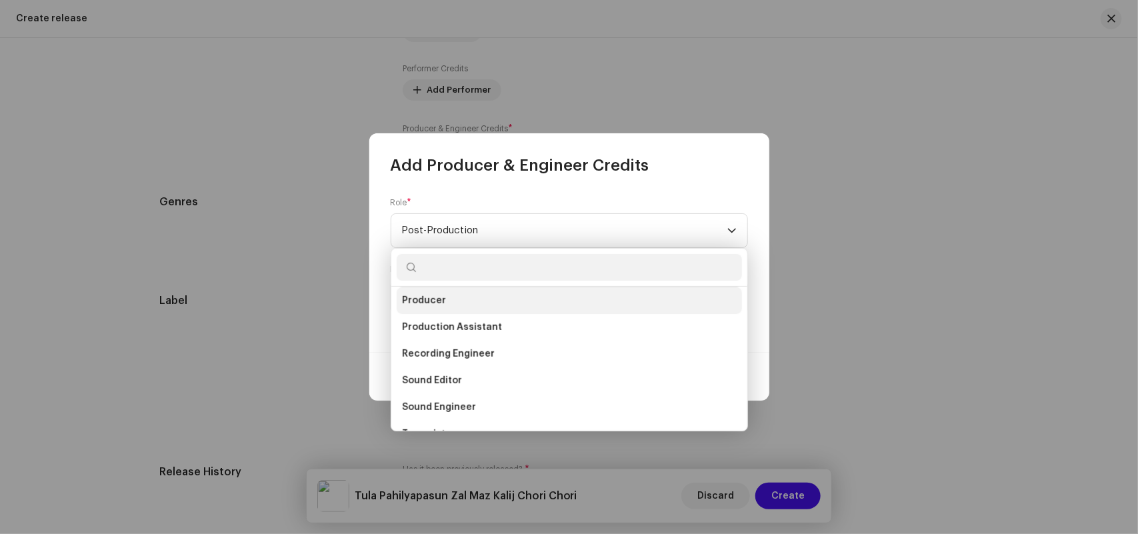
click at [435, 298] on span "Producer" at bounding box center [424, 300] width 44 height 13
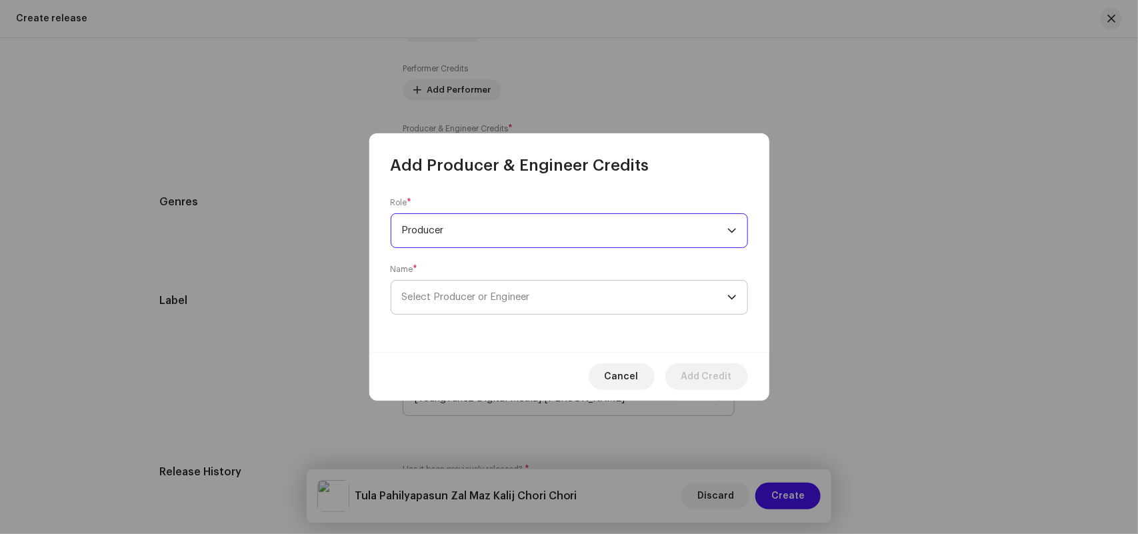
scroll to position [511, 0]
click at [434, 295] on span "Select Producer or Engineer" at bounding box center [466, 297] width 128 height 10
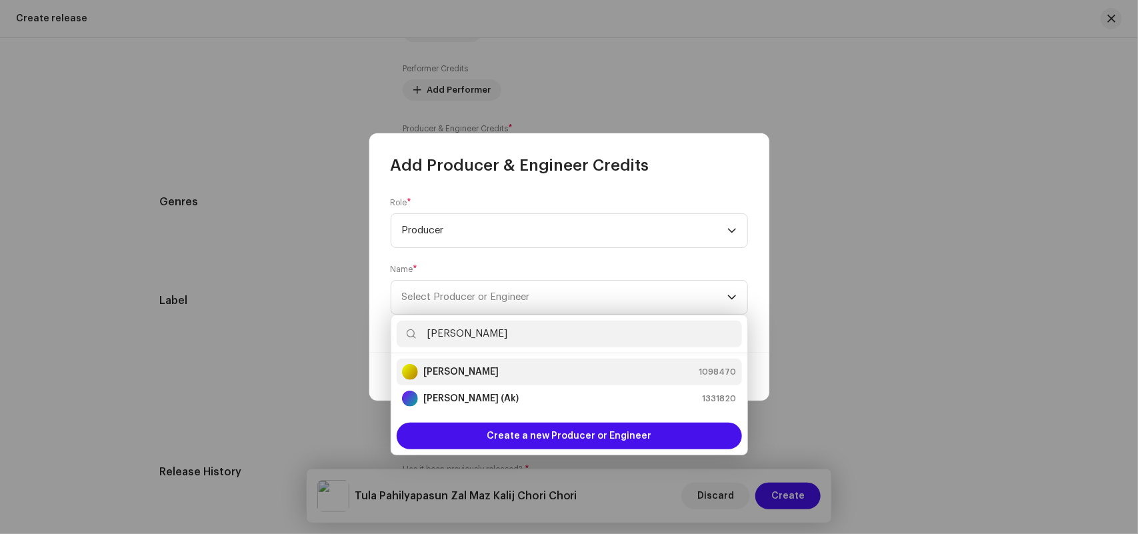
type input "Akshay Kanthe"
click at [460, 370] on strong "Akshay Kanthe" at bounding box center [460, 371] width 75 height 13
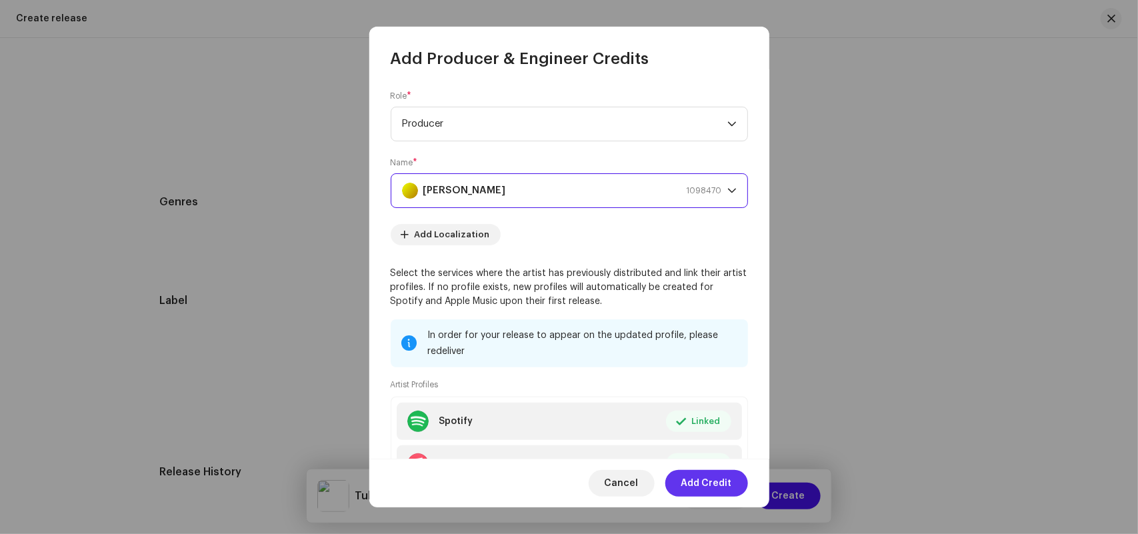
click at [707, 482] on span "Add Credit" at bounding box center [706, 483] width 51 height 27
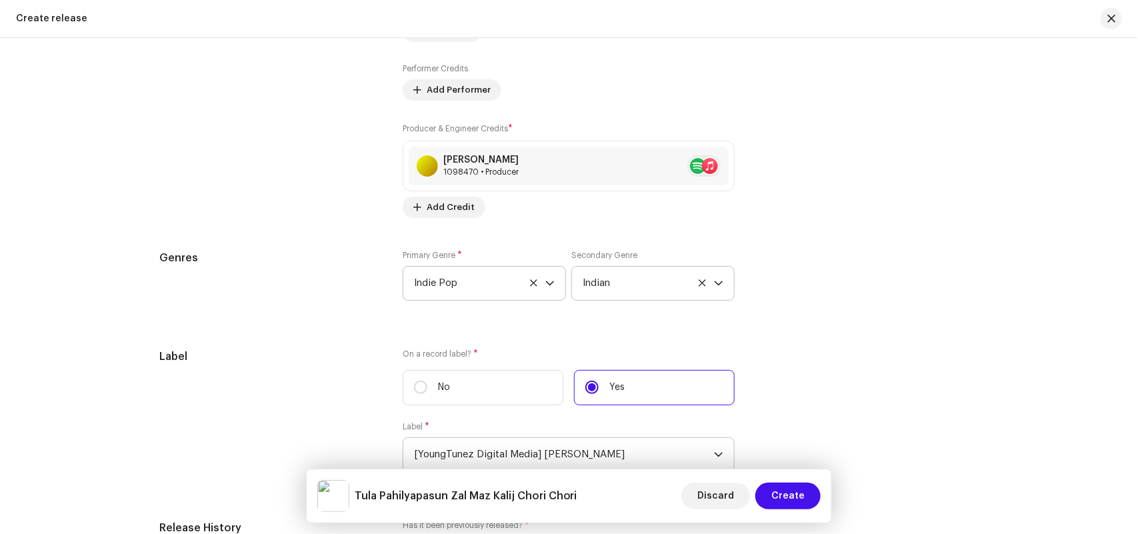
scroll to position [1202, 0]
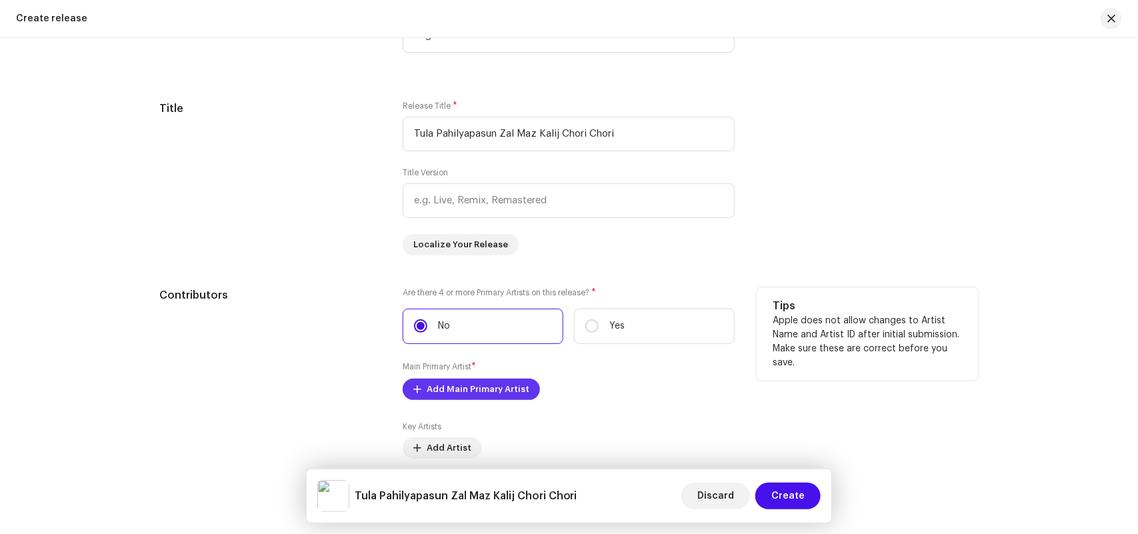
click at [461, 393] on span "Add Main Primary Artist" at bounding box center [478, 389] width 103 height 27
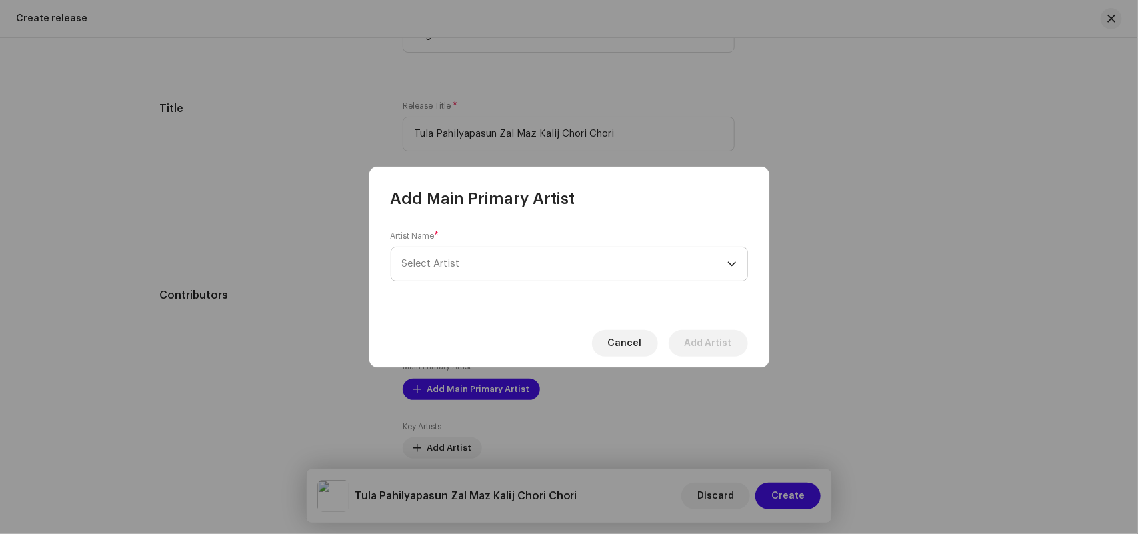
click at [453, 257] on span "Select Artist" at bounding box center [564, 263] width 325 height 33
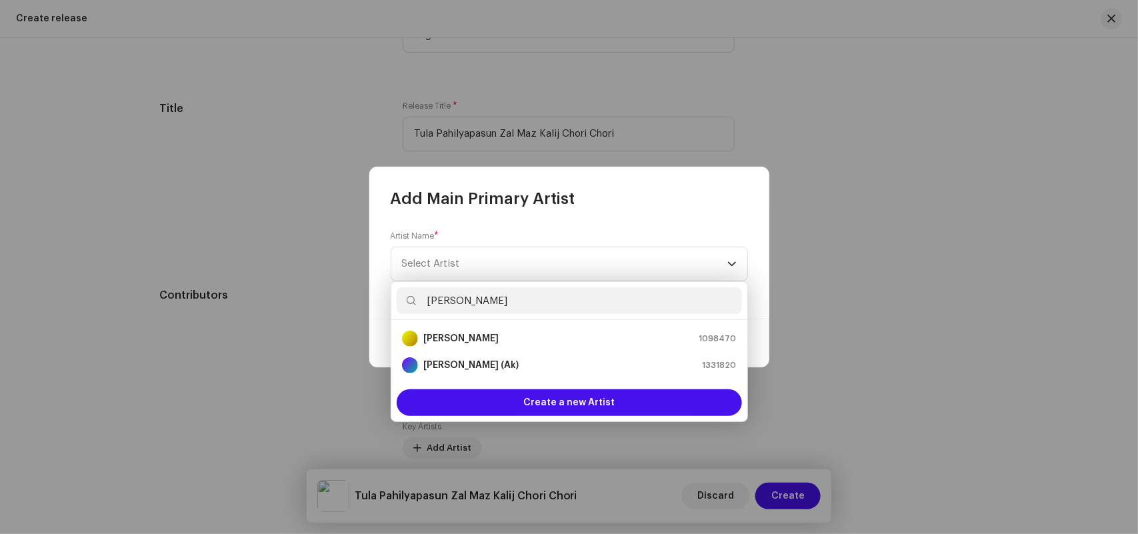
type input "Akshay Kanthe"
click at [457, 335] on strong "Akshay Kanthe" at bounding box center [460, 338] width 75 height 13
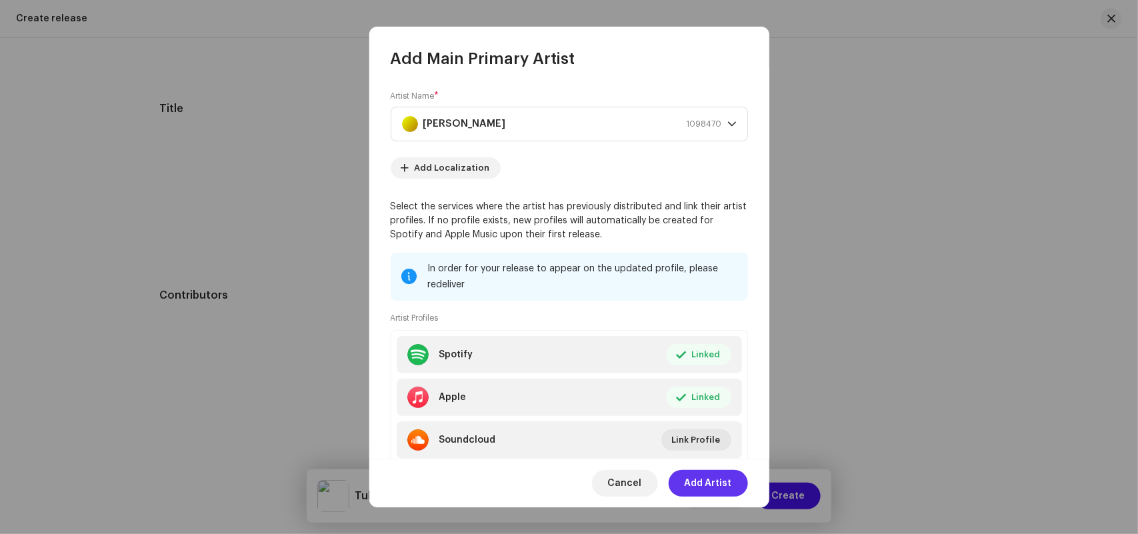
click at [693, 487] on span "Add Artist" at bounding box center [707, 483] width 47 height 27
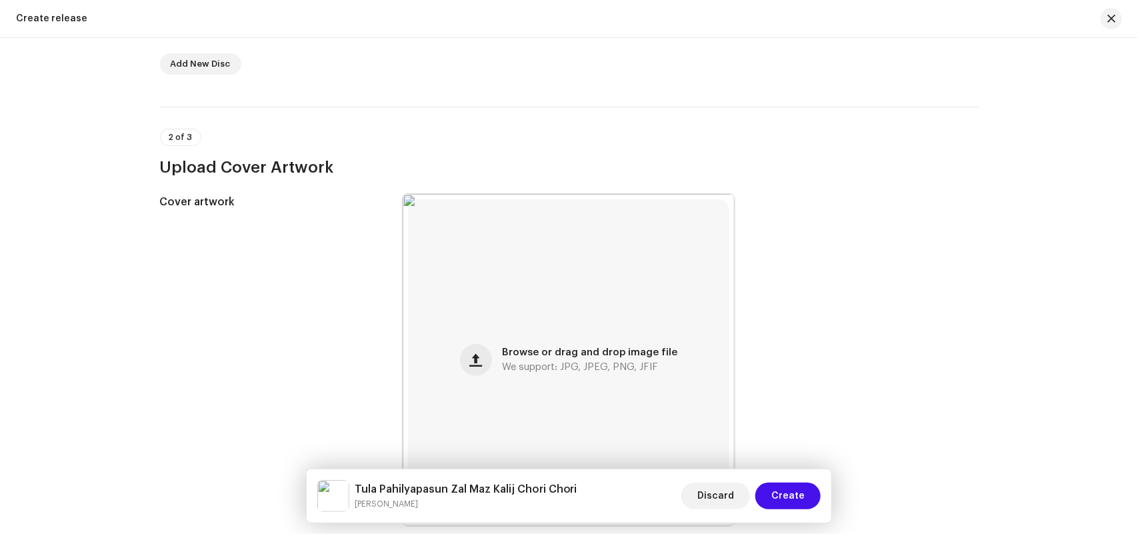
scroll to position [0, 0]
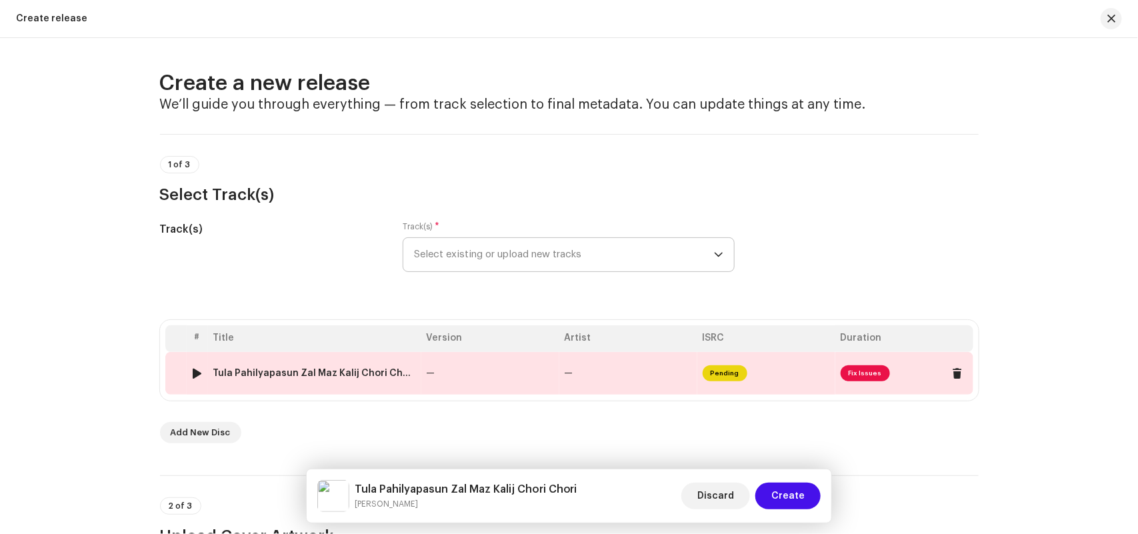
click at [332, 369] on div "Tula Pahilyapasun Zal Maz Kalij Chori Chori.wav" at bounding box center [314, 373] width 203 height 11
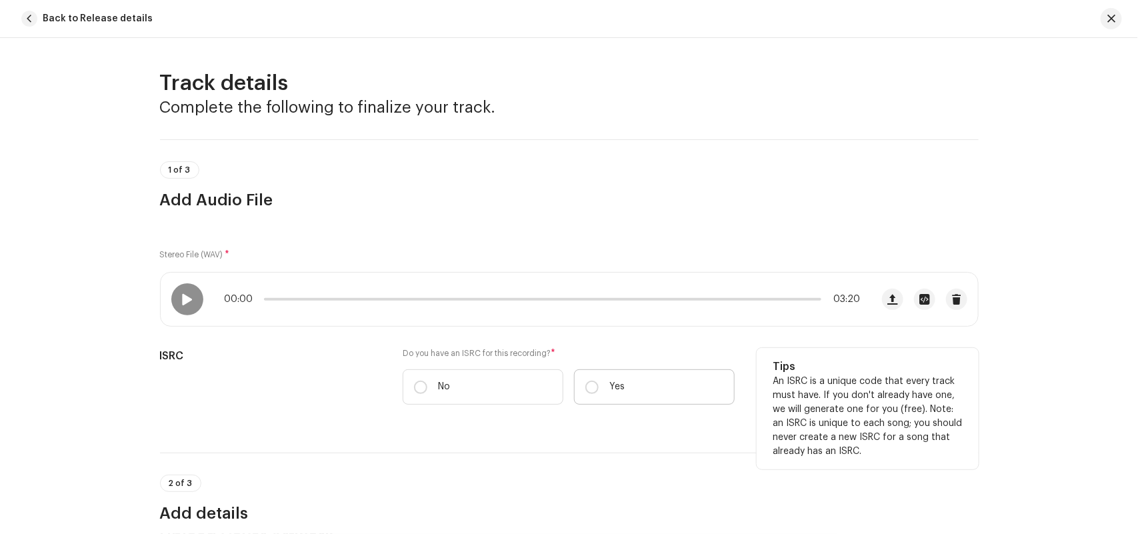
click at [661, 387] on label "Yes" at bounding box center [654, 386] width 161 height 35
click at [599, 387] on input "Yes" at bounding box center [591, 387] width 13 height 13
radio input "true"
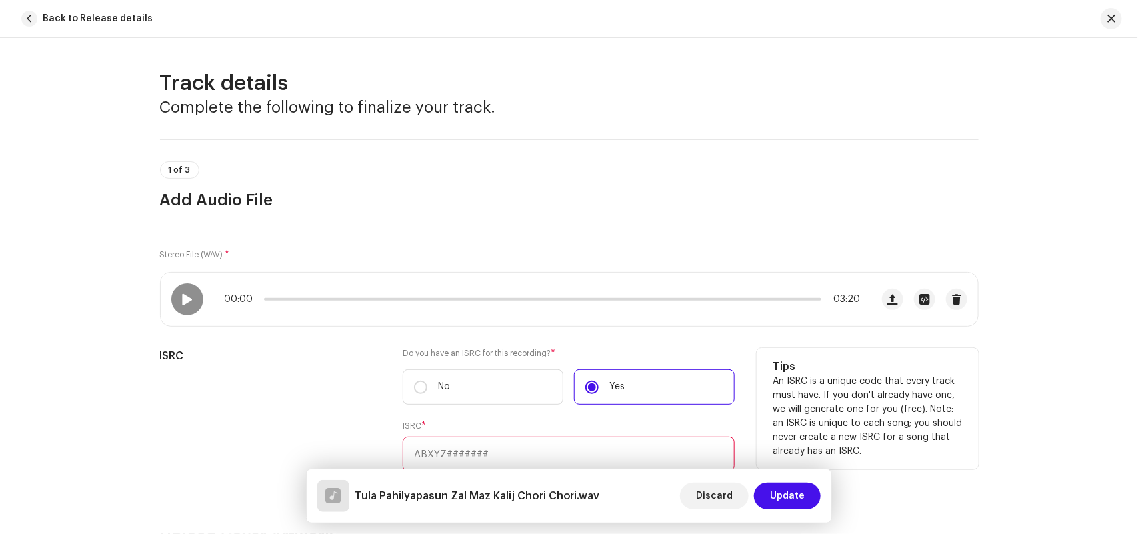
click at [420, 450] on input "text" at bounding box center [569, 454] width 332 height 35
paste input "INY242524417"
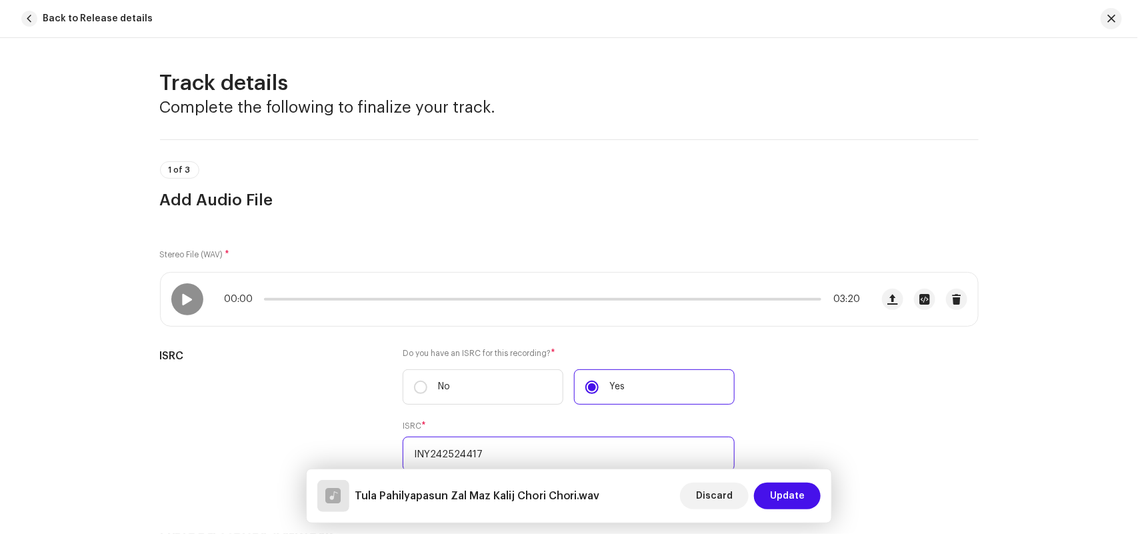
scroll to position [417, 0]
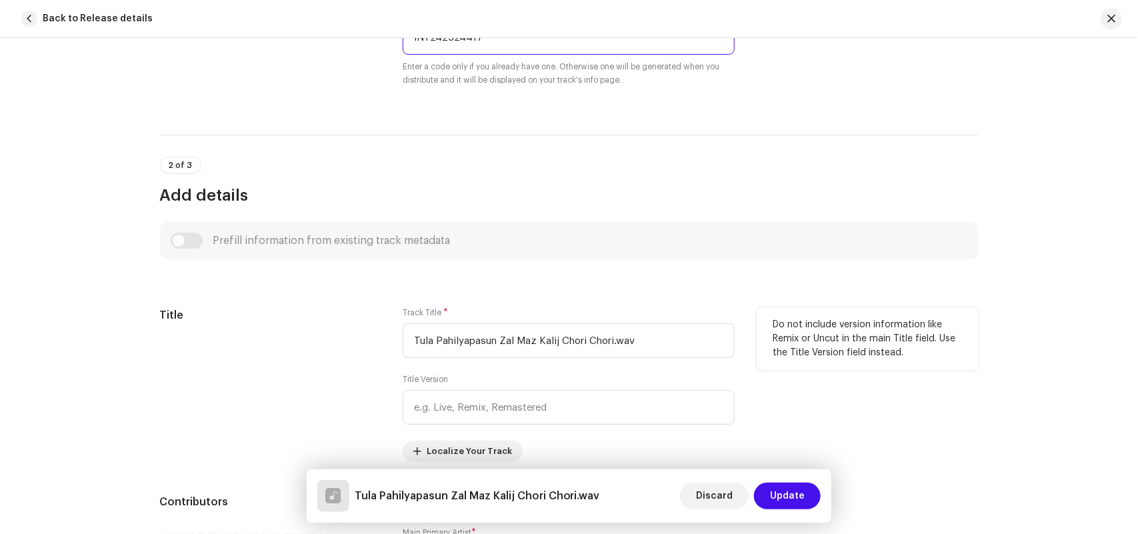
type input "INY242524417"
click at [558, 363] on div "Track Title * Tula Pahilyapasun Zal Maz Kalij Chori Chori.wav Title Version Loc…" at bounding box center [569, 384] width 332 height 155
click at [647, 341] on input "Tula Pahilyapasun Zal Maz Kalij Chori Chori.wav" at bounding box center [569, 340] width 332 height 35
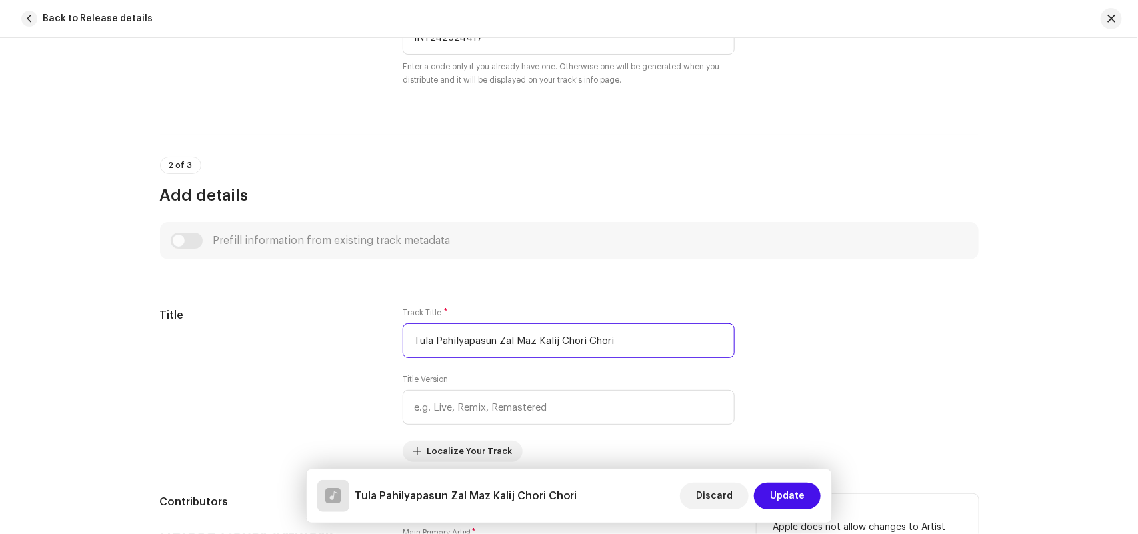
scroll to position [833, 0]
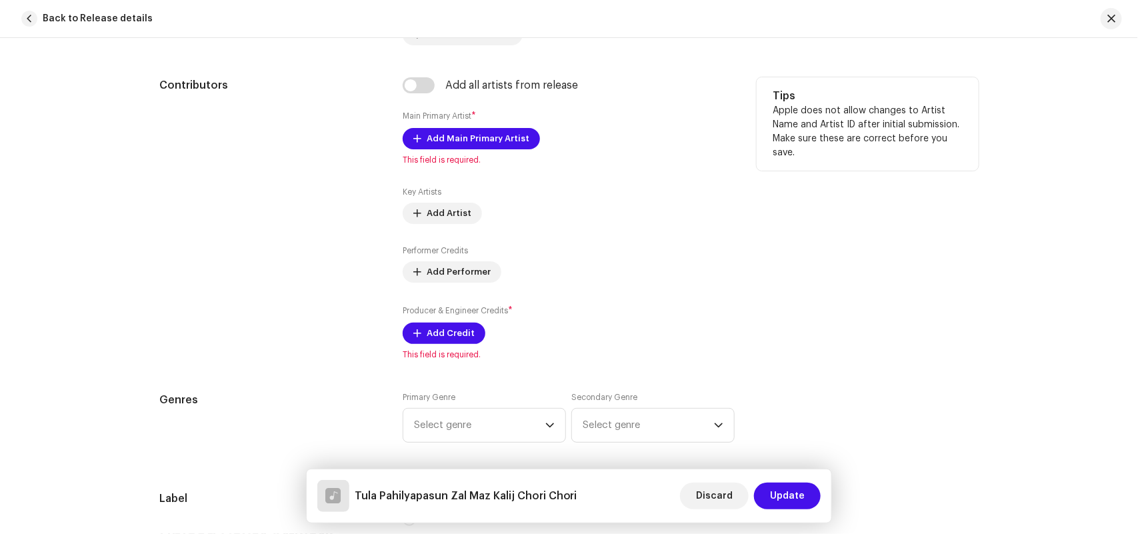
type input "Tula Pahilyapasun Zal Maz Kalij Chori Chori"
click at [425, 108] on div "Add all artists from release Main Primary Artist * Add Main Primary Artist This…" at bounding box center [569, 218] width 332 height 283
click at [420, 87] on input "checkbox" at bounding box center [419, 85] width 32 height 16
checkbox input "true"
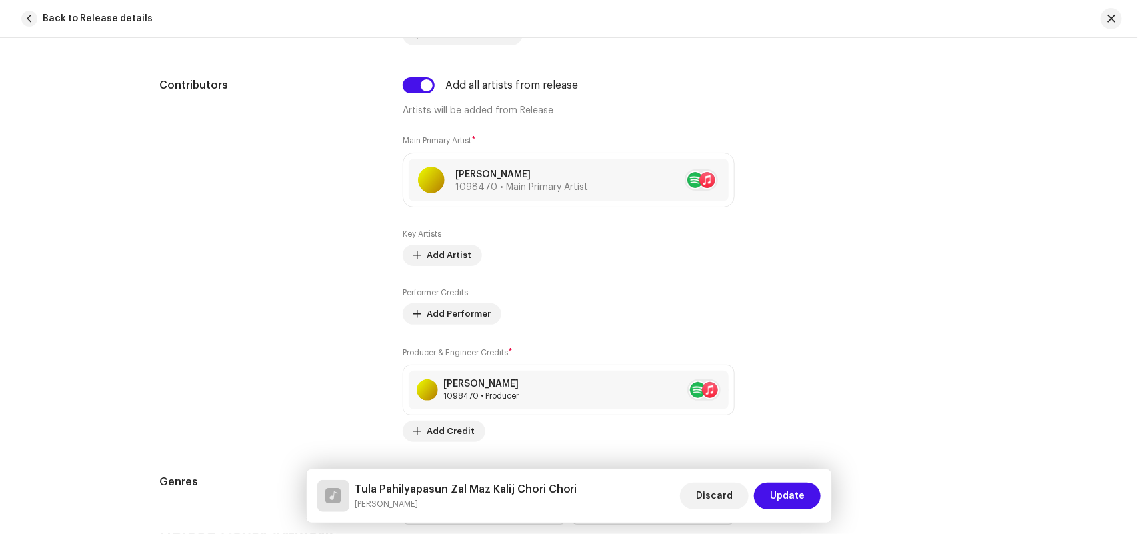
scroll to position [1250, 0]
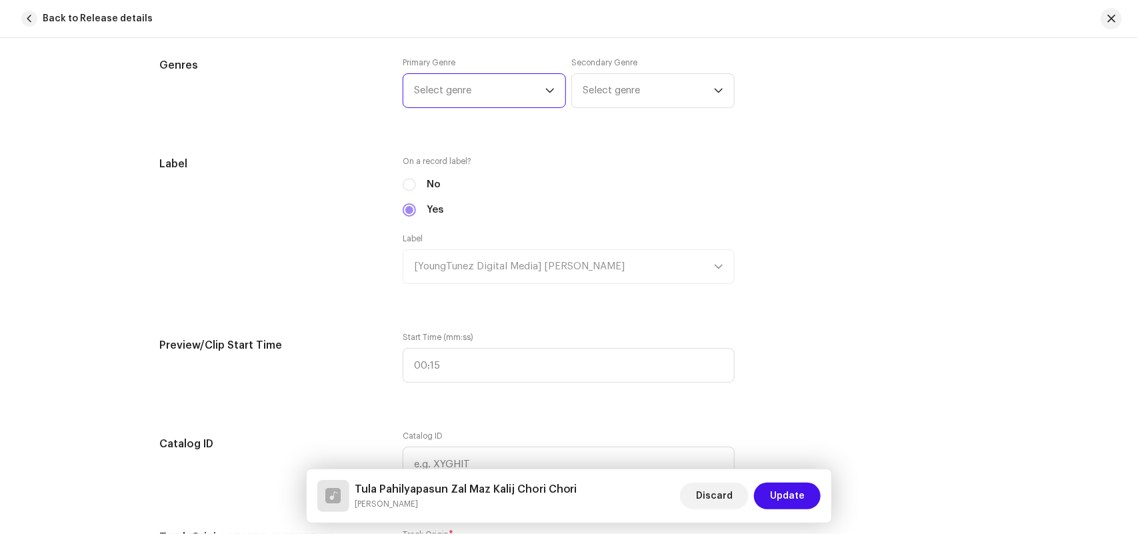
click at [455, 93] on span "Select genre" at bounding box center [479, 90] width 131 height 33
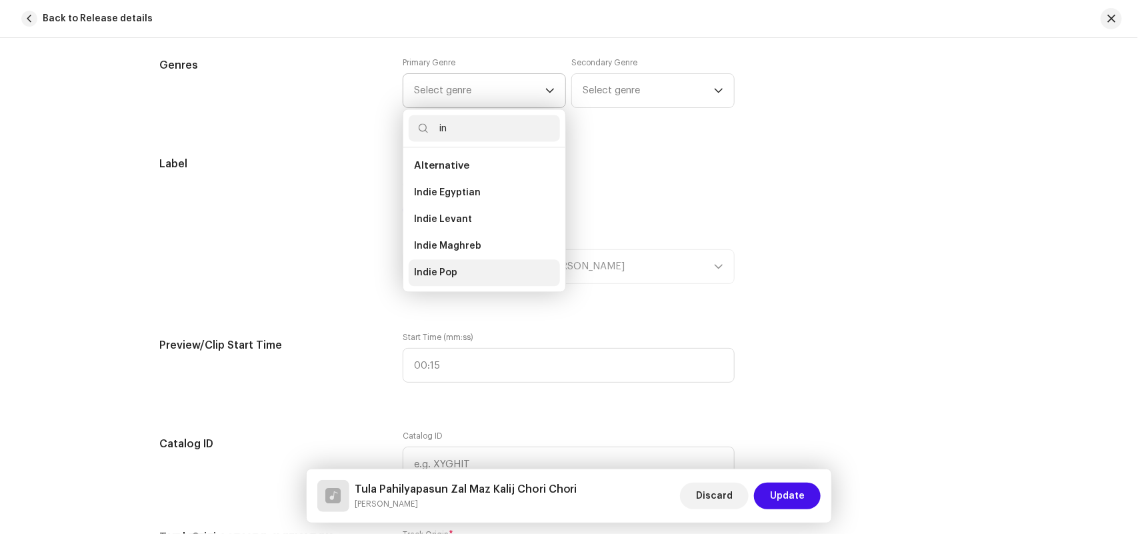
type input "in"
click at [465, 279] on li "Indie Pop" at bounding box center [484, 272] width 151 height 27
click at [604, 102] on span "Select genre" at bounding box center [648, 90] width 131 height 33
click at [611, 89] on span "Select genre" at bounding box center [648, 90] width 131 height 33
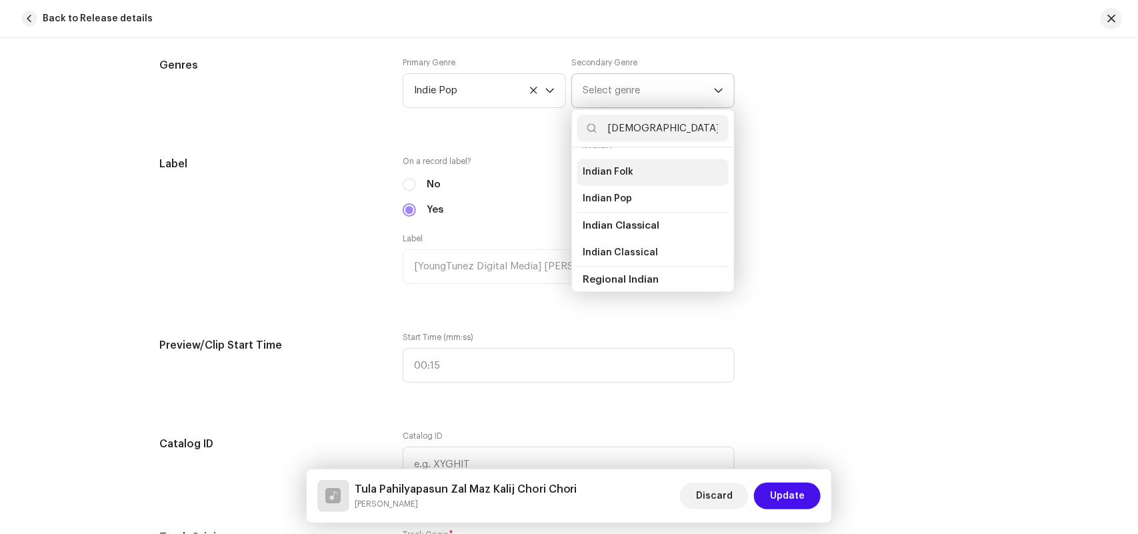
scroll to position [31, 0]
type input "indian"
click at [604, 165] on span "Indian" at bounding box center [597, 161] width 29 height 13
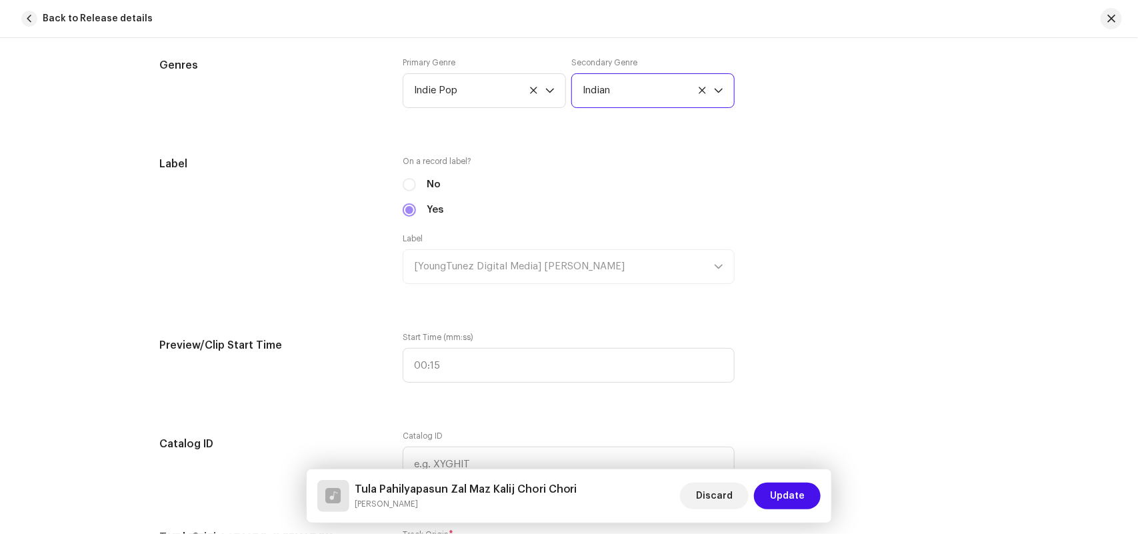
radio input "true"
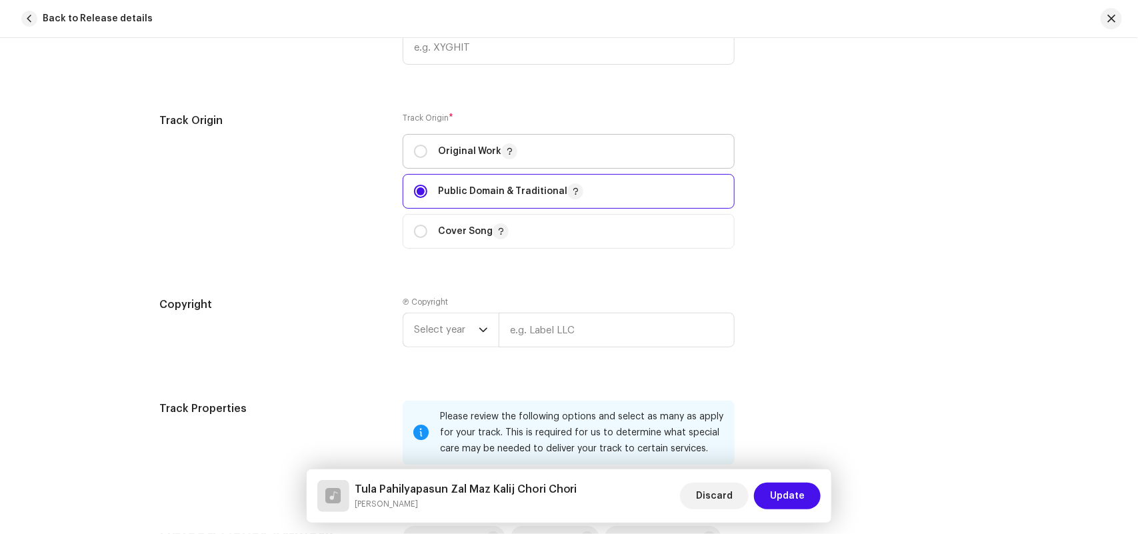
click at [475, 139] on span "Original Work" at bounding box center [568, 151] width 309 height 33
radio input "true"
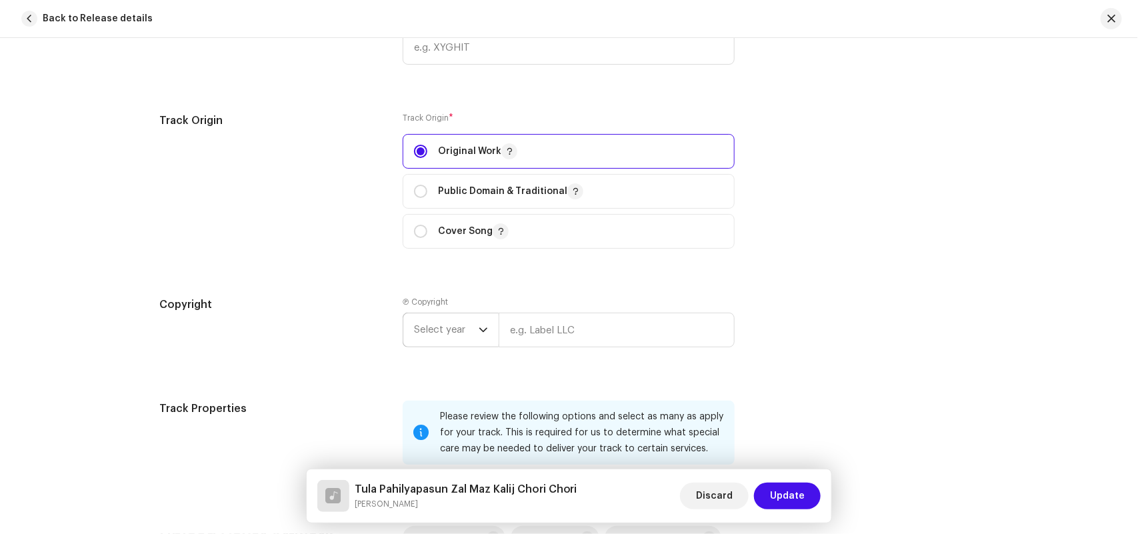
click at [447, 331] on span "Select year" at bounding box center [446, 329] width 65 height 33
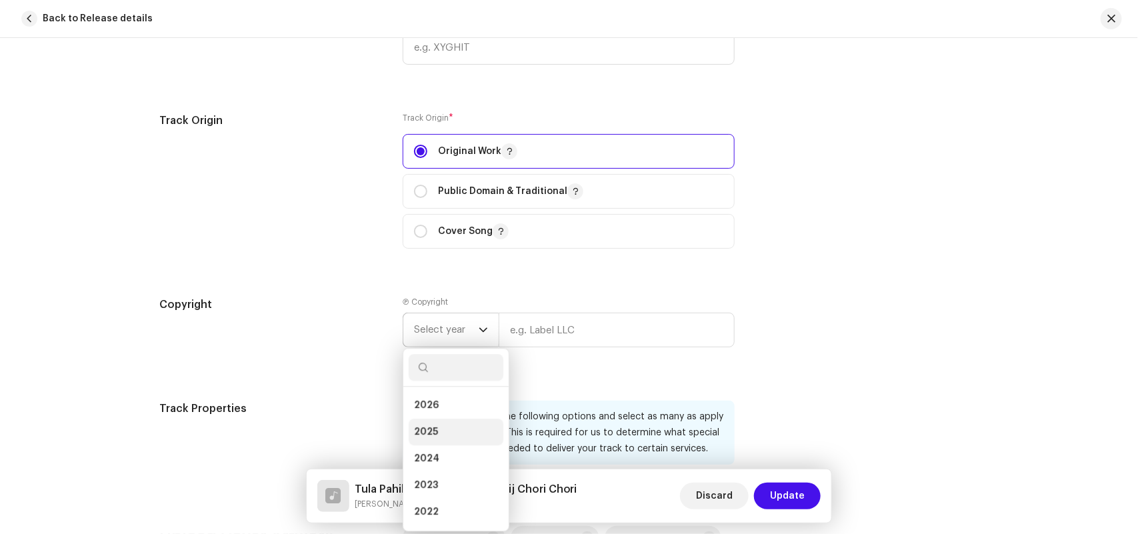
click at [434, 431] on span "2025" at bounding box center [426, 431] width 24 height 13
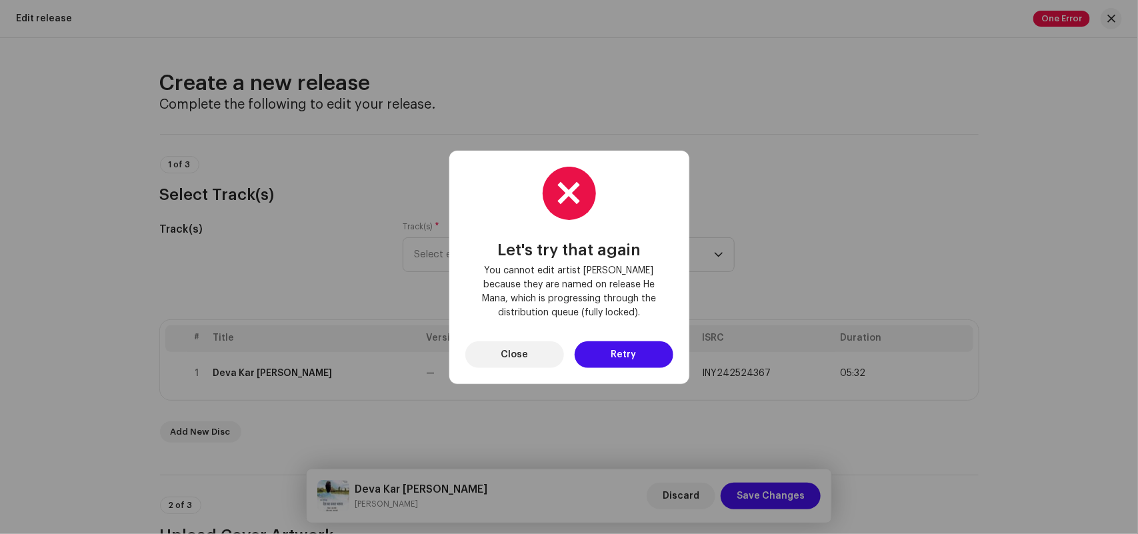
scroll to position [2177, 0]
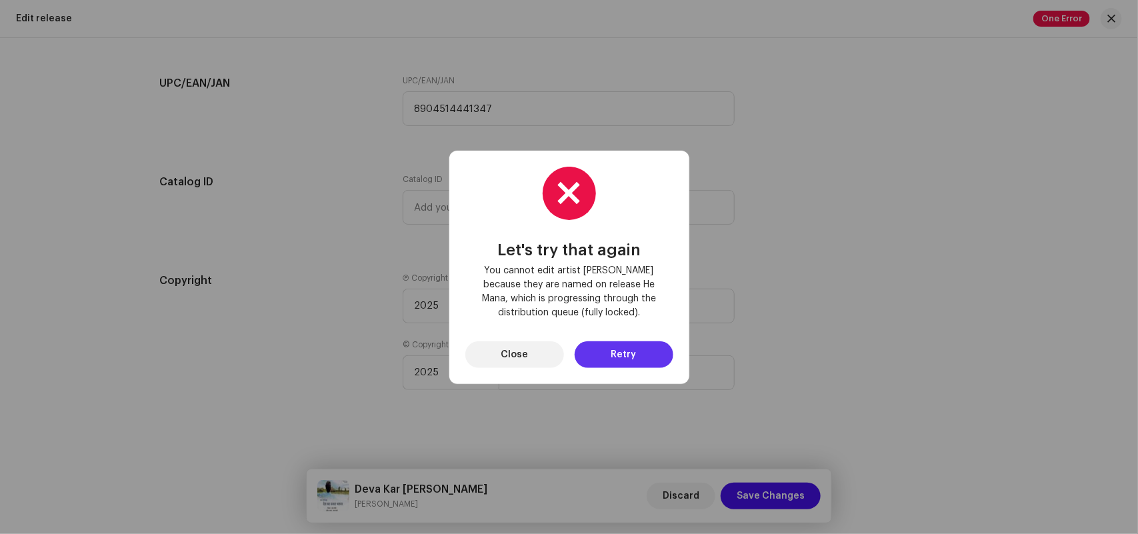
click at [623, 351] on span "Retry" at bounding box center [623, 354] width 25 height 27
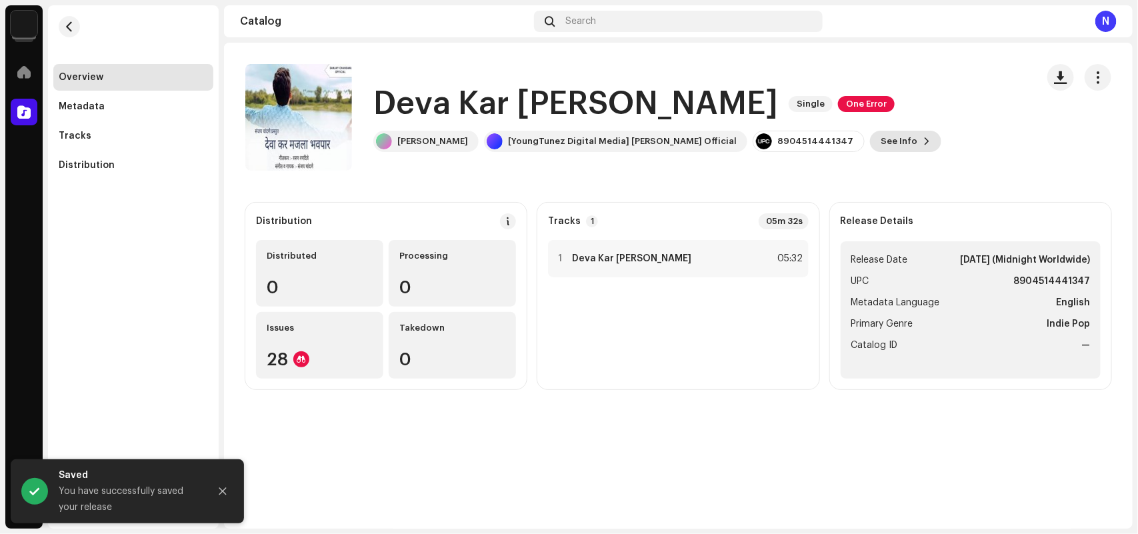
click at [880, 138] on span "See Info" at bounding box center [898, 141] width 37 height 27
click at [900, 334] on div "Deva Kar Majla Bhavpar 3048859 Metadata Distribution Metadata Language English …" at bounding box center [569, 267] width 1138 height 534
click at [745, 261] on div "1 Deva Kar Majla Bhavpar 05:32" at bounding box center [678, 258] width 260 height 37
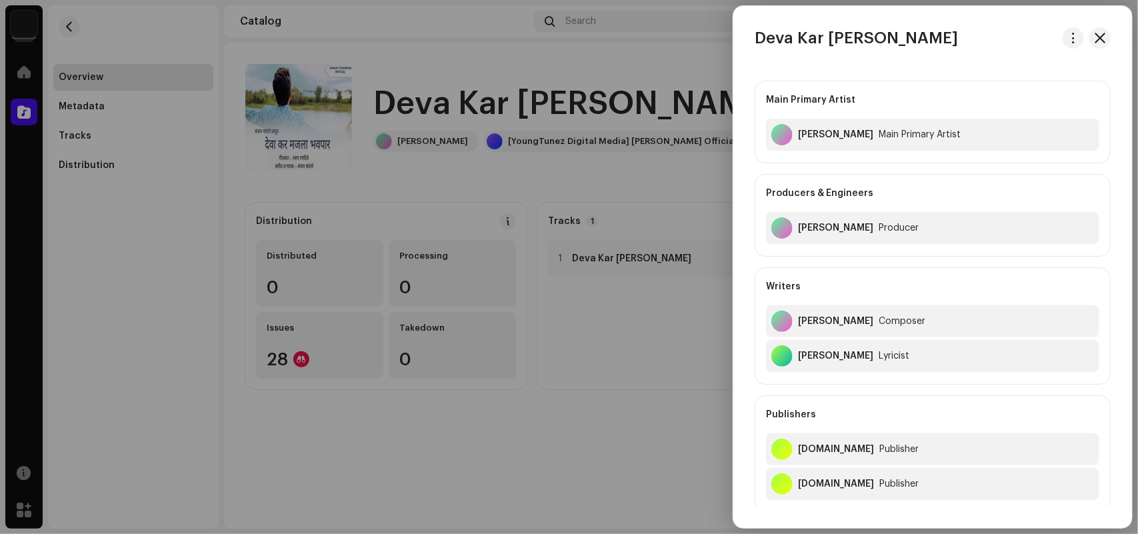
click at [300, 112] on div at bounding box center [569, 267] width 1138 height 534
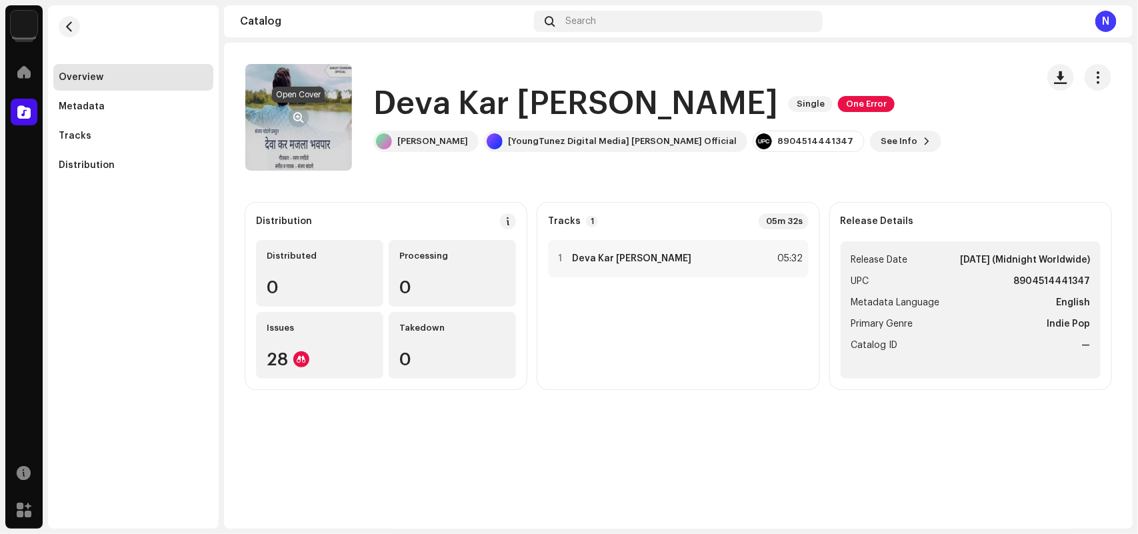
click at [304, 117] on button "button" at bounding box center [298, 117] width 21 height 21
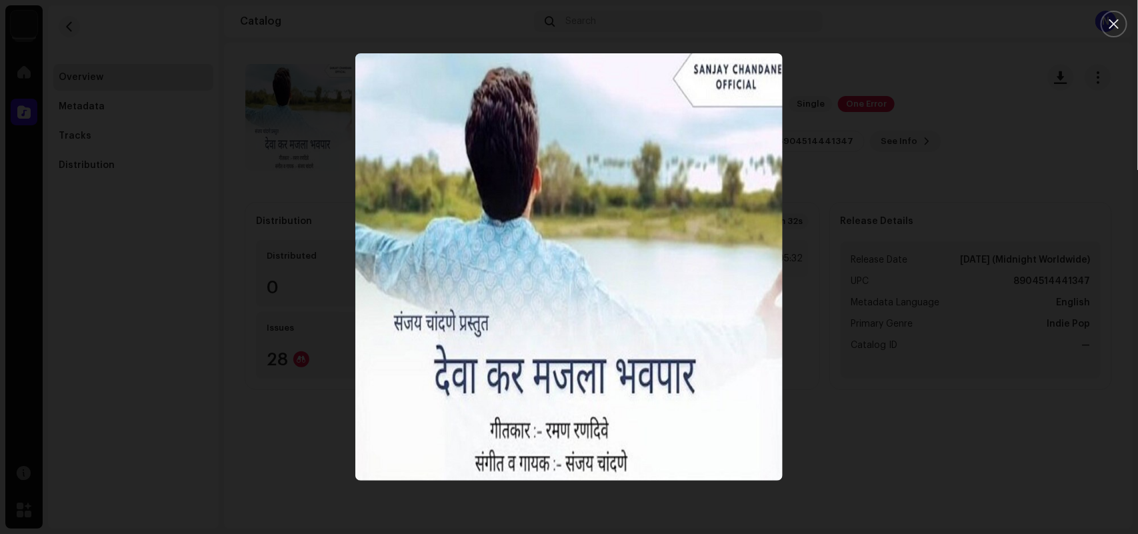
click at [880, 388] on div at bounding box center [569, 267] width 1138 height 534
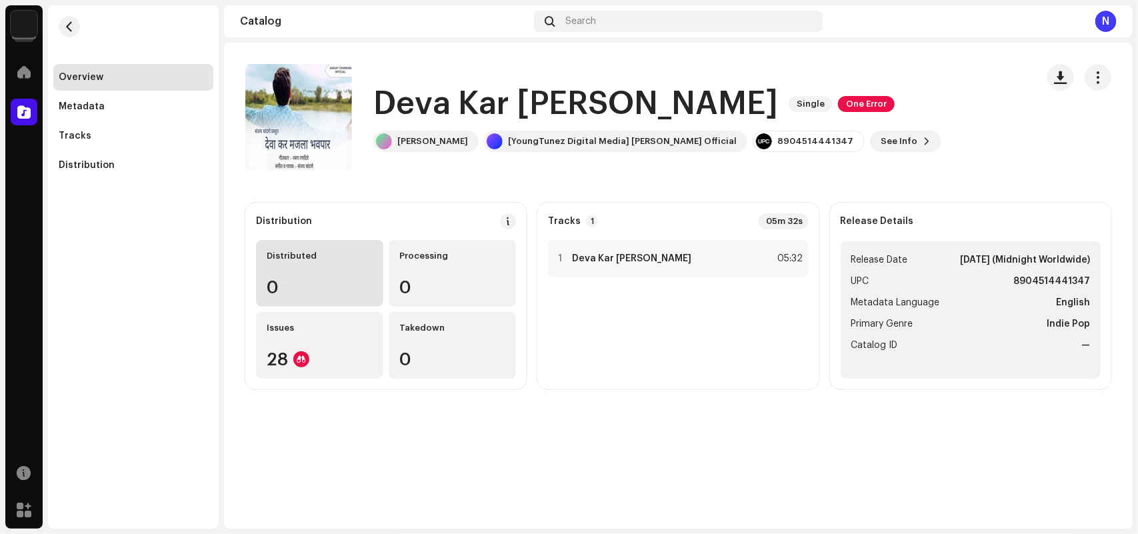
click at [284, 279] on div "0" at bounding box center [320, 287] width 106 height 17
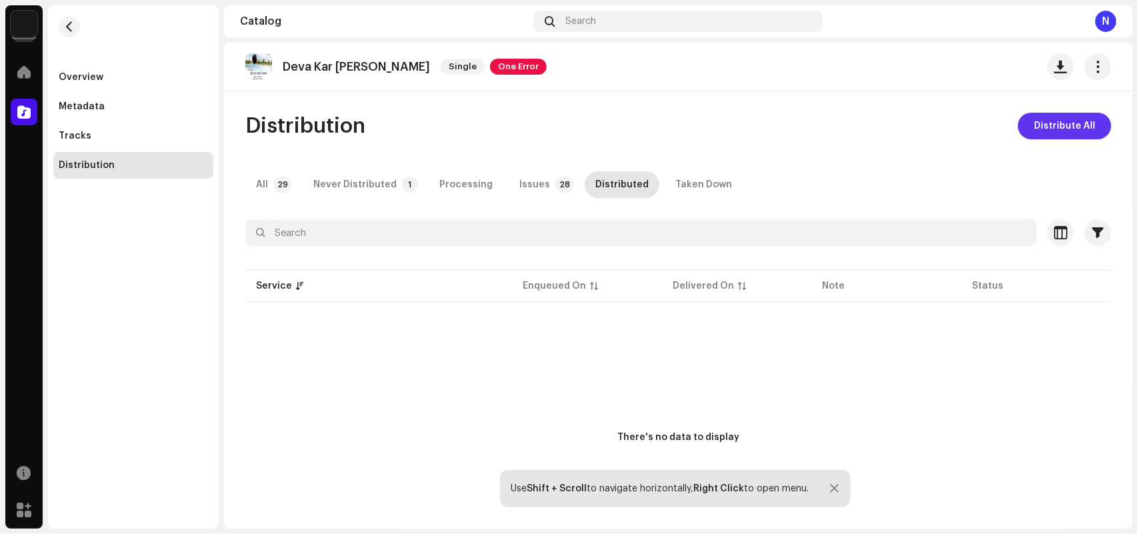
click at [1065, 120] on span "Distribute All" at bounding box center [1064, 126] width 61 height 27
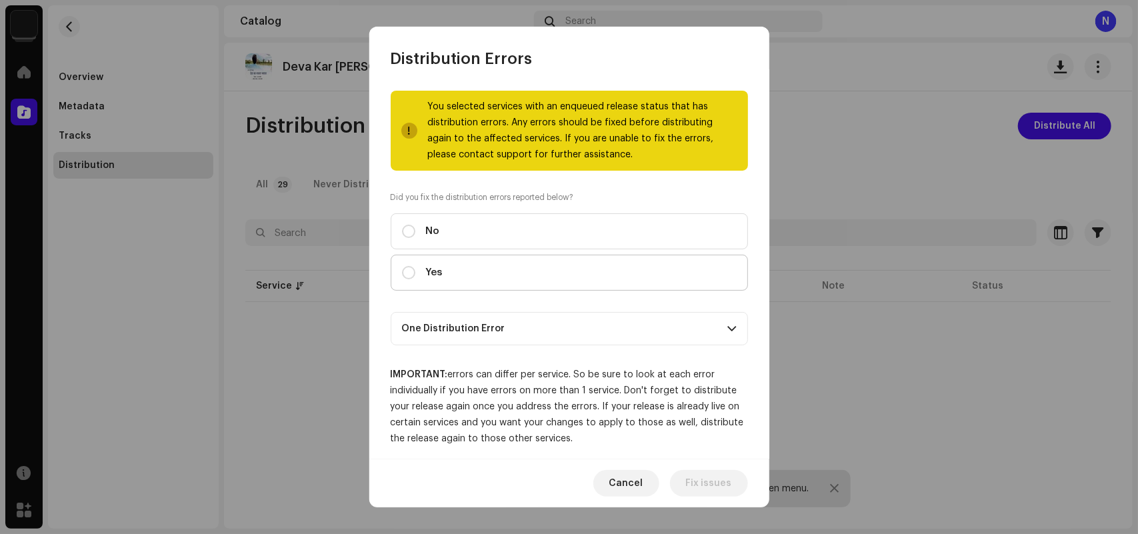
click at [443, 267] on label "Yes" at bounding box center [569, 273] width 357 height 36
click at [415, 267] on input "Yes" at bounding box center [408, 272] width 13 height 13
radio input "true"
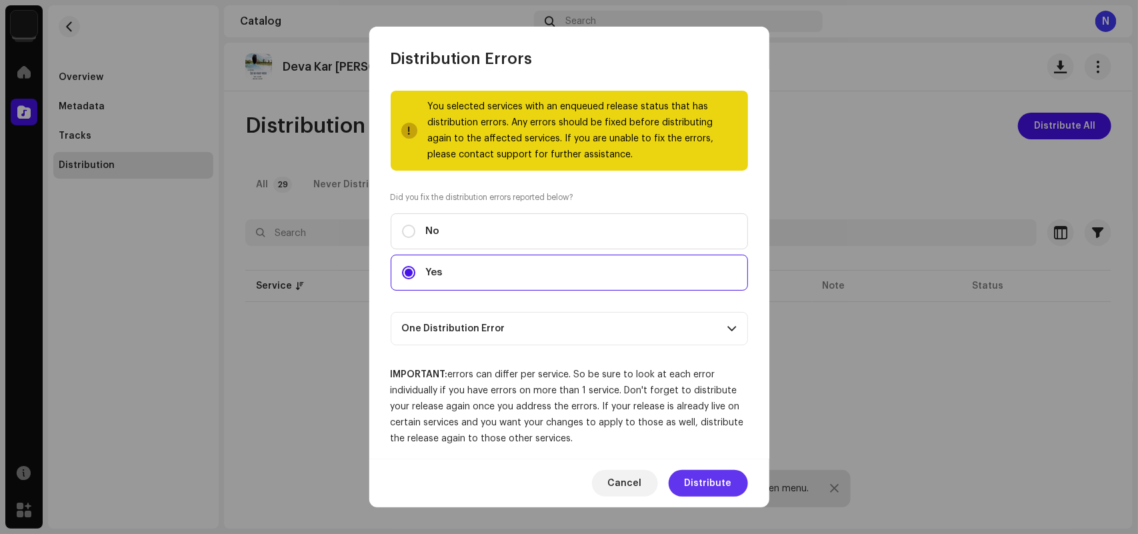
click at [694, 479] on span "Distribute" at bounding box center [707, 483] width 47 height 27
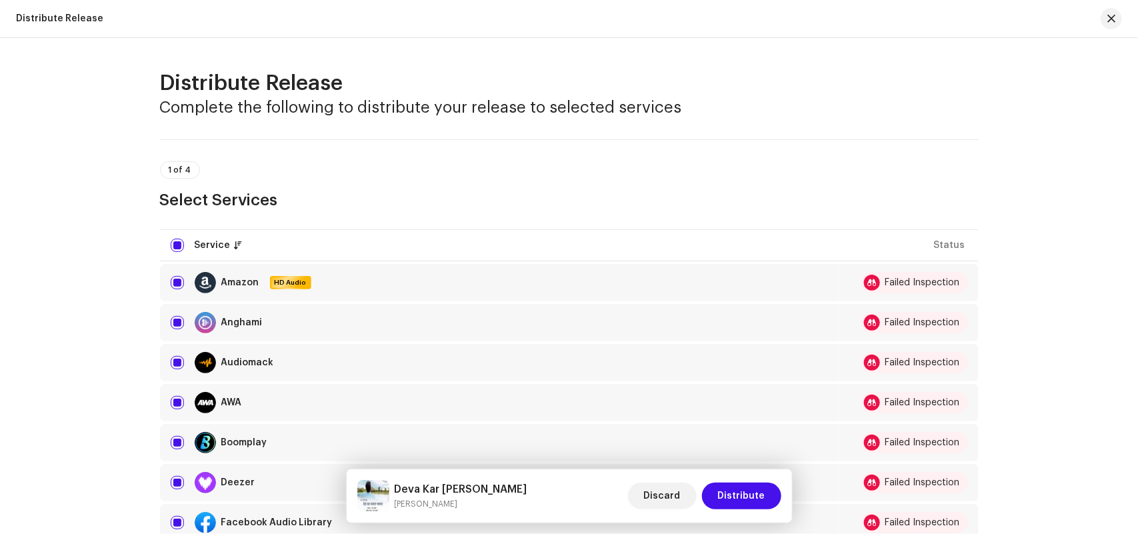
scroll to position [417, 0]
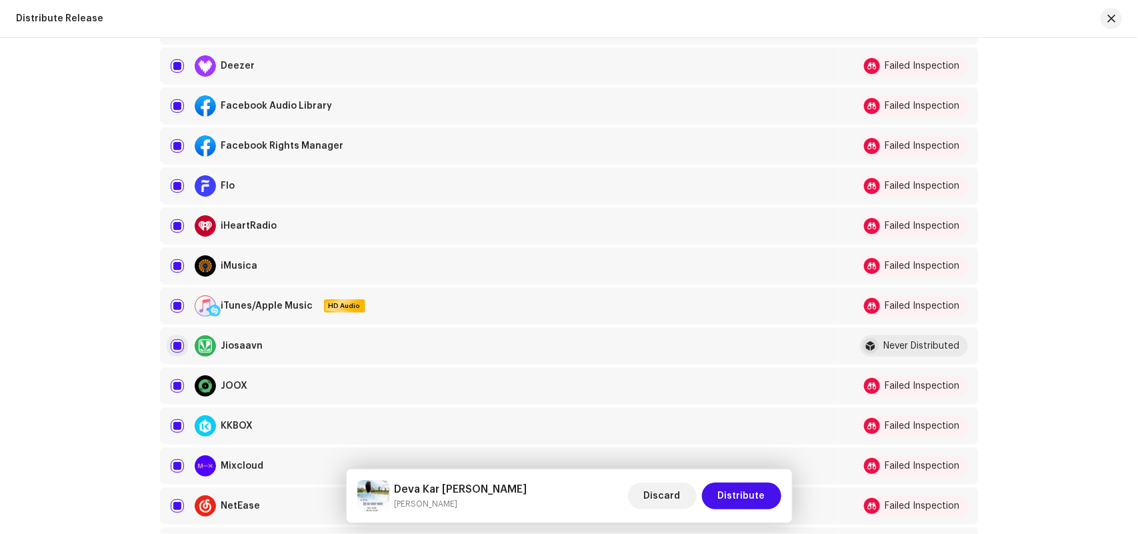
click at [177, 342] on input "checkbox" at bounding box center [177, 345] width 13 height 13
checkbox input "false"
click at [765, 495] on button "Distribute" at bounding box center [741, 496] width 79 height 27
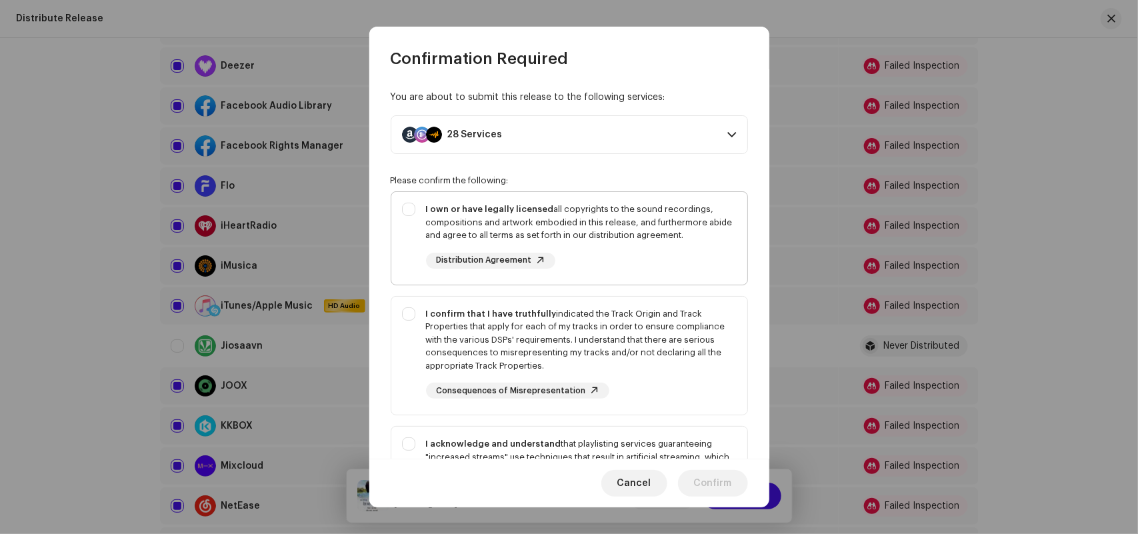
click at [502, 230] on div "I own or have legally licensed all copyrights to the sound recordings, composit…" at bounding box center [581, 222] width 311 height 39
checkbox input "true"
click at [462, 344] on div "I confirm that I have truthfully indicated the Track Origin and Track Propertie…" at bounding box center [581, 339] width 311 height 65
checkbox input "true"
click at [451, 447] on strong "I acknowledge and understand" at bounding box center [493, 443] width 135 height 9
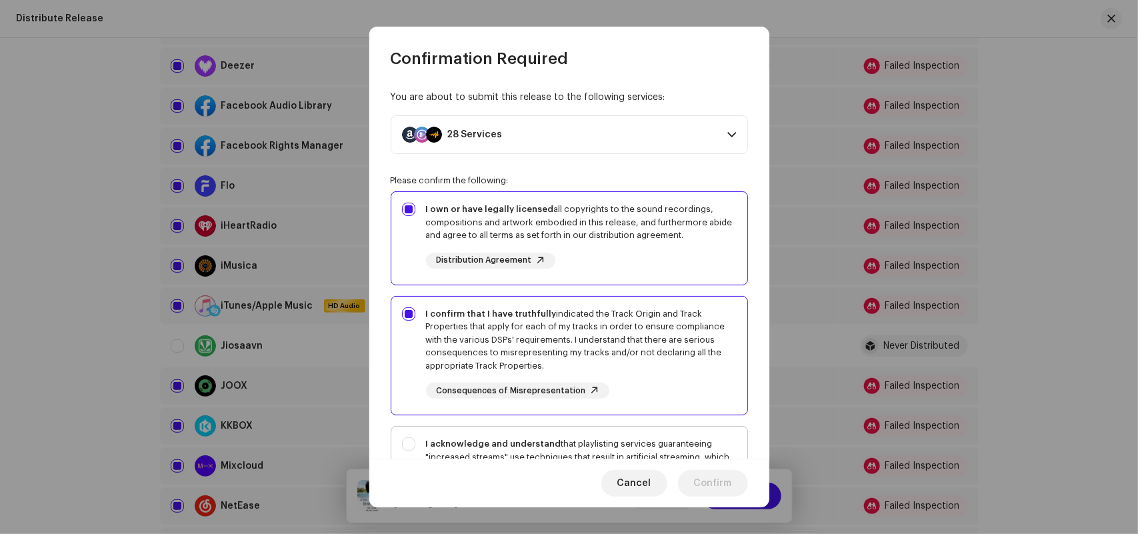
checkbox input "true"
click at [741, 482] on button "Confirm" at bounding box center [713, 483] width 70 height 27
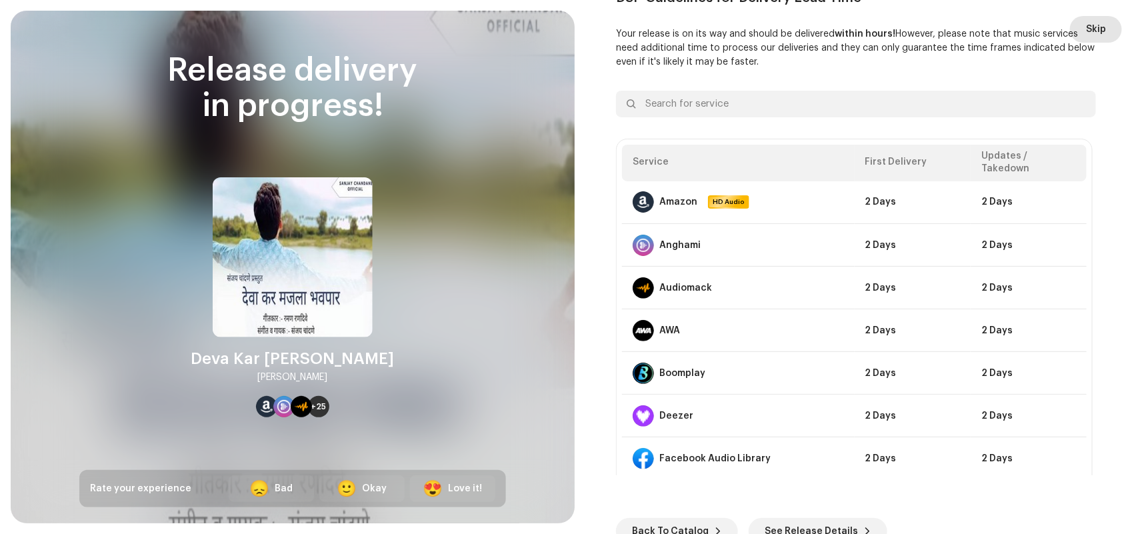
click at [1086, 27] on span "Skip" at bounding box center [1096, 29] width 20 height 27
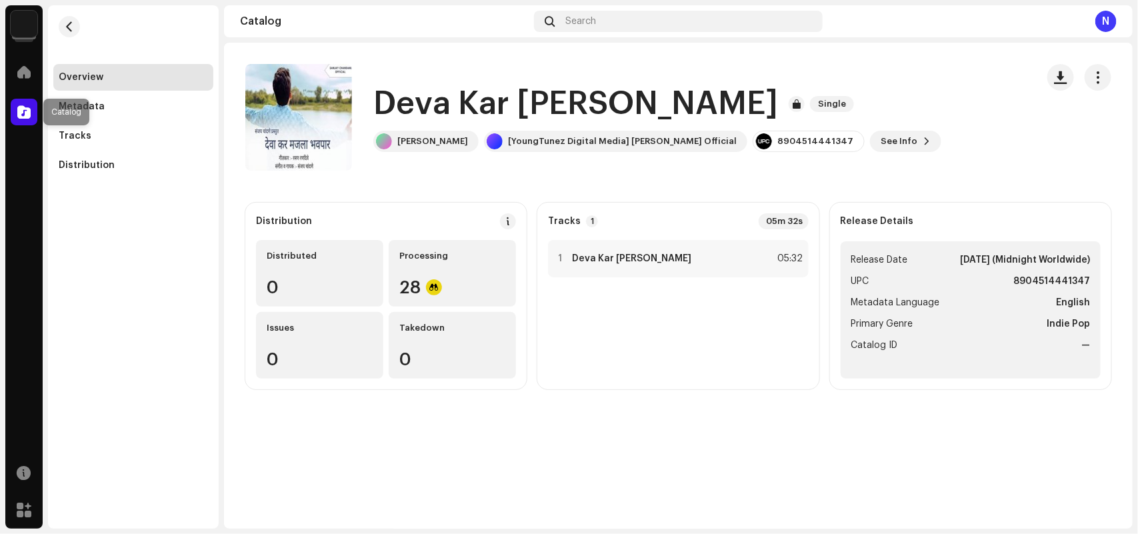
click at [24, 111] on span at bounding box center [23, 112] width 13 height 11
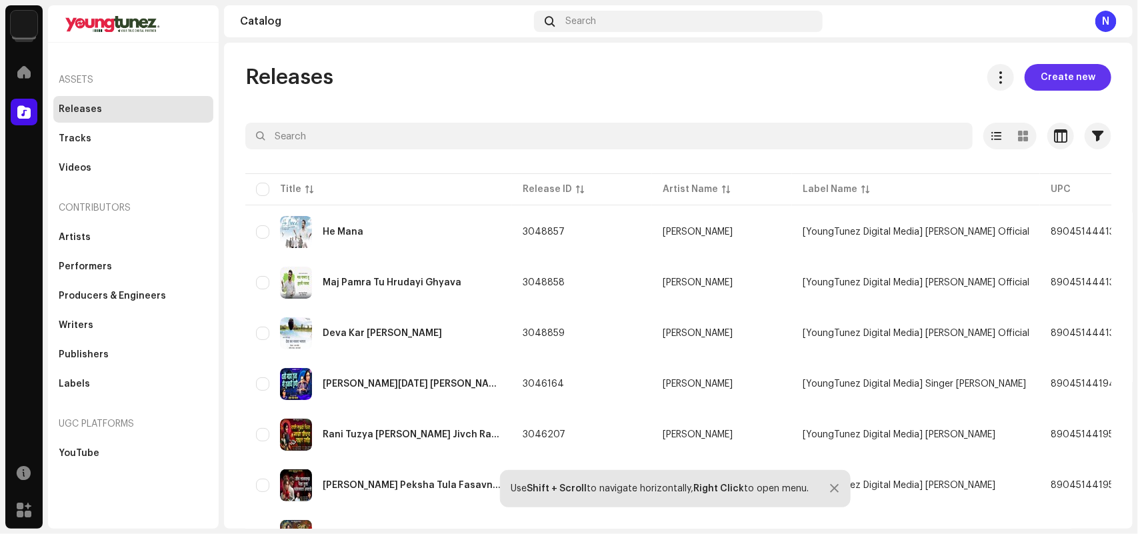
click at [1056, 79] on span "Create new" at bounding box center [1067, 77] width 55 height 27
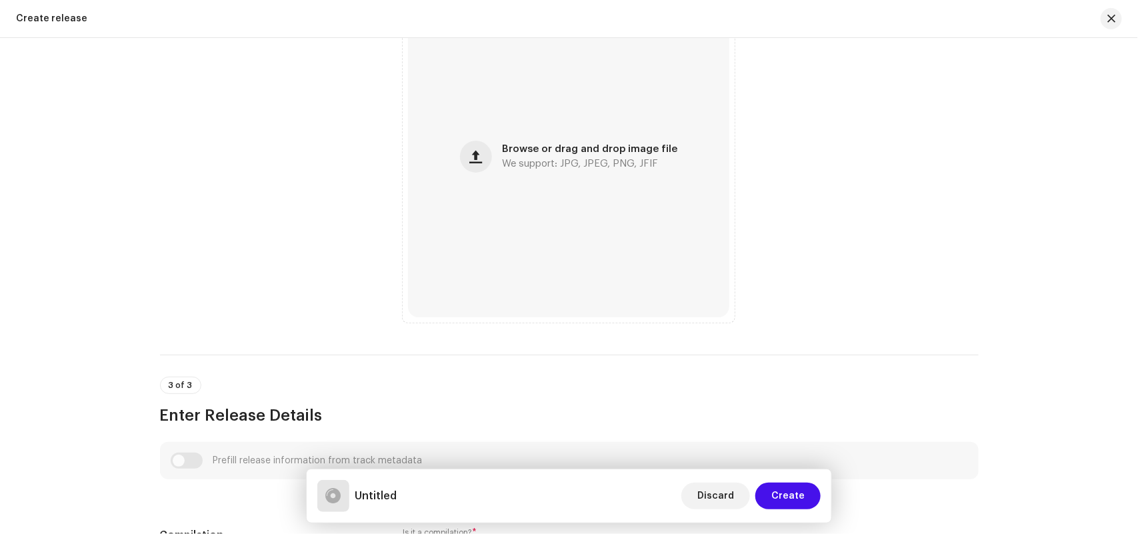
scroll to position [833, 0]
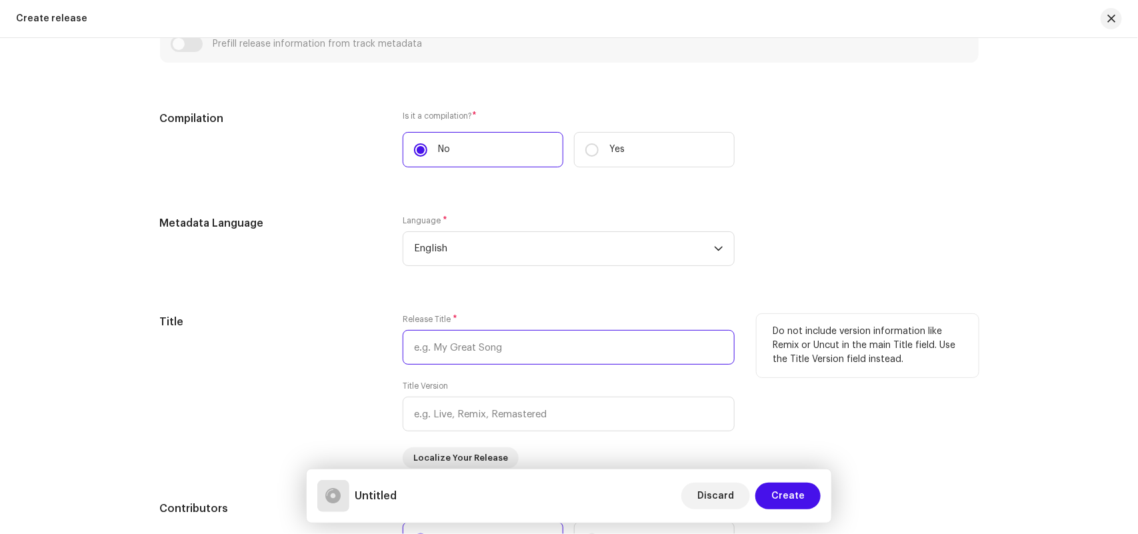
click at [428, 351] on input "text" at bounding box center [569, 347] width 332 height 35
click at [437, 355] on input "text" at bounding box center [569, 347] width 332 height 35
paste input "Tichya Hatavar Dusryachi Mehandi sajli"
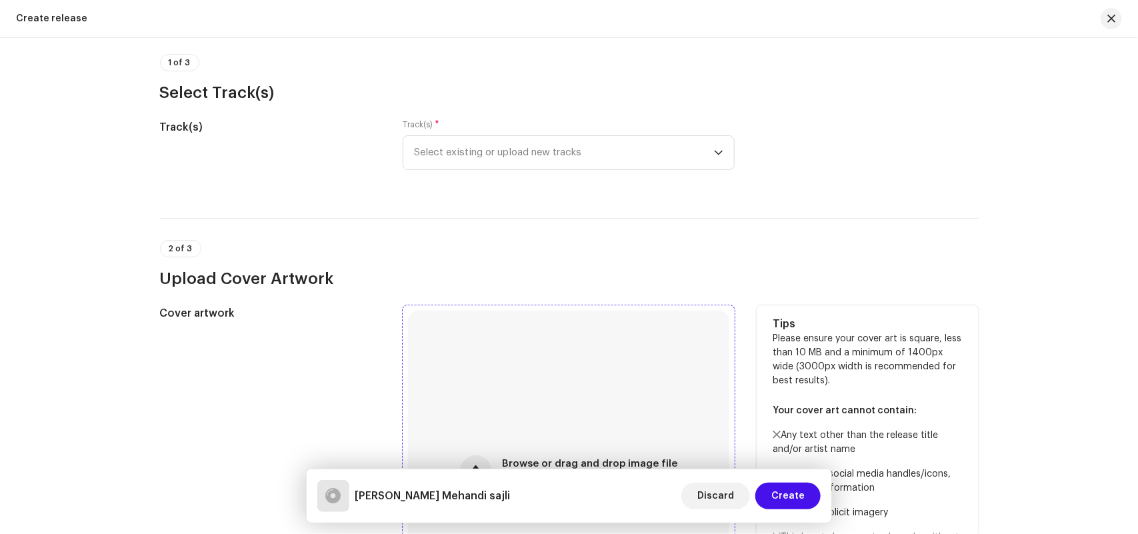
scroll to position [0, 0]
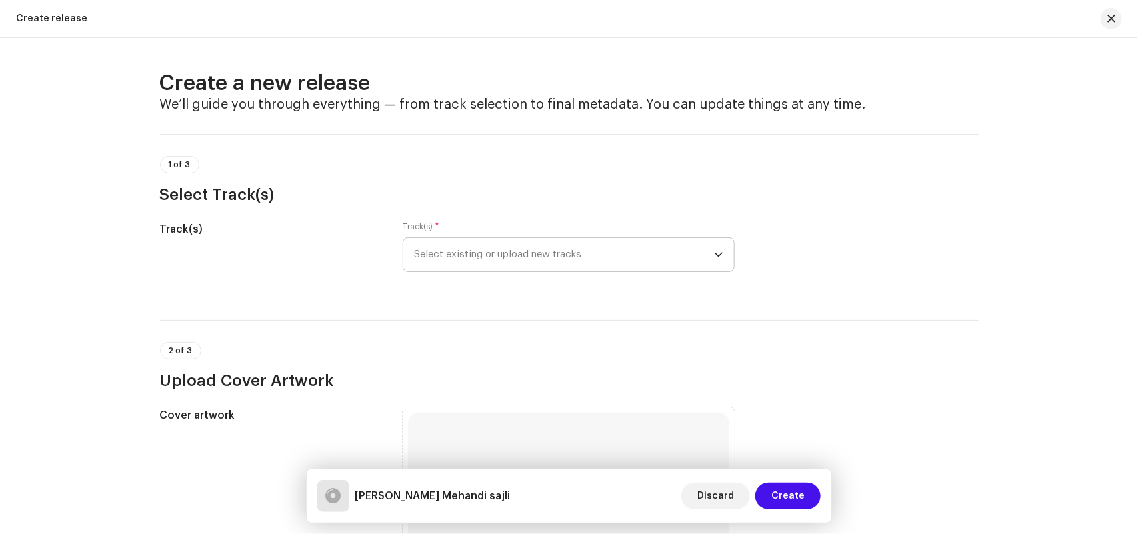
type input "Tichya Hatavar Dusryachi Mehandi sajli"
drag, startPoint x: 431, startPoint y: 251, endPoint x: 428, endPoint y: 271, distance: 20.2
click at [431, 251] on span "Select existing or upload new tracks" at bounding box center [564, 254] width 300 height 33
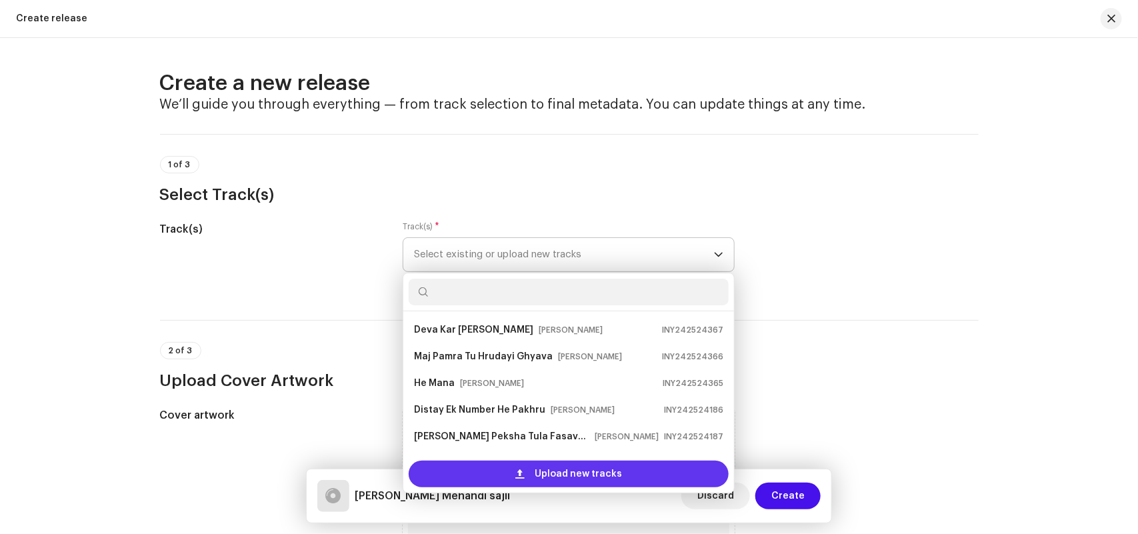
scroll to position [21, 0]
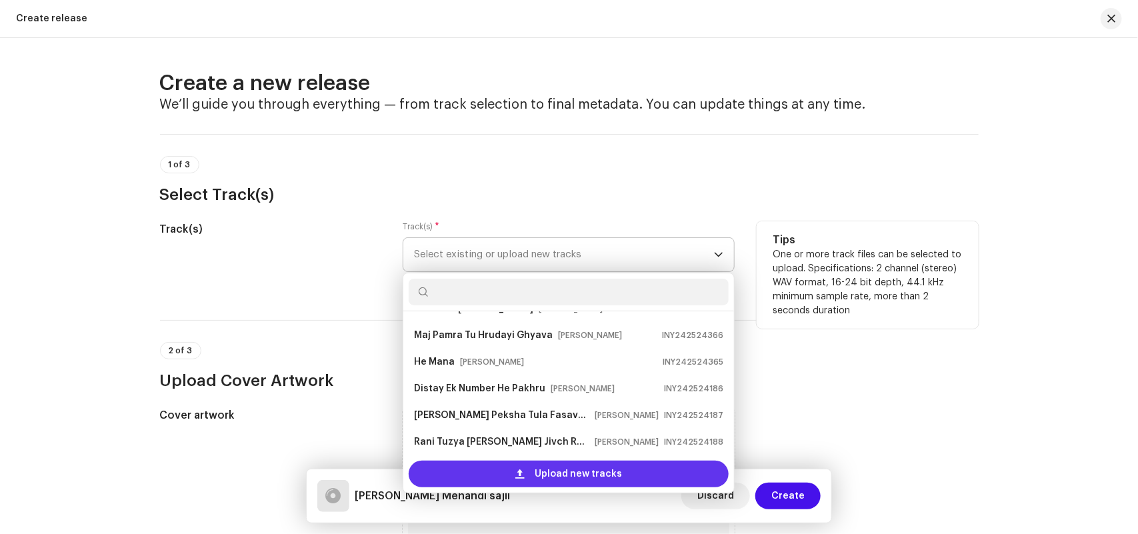
click at [448, 473] on div "Upload new tracks" at bounding box center [569, 474] width 320 height 27
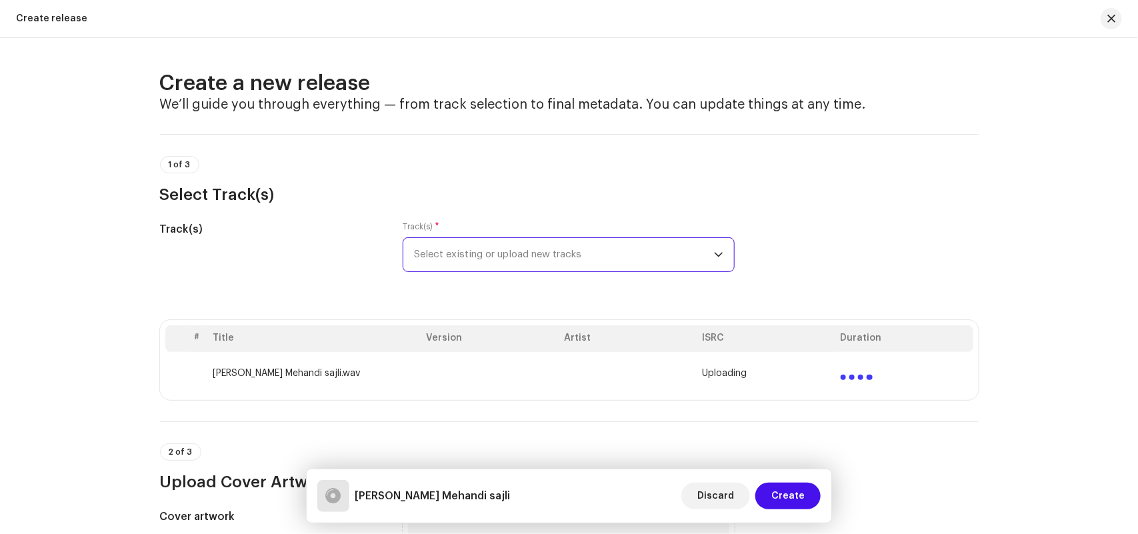
scroll to position [417, 0]
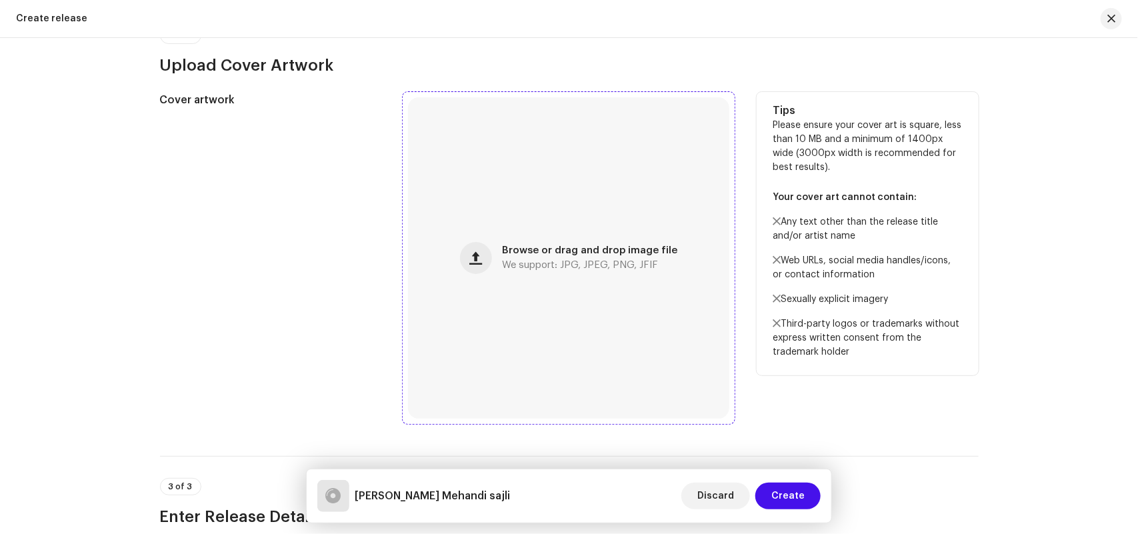
click at [542, 241] on div "Browse or drag and drop image file We support: JPG, JPEG, PNG, JFIF" at bounding box center [568, 257] width 321 height 321
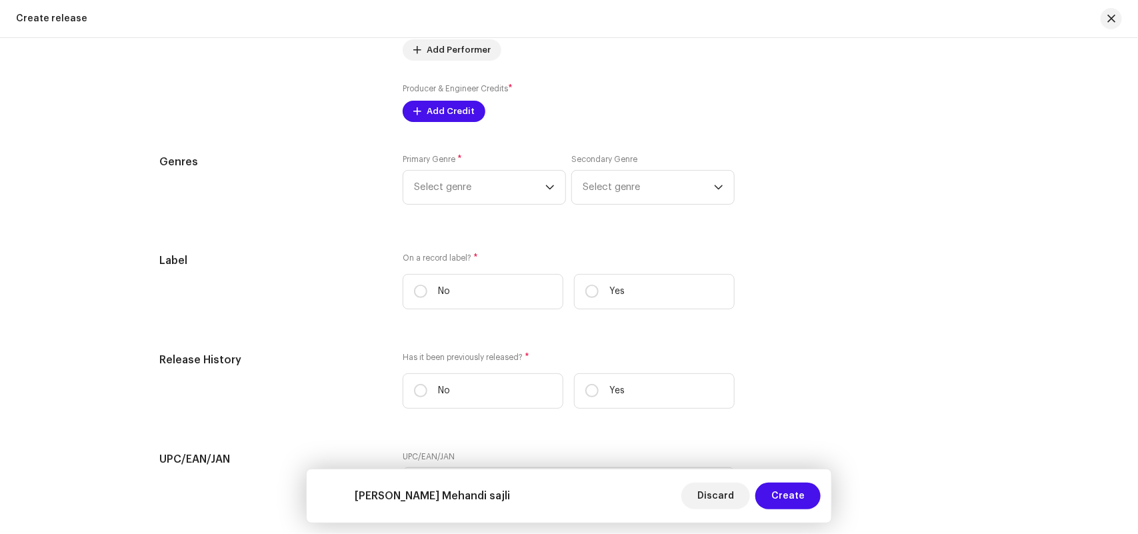
scroll to position [2035, 0]
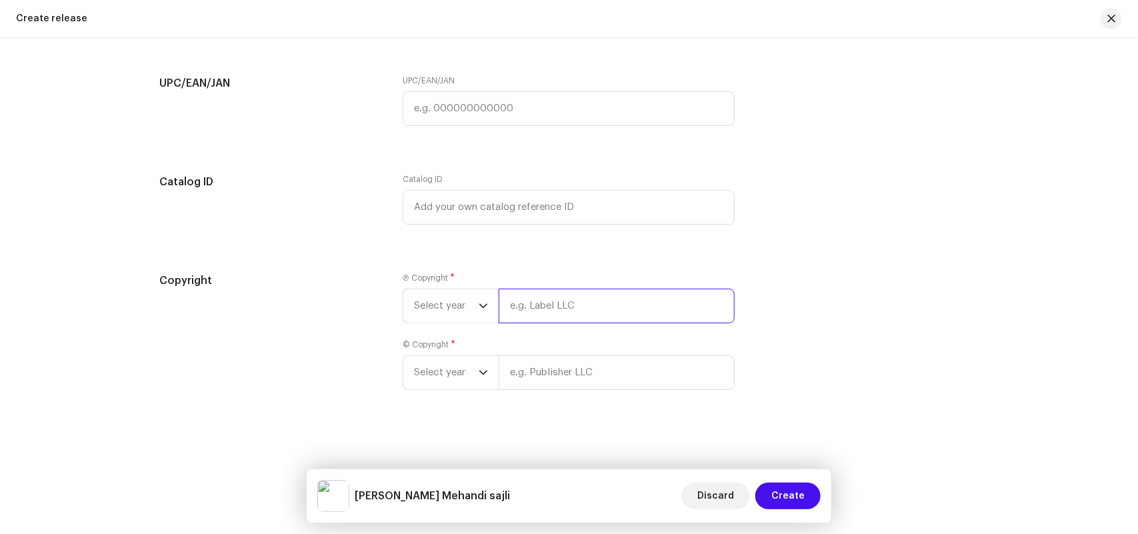
click at [534, 313] on input "text" at bounding box center [617, 306] width 236 height 35
paste input "Sagar Palve"
type input "Sagar Palve"
click at [528, 375] on input "text" at bounding box center [617, 372] width 236 height 35
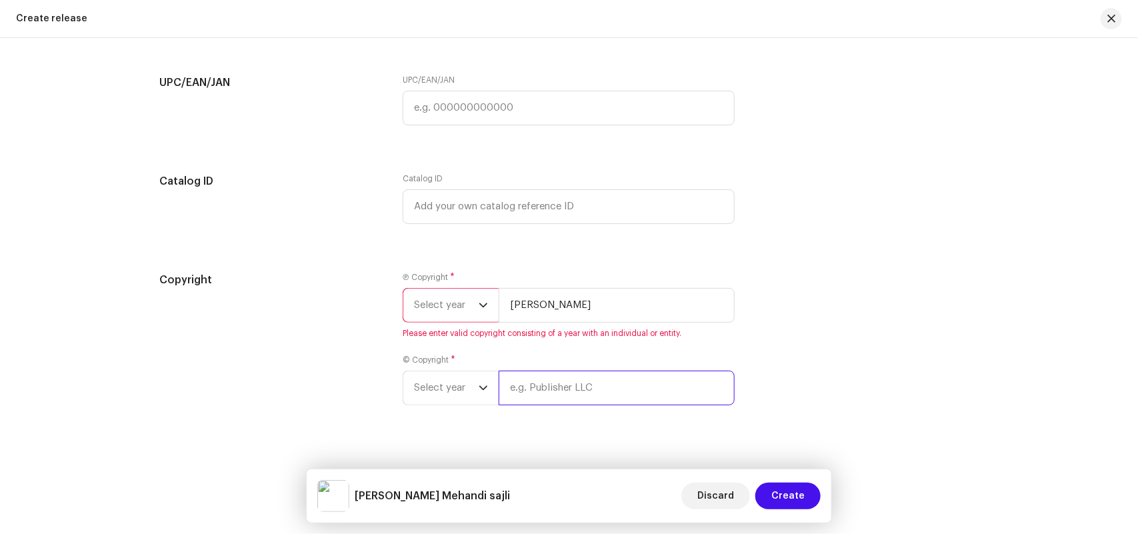
paste input "Sagar Palve"
type input "Sagar Palve"
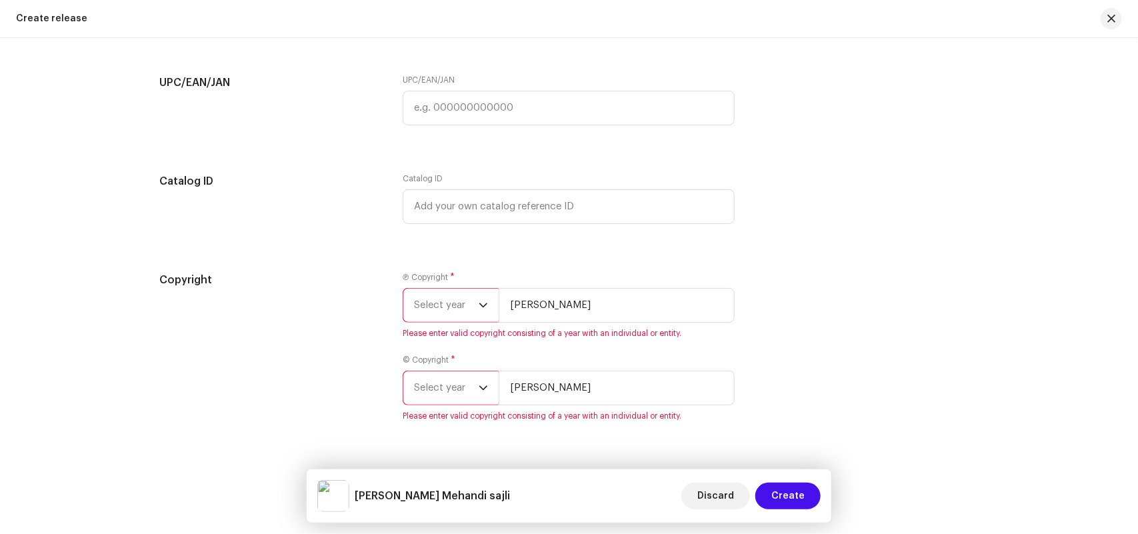
click at [441, 304] on span "Select year" at bounding box center [446, 305] width 65 height 33
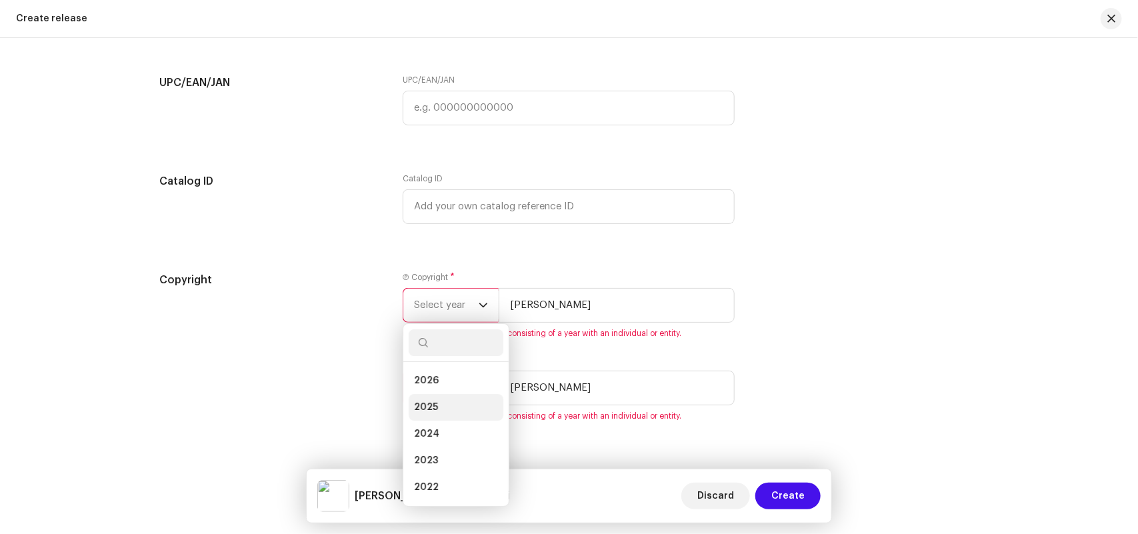
click at [430, 407] on span "2025" at bounding box center [426, 407] width 24 height 13
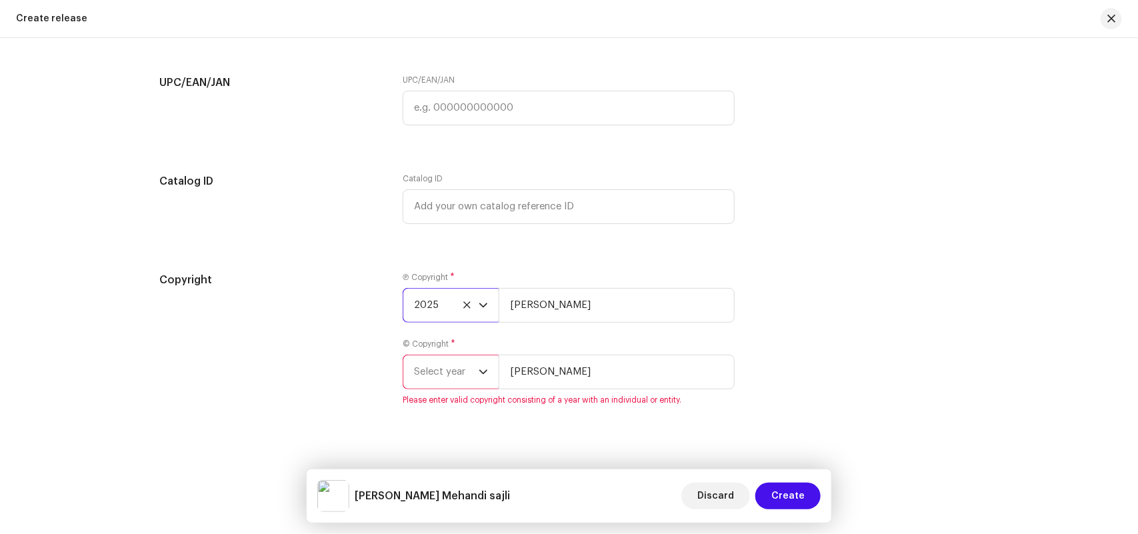
click at [431, 381] on span "Select year" at bounding box center [446, 371] width 65 height 33
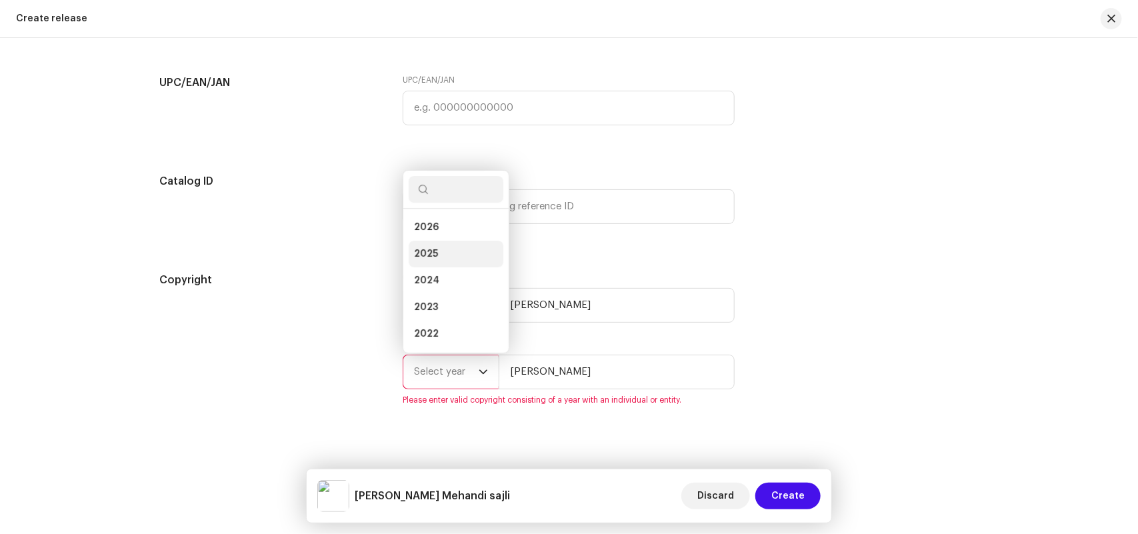
click at [428, 250] on span "2025" at bounding box center [426, 253] width 24 height 13
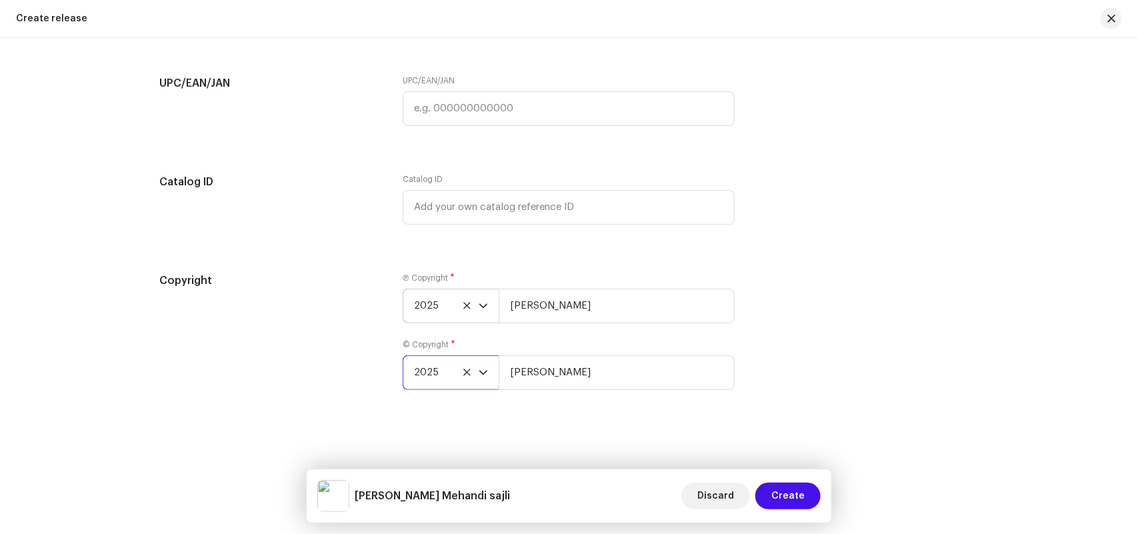
scroll to position [1618, 0]
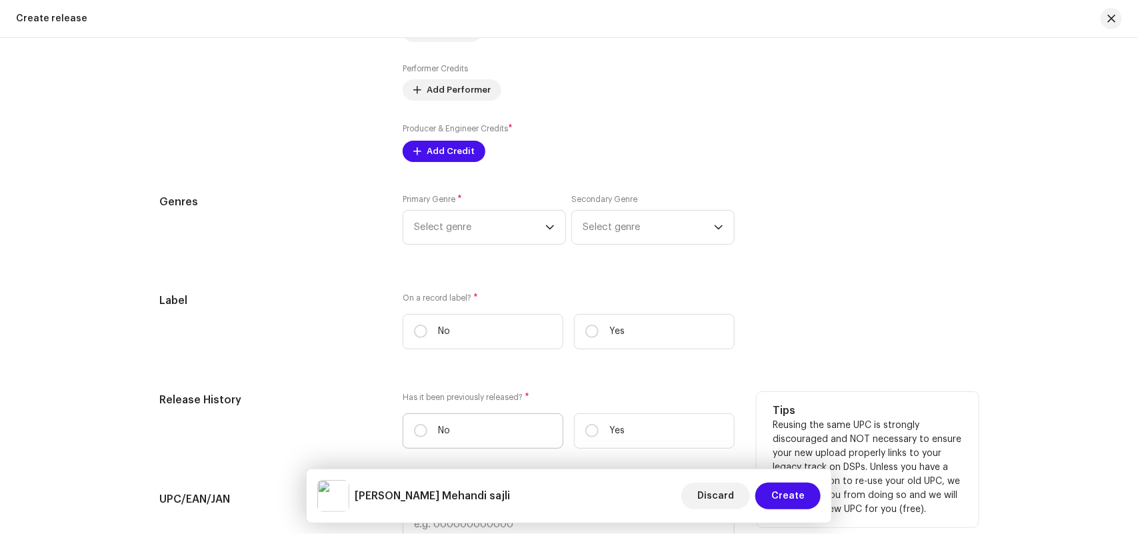
click at [458, 433] on label "No" at bounding box center [483, 430] width 161 height 35
click at [427, 433] on input "No" at bounding box center [420, 430] width 13 height 13
radio input "true"
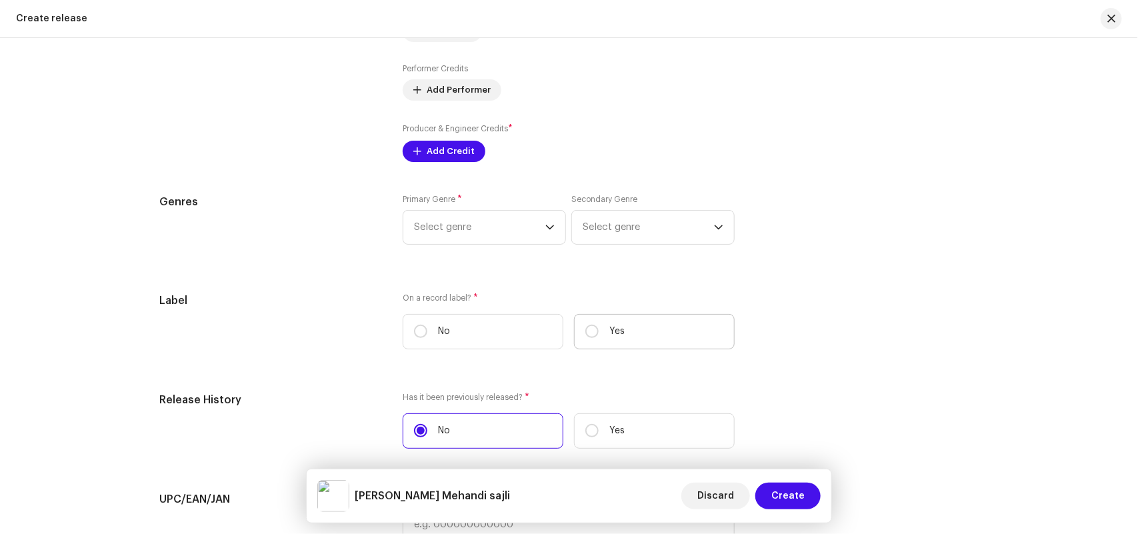
click at [615, 335] on p "Yes" at bounding box center [616, 332] width 15 height 14
click at [599, 335] on input "Yes" at bounding box center [591, 331] width 13 height 13
radio input "true"
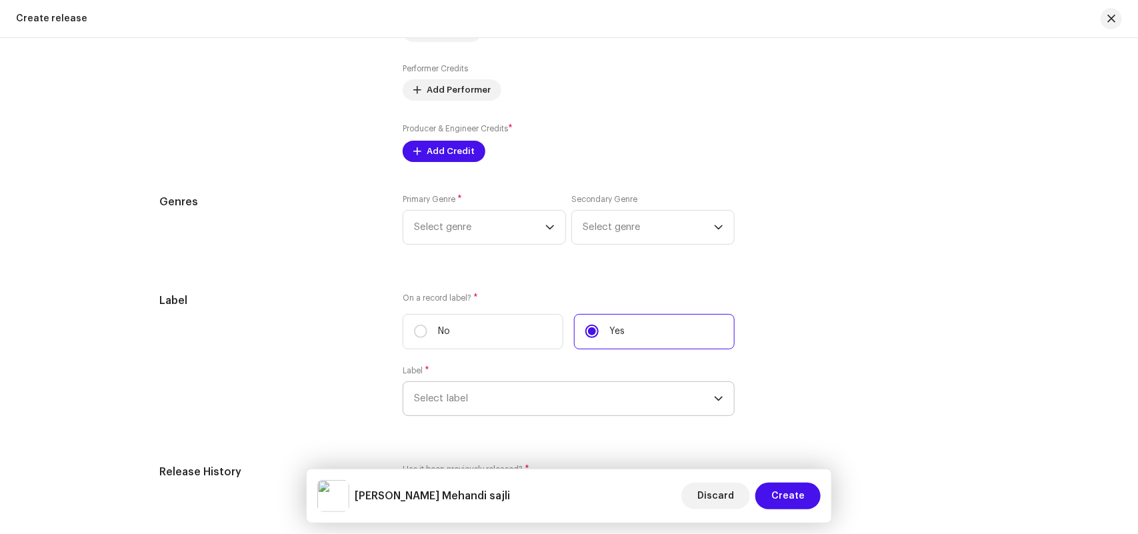
click at [521, 395] on span "Select label" at bounding box center [564, 398] width 300 height 33
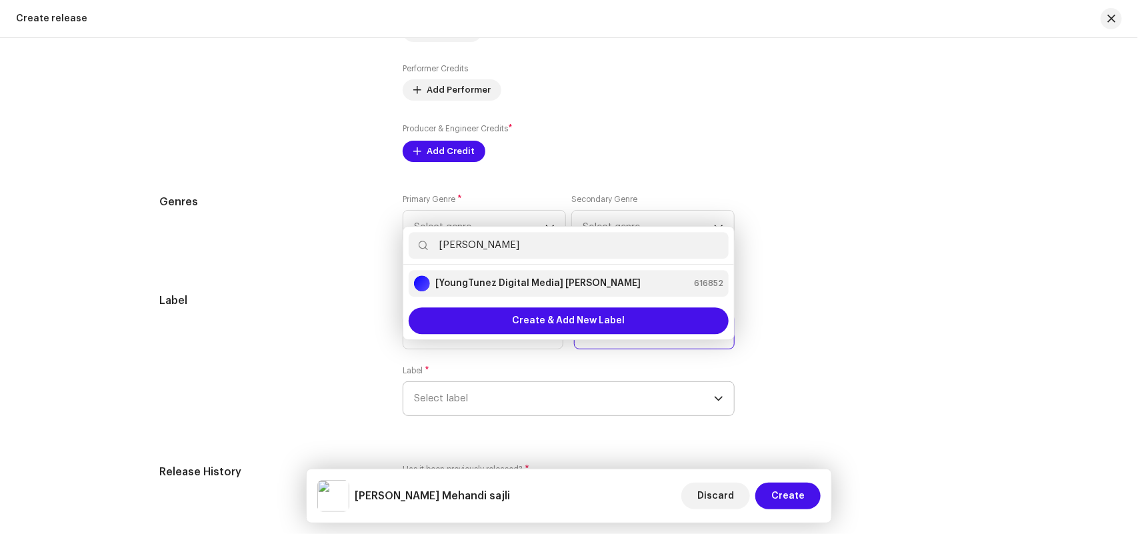
type input "Sagar Palve"
click at [511, 285] on strong "[YoungTunez Digital Media] Sagar Palve" at bounding box center [537, 283] width 205 height 13
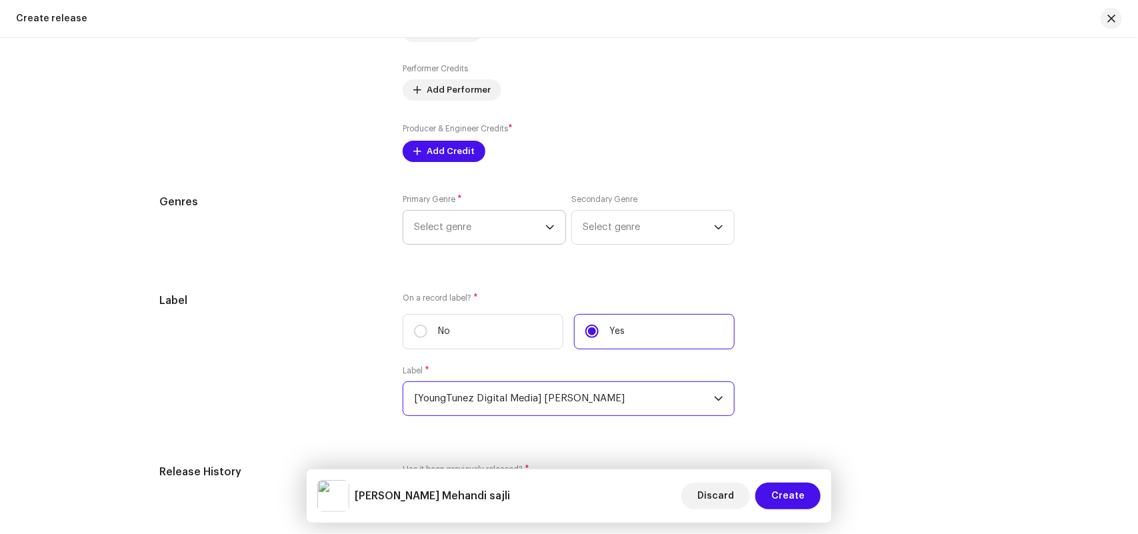
click at [493, 227] on span "Select genre" at bounding box center [479, 227] width 131 height 33
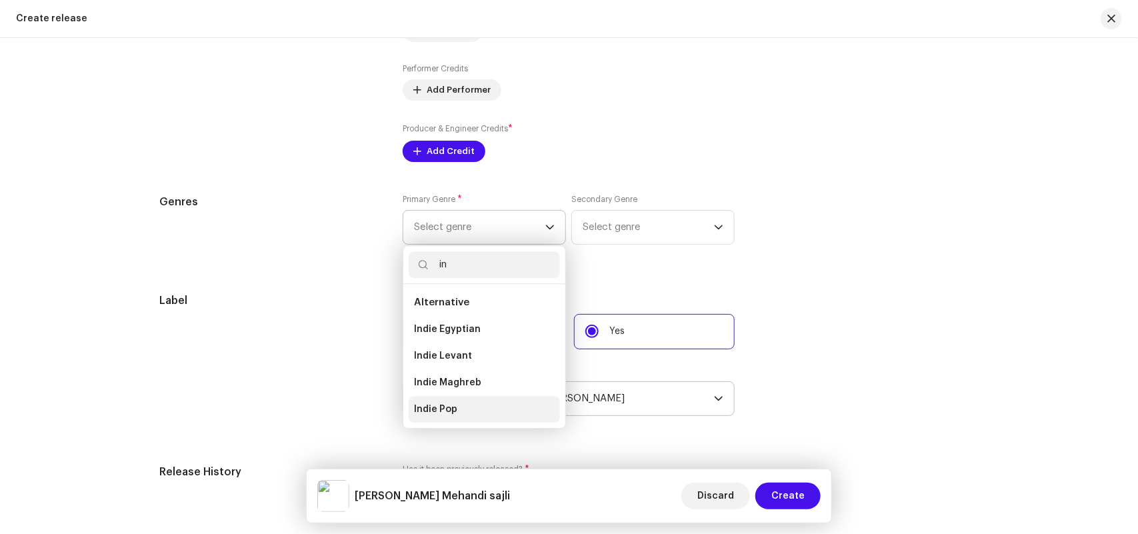
type input "in"
click at [452, 407] on span "Indie Pop" at bounding box center [435, 409] width 43 height 13
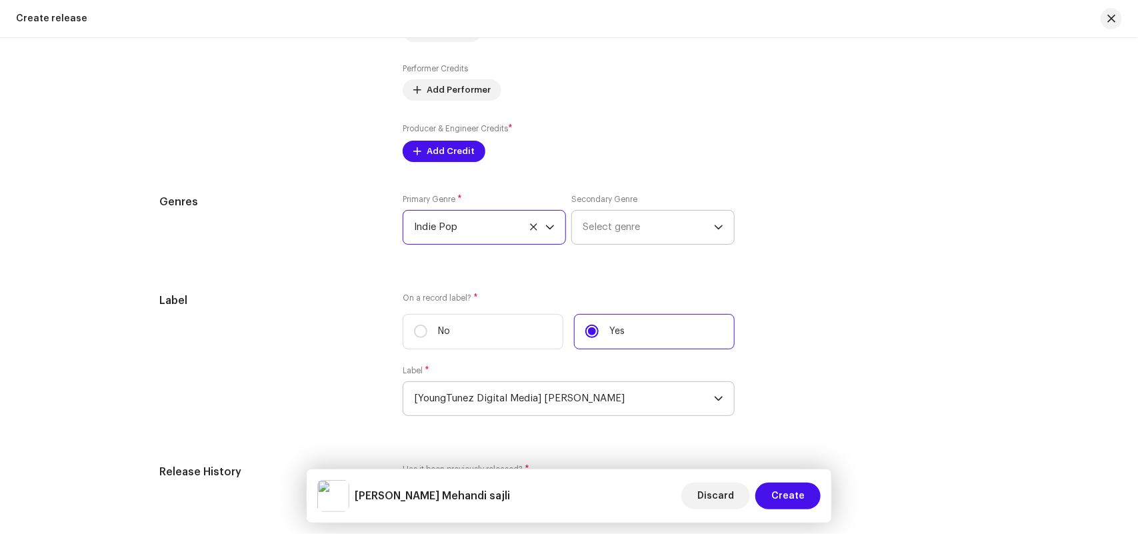
click at [617, 219] on span "Select genre" at bounding box center [648, 227] width 131 height 33
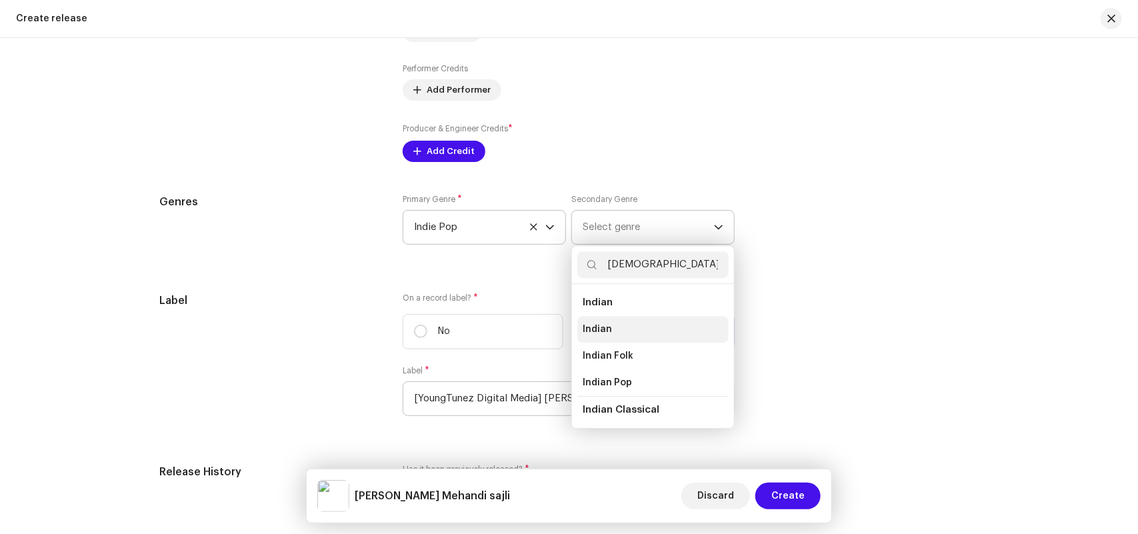
type input "[DEMOGRAPHIC_DATA]"
drag, startPoint x: 597, startPoint y: 330, endPoint x: 581, endPoint y: 327, distance: 16.3
click at [597, 329] on span "Indian" at bounding box center [597, 329] width 29 height 13
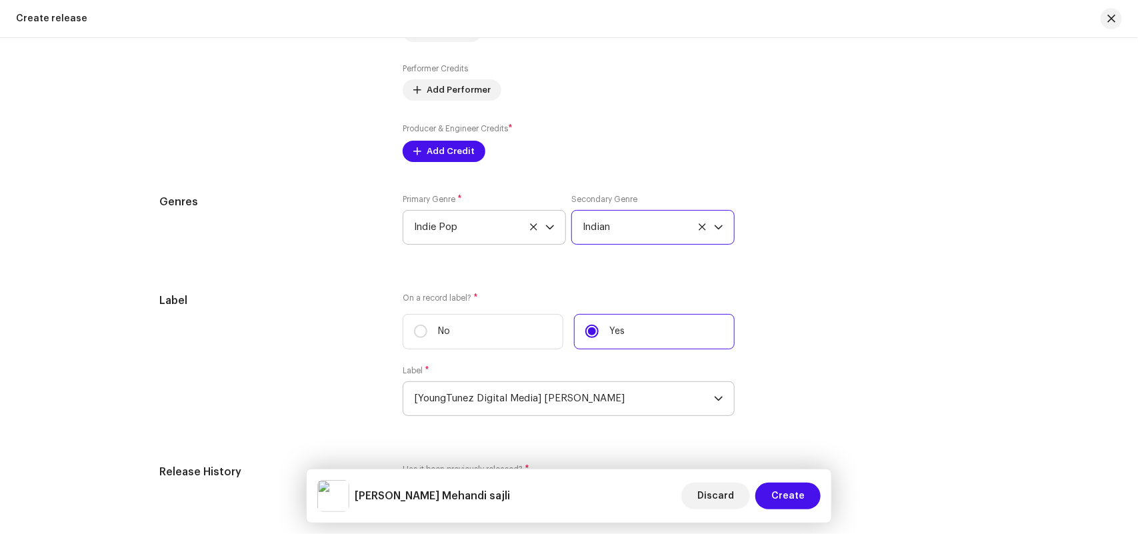
click at [407, 175] on div "Prefill release information from track metadata Compilation Is it a compilation…" at bounding box center [569, 144] width 818 height 1498
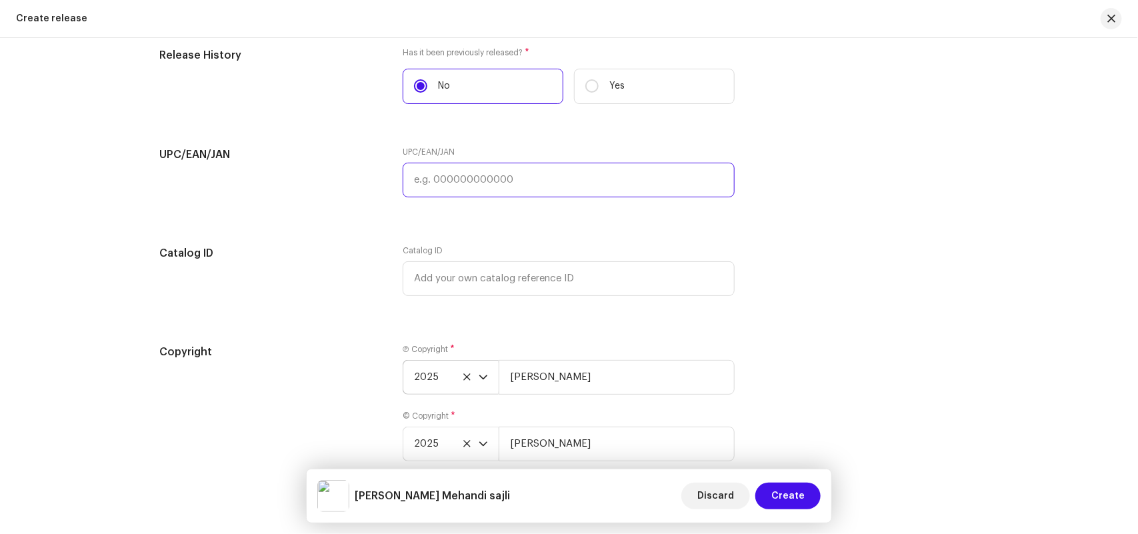
click at [455, 185] on input "text" at bounding box center [569, 180] width 332 height 35
paste input "8904514441828"
type input "8904514441828"
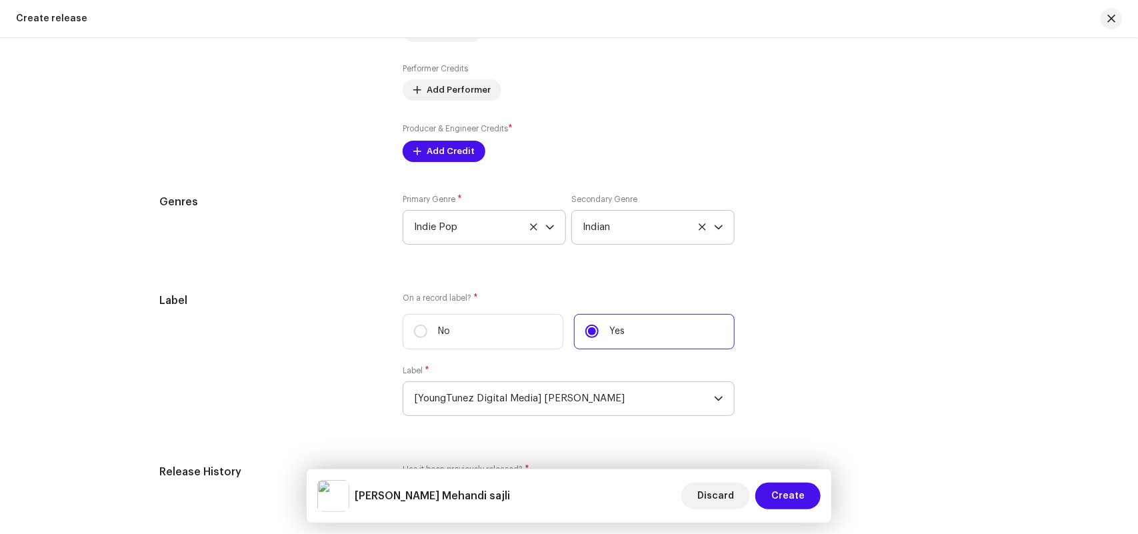
scroll to position [1202, 0]
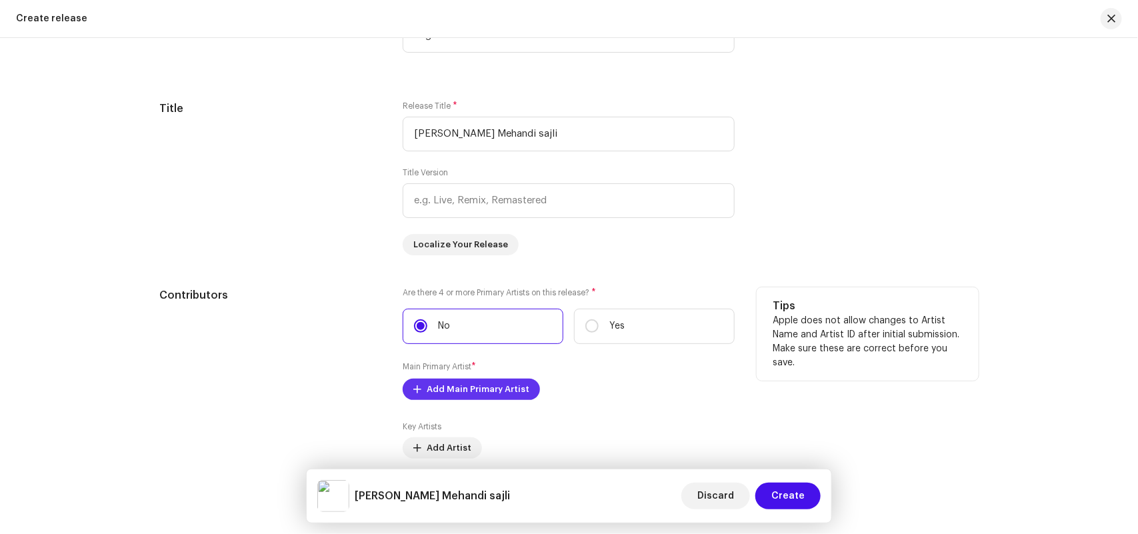
click at [447, 383] on span "Add Main Primary Artist" at bounding box center [478, 389] width 103 height 27
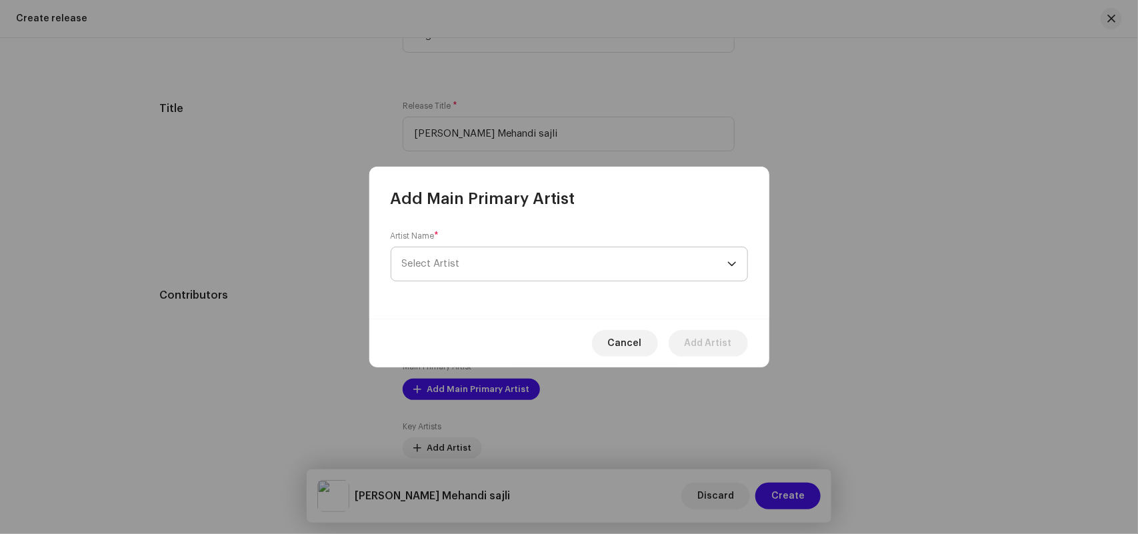
click at [440, 265] on span "Select Artist" at bounding box center [431, 264] width 58 height 10
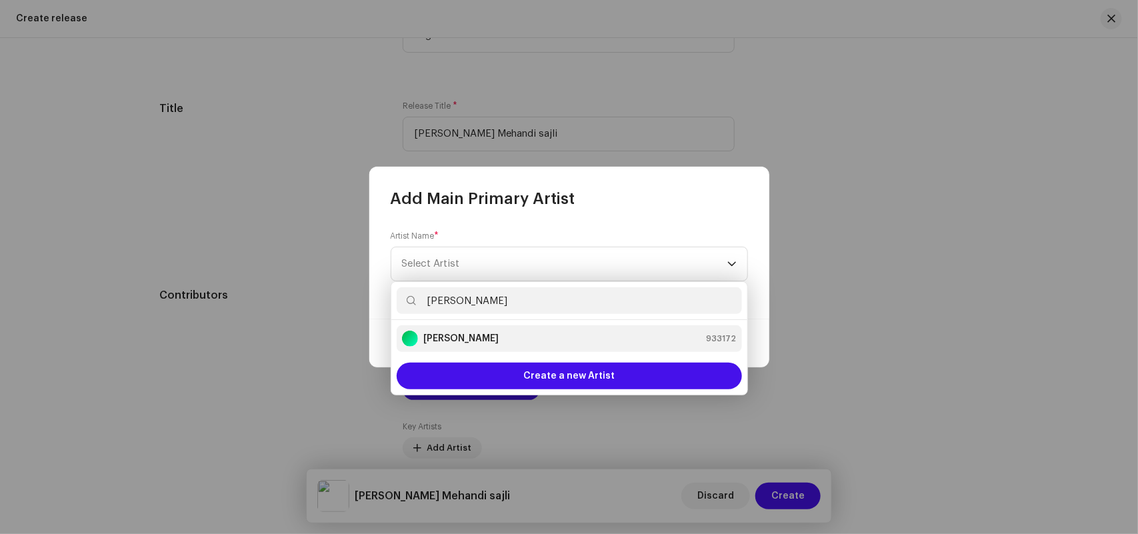
type input "[PERSON_NAME]"
click at [473, 335] on strong "[PERSON_NAME]" at bounding box center [460, 338] width 75 height 13
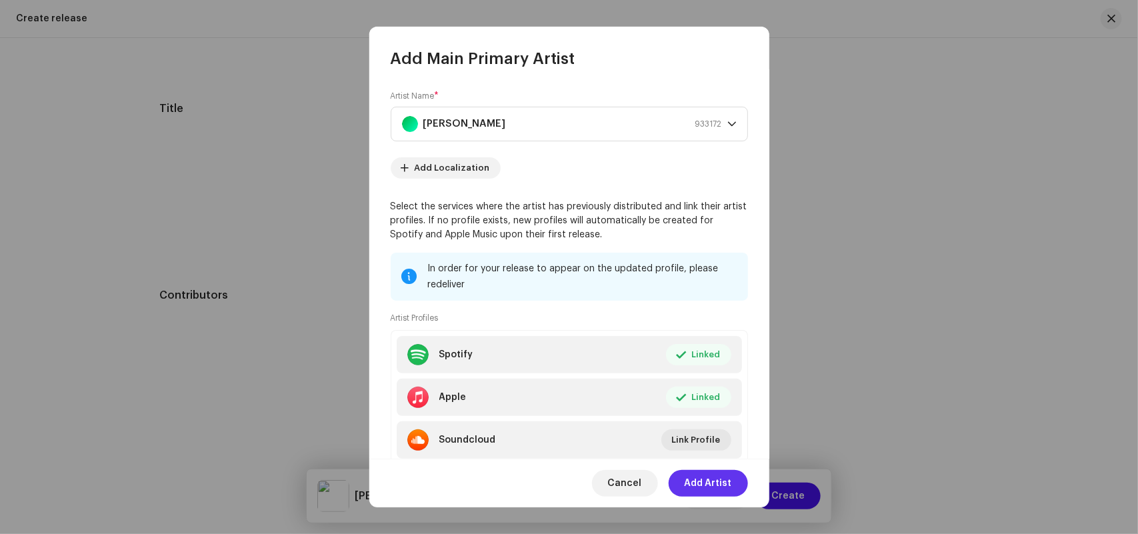
click at [702, 481] on span "Add Artist" at bounding box center [707, 483] width 47 height 27
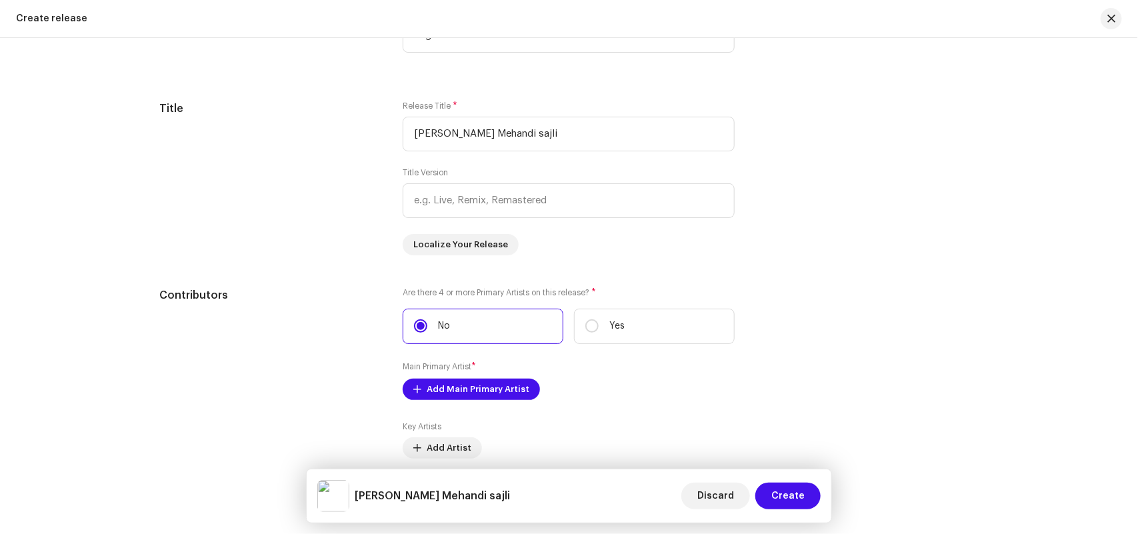
scroll to position [1618, 0]
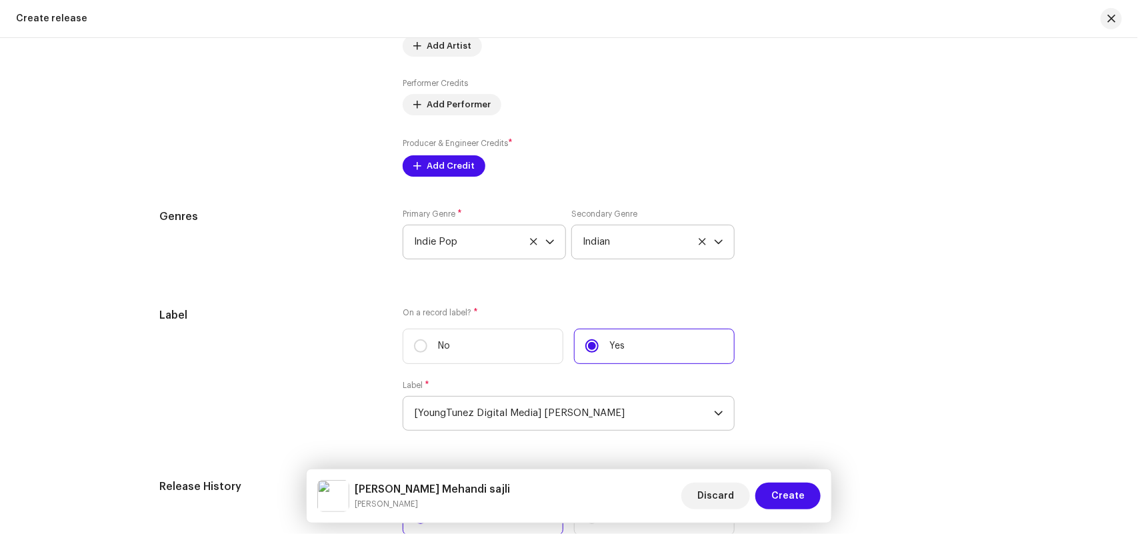
click at [449, 150] on label "Producer & Engineer Credits *" at bounding box center [458, 143] width 110 height 13
click at [449, 170] on span "Add Credit" at bounding box center [451, 166] width 48 height 27
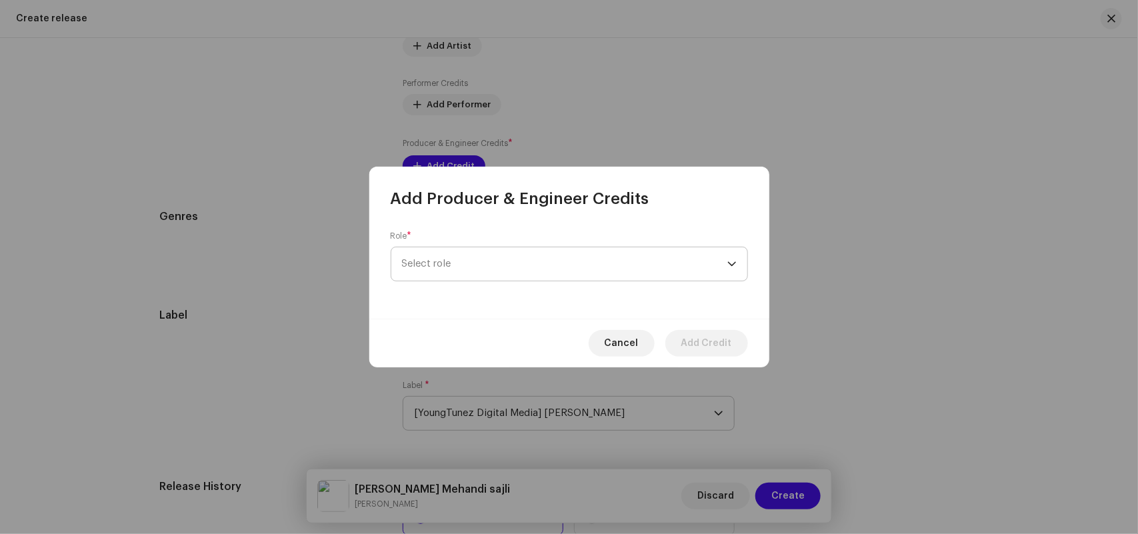
click at [441, 257] on span "Select role" at bounding box center [564, 263] width 325 height 33
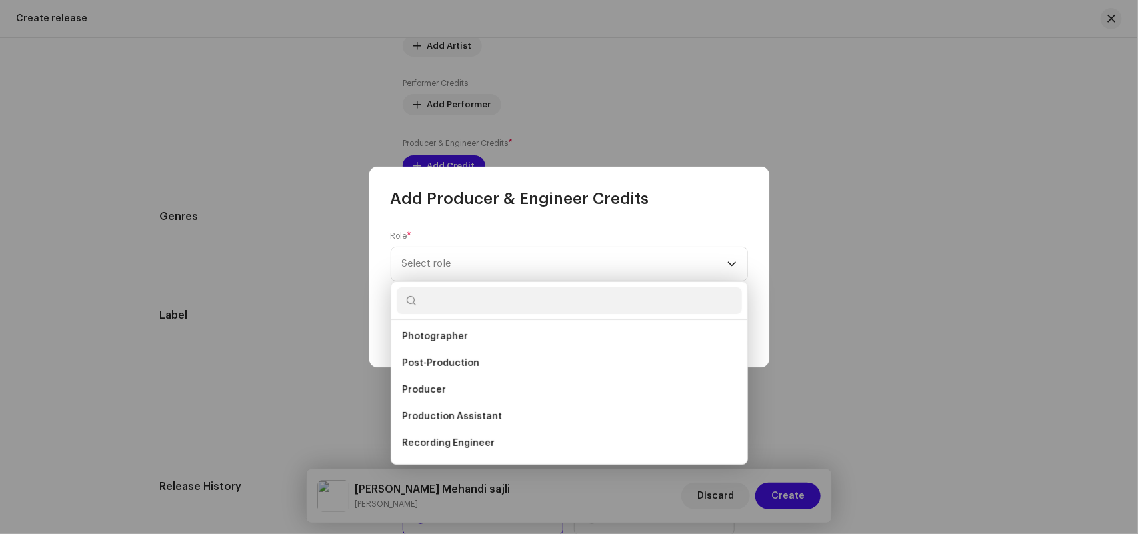
scroll to position [442, 0]
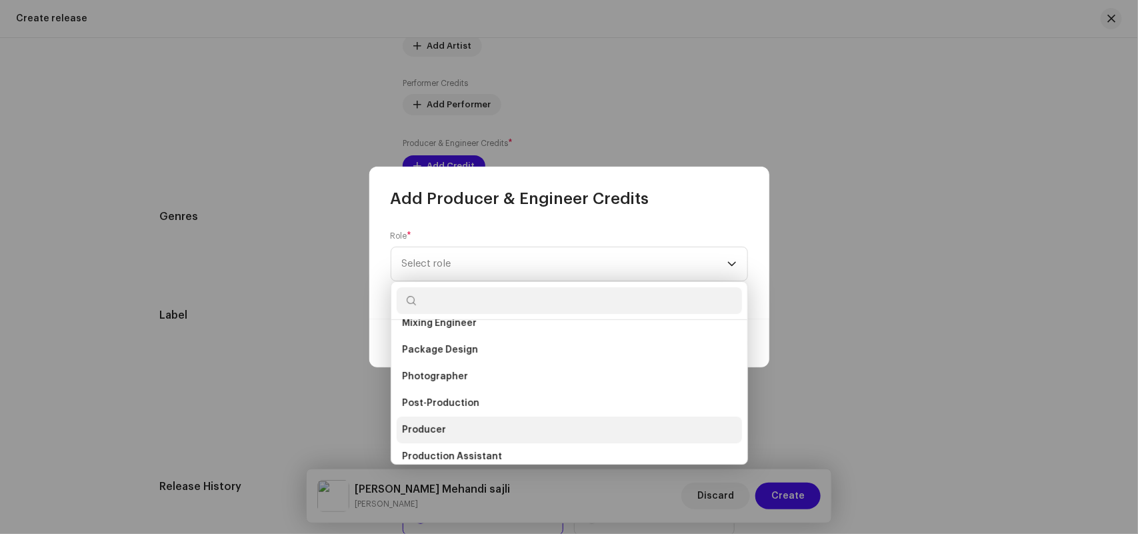
click at [432, 421] on li "Producer" at bounding box center [569, 430] width 345 height 27
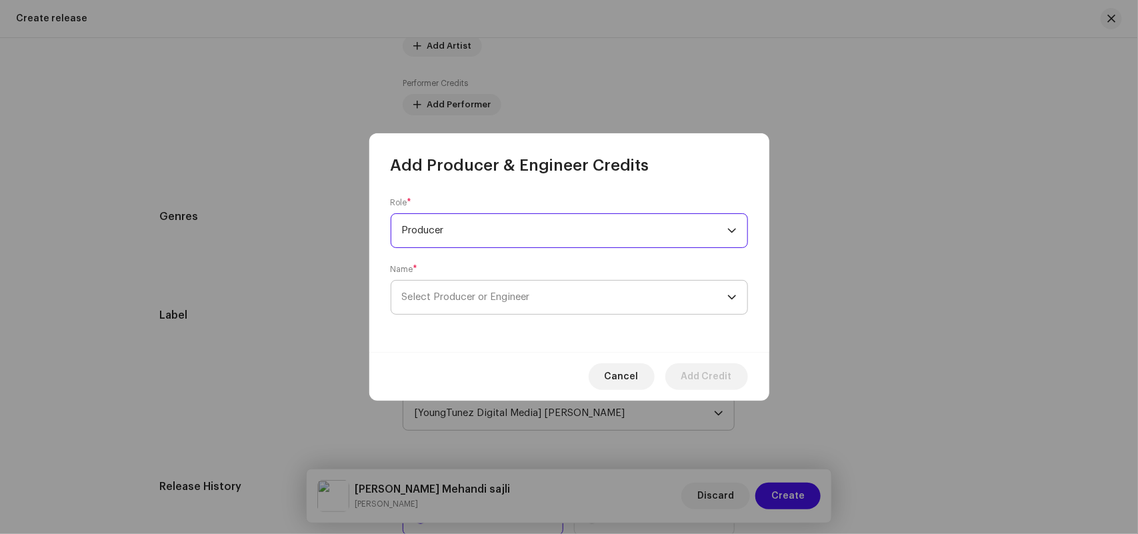
click at [435, 297] on span "Select Producer or Engineer" at bounding box center [466, 297] width 128 height 10
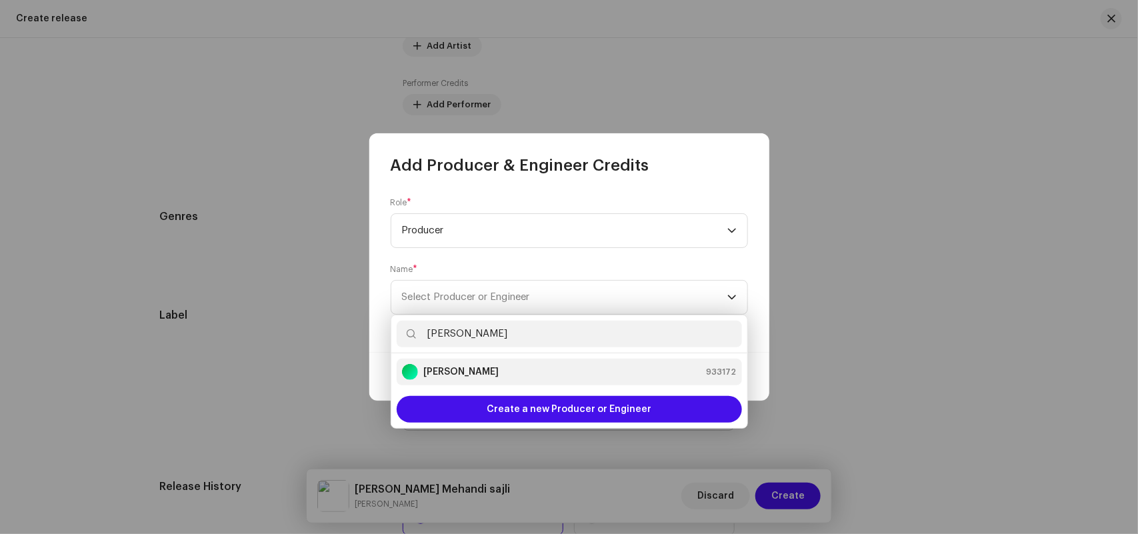
type input "[PERSON_NAME]"
click at [475, 371] on strong "[PERSON_NAME]" at bounding box center [460, 371] width 75 height 13
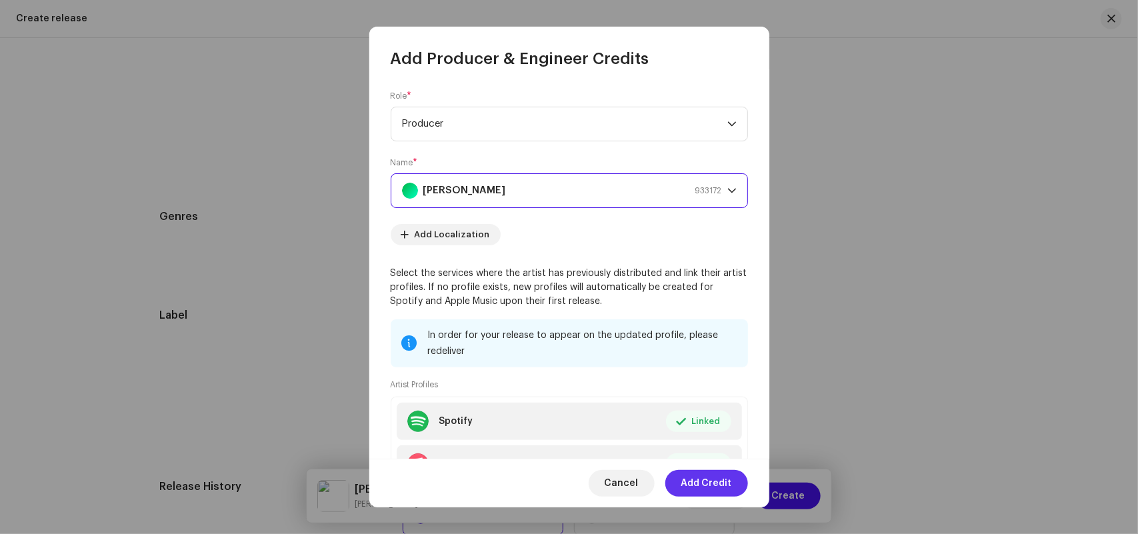
click at [708, 484] on span "Add Credit" at bounding box center [706, 483] width 51 height 27
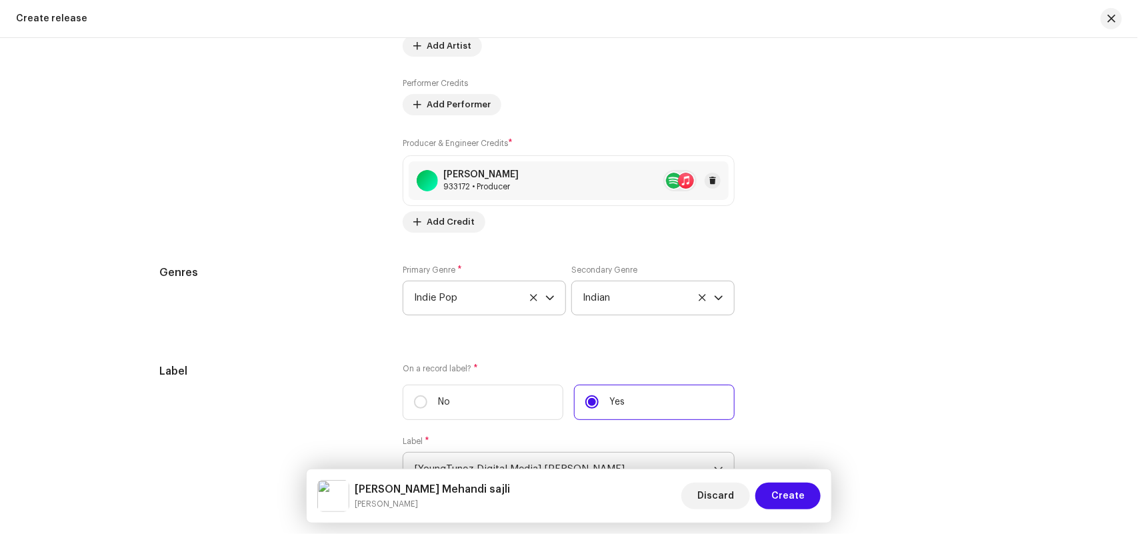
scroll to position [1202, 0]
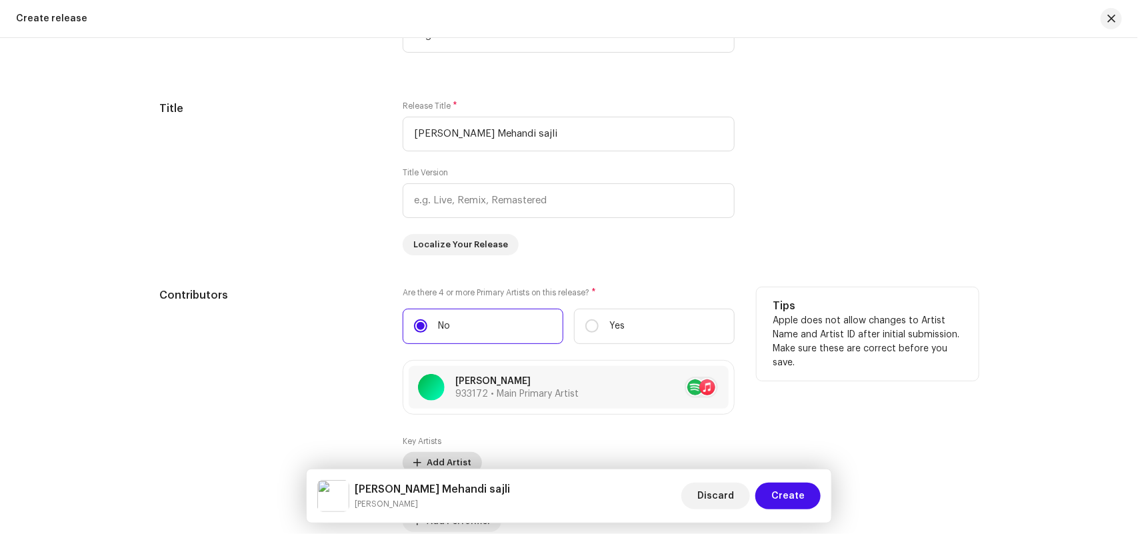
click at [432, 461] on span "Add Artist" at bounding box center [449, 462] width 45 height 27
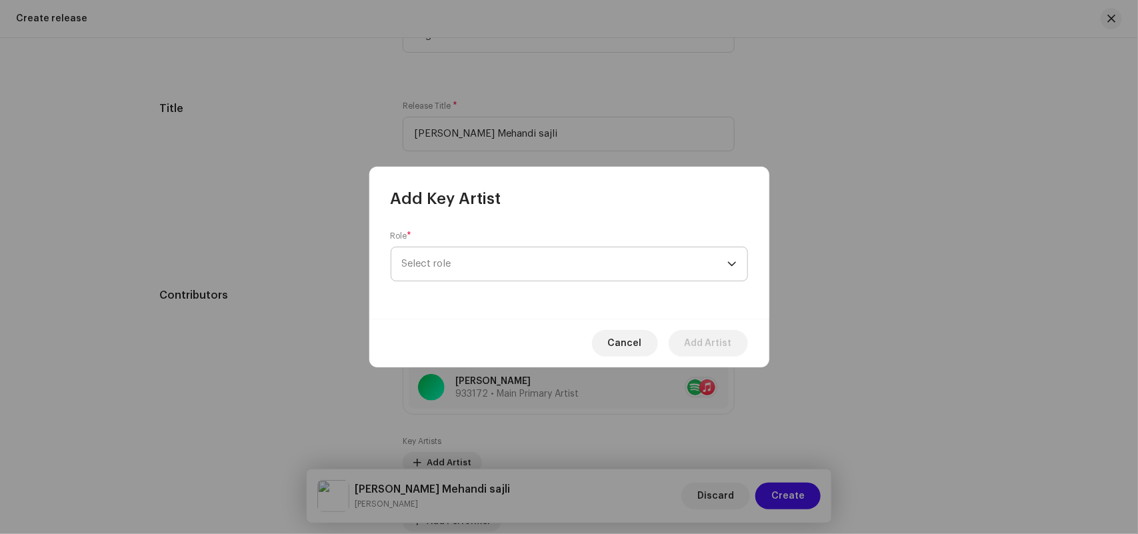
click at [420, 261] on span "Select role" at bounding box center [564, 263] width 325 height 33
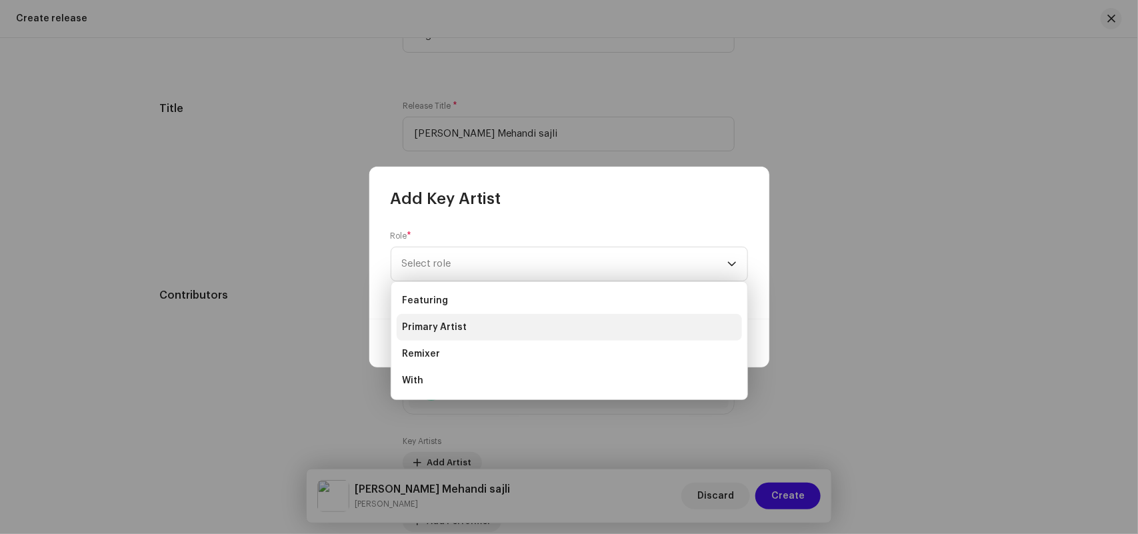
drag, startPoint x: 423, startPoint y: 304, endPoint x: 432, endPoint y: 312, distance: 11.8
click at [423, 303] on span "Featuring" at bounding box center [425, 300] width 46 height 13
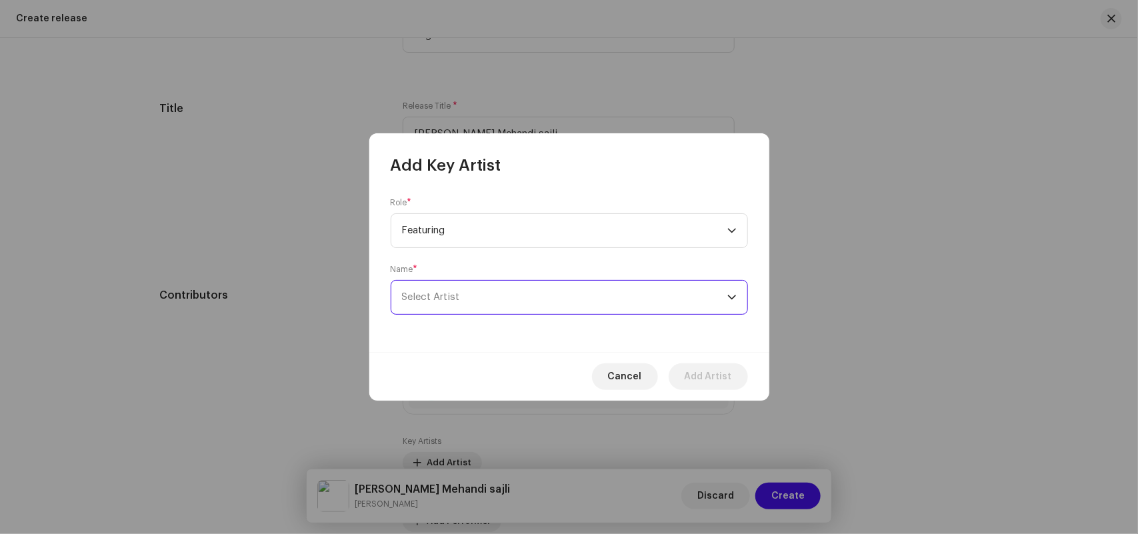
click at [439, 298] on span "Select Artist" at bounding box center [431, 297] width 58 height 10
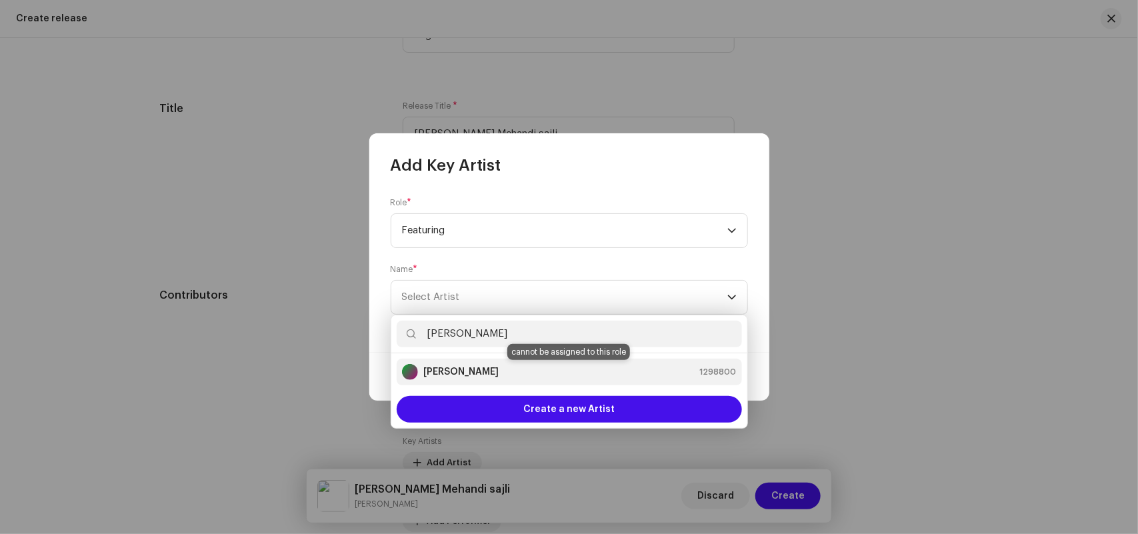
type input "Sagar Palve"
click at [454, 367] on strong "Sagar Palve" at bounding box center [460, 371] width 75 height 13
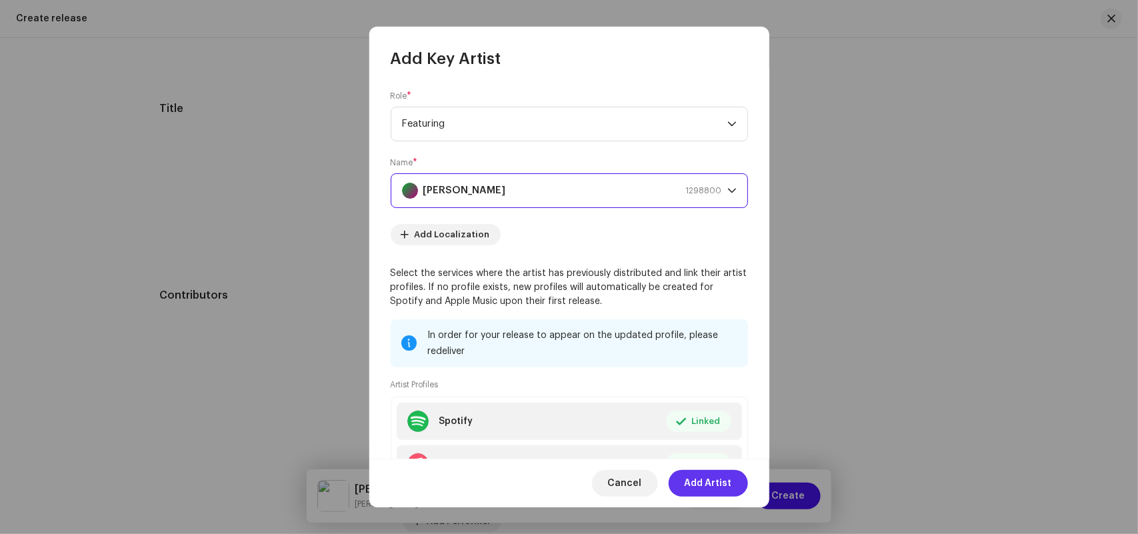
click at [710, 482] on span "Add Artist" at bounding box center [707, 483] width 47 height 27
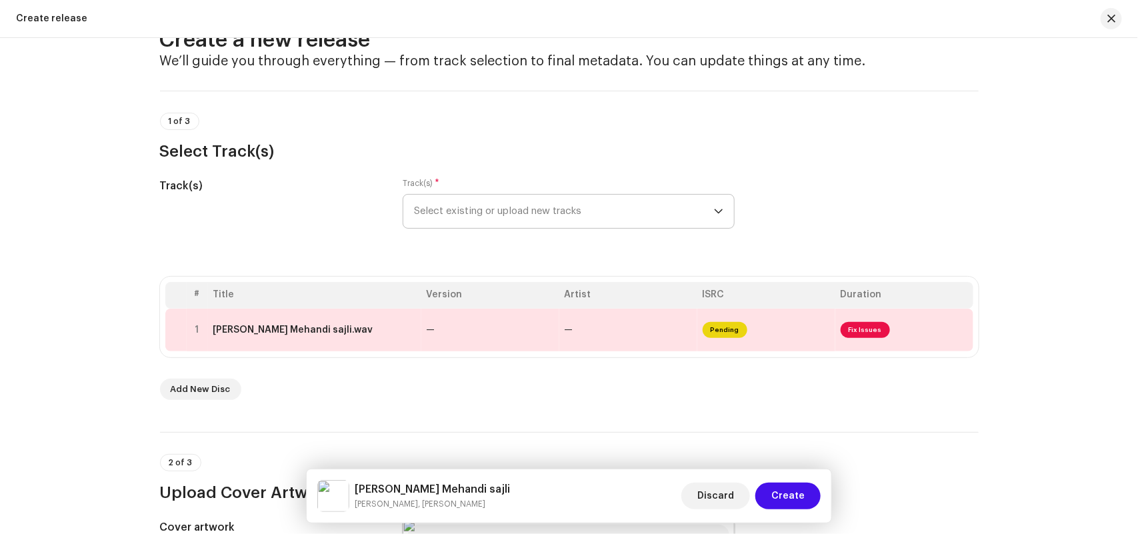
scroll to position [0, 0]
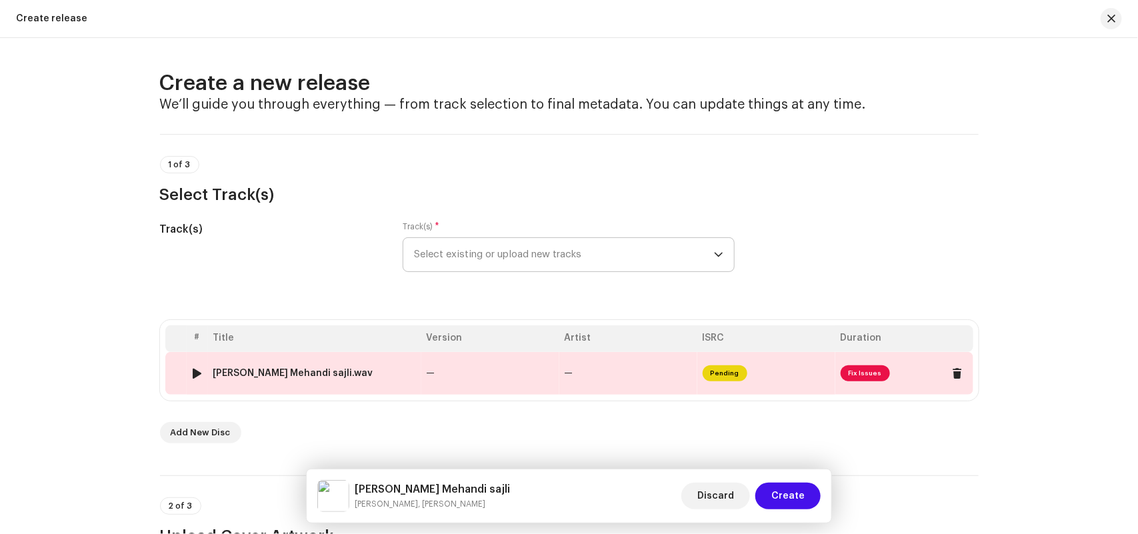
click at [337, 368] on div "Tichya Hatavar Dusryachi Mehandi sajli.wav" at bounding box center [293, 373] width 160 height 11
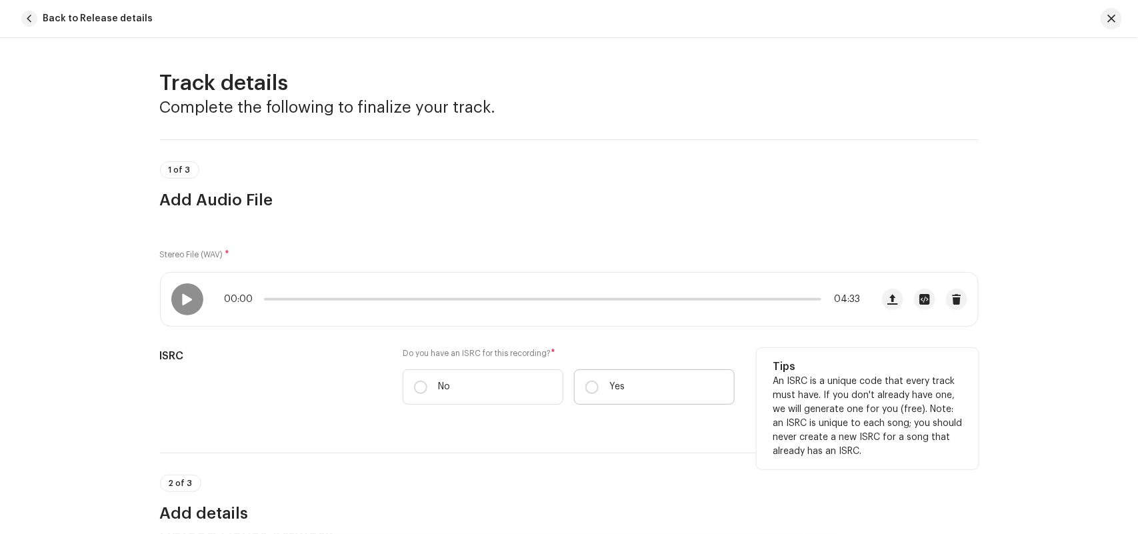
click at [648, 381] on label "Yes" at bounding box center [654, 386] width 161 height 35
click at [599, 381] on input "Yes" at bounding box center [591, 387] width 13 height 13
radio input "true"
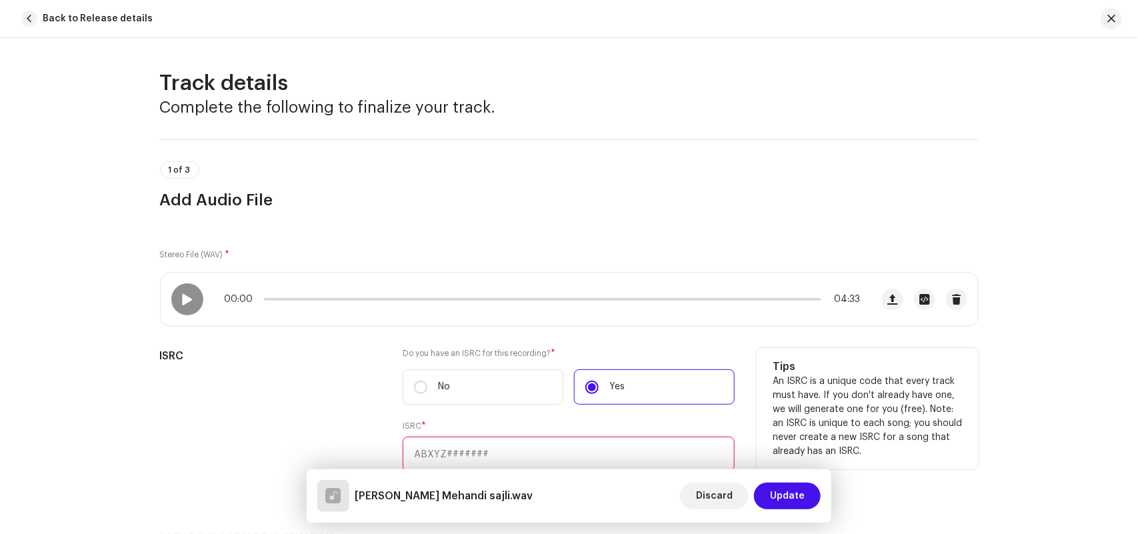
click at [497, 447] on input "text" at bounding box center [569, 454] width 332 height 35
paste input "INY242524415"
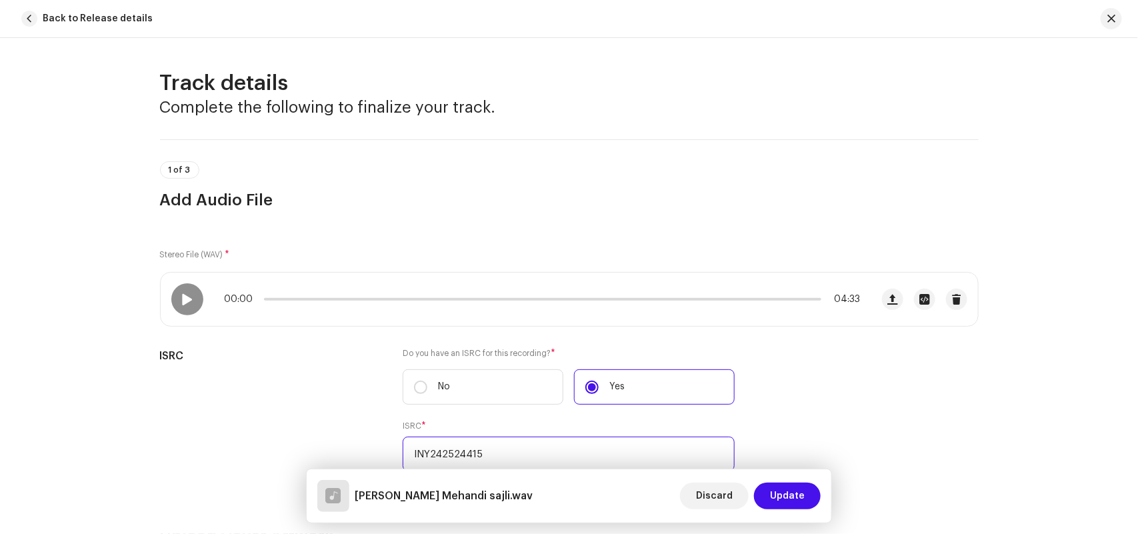
scroll to position [417, 0]
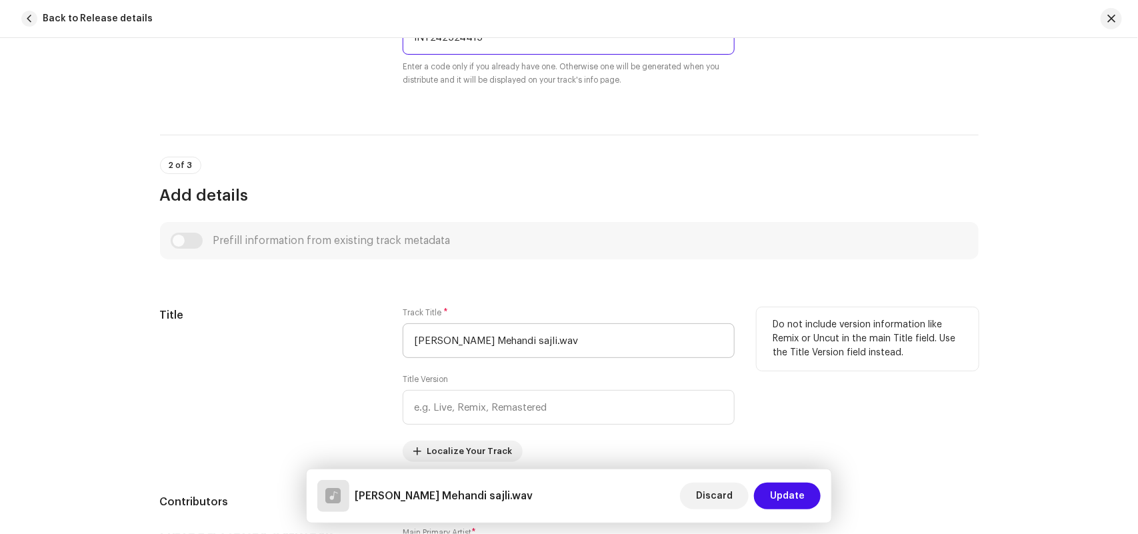
type input "INY242524415"
click at [651, 342] on input "Tichya Hatavar Dusryachi Mehandi sajli.wav" at bounding box center [569, 340] width 332 height 35
drag, startPoint x: 579, startPoint y: 342, endPoint x: 594, endPoint y: 352, distance: 18.3
click at [580, 342] on input "Tichya Hatavar Dusryachi Mehandi sajli" at bounding box center [569, 340] width 332 height 35
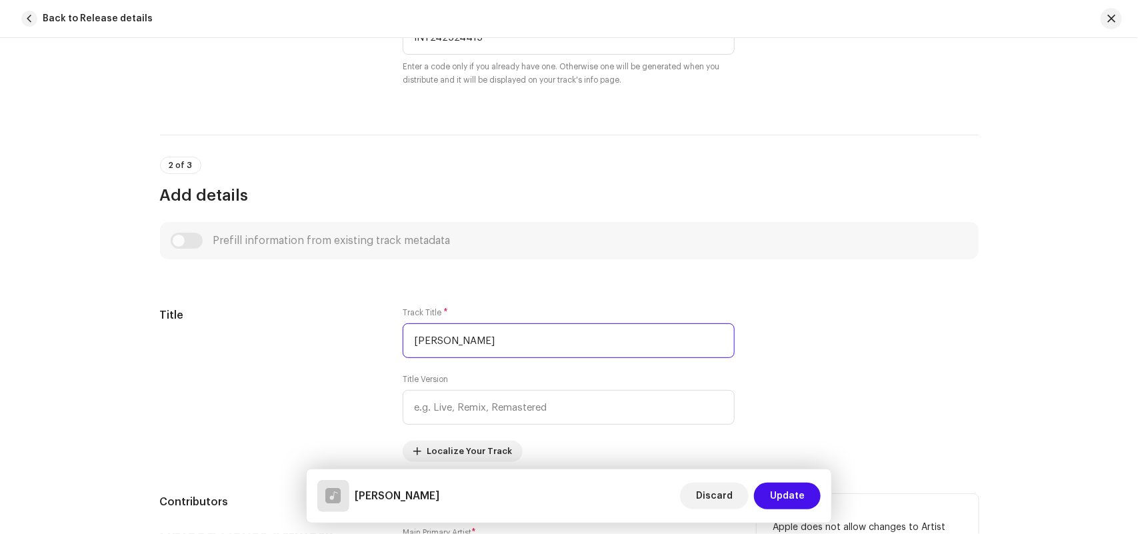
scroll to position [833, 0]
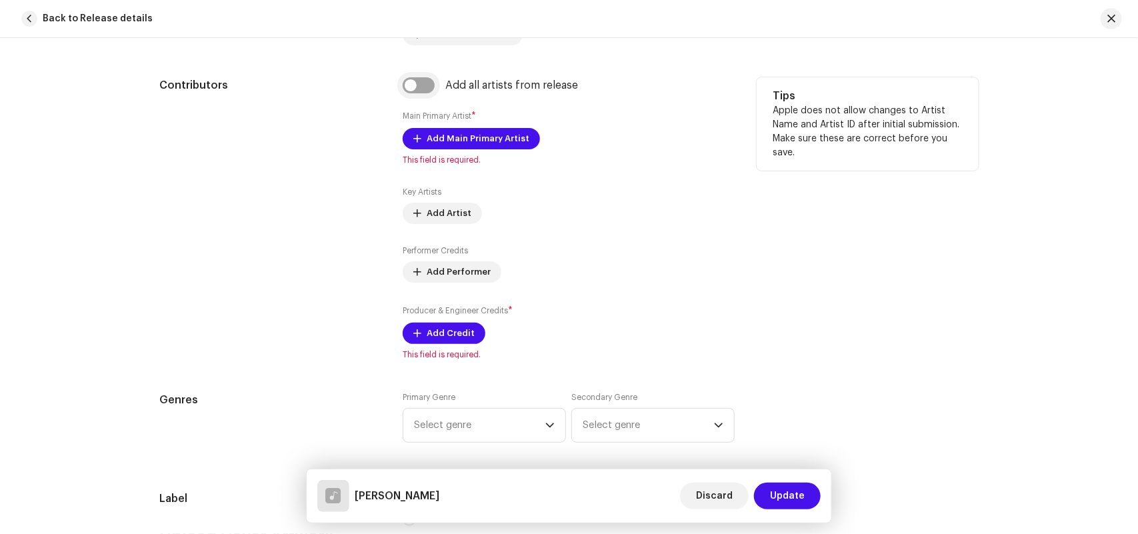
type input "Tichya Hatavar Dusryachi Mehandi Sajli"
click at [415, 85] on input "checkbox" at bounding box center [419, 85] width 32 height 16
checkbox input "true"
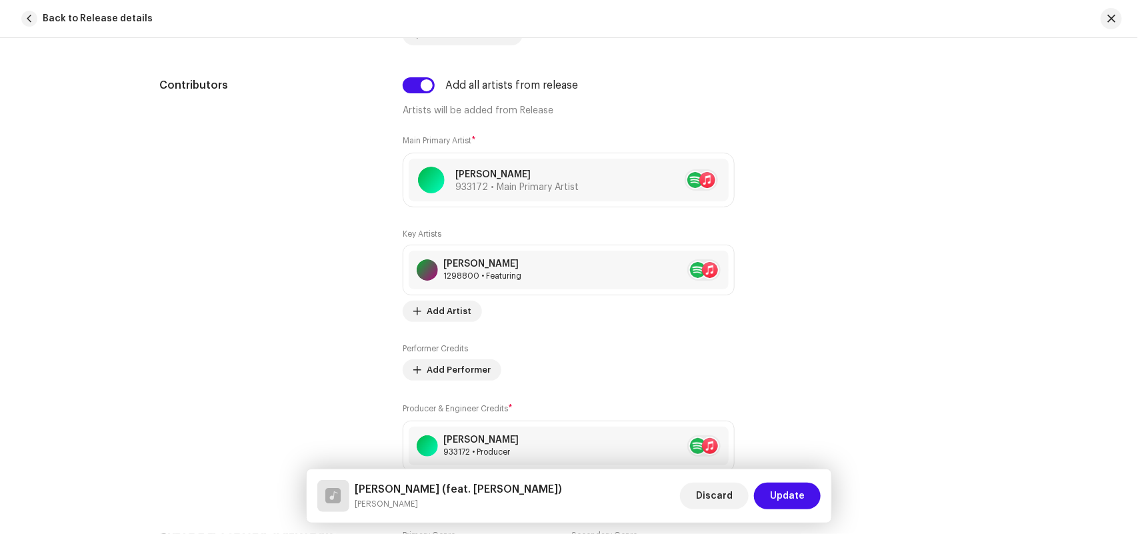
scroll to position [1250, 0]
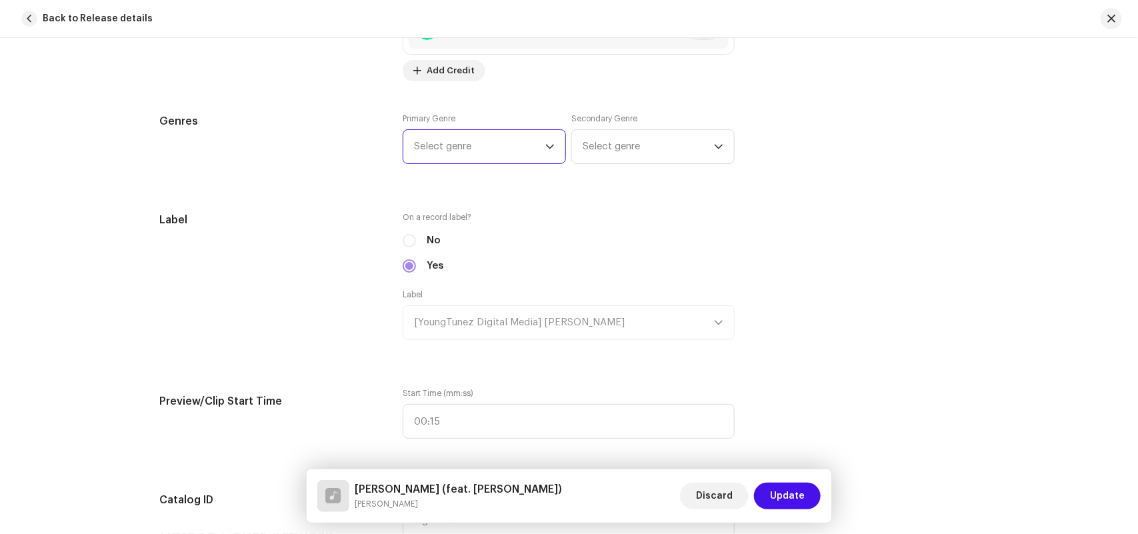
click at [461, 150] on span "Select genre" at bounding box center [479, 146] width 131 height 33
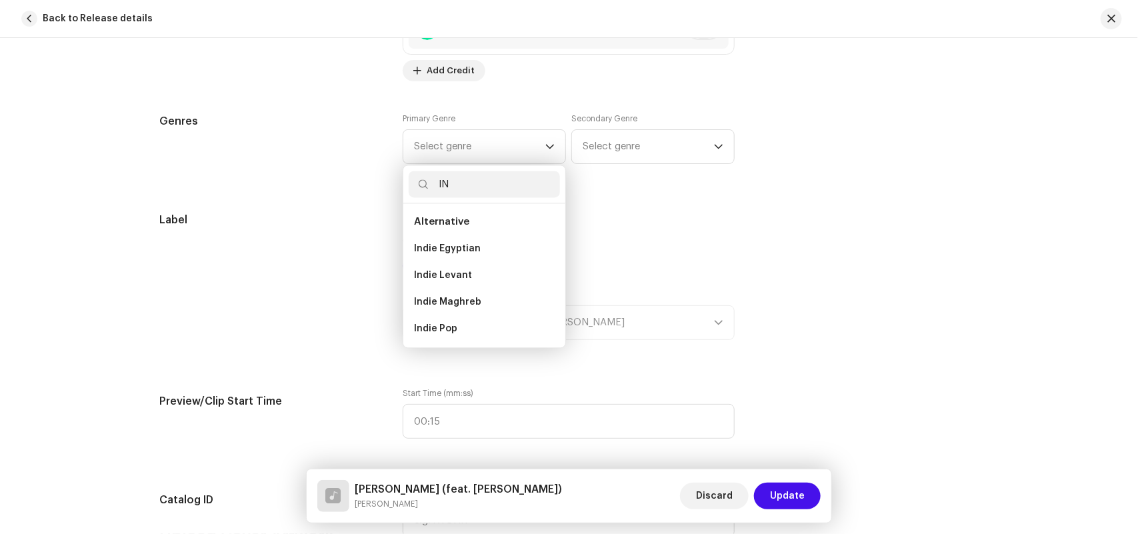
scroll to position [21, 0]
type input "IN"
click at [435, 307] on span "Indie Pop" at bounding box center [435, 307] width 43 height 13
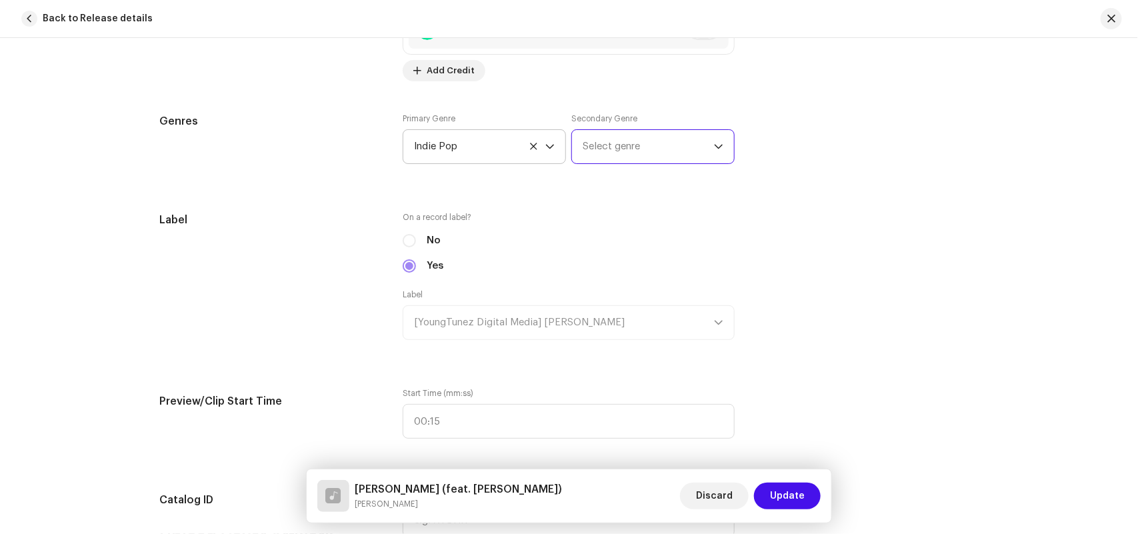
click at [611, 145] on span "Select genre" at bounding box center [648, 146] width 131 height 33
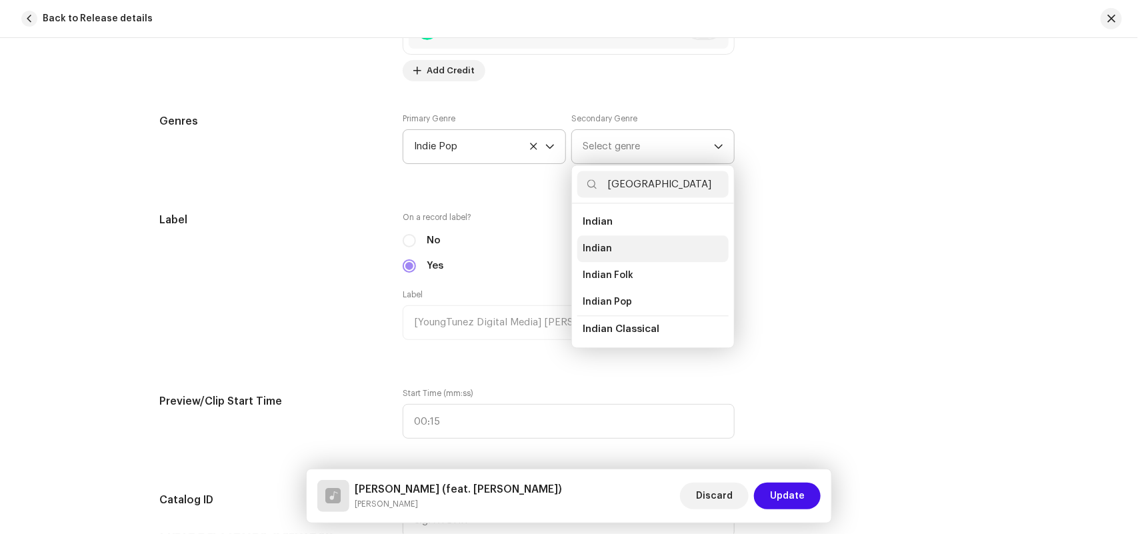
type input "INDIA"
click at [594, 247] on span "Indian" at bounding box center [597, 248] width 29 height 13
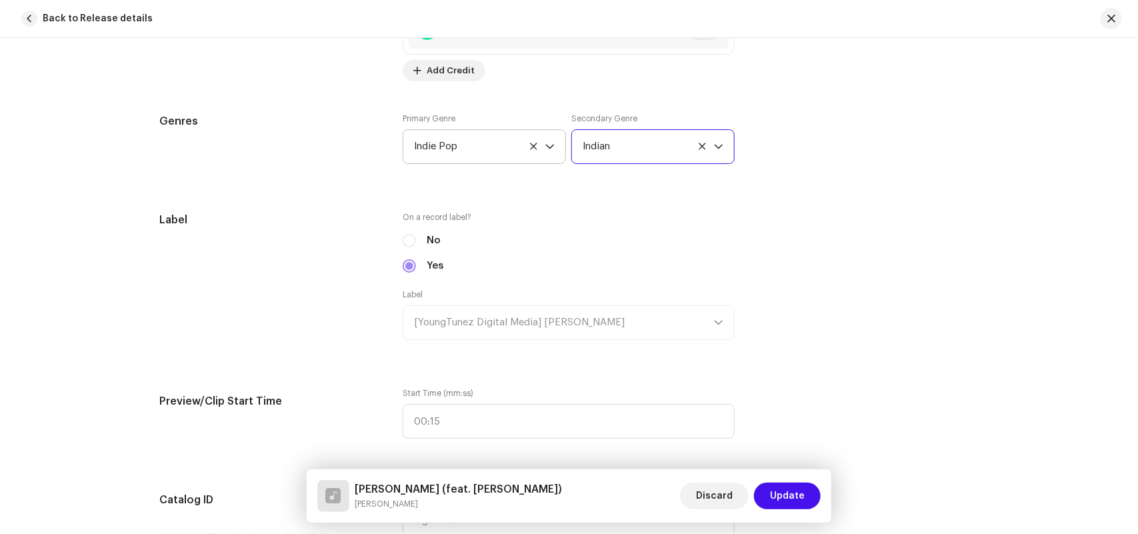
scroll to position [1666, 0]
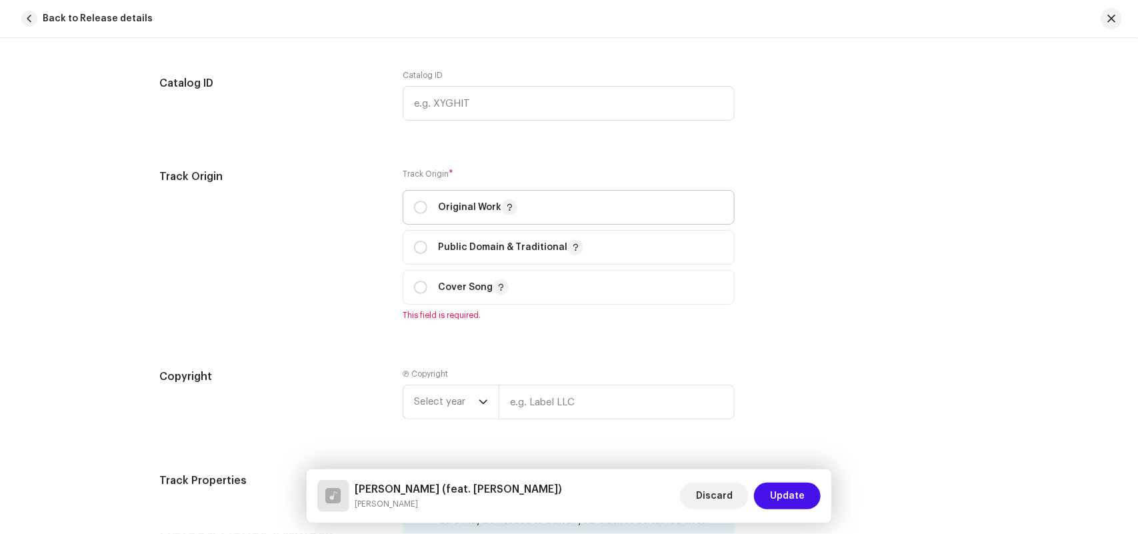
click at [438, 198] on span "Original Work" at bounding box center [568, 207] width 309 height 33
radio input "true"
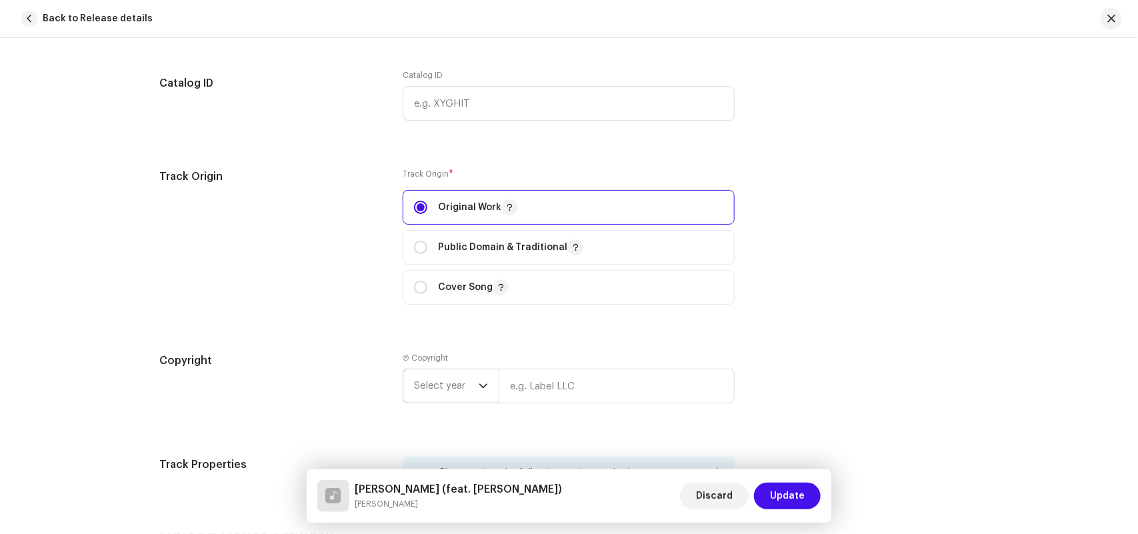
click at [429, 381] on span "Select year" at bounding box center [446, 385] width 65 height 33
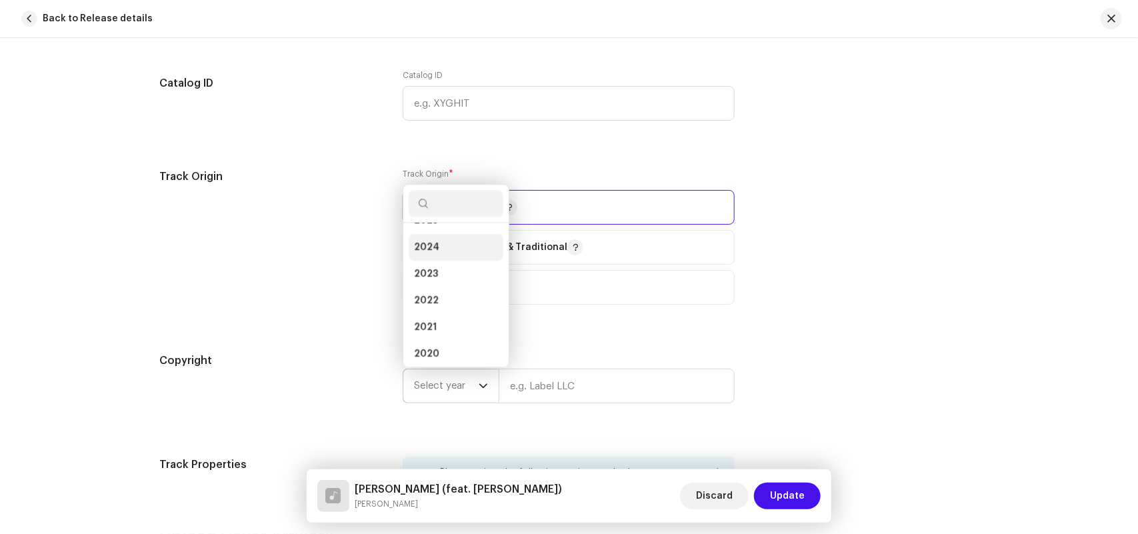
scroll to position [0, 0]
click at [425, 267] on span "2025" at bounding box center [426, 267] width 24 height 13
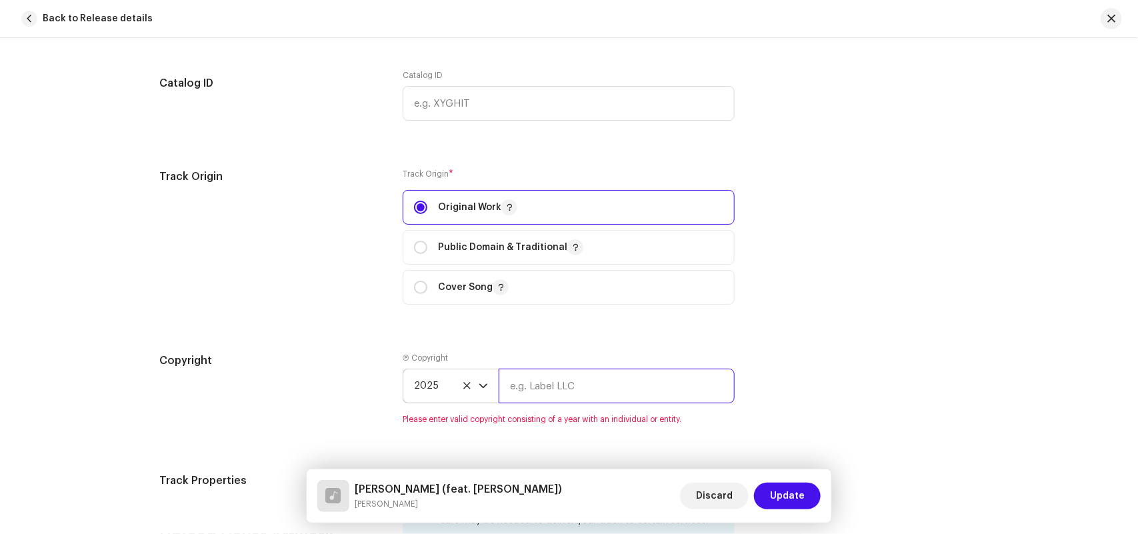
click at [528, 382] on input "text" at bounding box center [617, 386] width 236 height 35
paste input "Sagar Palve"
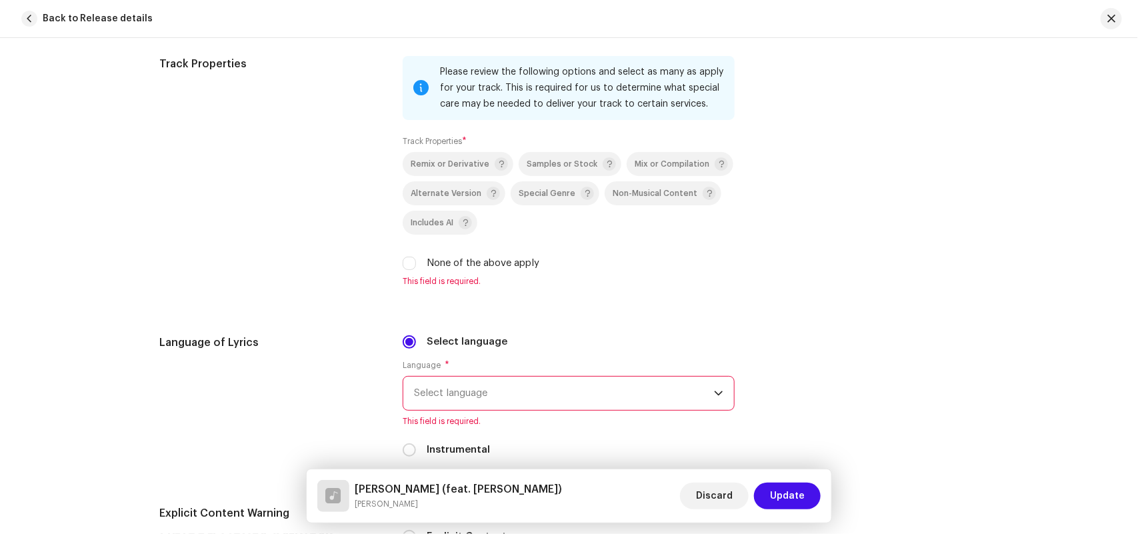
type input "Sagar Palve"
click at [450, 262] on label "None of the above apply" at bounding box center [483, 263] width 113 height 15
click at [416, 262] on input "None of the above apply" at bounding box center [409, 263] width 13 height 13
checkbox input "true"
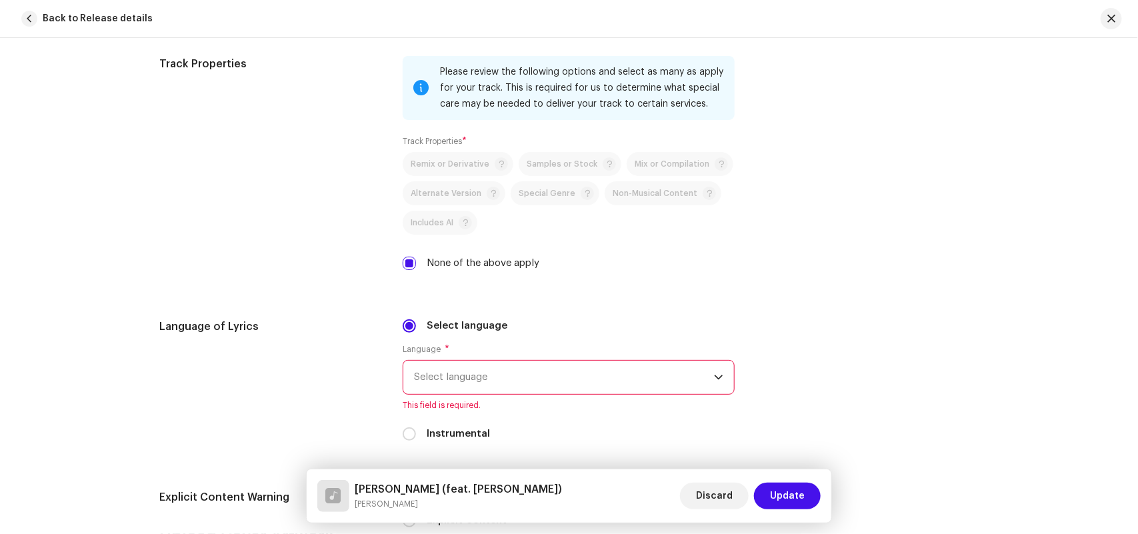
click at [448, 367] on span "Select language" at bounding box center [564, 377] width 300 height 33
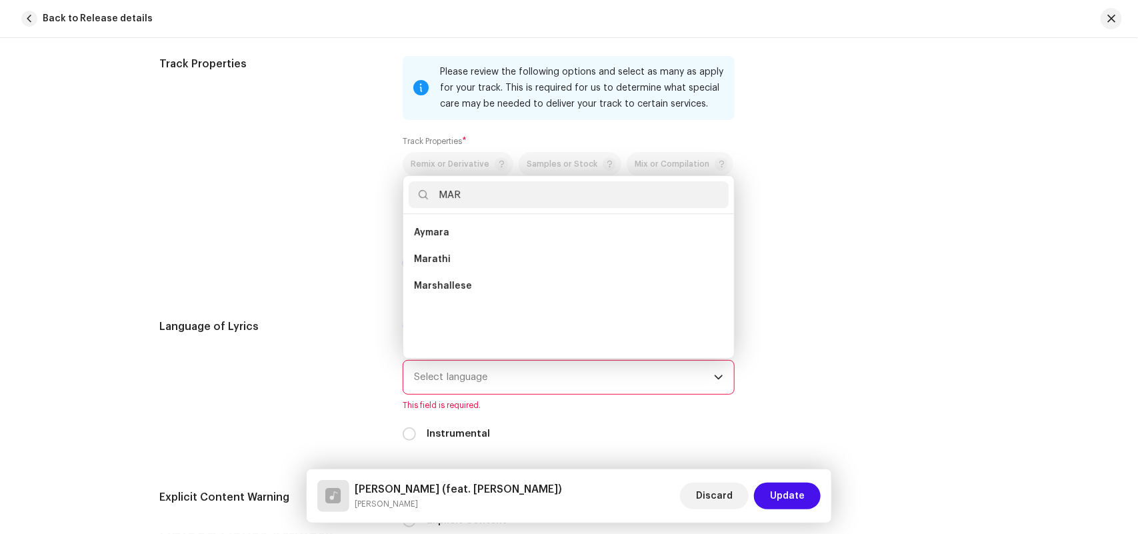
scroll to position [0, 0]
type input "MAR"
click at [440, 255] on span "Marathi" at bounding box center [432, 259] width 37 height 13
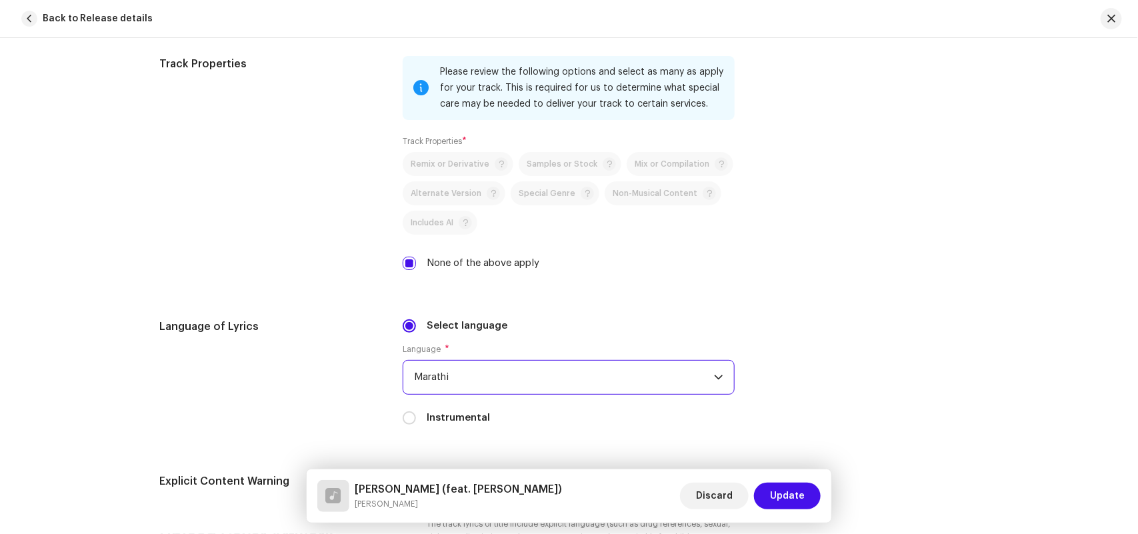
scroll to position [2483, 0]
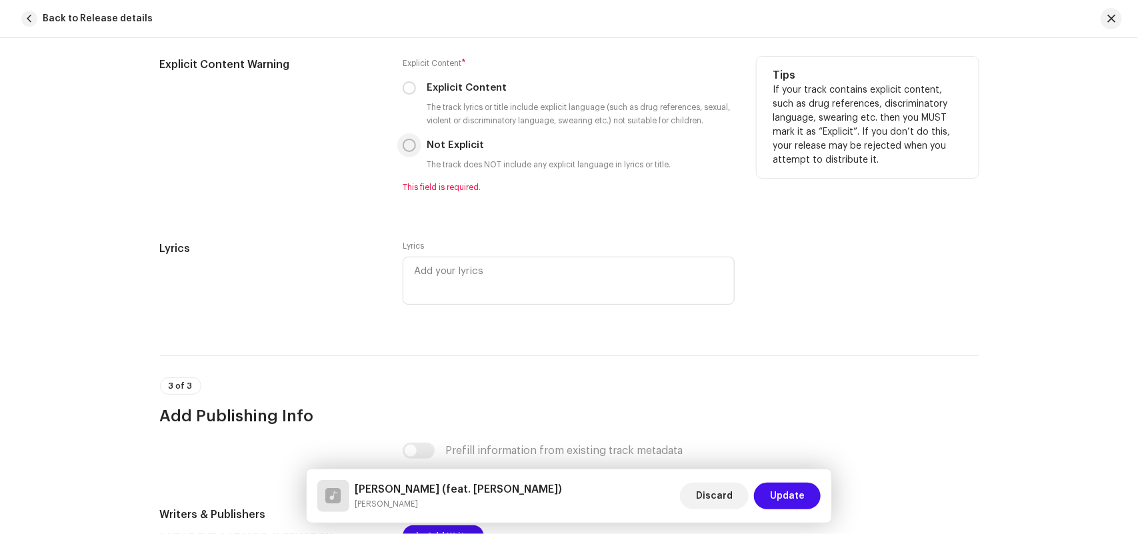
click at [411, 144] on input "Not Explicit" at bounding box center [409, 145] width 13 height 13
radio input "true"
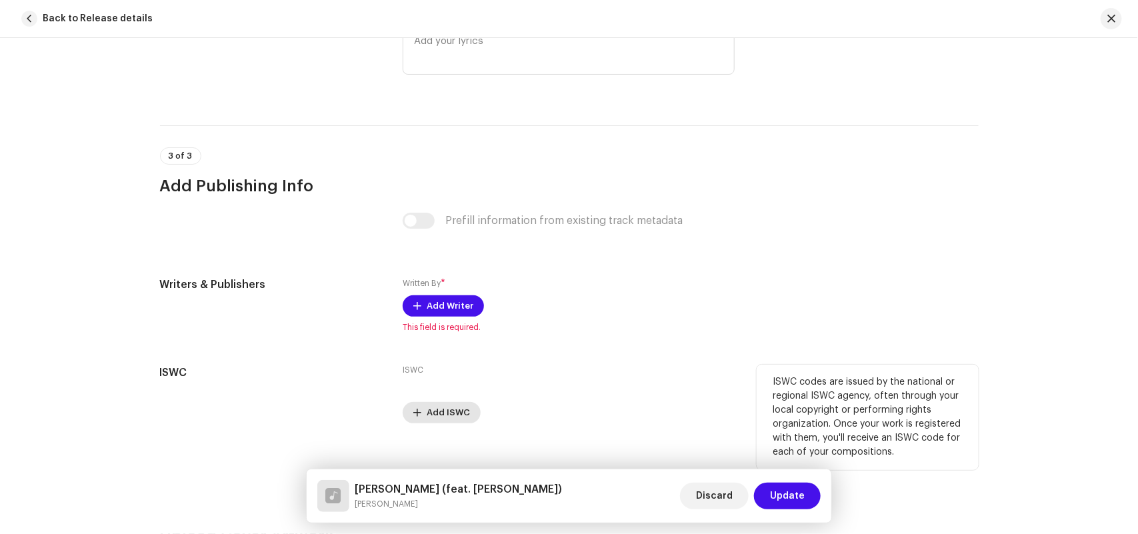
scroll to position [2717, 0]
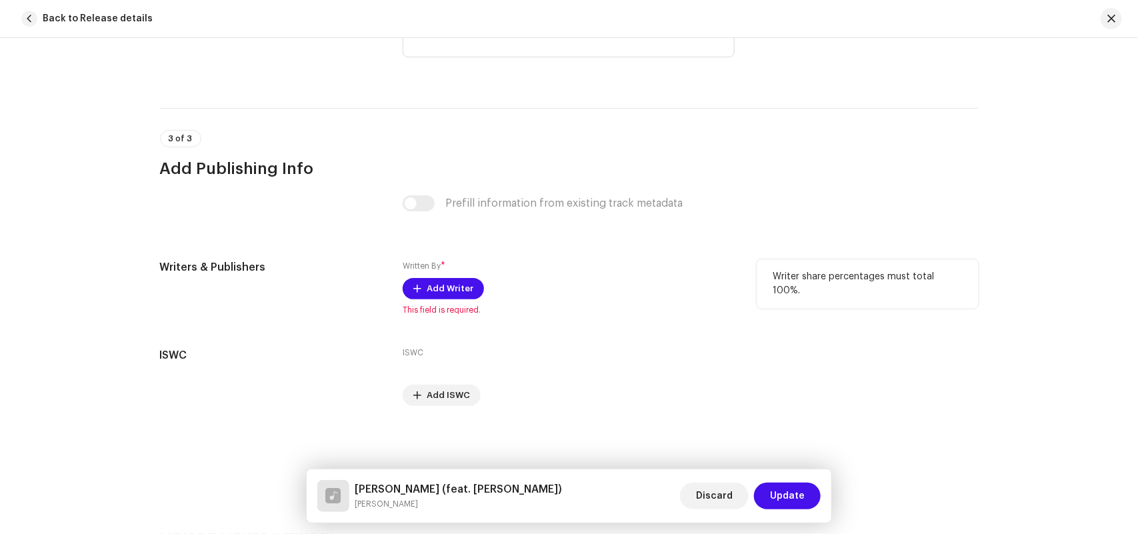
click at [434, 300] on div "Written By * Add Writer This field is required." at bounding box center [569, 287] width 332 height 56
click at [435, 287] on span "Add Writer" at bounding box center [450, 288] width 47 height 27
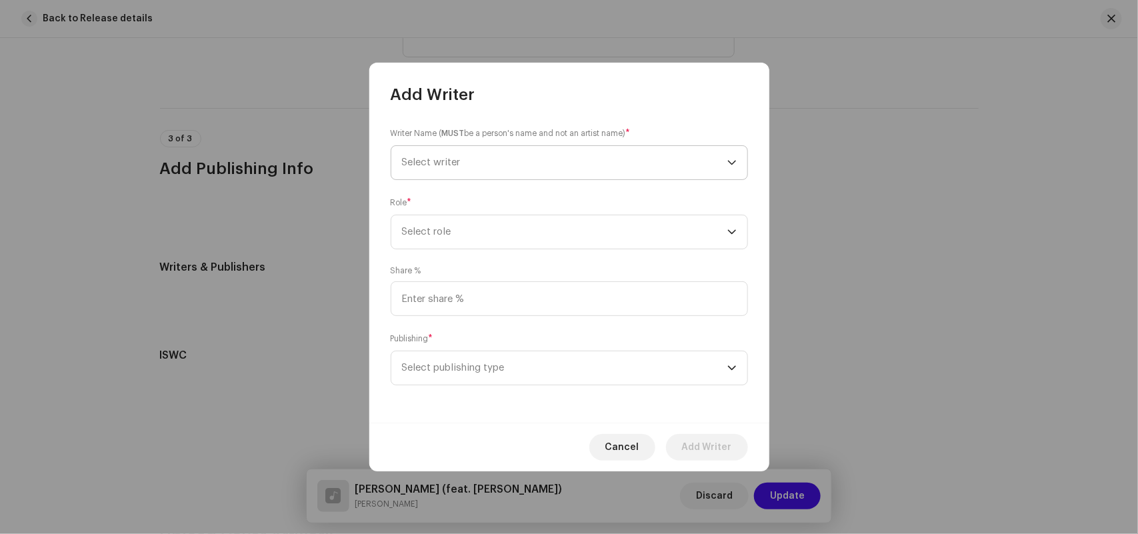
click at [447, 161] on span "Select writer" at bounding box center [431, 162] width 59 height 10
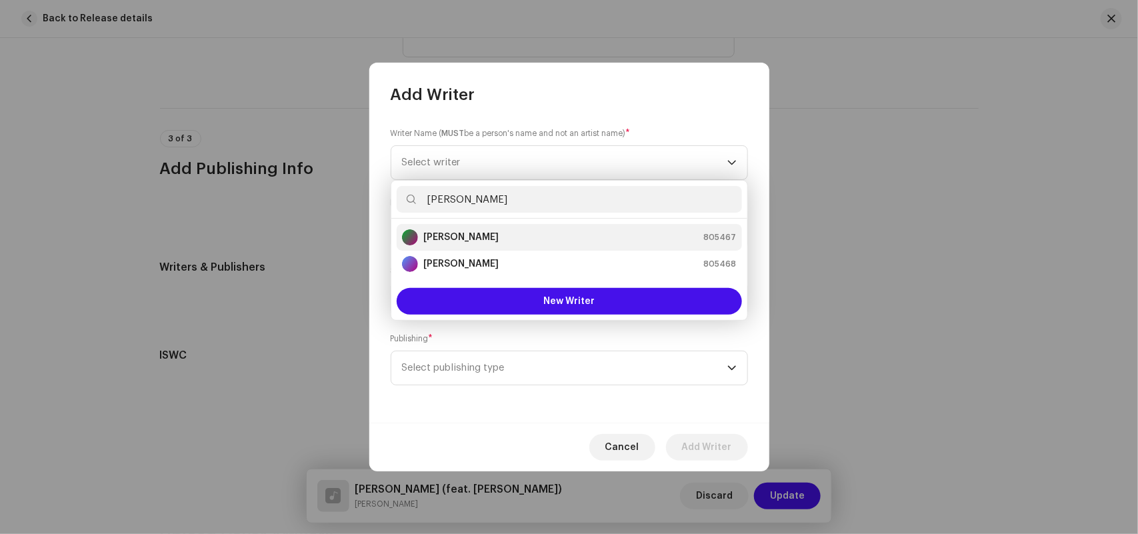
type input "Sagar Palve"
click at [458, 240] on strong "Sagar Palve" at bounding box center [460, 237] width 75 height 13
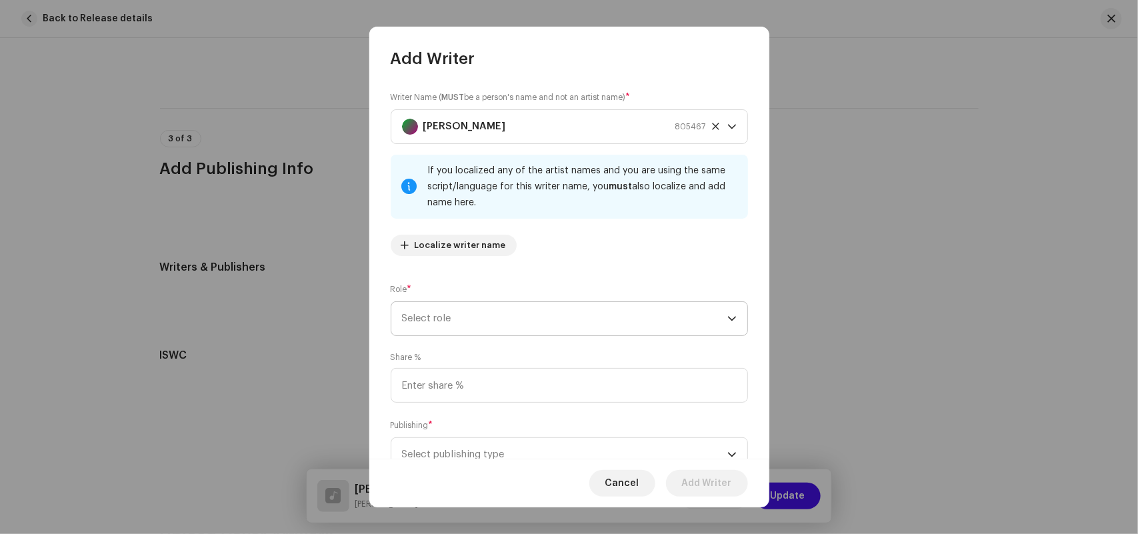
click at [432, 318] on span "Select role" at bounding box center [564, 318] width 325 height 33
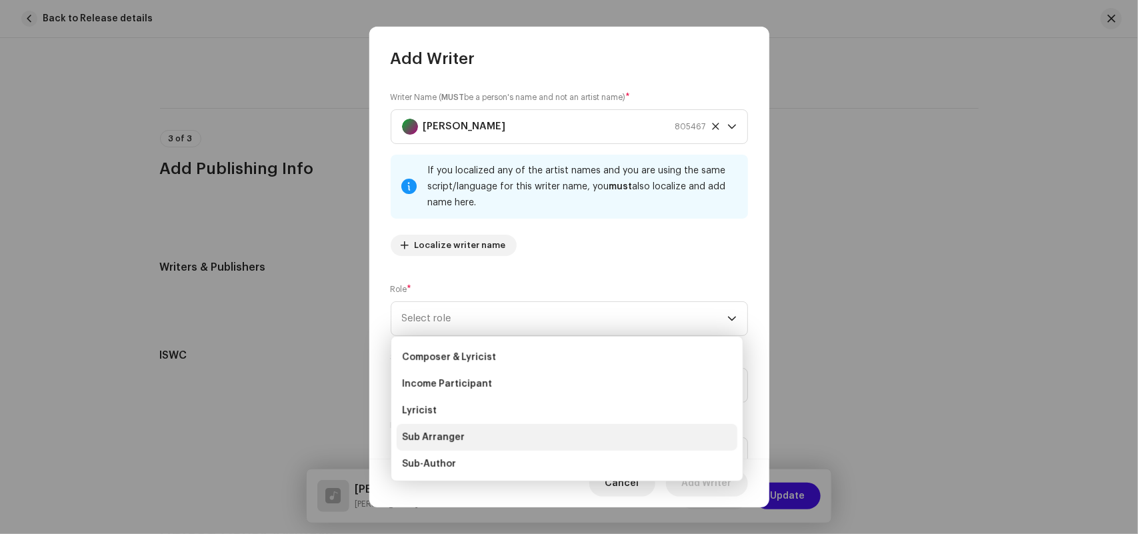
scroll to position [133, 0]
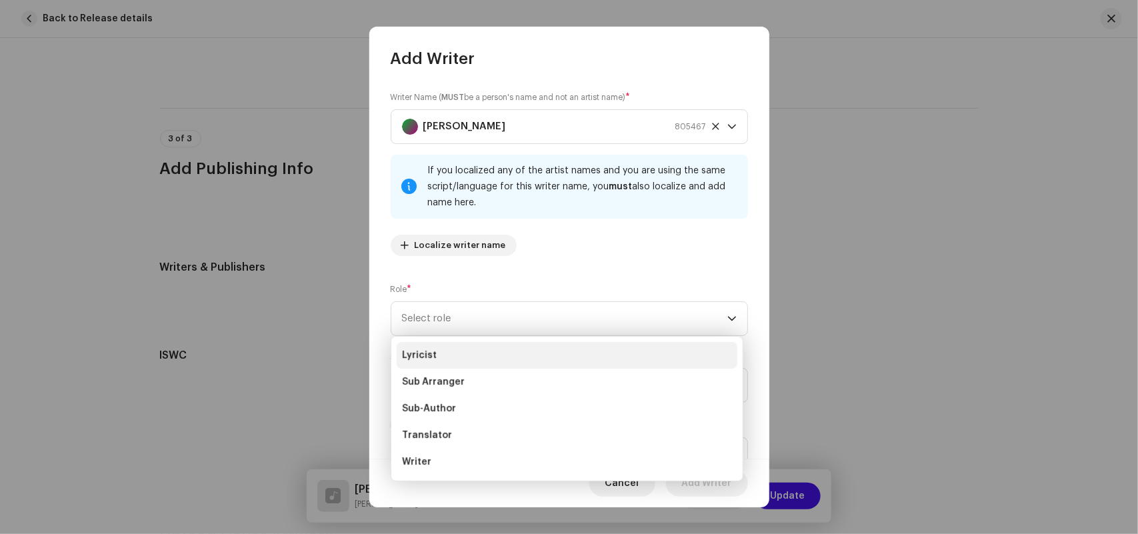
click at [429, 351] on span "Lyricist" at bounding box center [419, 355] width 35 height 13
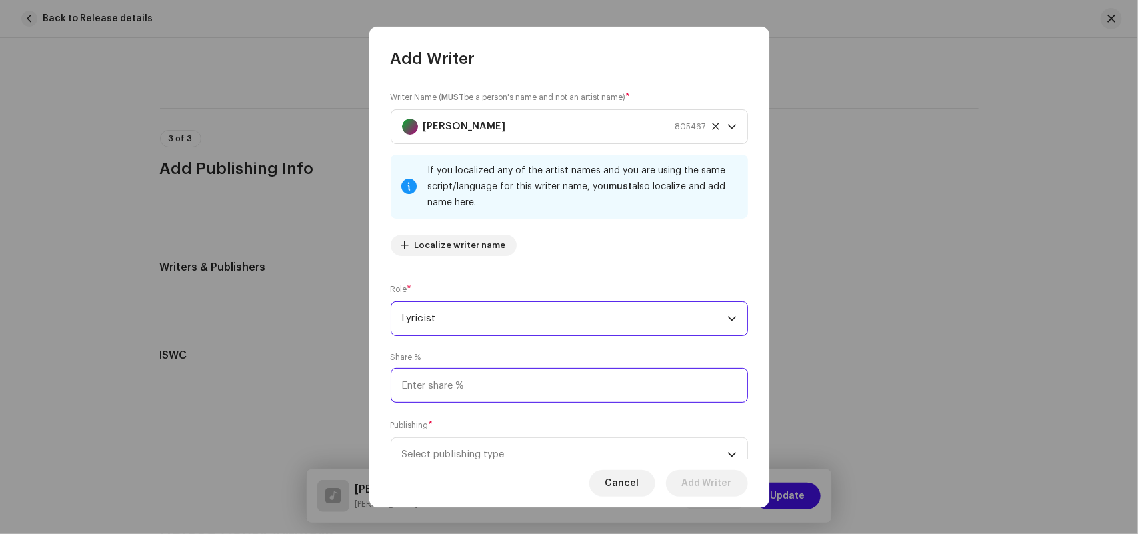
click at [427, 393] on input at bounding box center [569, 385] width 357 height 35
type input "50.00"
click at [452, 454] on span "Select publishing type" at bounding box center [564, 454] width 325 height 33
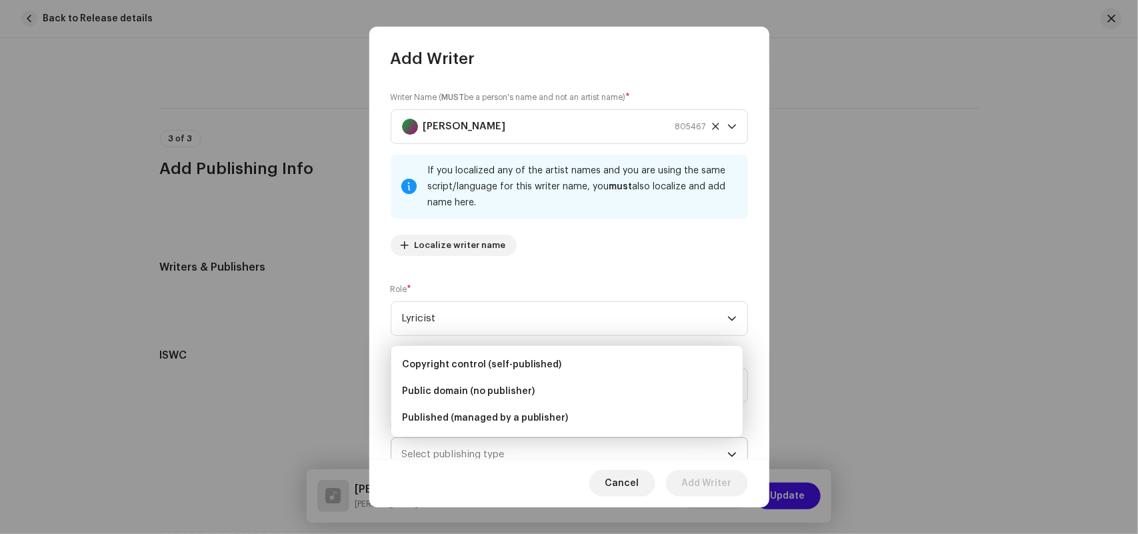
click at [450, 445] on span "Select publishing type" at bounding box center [564, 454] width 325 height 33
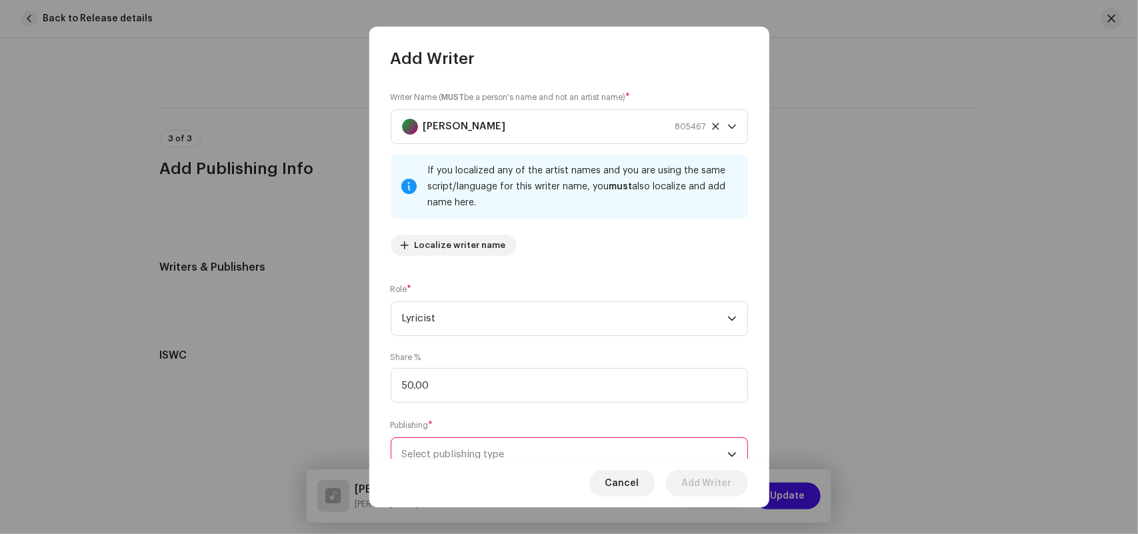
click at [455, 445] on span "Select publishing type" at bounding box center [564, 454] width 325 height 33
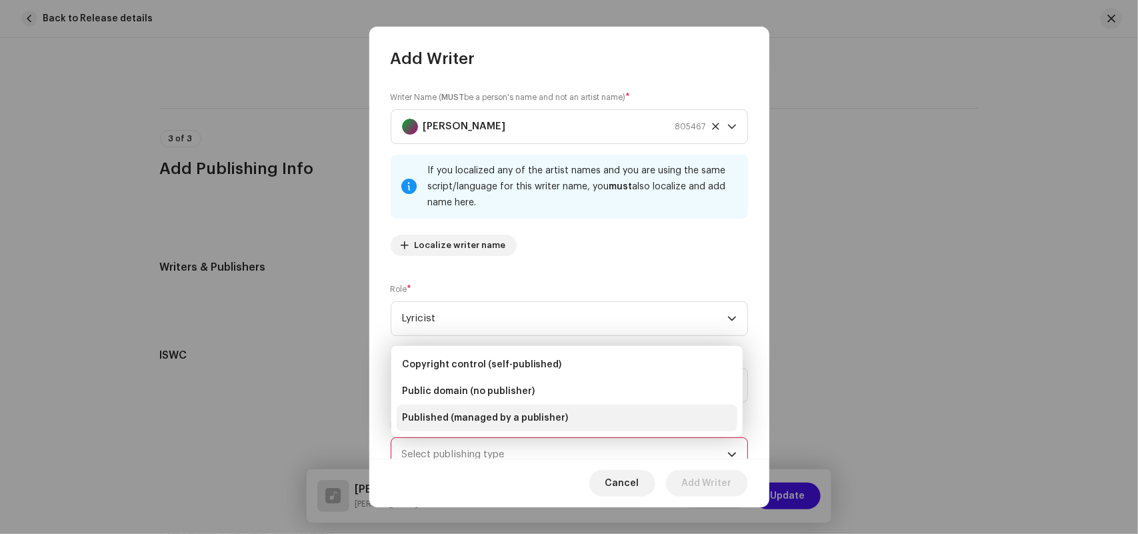
click at [461, 415] on span "Published (managed by a publisher)" at bounding box center [485, 417] width 167 height 13
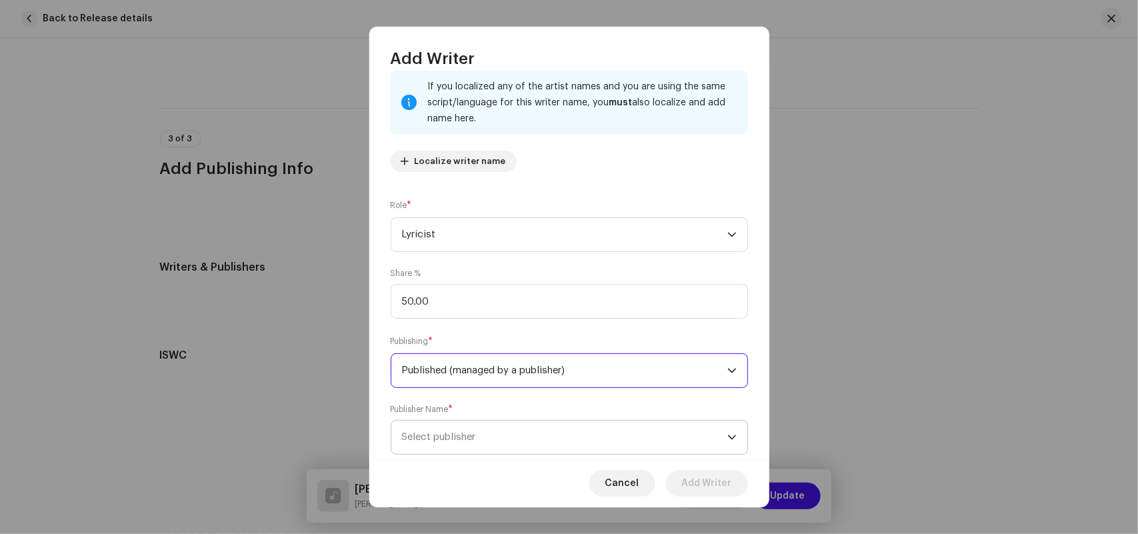
scroll to position [117, 0]
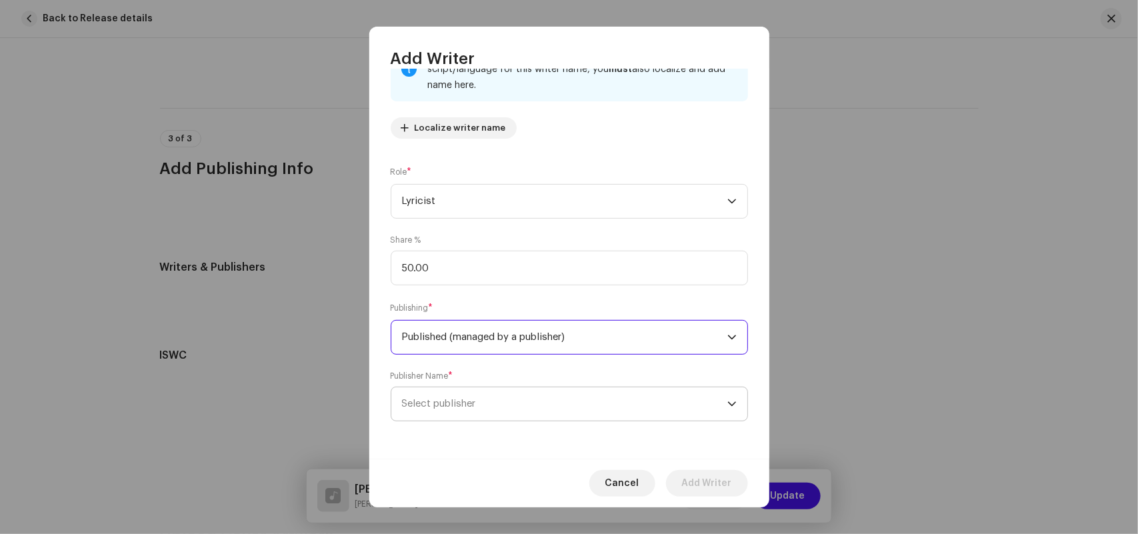
click at [470, 405] on span "Select publisher" at bounding box center [439, 404] width 74 height 10
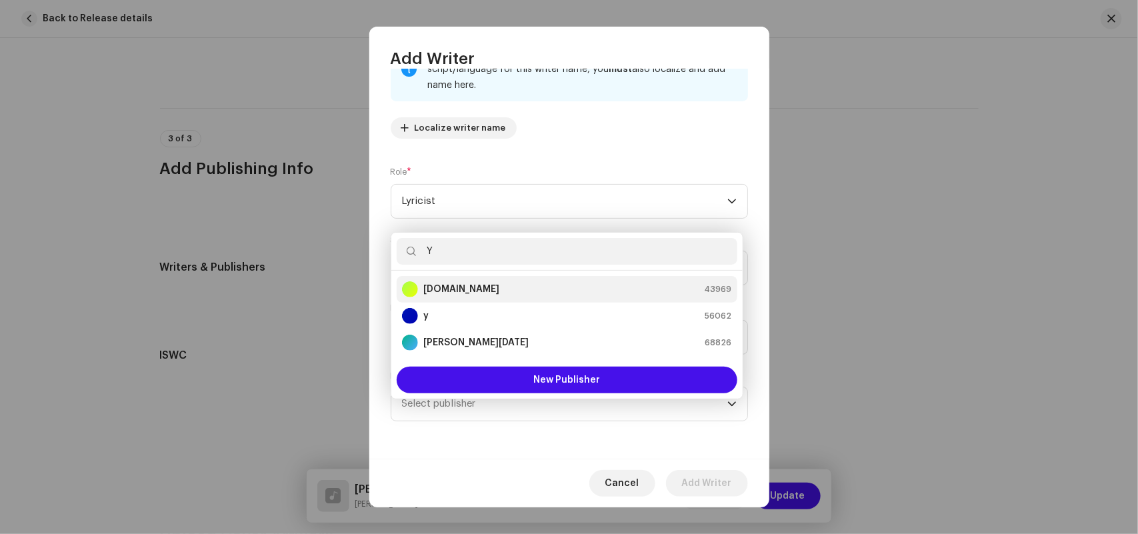
type input "Y"
click at [457, 287] on strong "[DOMAIN_NAME]" at bounding box center [461, 289] width 76 height 13
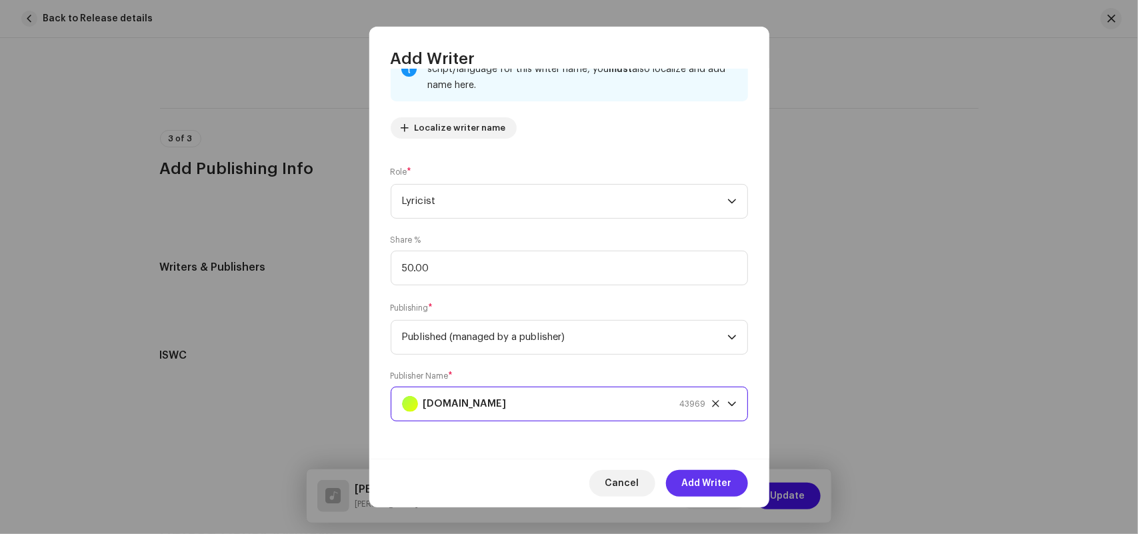
click at [700, 475] on span "Add Writer" at bounding box center [707, 483] width 50 height 27
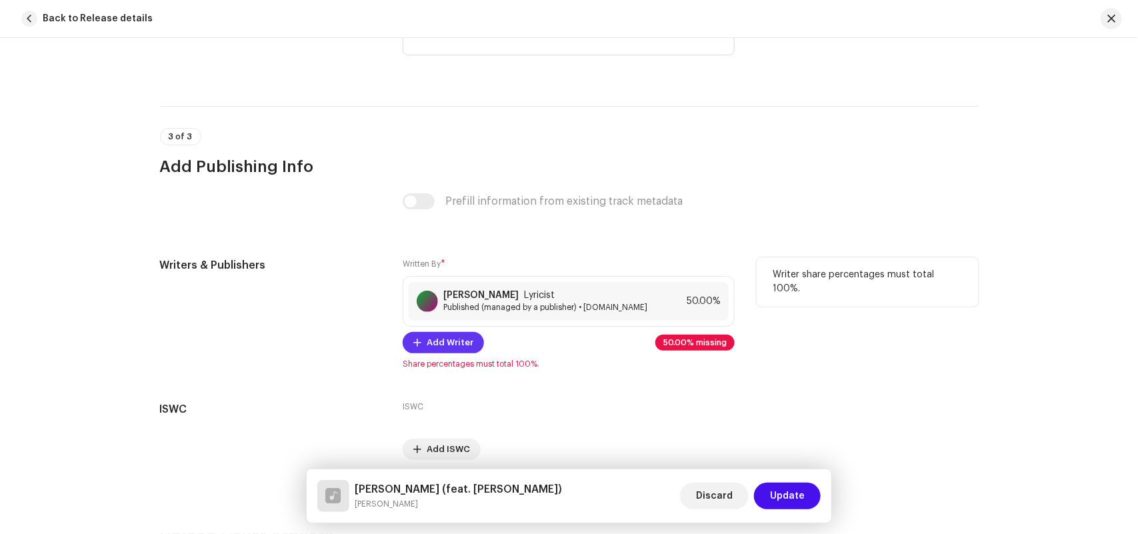
click at [459, 335] on span "Add Writer" at bounding box center [450, 342] width 47 height 27
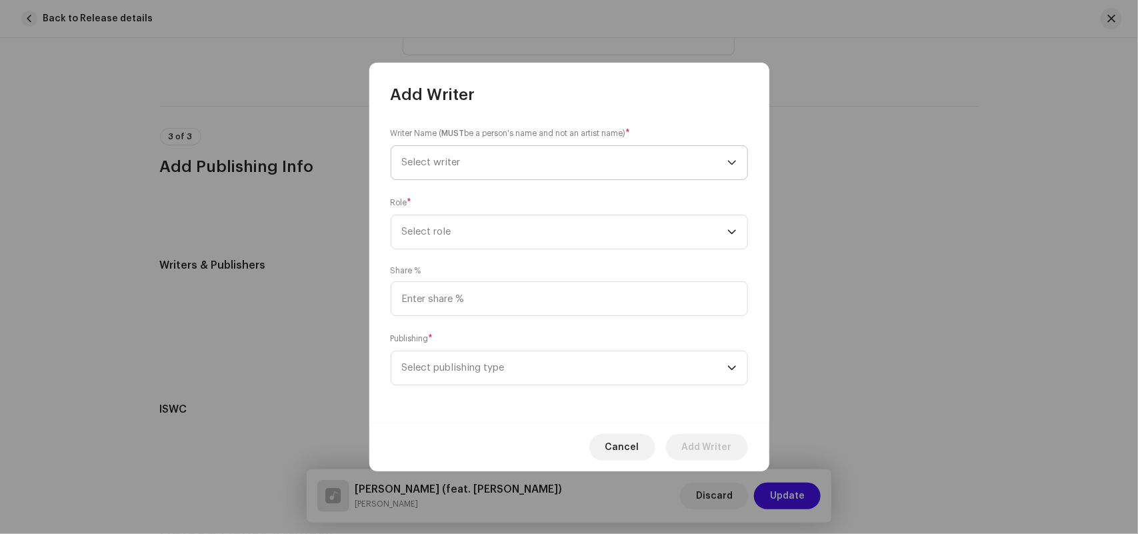
click at [471, 161] on span "Select writer" at bounding box center [564, 162] width 325 height 33
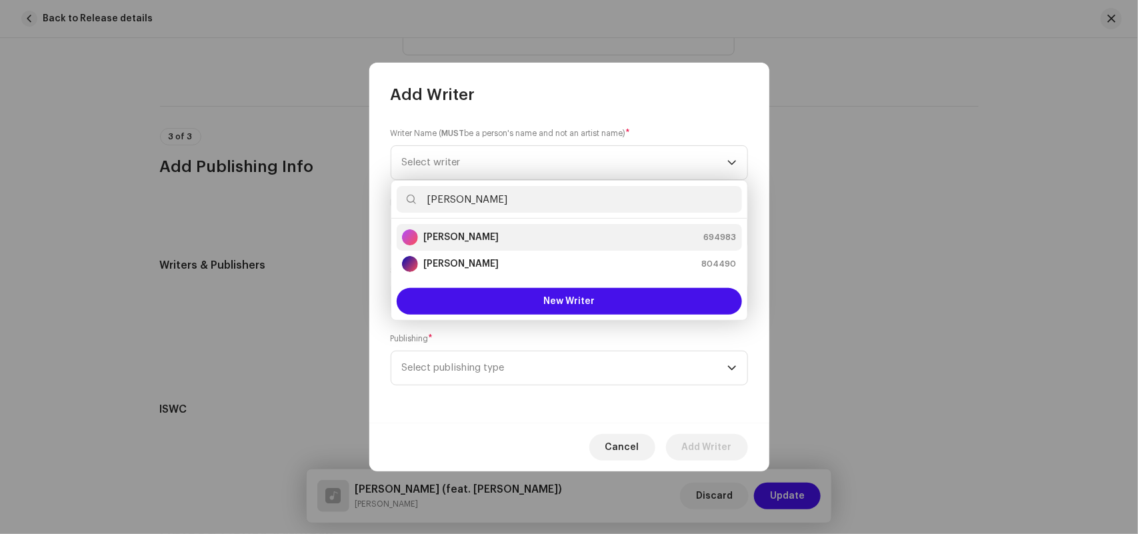
type input "Yogesh Bhawal"
click at [458, 238] on strong "Yogesh Bhawal" at bounding box center [460, 237] width 75 height 13
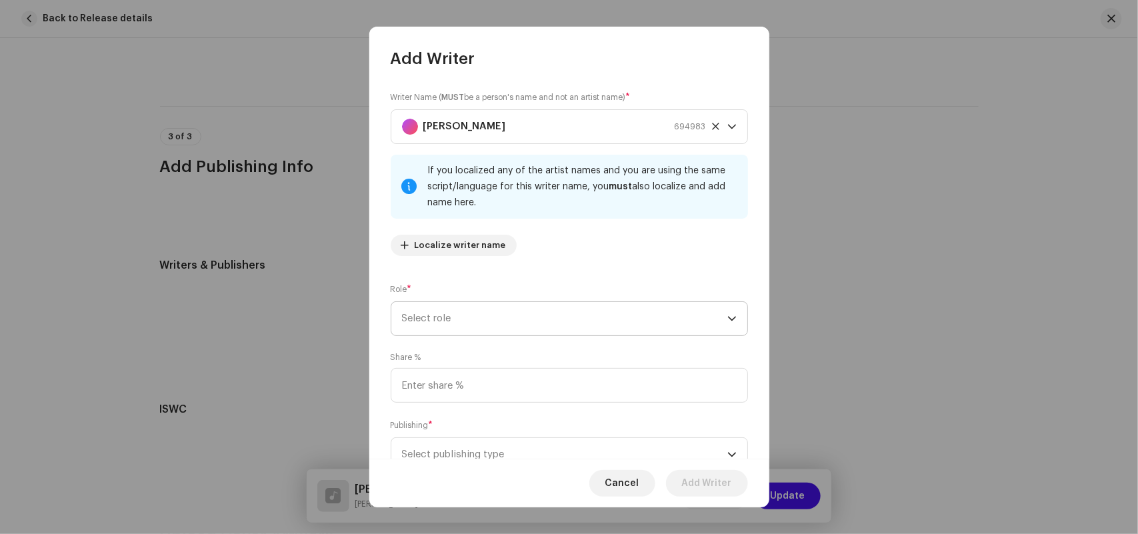
click at [443, 321] on span "Select role" at bounding box center [564, 318] width 325 height 33
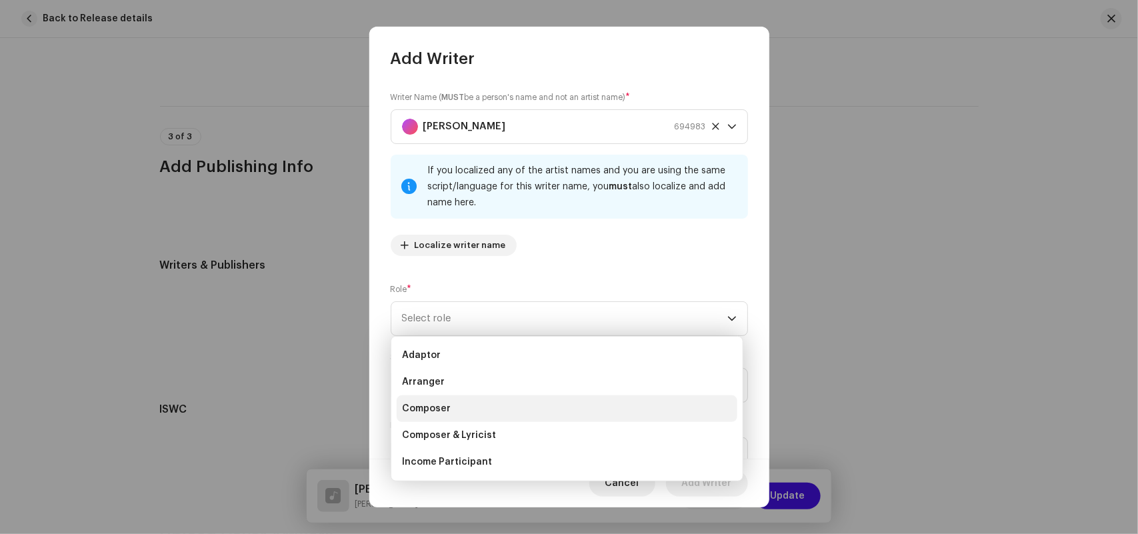
click at [437, 412] on span "Composer" at bounding box center [426, 408] width 49 height 13
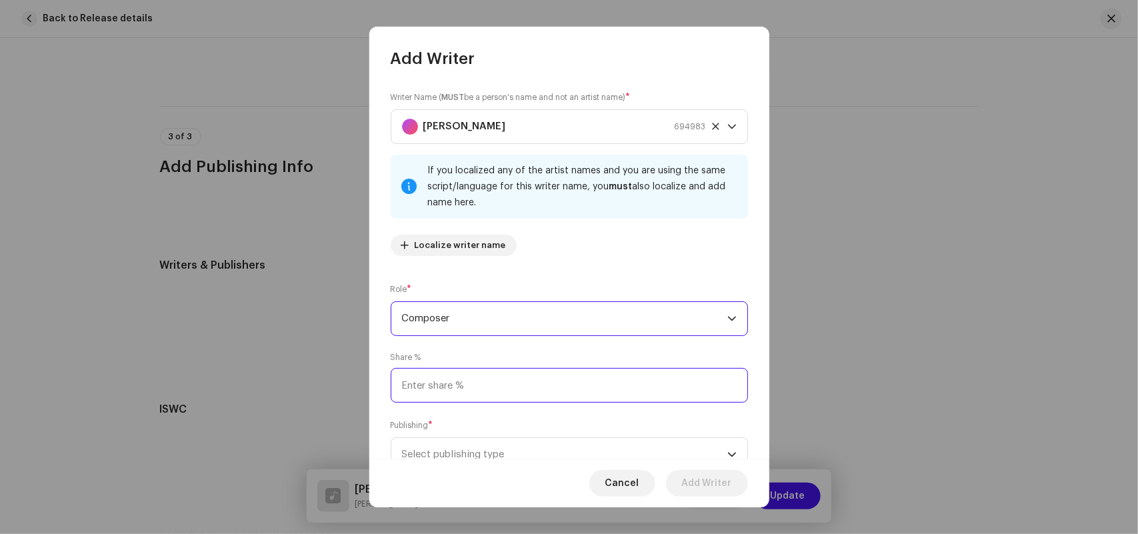
click at [433, 384] on input at bounding box center [569, 385] width 357 height 35
type input "50.00"
click at [443, 451] on span "Select publishing type" at bounding box center [564, 454] width 325 height 33
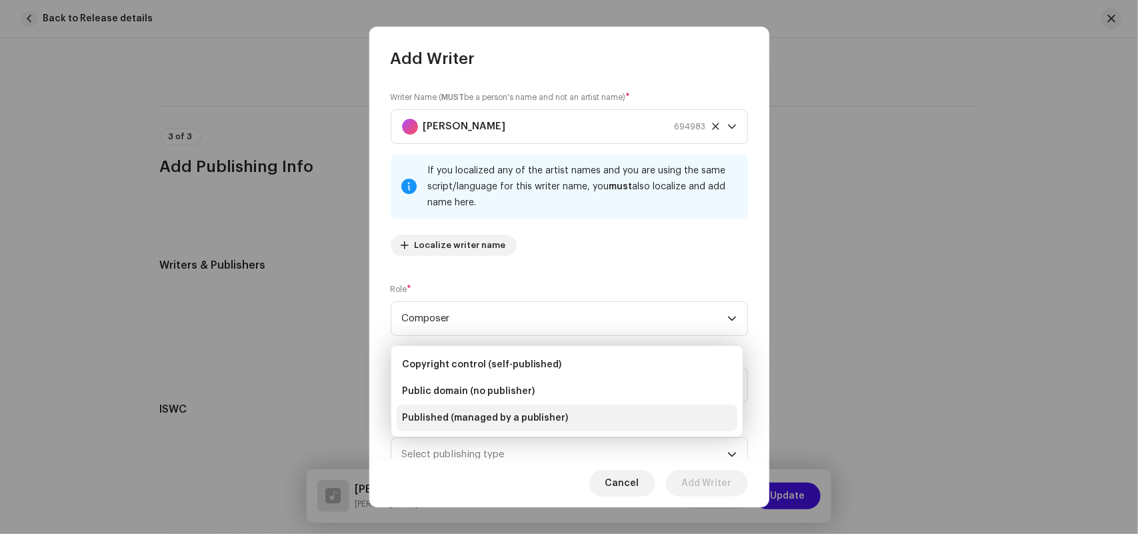
click at [450, 419] on span "Published (managed by a publisher)" at bounding box center [485, 417] width 167 height 13
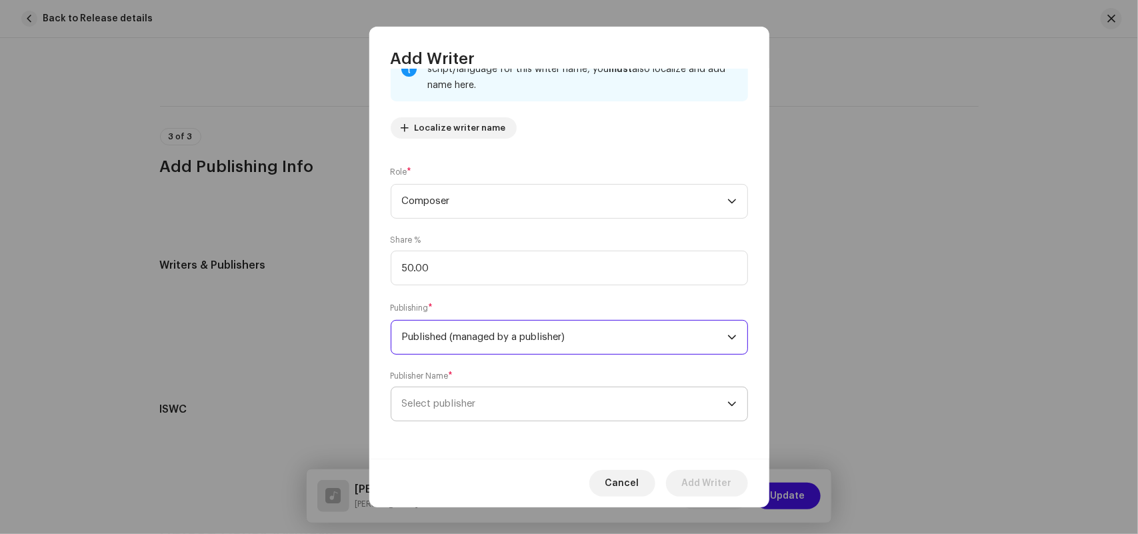
click at [465, 397] on span "Select publisher" at bounding box center [564, 403] width 325 height 33
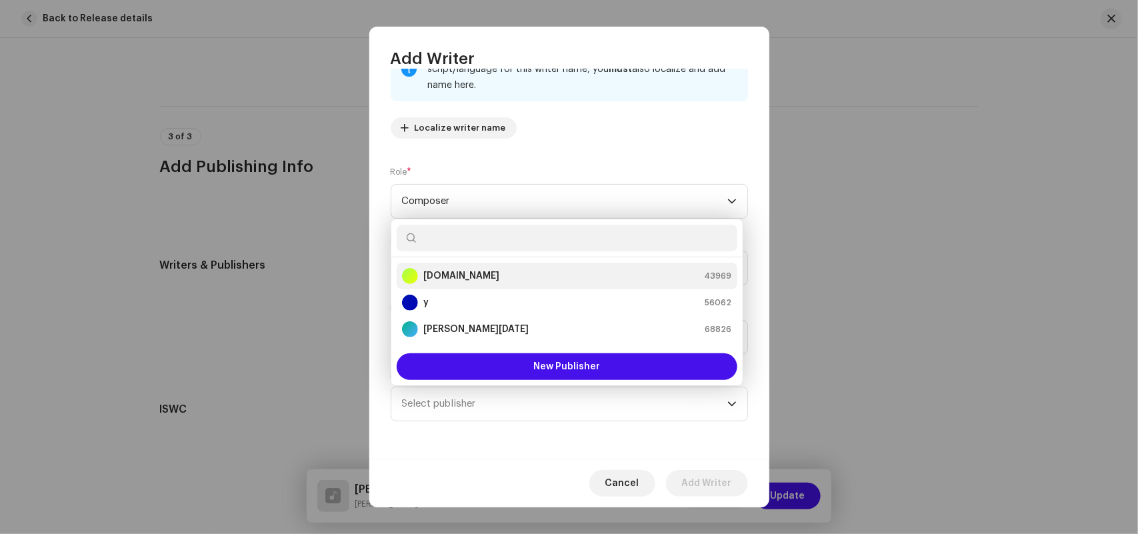
click at [455, 275] on strong "[DOMAIN_NAME]" at bounding box center [461, 275] width 76 height 13
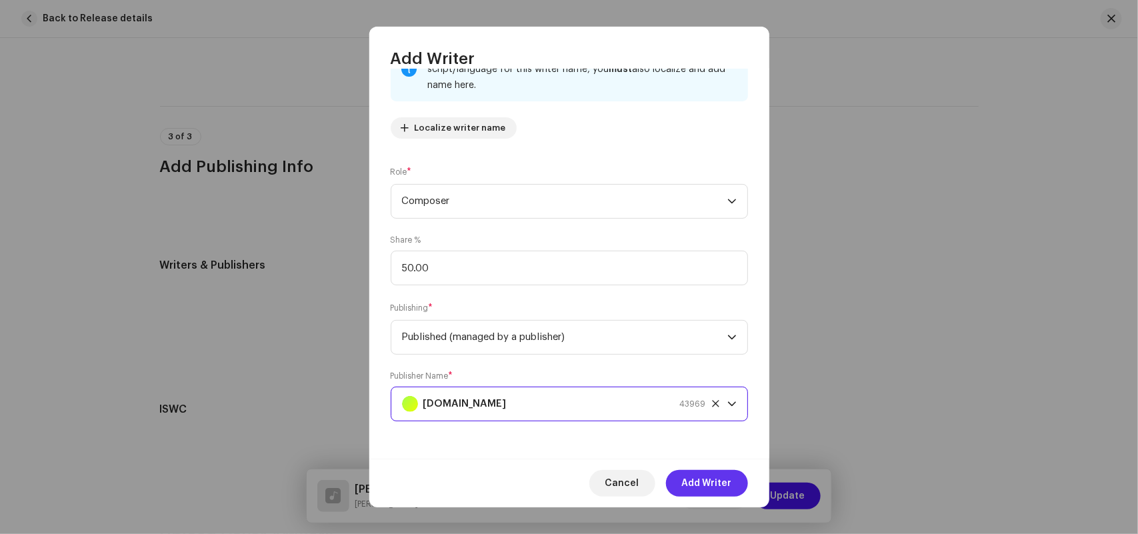
click at [700, 481] on span "Add Writer" at bounding box center [707, 483] width 50 height 27
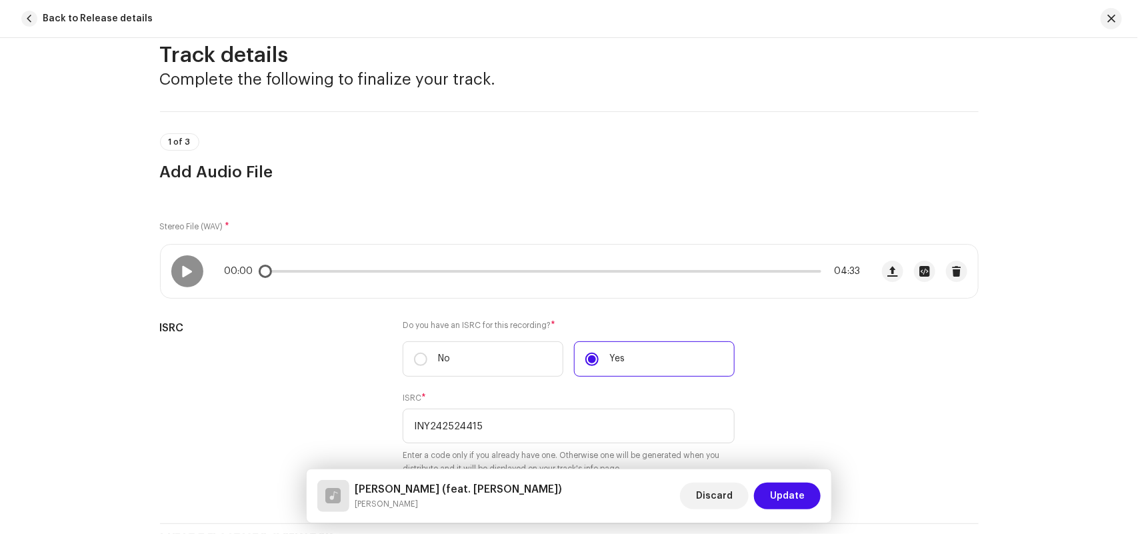
scroll to position [0, 0]
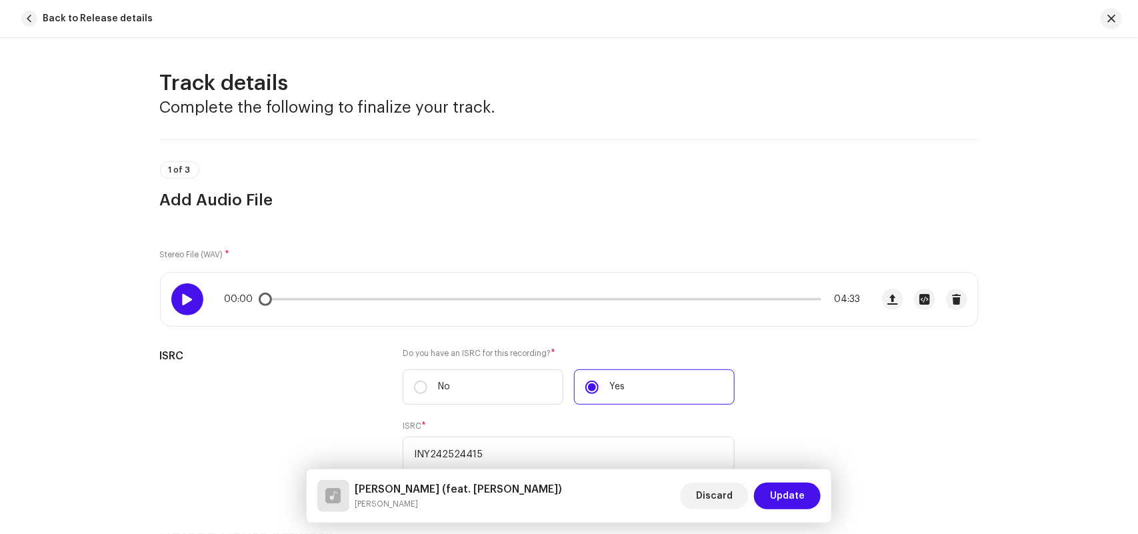
click at [181, 289] on div at bounding box center [187, 299] width 32 height 32
click at [194, 300] on div at bounding box center [187, 299] width 32 height 32
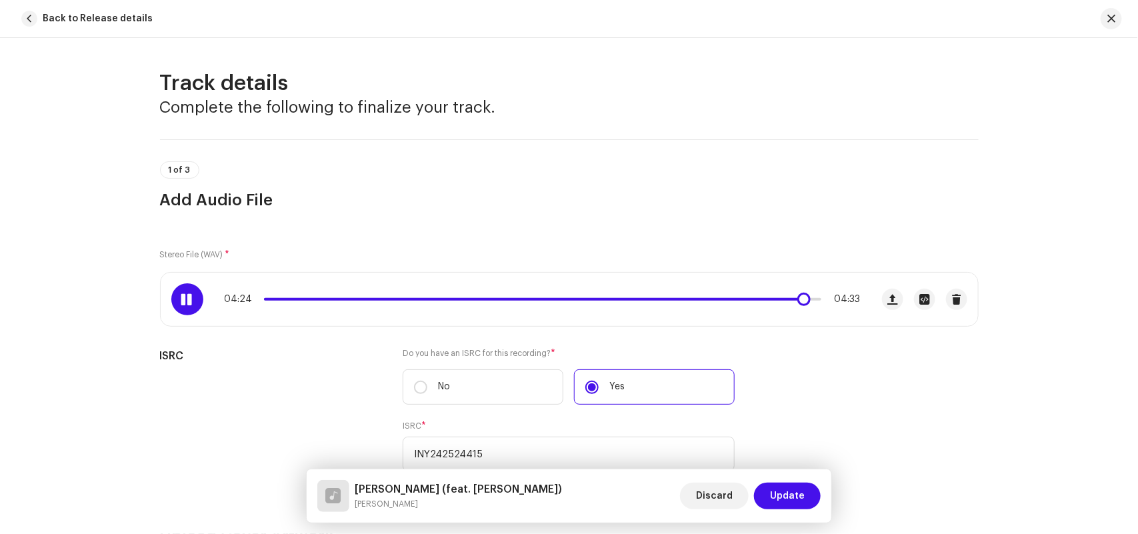
drag, startPoint x: 353, startPoint y: 301, endPoint x: 798, endPoint y: 315, distance: 445.5
click at [798, 315] on div "04:24 04:33" at bounding box center [516, 299] width 710 height 53
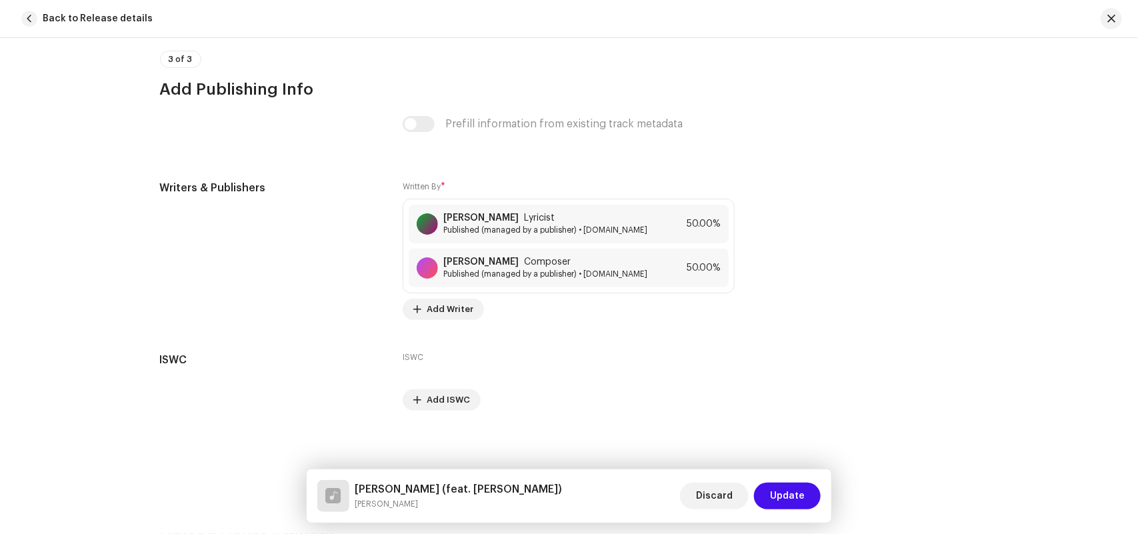
scroll to position [2801, 0]
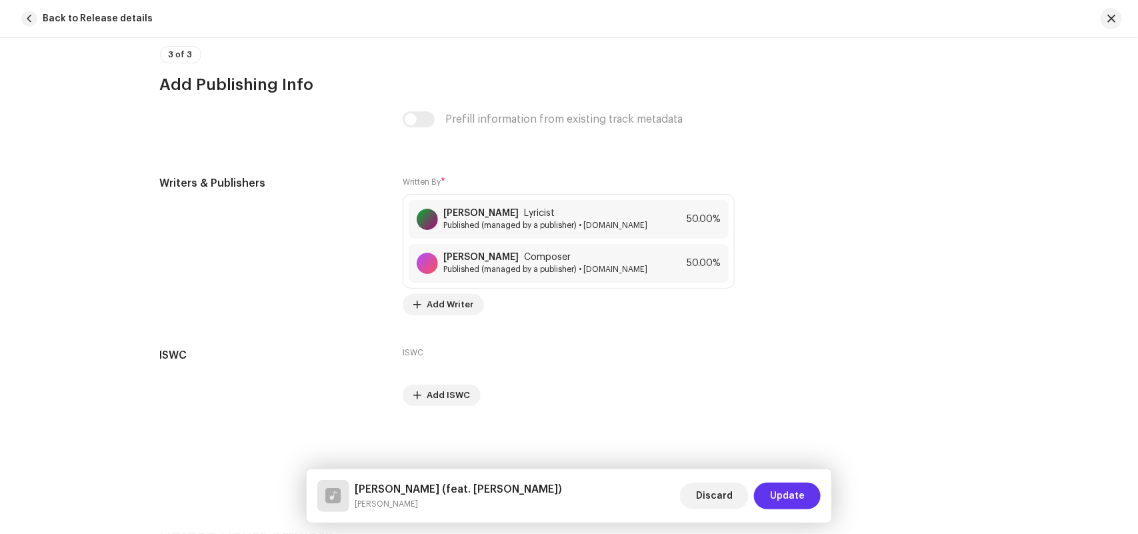
click at [798, 487] on span "Update" at bounding box center [787, 496] width 35 height 27
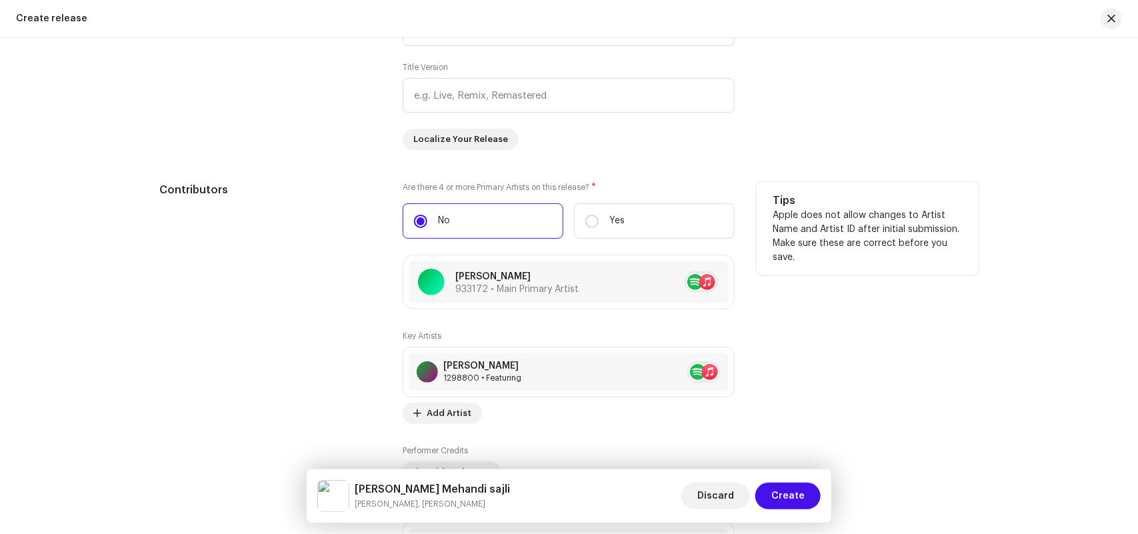
scroll to position [890, 0]
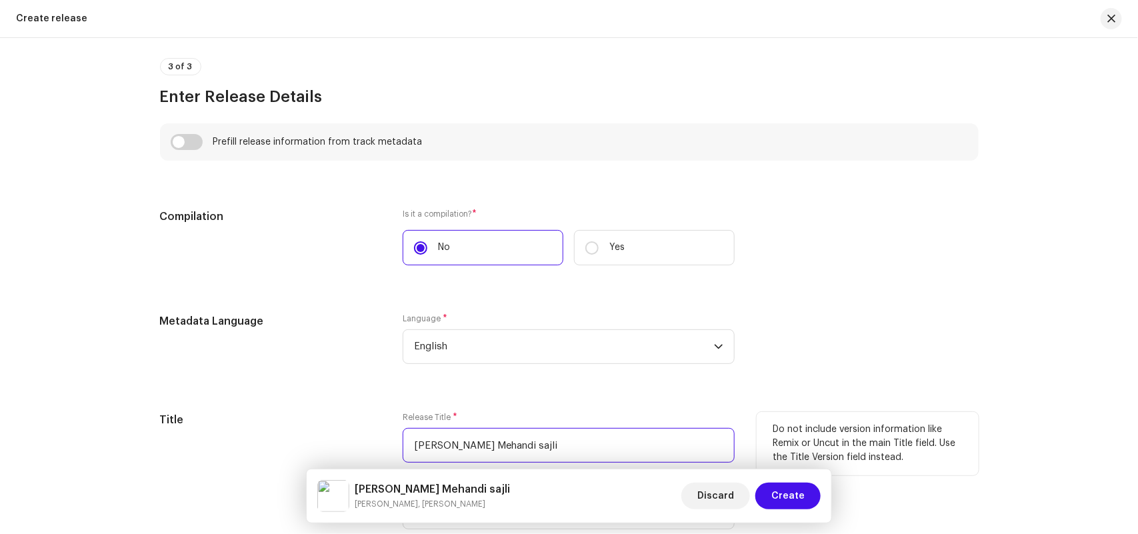
drag, startPoint x: 601, startPoint y: 450, endPoint x: 244, endPoint y: 414, distance: 358.4
click at [245, 414] on div "Title Release Title * Tichya Hatavar Dusryachi Mehandi sajli Title Version Loca…" at bounding box center [569, 489] width 818 height 155
paste input "S"
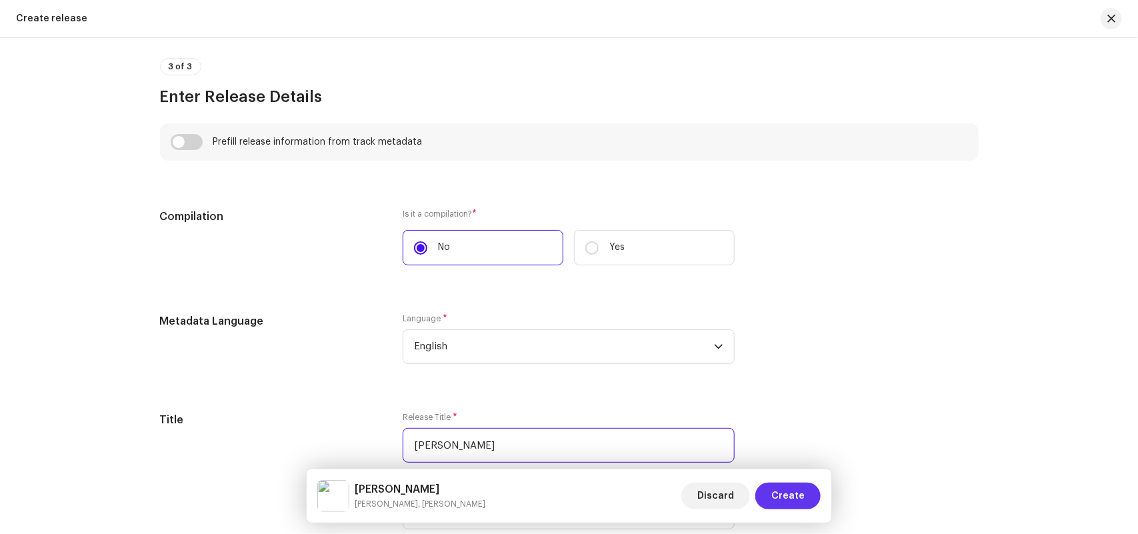
type input "Tichya Hatavar Dusryachi Mehandi Sajli"
click at [798, 497] on span "Create" at bounding box center [787, 496] width 33 height 27
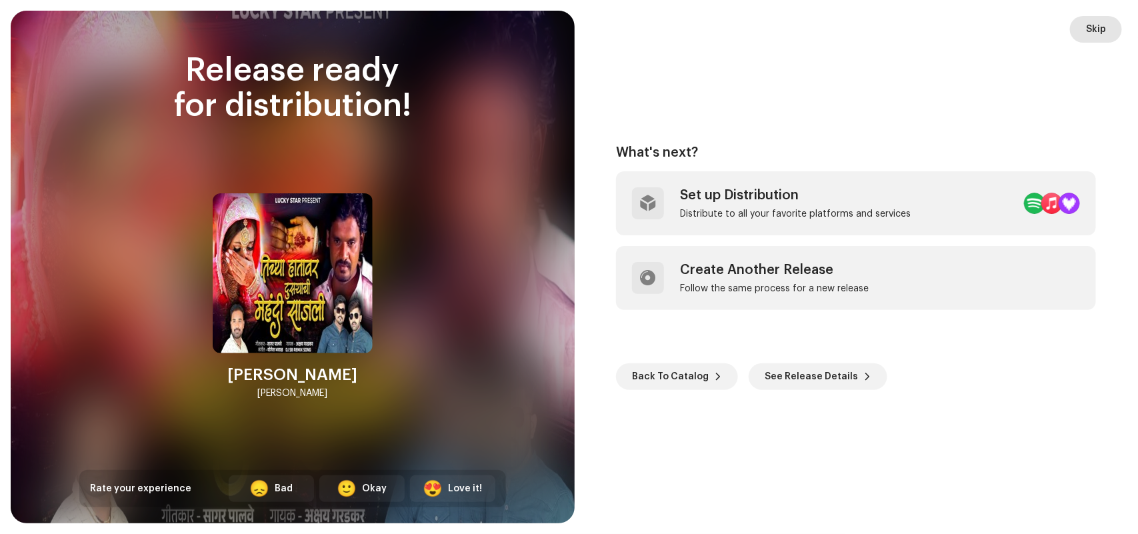
click at [1090, 28] on span "Skip" at bounding box center [1096, 29] width 20 height 27
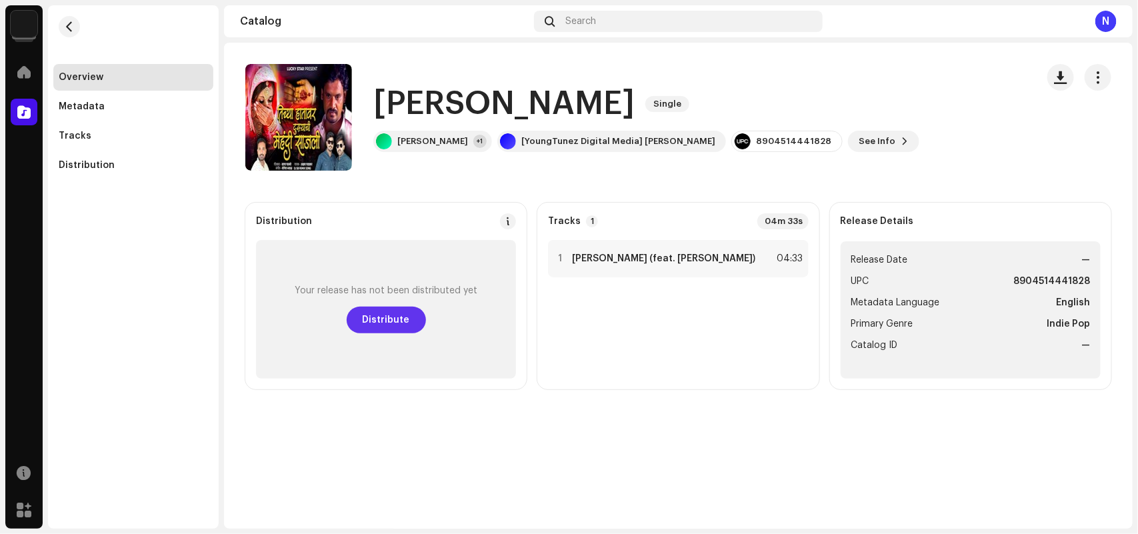
click at [367, 319] on span "Distribute" at bounding box center [386, 320] width 47 height 27
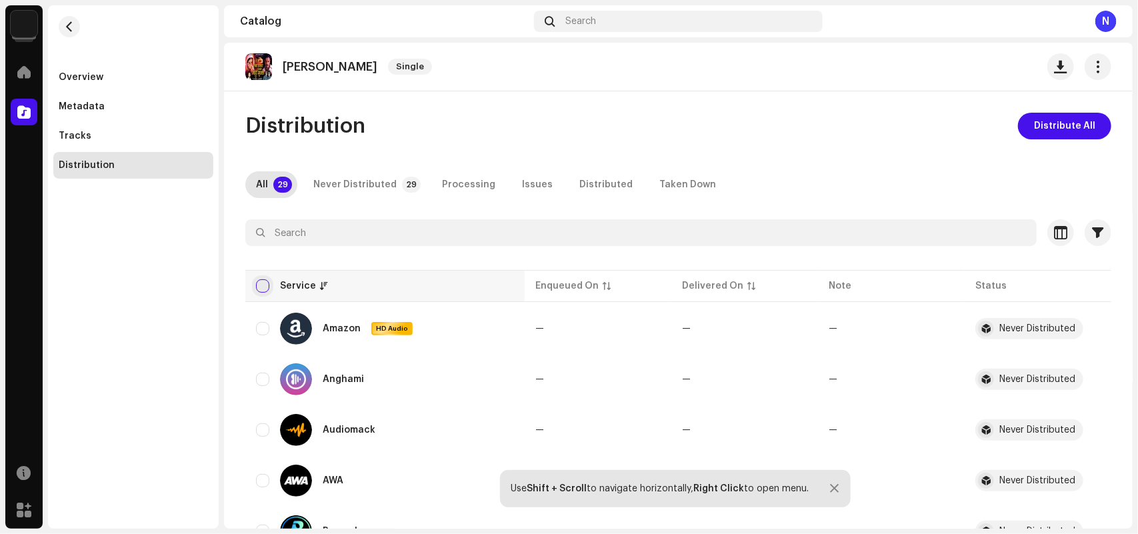
click at [259, 287] on input "checkbox" at bounding box center [262, 285] width 13 height 13
checkbox input "true"
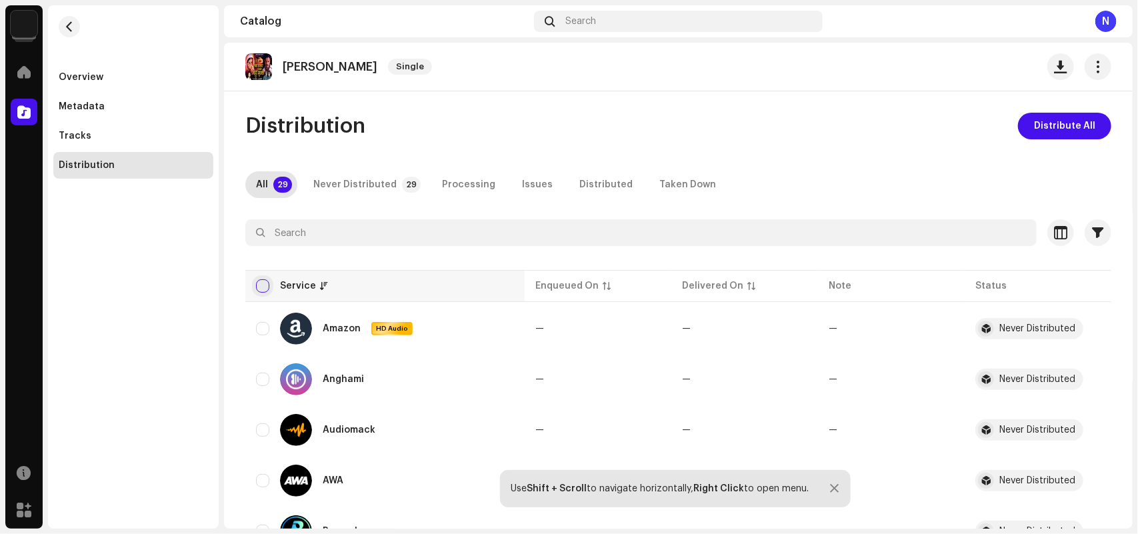
checkbox input "true"
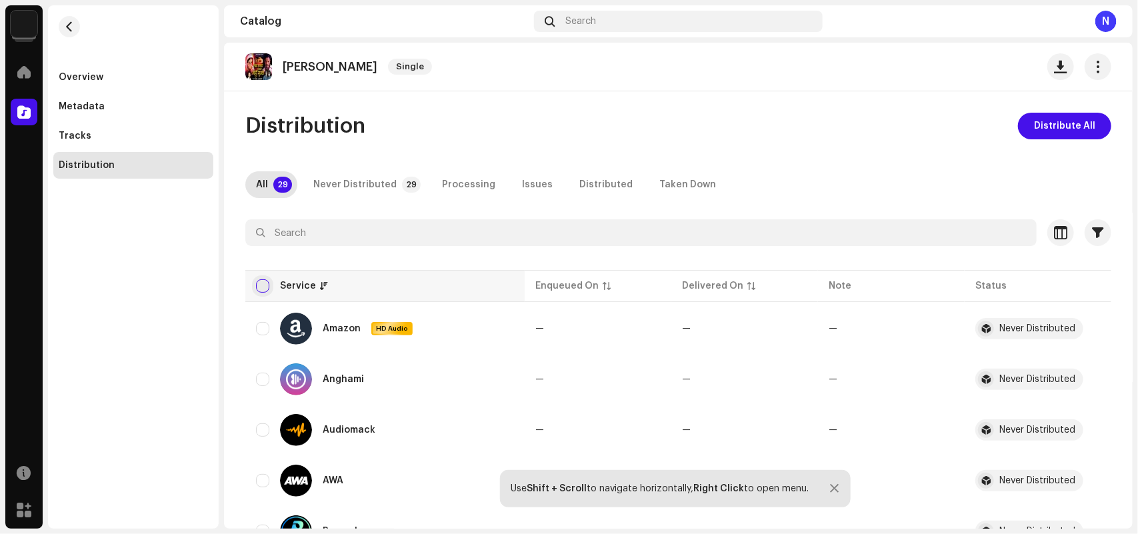
checkbox input "true"
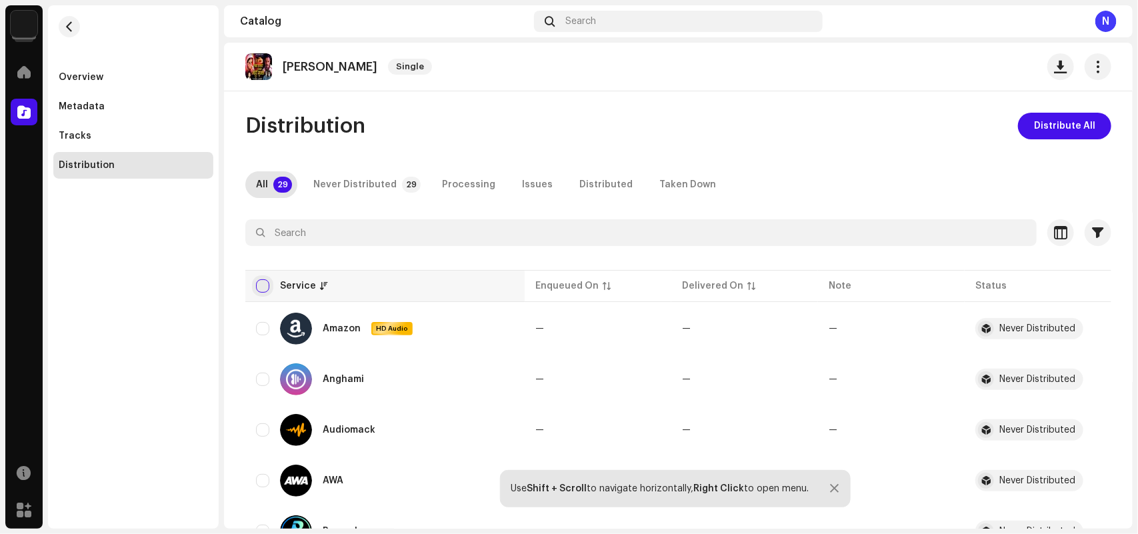
checkbox input "true"
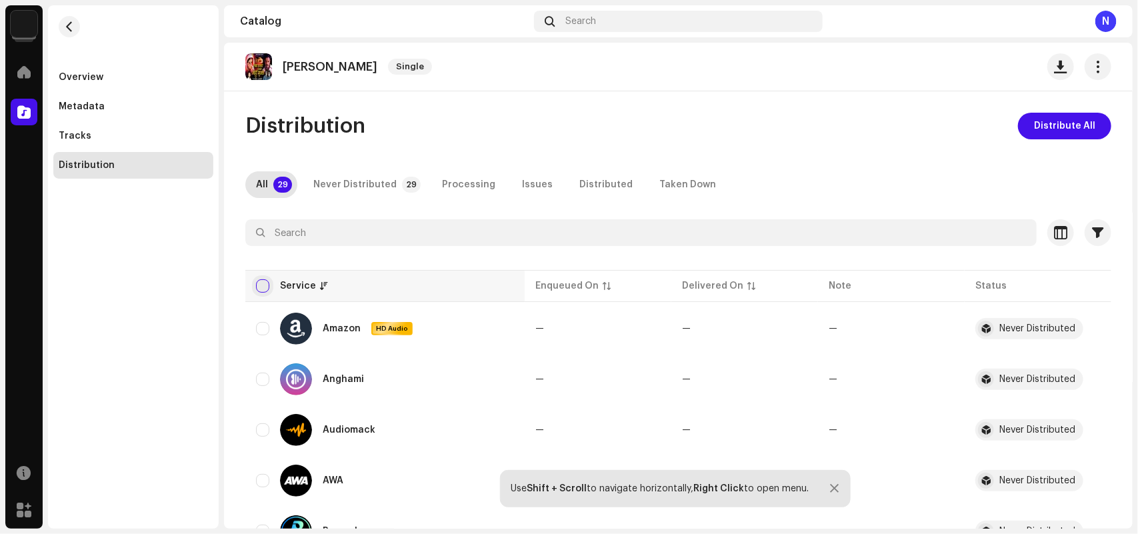
checkbox input "true"
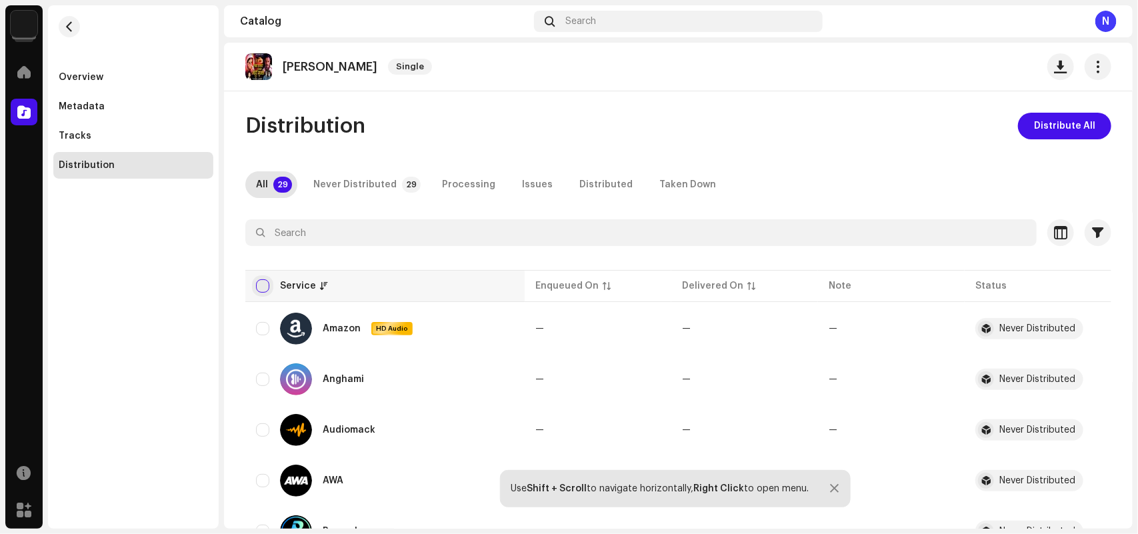
checkbox input "true"
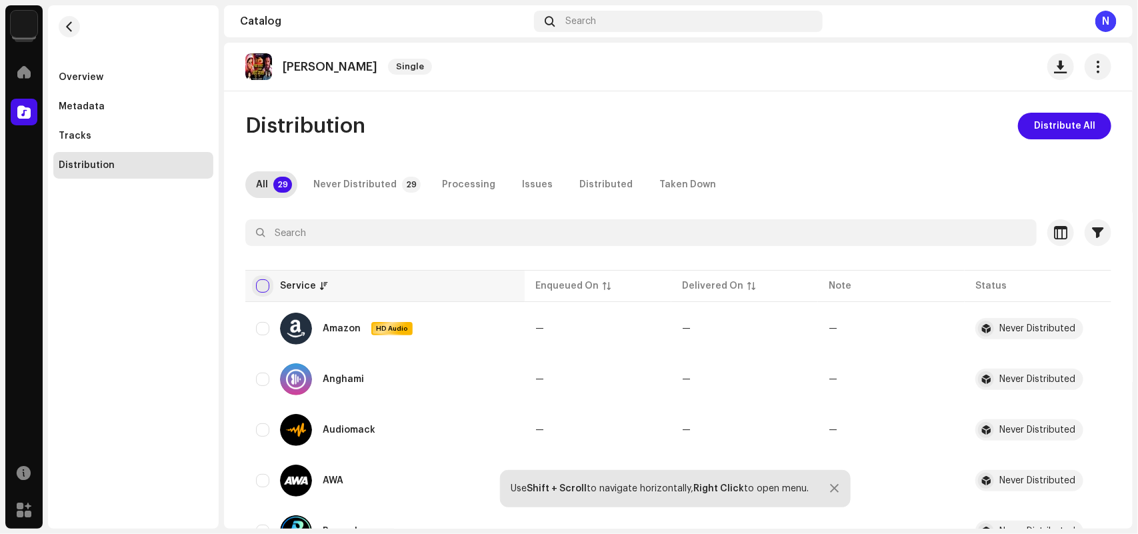
checkbox input "true"
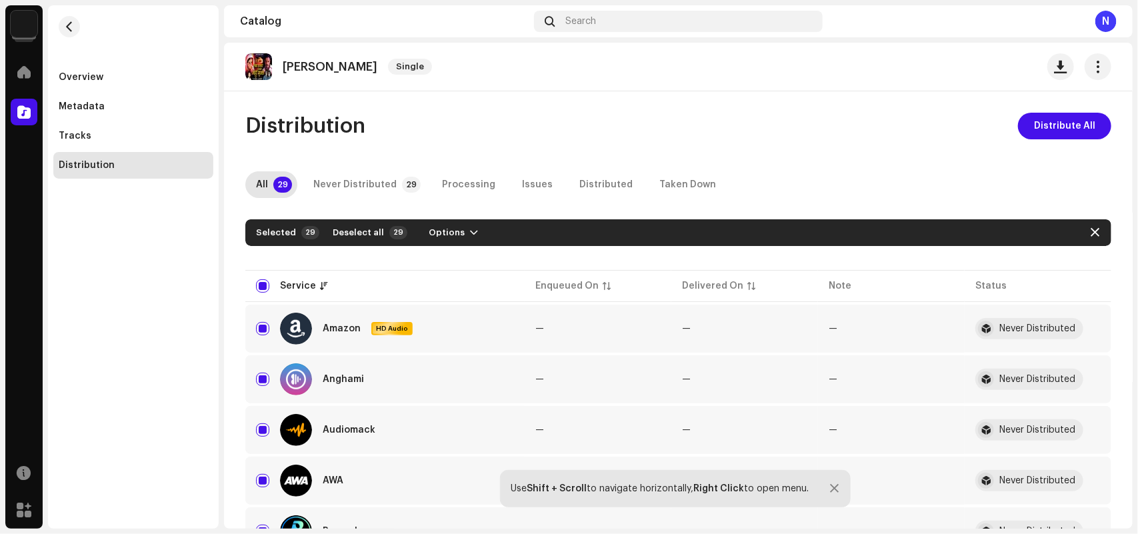
scroll to position [417, 0]
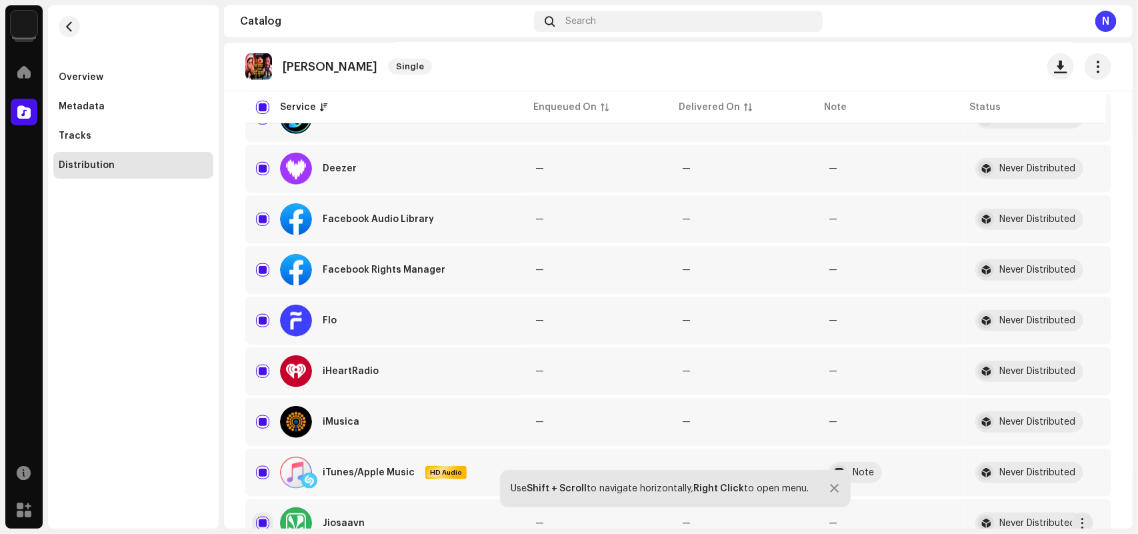
click at [268, 517] on input "Row Selected" at bounding box center [262, 523] width 13 height 13
checkbox input "false"
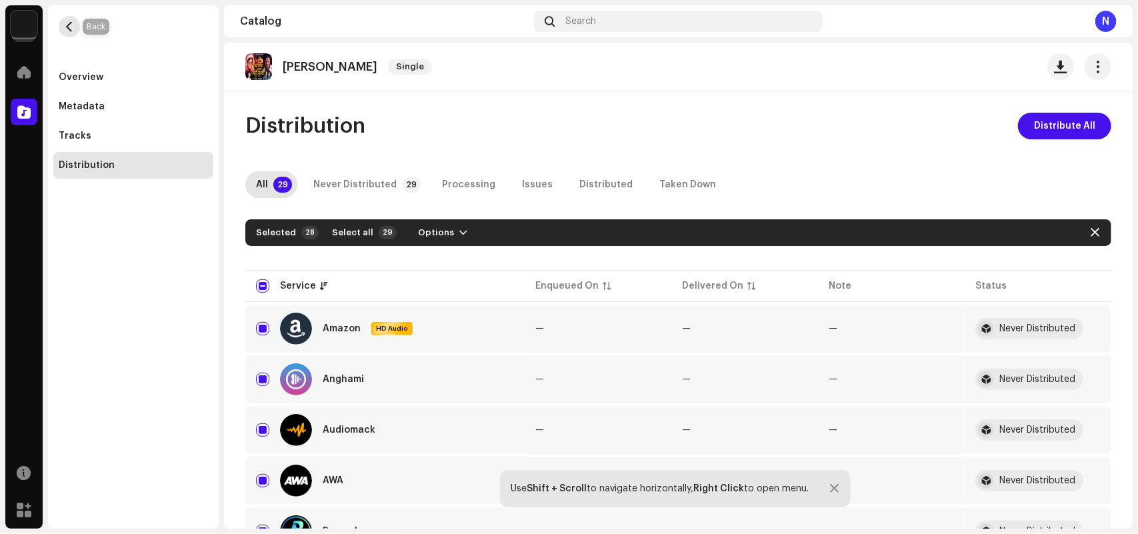
click at [77, 29] on button "button" at bounding box center [69, 26] width 21 height 21
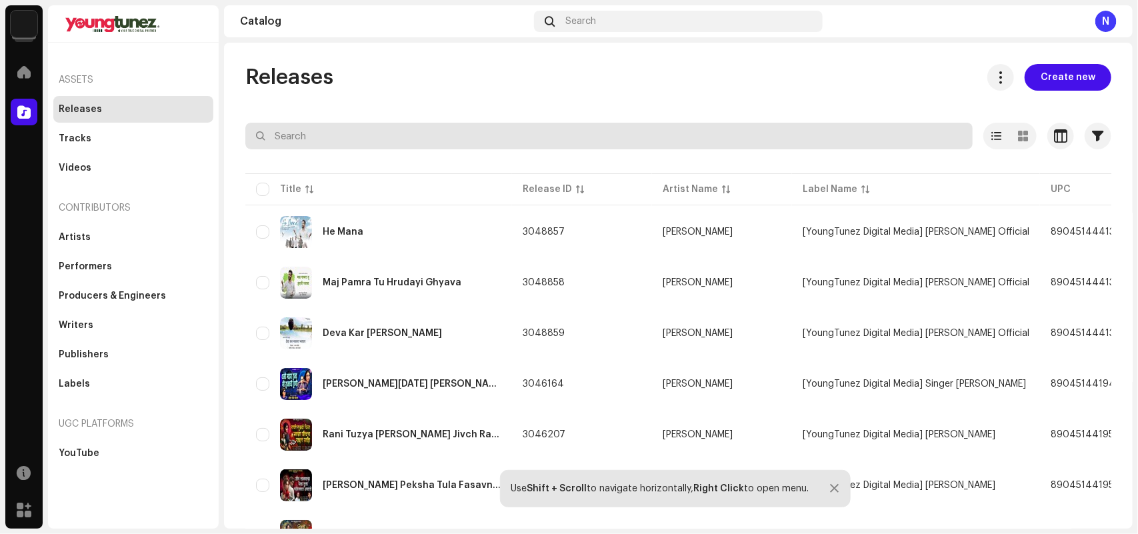
click at [295, 133] on input "text" at bounding box center [608, 136] width 727 height 27
paste input "INY242524415"
type input "INY242524415"
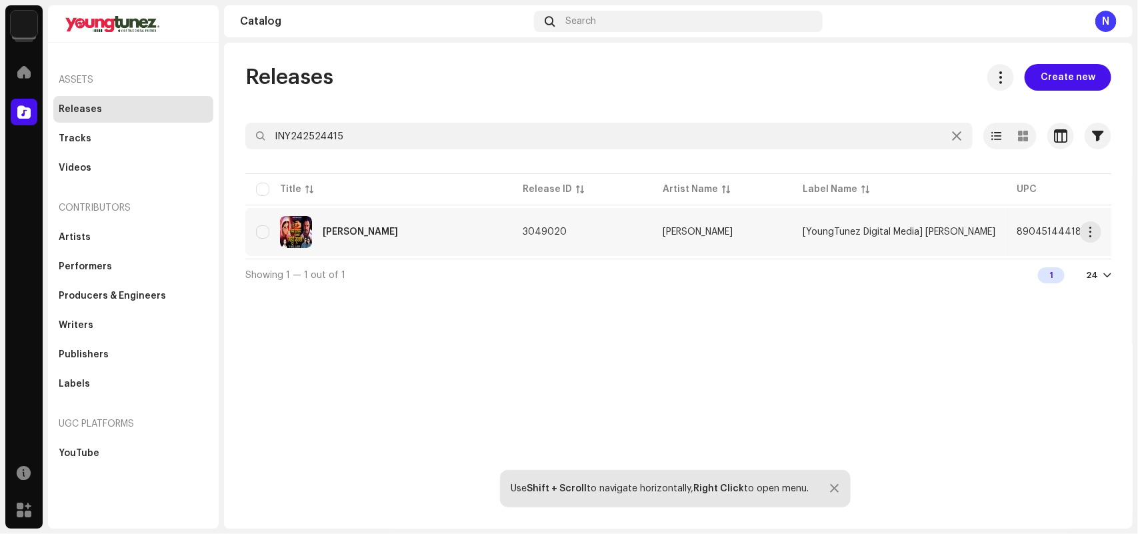
click at [413, 238] on div "Tichya Hatavar Dusryachi Mehandi Sajli" at bounding box center [378, 232] width 245 height 32
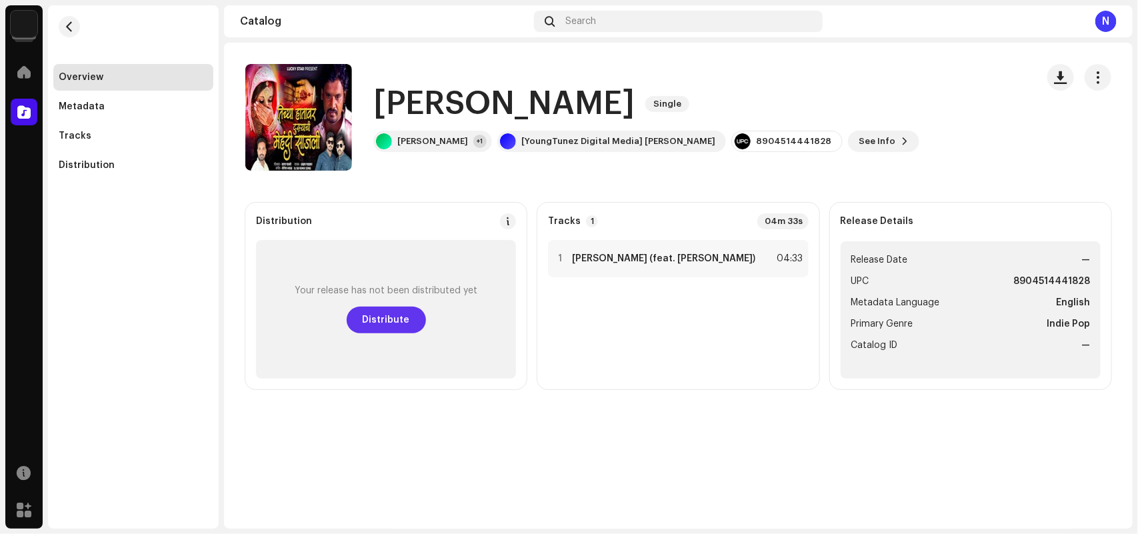
click at [375, 309] on span "Distribute" at bounding box center [386, 320] width 47 height 27
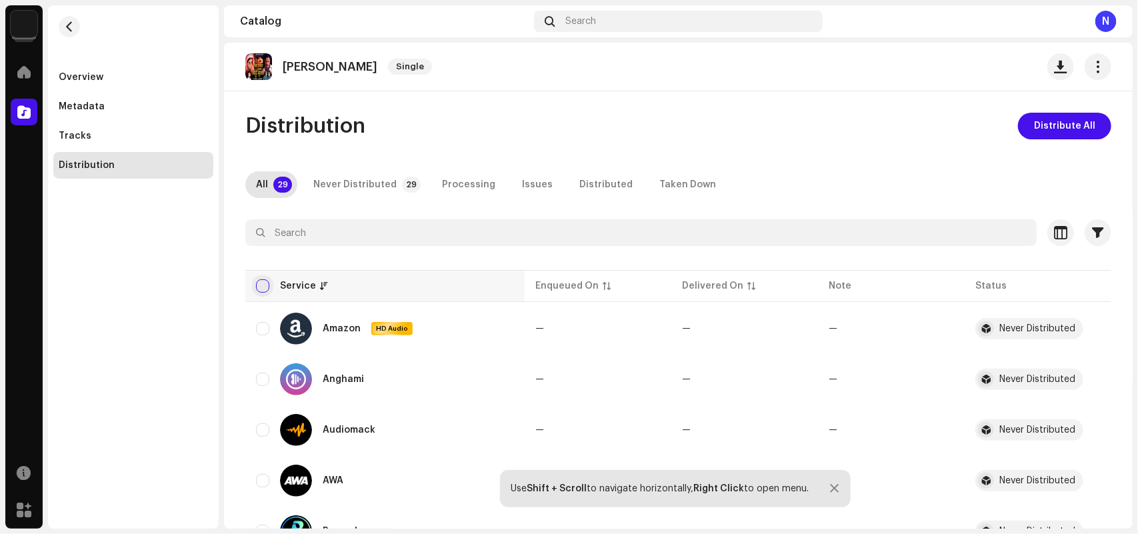
click at [261, 285] on input "checkbox" at bounding box center [262, 285] width 13 height 13
checkbox input "true"
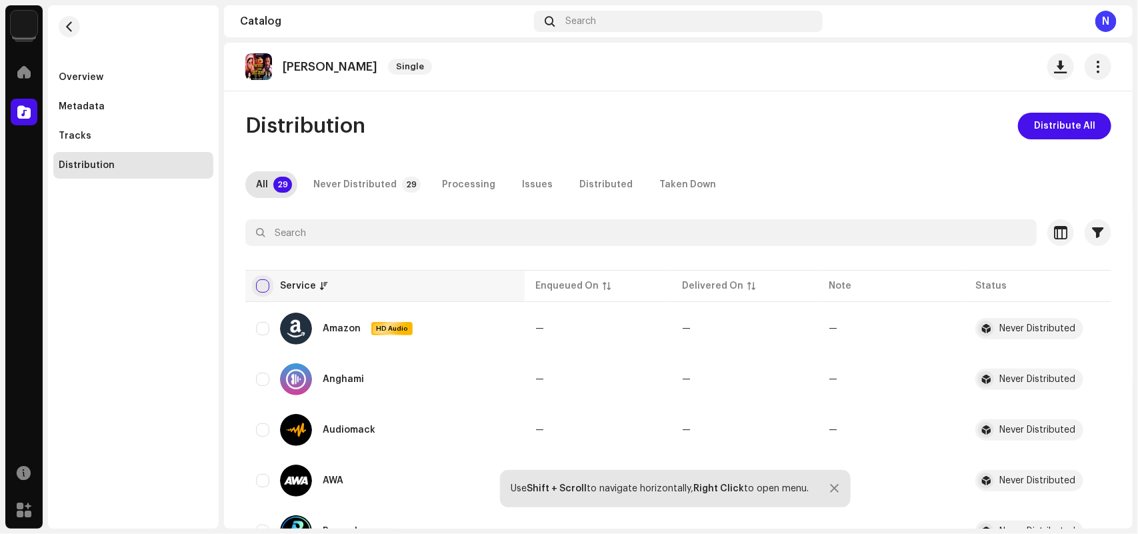
checkbox input "true"
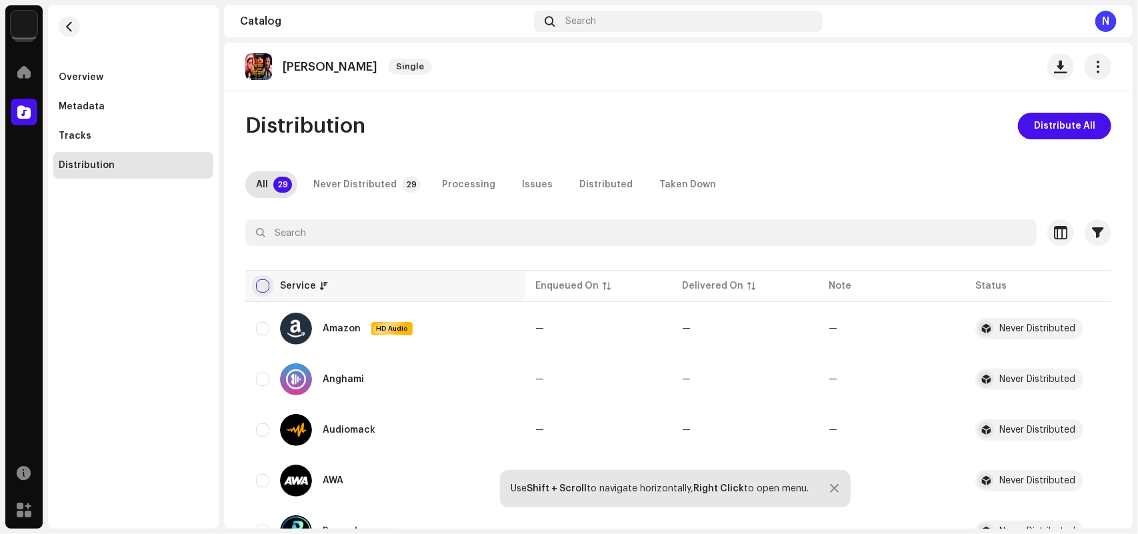
checkbox input "true"
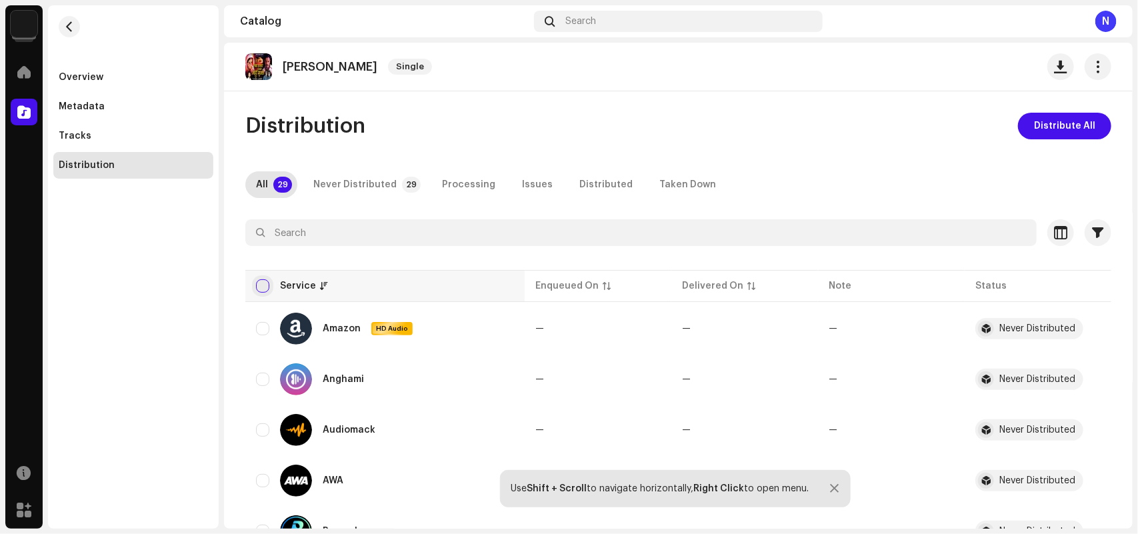
checkbox input "true"
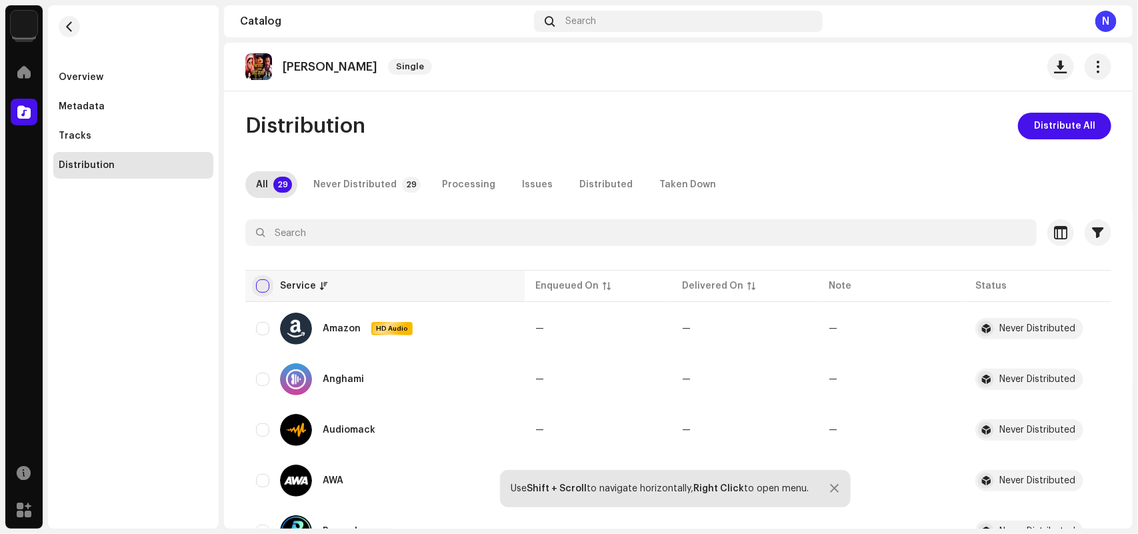
checkbox input "true"
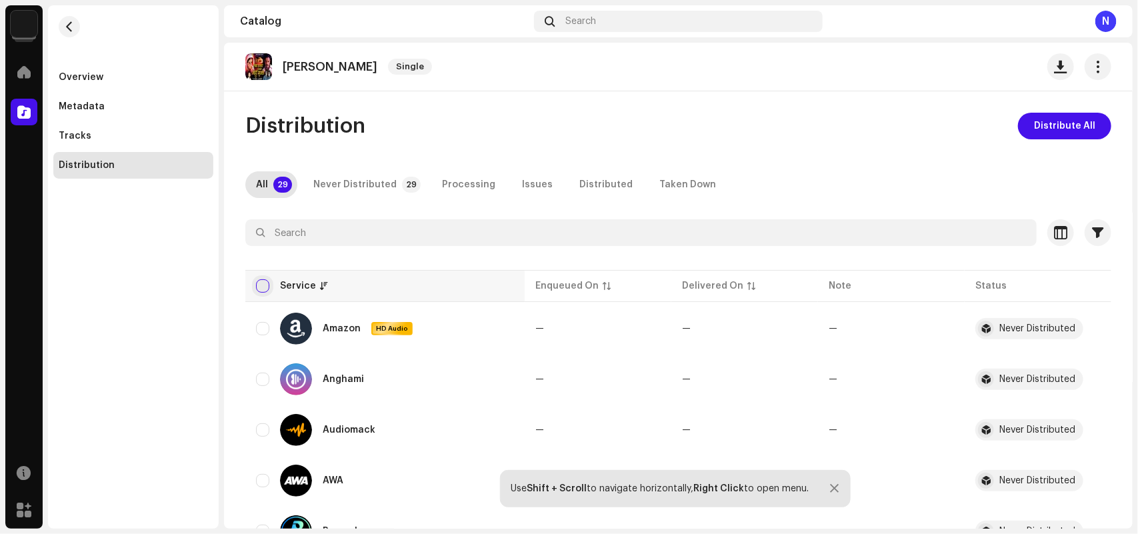
checkbox input "true"
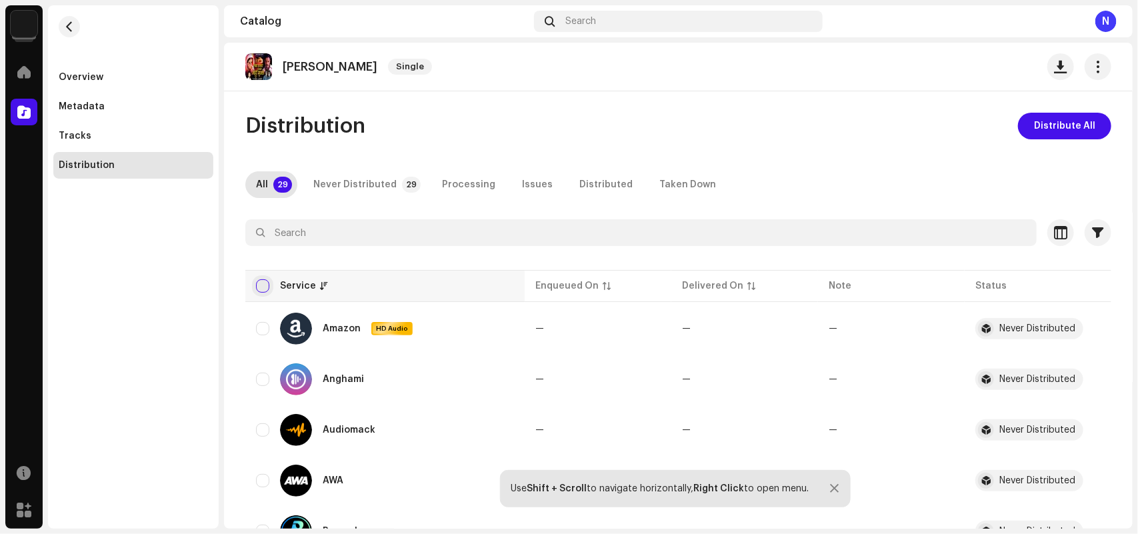
checkbox input "true"
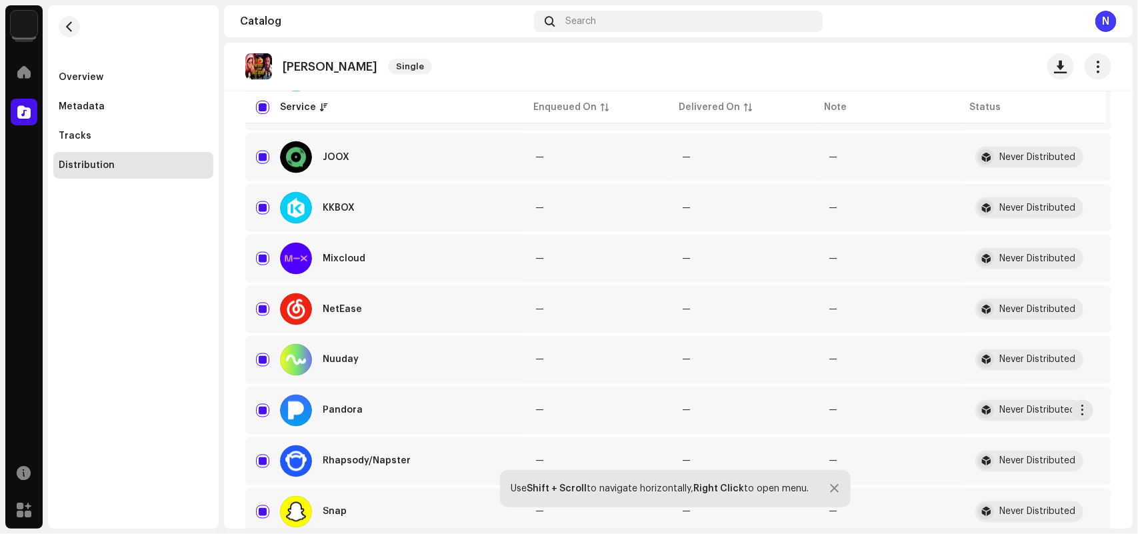
scroll to position [417, 0]
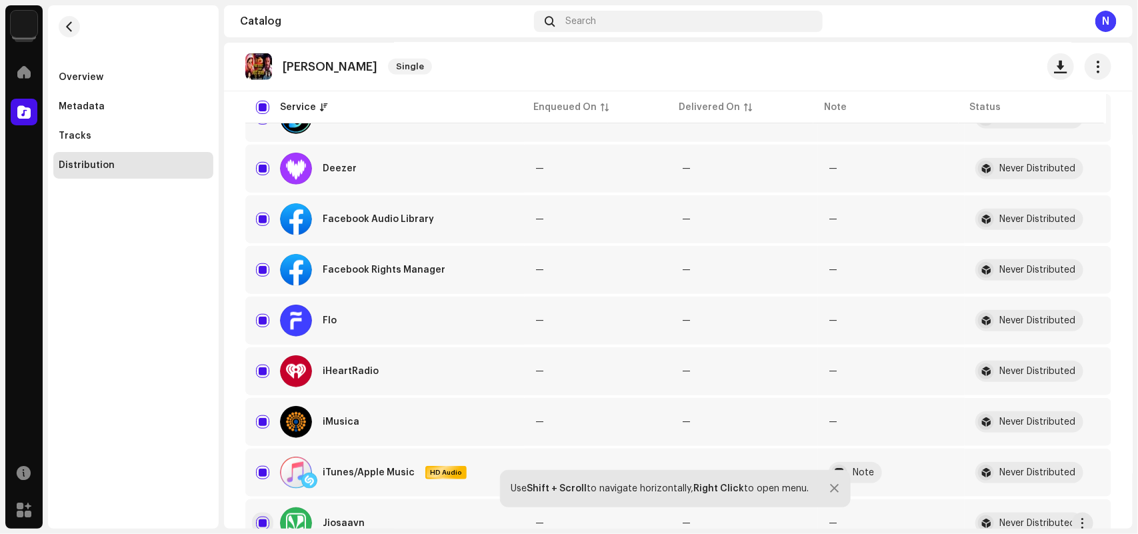
click at [265, 520] on input "Row Selected" at bounding box center [262, 523] width 13 height 13
checkbox input "false"
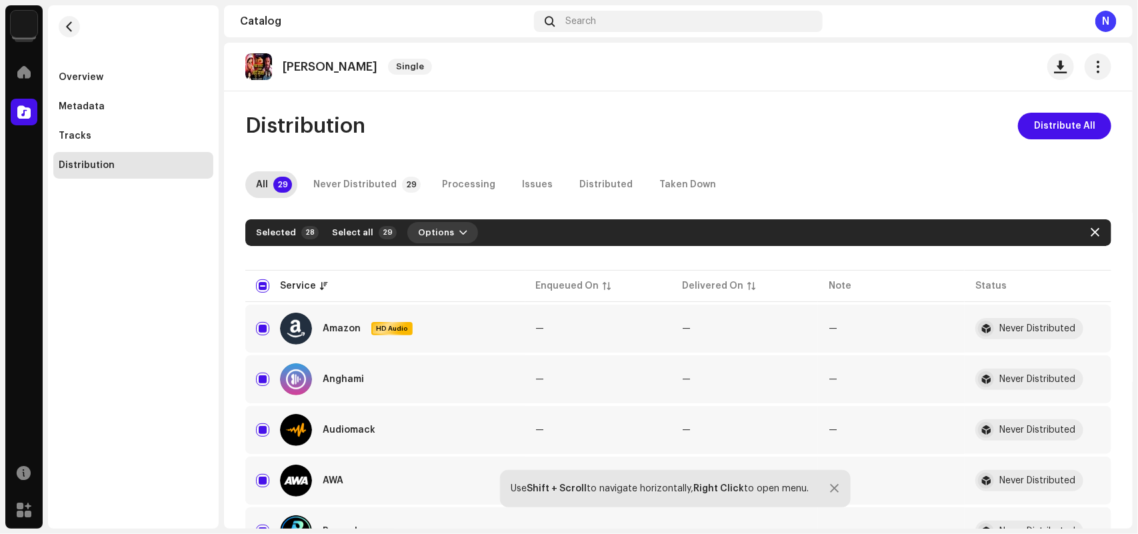
click at [418, 237] on span "Options" at bounding box center [436, 232] width 36 height 27
click at [435, 267] on span "Distribute" at bounding box center [433, 262] width 47 height 11
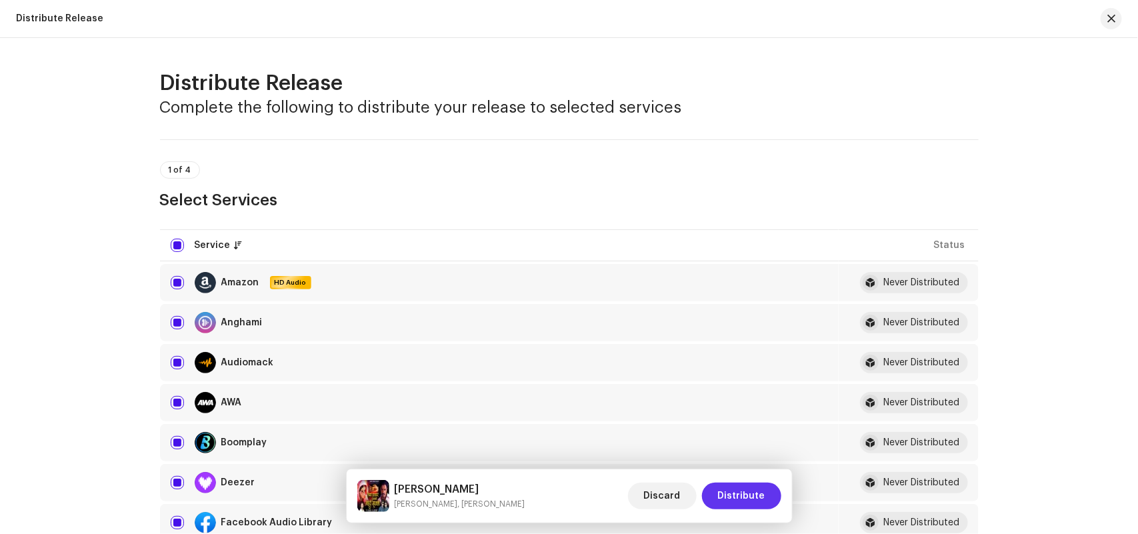
click at [727, 497] on span "Distribute" at bounding box center [741, 496] width 47 height 27
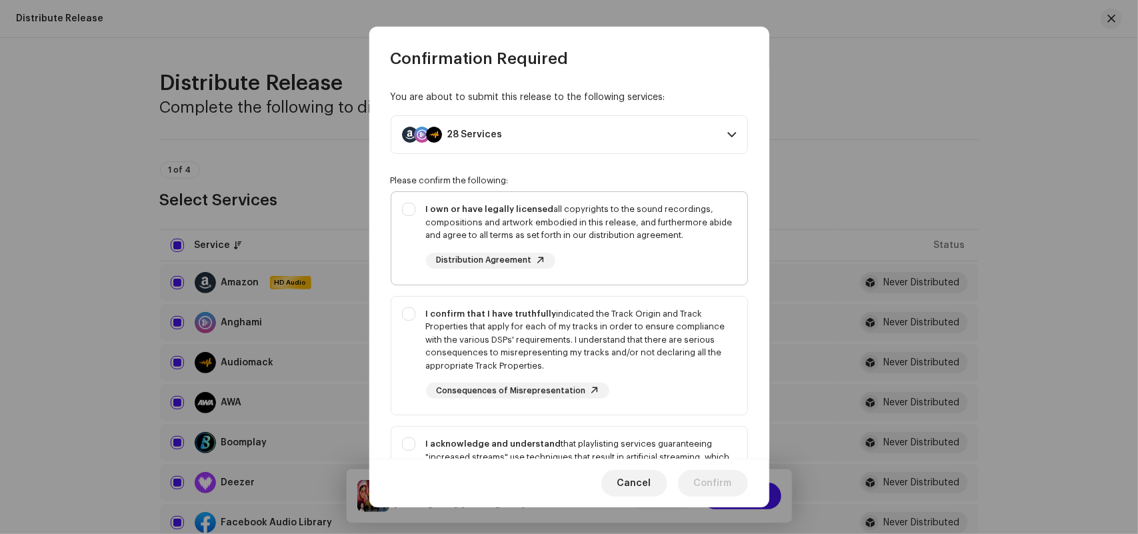
click at [568, 217] on div "I own or have legally licensed all copyrights to the sound recordings, composit…" at bounding box center [581, 222] width 311 height 39
checkbox input "true"
click at [530, 344] on div "I confirm that I have truthfully indicated the Track Origin and Track Propertie…" at bounding box center [581, 339] width 311 height 65
checkbox input "true"
click at [538, 440] on strong "I acknowledge and understand" at bounding box center [493, 443] width 135 height 9
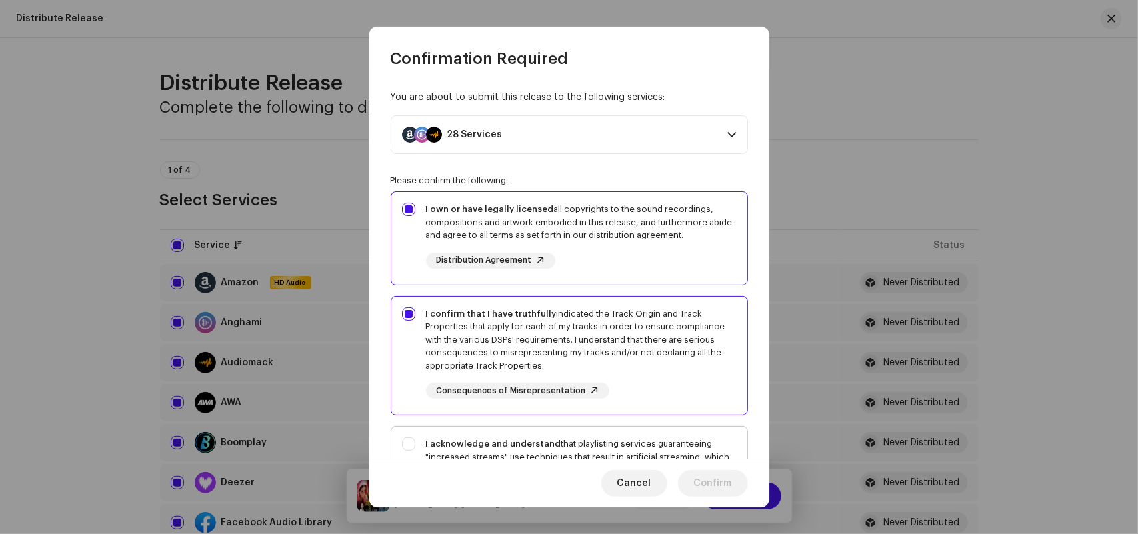
checkbox input "true"
click at [740, 487] on button "Confirm" at bounding box center [713, 483] width 70 height 27
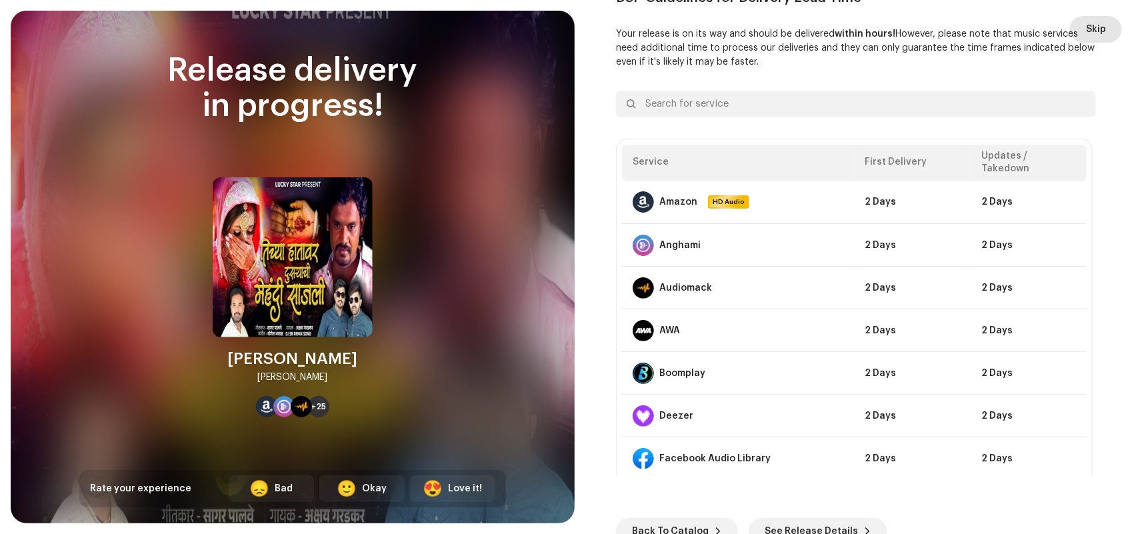
click at [1096, 31] on span "Skip" at bounding box center [1096, 29] width 20 height 27
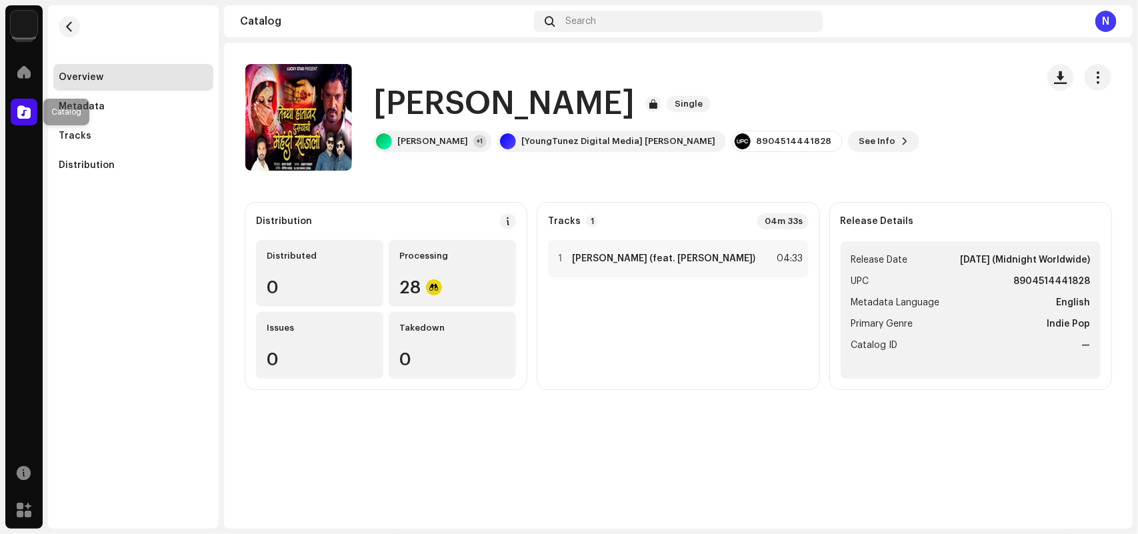
click at [20, 110] on span at bounding box center [23, 112] width 13 height 11
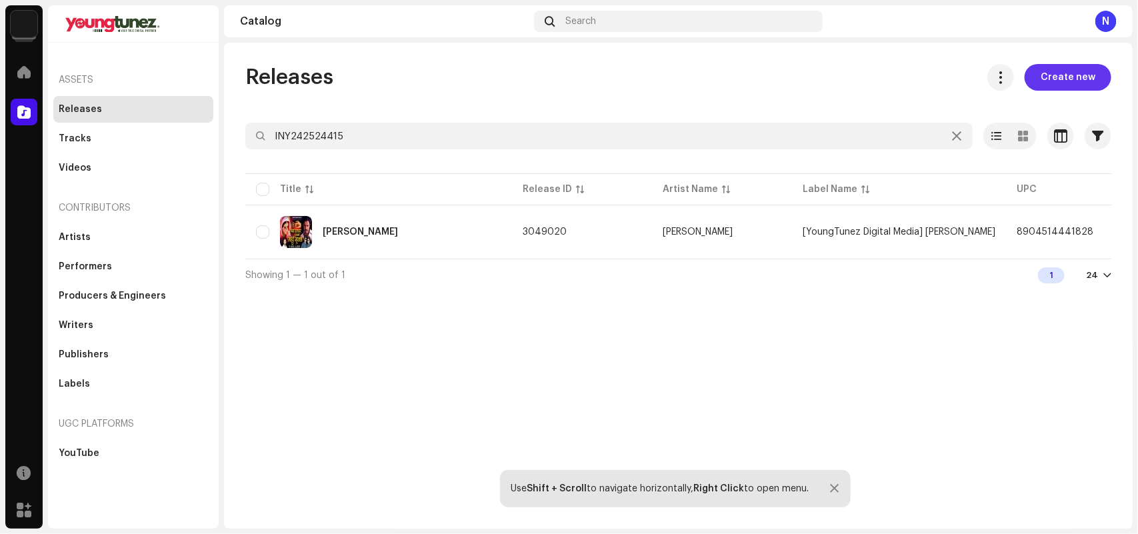
click at [1090, 71] on span "Create new" at bounding box center [1067, 77] width 55 height 27
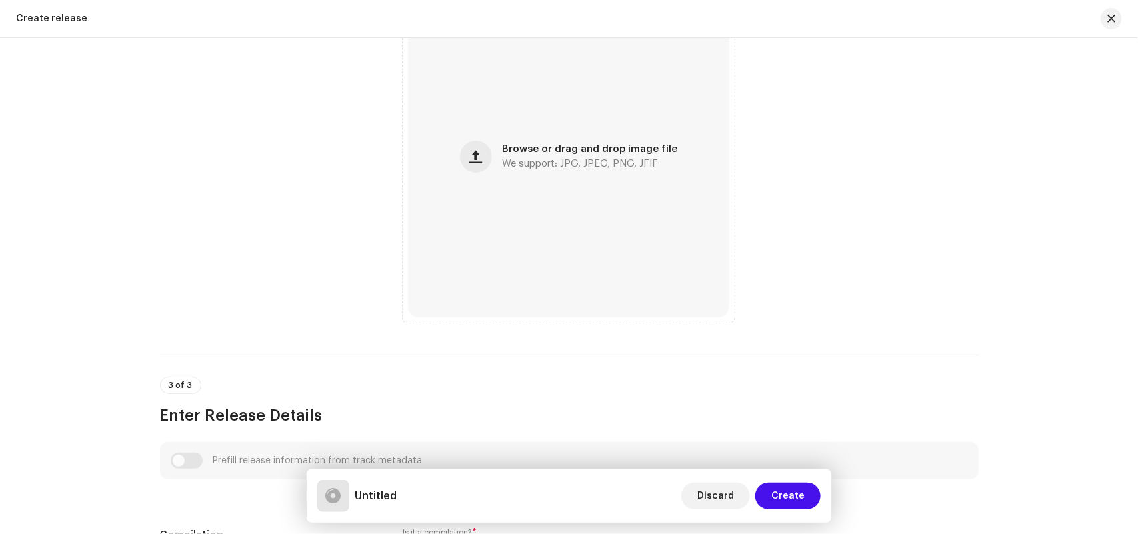
scroll to position [833, 0]
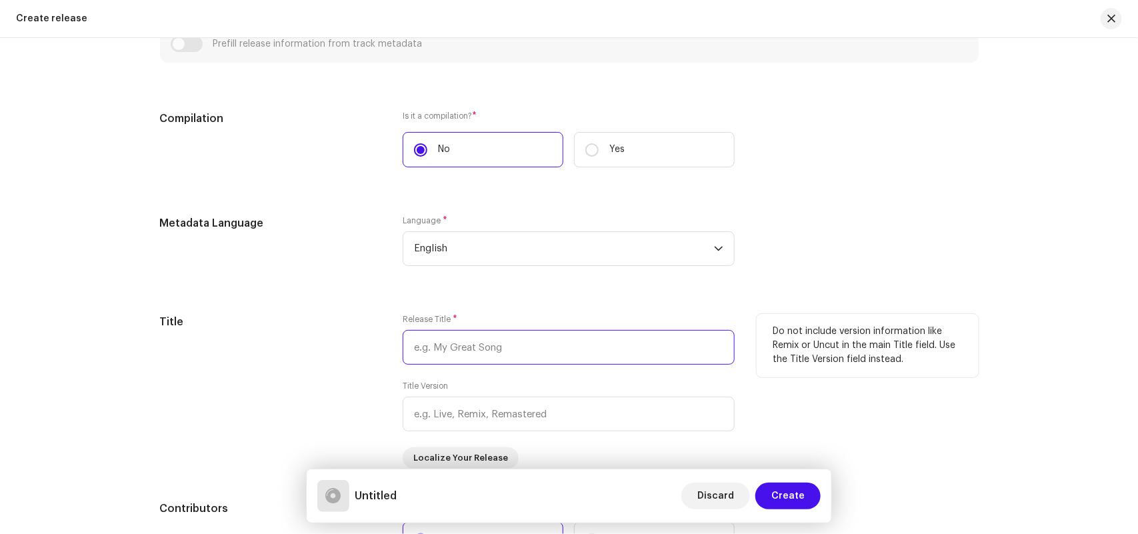
click at [443, 345] on input "text" at bounding box center [569, 347] width 332 height 35
paste input "Tula Azad Karun Vatat Jivch Ghyav"
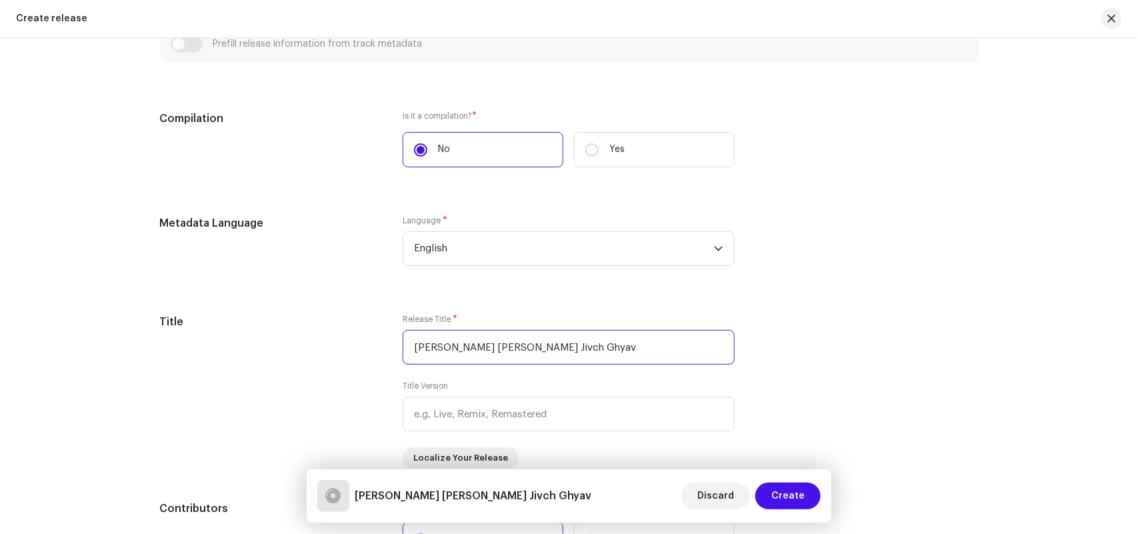
type input "Tula Azad Karun Vatat Jivch Ghyav"
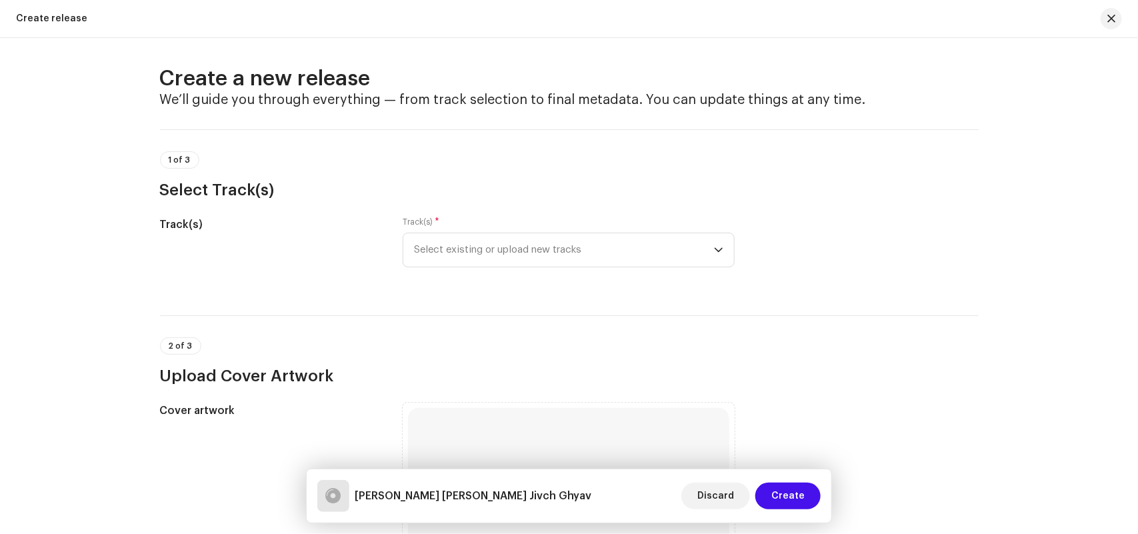
scroll to position [0, 0]
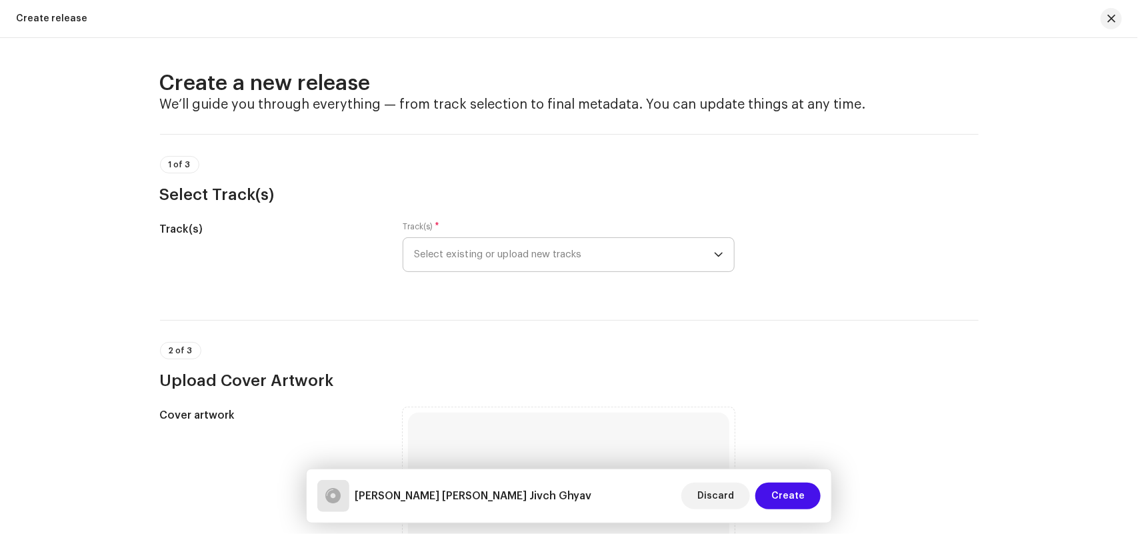
click at [421, 250] on span "Select existing or upload new tracks" at bounding box center [564, 254] width 300 height 33
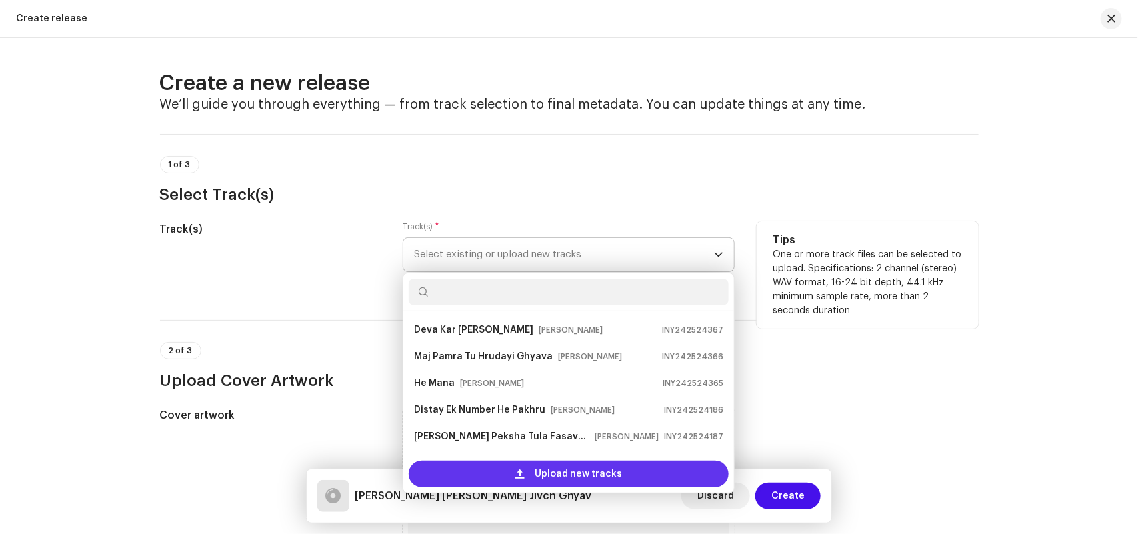
scroll to position [21, 0]
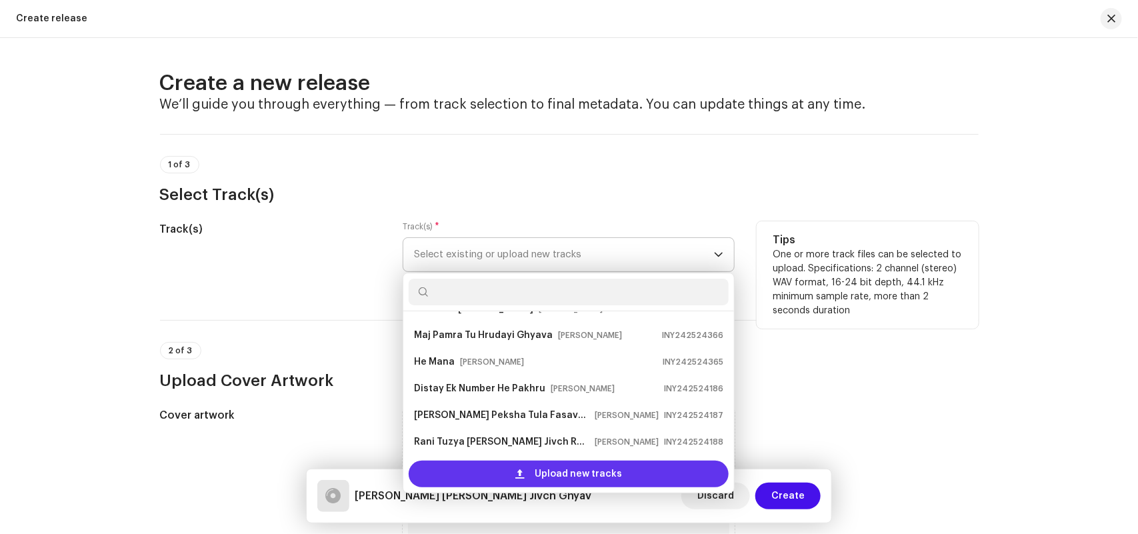
click at [484, 470] on div "Upload new tracks" at bounding box center [569, 474] width 320 height 27
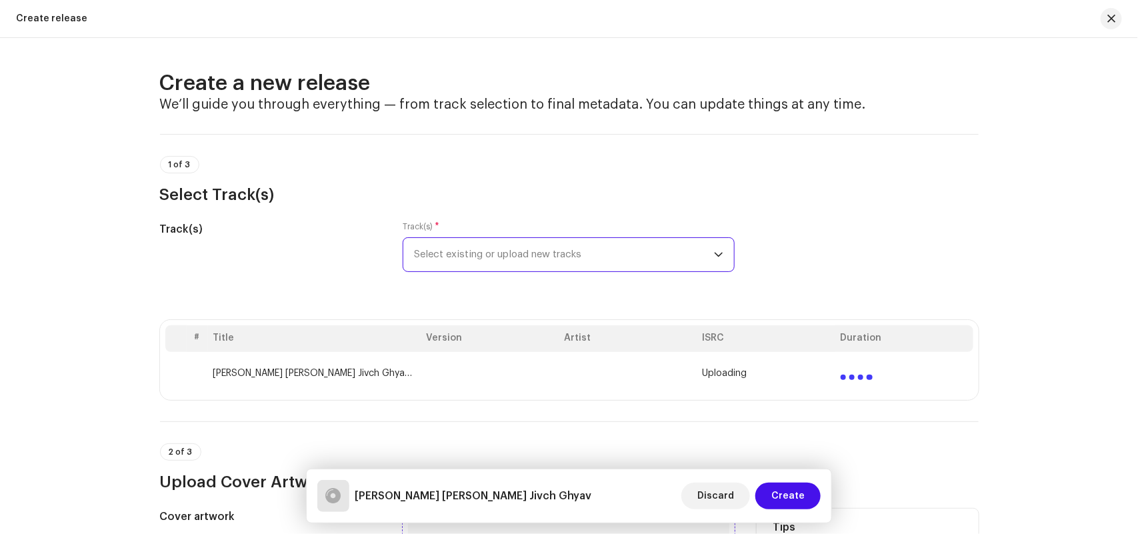
scroll to position [417, 0]
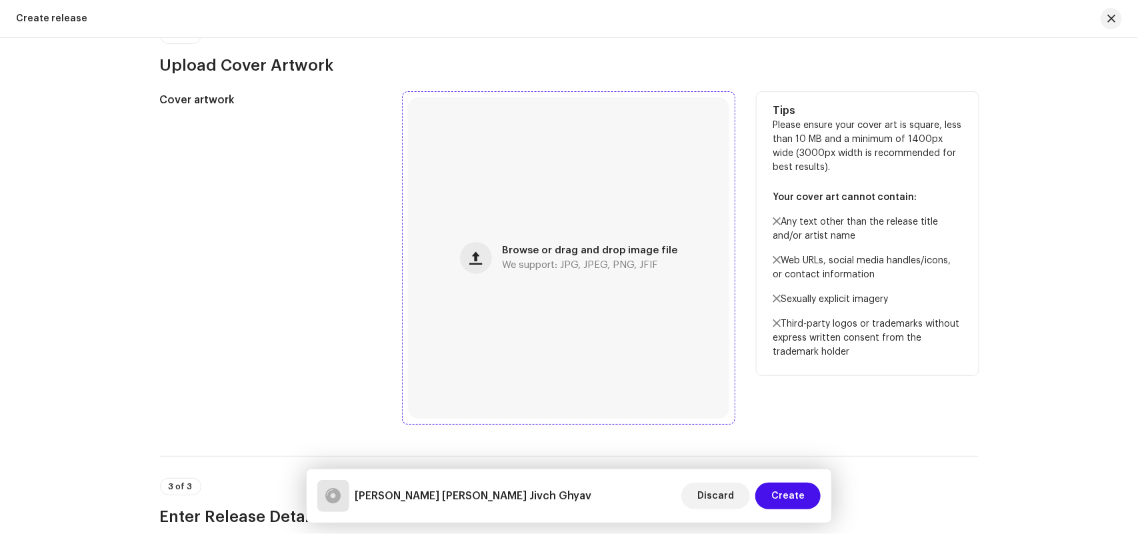
click at [543, 271] on div "Browse or drag and drop image file We support: JPG, JPEG, PNG, JFIF" at bounding box center [568, 257] width 321 height 321
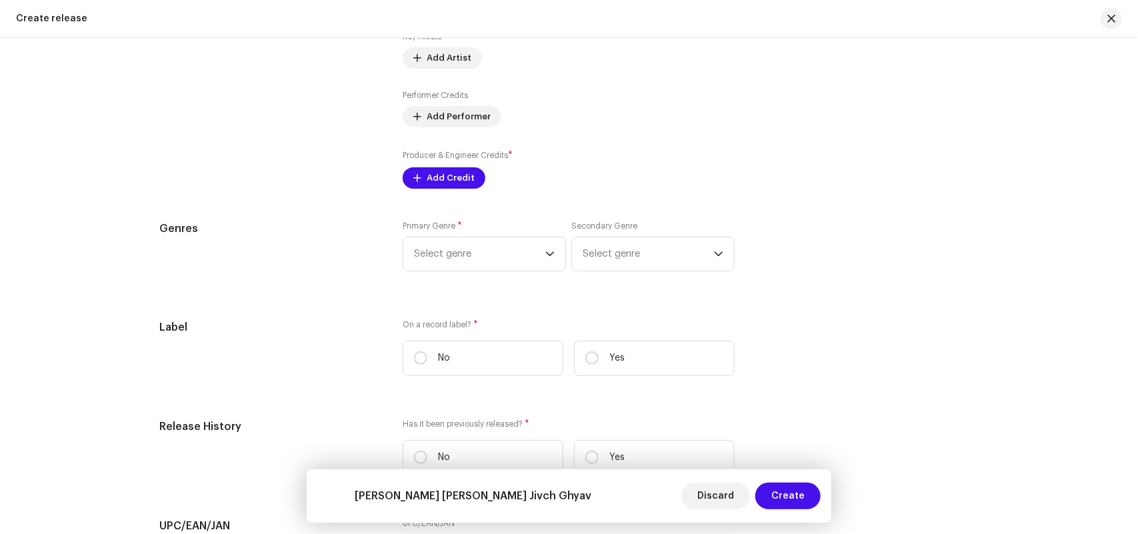
scroll to position [2035, 0]
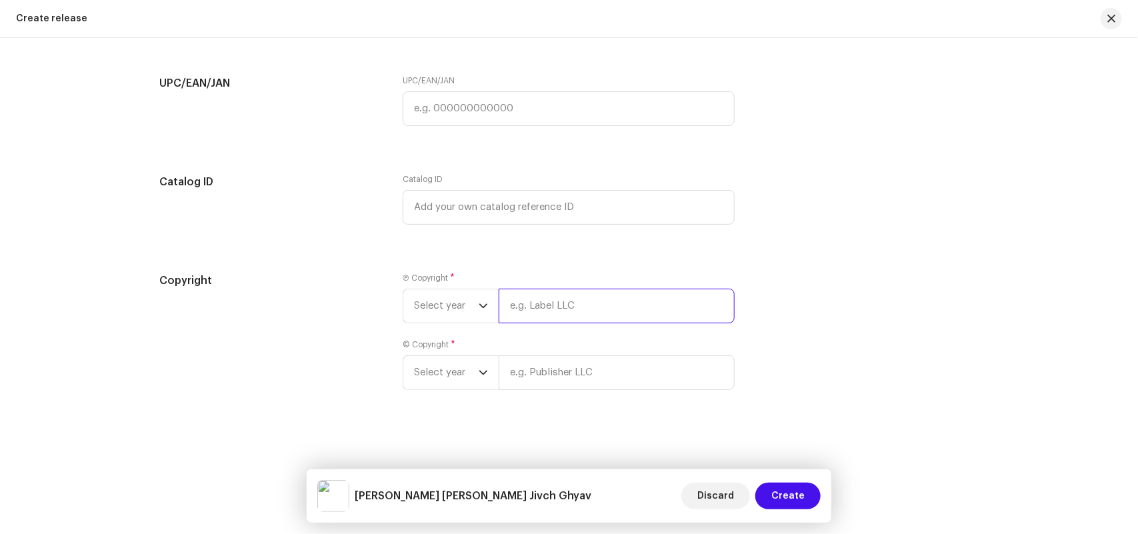
click at [531, 305] on input "text" at bounding box center [617, 306] width 236 height 35
paste input "Sagar Palve"
type input "Sagar Palve"
click at [524, 379] on input "text" at bounding box center [617, 372] width 236 height 35
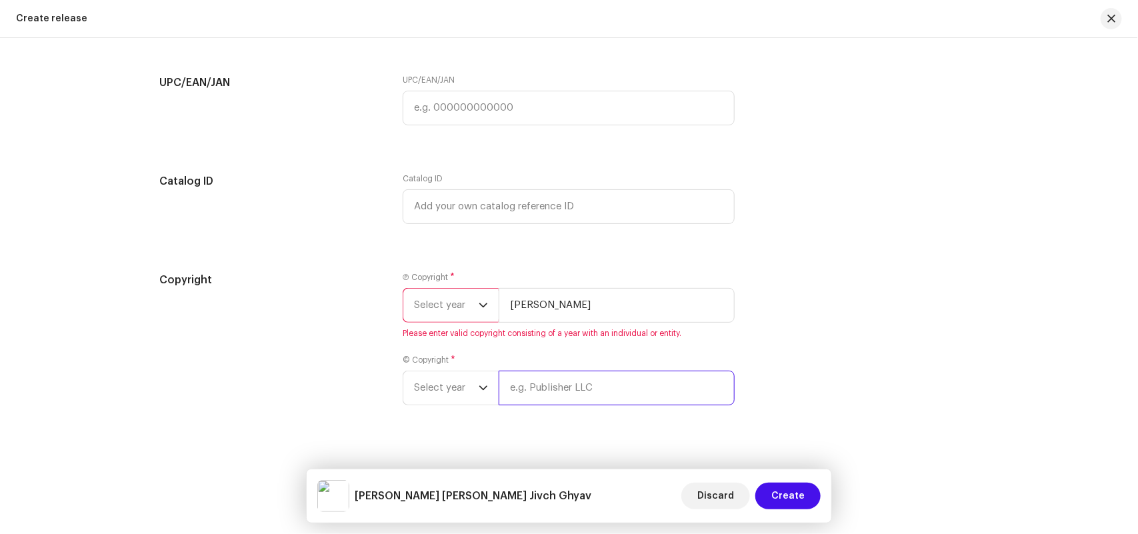
paste input "Sagar Palve"
type input "Sagar Palve"
click at [451, 313] on span "Select year" at bounding box center [446, 305] width 65 height 33
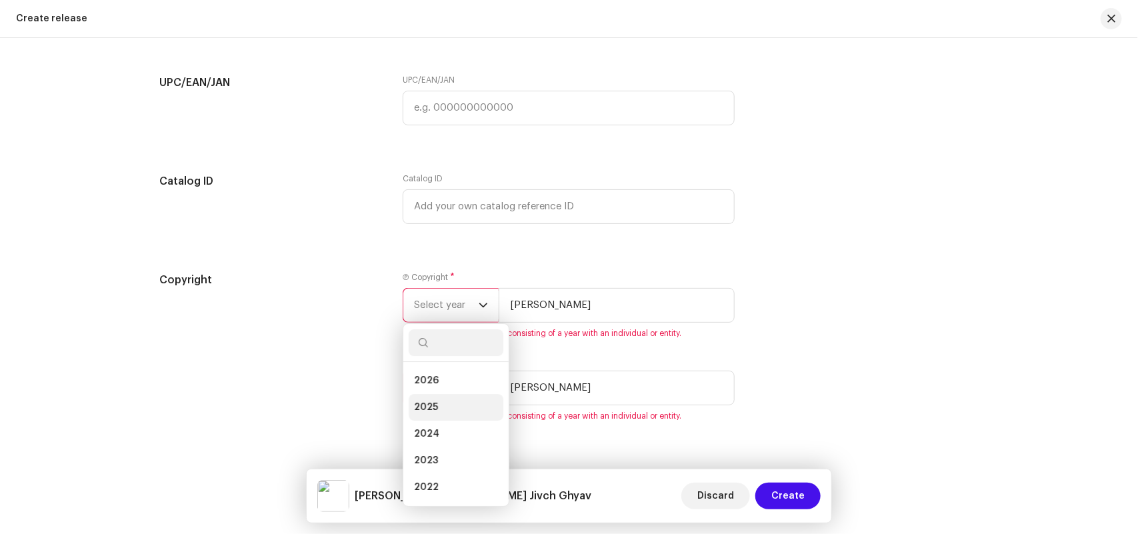
click at [439, 401] on li "2025" at bounding box center [456, 407] width 95 height 27
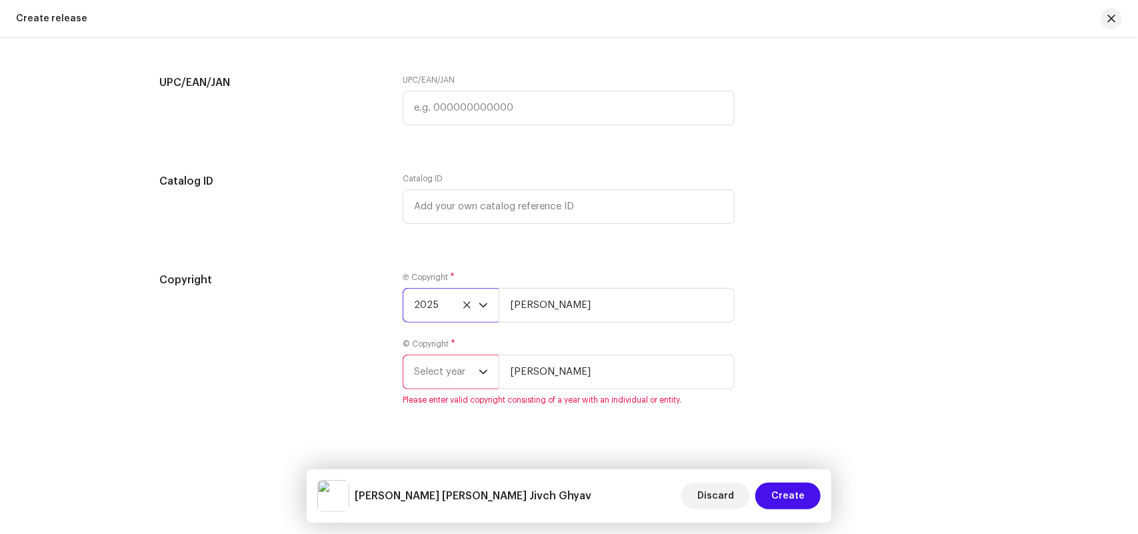
click at [431, 372] on span "Select year" at bounding box center [446, 371] width 65 height 33
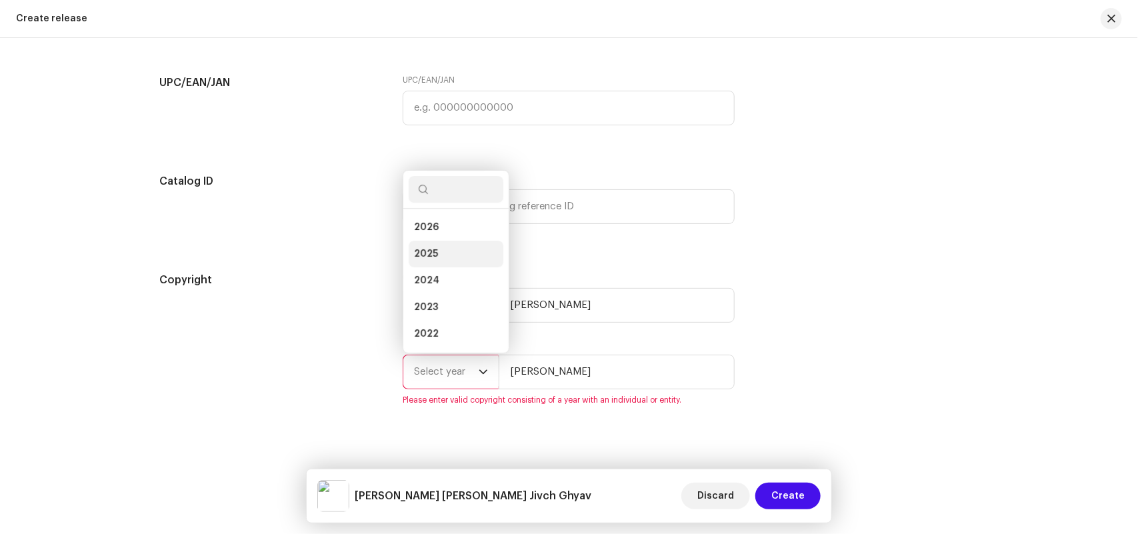
click at [420, 251] on span "2025" at bounding box center [426, 253] width 24 height 13
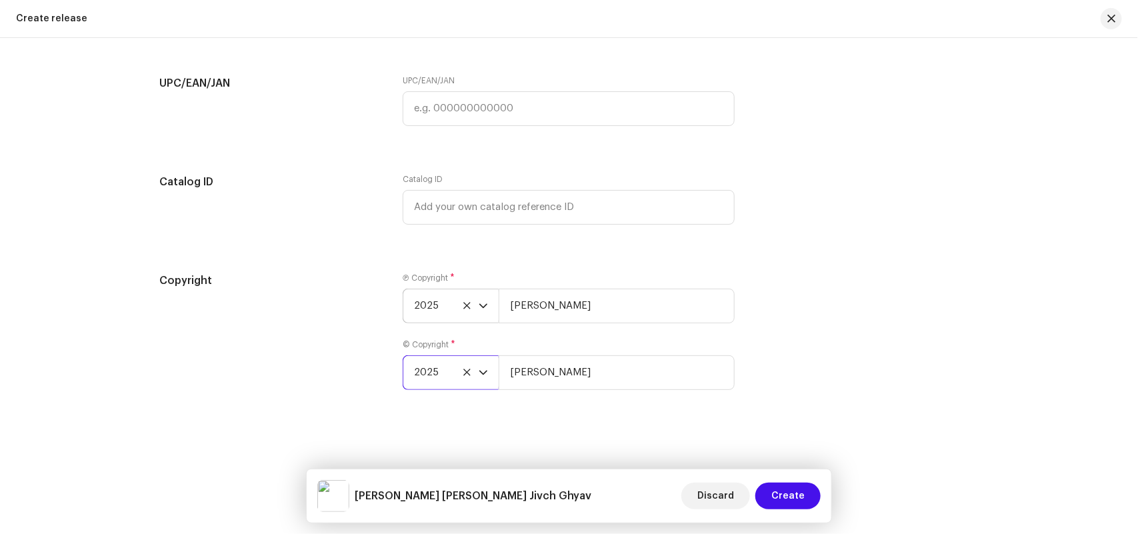
scroll to position [1618, 0]
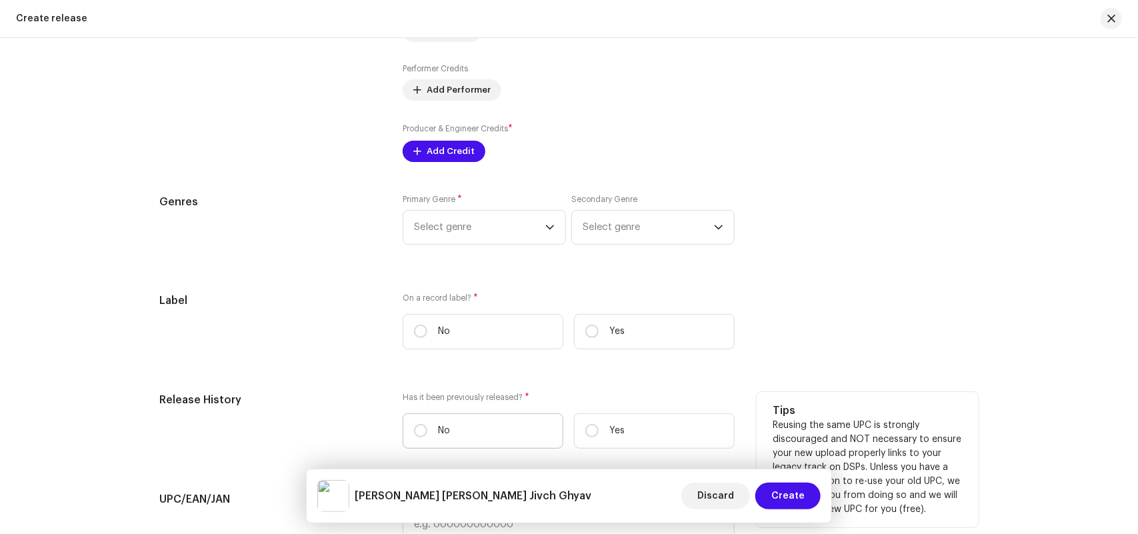
click at [443, 432] on p "No" at bounding box center [444, 431] width 12 height 14
click at [427, 432] on input "No" at bounding box center [420, 430] width 13 height 13
radio input "true"
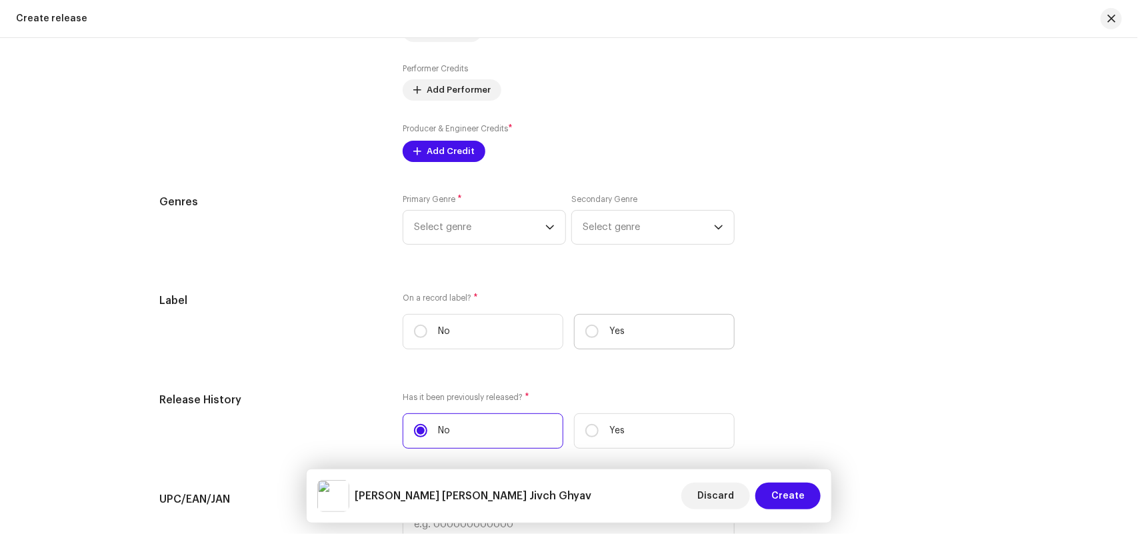
click at [622, 331] on label "Yes" at bounding box center [654, 331] width 161 height 35
click at [599, 331] on input "Yes" at bounding box center [591, 331] width 13 height 13
radio input "true"
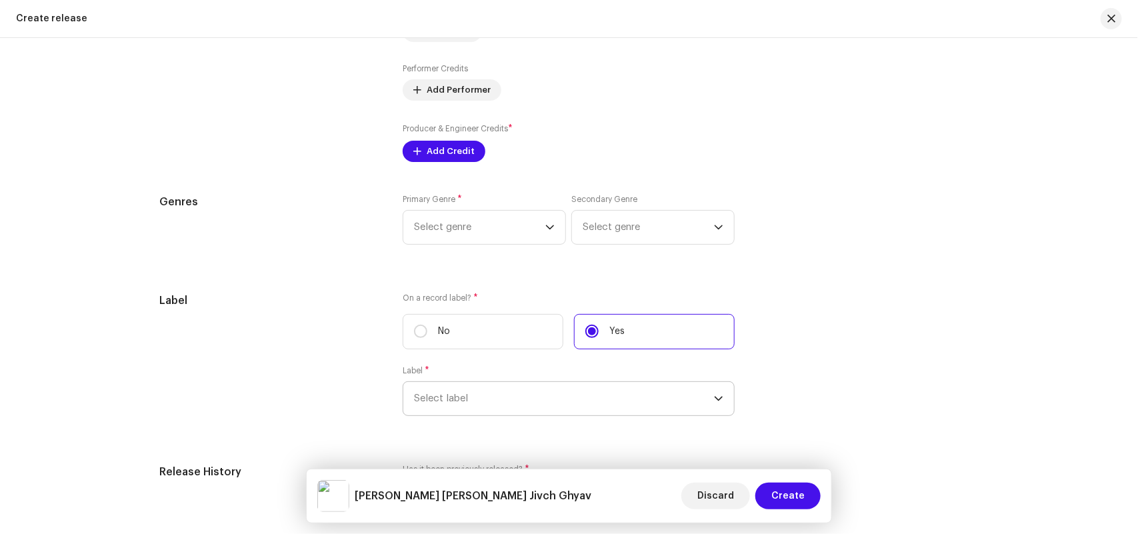
click at [525, 395] on span "Select label" at bounding box center [564, 398] width 300 height 33
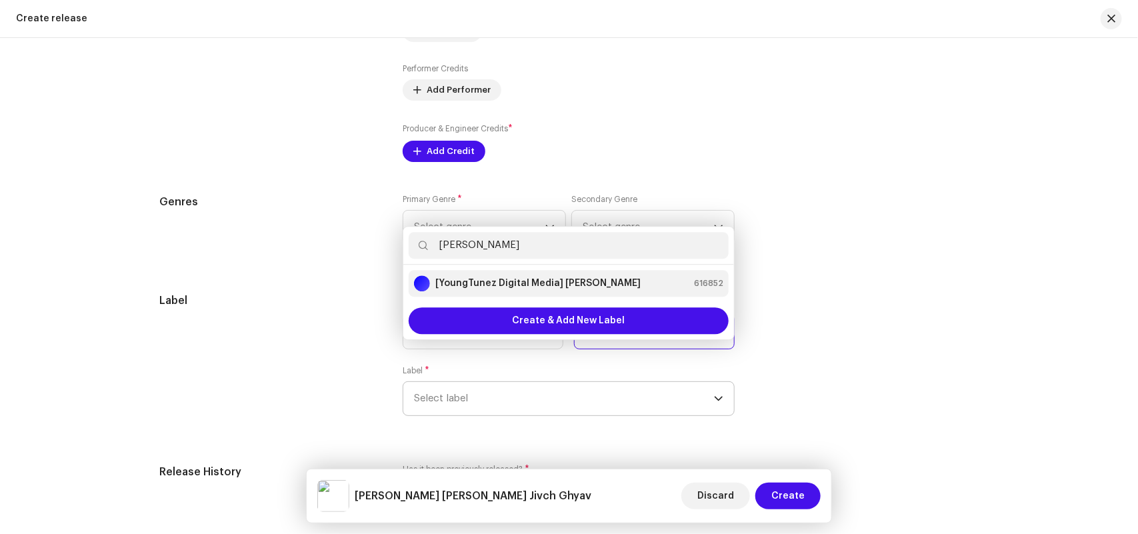
type input "Sagar Palve"
click at [531, 285] on strong "[YoungTunez Digital Media] Sagar Palve" at bounding box center [537, 283] width 205 height 13
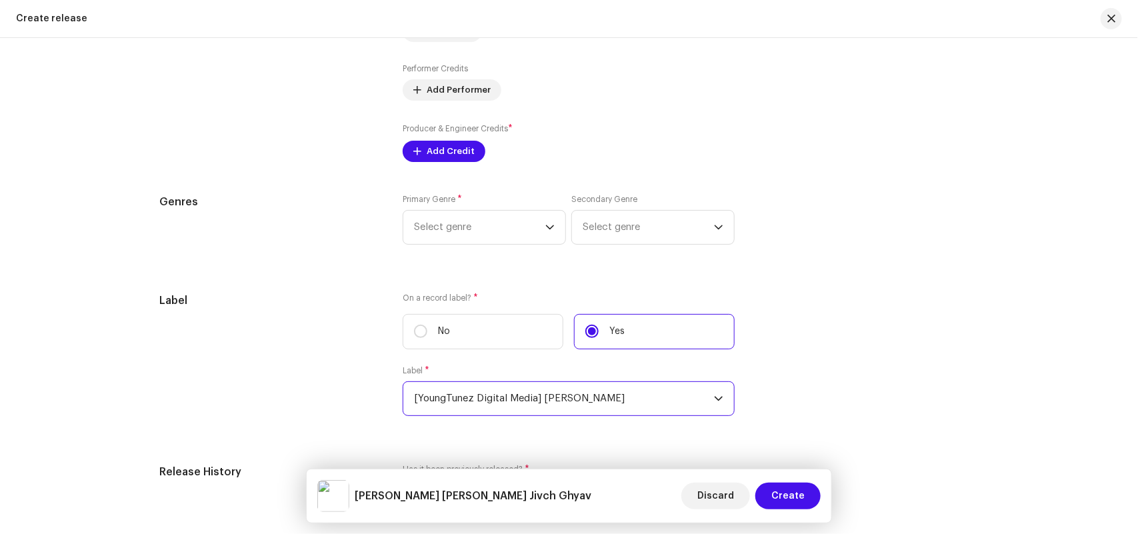
scroll to position [1202, 0]
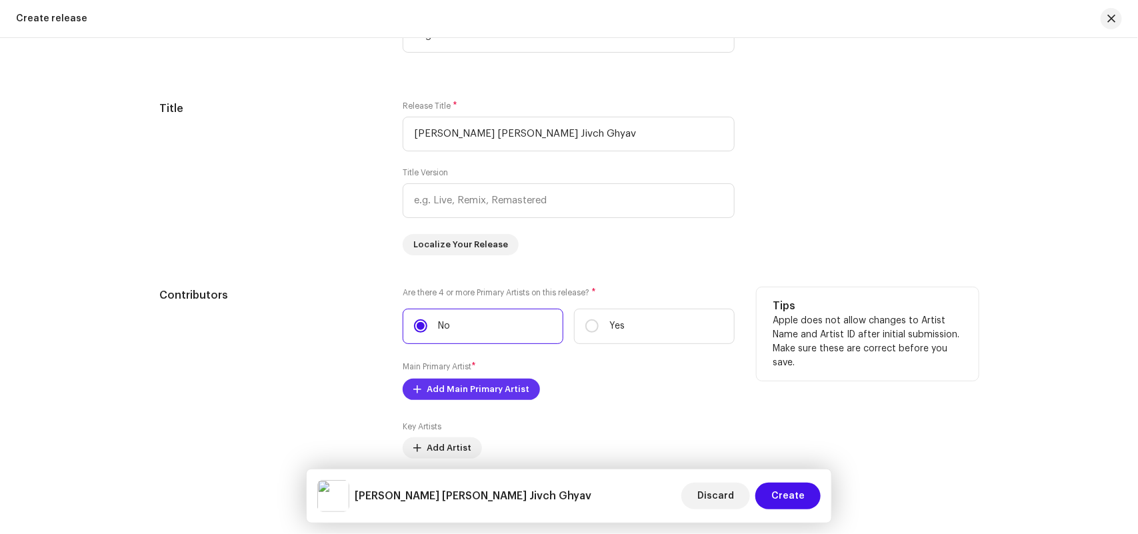
click at [439, 391] on span "Add Main Primary Artist" at bounding box center [478, 389] width 103 height 27
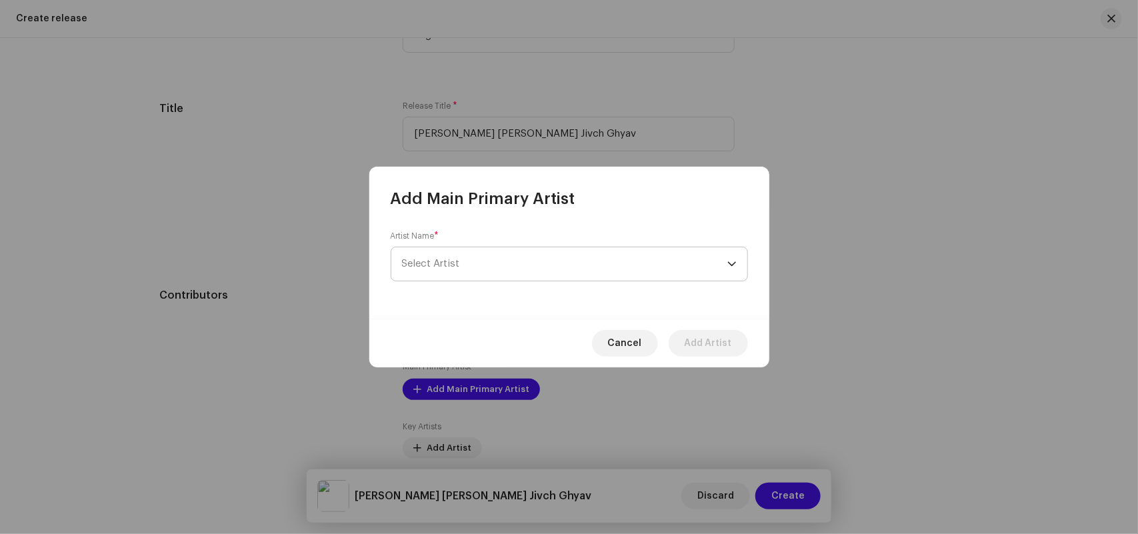
click at [425, 257] on span "Select Artist" at bounding box center [564, 263] width 325 height 33
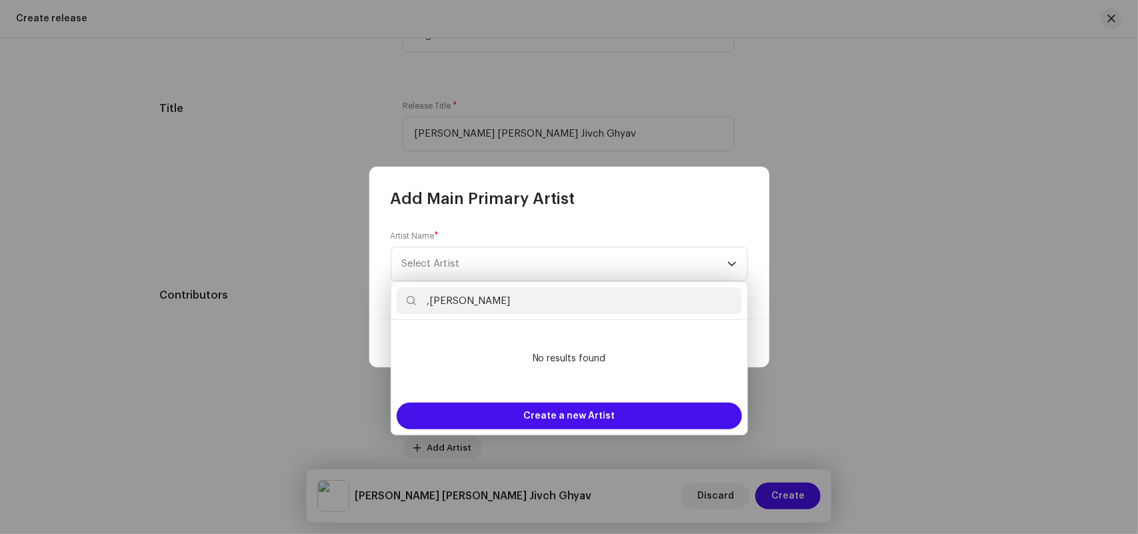
drag, startPoint x: 430, startPoint y: 300, endPoint x: 462, endPoint y: 317, distance: 36.1
click at [430, 299] on input ",Gayatri Salve" at bounding box center [569, 300] width 345 height 27
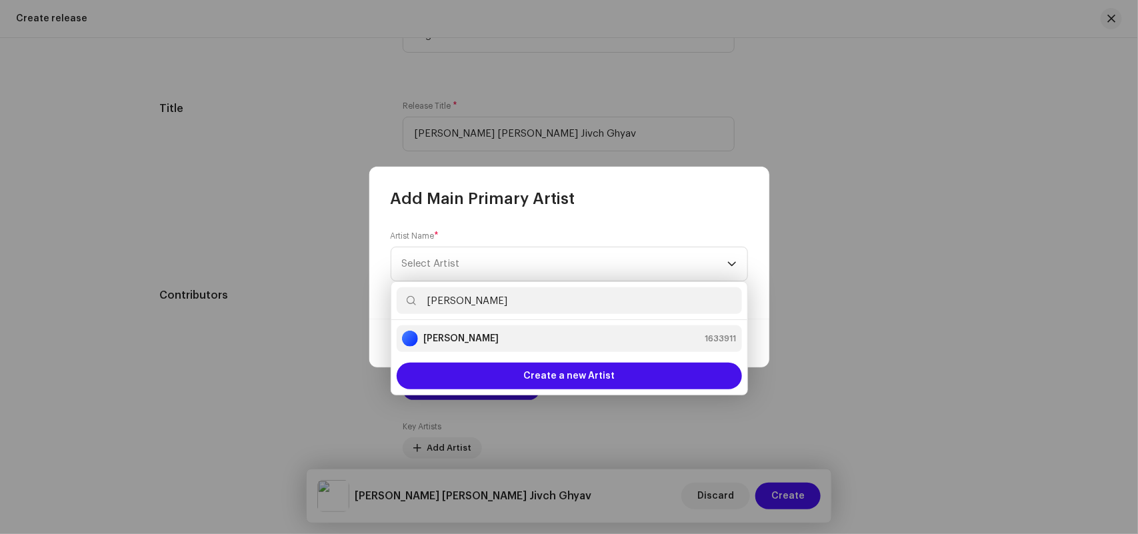
type input "Gayatri Salve"
click at [471, 342] on strong "Gayatri Salve" at bounding box center [460, 338] width 75 height 13
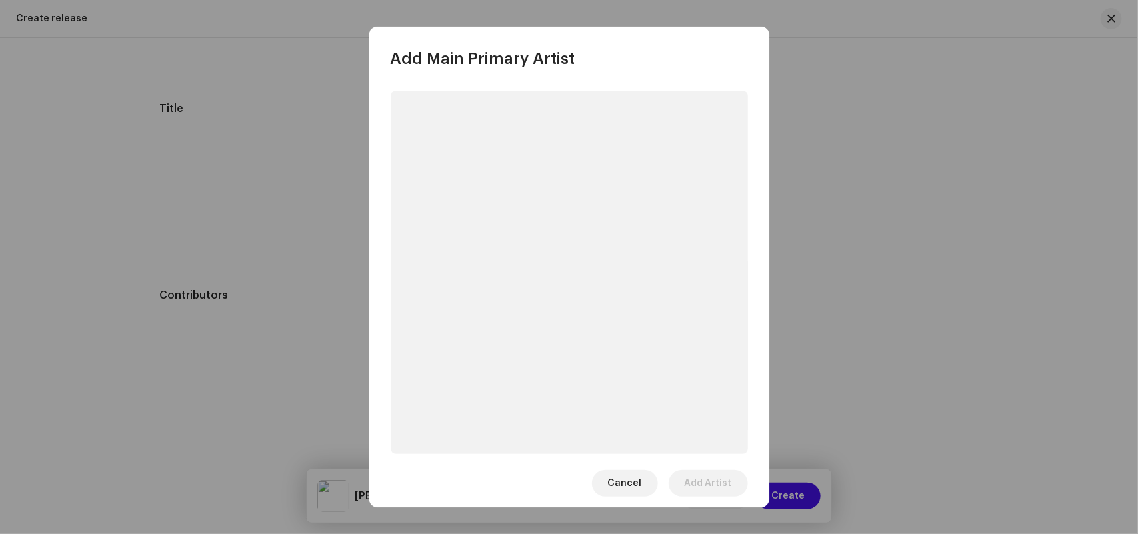
click at [472, 342] on p-skeleton at bounding box center [569, 272] width 357 height 363
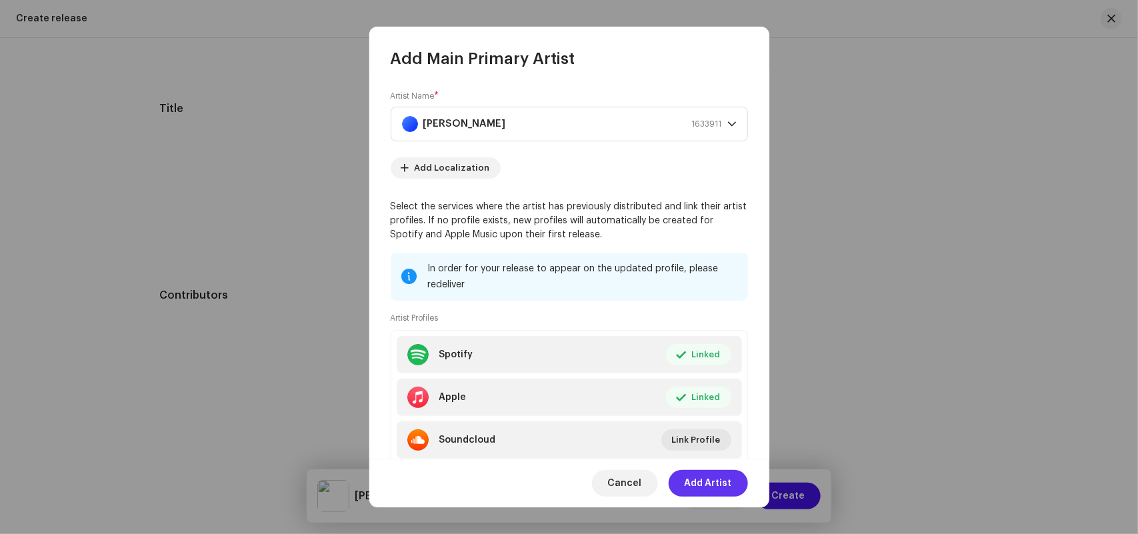
click at [706, 482] on span "Add Artist" at bounding box center [707, 483] width 47 height 27
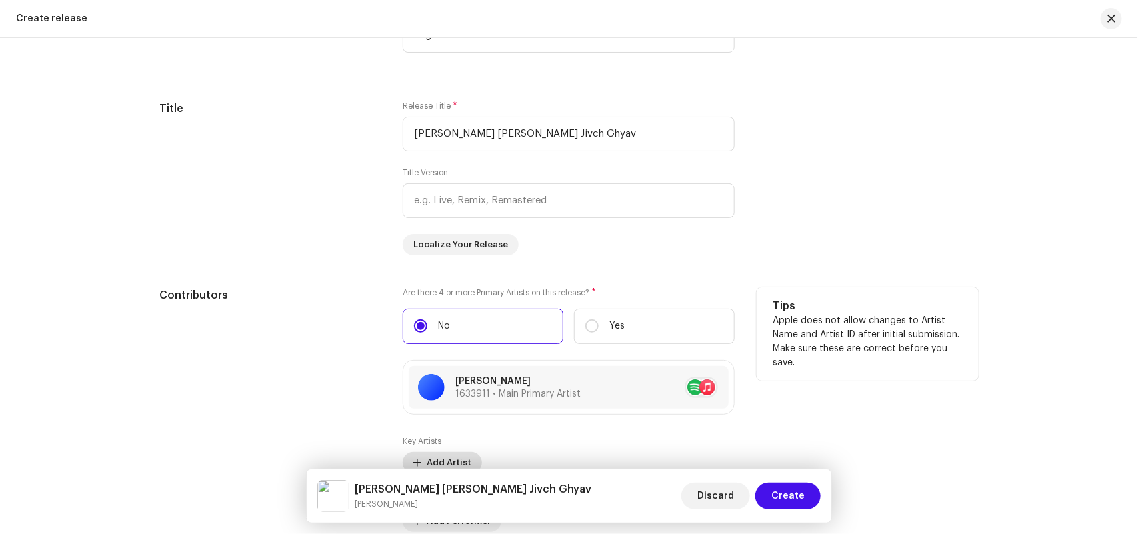
click at [440, 459] on span "Add Artist" at bounding box center [449, 462] width 45 height 27
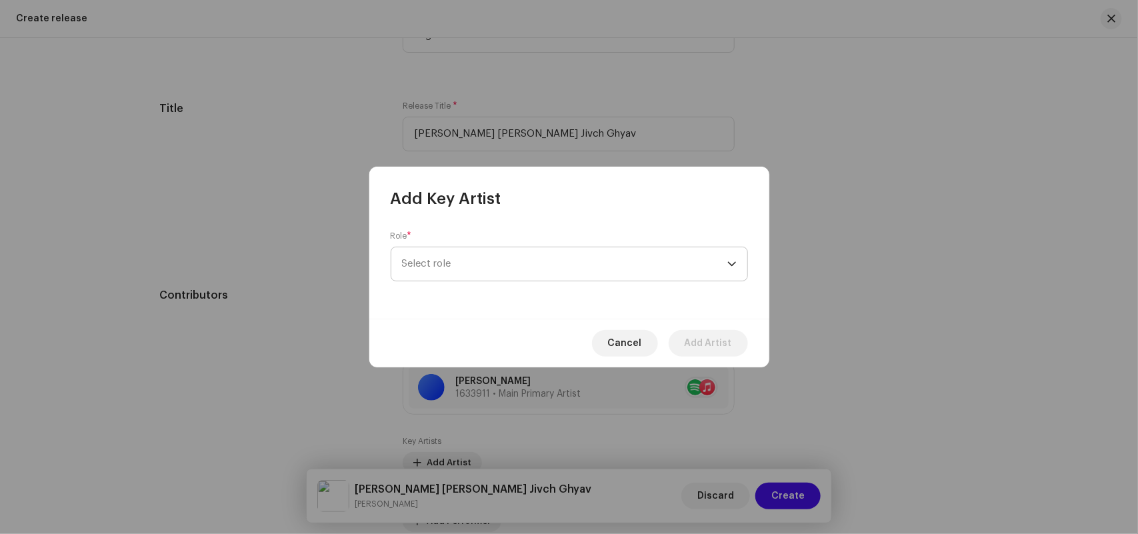
click at [433, 258] on span "Select role" at bounding box center [564, 263] width 325 height 33
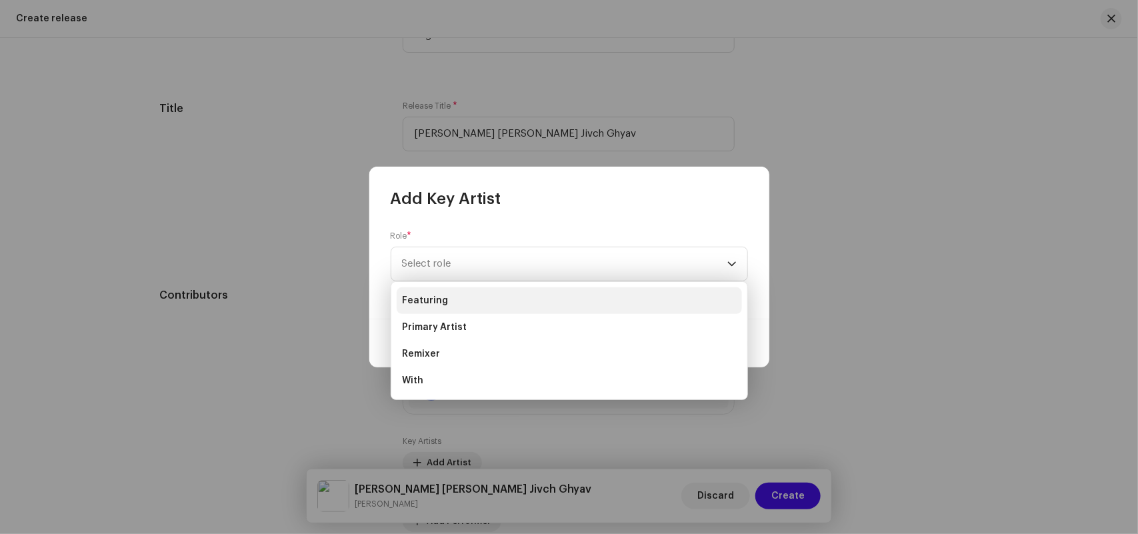
click at [431, 303] on span "Featuring" at bounding box center [425, 300] width 46 height 13
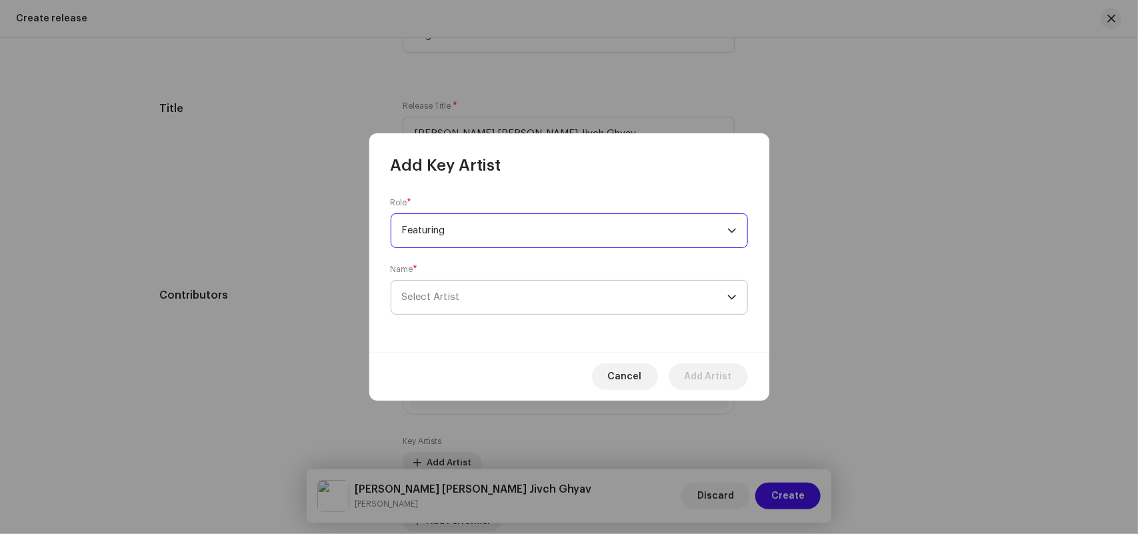
click at [435, 297] on span "Select Artist" at bounding box center [431, 297] width 58 height 10
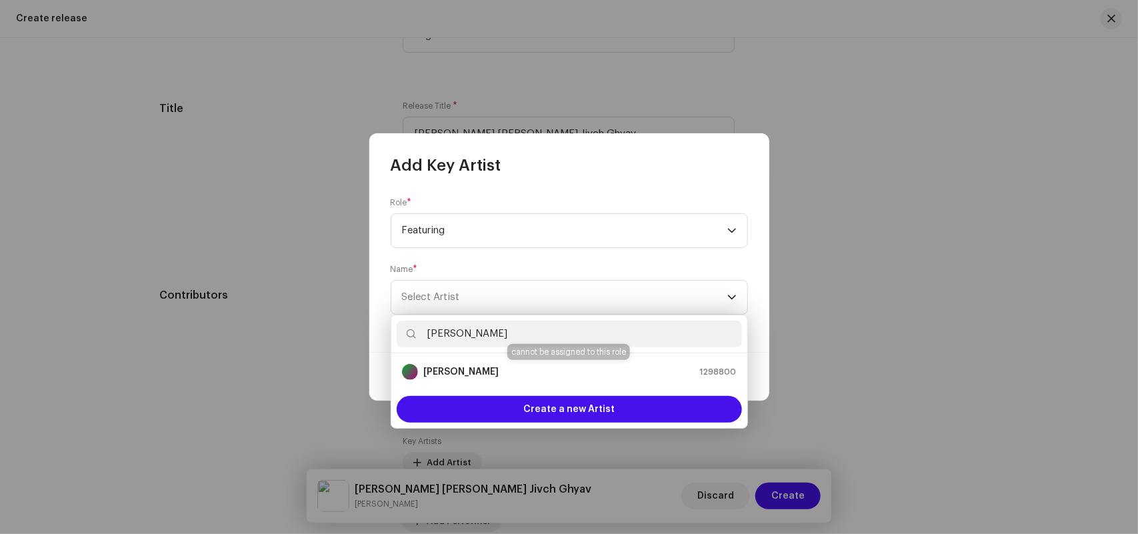
type input "Sagar Palve"
click at [448, 365] on strong "Sagar Palve" at bounding box center [460, 371] width 75 height 13
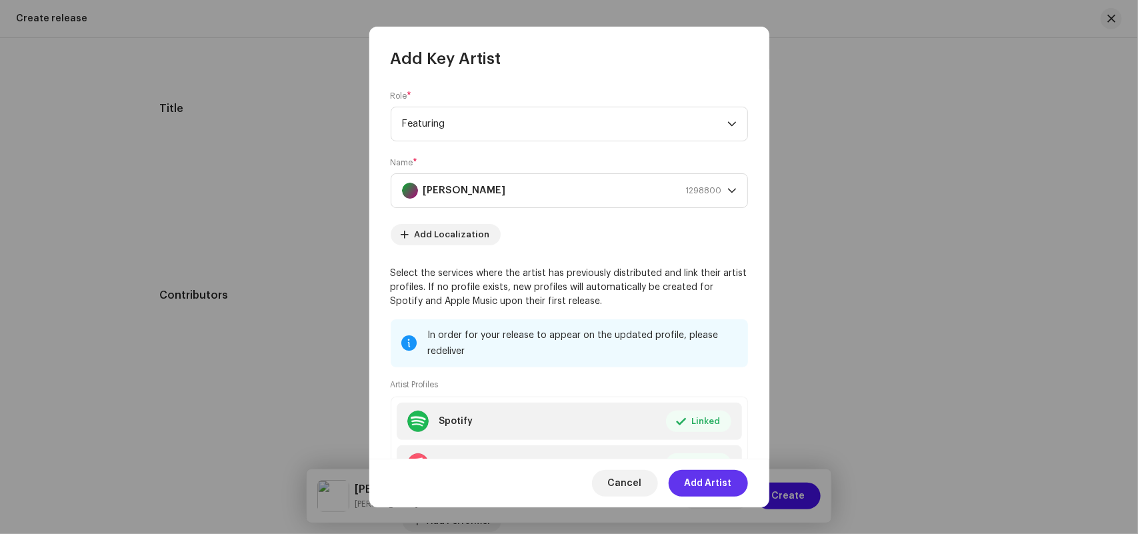
click at [700, 478] on span "Add Artist" at bounding box center [707, 483] width 47 height 27
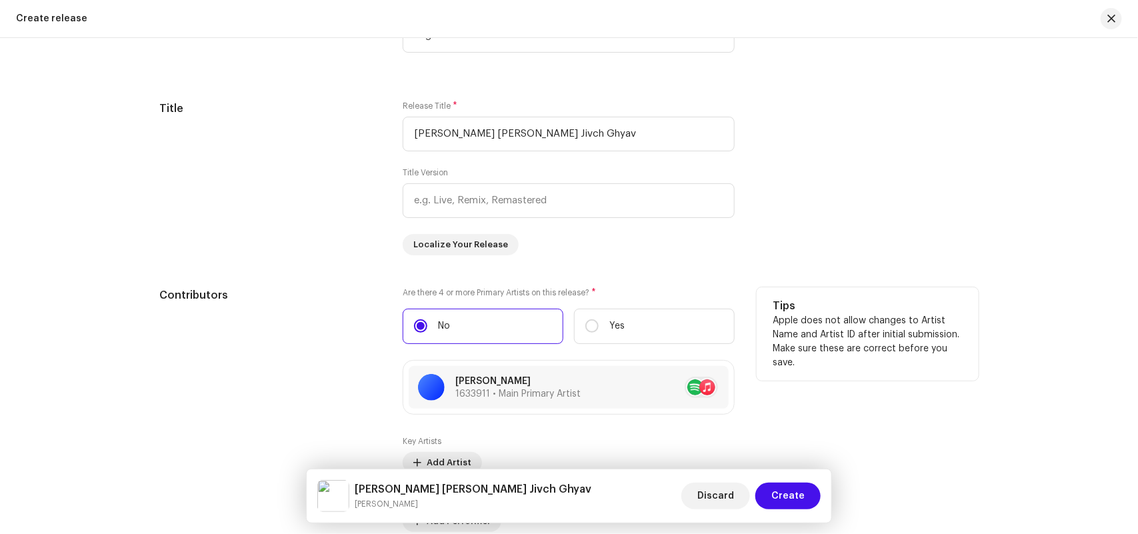
scroll to position [1618, 0]
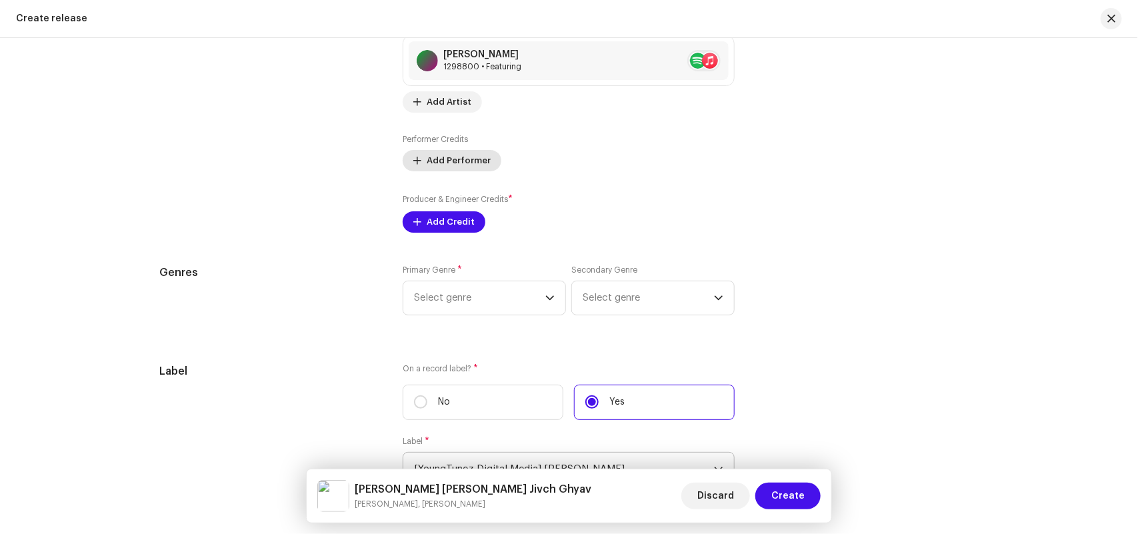
click at [437, 163] on span "Add Performer" at bounding box center [459, 160] width 64 height 27
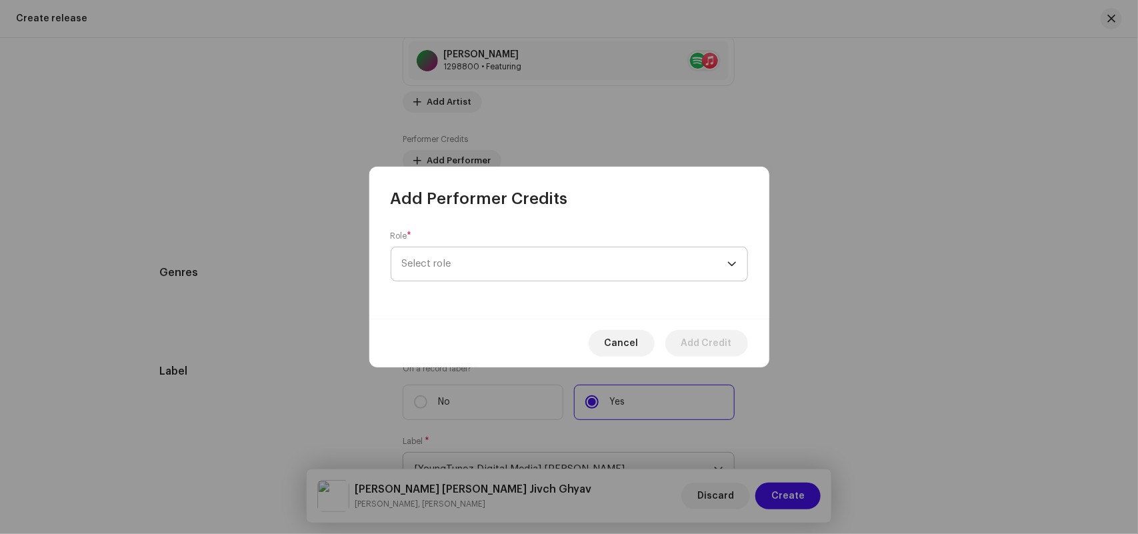
click at [460, 263] on span "Select role" at bounding box center [564, 263] width 325 height 33
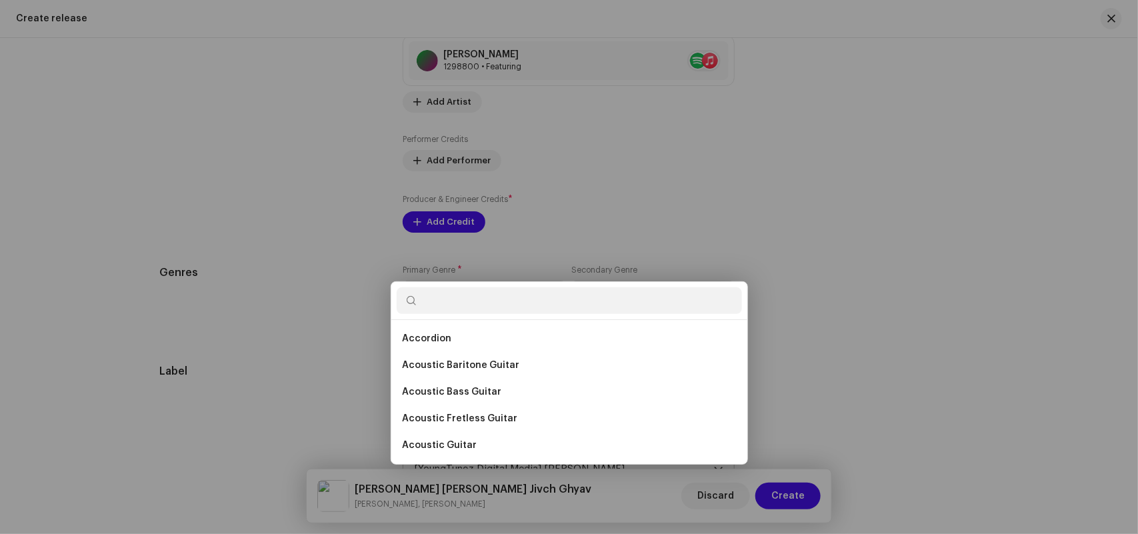
click at [908, 261] on div "Add Performer Credits Role * Select role Cancel Add Credit" at bounding box center [569, 267] width 1138 height 534
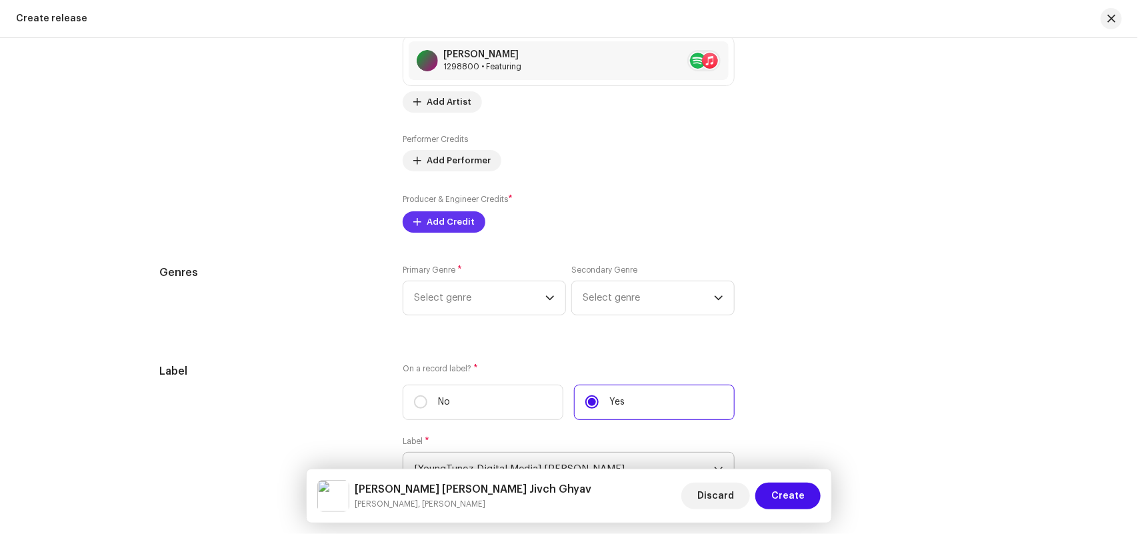
click at [445, 228] on span "Add Credit" at bounding box center [451, 222] width 48 height 27
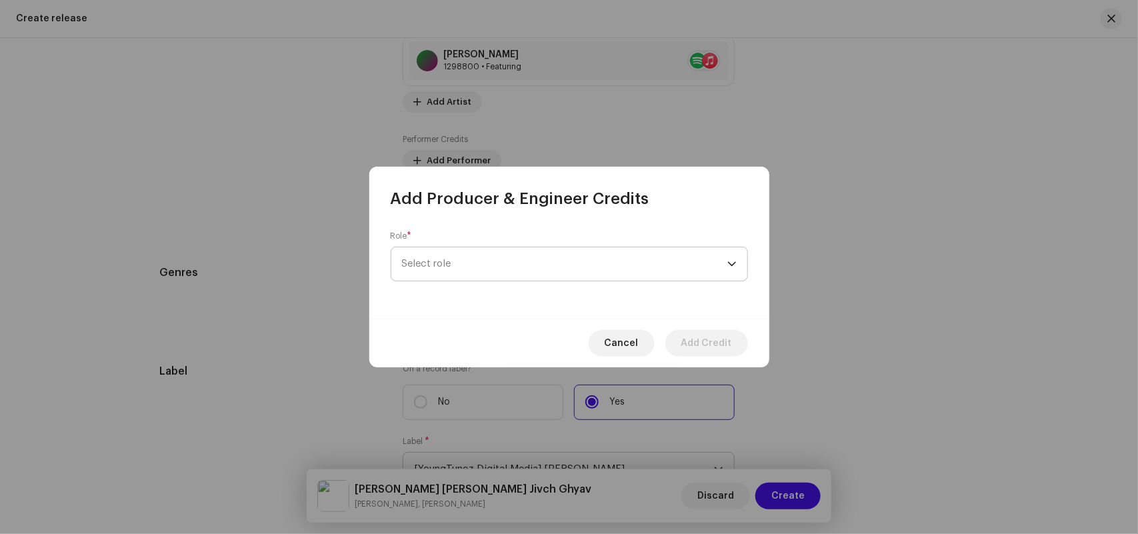
click at [463, 269] on span "Select role" at bounding box center [564, 263] width 325 height 33
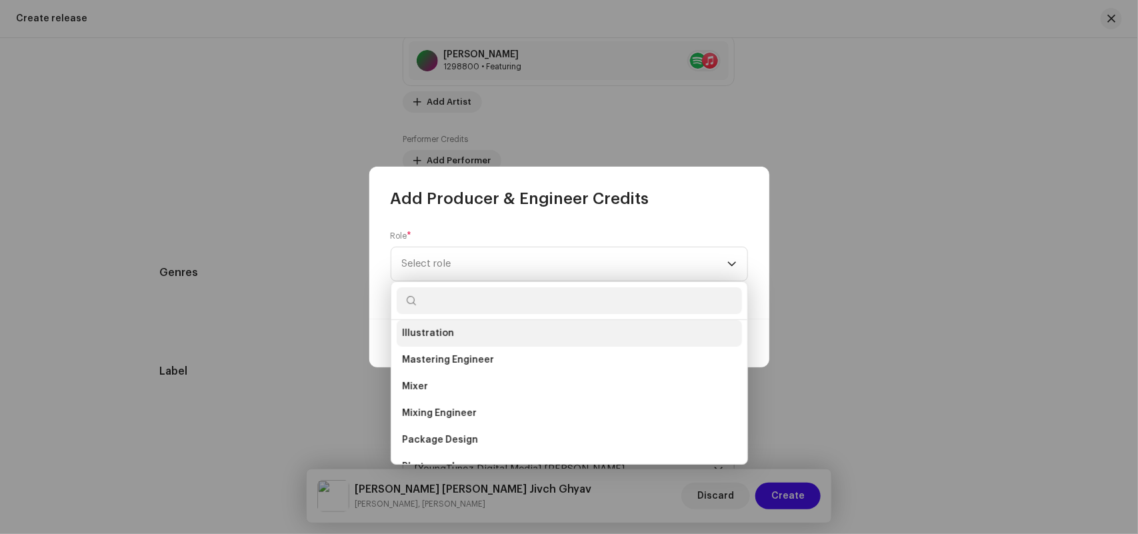
scroll to position [432, 0]
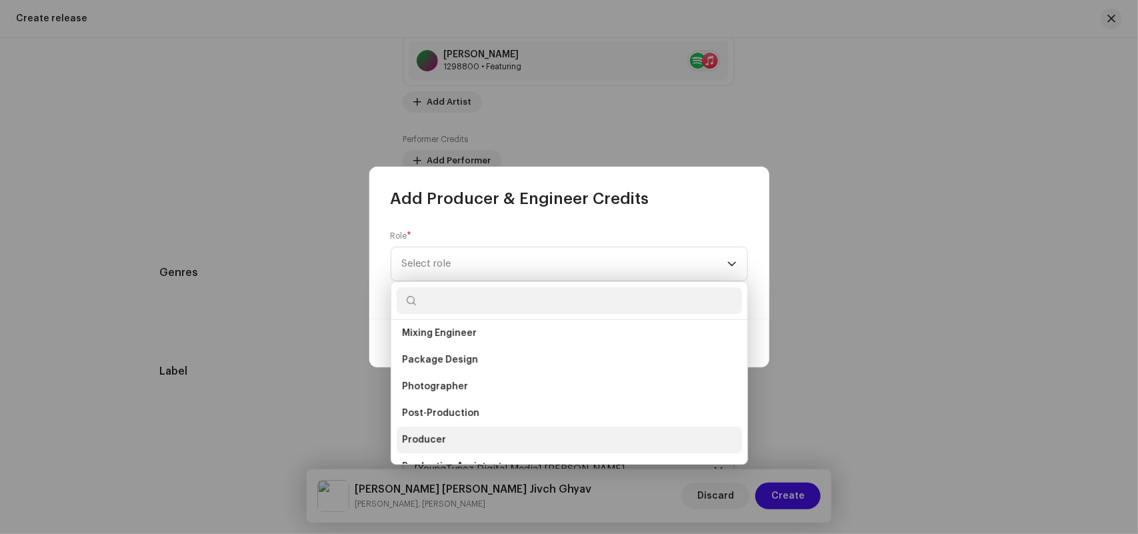
click at [435, 433] on span "Producer" at bounding box center [424, 439] width 44 height 13
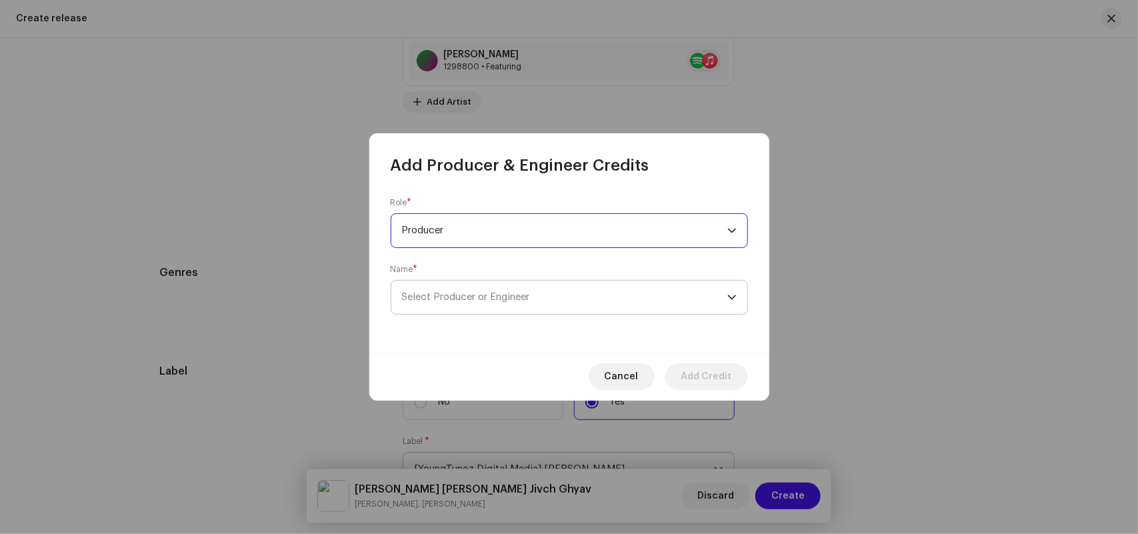
click at [427, 304] on span "Select Producer or Engineer" at bounding box center [564, 297] width 325 height 33
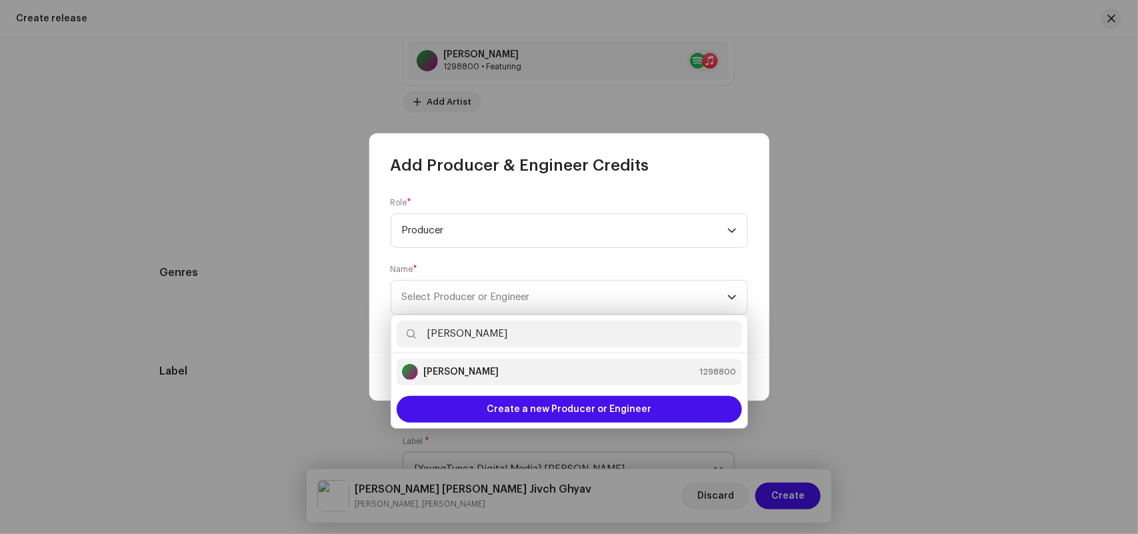
type input "Sagar Palve"
click at [448, 372] on strong "Sagar Palve" at bounding box center [460, 371] width 75 height 13
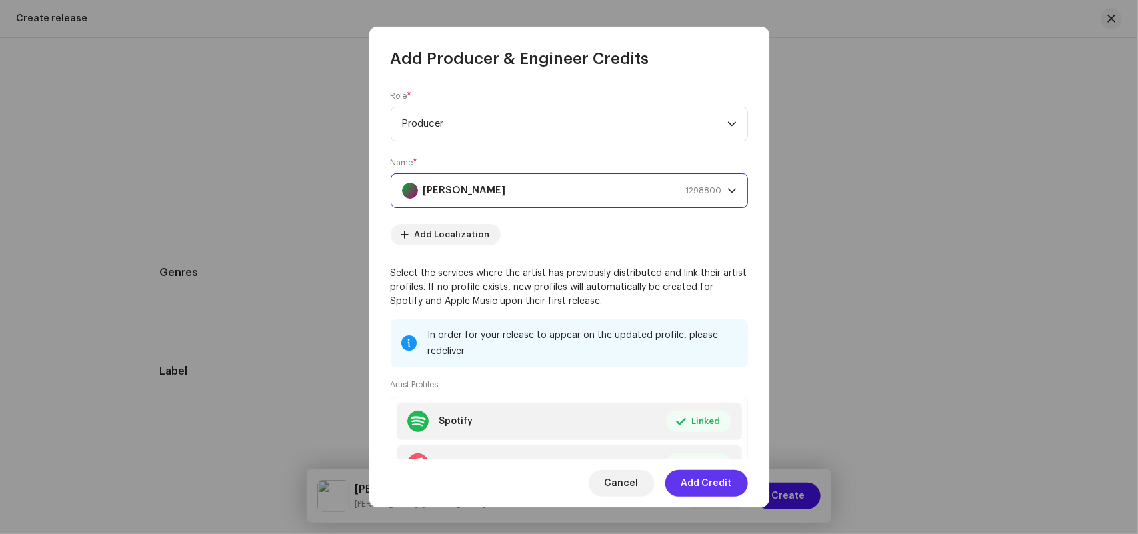
click at [700, 482] on span "Add Credit" at bounding box center [706, 483] width 51 height 27
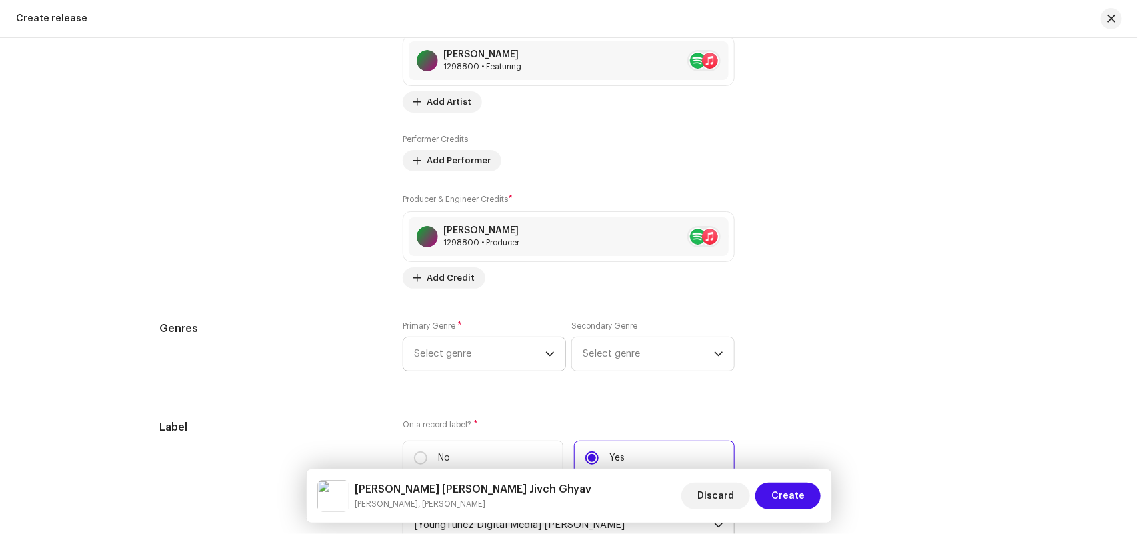
click at [452, 303] on div "Prefill release information from track metadata Compilation Is it a compilation…" at bounding box center [569, 207] width 818 height 1625
click at [453, 350] on span "Select genre" at bounding box center [479, 353] width 131 height 33
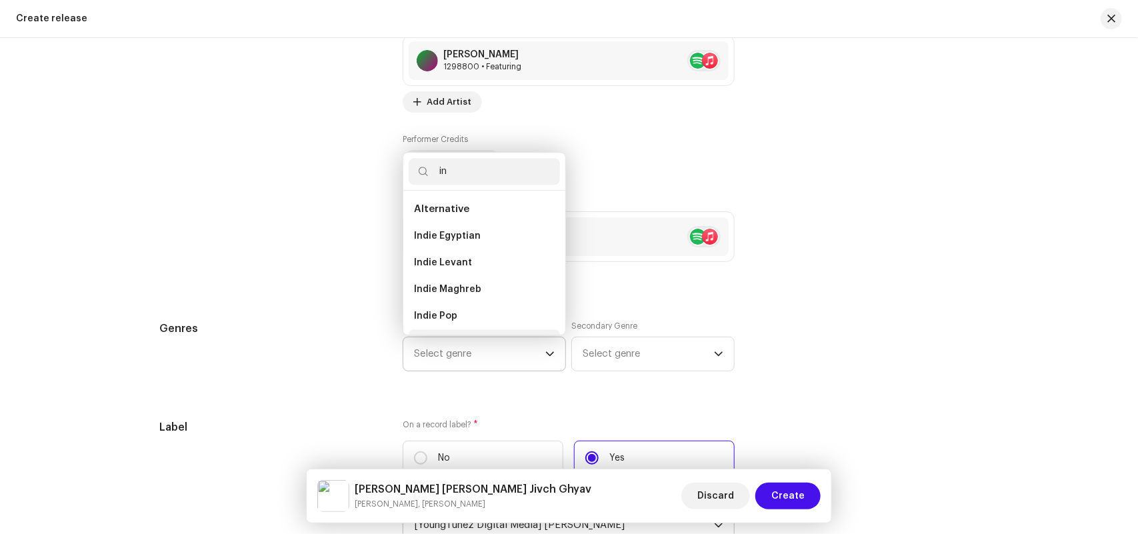
scroll to position [21, 0]
type input "in"
click at [449, 295] on span "Indie Pop" at bounding box center [435, 294] width 43 height 13
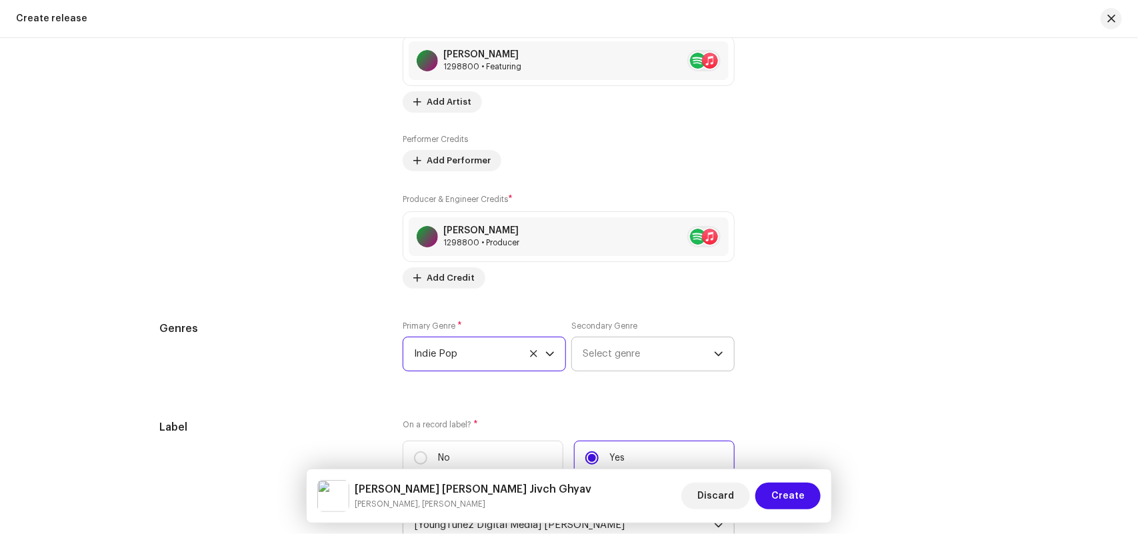
click at [617, 347] on span "Select genre" at bounding box center [648, 353] width 131 height 33
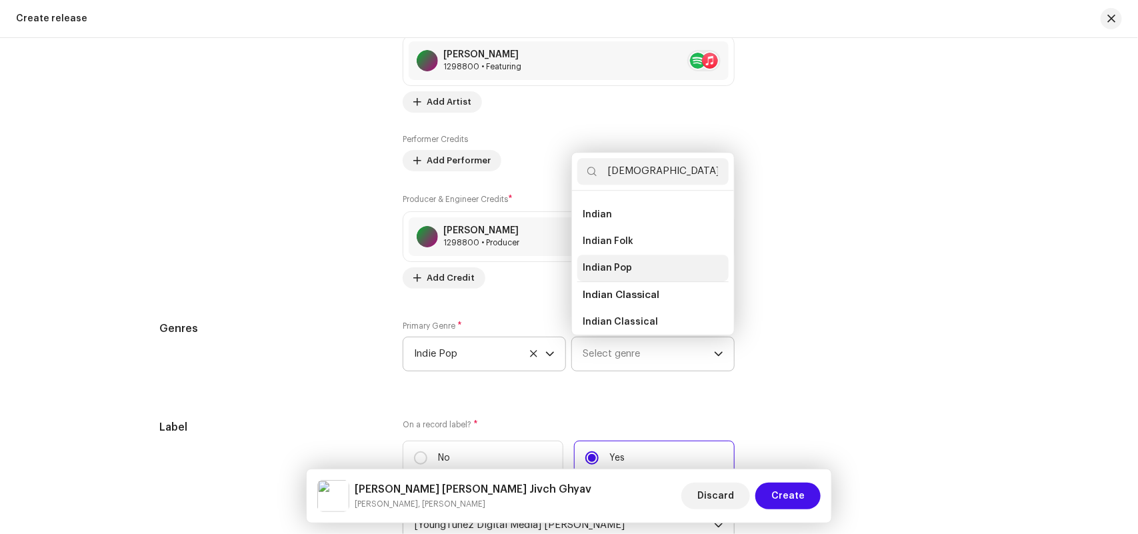
scroll to position [22, 0]
type input "[DEMOGRAPHIC_DATA]"
click at [582, 207] on li "Indian" at bounding box center [652, 214] width 151 height 27
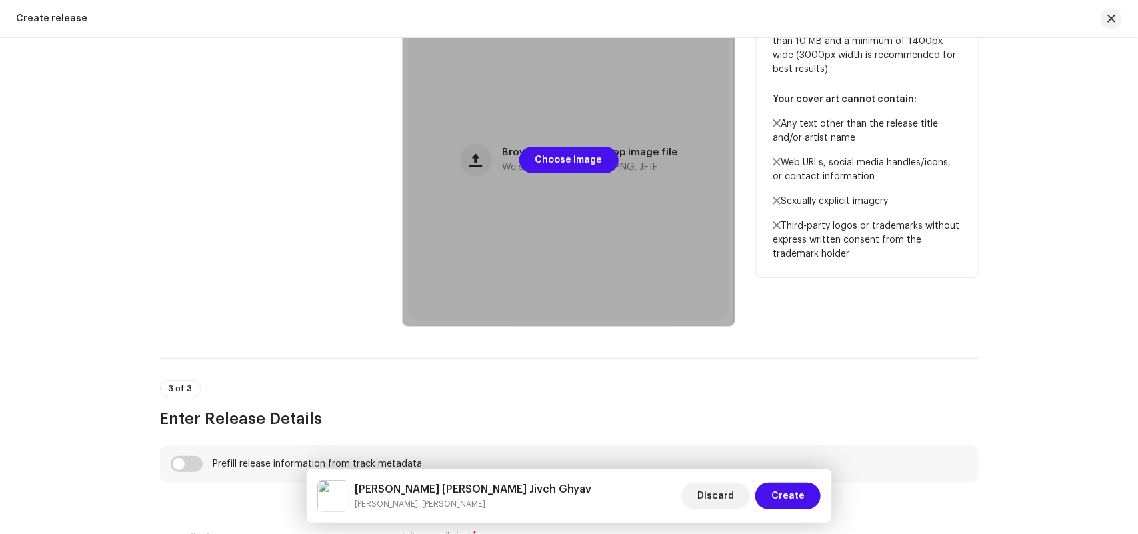
scroll to position [152, 0]
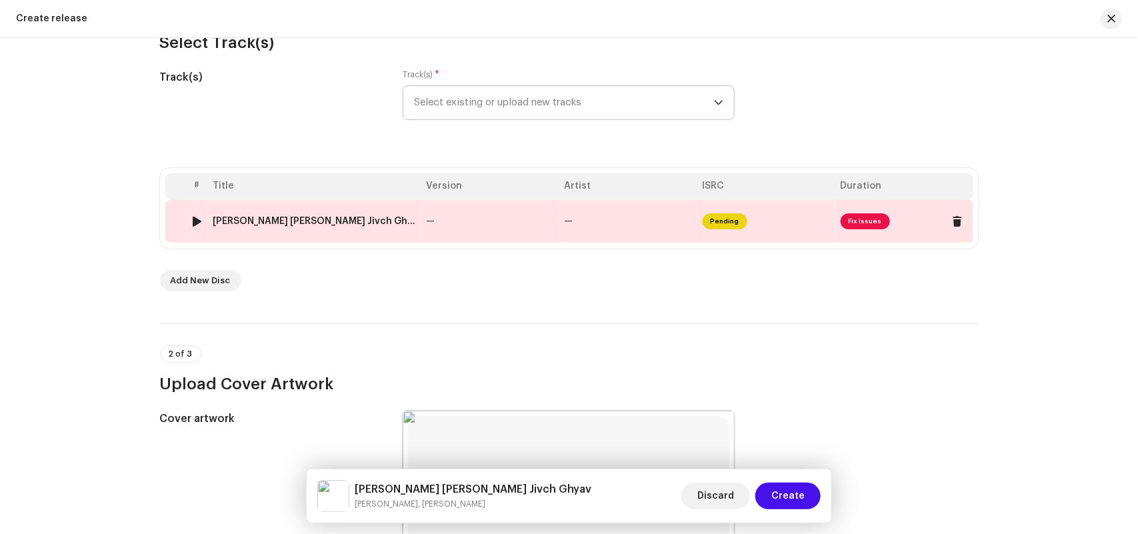
click at [273, 225] on td "Tula Azad Karun Vatat Jivch Ghyav.wav" at bounding box center [314, 221] width 213 height 43
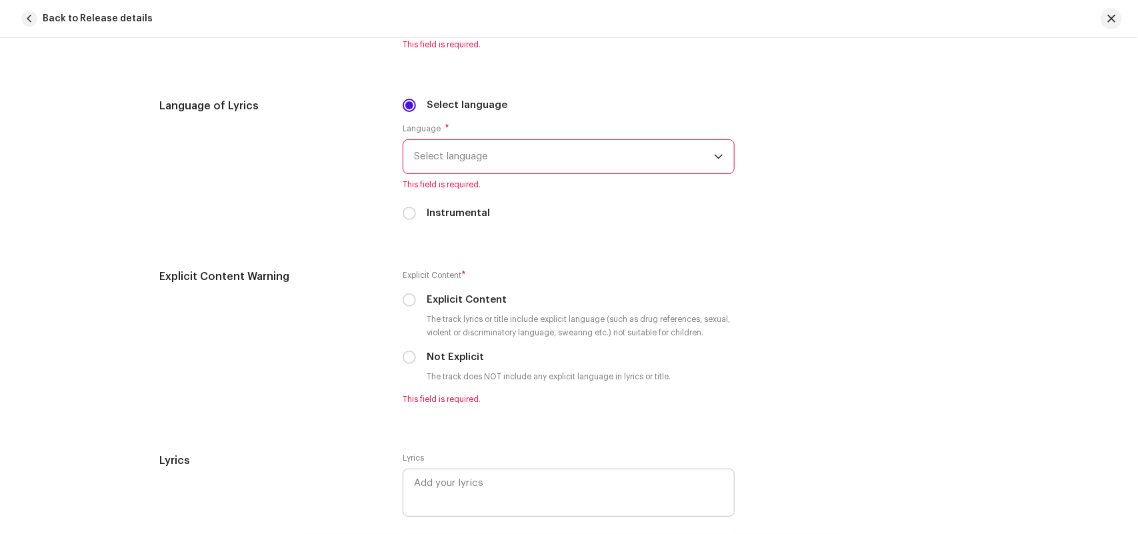
scroll to position [2543, 0]
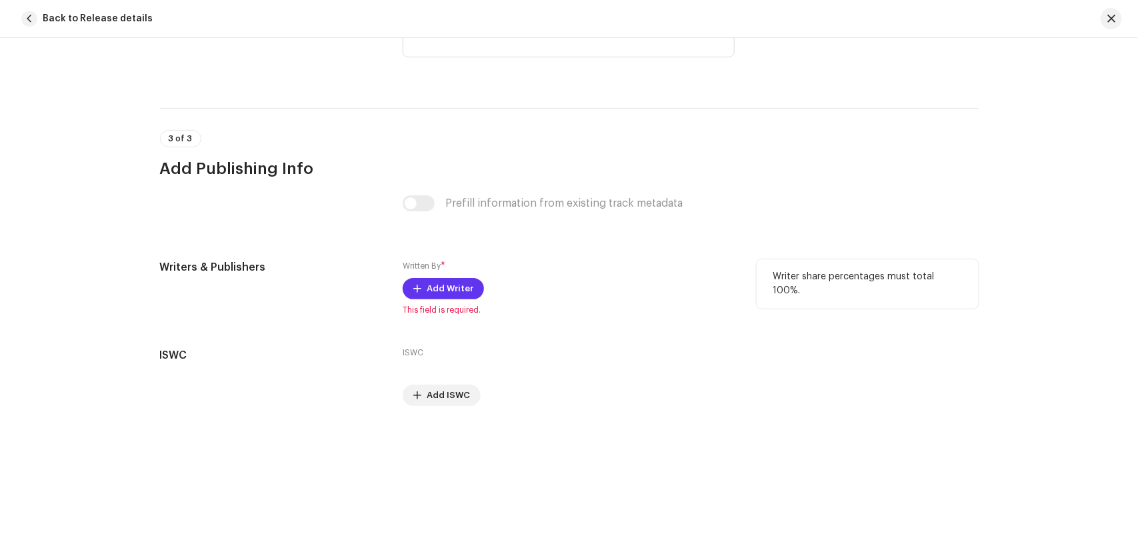
click at [444, 293] on span "Add Writer" at bounding box center [450, 288] width 47 height 27
click at [434, 284] on span "Add Writer" at bounding box center [450, 288] width 47 height 27
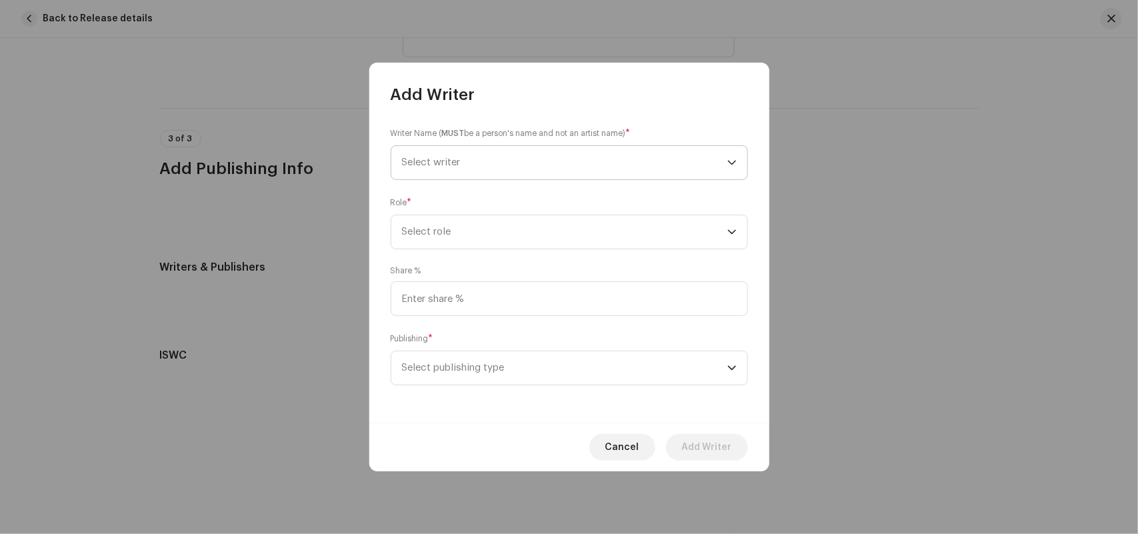
click at [431, 155] on span "Select writer" at bounding box center [564, 162] width 325 height 33
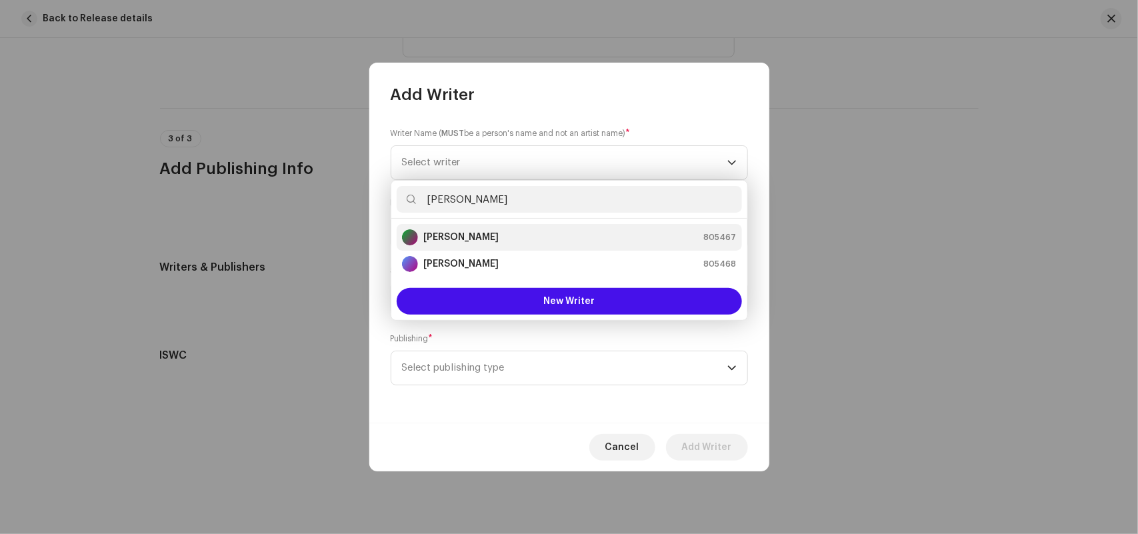
type input "Sagar Palve"
click at [445, 234] on strong "Sagar Palve" at bounding box center [460, 237] width 75 height 13
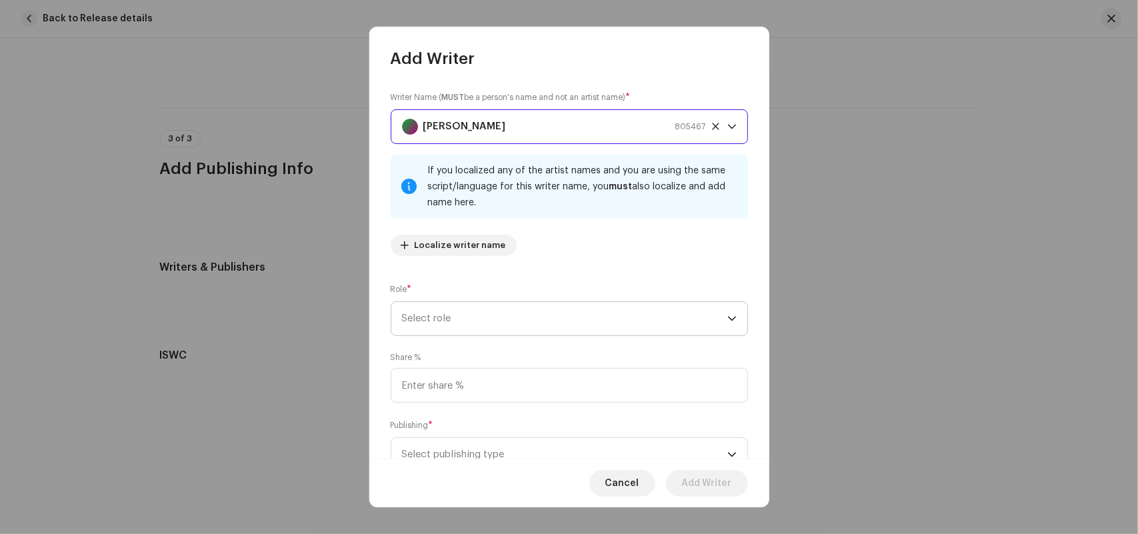
click at [449, 315] on span "Select role" at bounding box center [564, 318] width 325 height 33
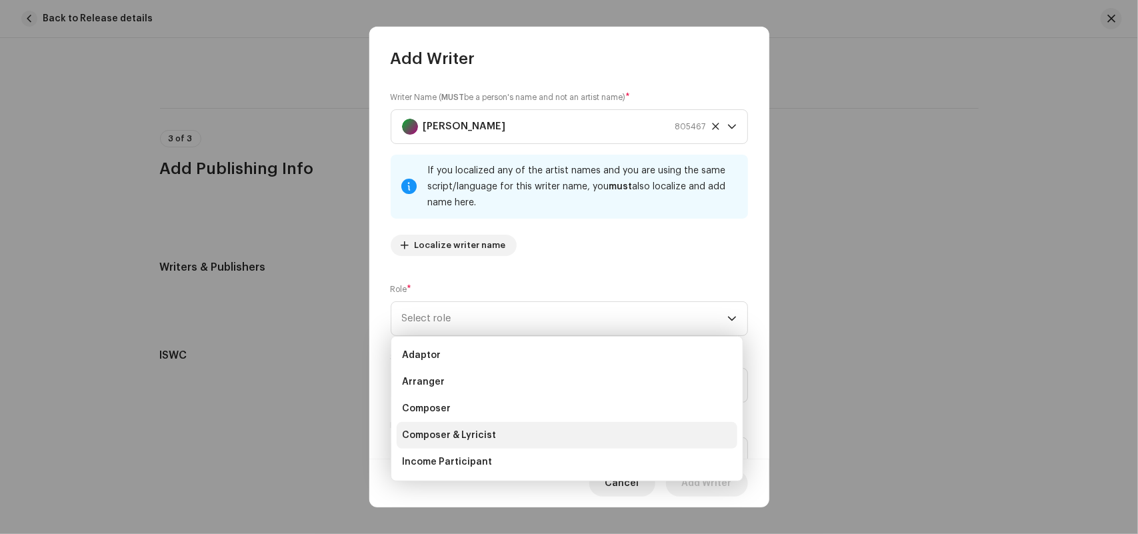
click at [461, 427] on li "Composer & Lyricist" at bounding box center [567, 435] width 341 height 27
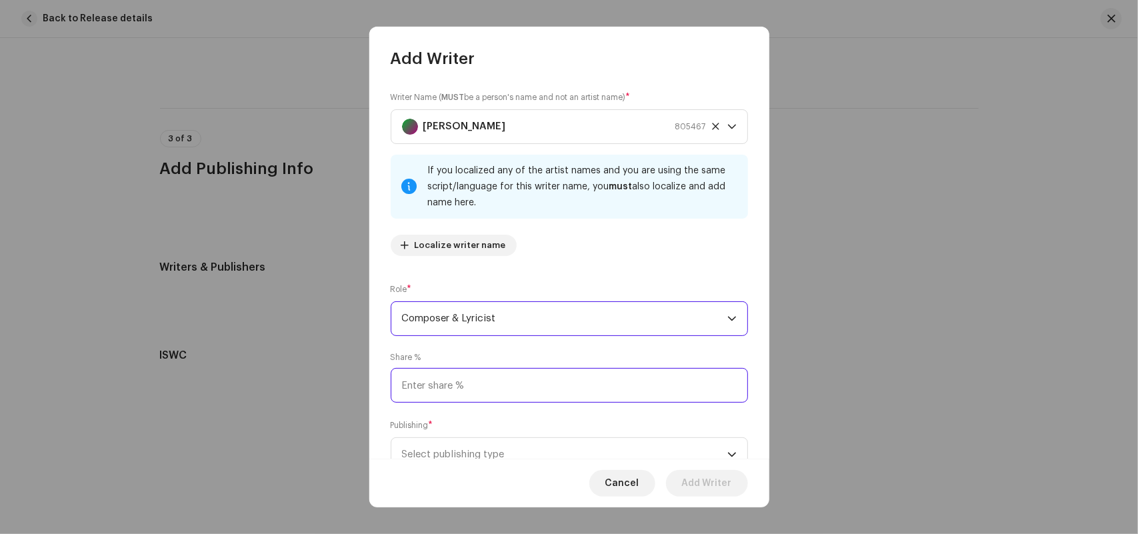
click at [452, 379] on input at bounding box center [569, 385] width 357 height 35
type input "100.00"
click at [441, 450] on span "Select publishing type" at bounding box center [564, 454] width 325 height 33
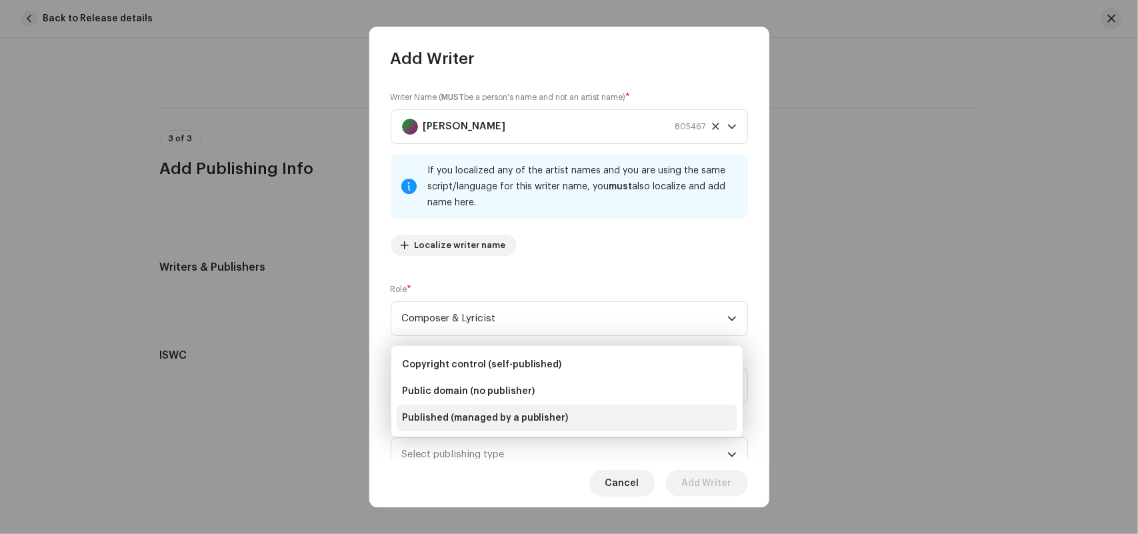
click at [457, 422] on span "Published (managed by a publisher)" at bounding box center [485, 417] width 167 height 13
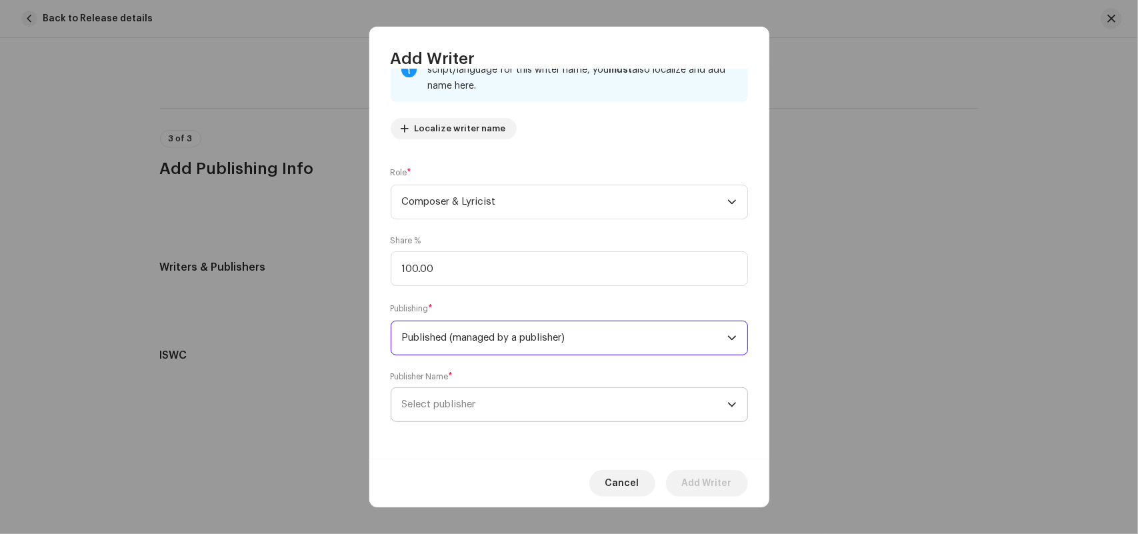
scroll to position [117, 0]
click at [472, 410] on span "Select publisher" at bounding box center [564, 403] width 325 height 33
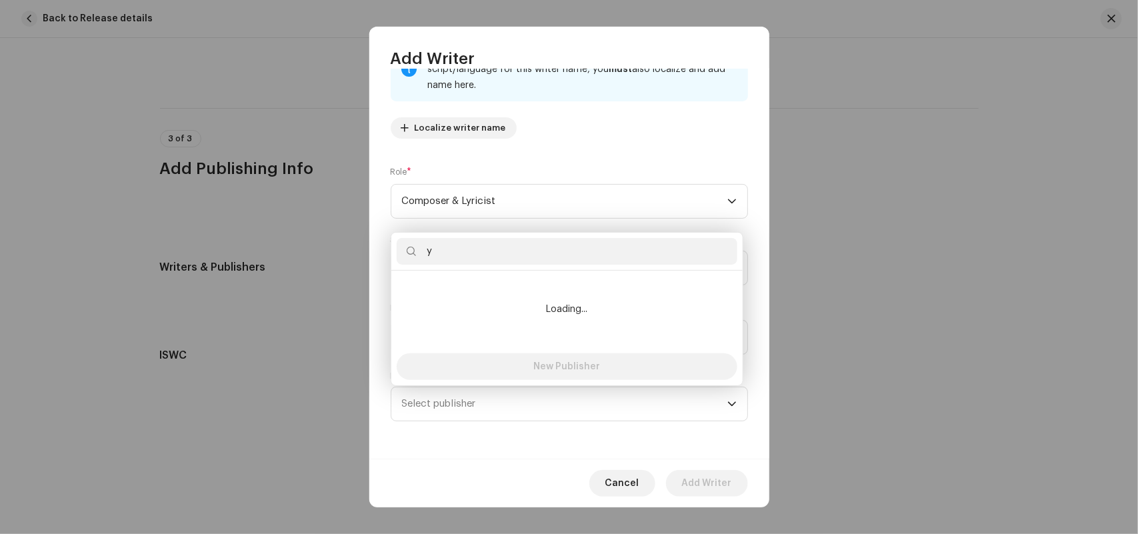
type input "y"
click at [460, 302] on li "Loading..." at bounding box center [567, 309] width 341 height 67
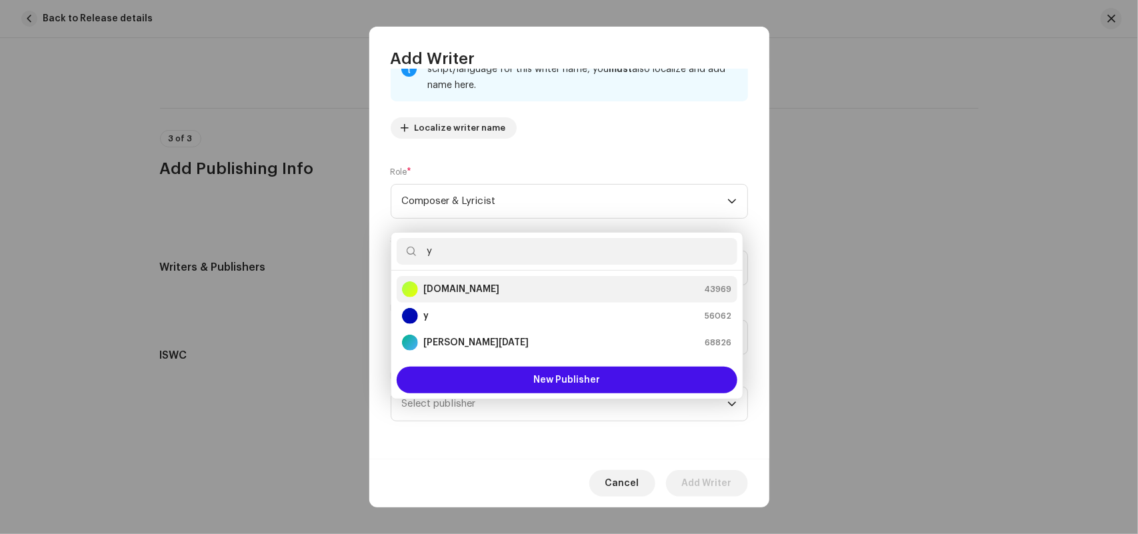
click at [450, 287] on strong "[DOMAIN_NAME]" at bounding box center [461, 289] width 76 height 13
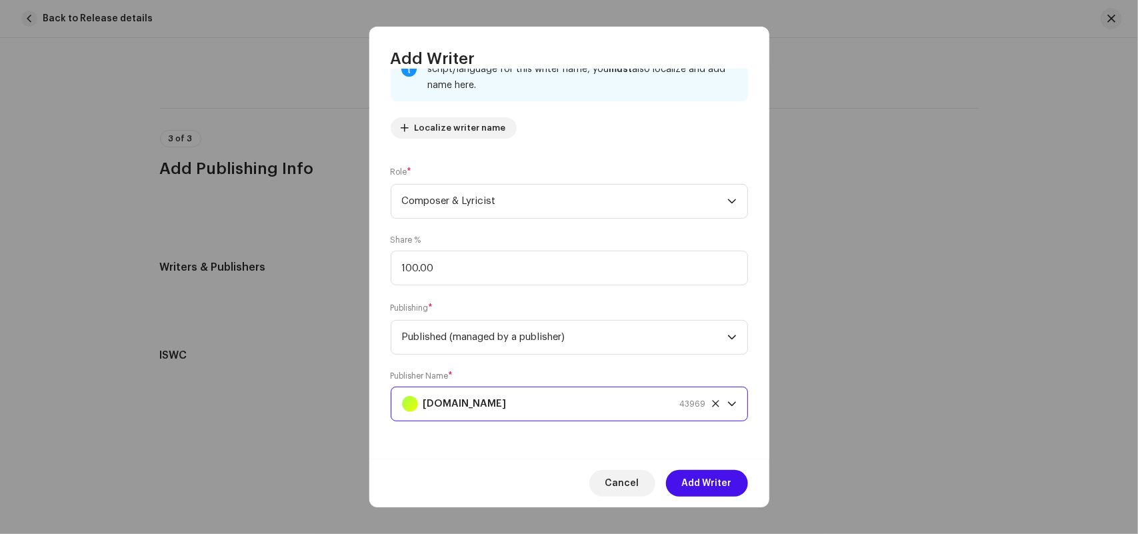
drag, startPoint x: 697, startPoint y: 473, endPoint x: 119, endPoint y: 1, distance: 747.0
click at [698, 473] on span "Add Writer" at bounding box center [707, 483] width 50 height 27
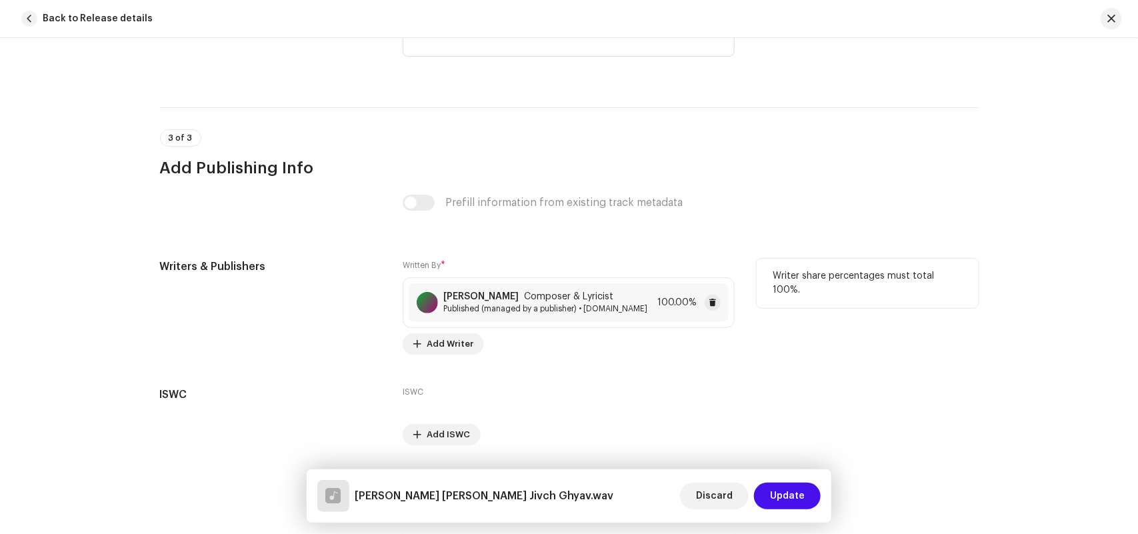
scroll to position [2126, 0]
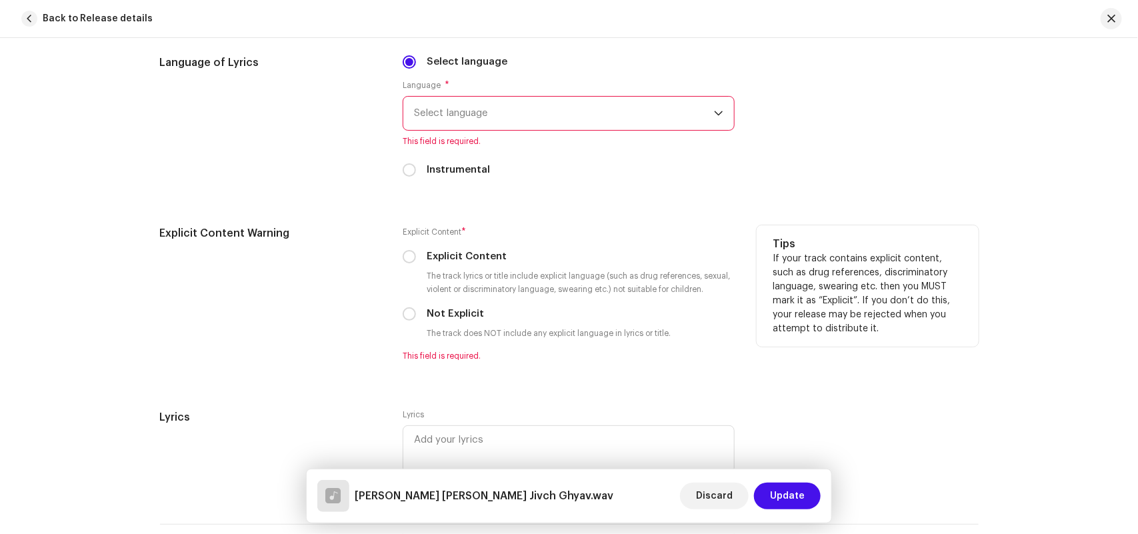
click at [434, 310] on label "Not Explicit" at bounding box center [455, 314] width 57 height 15
click at [416, 310] on input "Not Explicit" at bounding box center [409, 313] width 13 height 13
radio input "true"
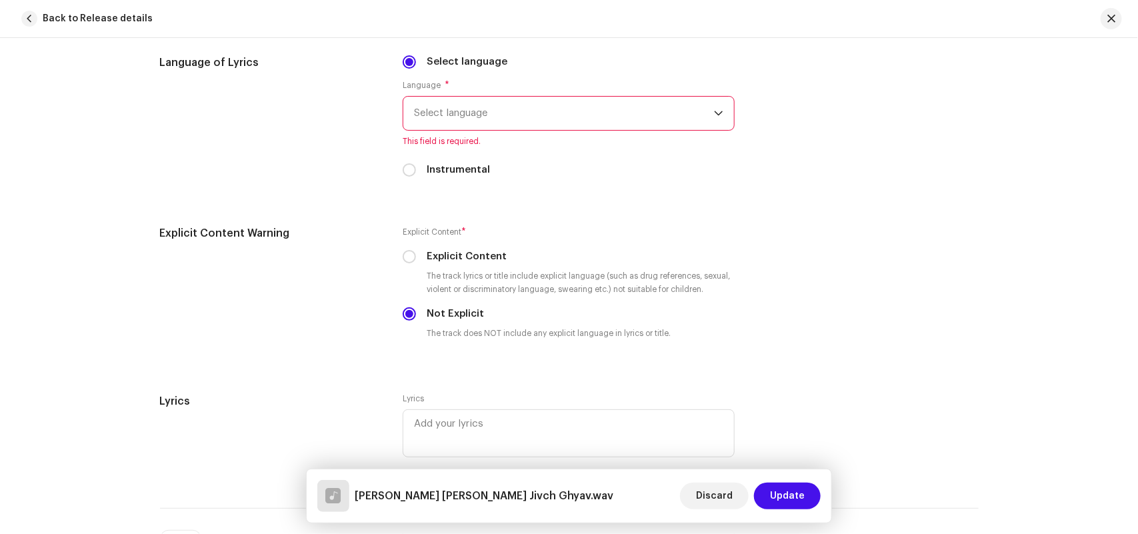
click at [447, 111] on span "Select language" at bounding box center [564, 113] width 300 height 33
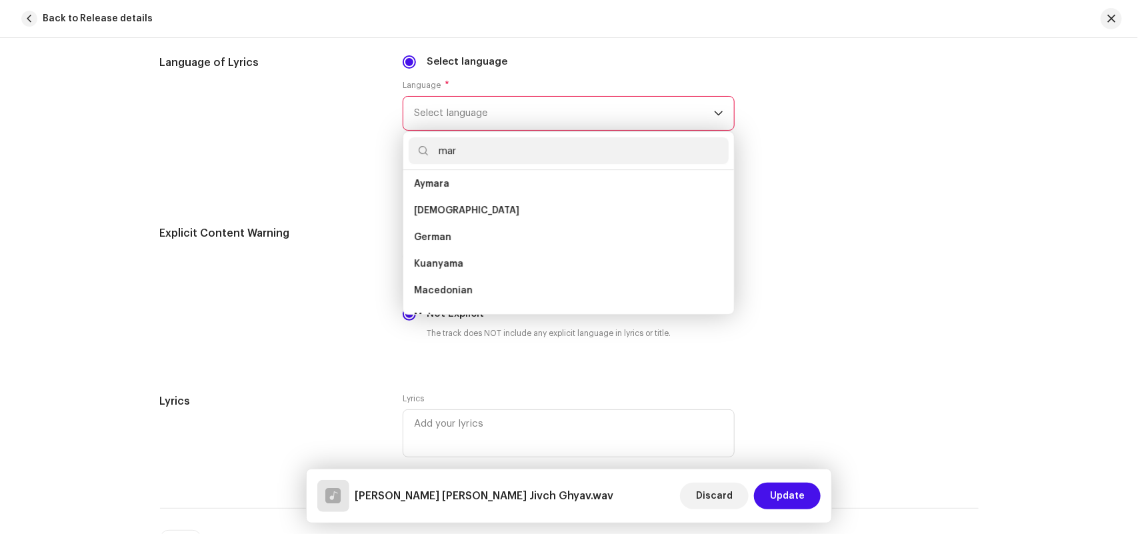
scroll to position [0, 0]
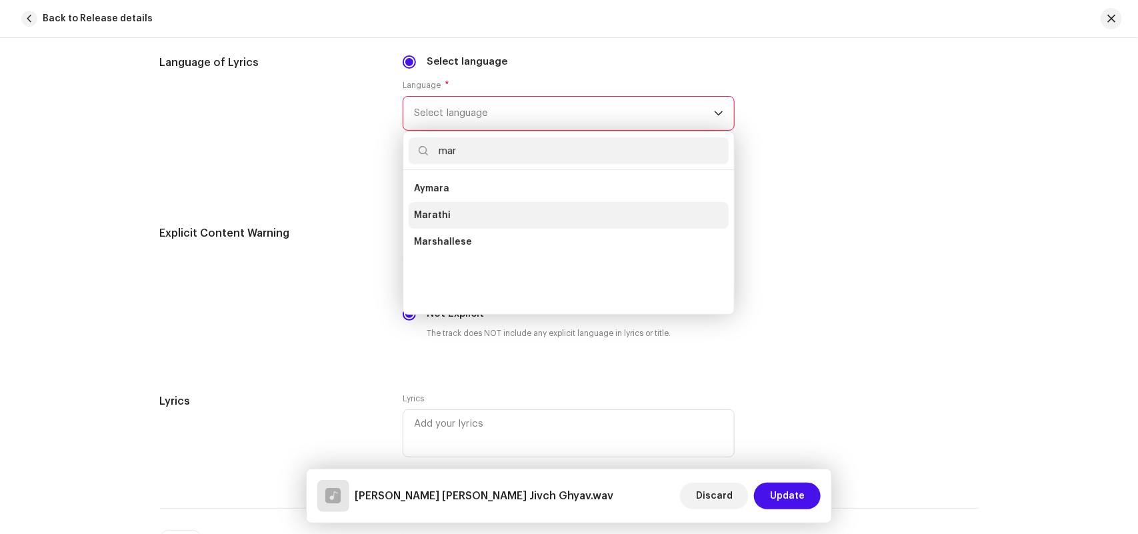
type input "mar"
click at [435, 217] on span "Marathi" at bounding box center [432, 215] width 37 height 13
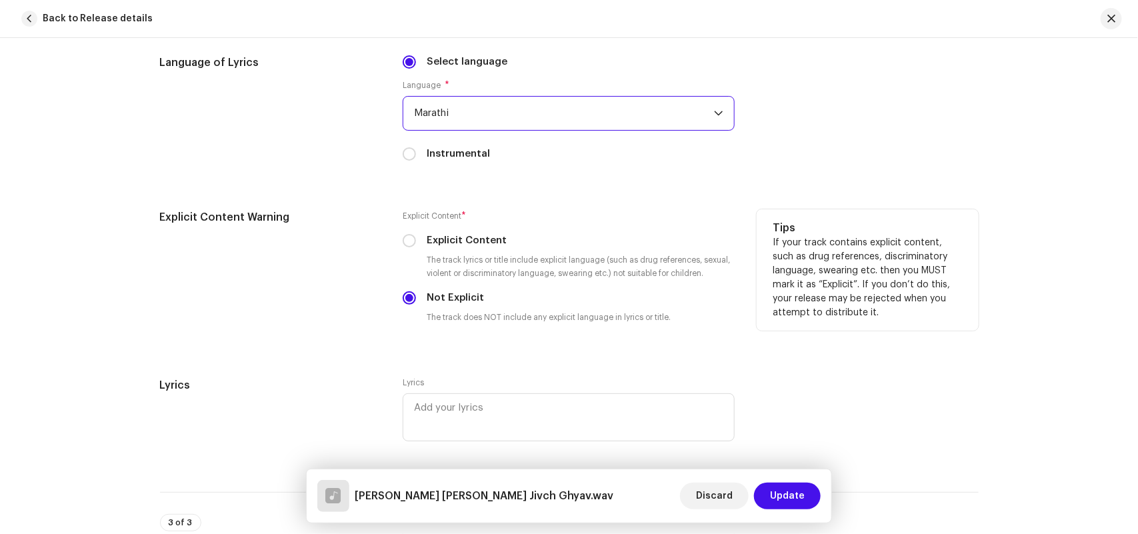
scroll to position [1710, 0]
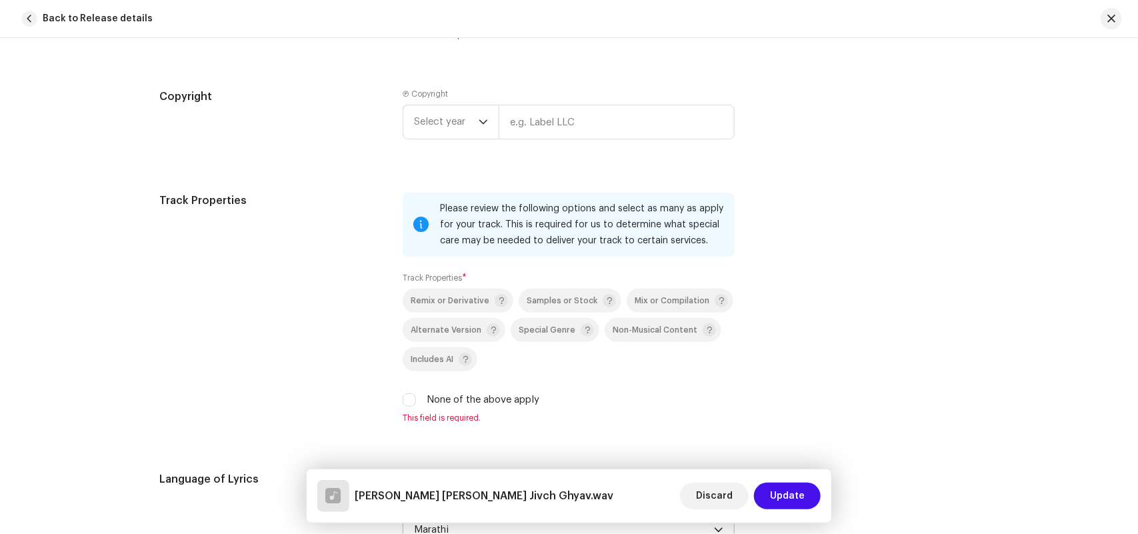
click at [465, 407] on label "None of the above apply" at bounding box center [483, 400] width 113 height 15
click at [416, 407] on input "None of the above apply" at bounding box center [409, 399] width 13 height 13
checkbox input "true"
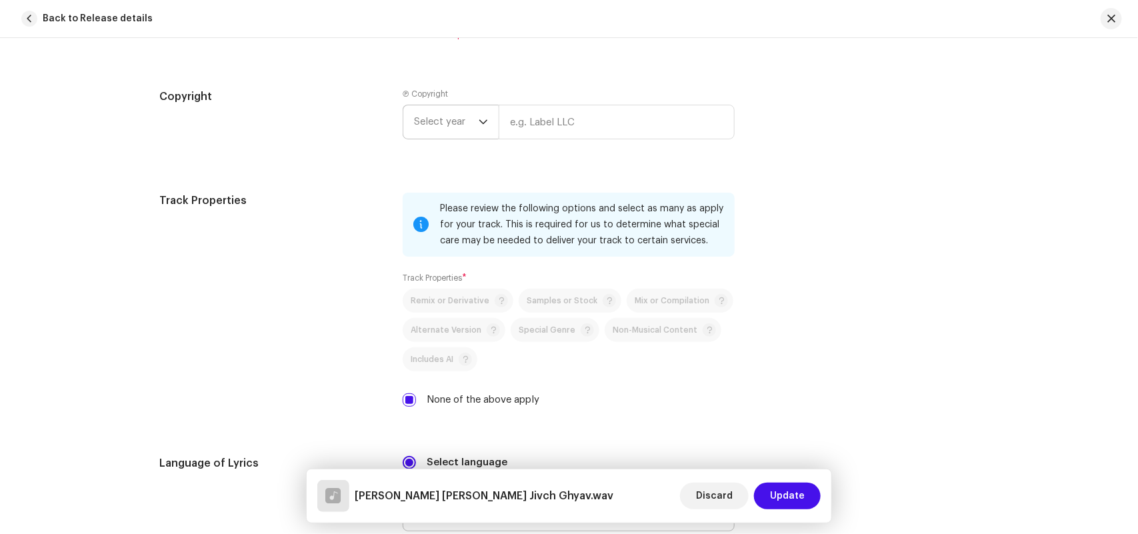
click at [441, 117] on span "Select year" at bounding box center [446, 121] width 65 height 33
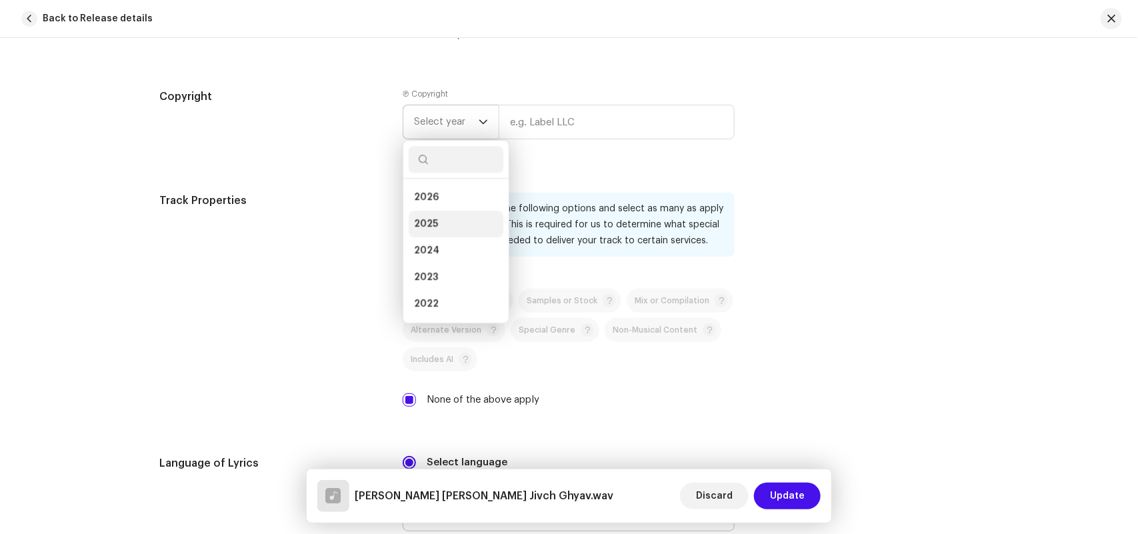
click at [420, 217] on li "2025" at bounding box center [456, 224] width 95 height 27
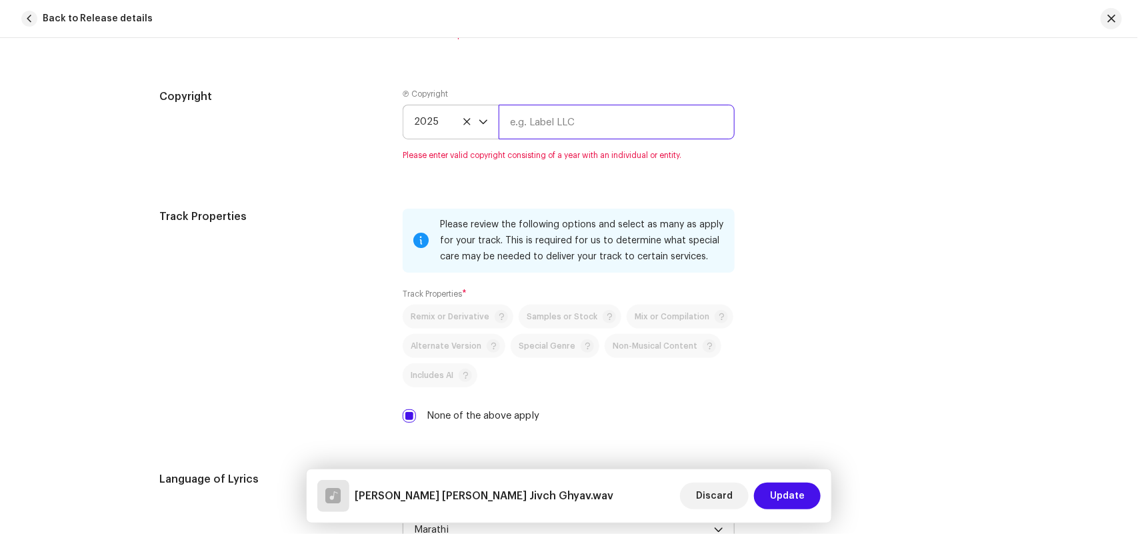
click at [545, 125] on input "text" at bounding box center [617, 122] width 236 height 35
paste input "Sagar Palve"
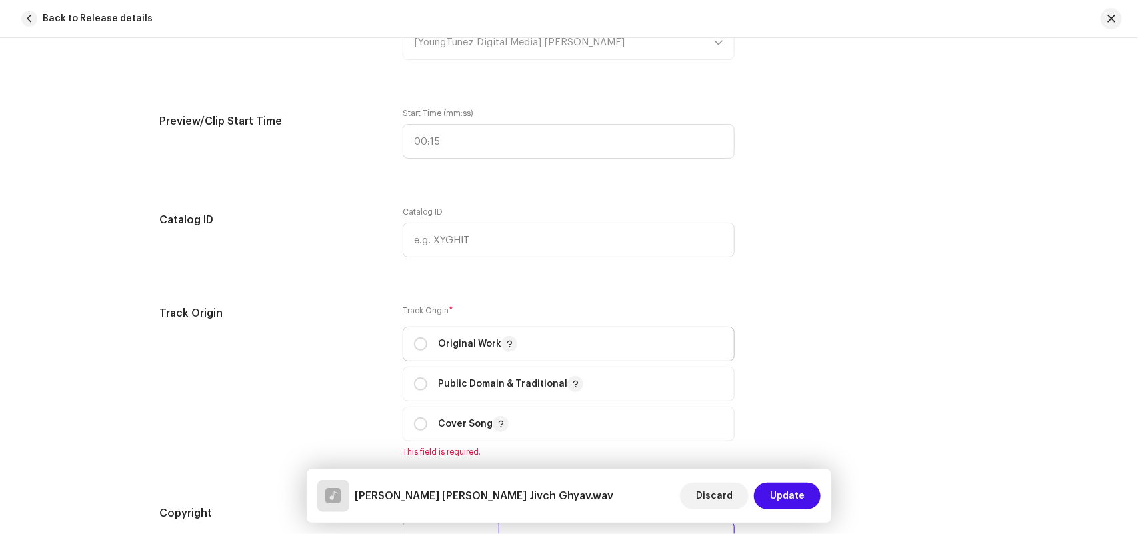
type input "Sagar Palve"
click at [457, 351] on p "Original Work" at bounding box center [477, 344] width 79 height 16
radio input "true"
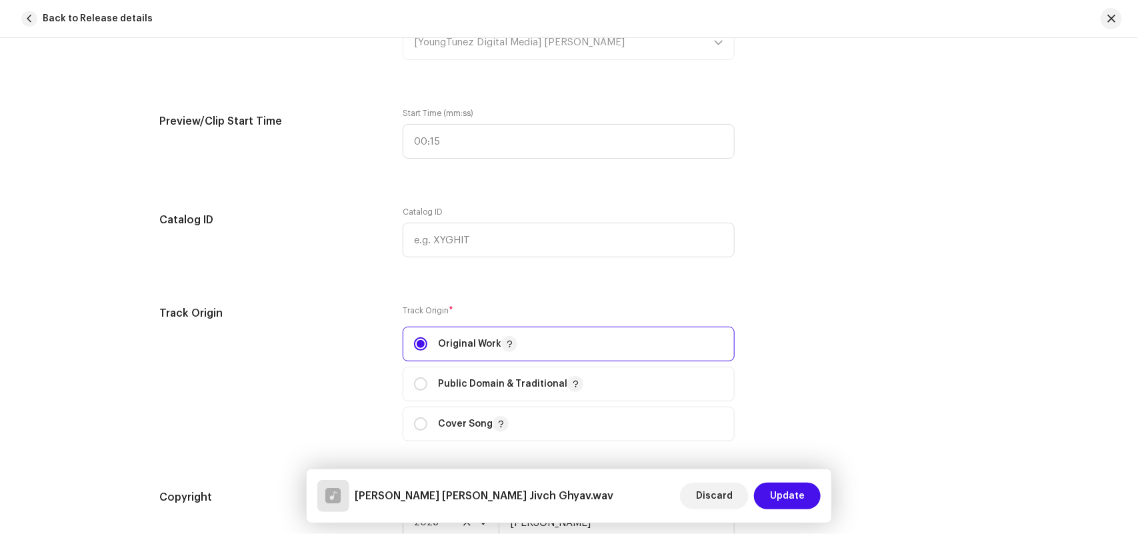
scroll to position [876, 0]
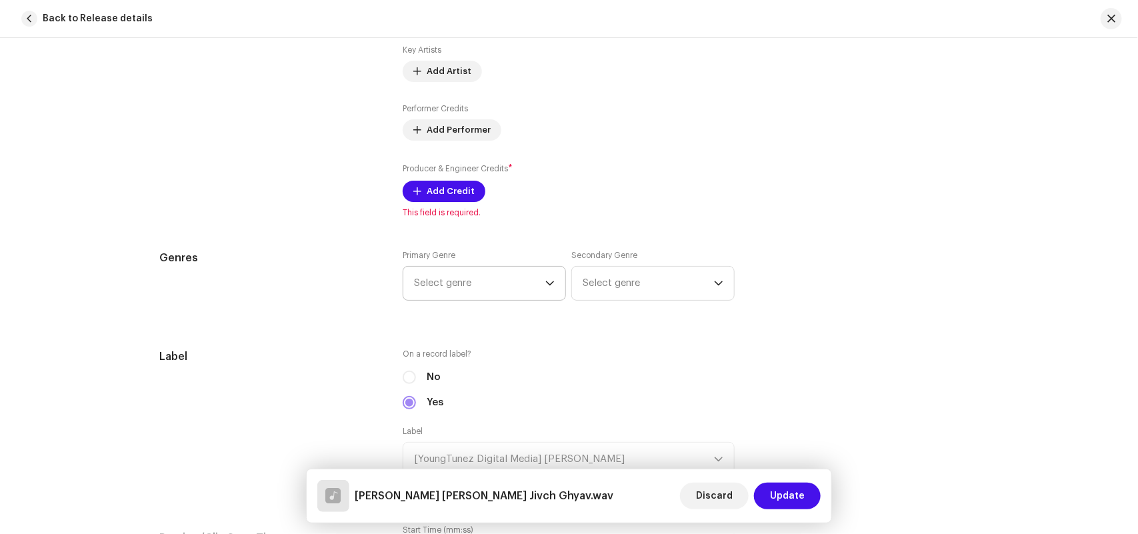
click at [465, 288] on span "Select genre" at bounding box center [479, 283] width 131 height 33
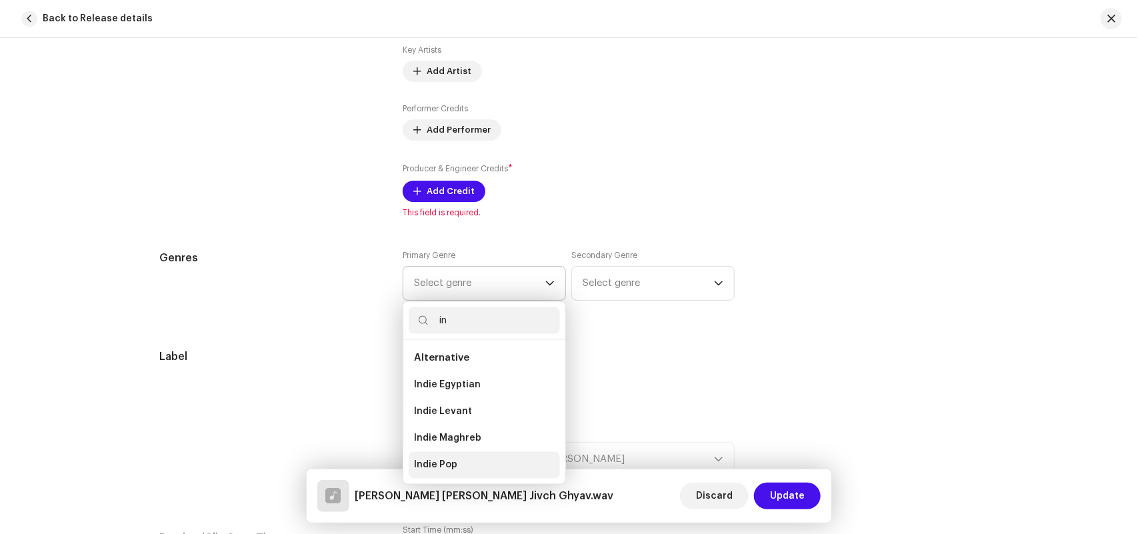
type input "in"
click at [444, 464] on span "Indie Pop" at bounding box center [435, 465] width 43 height 13
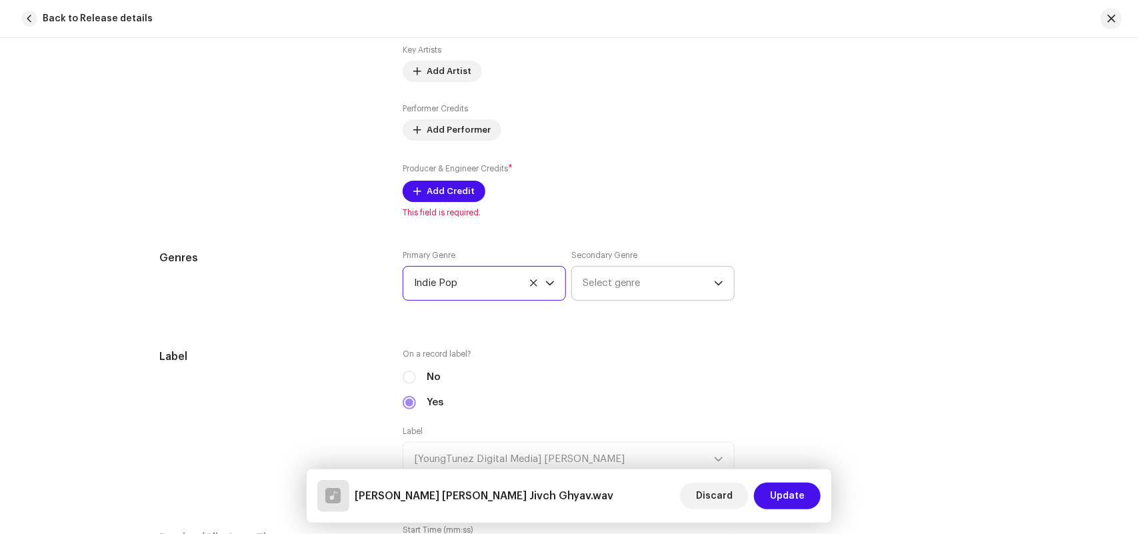
click at [601, 280] on span "Select genre" at bounding box center [648, 283] width 131 height 33
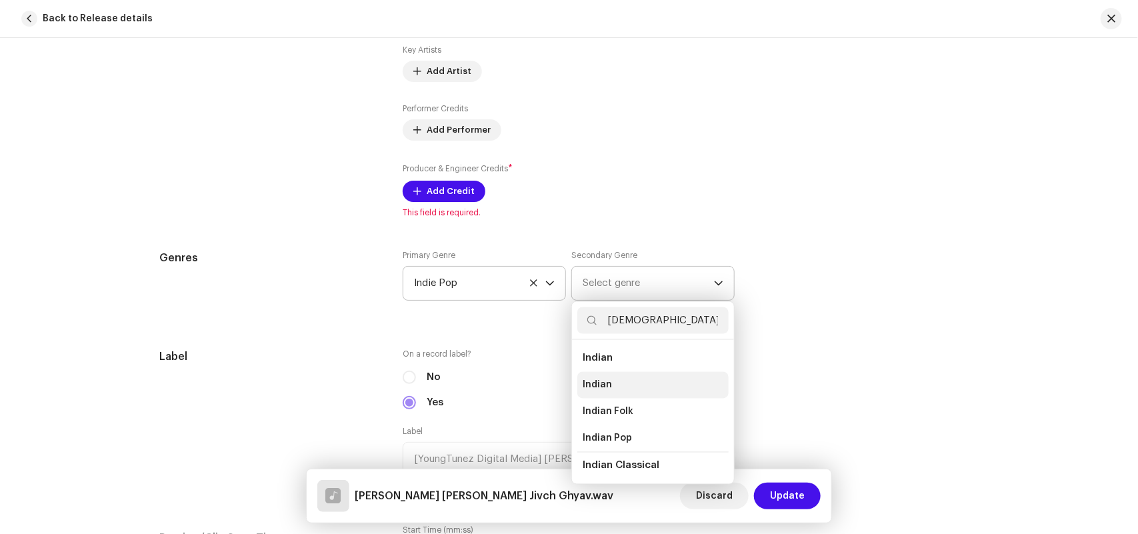
type input "[DEMOGRAPHIC_DATA]"
click at [591, 388] on span "Indian" at bounding box center [597, 385] width 29 height 13
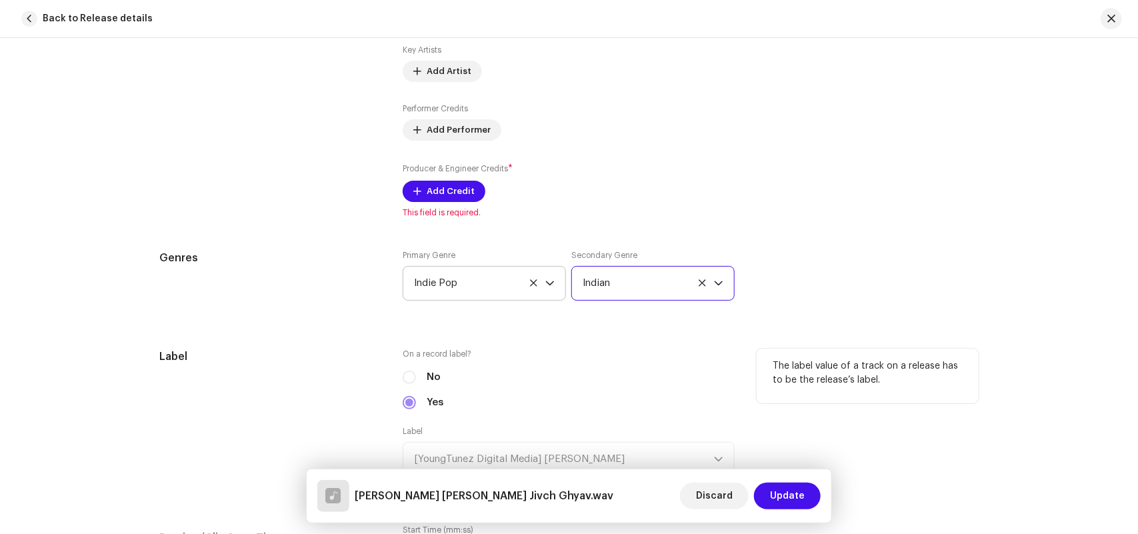
scroll to position [460, 0]
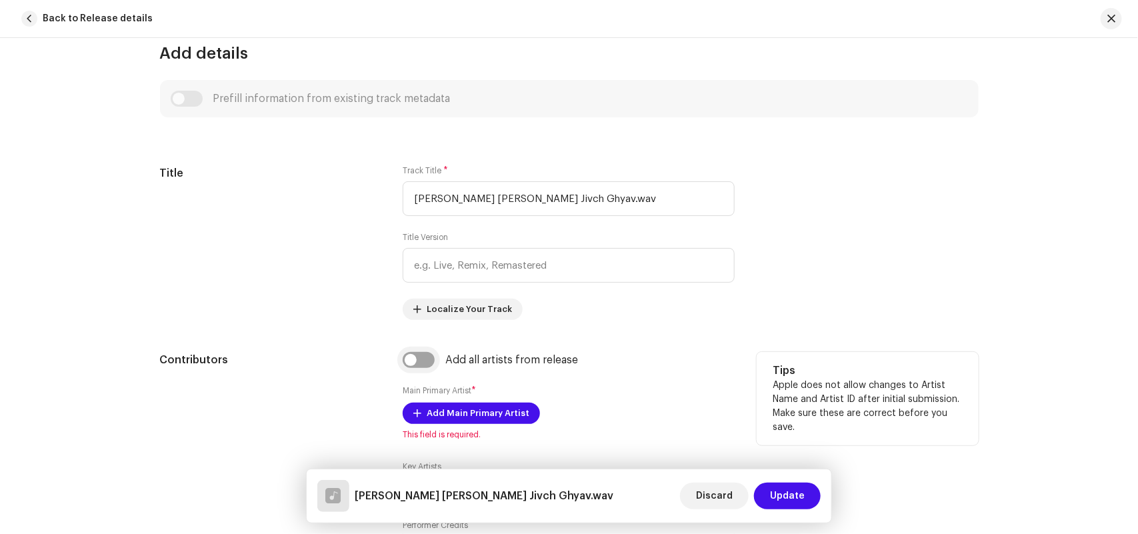
click at [423, 362] on input "checkbox" at bounding box center [419, 360] width 32 height 16
checkbox input "true"
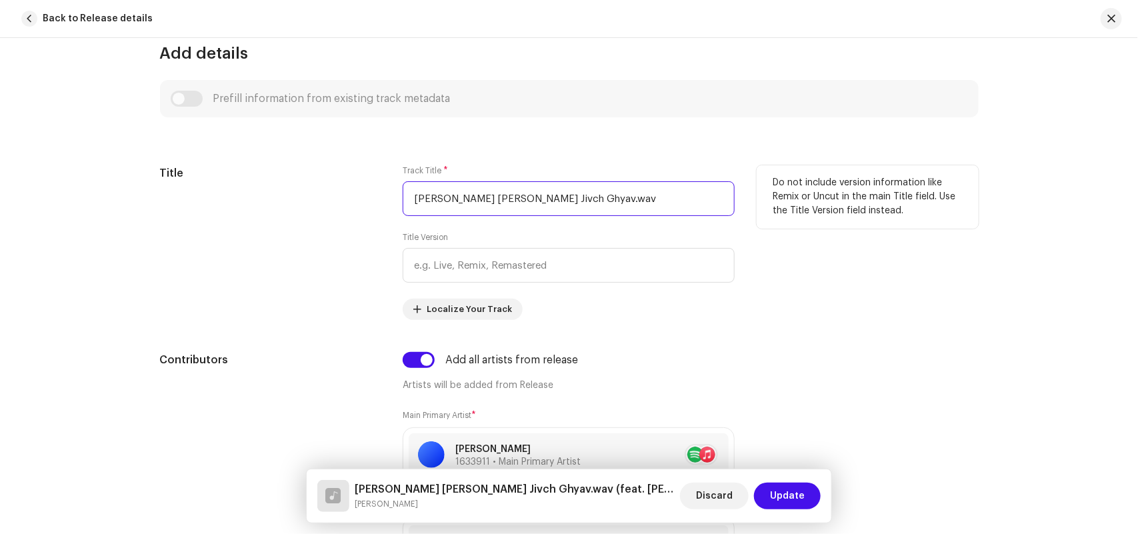
click at [612, 201] on input "Tula Azad Karun Vatat Jivch Ghyav.wav" at bounding box center [569, 198] width 332 height 35
type input "Tula Azad Karun Vatat Jivch Ghyav"
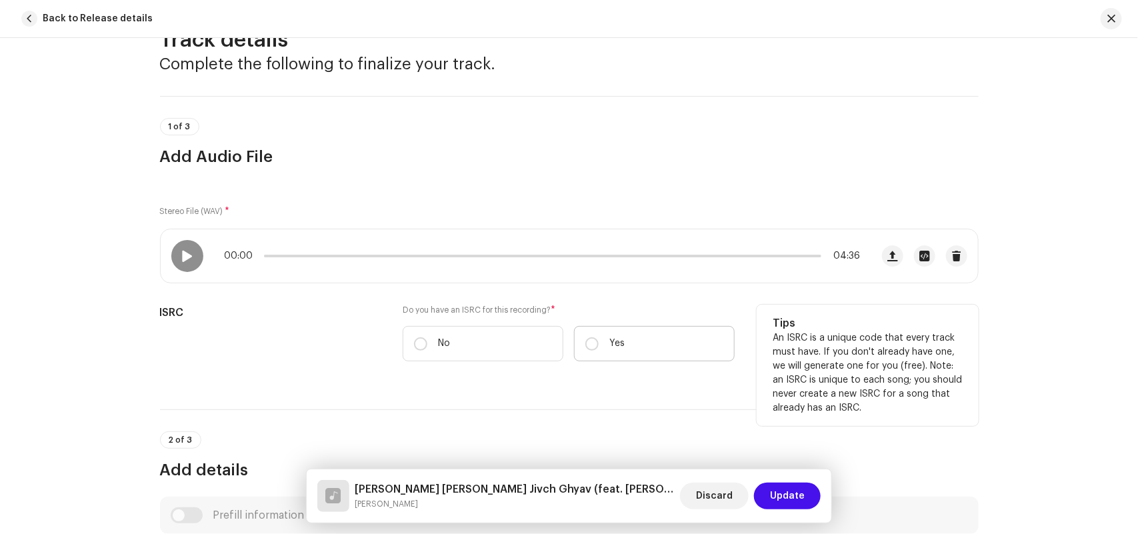
click at [587, 339] on input "Yes" at bounding box center [591, 343] width 13 height 13
radio input "true"
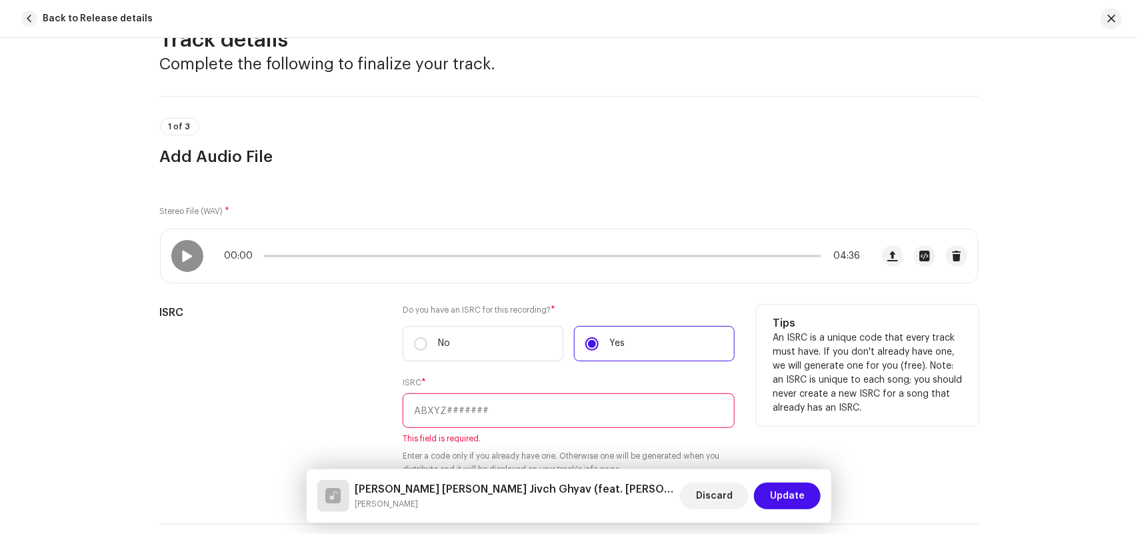
click at [502, 405] on input "text" at bounding box center [569, 410] width 332 height 35
paste input "INY242524418"
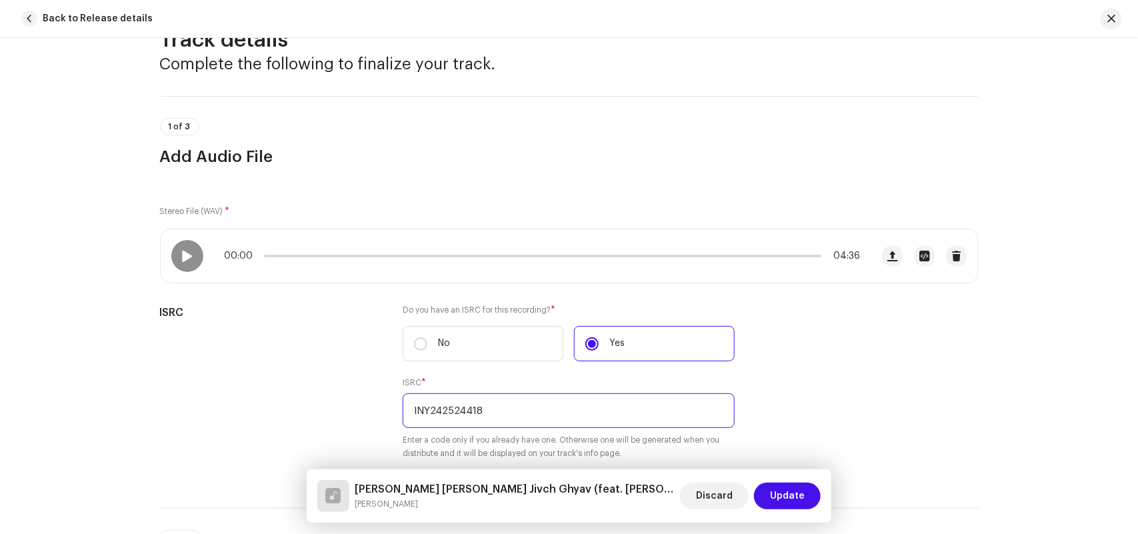
type input "INY242524418"
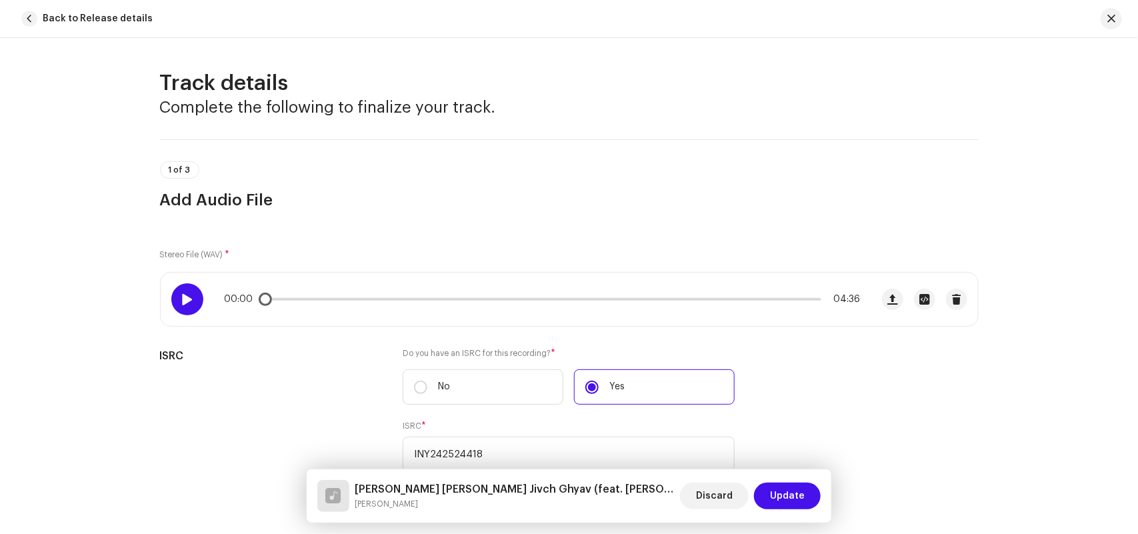
click at [187, 302] on span at bounding box center [186, 299] width 11 height 11
click at [185, 301] on span at bounding box center [186, 299] width 11 height 11
click at [187, 297] on span at bounding box center [186, 299] width 11 height 11
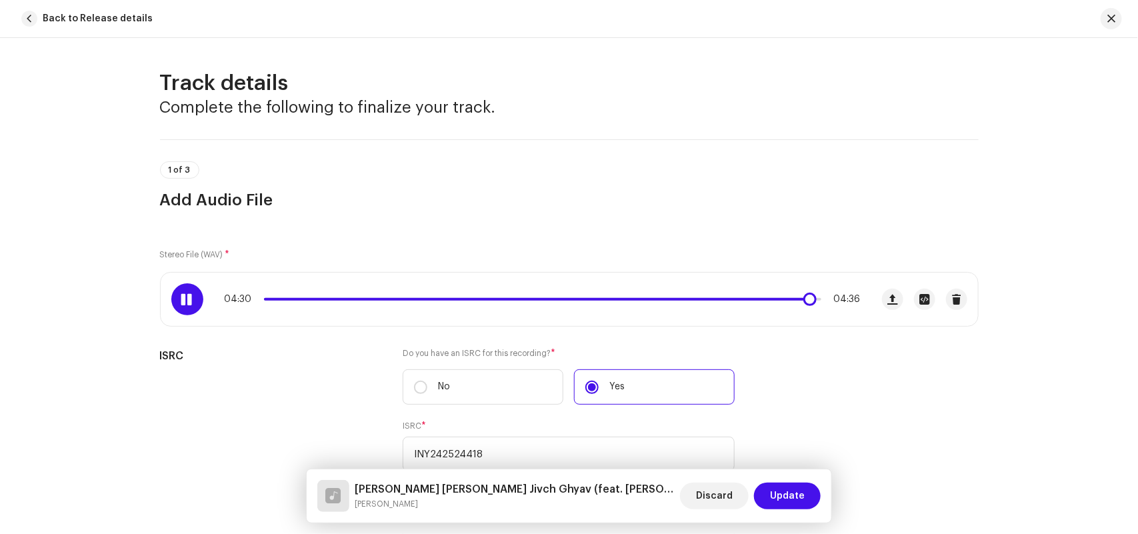
drag, startPoint x: 377, startPoint y: 303, endPoint x: 804, endPoint y: 315, distance: 427.4
click at [804, 315] on div "04:30 04:36" at bounding box center [516, 299] width 710 height 53
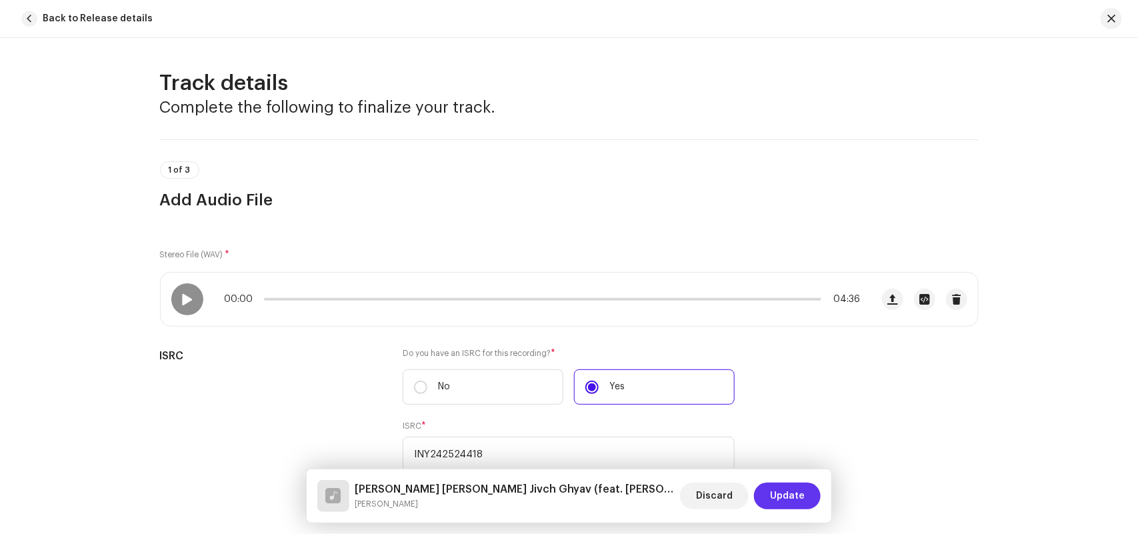
click at [776, 492] on span "Update" at bounding box center [787, 496] width 35 height 27
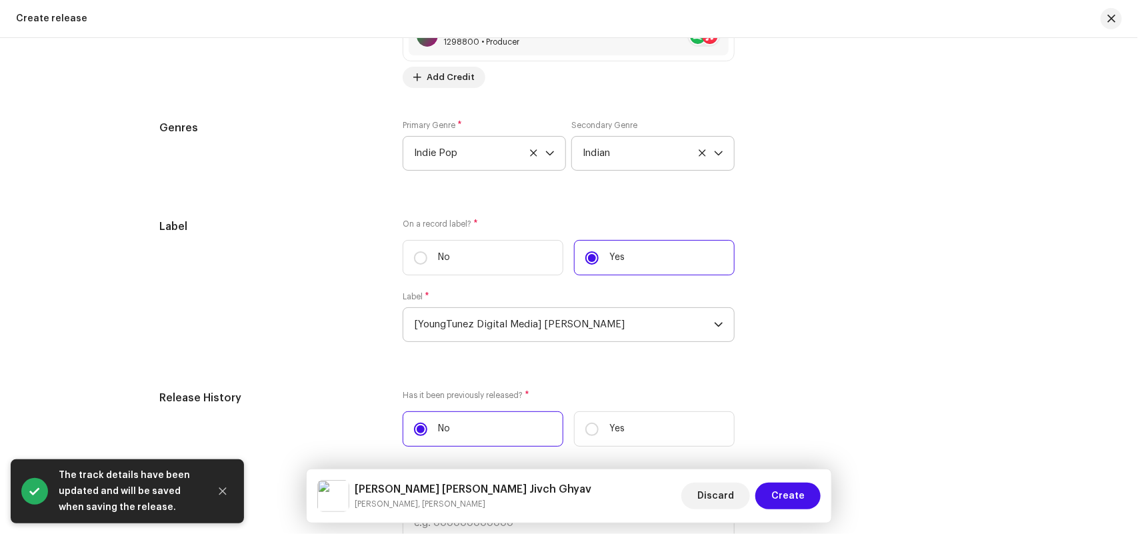
scroll to position [2234, 0]
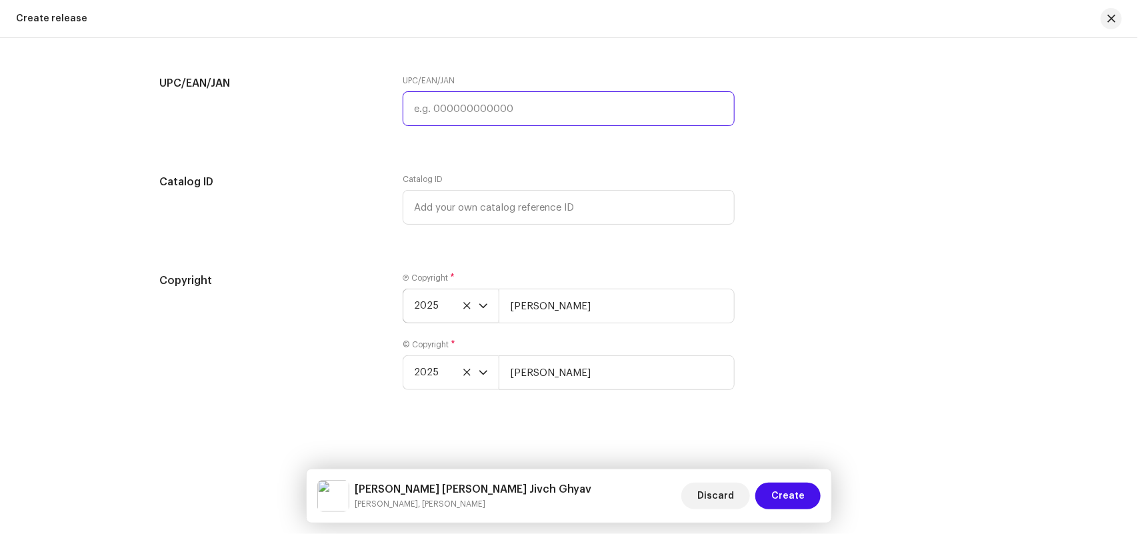
click at [425, 108] on input "text" at bounding box center [569, 108] width 332 height 35
paste input "8904514441859"
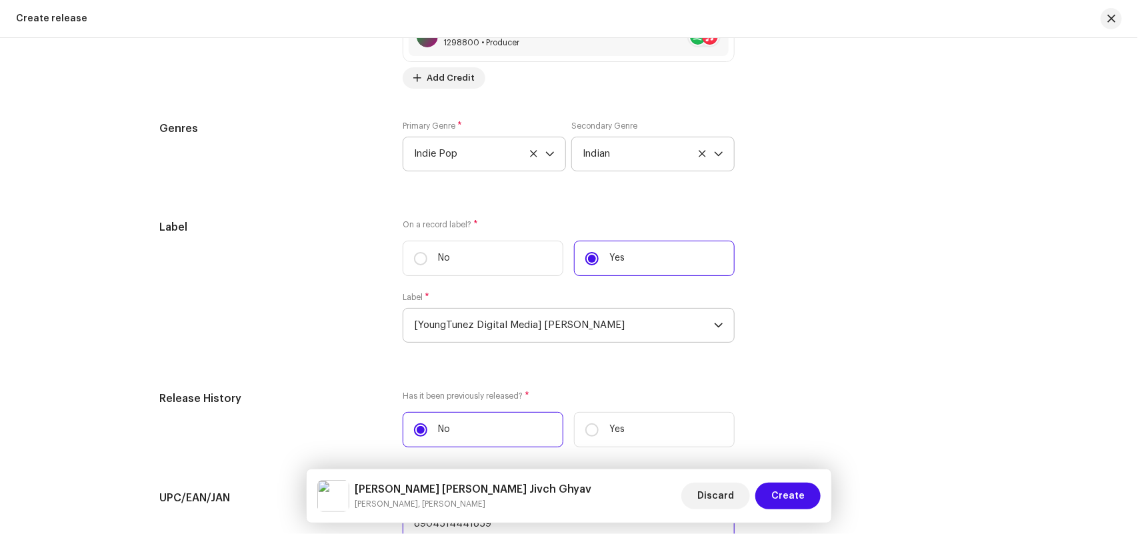
scroll to position [1401, 0]
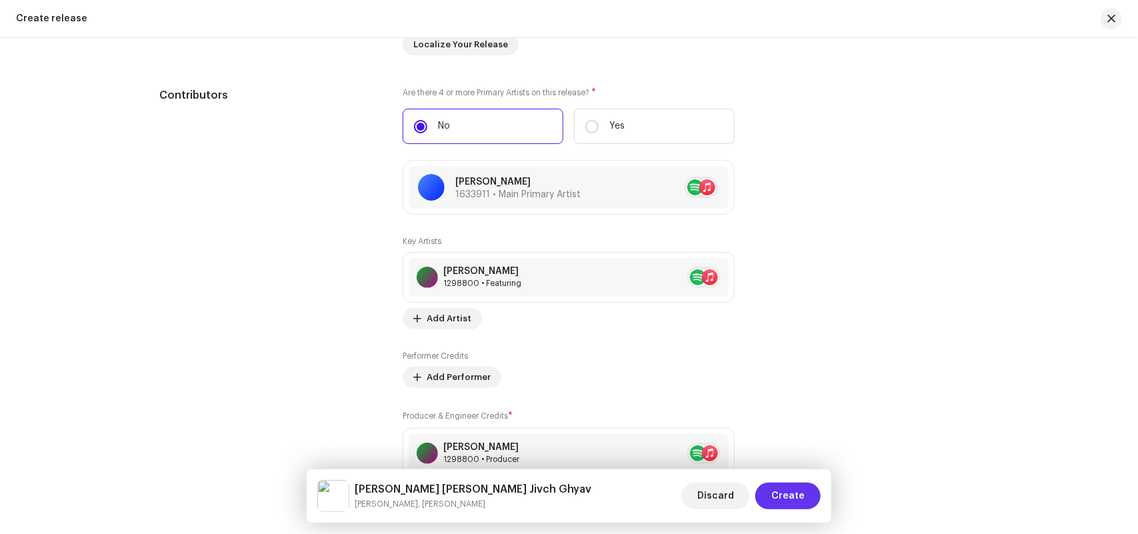
type input "8904514441859"
click at [788, 492] on span "Create" at bounding box center [787, 496] width 33 height 27
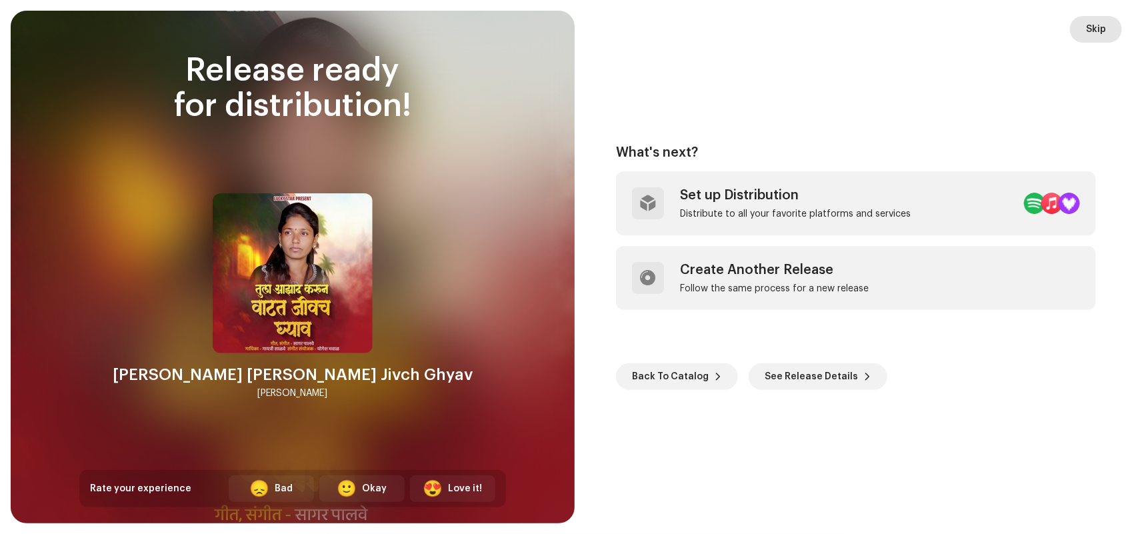
click at [1090, 30] on span "Skip" at bounding box center [1096, 29] width 20 height 27
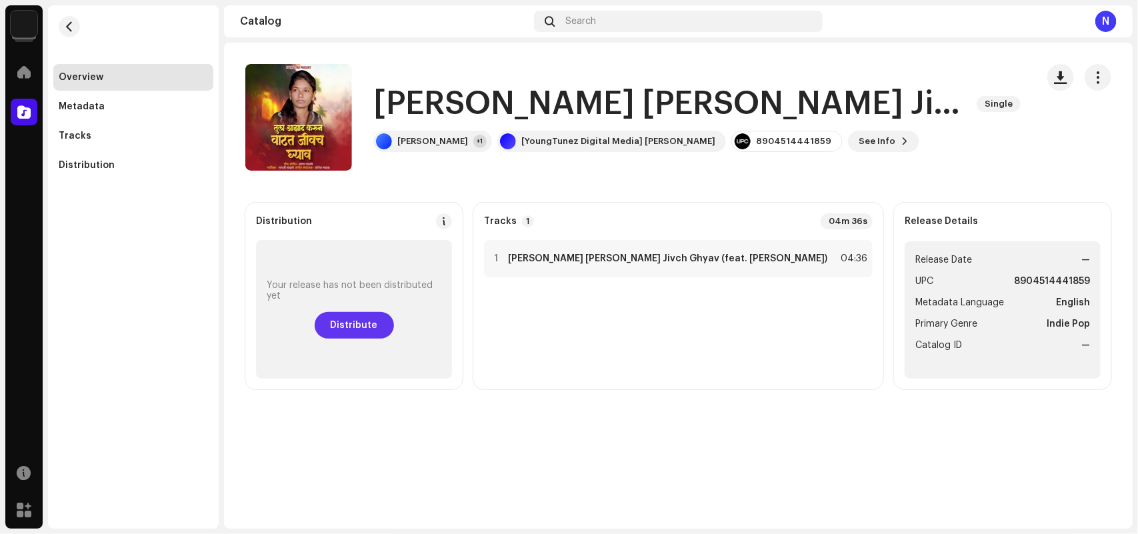
click at [378, 319] on span "Distribute" at bounding box center [354, 325] width 47 height 27
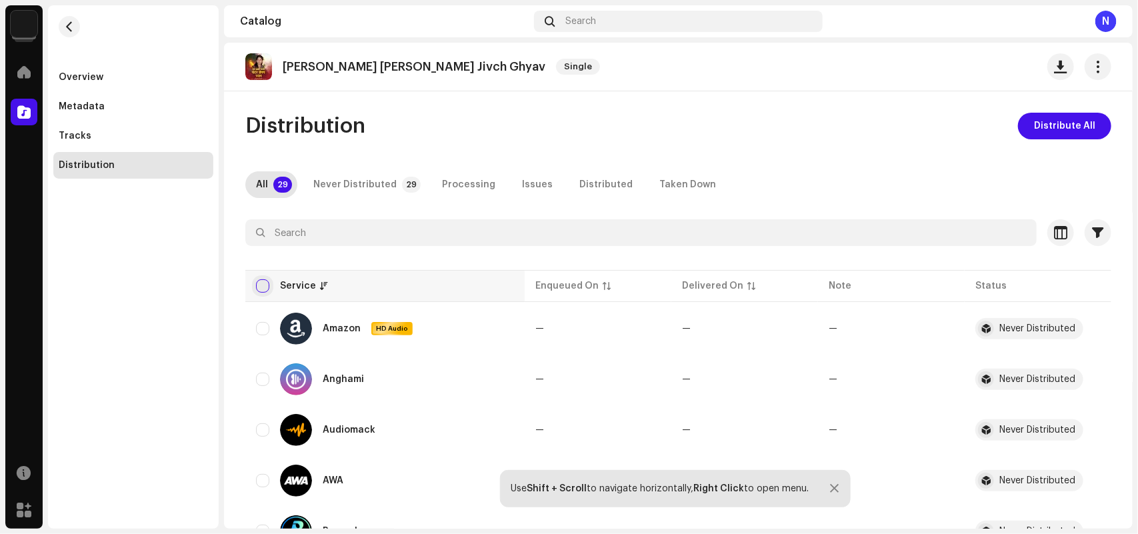
click at [262, 282] on input "checkbox" at bounding box center [262, 285] width 13 height 13
checkbox input "true"
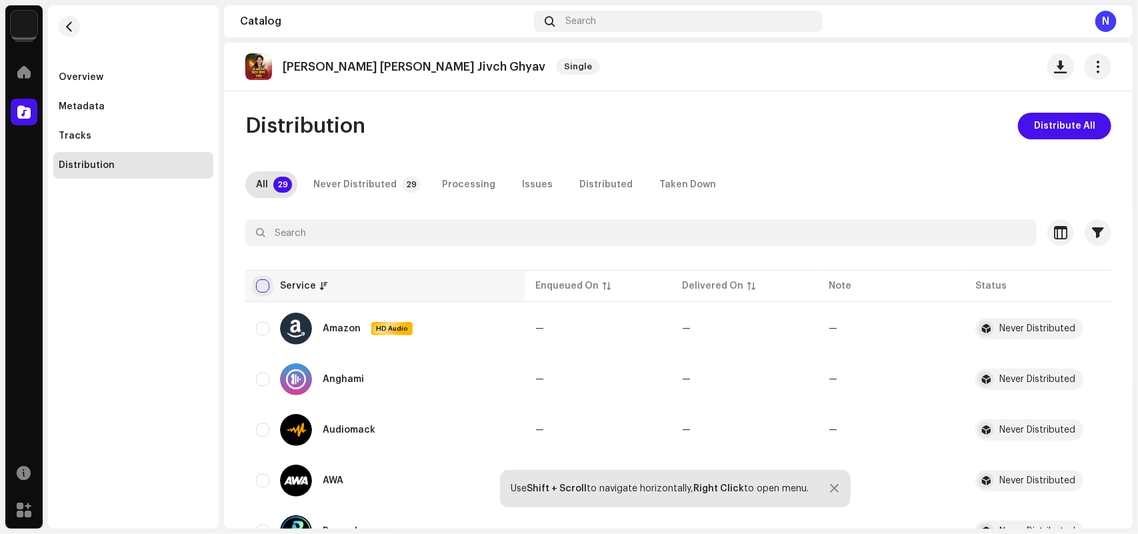
checkbox input "true"
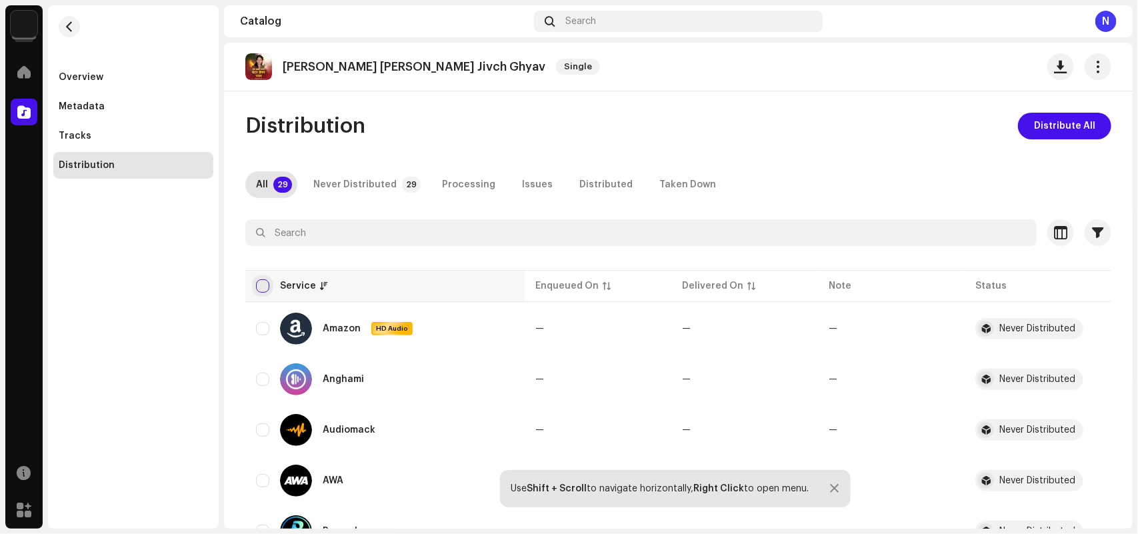
checkbox input "true"
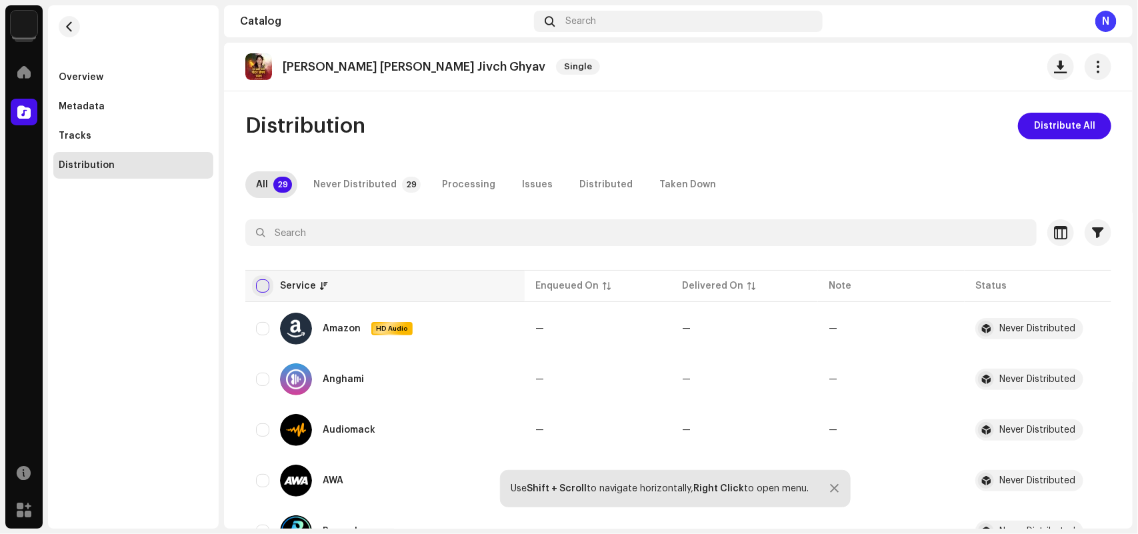
checkbox input "true"
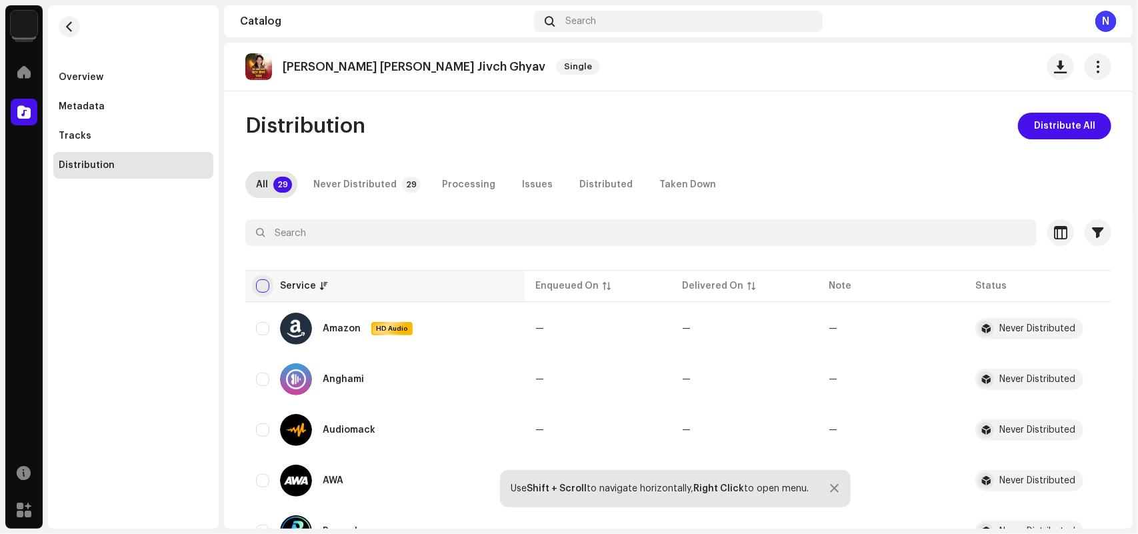
checkbox input "true"
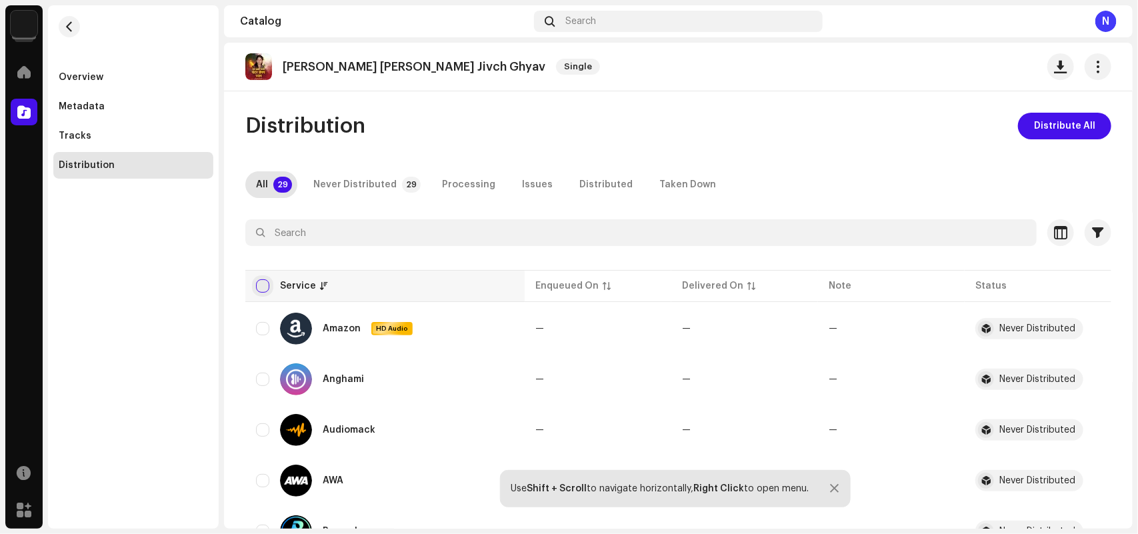
checkbox input "true"
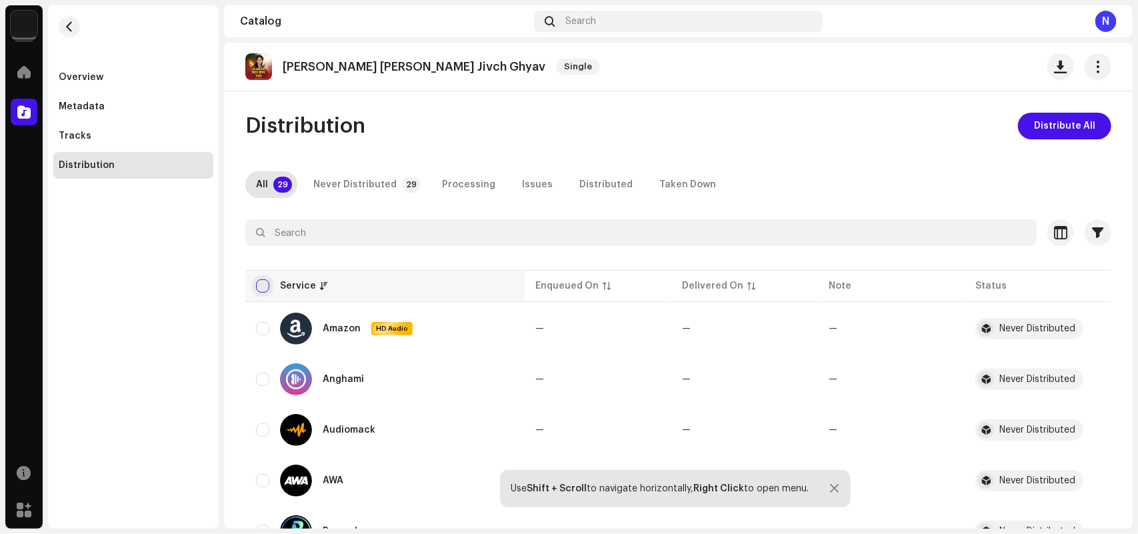
checkbox input "true"
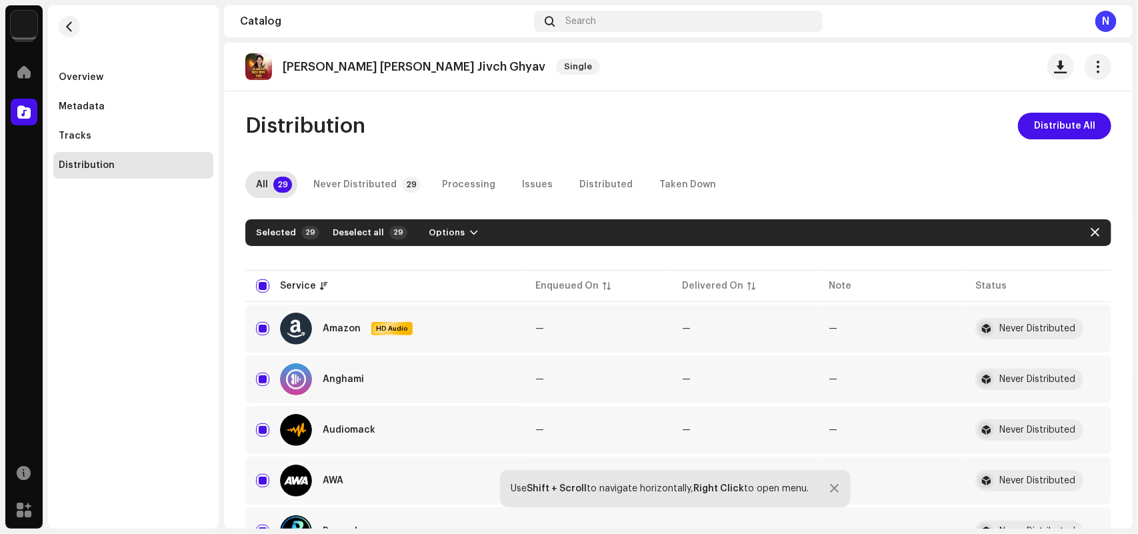
scroll to position [417, 0]
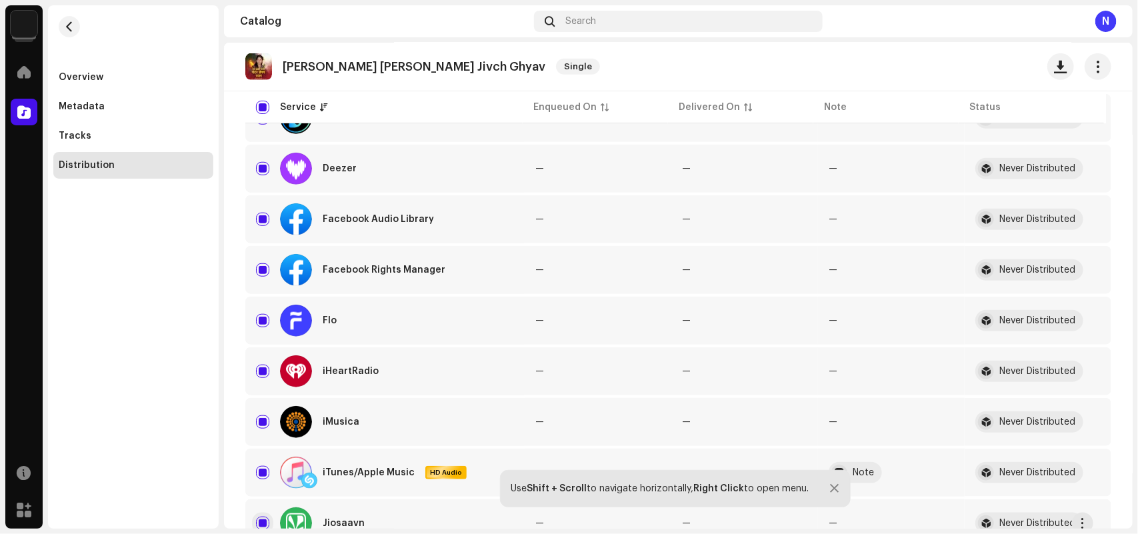
click at [260, 520] on input "Row Selected" at bounding box center [262, 523] width 13 height 13
checkbox input "false"
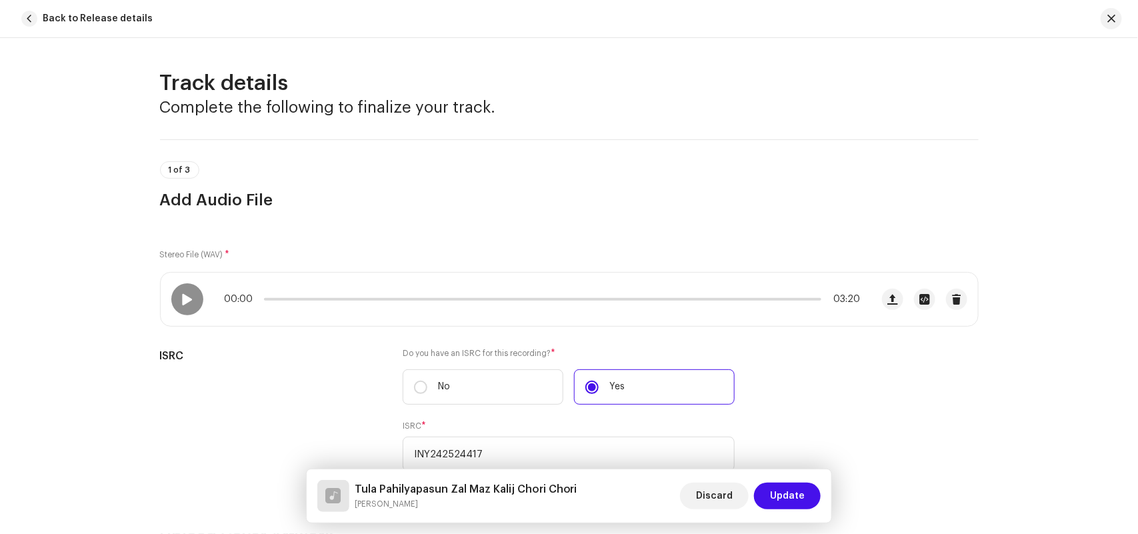
scroll to position [1666, 0]
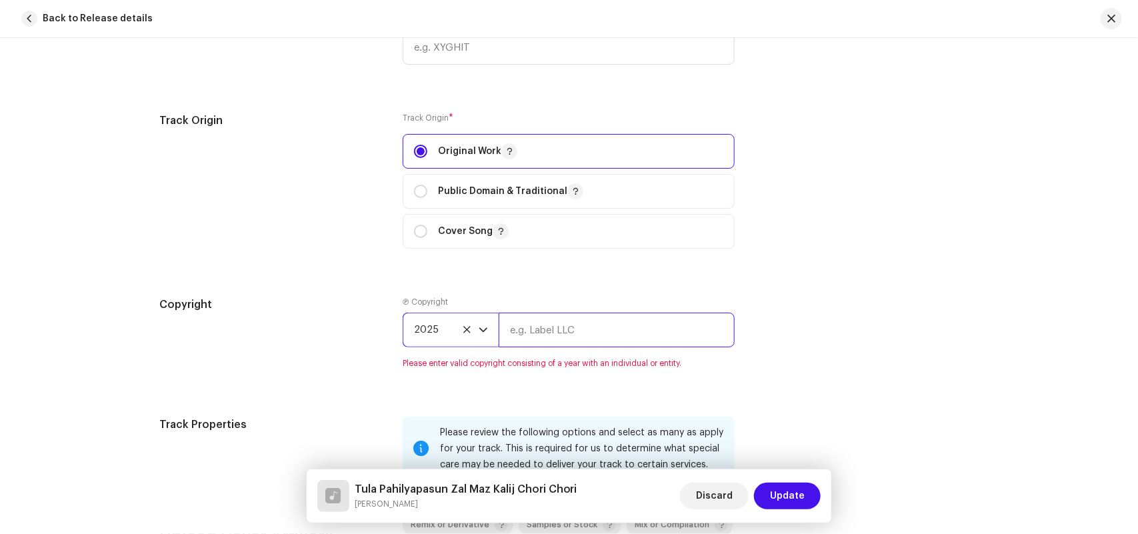
click at [544, 331] on input "text" at bounding box center [617, 330] width 236 height 35
paste input "Akshay Kanthe"
click at [543, 330] on input "Akshay Kanthe" at bounding box center [617, 330] width 236 height 35
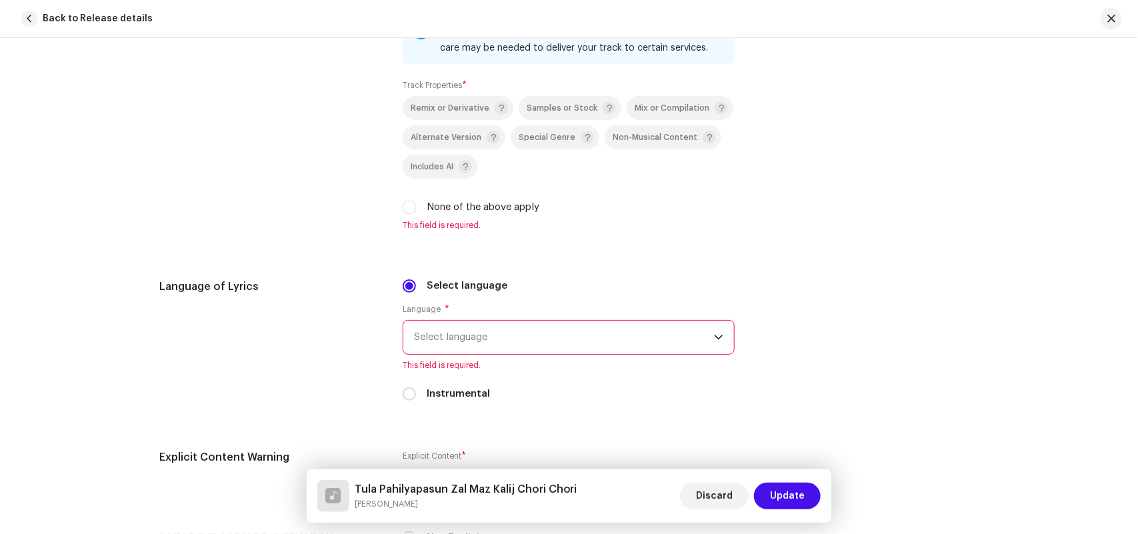
type input "Akshay Kanthe"
click at [457, 197] on div "Remix or Derivative Samples or Stock Mix or Compilation Alternate Version Speci…" at bounding box center [569, 155] width 332 height 119
click at [457, 209] on label "None of the above apply" at bounding box center [483, 207] width 113 height 15
click at [416, 209] on input "None of the above apply" at bounding box center [409, 207] width 13 height 13
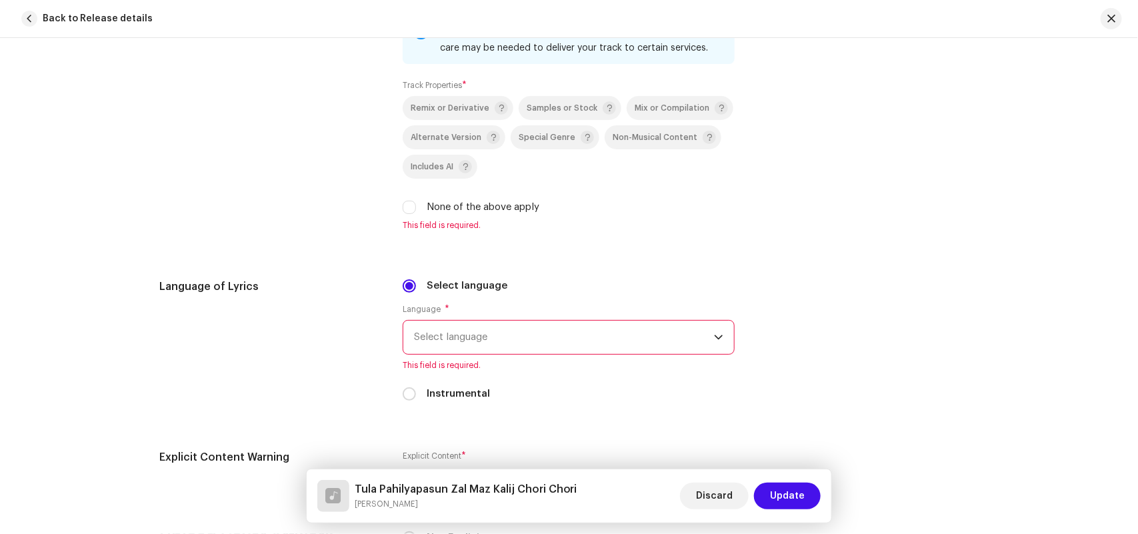
checkbox input "true"
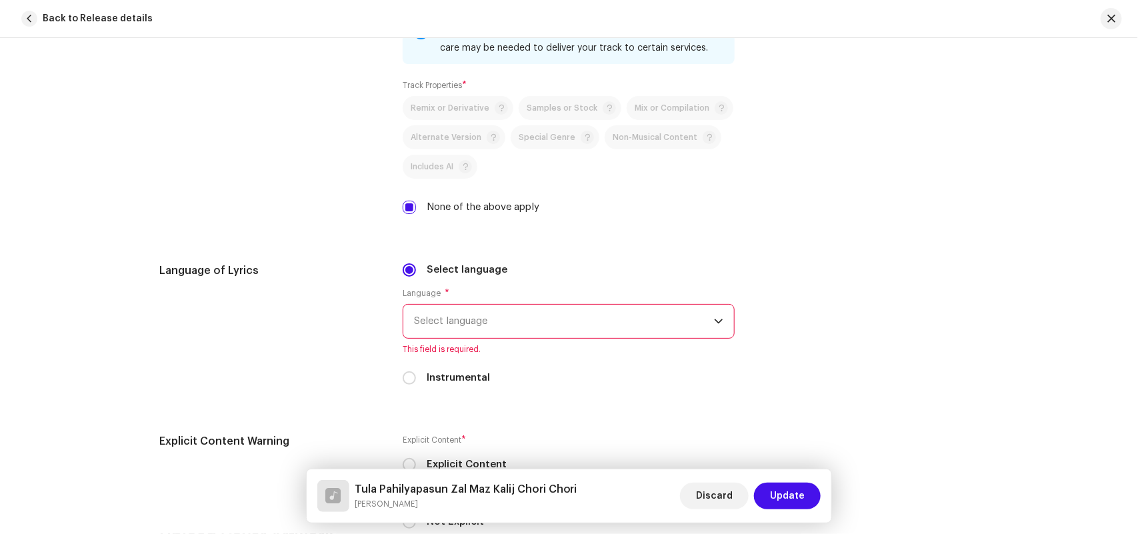
click at [470, 319] on span "Select language" at bounding box center [564, 321] width 300 height 33
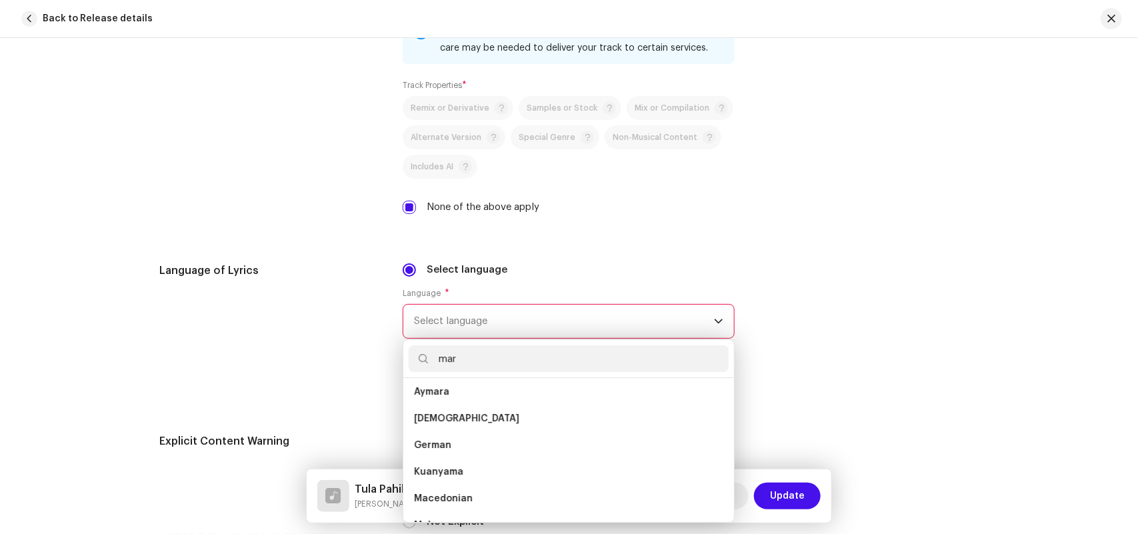
scroll to position [0, 0]
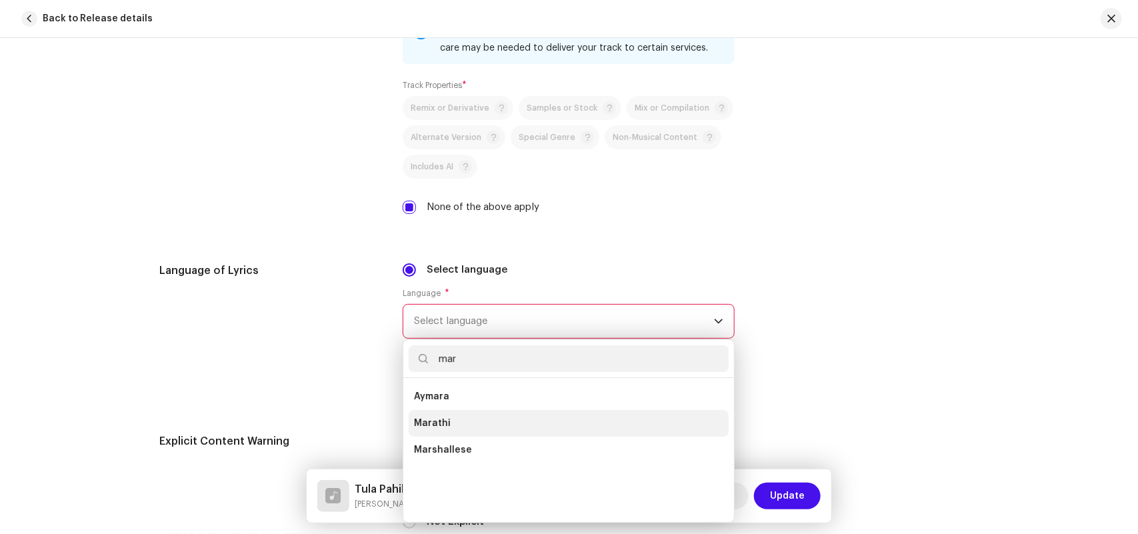
type input "mar"
click at [435, 418] on span "Marathi" at bounding box center [432, 423] width 37 height 13
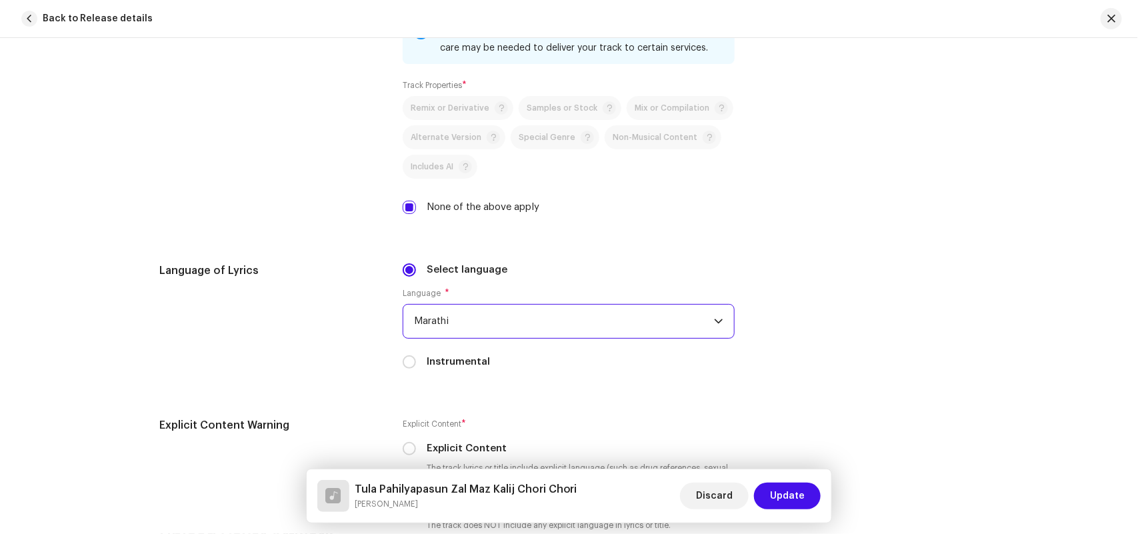
scroll to position [2483, 0]
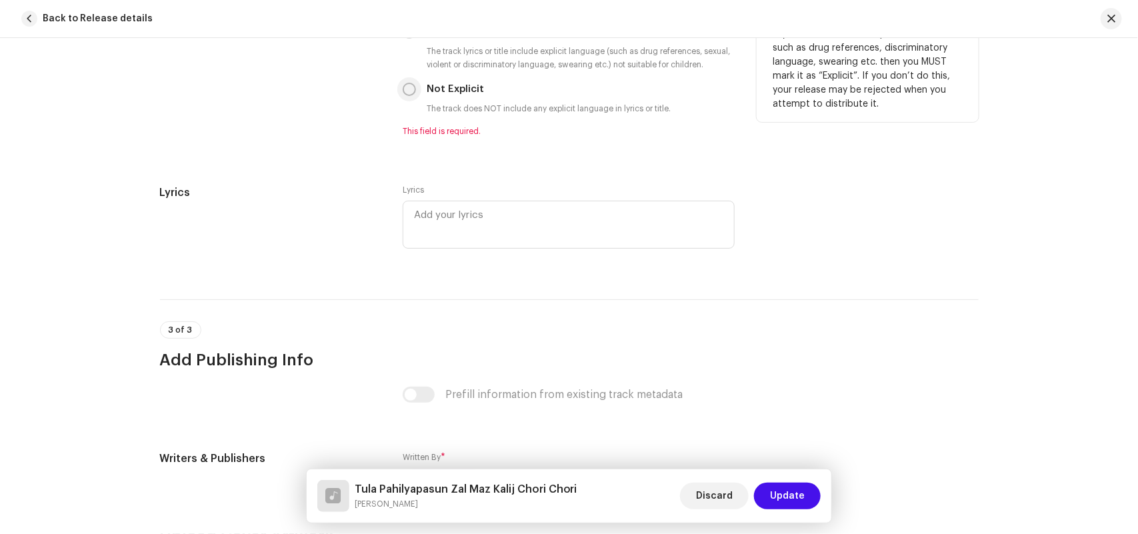
click at [408, 85] on input "Not Explicit" at bounding box center [409, 89] width 13 height 13
radio input "true"
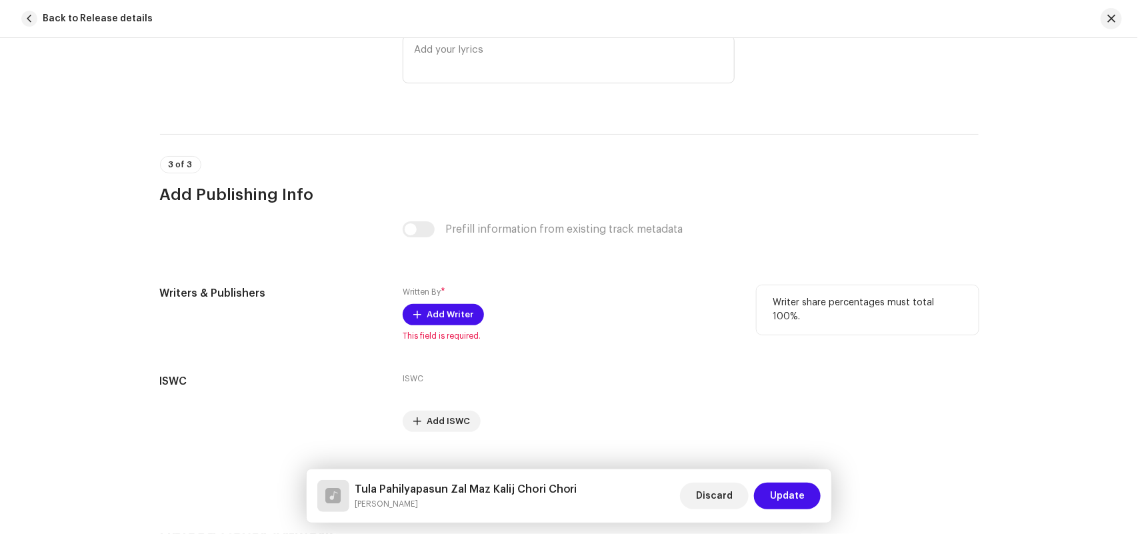
scroll to position [2660, 0]
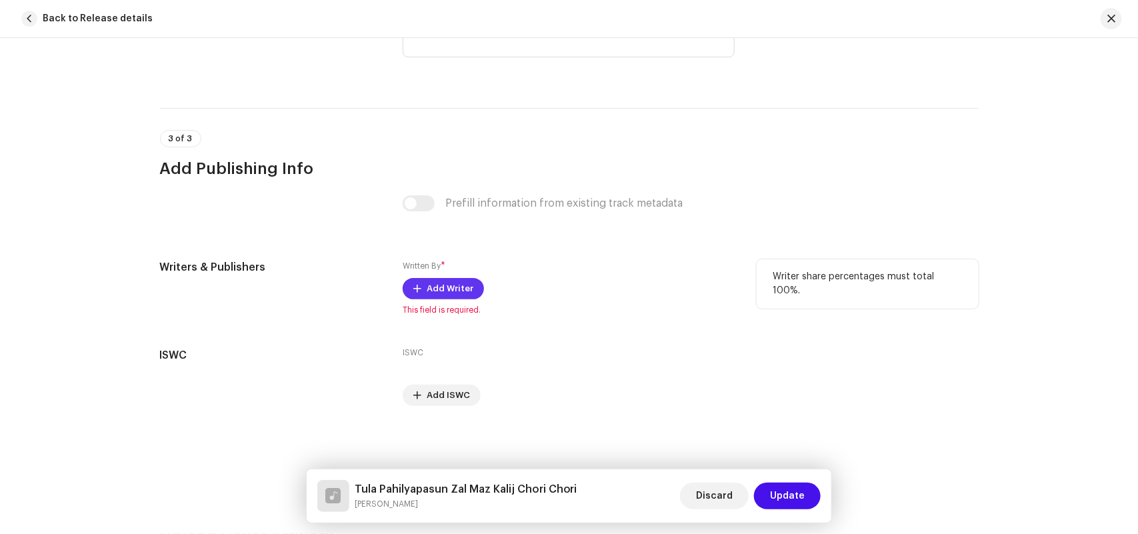
click at [445, 283] on span "Add Writer" at bounding box center [450, 288] width 47 height 27
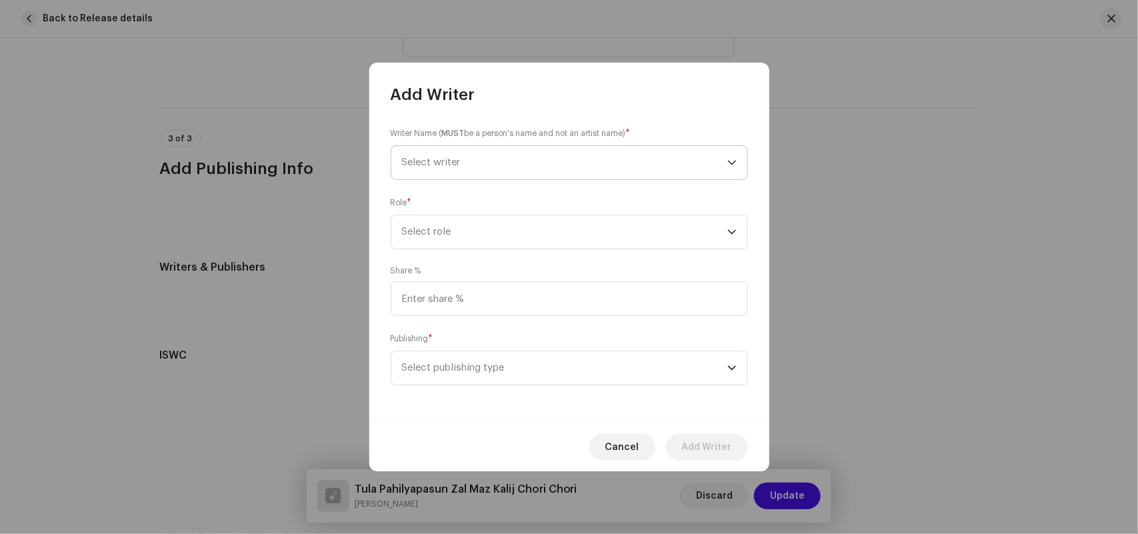
click at [449, 155] on span "Select writer" at bounding box center [564, 162] width 325 height 33
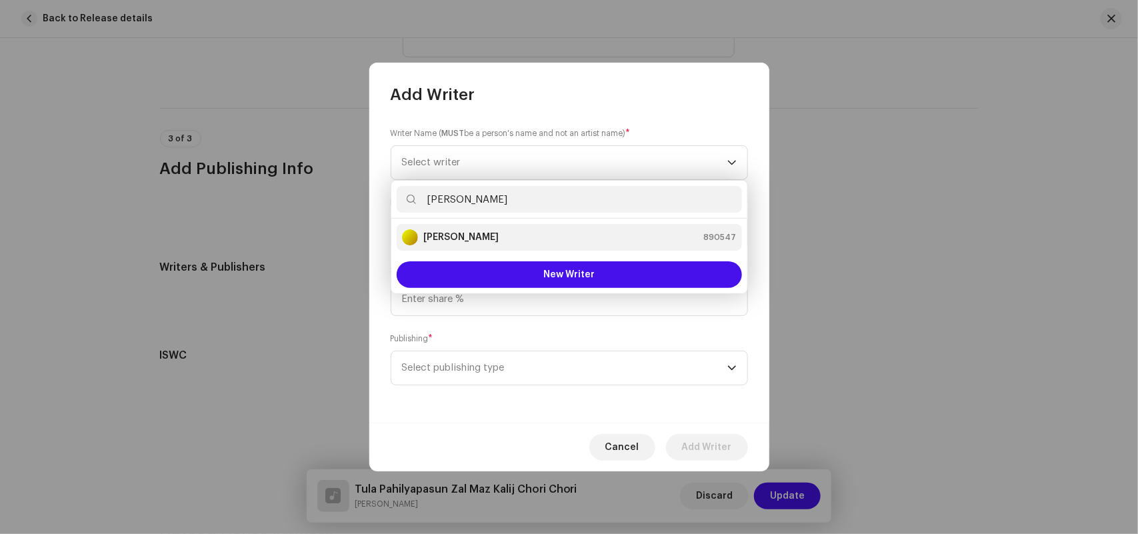
type input "Akshay Kanthe"
click at [462, 241] on strong "Akshay Kanthe" at bounding box center [460, 237] width 75 height 13
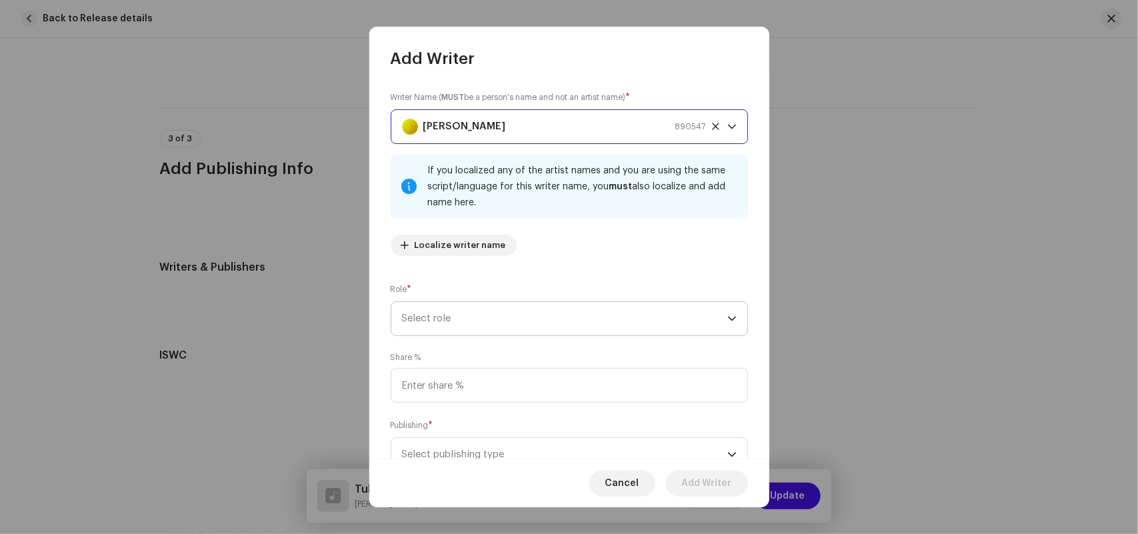
click at [457, 321] on span "Select role" at bounding box center [564, 318] width 325 height 33
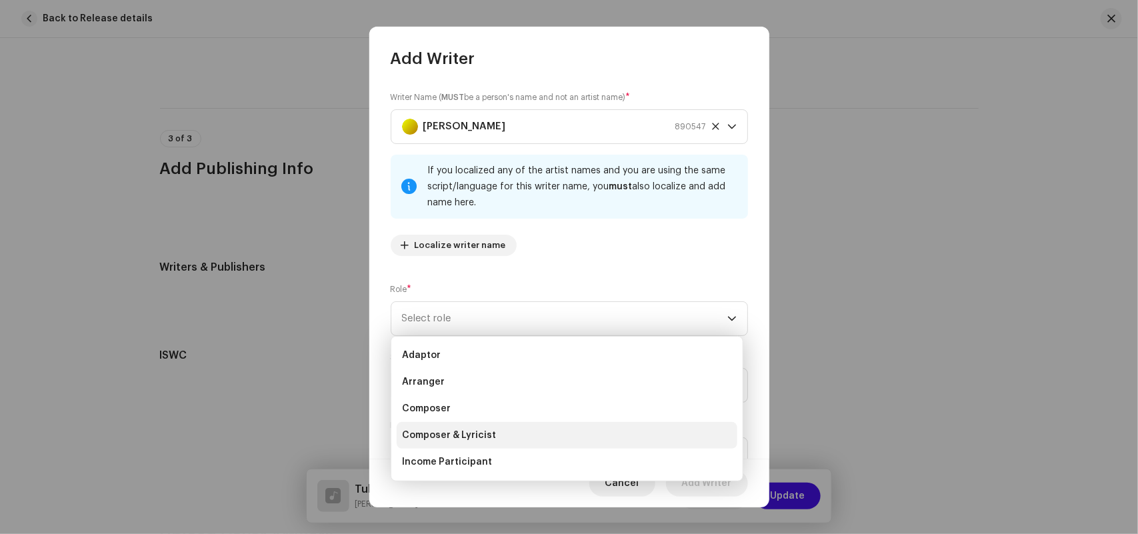
click at [457, 434] on span "Composer & Lyricist" at bounding box center [449, 435] width 94 height 13
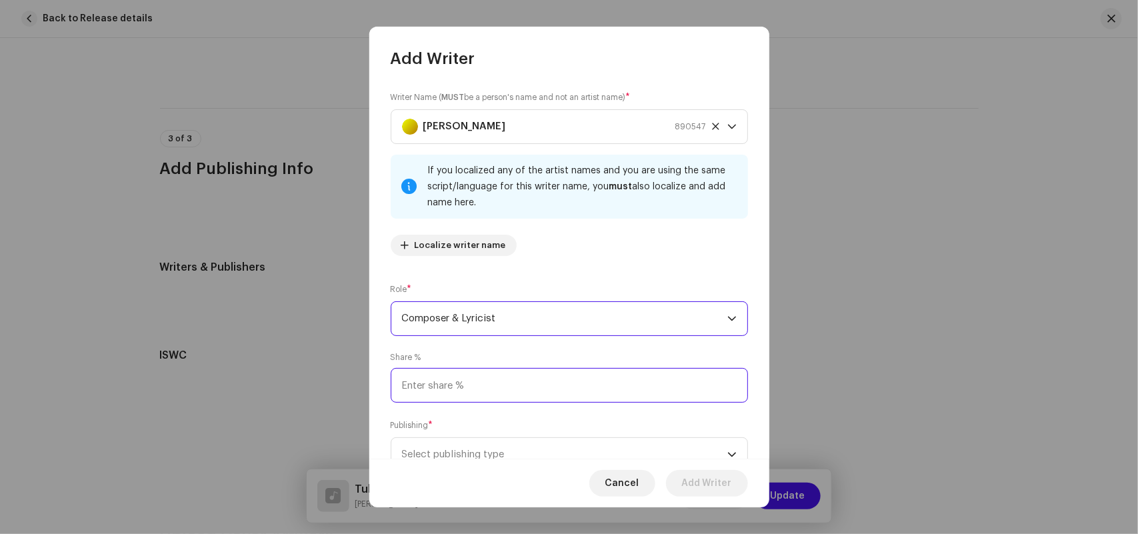
click at [444, 394] on input at bounding box center [569, 385] width 357 height 35
type input "100.00"
click at [435, 449] on span "Select publishing type" at bounding box center [564, 454] width 325 height 33
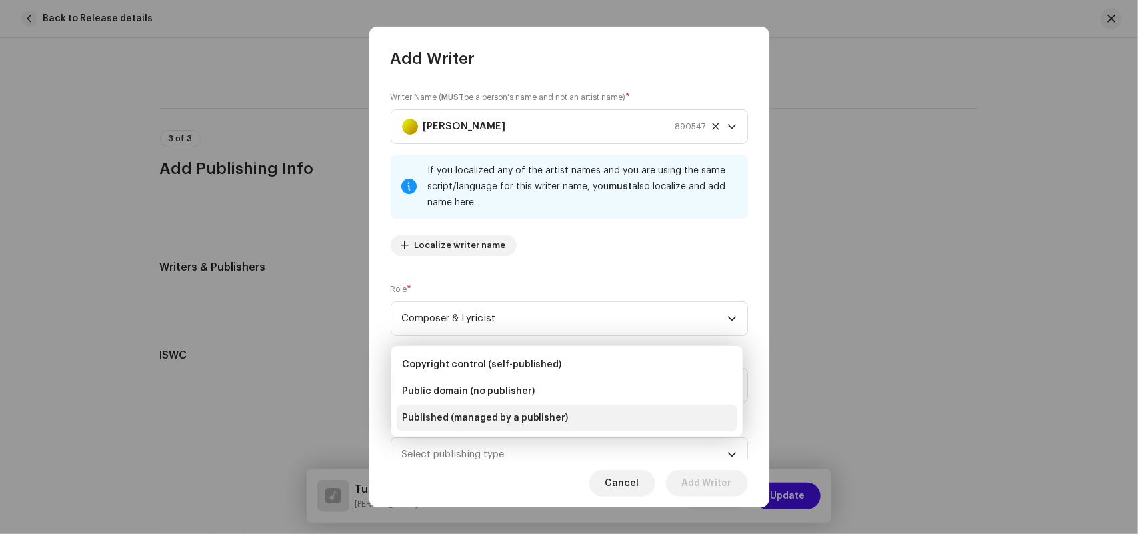
click at [438, 435] on ul "Copyright control (self-published) Public domain (no publisher) Published (mana…" at bounding box center [566, 391] width 351 height 91
click at [453, 411] on span "Published (managed by a publisher)" at bounding box center [485, 417] width 167 height 13
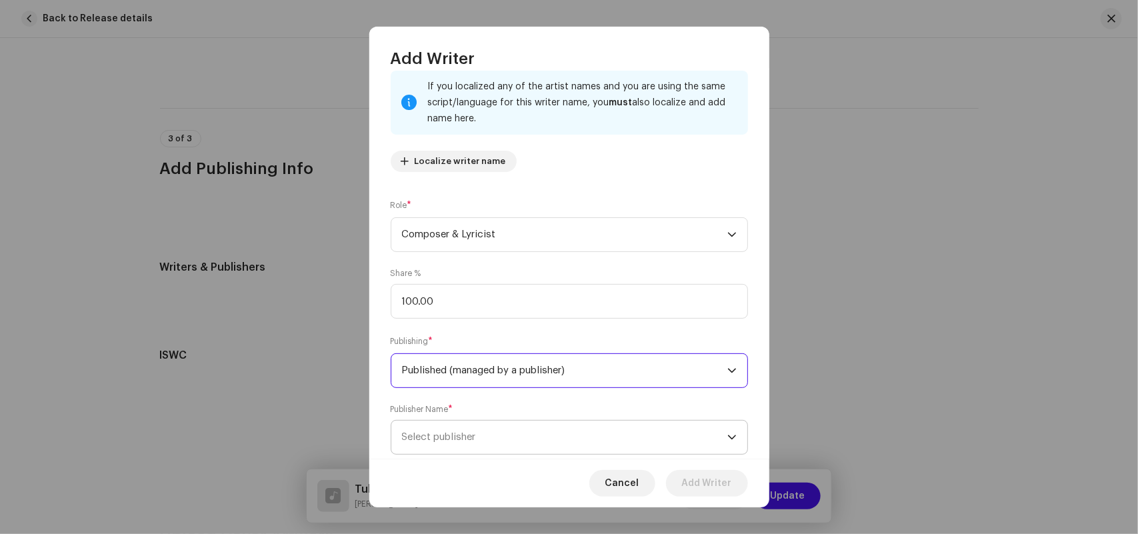
scroll to position [117, 0]
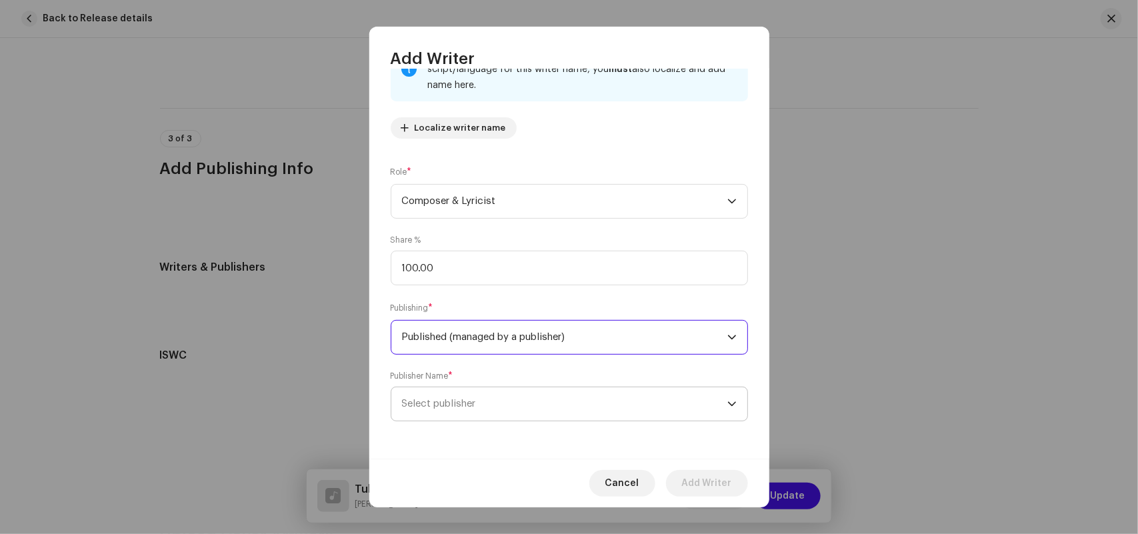
click at [451, 409] on span "Select publisher" at bounding box center [439, 404] width 74 height 10
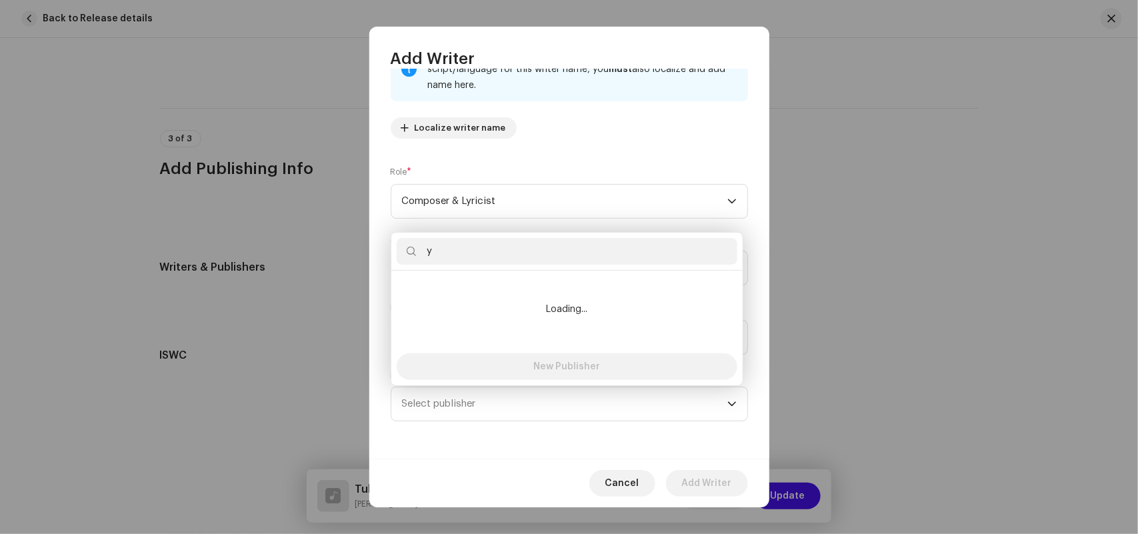
type input "y"
click at [465, 284] on li "Loading..." at bounding box center [567, 309] width 341 height 67
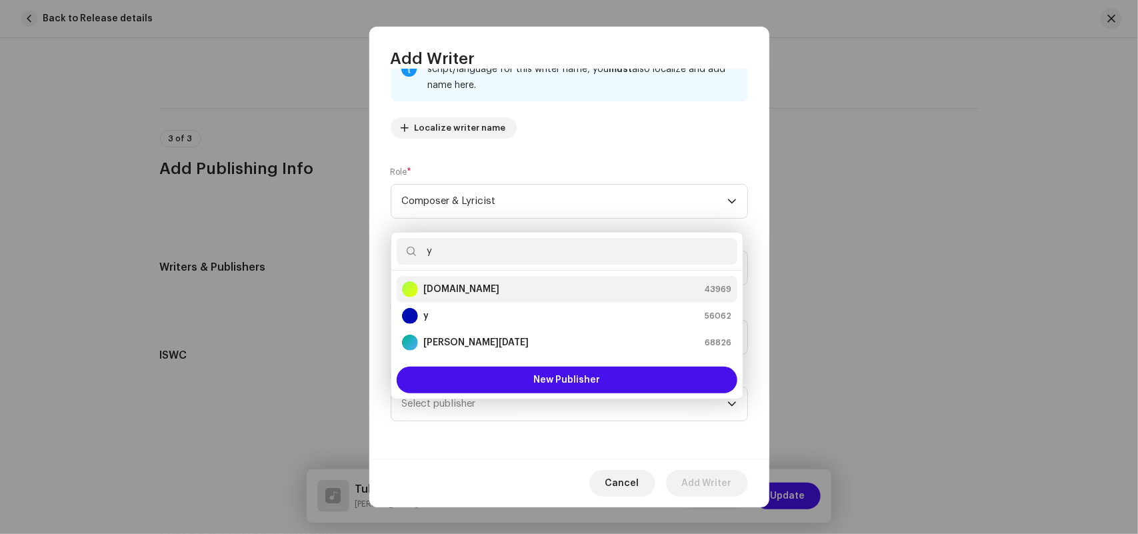
click at [447, 285] on strong "[DOMAIN_NAME]" at bounding box center [461, 289] width 76 height 13
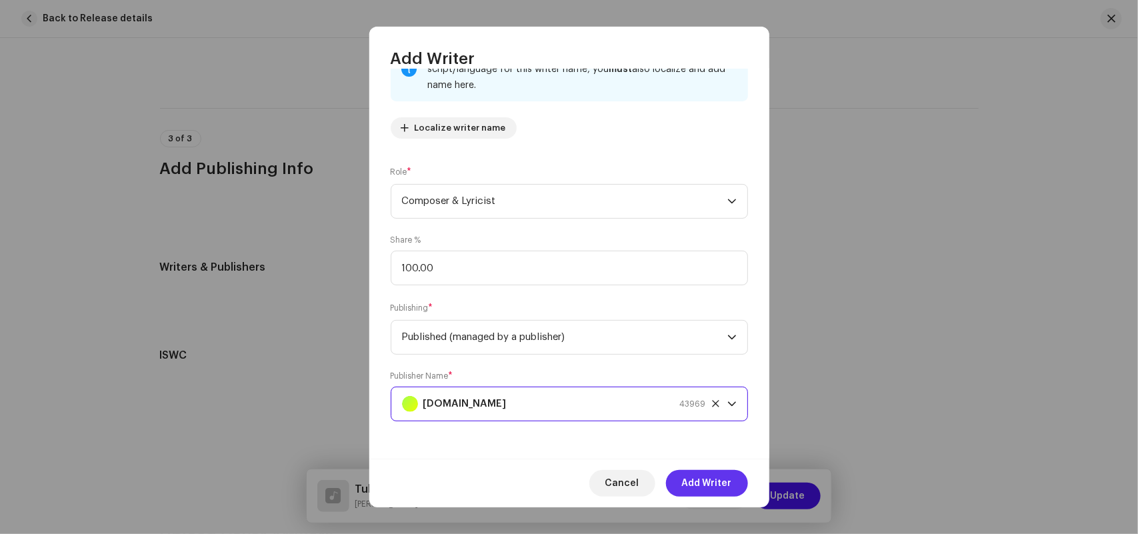
click at [696, 480] on span "Add Writer" at bounding box center [707, 483] width 50 height 27
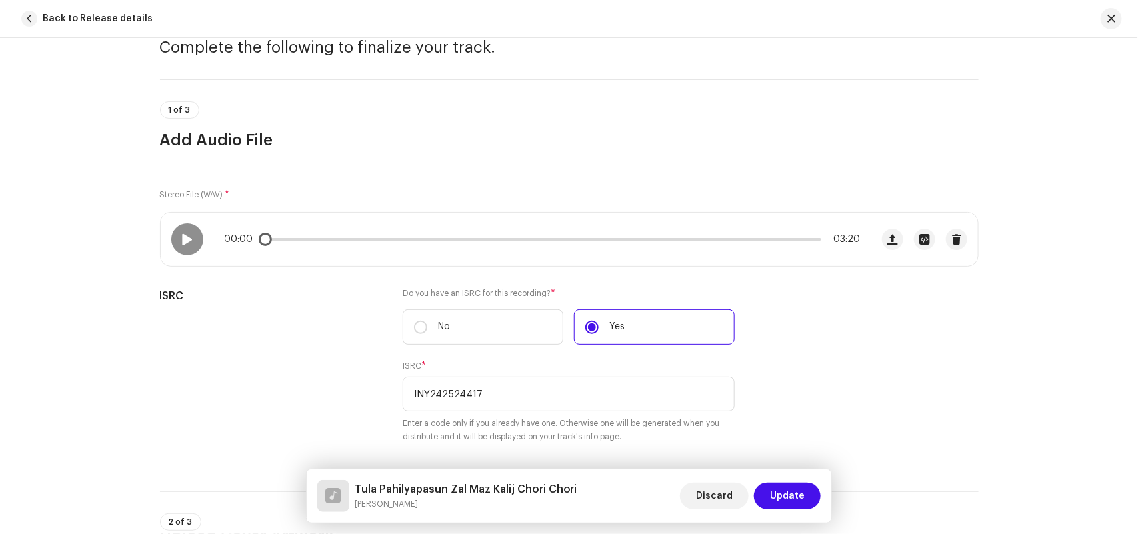
scroll to position [0, 0]
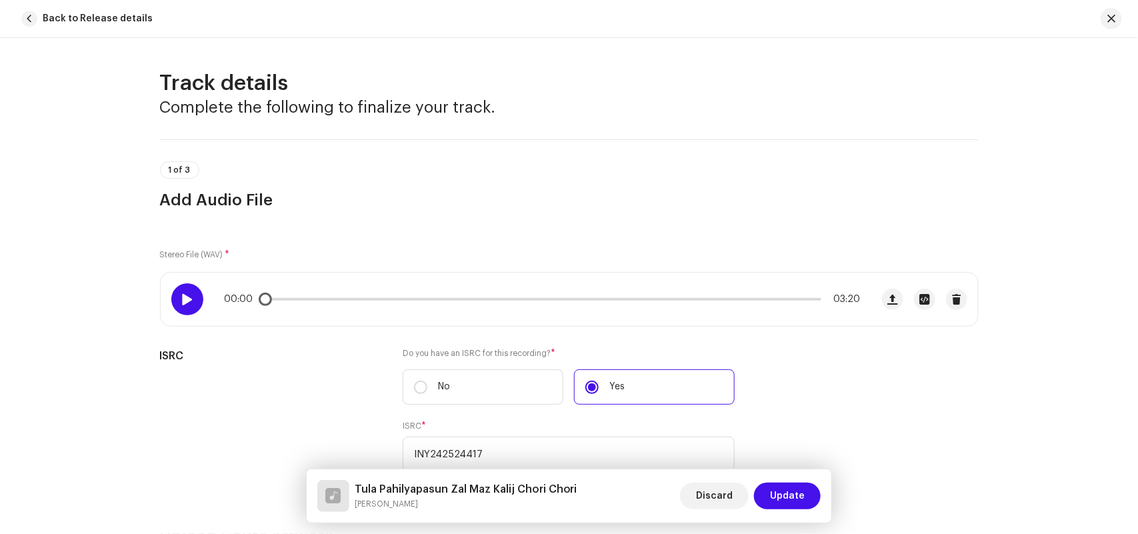
click at [197, 300] on div at bounding box center [187, 299] width 32 height 32
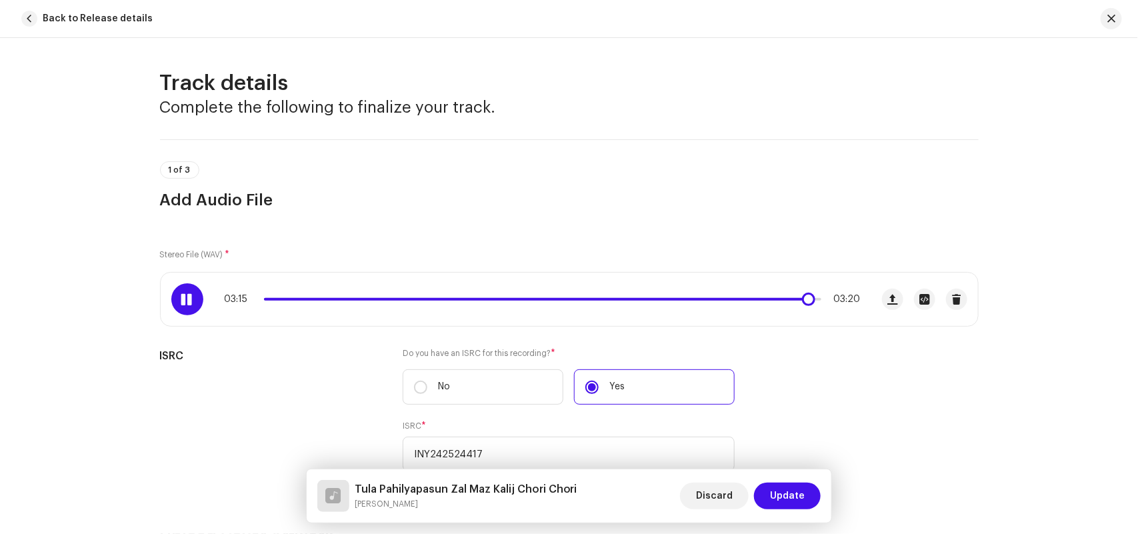
drag, startPoint x: 381, startPoint y: 305, endPoint x: 803, endPoint y: 317, distance: 422.0
click at [803, 317] on div "03:15 03:20" at bounding box center [516, 299] width 710 height 53
click at [188, 305] on div at bounding box center [187, 299] width 32 height 32
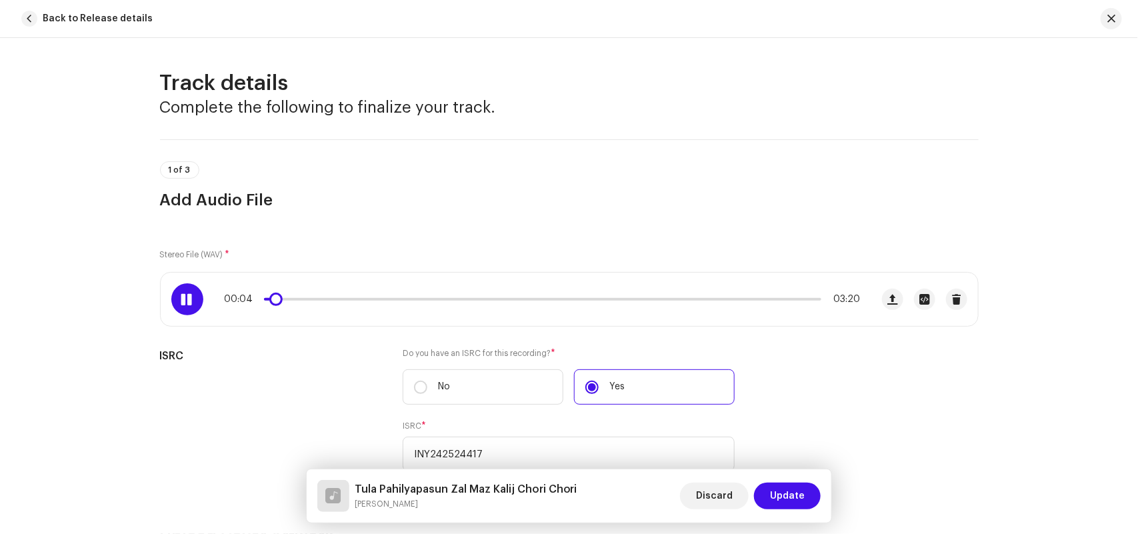
click at [189, 295] on span at bounding box center [186, 299] width 11 height 11
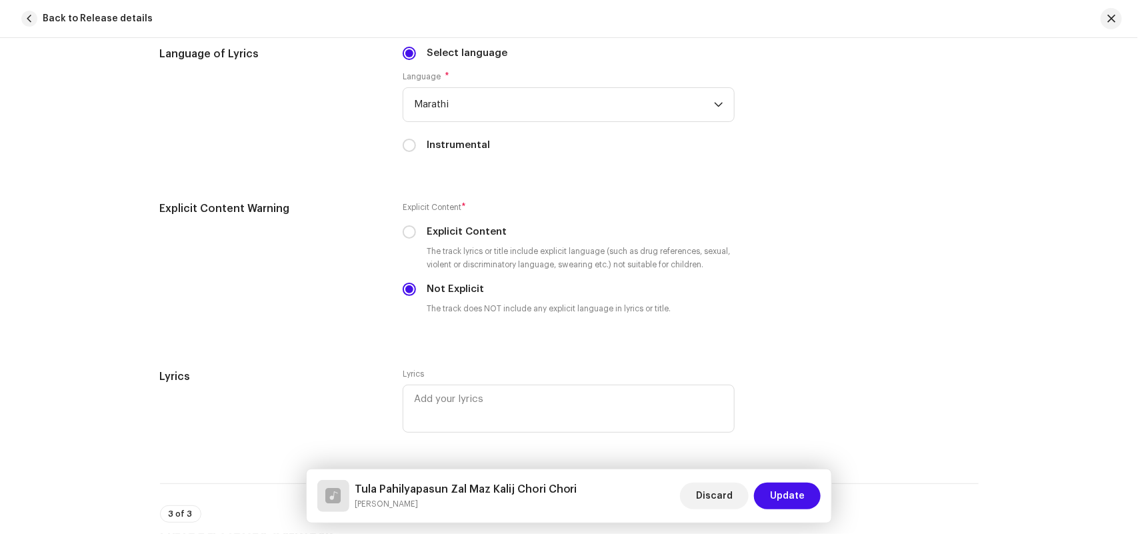
scroll to position [1867, 0]
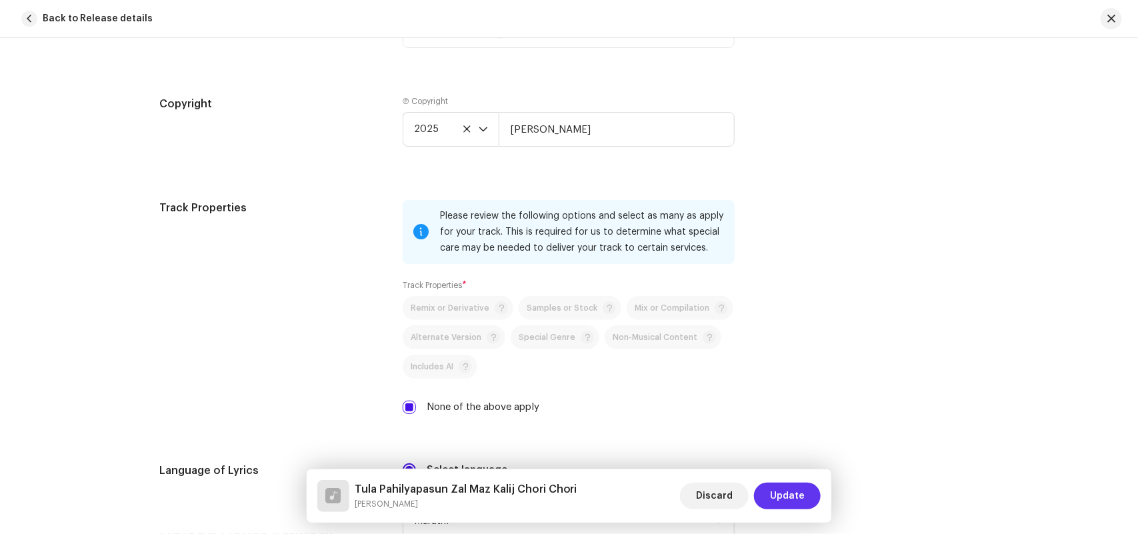
click at [798, 491] on span "Update" at bounding box center [787, 496] width 35 height 27
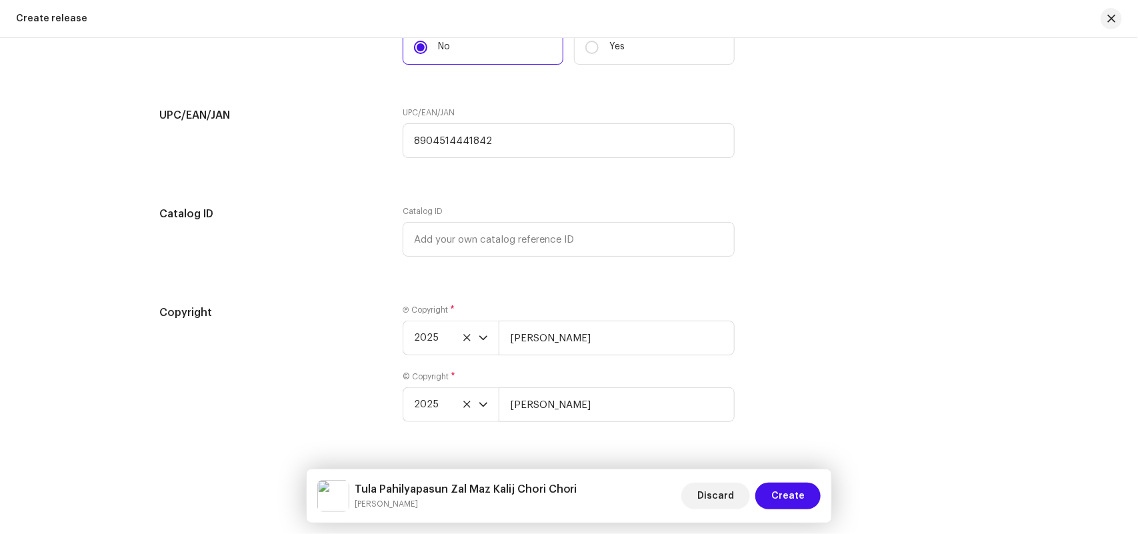
scroll to position [2177, 0]
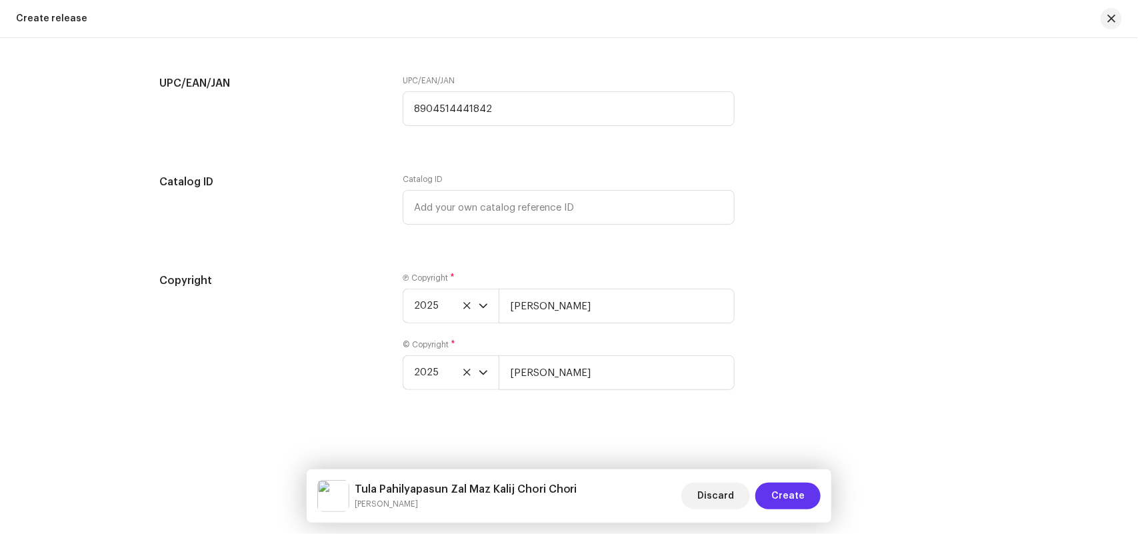
click at [797, 495] on span "Create" at bounding box center [787, 496] width 33 height 27
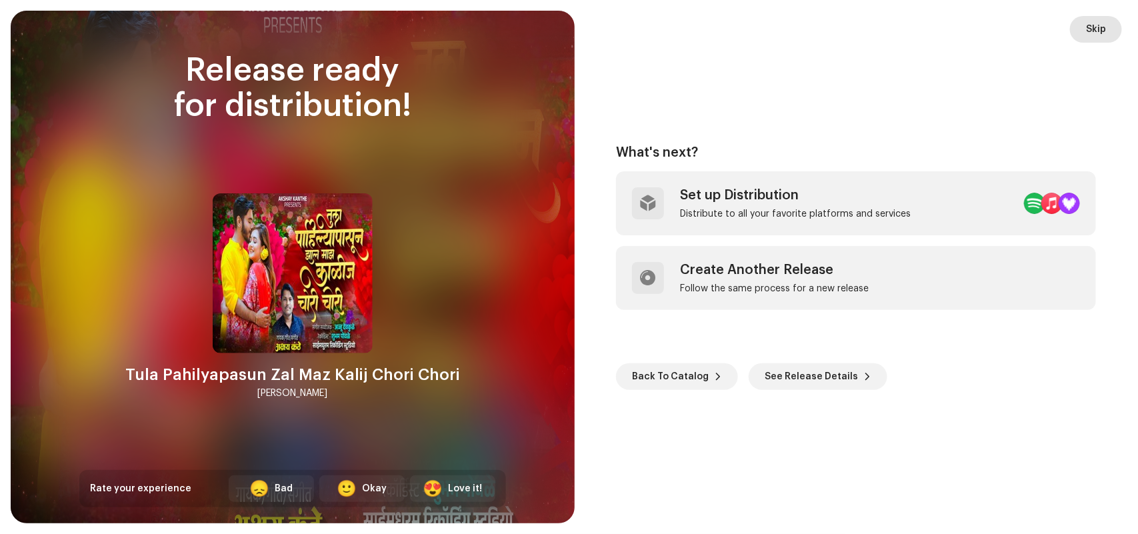
click at [1098, 25] on span "Skip" at bounding box center [1096, 29] width 20 height 27
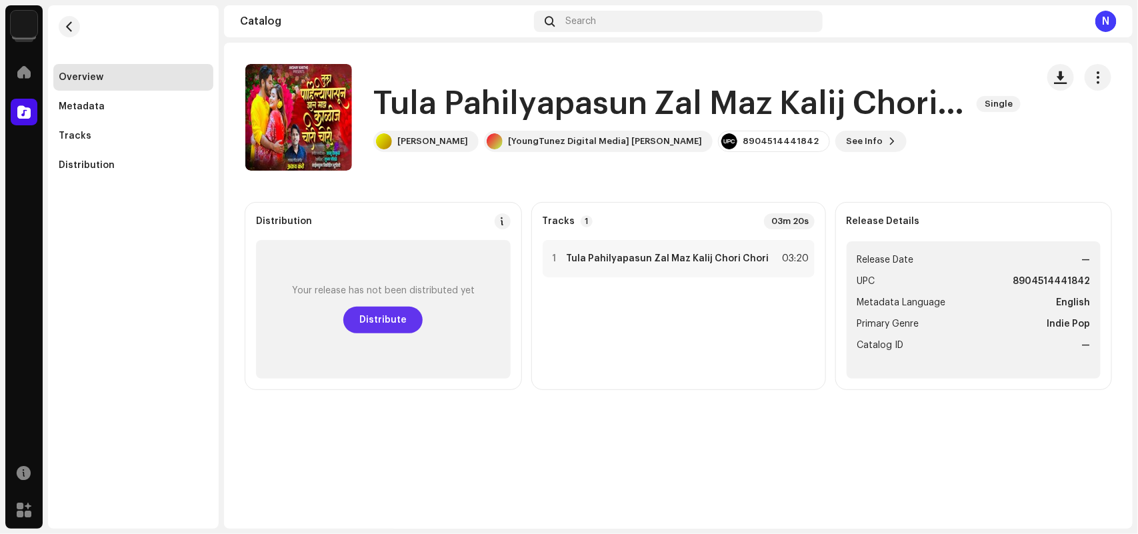
click at [387, 327] on span "Distribute" at bounding box center [382, 320] width 47 height 27
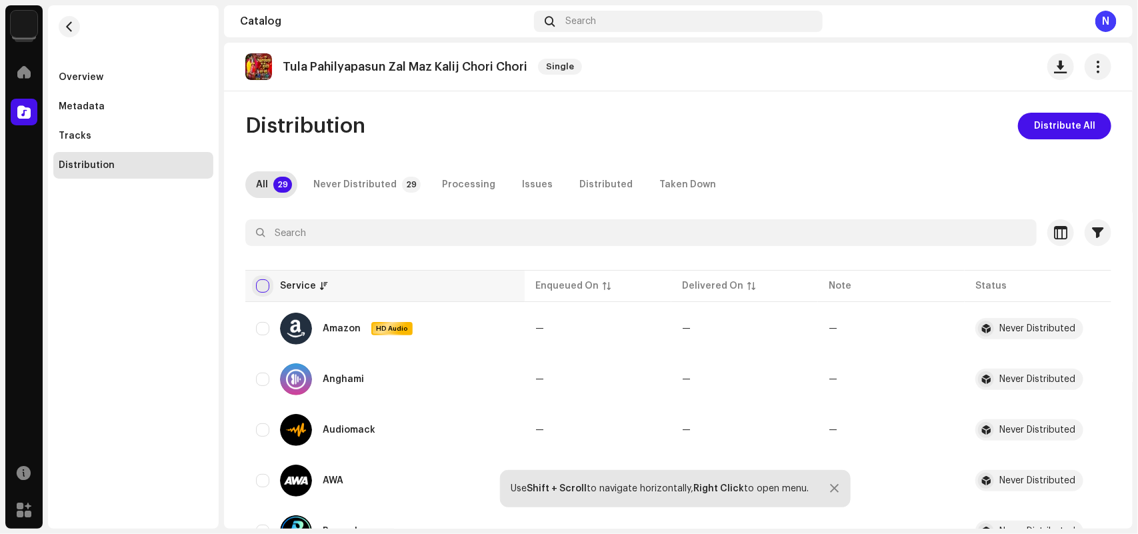
click at [269, 283] on input "checkbox" at bounding box center [262, 285] width 13 height 13
checkbox input "true"
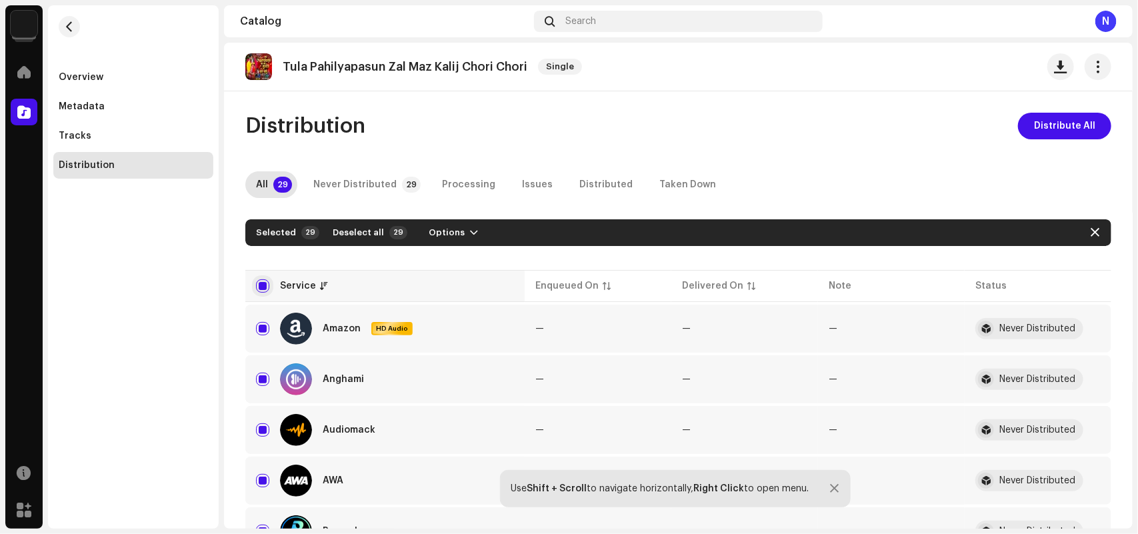
checkbox input "true"
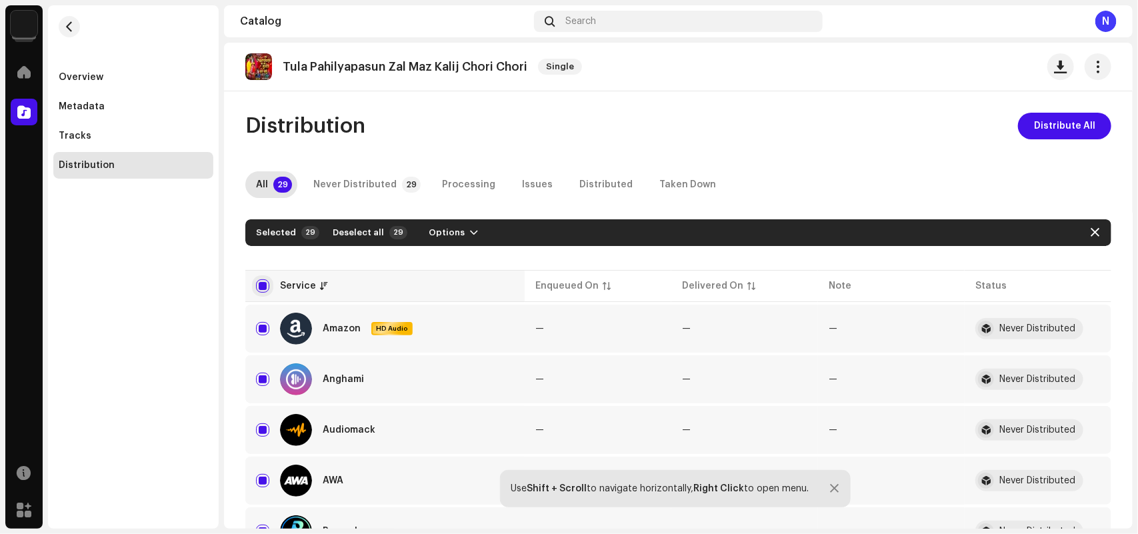
checkbox input "true"
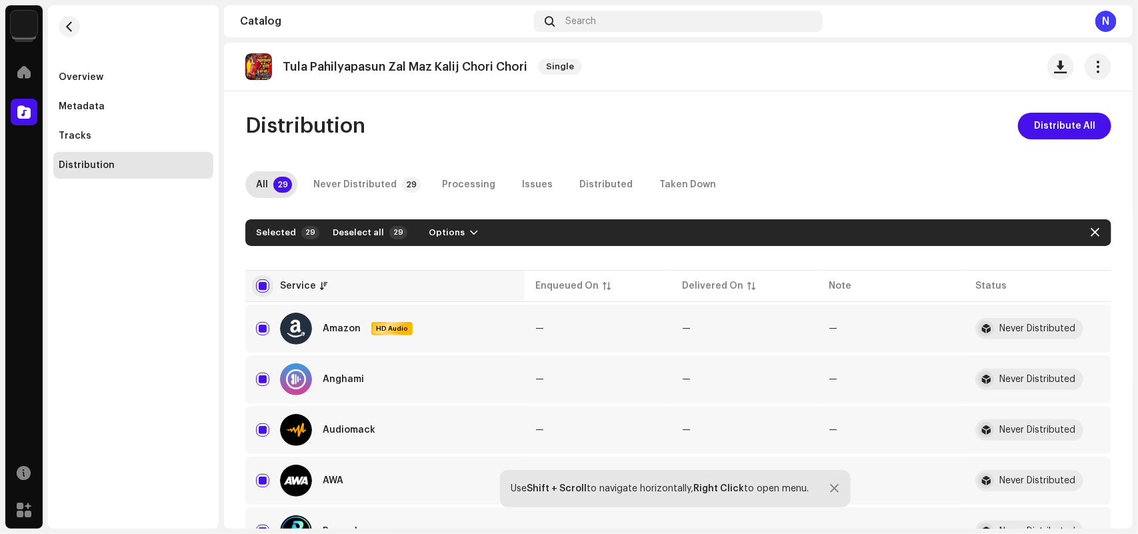
checkbox input "true"
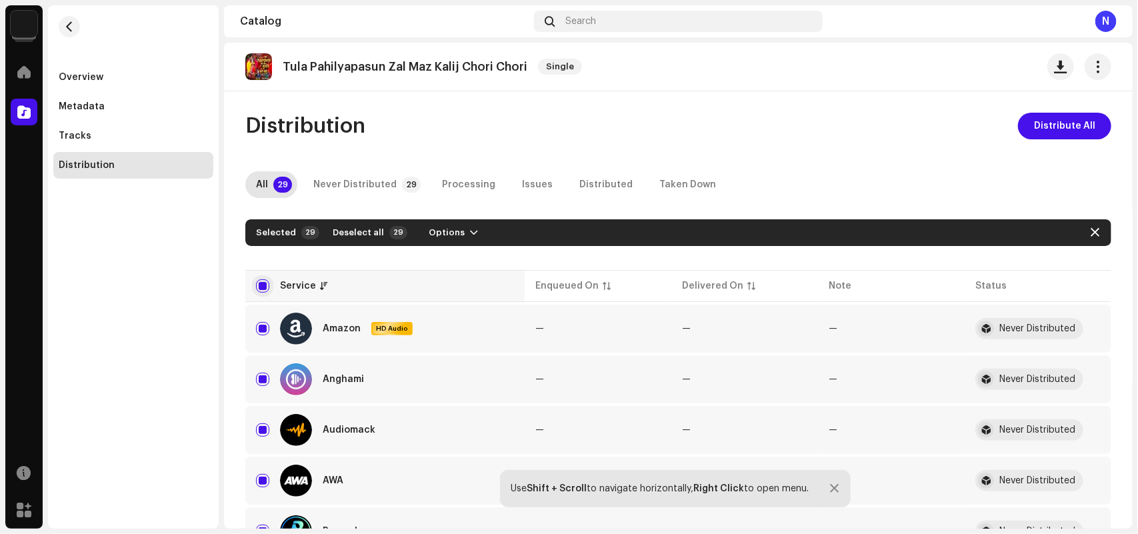
checkbox input "true"
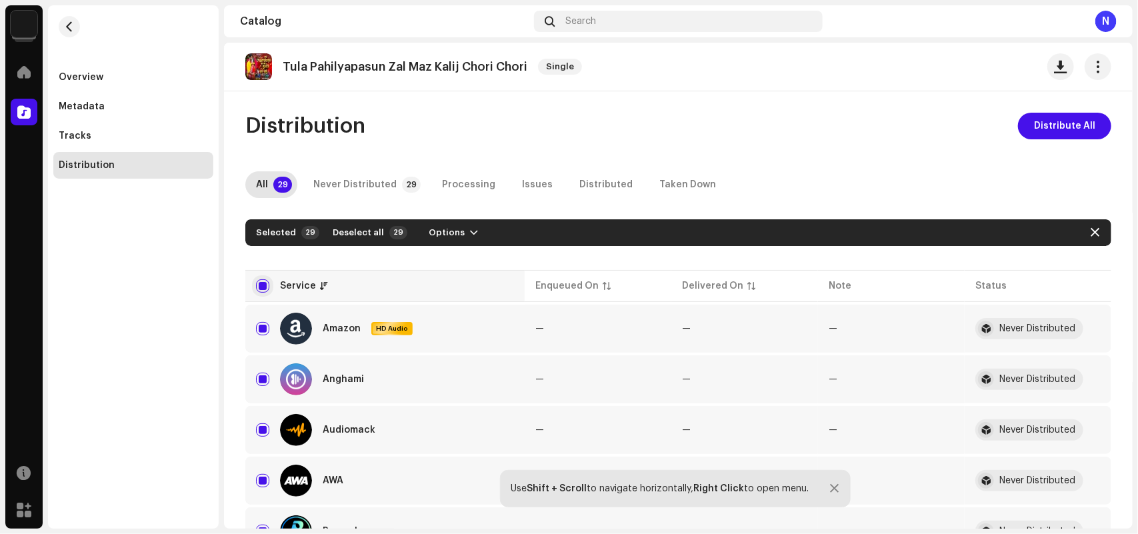
checkbox input "true"
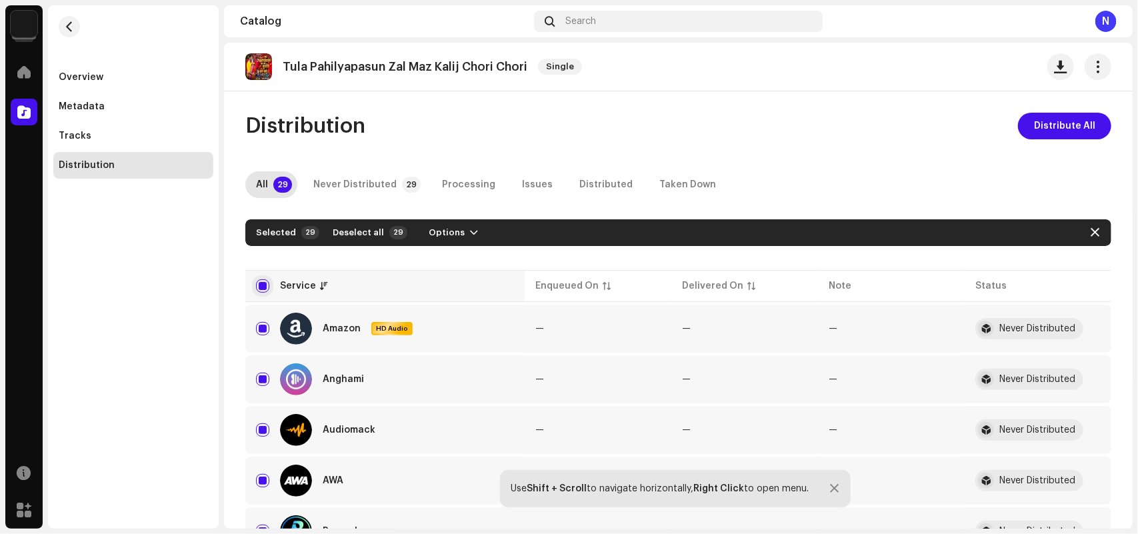
checkbox input "true"
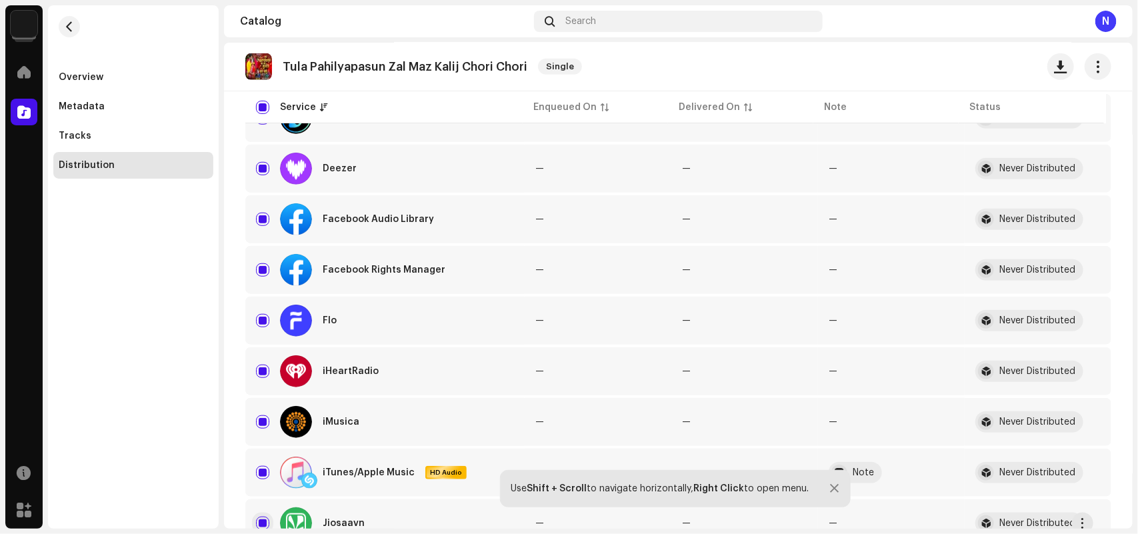
click at [264, 521] on input "Row Selected" at bounding box center [262, 523] width 13 height 13
checkbox input "false"
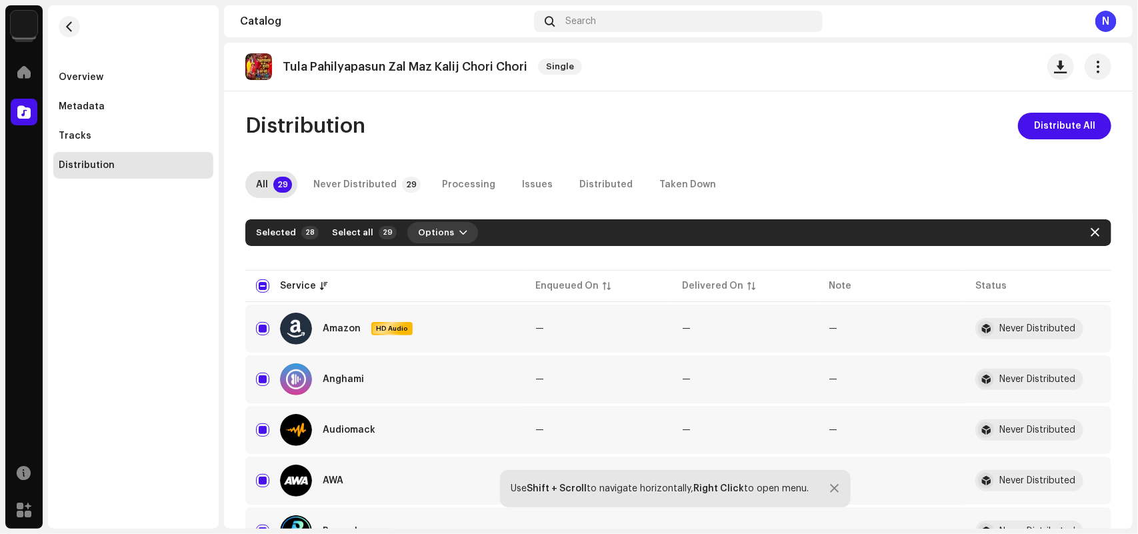
click at [437, 232] on span "Options" at bounding box center [436, 232] width 36 height 27
click at [442, 255] on div "Distribute" at bounding box center [472, 262] width 135 height 27
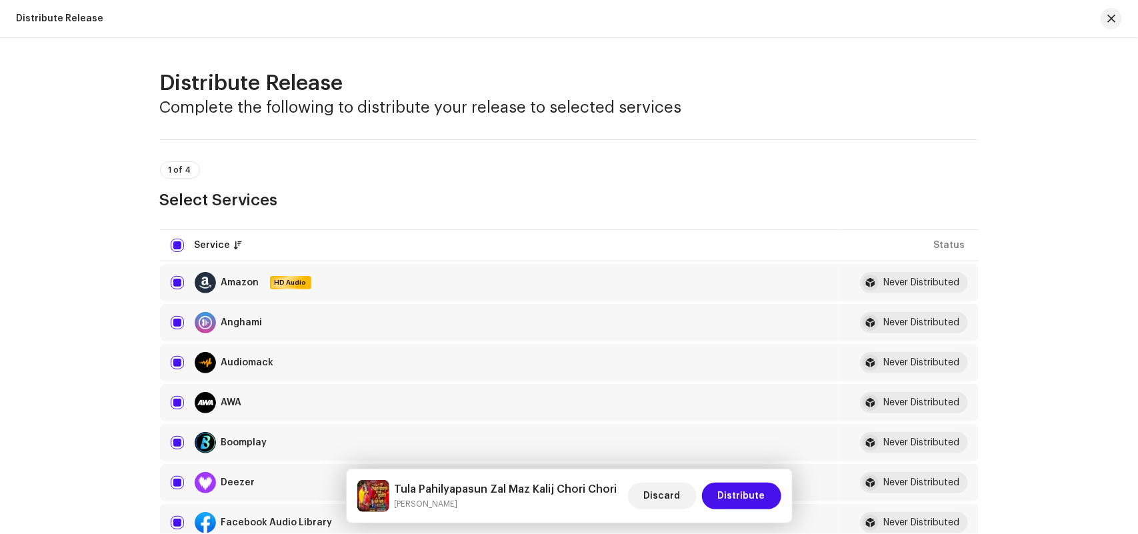
scroll to position [2063, 0]
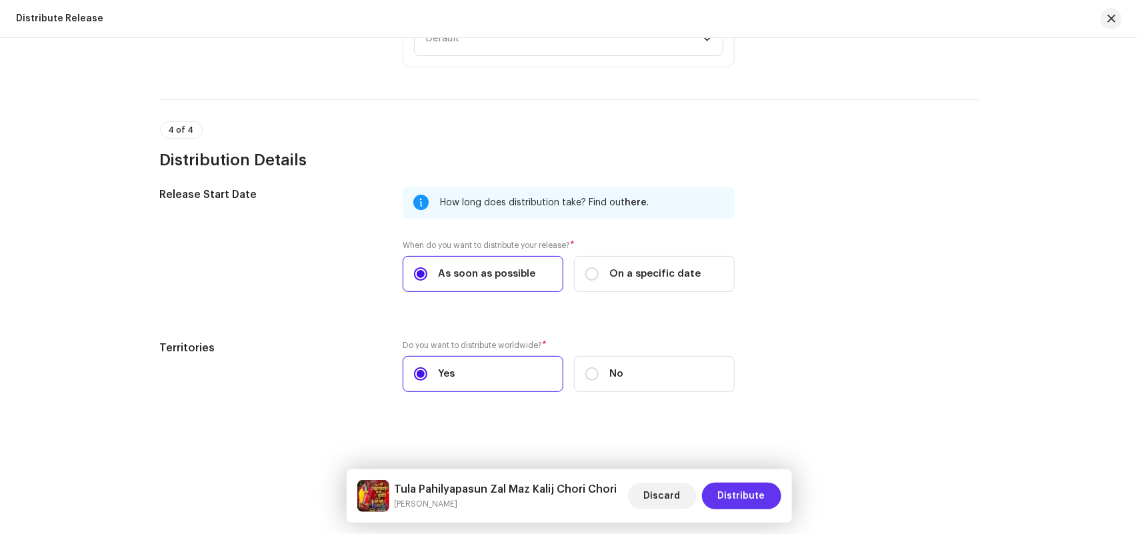
click at [733, 495] on span "Distribute" at bounding box center [741, 496] width 47 height 27
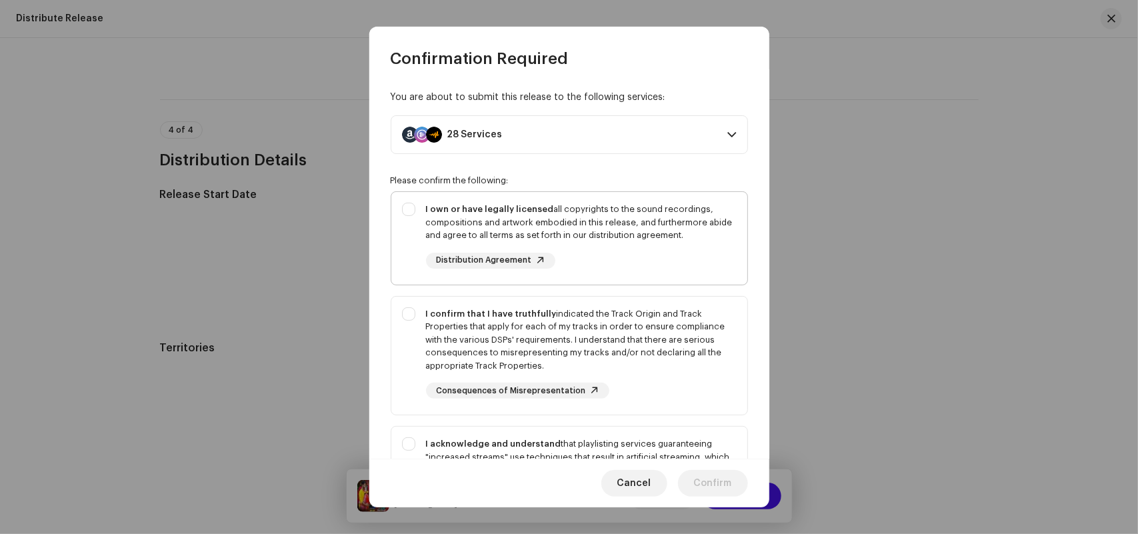
click at [531, 225] on div "I own or have legally licensed all copyrights to the sound recordings, composit…" at bounding box center [581, 222] width 311 height 39
checkbox input "true"
click at [495, 337] on div "I confirm that I have truthfully indicated the Track Origin and Track Propertie…" at bounding box center [581, 339] width 311 height 65
checkbox input "true"
click at [471, 437] on div "I acknowledge and understand that playlisting services guaranteeing "increased …" at bounding box center [569, 487] width 356 height 121
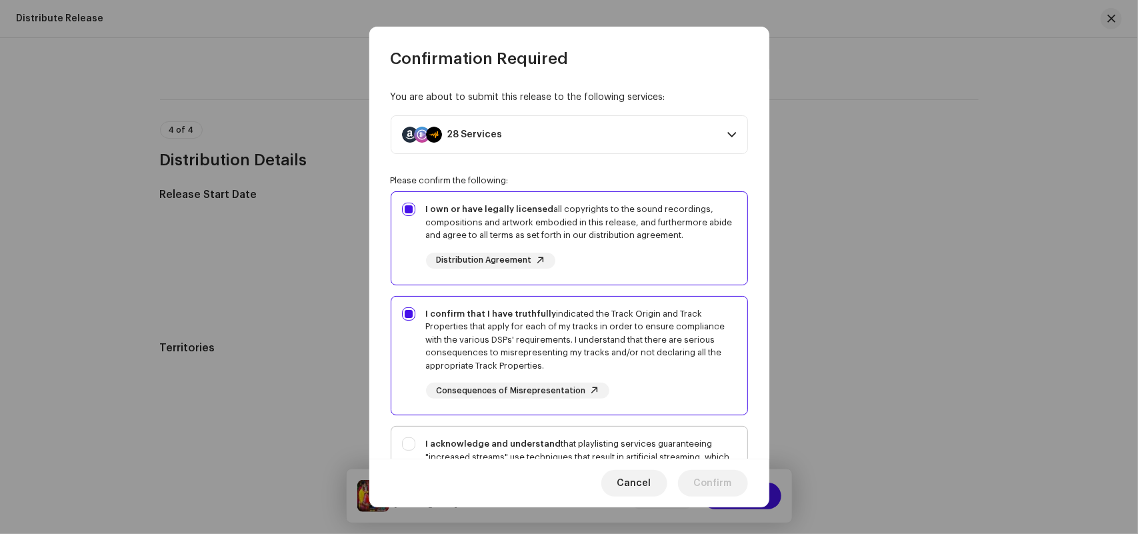
checkbox input "true"
click at [727, 482] on span "Confirm" at bounding box center [713, 483] width 38 height 27
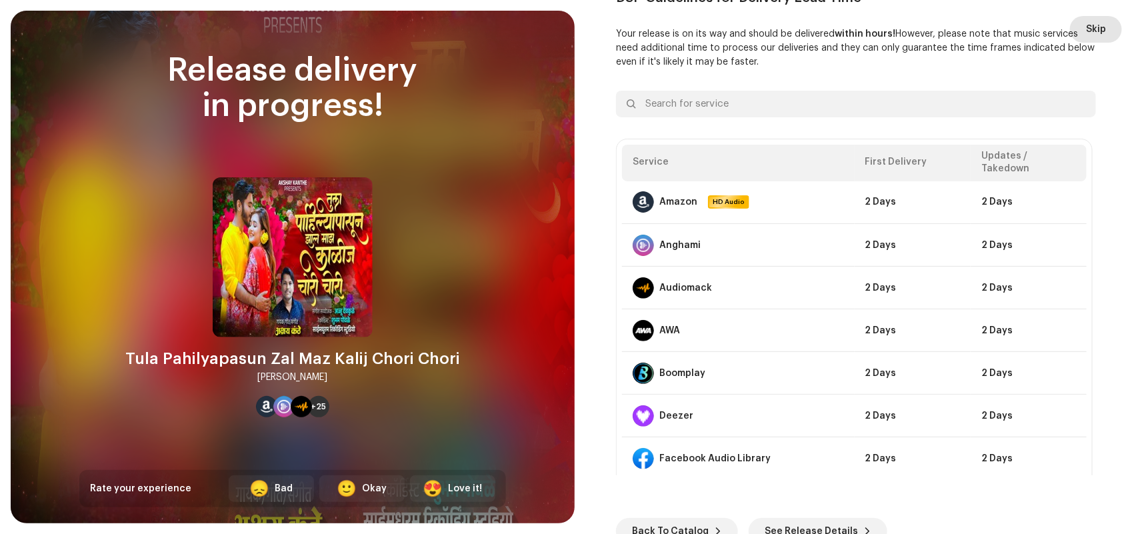
click at [1092, 27] on span "Skip" at bounding box center [1096, 29] width 20 height 27
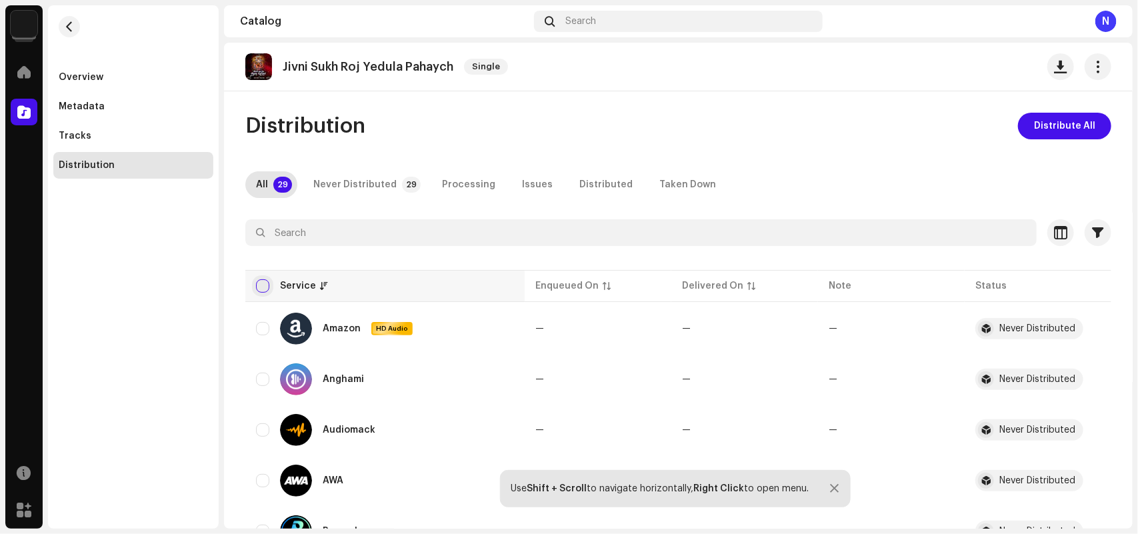
click at [265, 287] on input "checkbox" at bounding box center [262, 285] width 13 height 13
checkbox input "true"
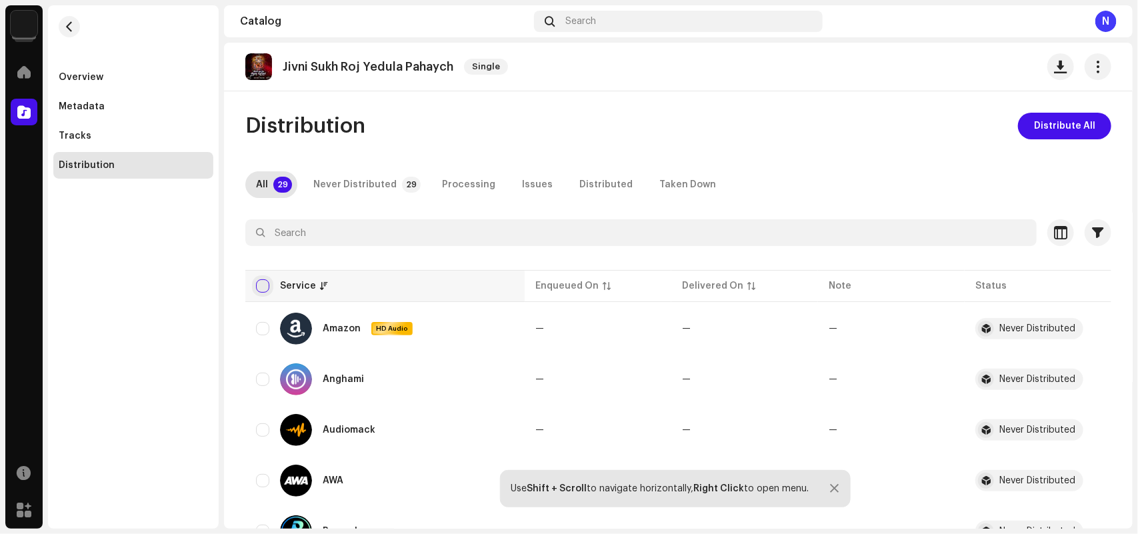
checkbox input "true"
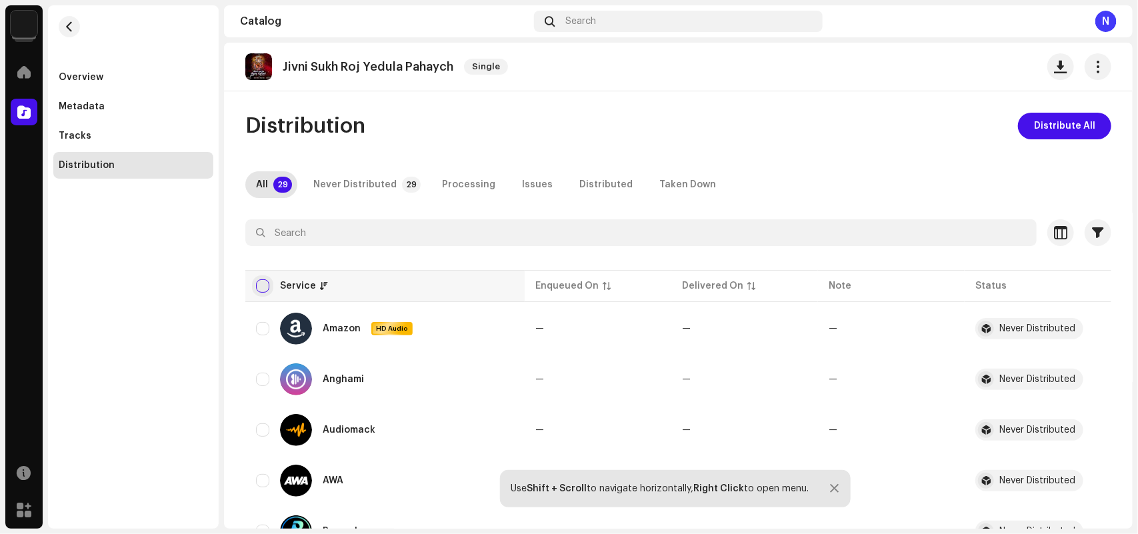
checkbox input "true"
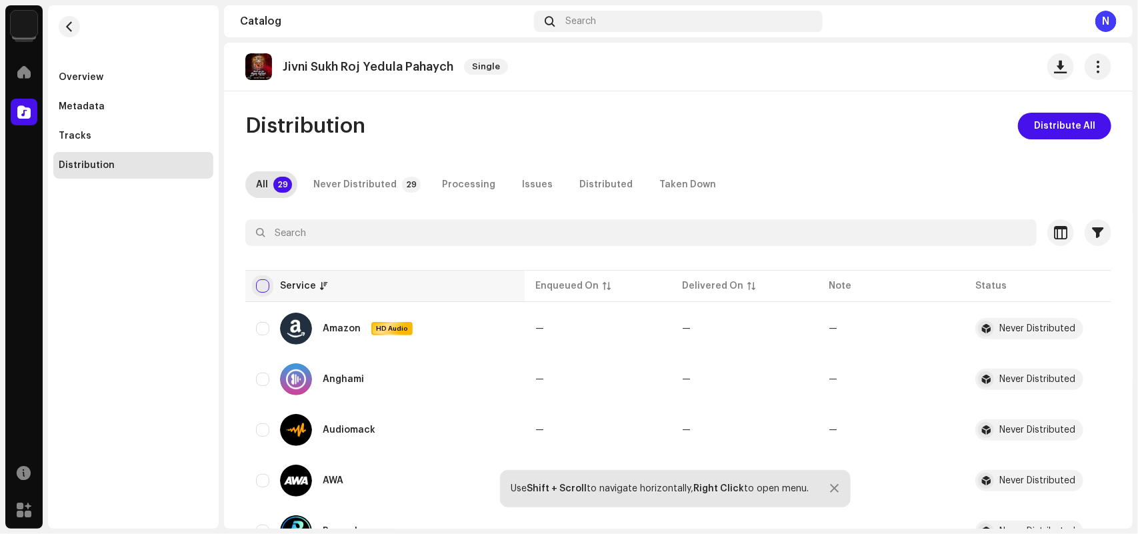
checkbox input "true"
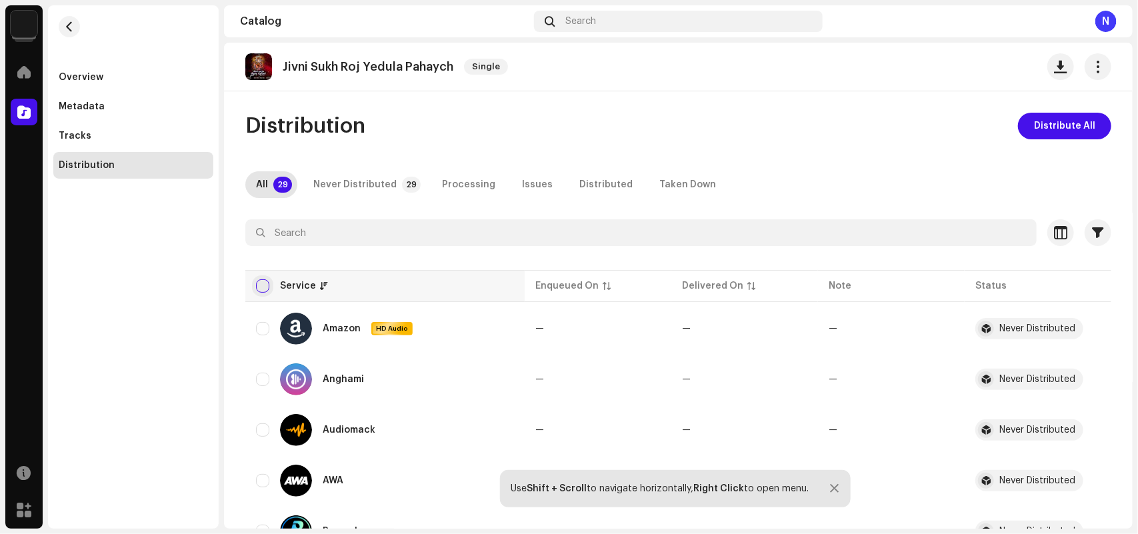
checkbox input "true"
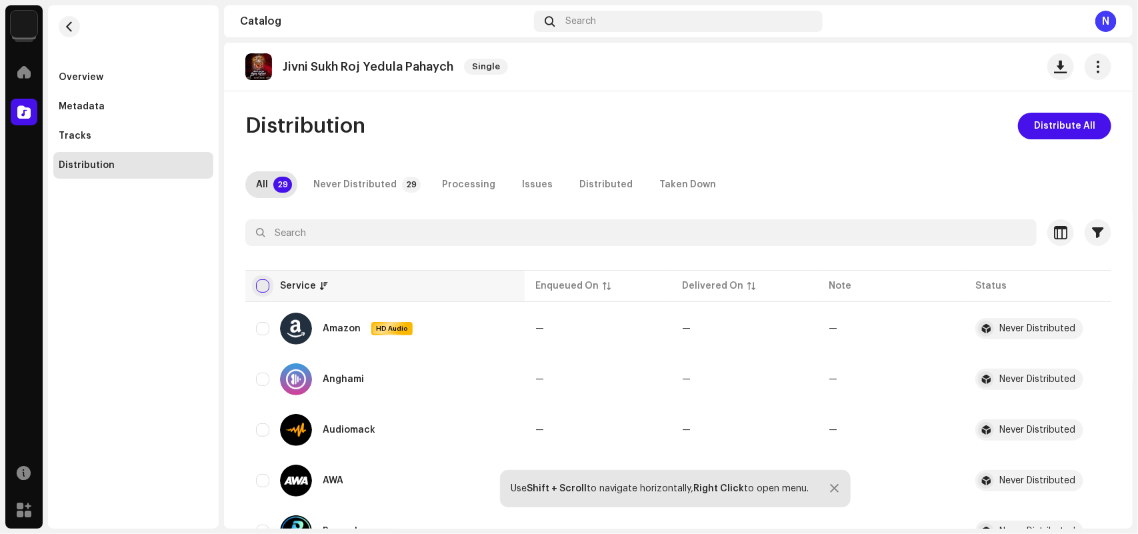
checkbox input "true"
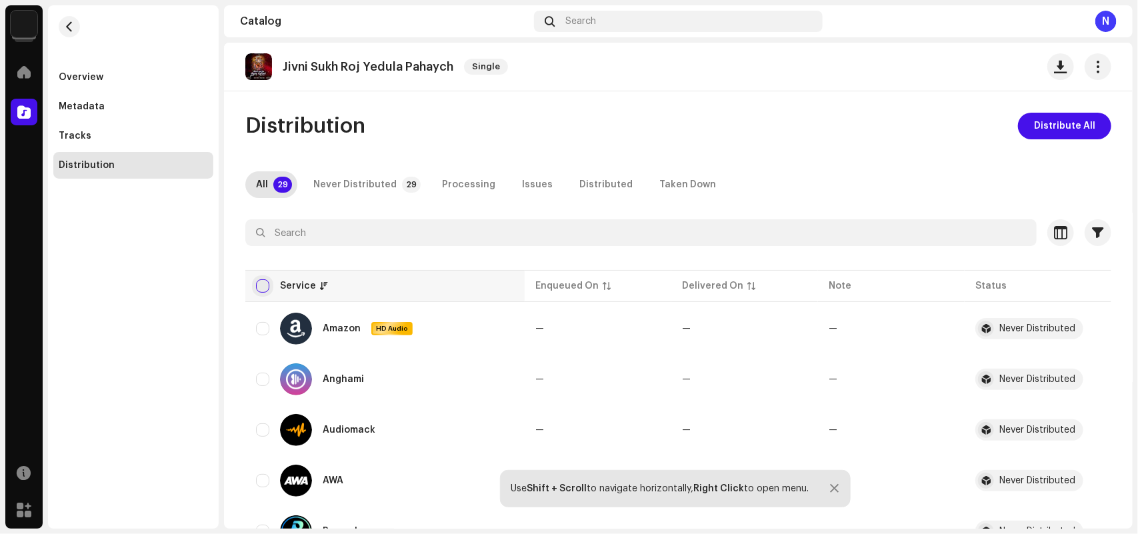
checkbox input "true"
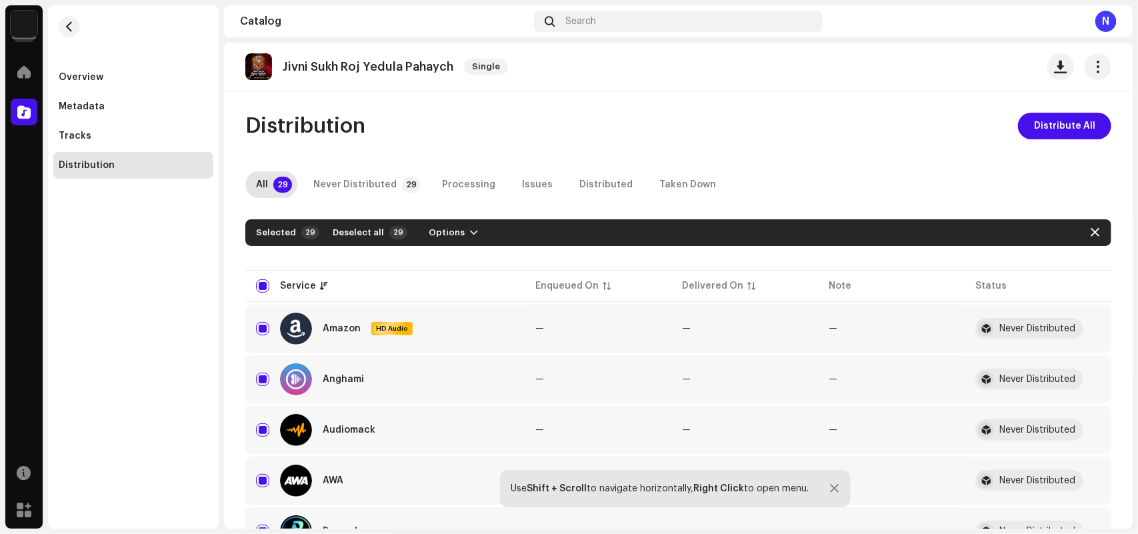
scroll to position [417, 0]
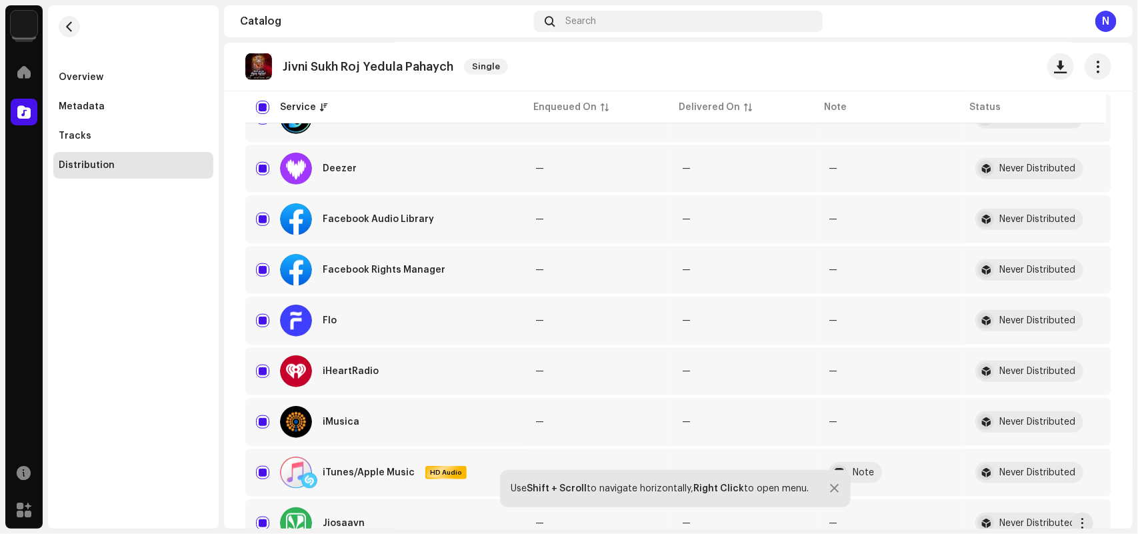
drag, startPoint x: 263, startPoint y: 514, endPoint x: 297, endPoint y: 507, distance: 34.8
click at [264, 517] on input "Row Selected" at bounding box center [262, 523] width 13 height 13
checkbox input "false"
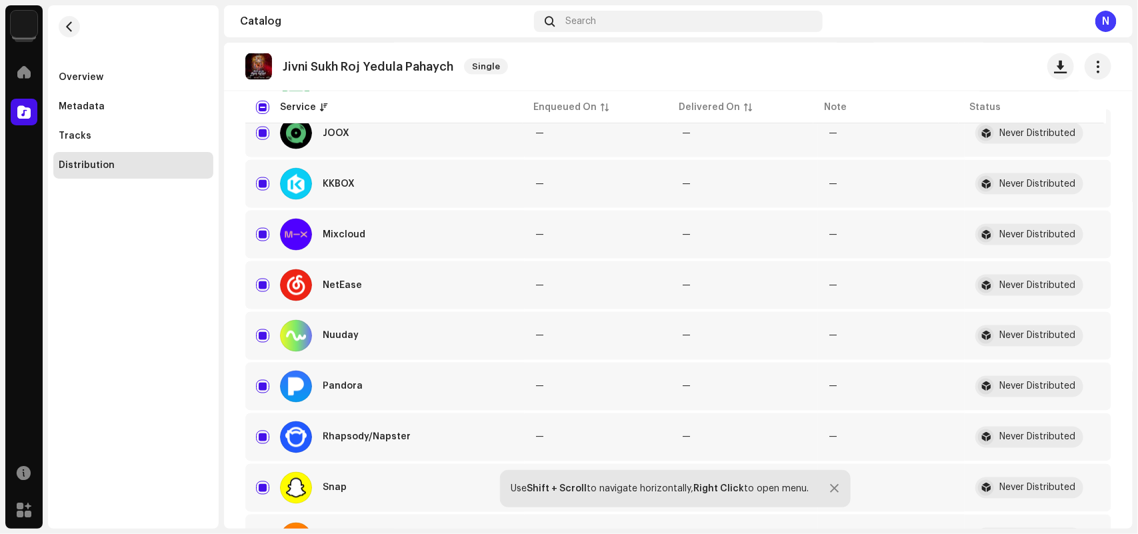
scroll to position [0, 0]
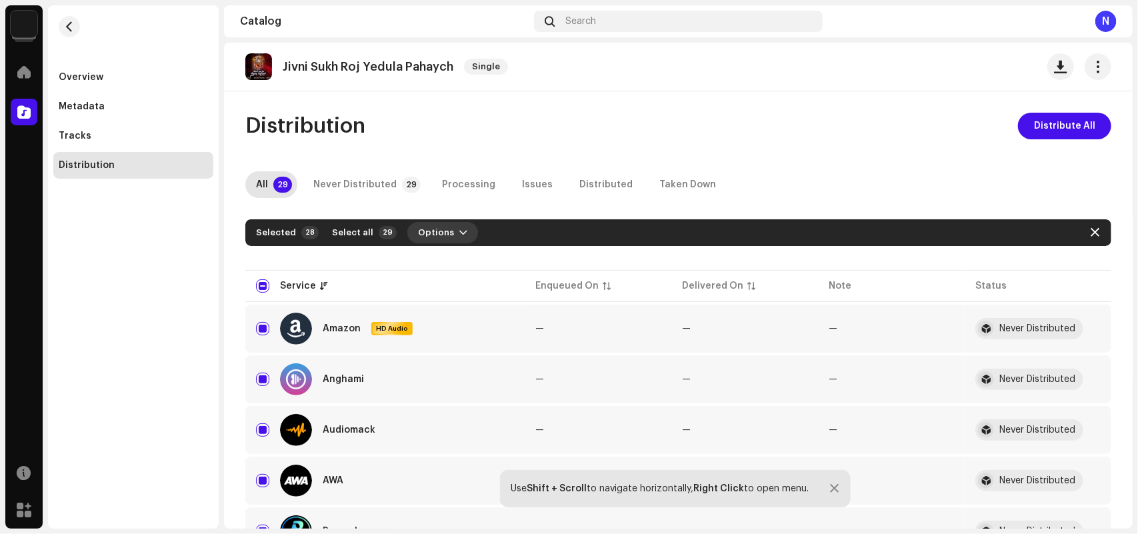
click at [432, 235] on span "Options" at bounding box center [436, 232] width 36 height 27
click at [433, 254] on div "Distribute" at bounding box center [472, 262] width 135 height 27
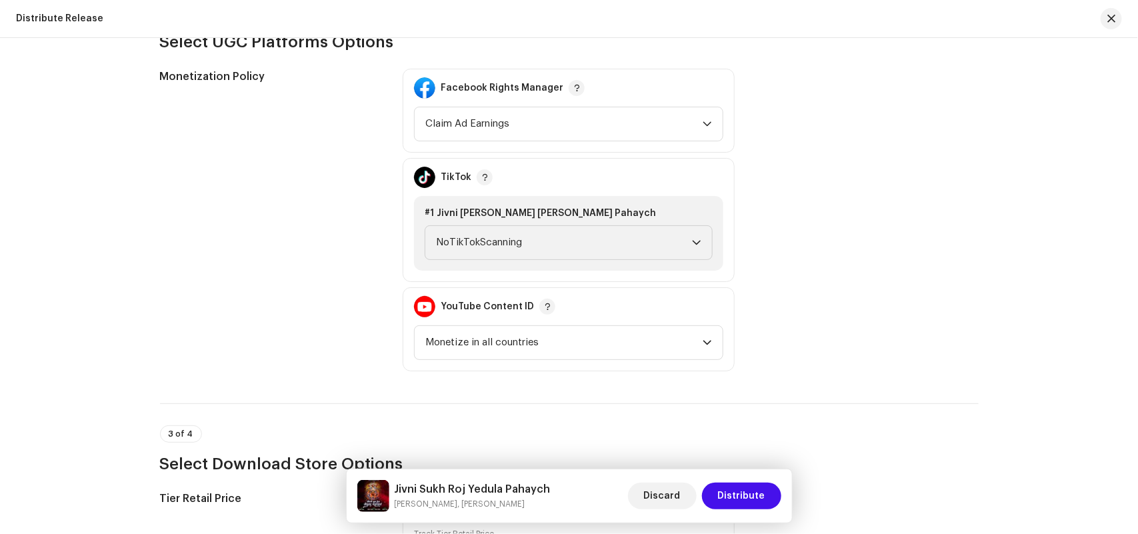
scroll to position [1666, 0]
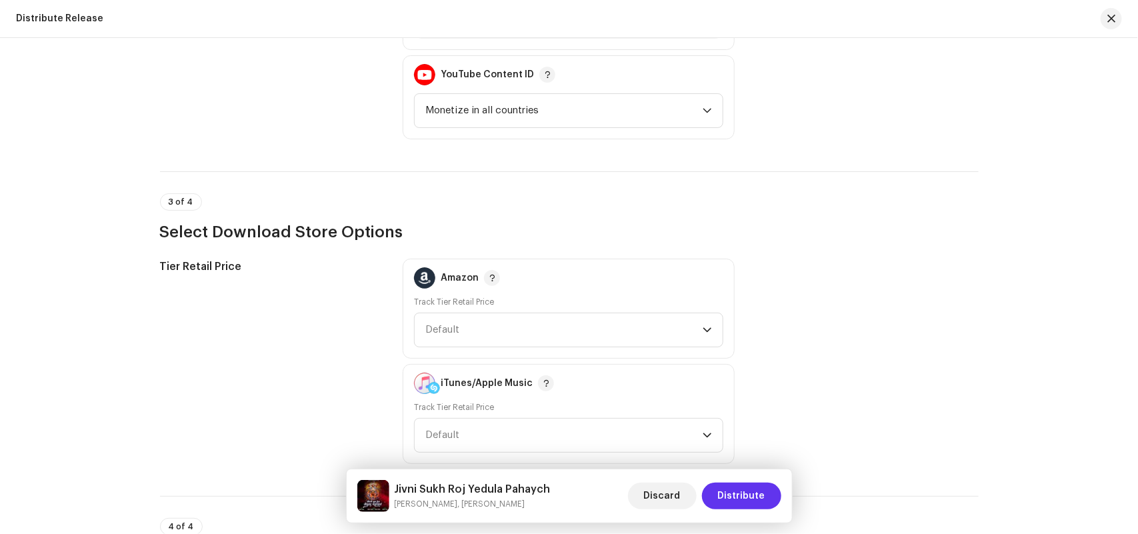
click at [727, 493] on span "Distribute" at bounding box center [741, 496] width 47 height 27
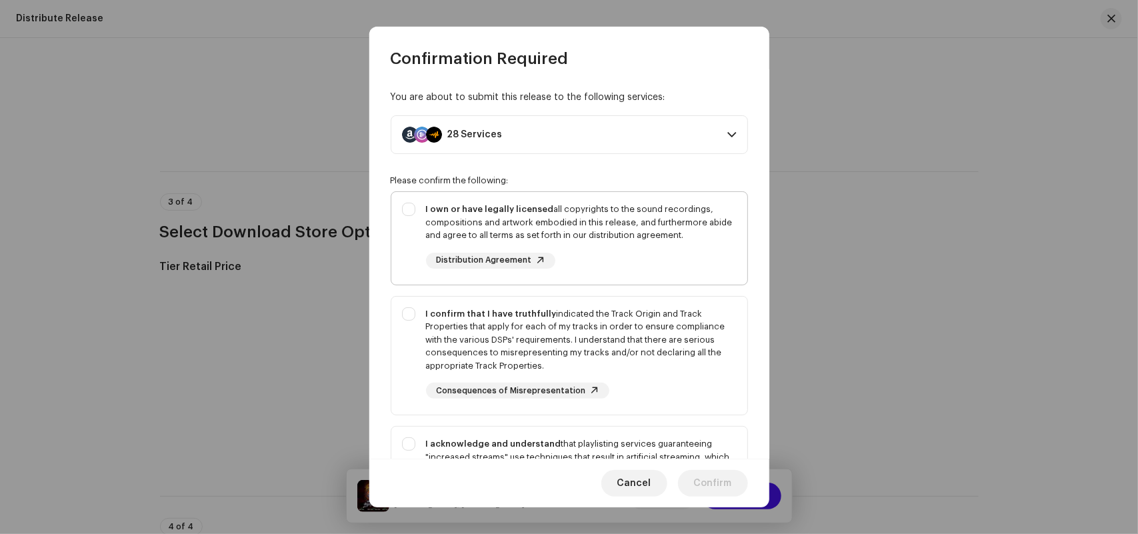
click at [572, 241] on div "I own or have legally licensed all copyrights to the sound recordings, composit…" at bounding box center [581, 222] width 311 height 39
checkbox input "true"
click at [525, 333] on div "I confirm that I have truthfully indicated the Track Origin and Track Propertie…" at bounding box center [581, 339] width 311 height 65
checkbox input "true"
click at [480, 433] on div "I acknowledge and understand that playlisting services guaranteeing "increased …" at bounding box center [569, 487] width 356 height 121
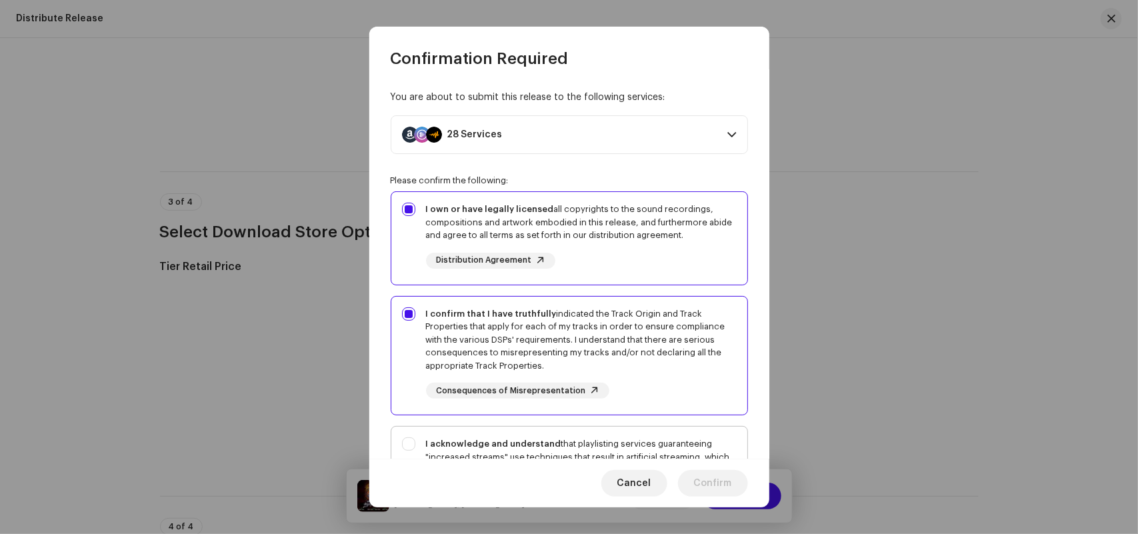
checkbox input "true"
click at [710, 485] on span "Confirm" at bounding box center [713, 483] width 38 height 27
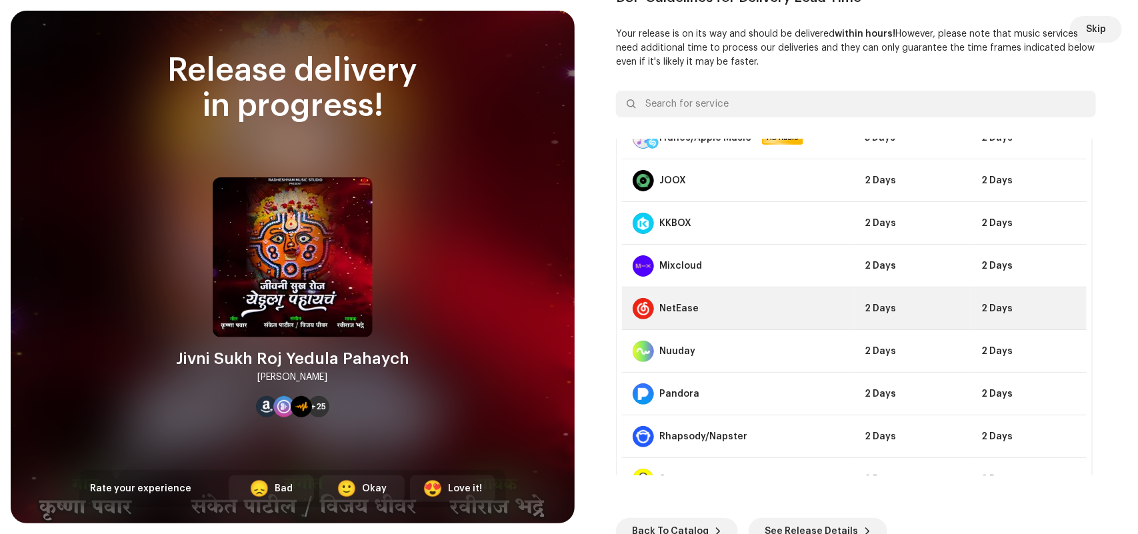
scroll to position [753, 0]
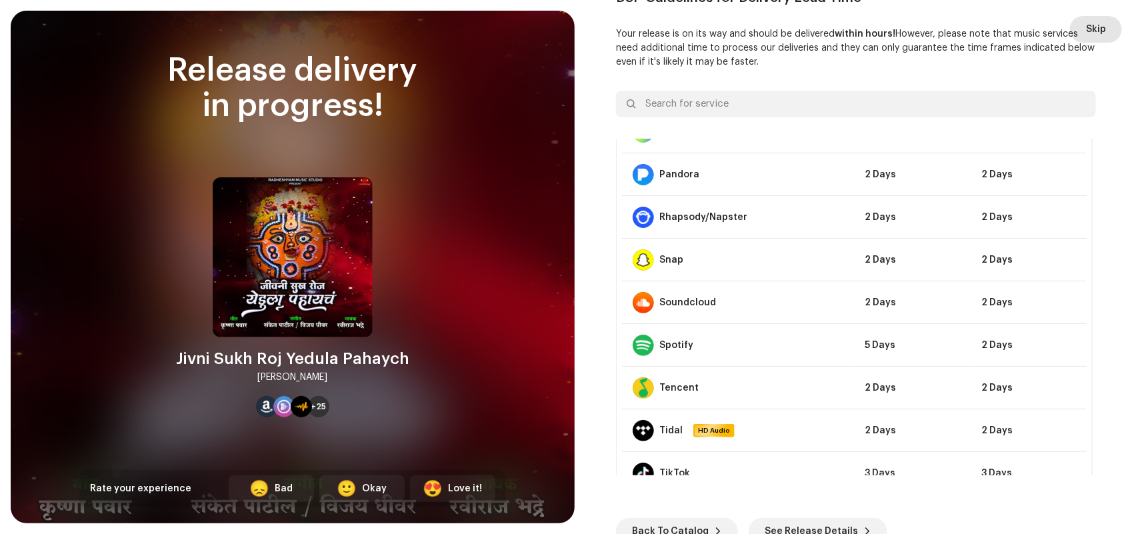
click at [1087, 31] on span "Skip" at bounding box center [1096, 29] width 20 height 27
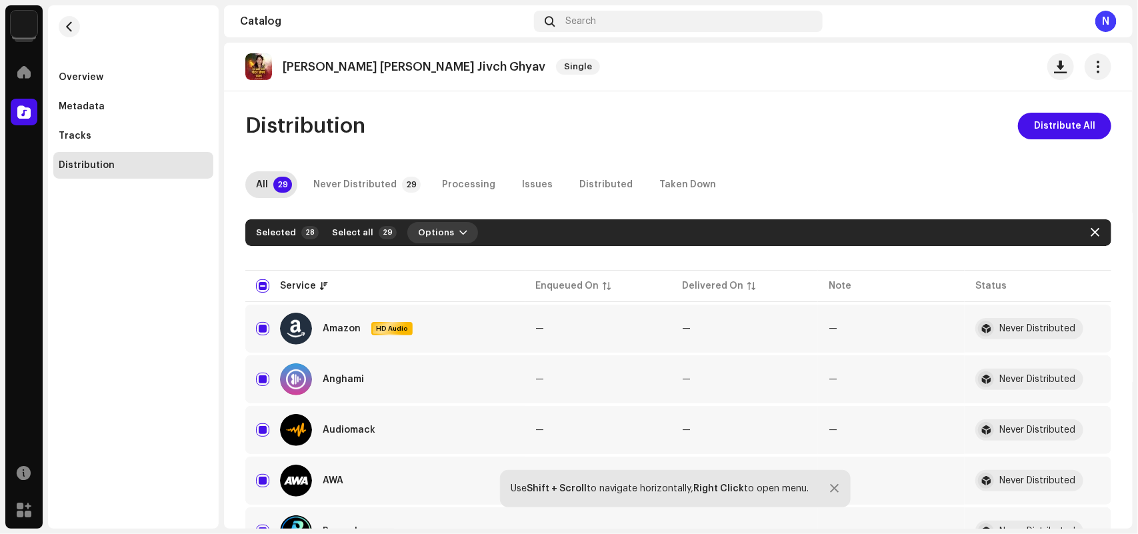
click at [442, 235] on button "Options" at bounding box center [442, 232] width 71 height 21
click at [447, 257] on div "Distribute" at bounding box center [472, 262] width 135 height 27
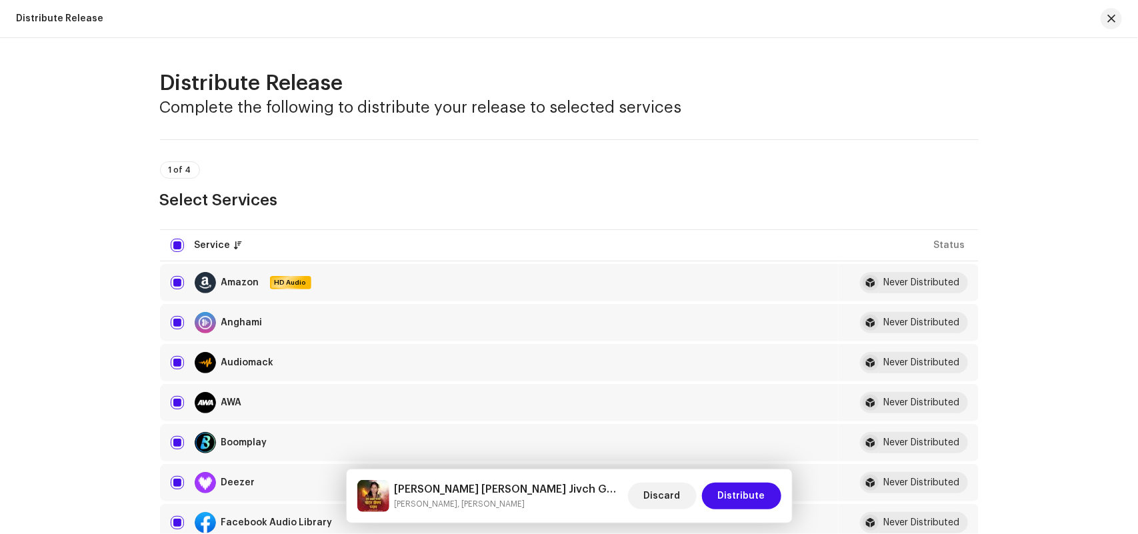
scroll to position [912, 0]
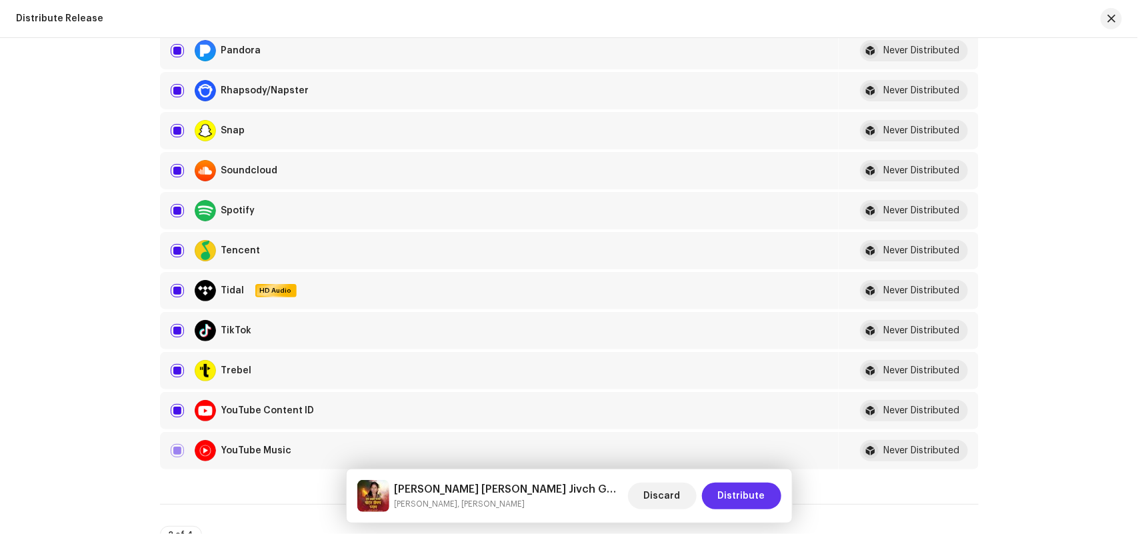
click at [731, 499] on span "Distribute" at bounding box center [741, 496] width 47 height 27
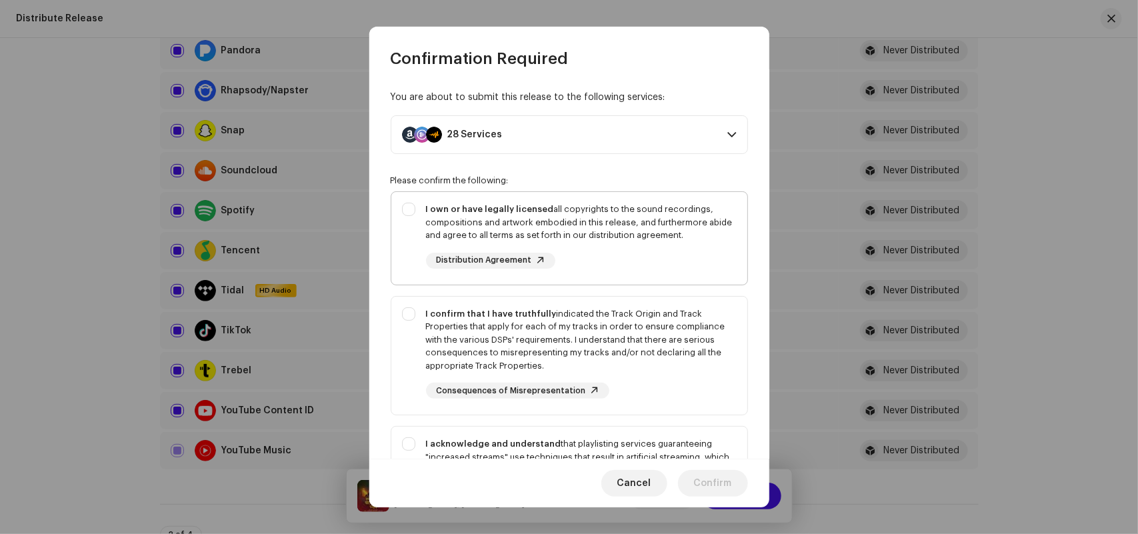
click at [505, 201] on div "I own or have legally licensed all copyrights to the sound recordings, composit…" at bounding box center [569, 235] width 356 height 87
checkbox input "true"
click at [485, 333] on div "I confirm that I have truthfully indicated the Track Origin and Track Propertie…" at bounding box center [581, 339] width 311 height 65
checkbox input "true"
click at [458, 435] on div "I acknowledge and understand that playlisting services guaranteeing "increased …" at bounding box center [569, 487] width 356 height 121
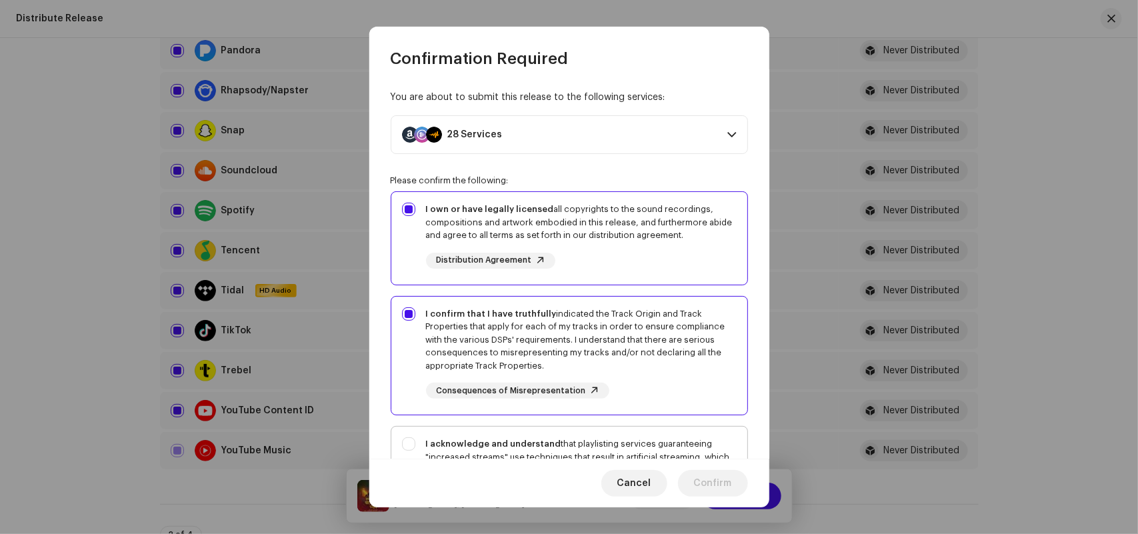
checkbox input "true"
click at [707, 481] on span "Confirm" at bounding box center [713, 483] width 38 height 27
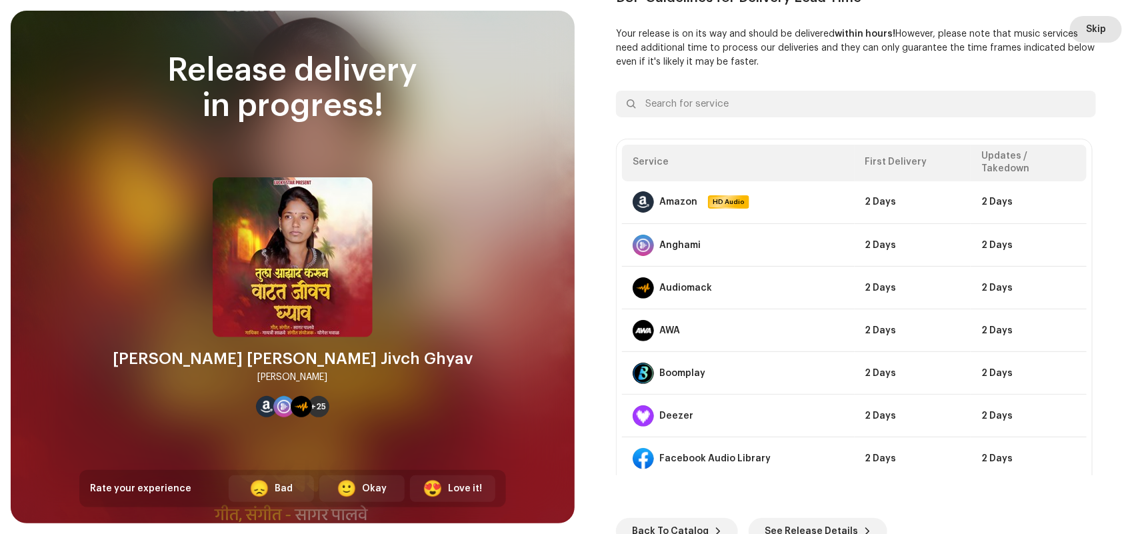
click at [1086, 24] on span "Skip" at bounding box center [1096, 29] width 20 height 27
